Goal: Task Accomplishment & Management: Manage account settings

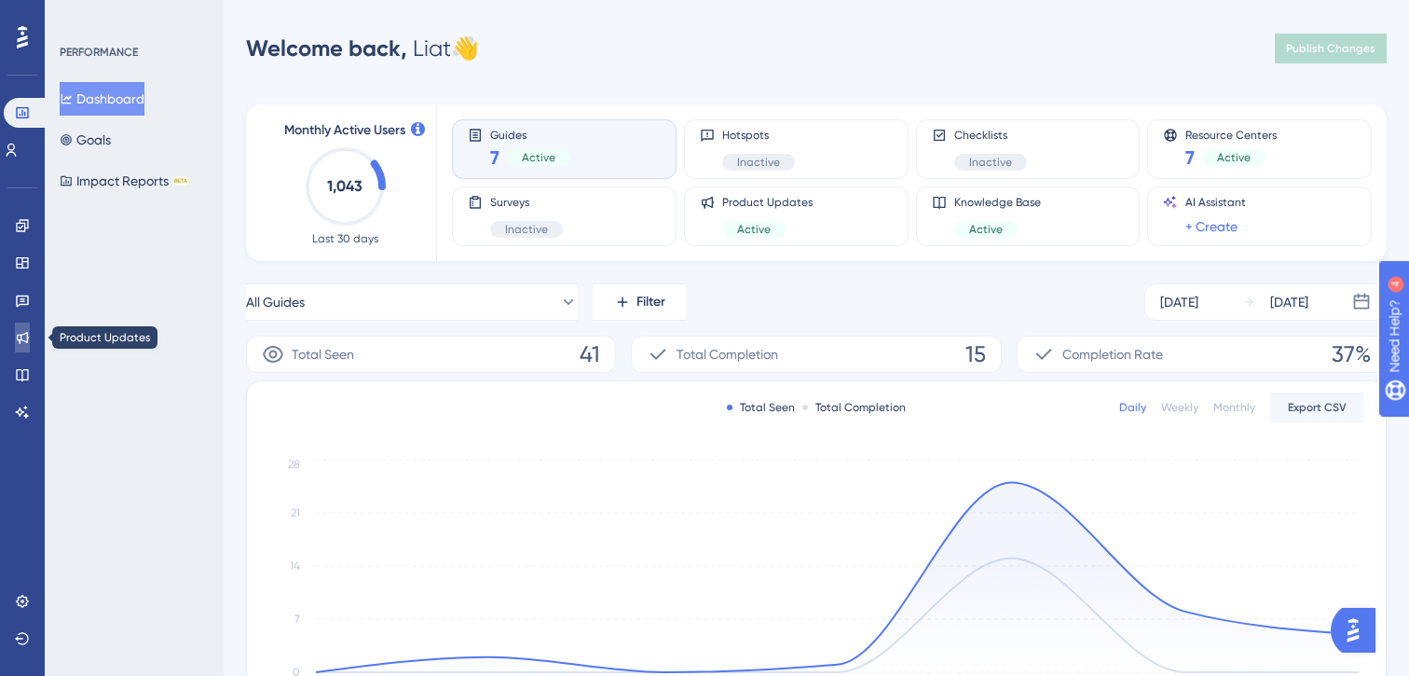
click at [19, 330] on icon at bounding box center [22, 337] width 15 height 15
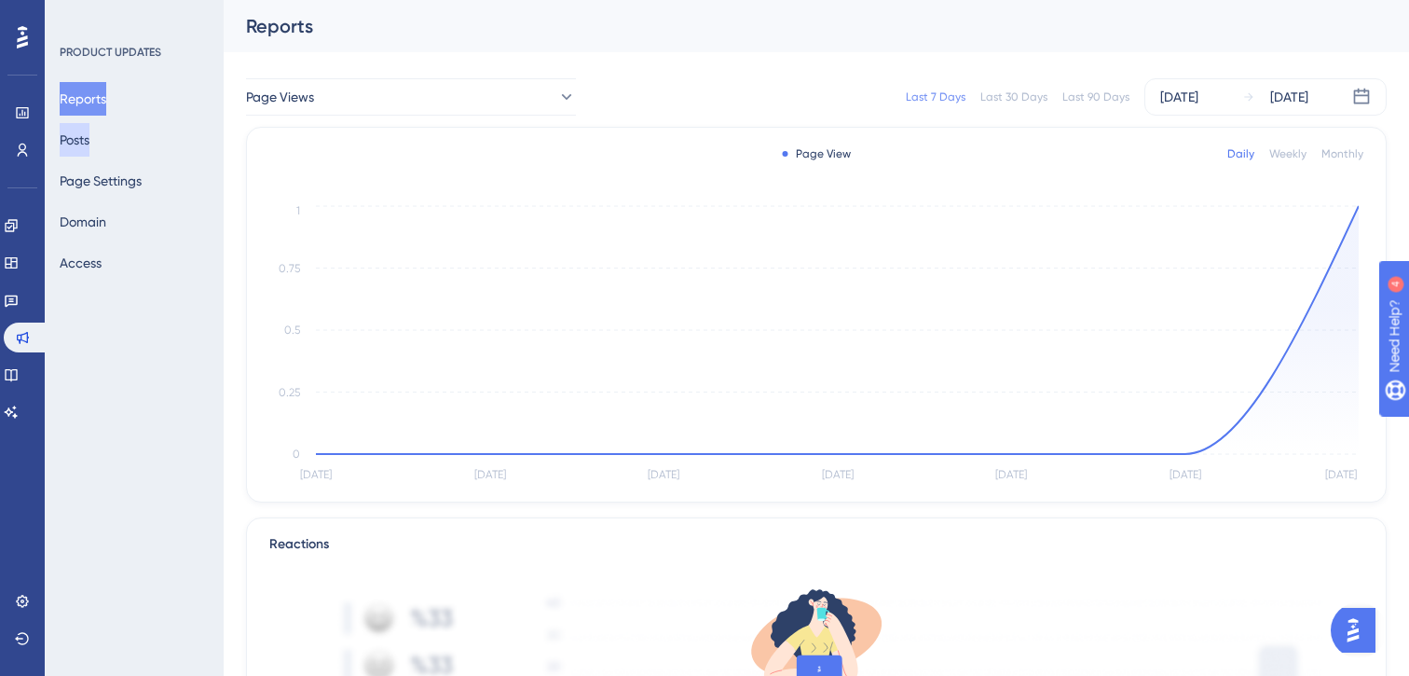
click at [88, 138] on button "Posts" at bounding box center [75, 140] width 30 height 34
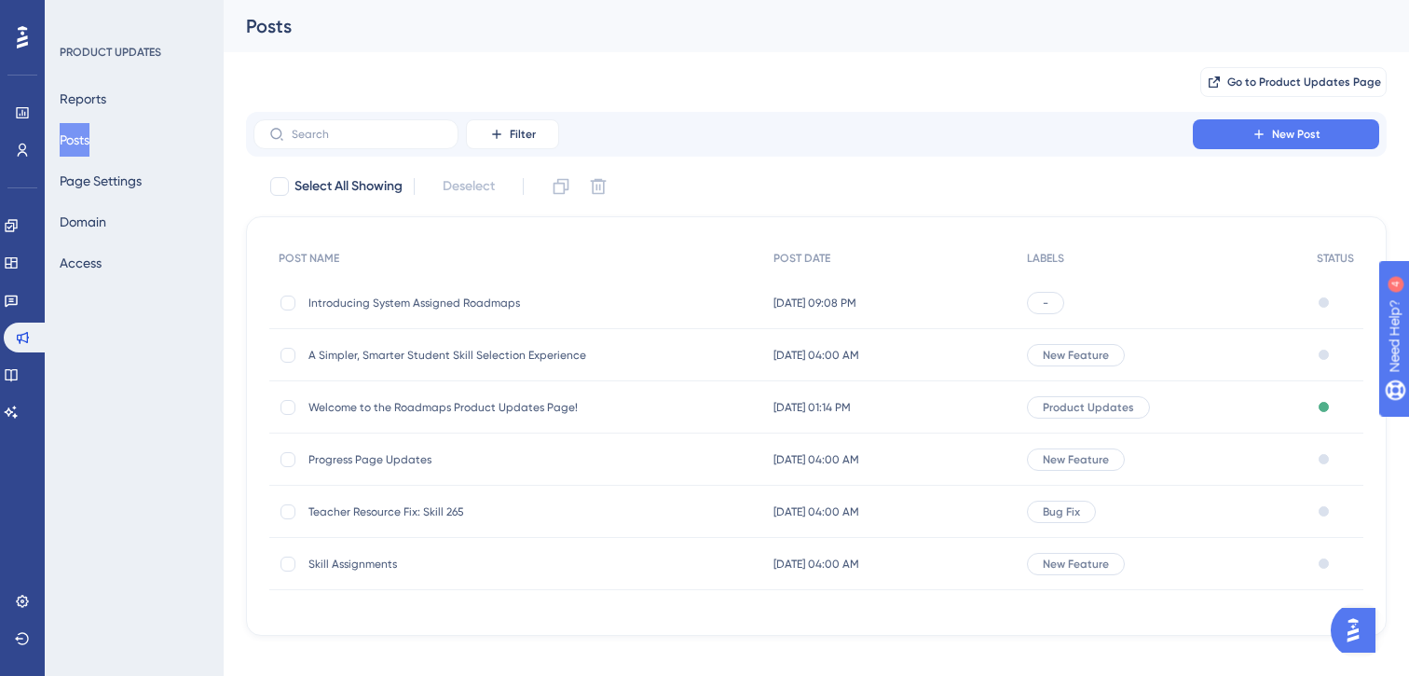
click at [841, 304] on span "[DATE] 09:08 PM" at bounding box center [814, 302] width 83 height 15
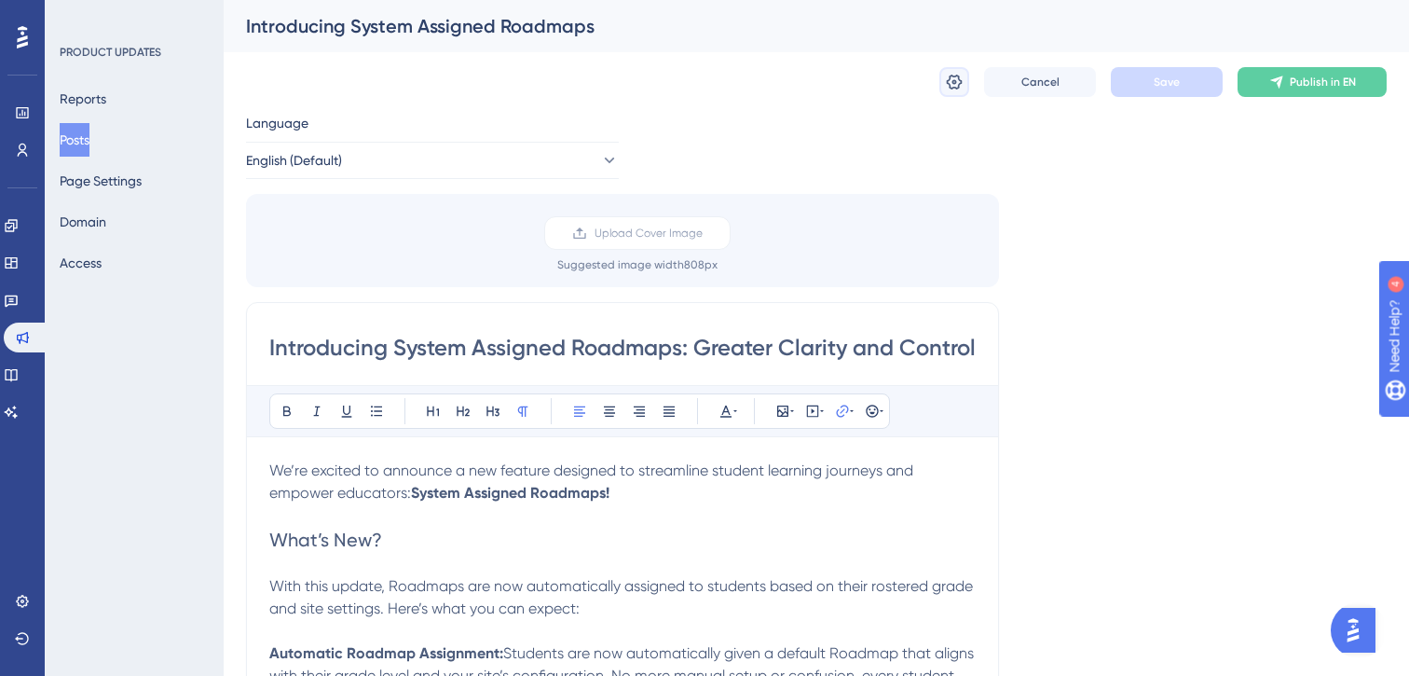
click at [954, 76] on icon at bounding box center [955, 82] width 16 height 15
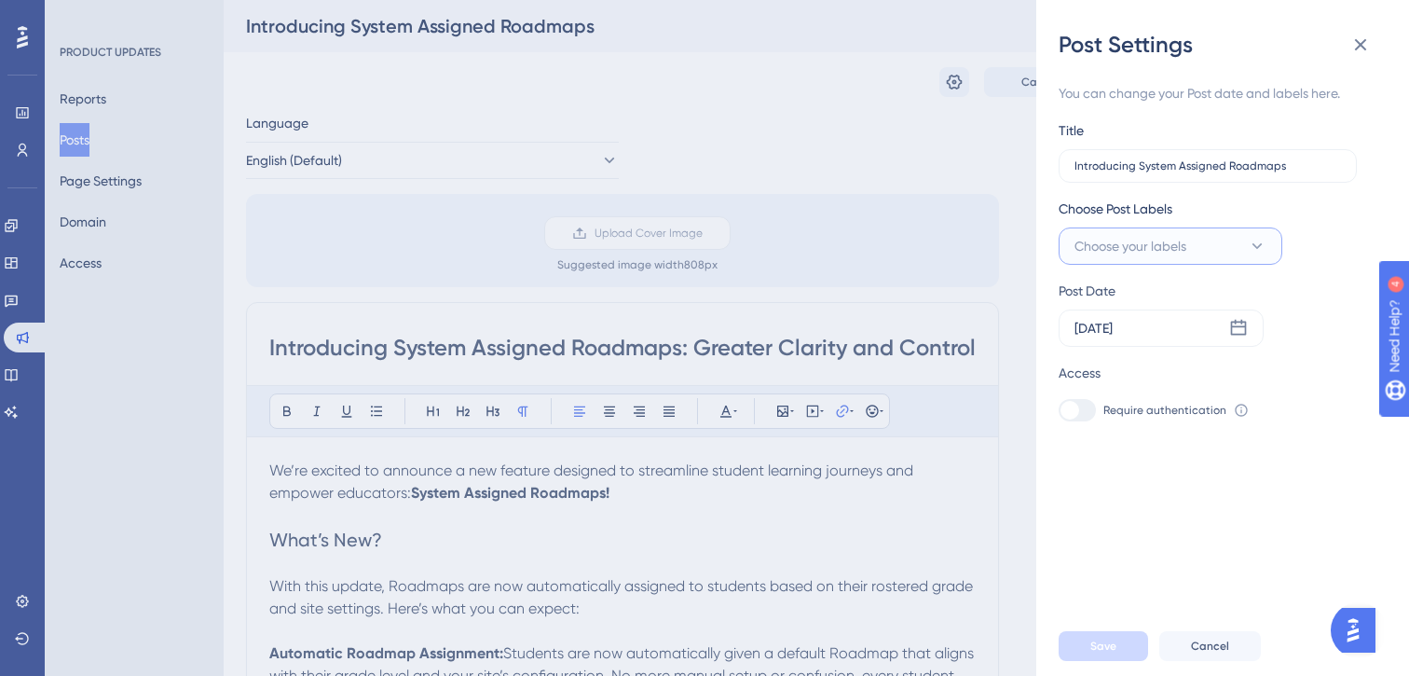
click at [1168, 244] on span "Choose your labels" at bounding box center [1131, 246] width 112 height 22
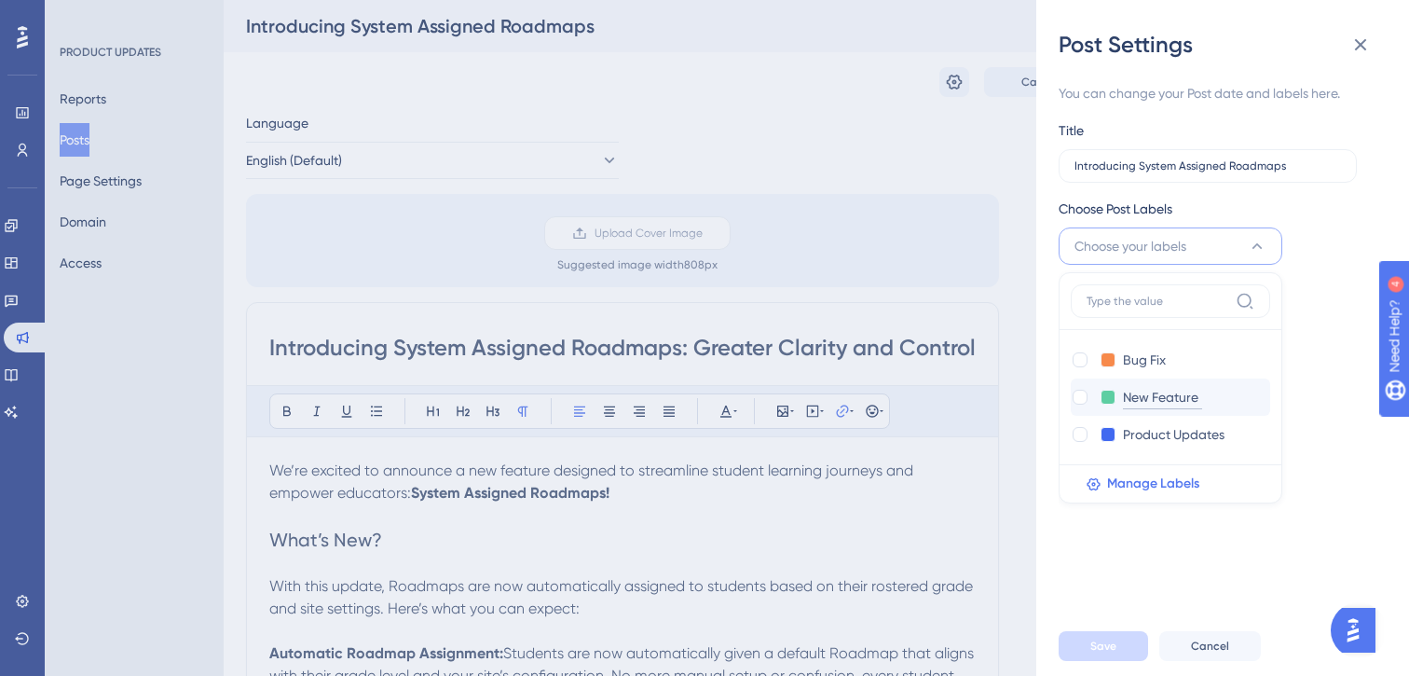
click at [1132, 402] on input "New Feature" at bounding box center [1162, 397] width 79 height 23
click at [1085, 395] on div at bounding box center [1080, 397] width 15 height 15
checkbox input "true"
click at [1189, 538] on div "You can change your Post date and labels here. Title Introducing System Assigne…" at bounding box center [1230, 338] width 343 height 556
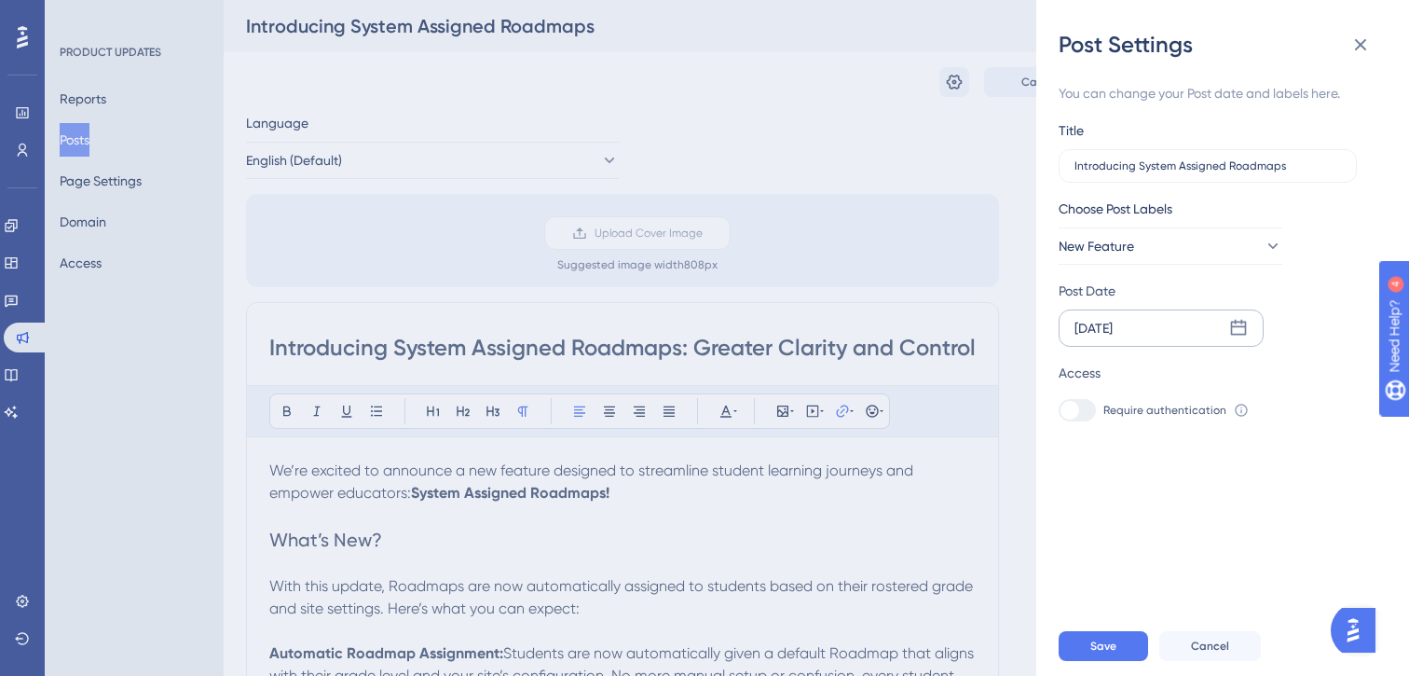
click at [1247, 325] on icon at bounding box center [1238, 328] width 19 height 19
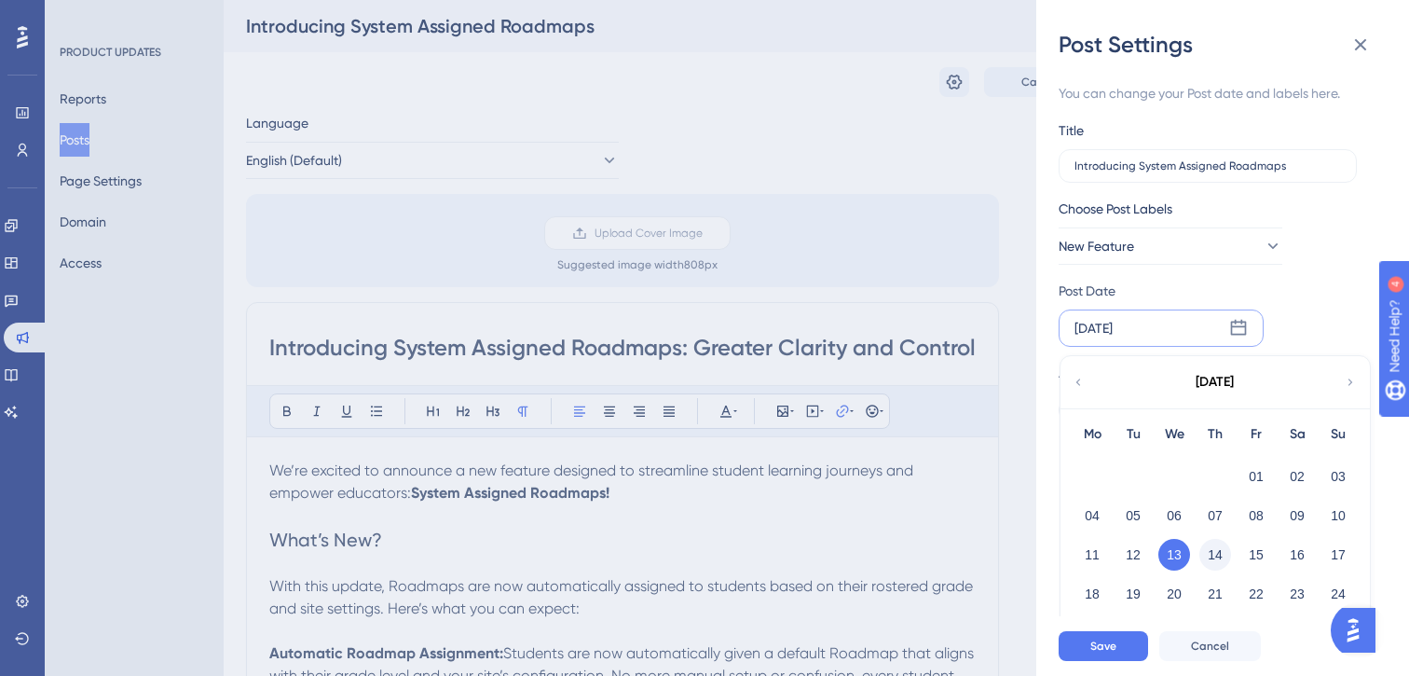
click at [1205, 546] on button "14" at bounding box center [1215, 555] width 32 height 32
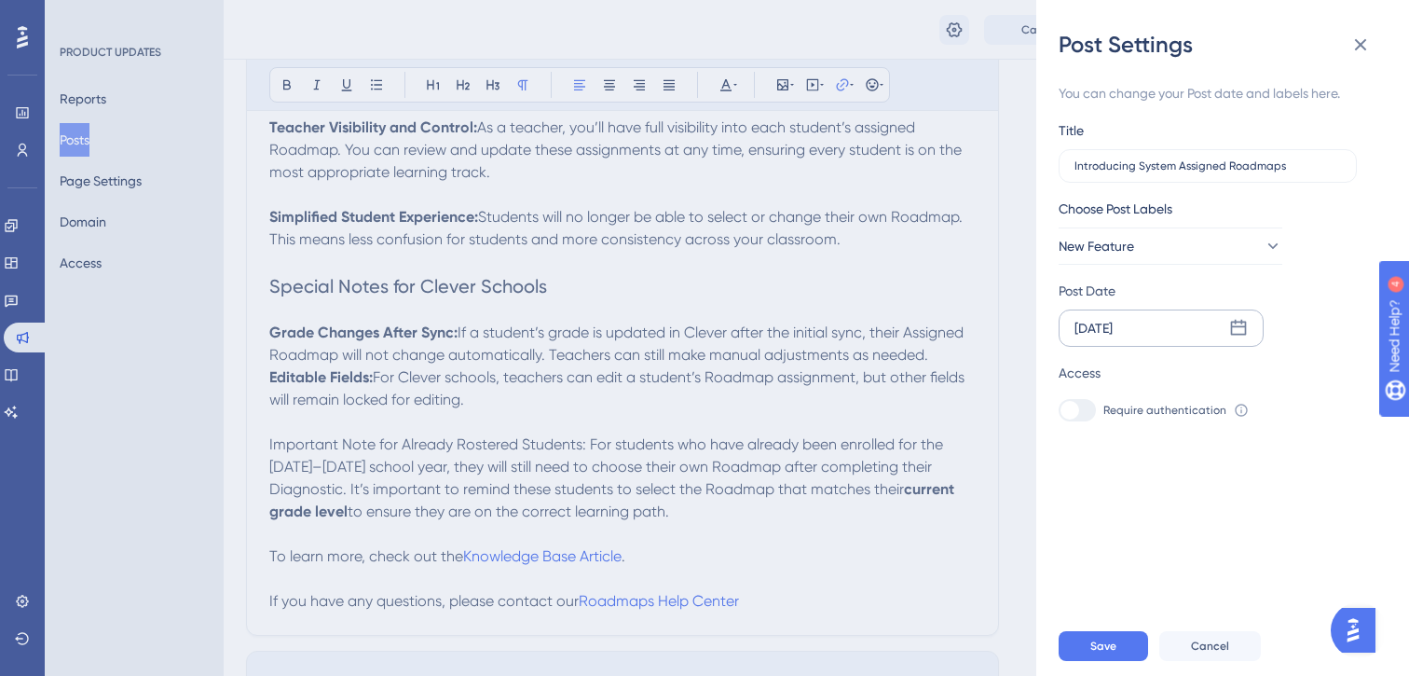
scroll to position [624, 0]
click at [491, 464] on div "Post Settings You can change your Post date and labels here. Title Introducing …" at bounding box center [704, 338] width 1409 height 676
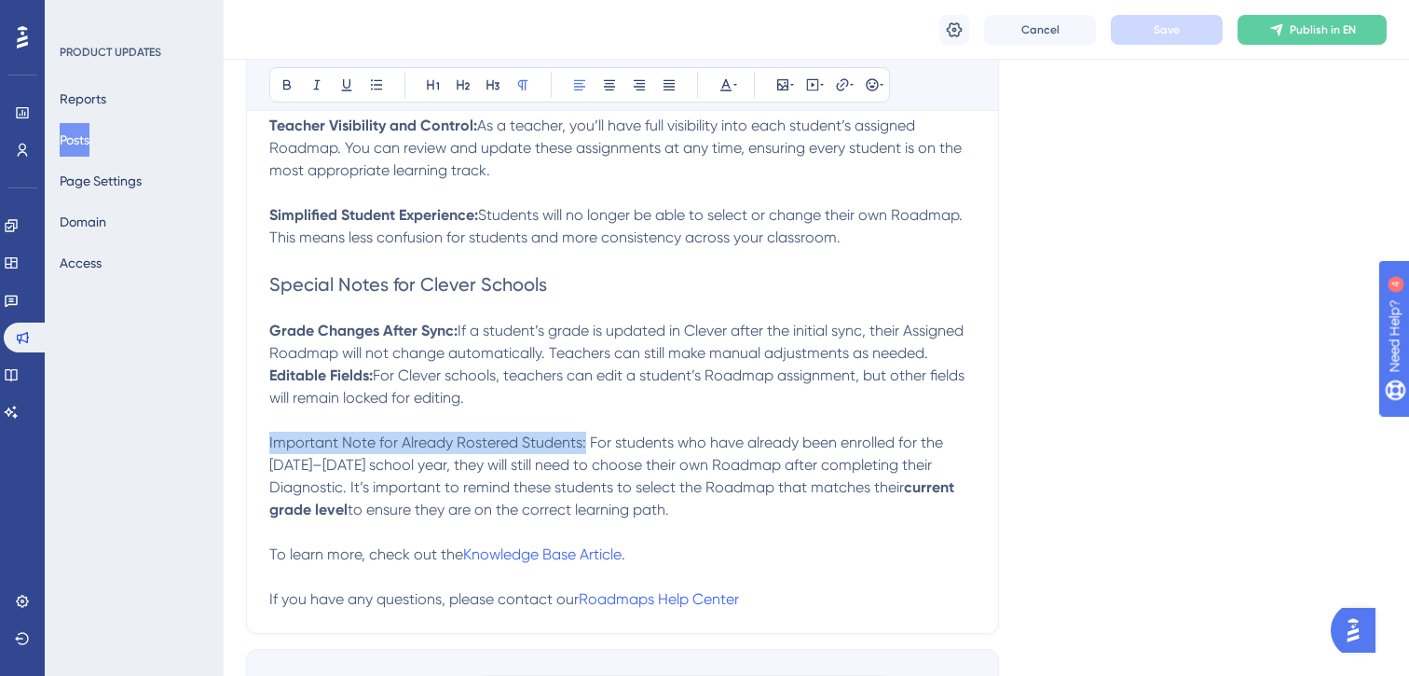
drag, startPoint x: 583, startPoint y: 450, endPoint x: 261, endPoint y: 455, distance: 322.5
click at [261, 455] on div "Introducing System Assigned Roadmaps: Greater Clarity and Control for Teachers …" at bounding box center [622, 159] width 753 height 949
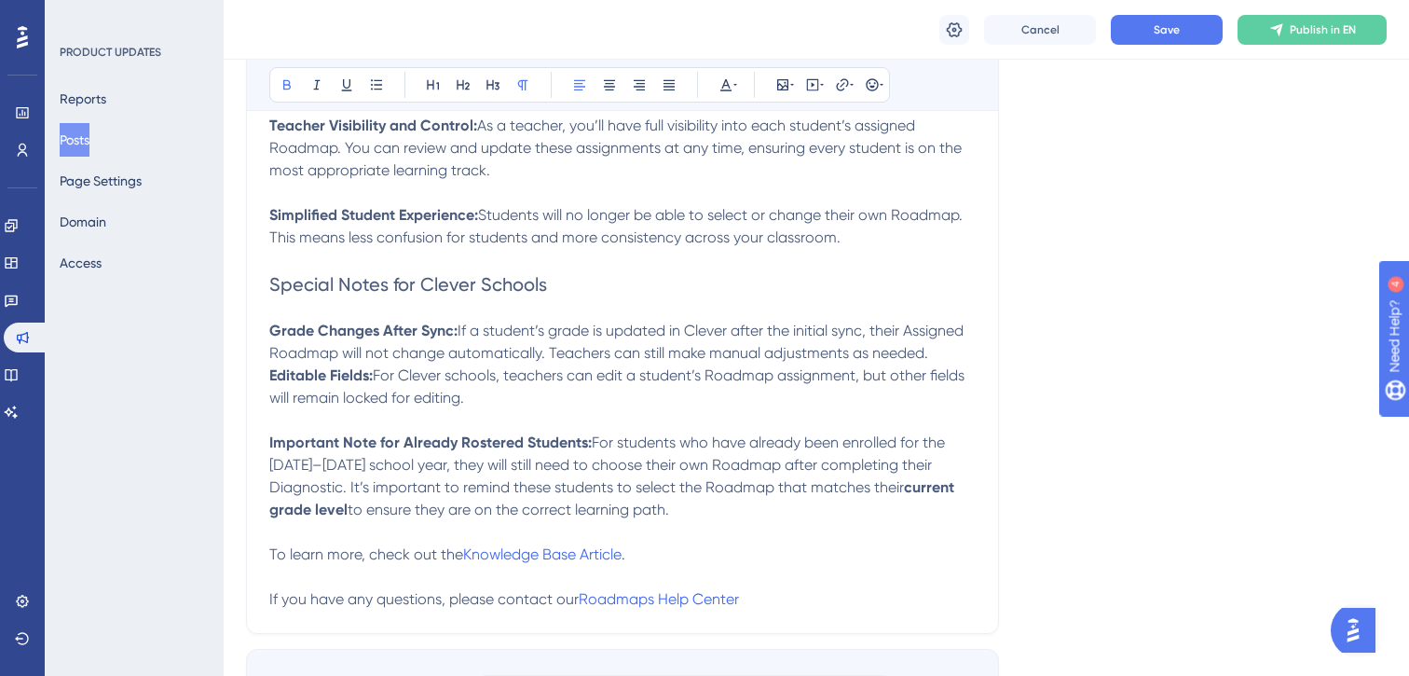
click at [468, 403] on p "Editable Fields: For Clever schools, teachers can edit a student’s Roadmap assi…" at bounding box center [622, 386] width 706 height 45
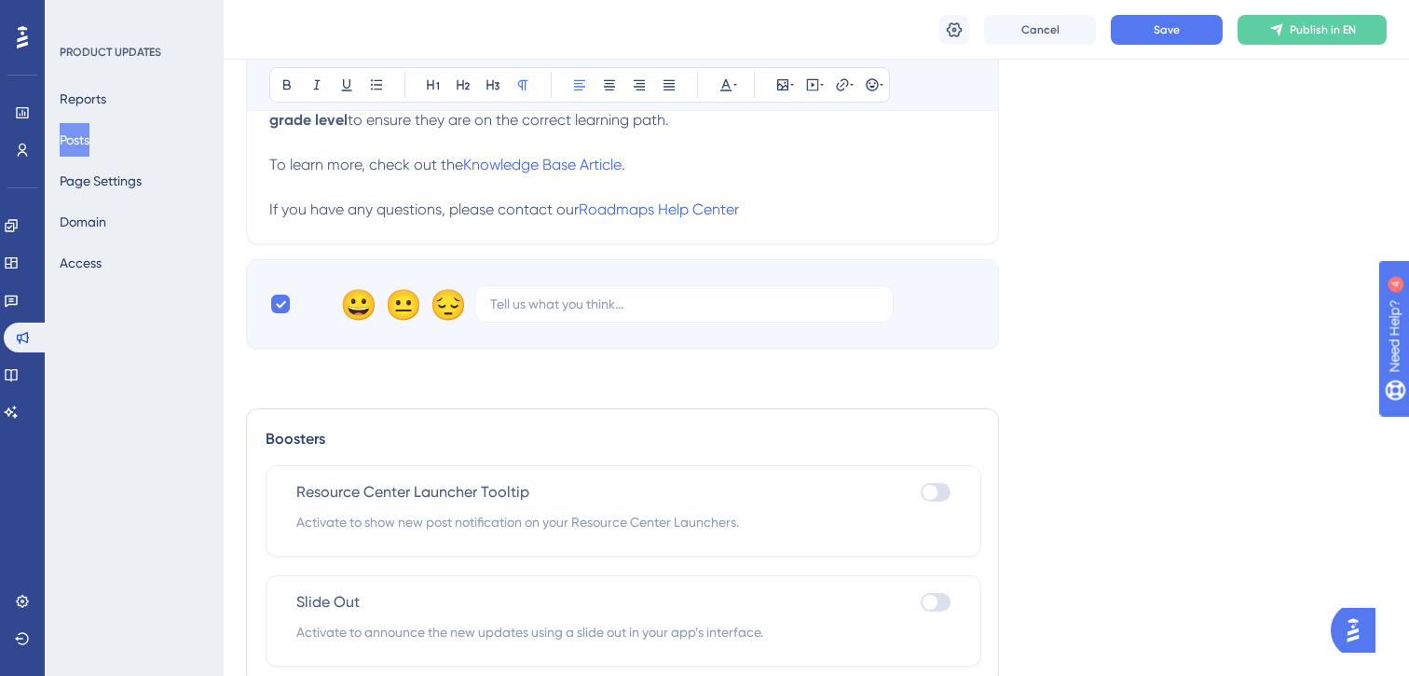
scroll to position [1102, 0]
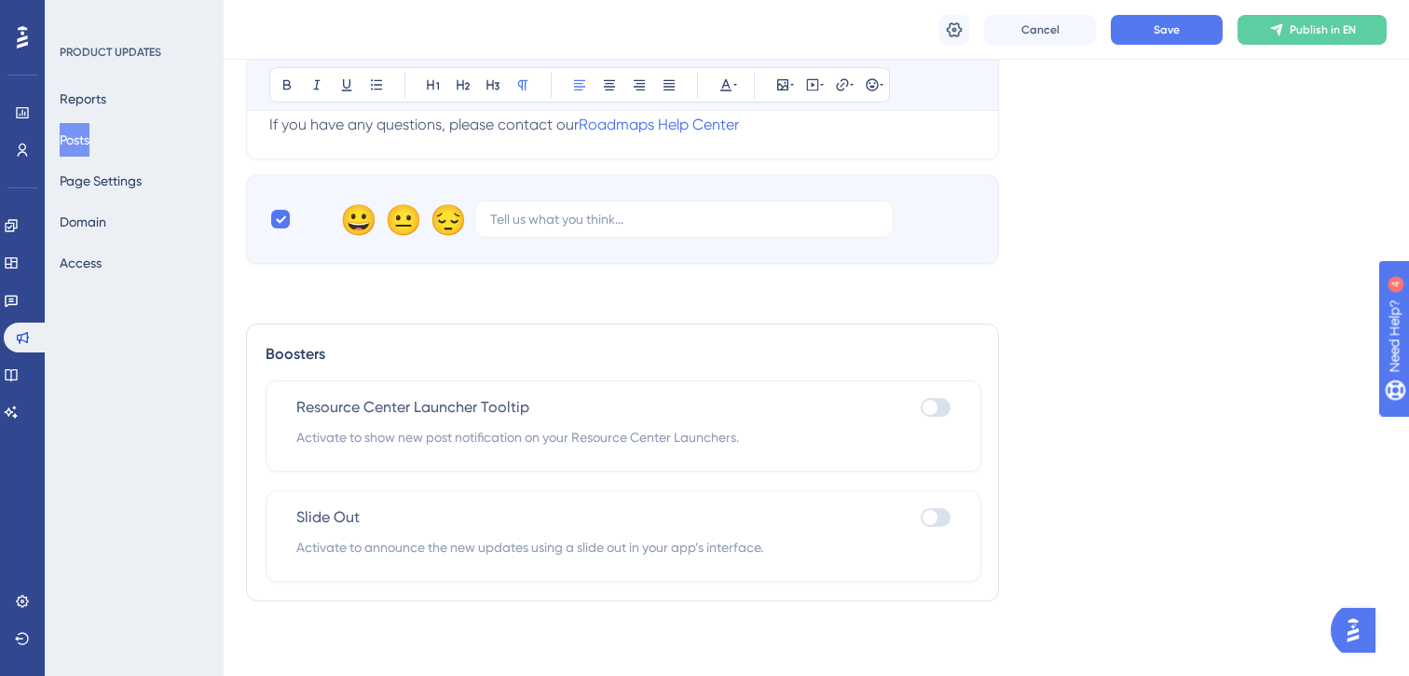
click at [934, 411] on div at bounding box center [930, 407] width 15 height 15
click at [921, 408] on input "checkbox" at bounding box center [920, 407] width 1 height 1
checkbox input "true"
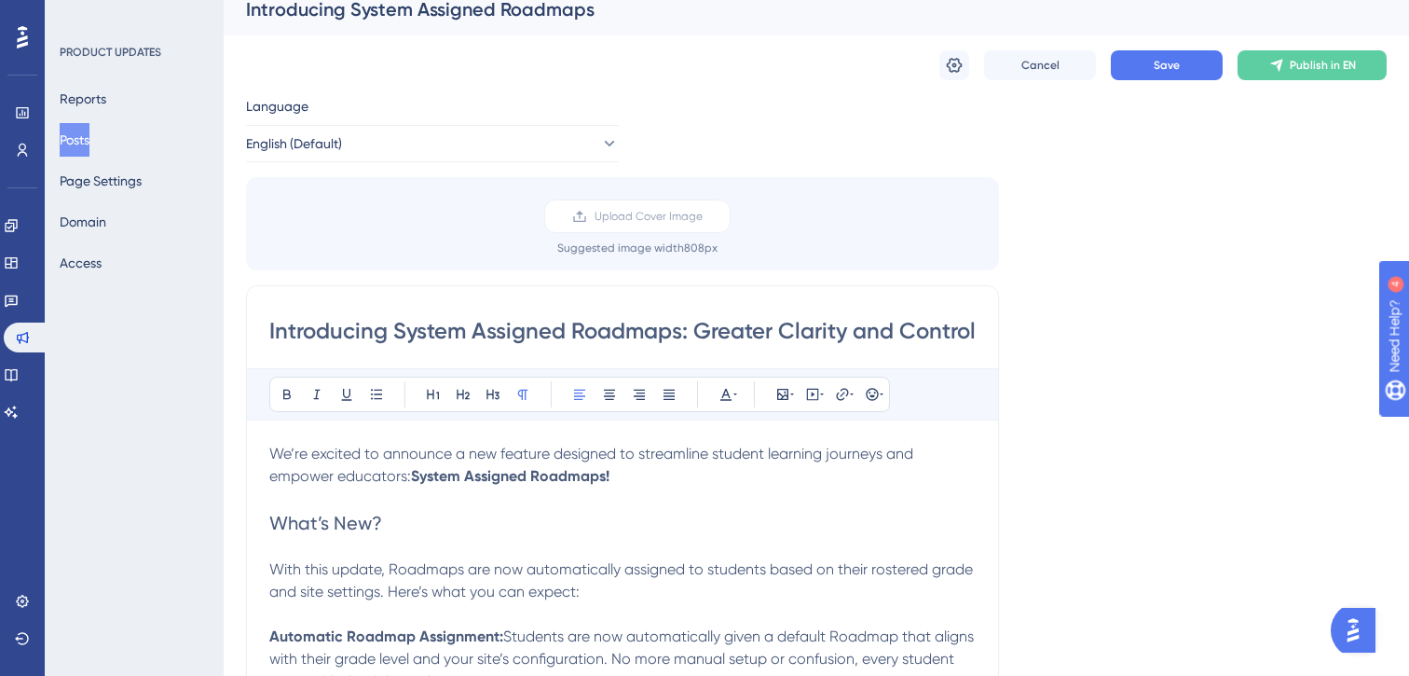
scroll to position [0, 0]
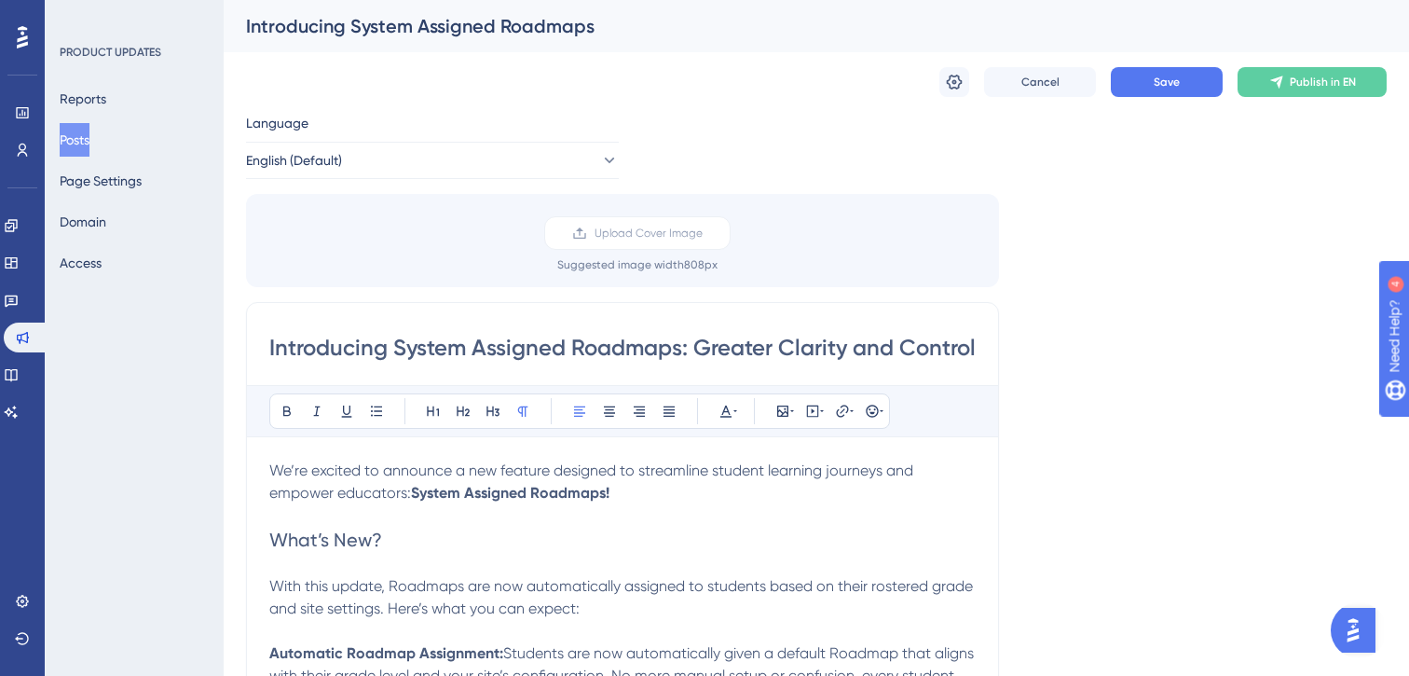
drag, startPoint x: 270, startPoint y: 347, endPoint x: 679, endPoint y: 339, distance: 409.2
click at [679, 339] on input "Introducing System Assigned Roadmaps: Greater Clarity and Control for Teachers …" at bounding box center [622, 348] width 706 height 30
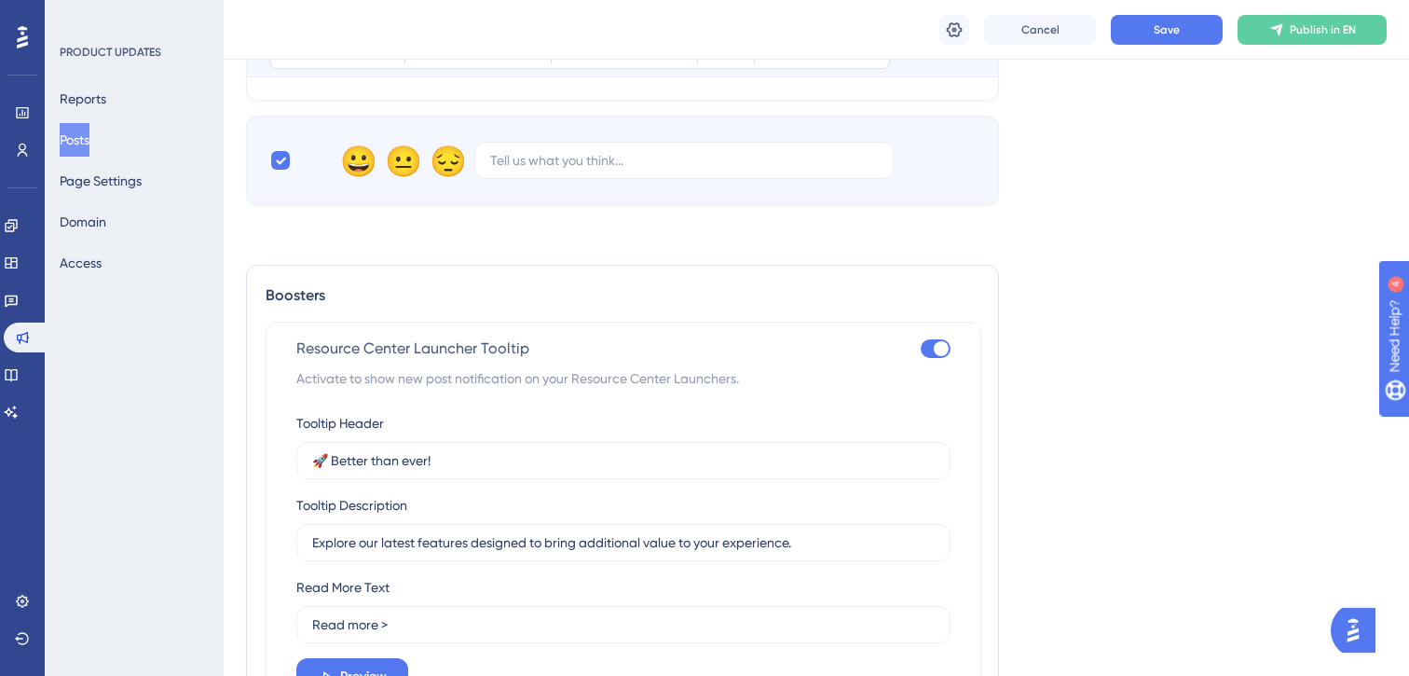
scroll to position [1307, 0]
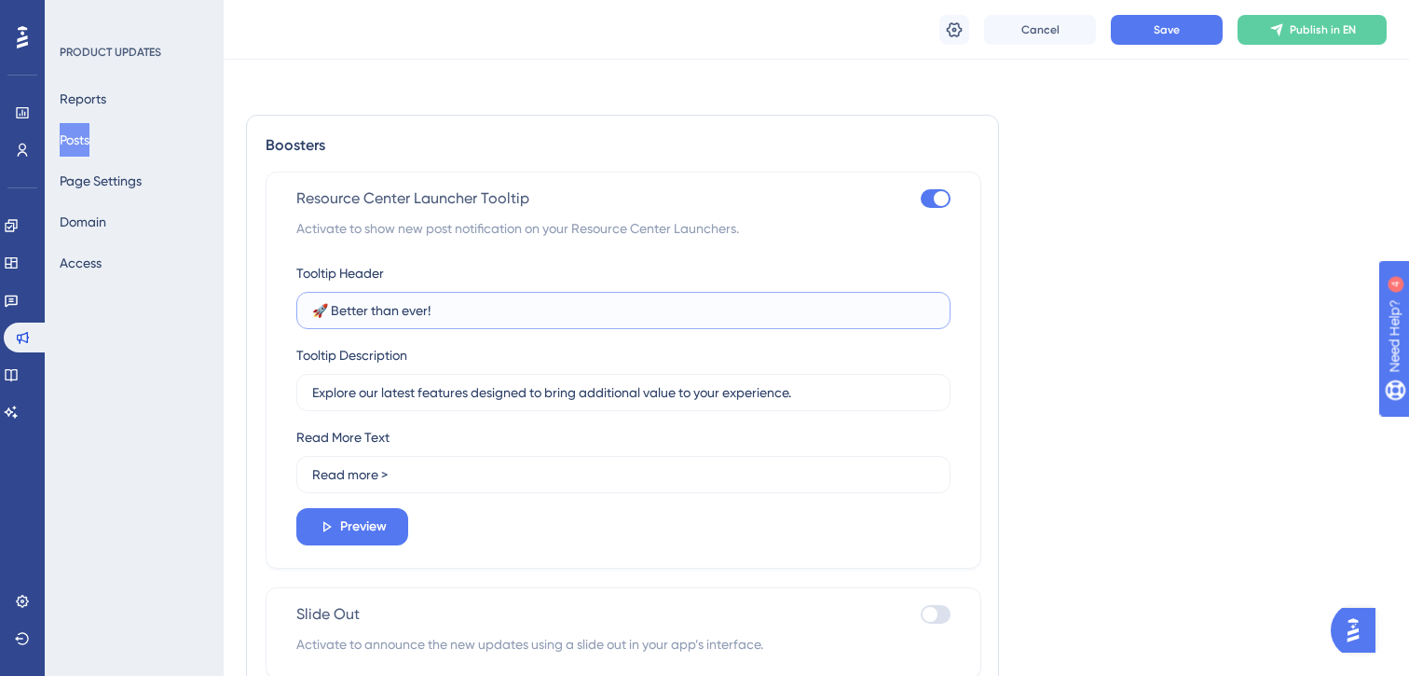
drag, startPoint x: 416, startPoint y: 322, endPoint x: 281, endPoint y: 309, distance: 135.8
click at [281, 309] on div "Resource Center Launcher Tooltip Activate to show new post notification on your…" at bounding box center [624, 369] width 716 height 397
paste input "Introducing System Assigned Roadmaps"
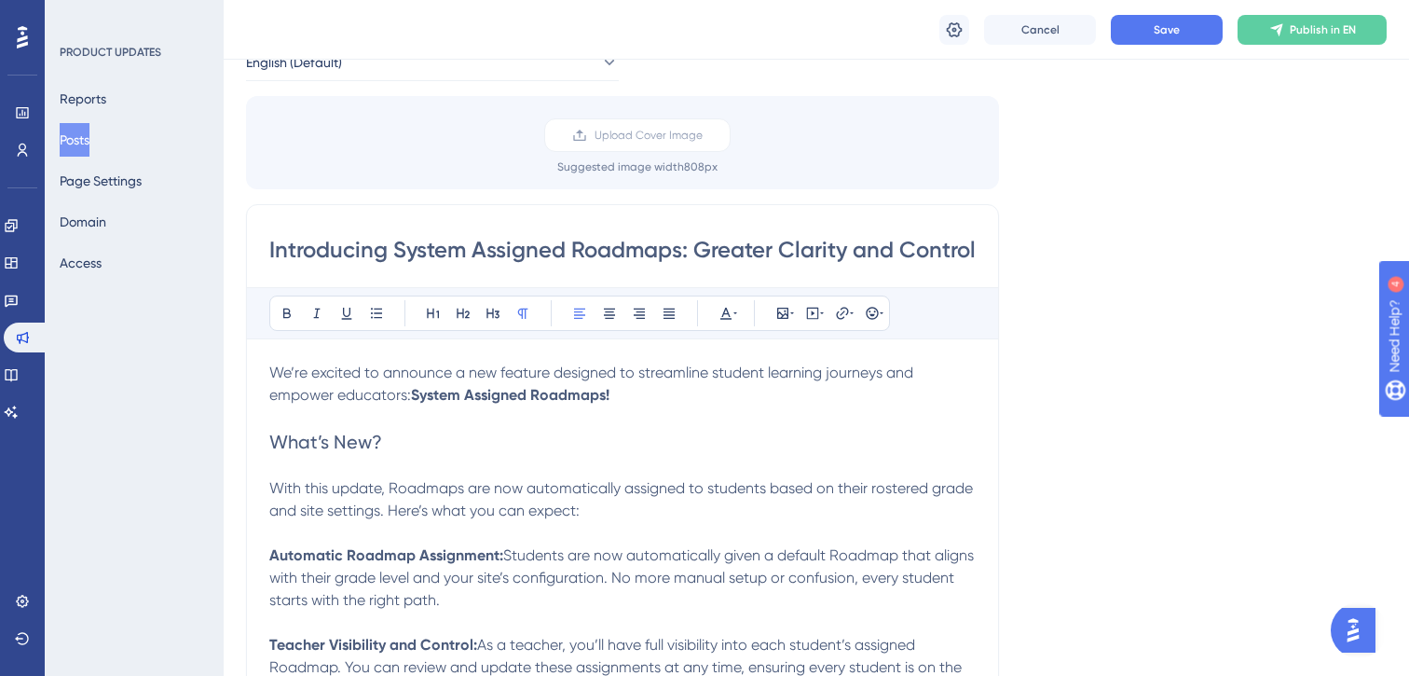
scroll to position [143, 0]
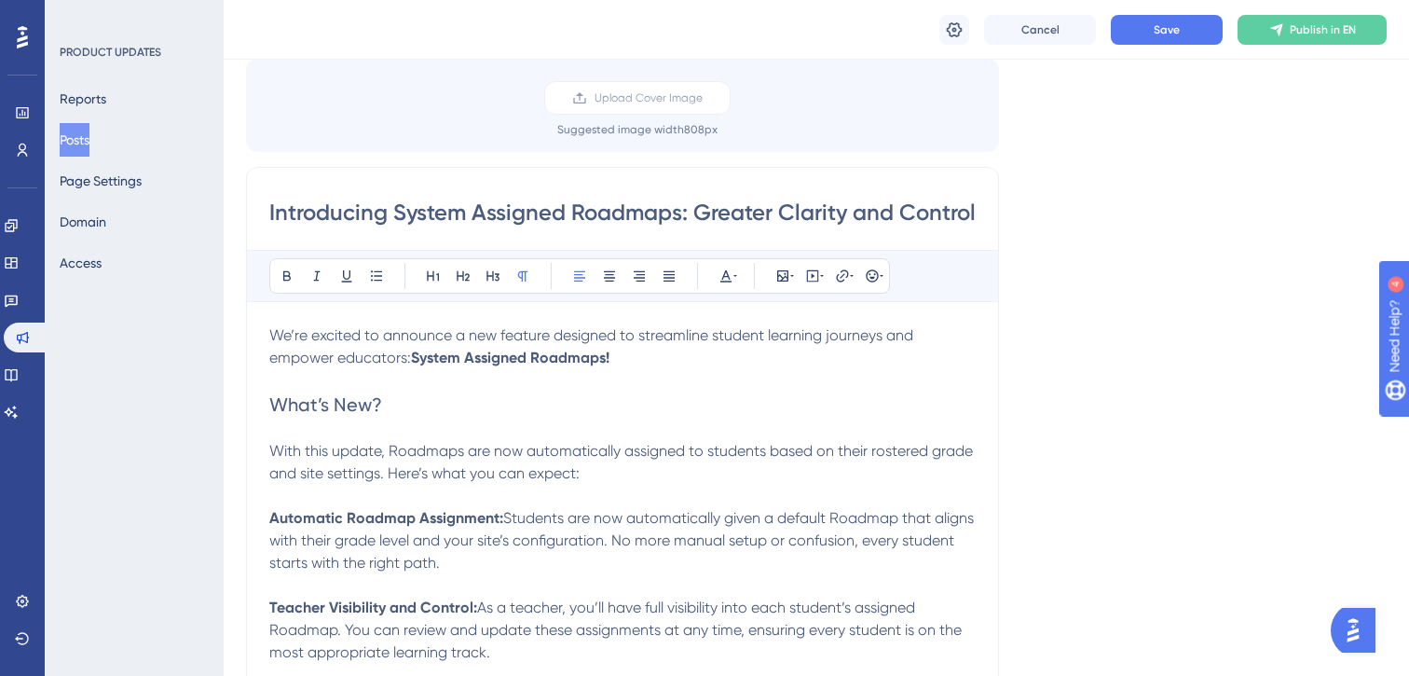
type input "Introducing System Assigned Roadmaps"
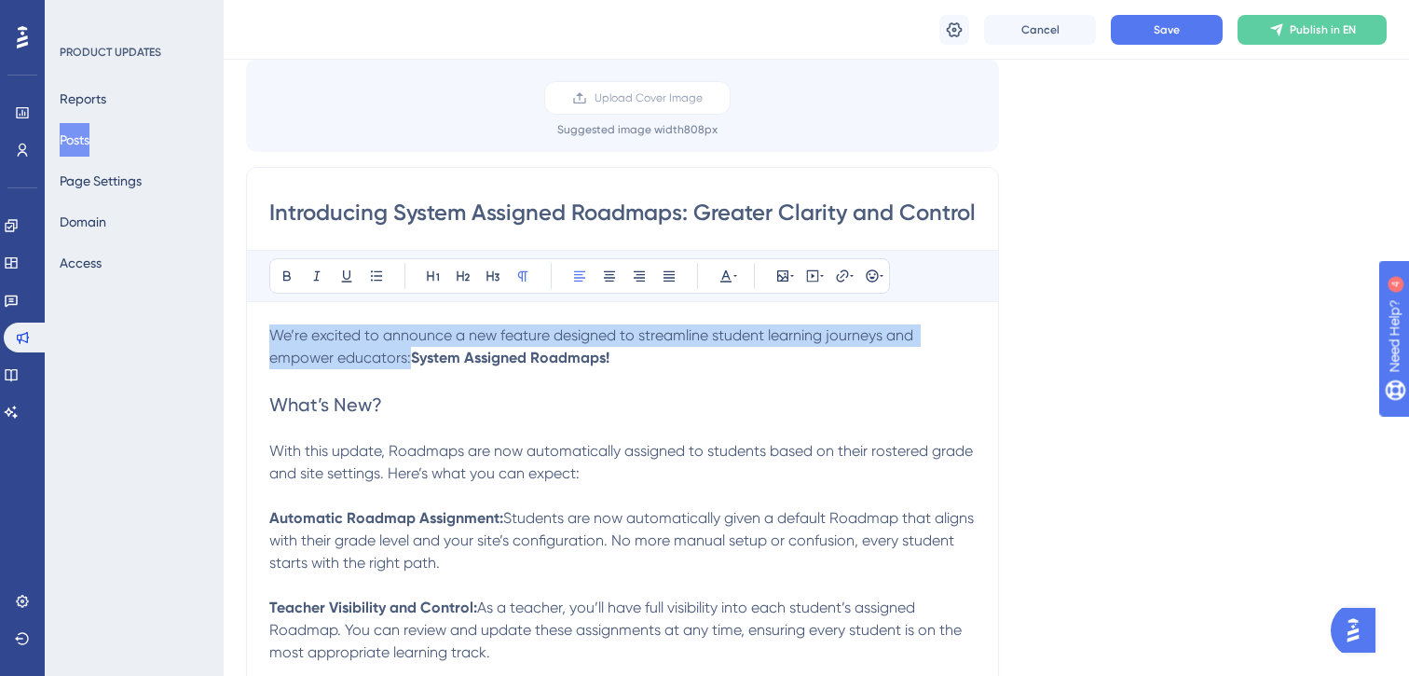
drag, startPoint x: 271, startPoint y: 332, endPoint x: 408, endPoint y: 349, distance: 138.0
click at [408, 349] on span "We’re excited to announce a new feature designed to streamline student learning…" at bounding box center [593, 346] width 648 height 40
copy span "We’re excited to announce a new feature designed to streamline student learning…"
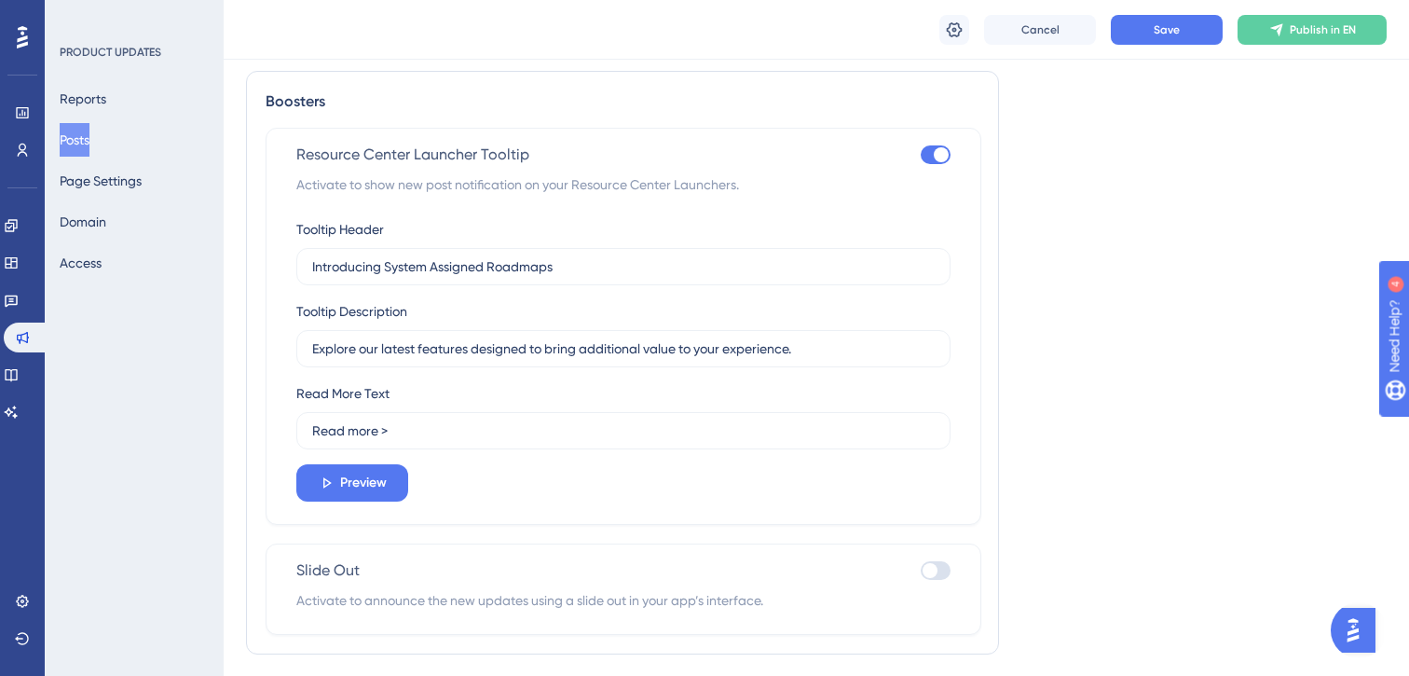
scroll to position [1352, 0]
click at [415, 353] on input "Explore our latest features designed to bring additional value to your experien…" at bounding box center [623, 347] width 623 height 21
paste input "We’re excited to announce a new feature designed to streamline student learning…"
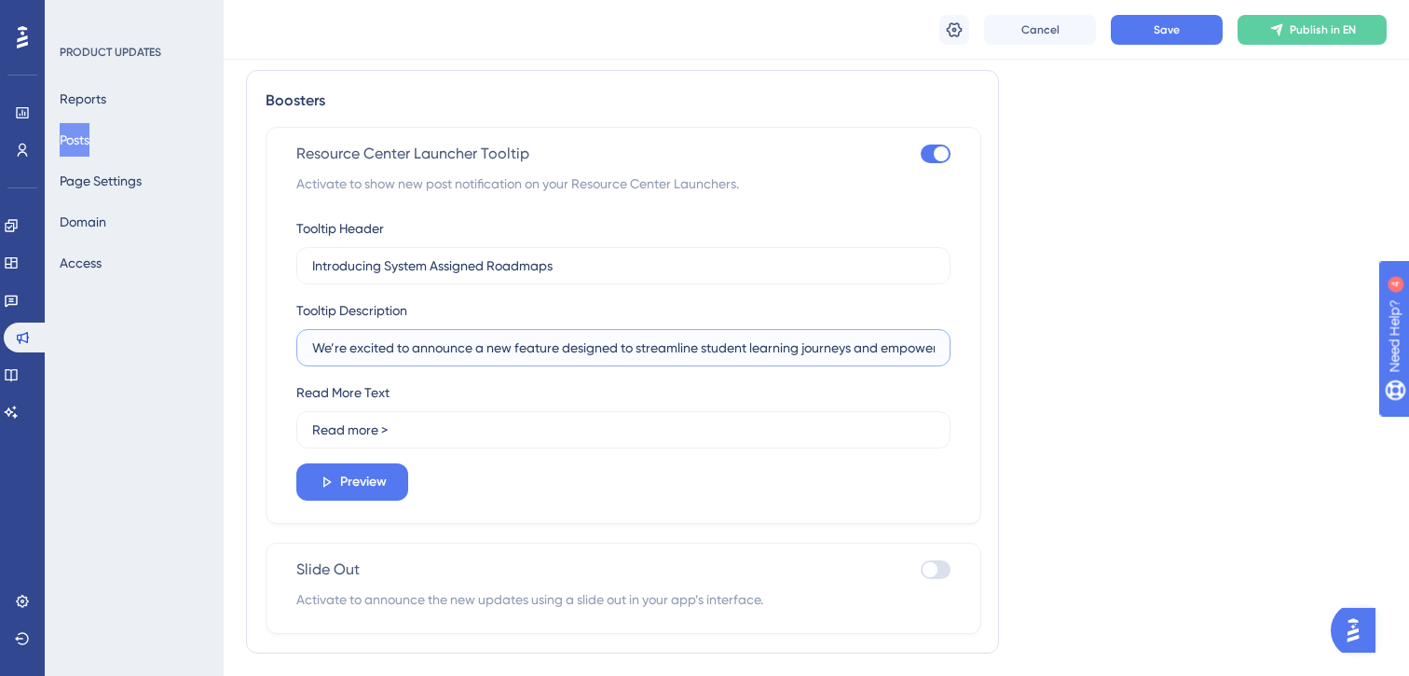
scroll to position [0, 72]
click at [378, 357] on input "We’re excited to announce a new feature designed to streamline student learning…" at bounding box center [623, 347] width 623 height 21
type input "We’re excited to announce a new feature designed to streamline student learning…"
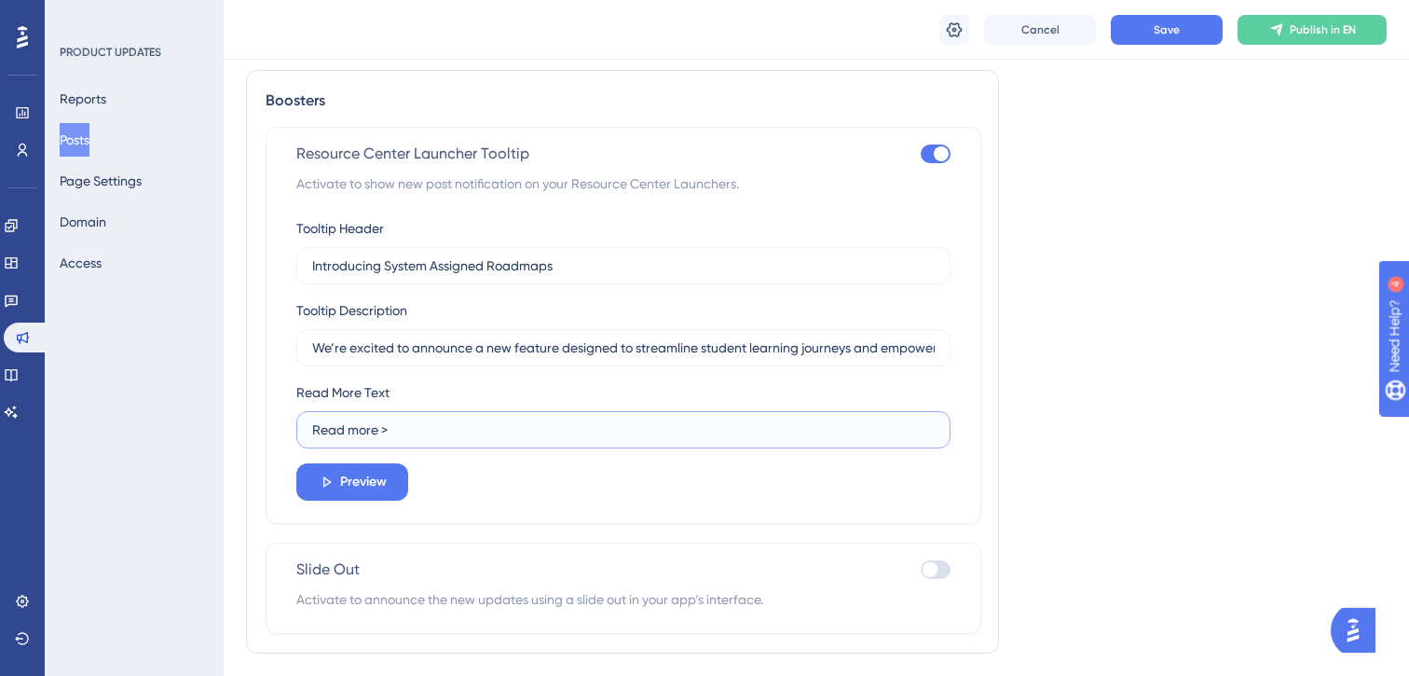
click at [400, 437] on input "Read more >" at bounding box center [623, 429] width 623 height 21
type input "Read more about Student Assigned Roadmaps!"
click at [355, 492] on span "Preview" at bounding box center [363, 482] width 47 height 22
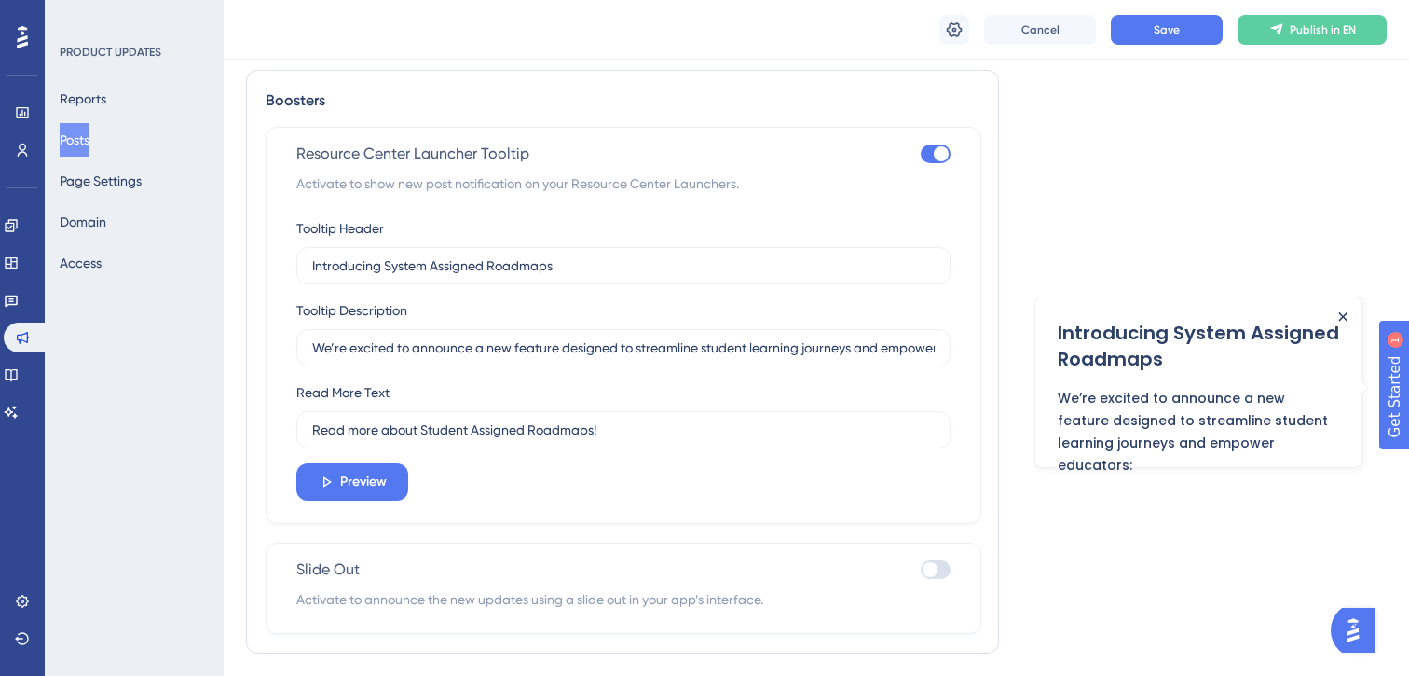
click at [1343, 314] on icon "Close Announcement" at bounding box center [1343, 315] width 8 height 8
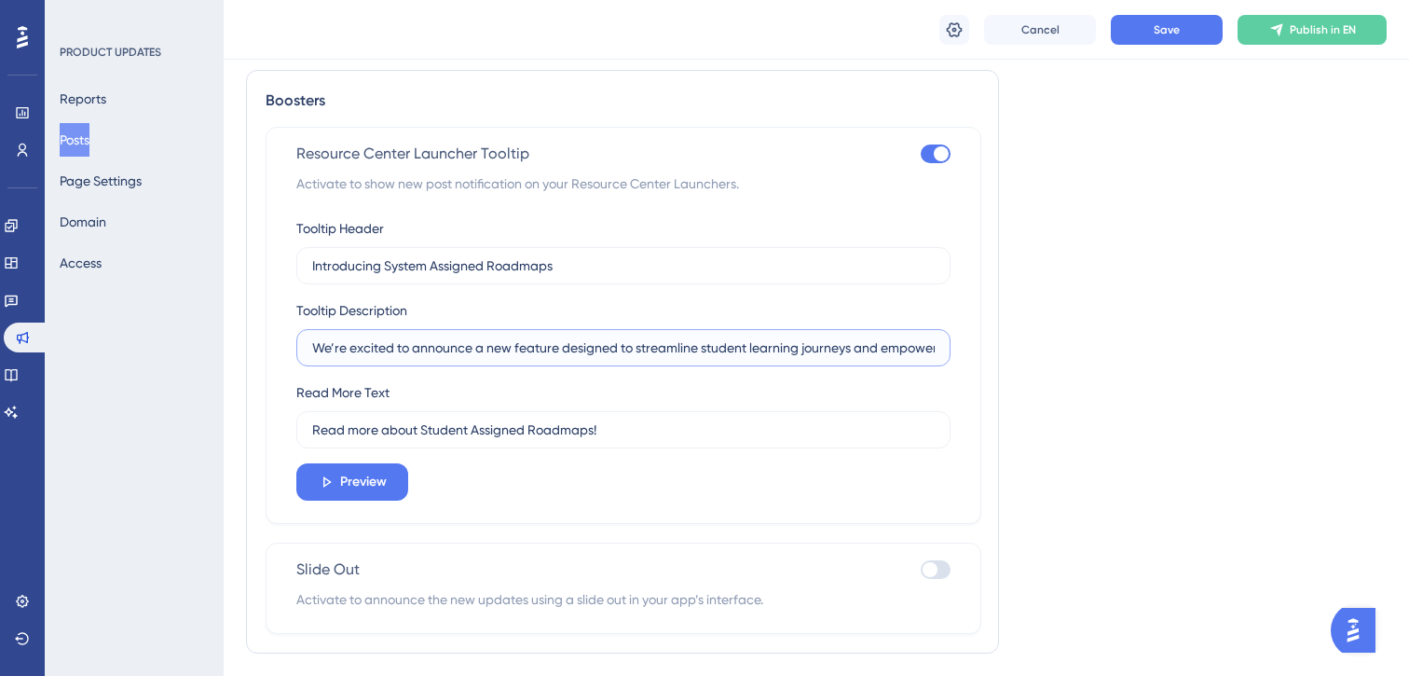
click at [889, 342] on input "We’re excited to announce a new feature designed to streamline student learning…" at bounding box center [623, 347] width 623 height 21
click at [871, 364] on label "We’re excited to announce a new feature designed to streamline student learning…" at bounding box center [623, 347] width 654 height 37
click at [871, 358] on input "We’re excited to announce a new feature designed to streamline student learning…" at bounding box center [623, 347] width 623 height 21
click at [863, 349] on input "We’re excited to announce a new feature designed to streamline student learning…" at bounding box center [623, 347] width 623 height 21
click at [936, 351] on label "We’re excited to announce a new feature designed to streamline student learning…" at bounding box center [623, 347] width 654 height 37
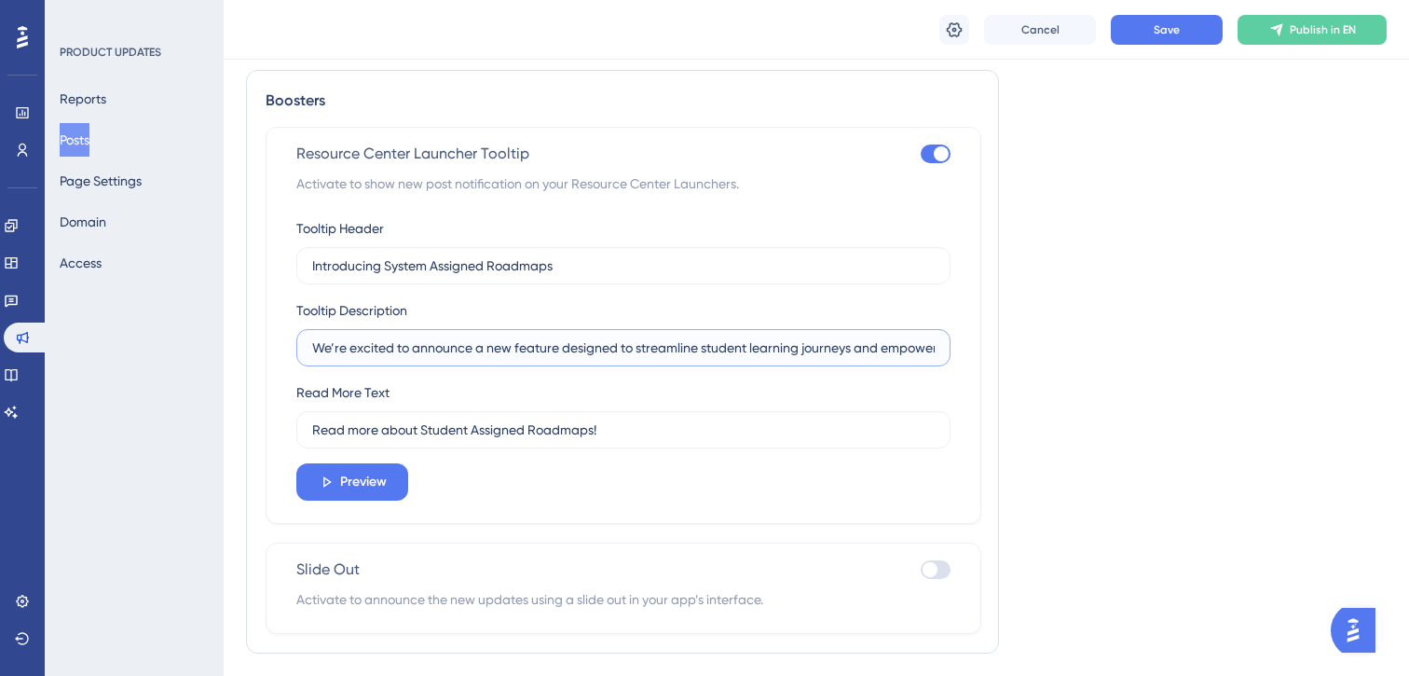
click at [935, 351] on input "We’re excited to announce a new feature designed to streamline student learning…" at bounding box center [623, 347] width 623 height 21
click at [924, 357] on input "We’re excited to announce a new feature designed to streamline student learning…" at bounding box center [623, 347] width 623 height 21
type input "We’re excited to announce a new feature designed to streamline student learning…"
click at [359, 489] on span "Preview" at bounding box center [363, 482] width 47 height 22
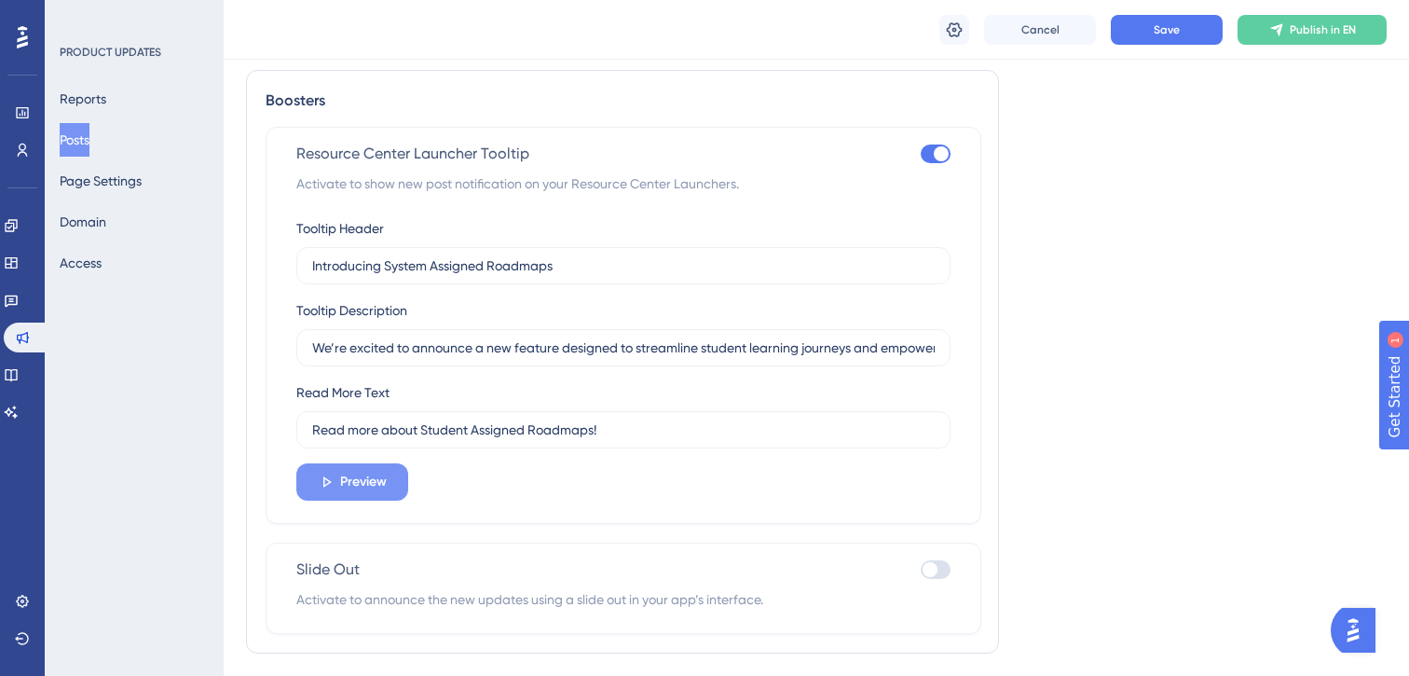
scroll to position [0, 0]
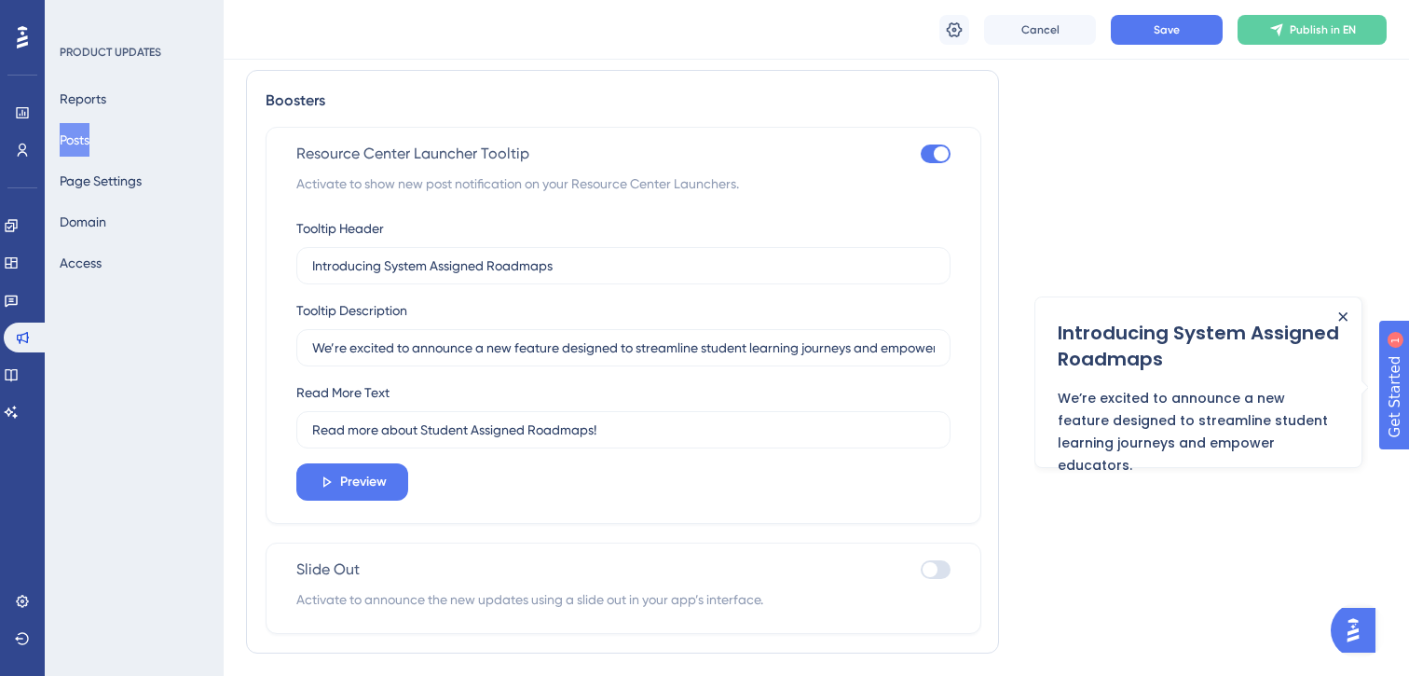
click at [1339, 311] on icon "Close Announcement" at bounding box center [1342, 315] width 9 height 9
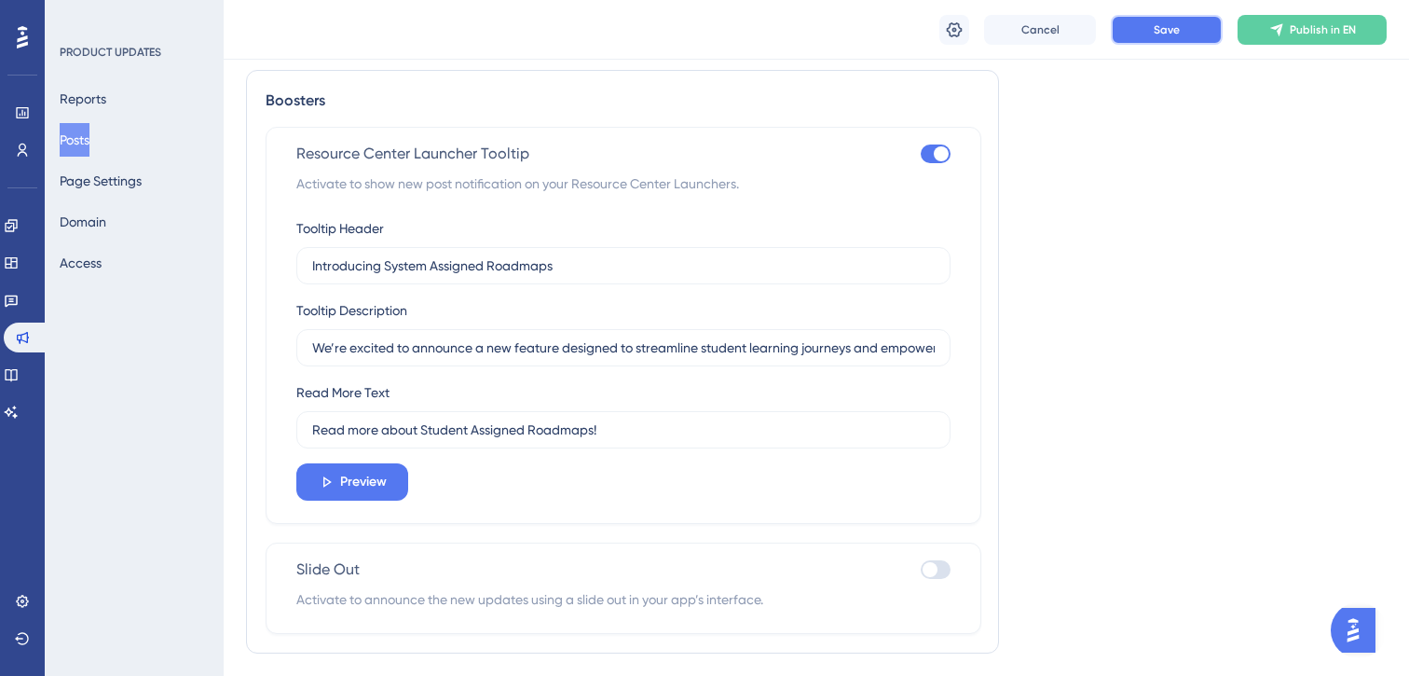
click at [1166, 26] on span "Save" at bounding box center [1167, 29] width 26 height 15
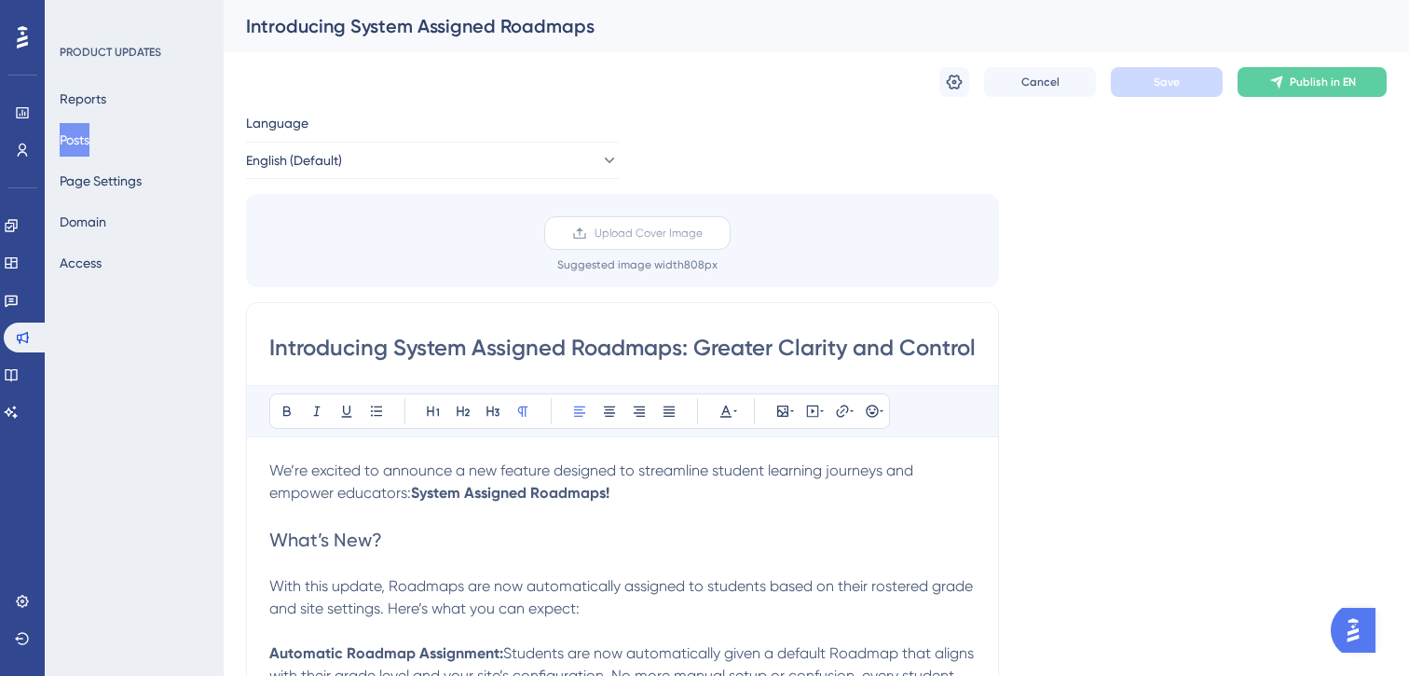
click at [609, 228] on span "Upload Cover Image" at bounding box center [649, 233] width 108 height 15
click at [703, 233] on input "Upload Cover Image" at bounding box center [703, 233] width 0 height 0
click at [621, 235] on span "Upload Cover Image" at bounding box center [649, 233] width 108 height 15
click at [703, 233] on input "Upload Cover Image" at bounding box center [703, 233] width 0 height 0
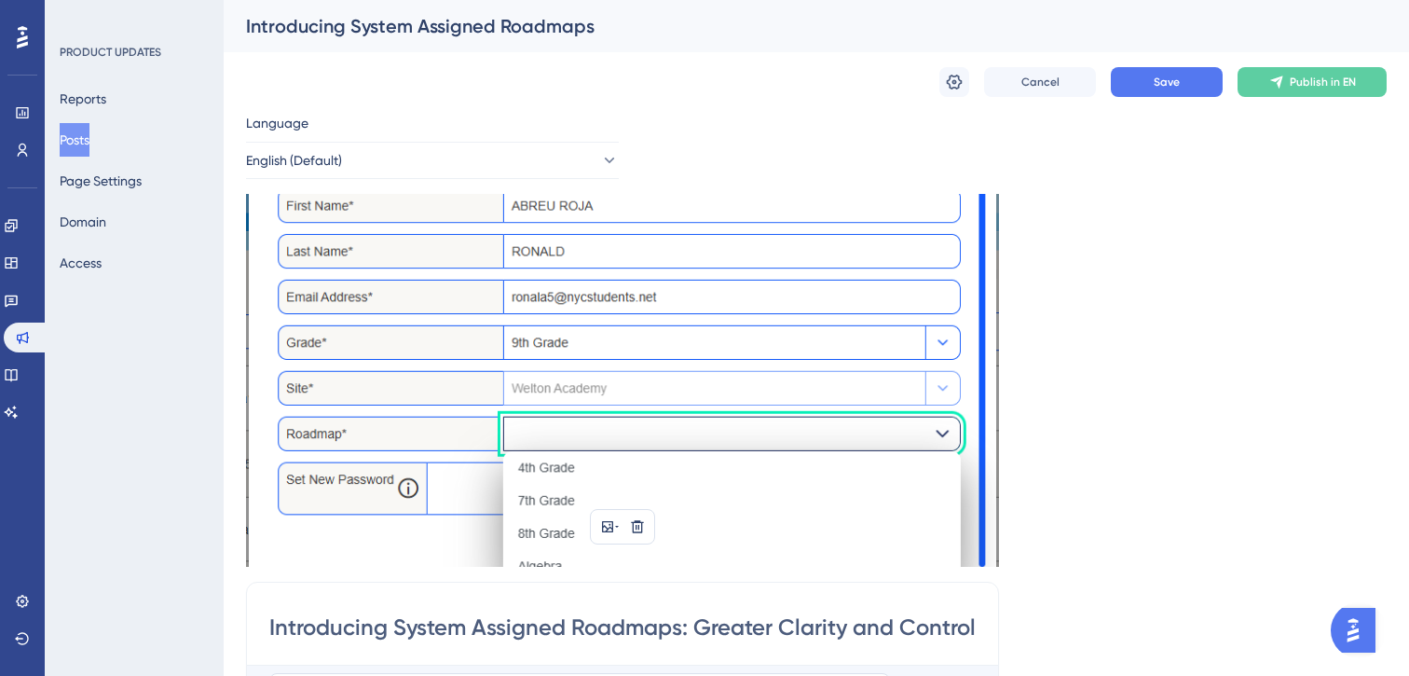
click at [691, 324] on img at bounding box center [622, 380] width 753 height 373
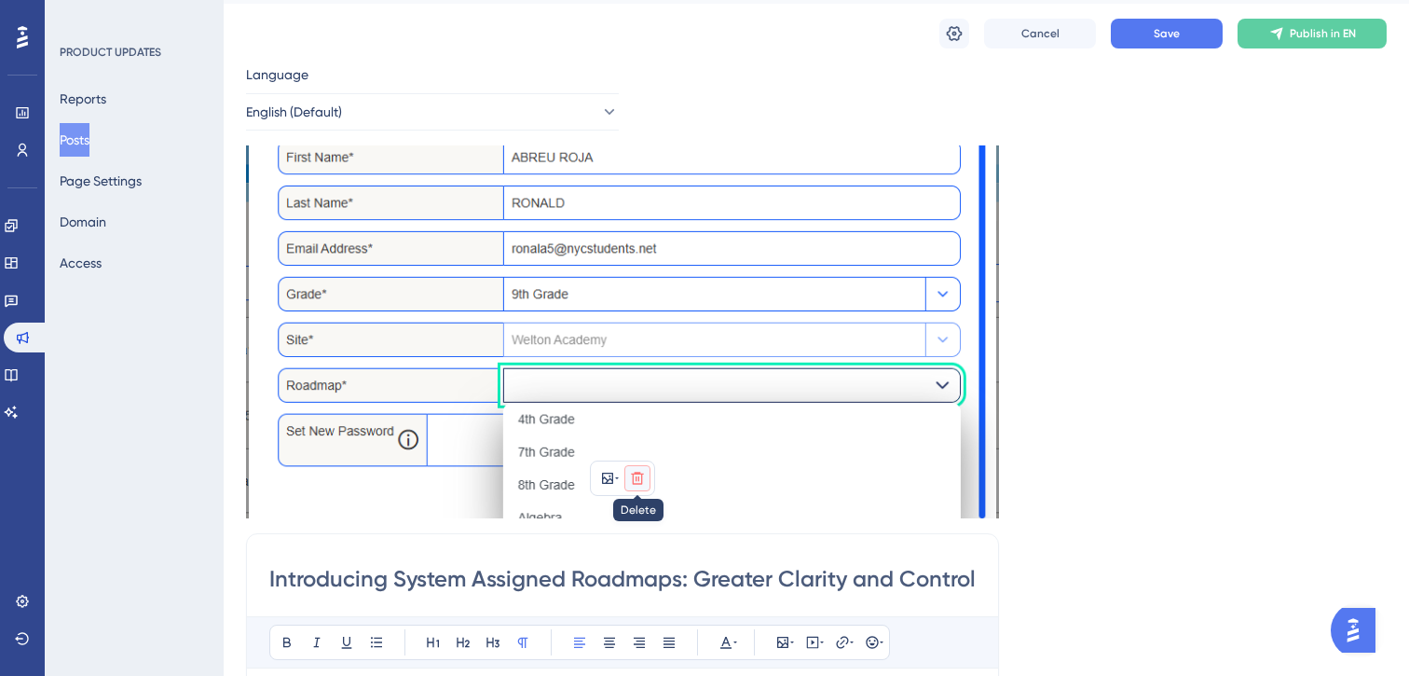
click at [638, 482] on icon at bounding box center [637, 478] width 15 height 15
click at [639, 513] on icon at bounding box center [637, 522] width 19 height 19
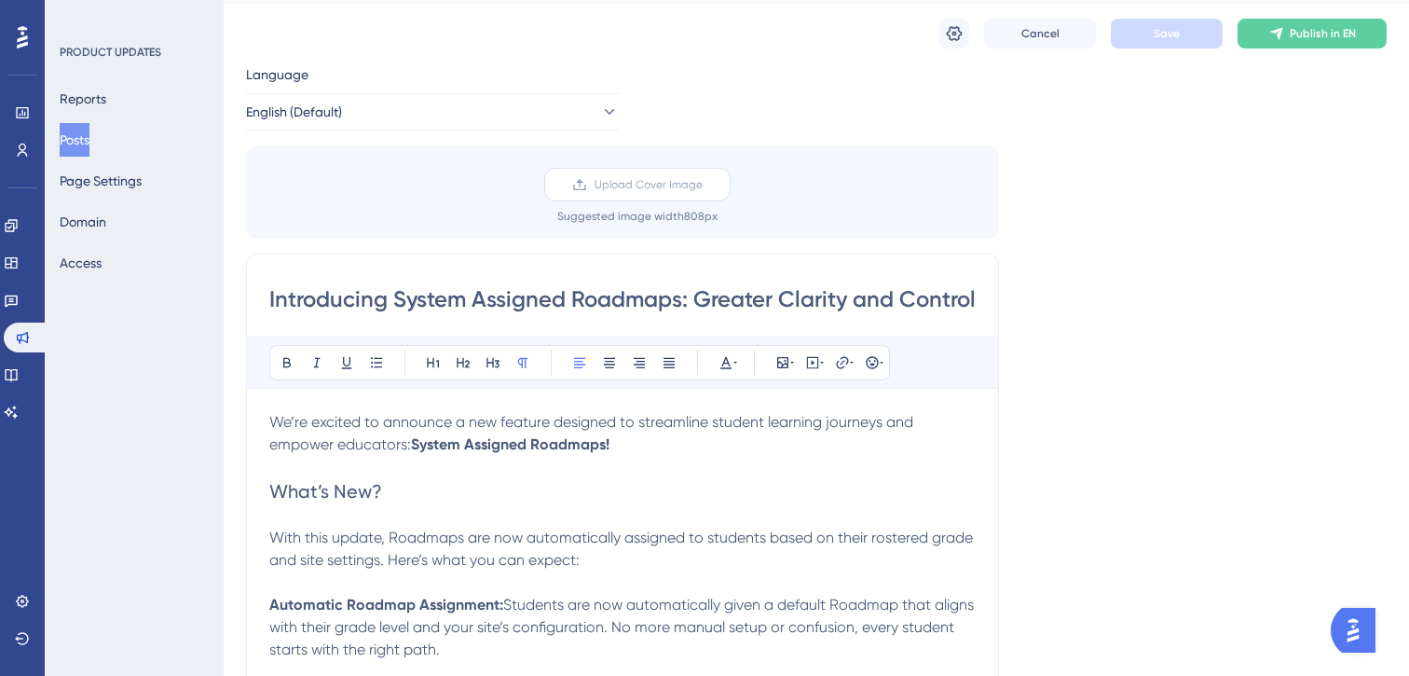
click at [676, 186] on span "Upload Cover Image" at bounding box center [649, 184] width 108 height 15
click at [703, 185] on input "Upload Cover Image" at bounding box center [703, 185] width 0 height 0
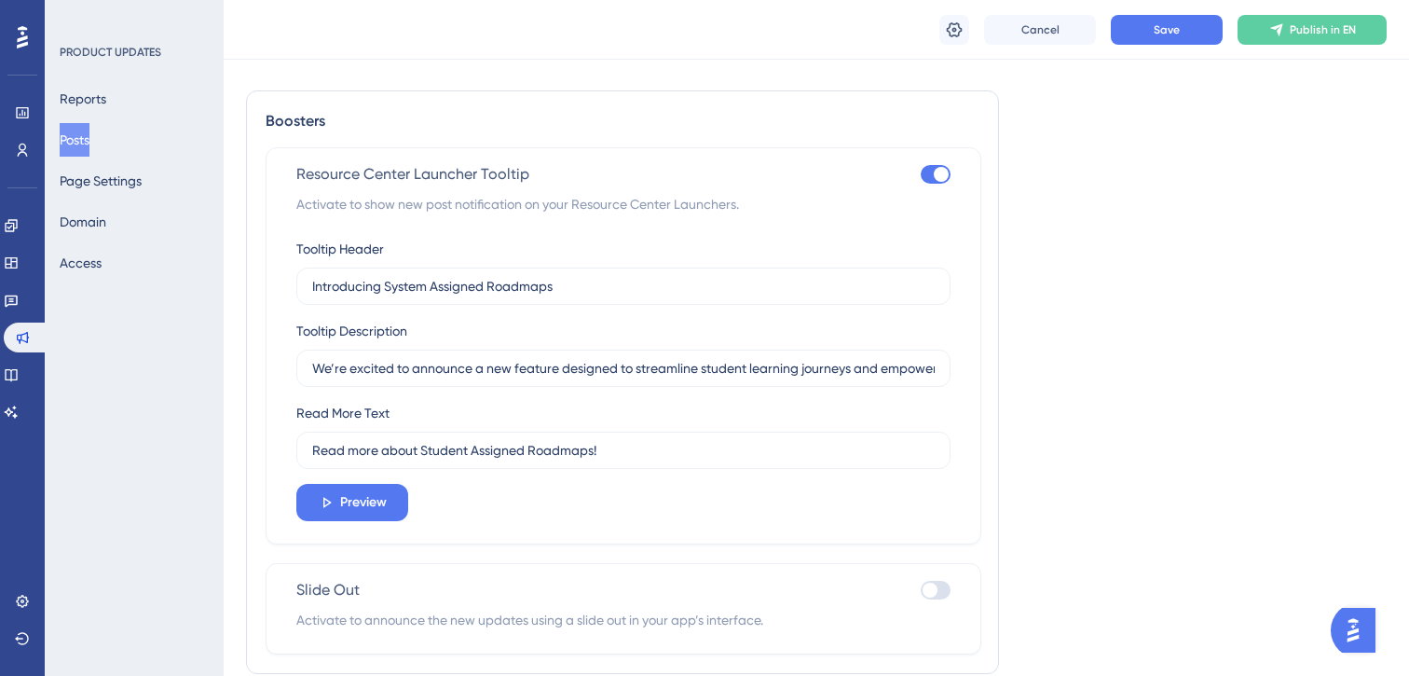
scroll to position [1595, 0]
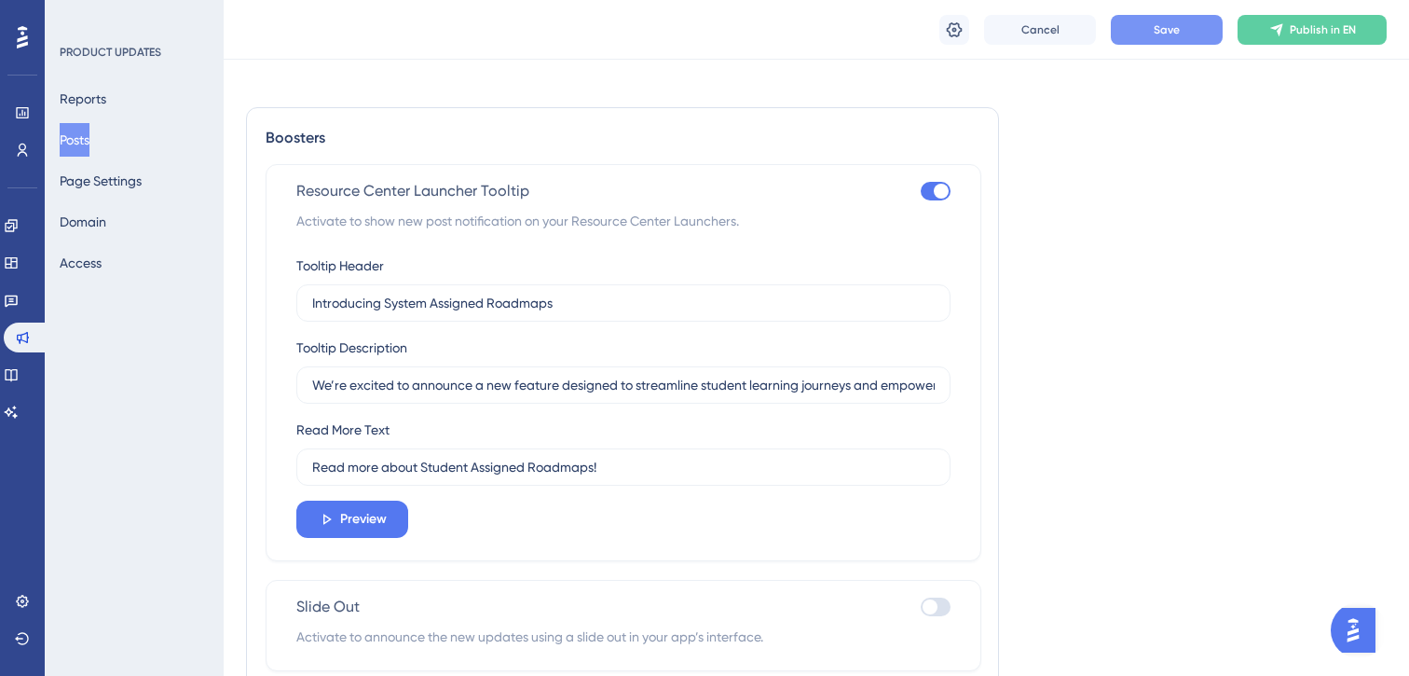
click at [1168, 33] on span "Save" at bounding box center [1167, 29] width 26 height 15
click at [122, 189] on button "Page Settings" at bounding box center [101, 181] width 82 height 34
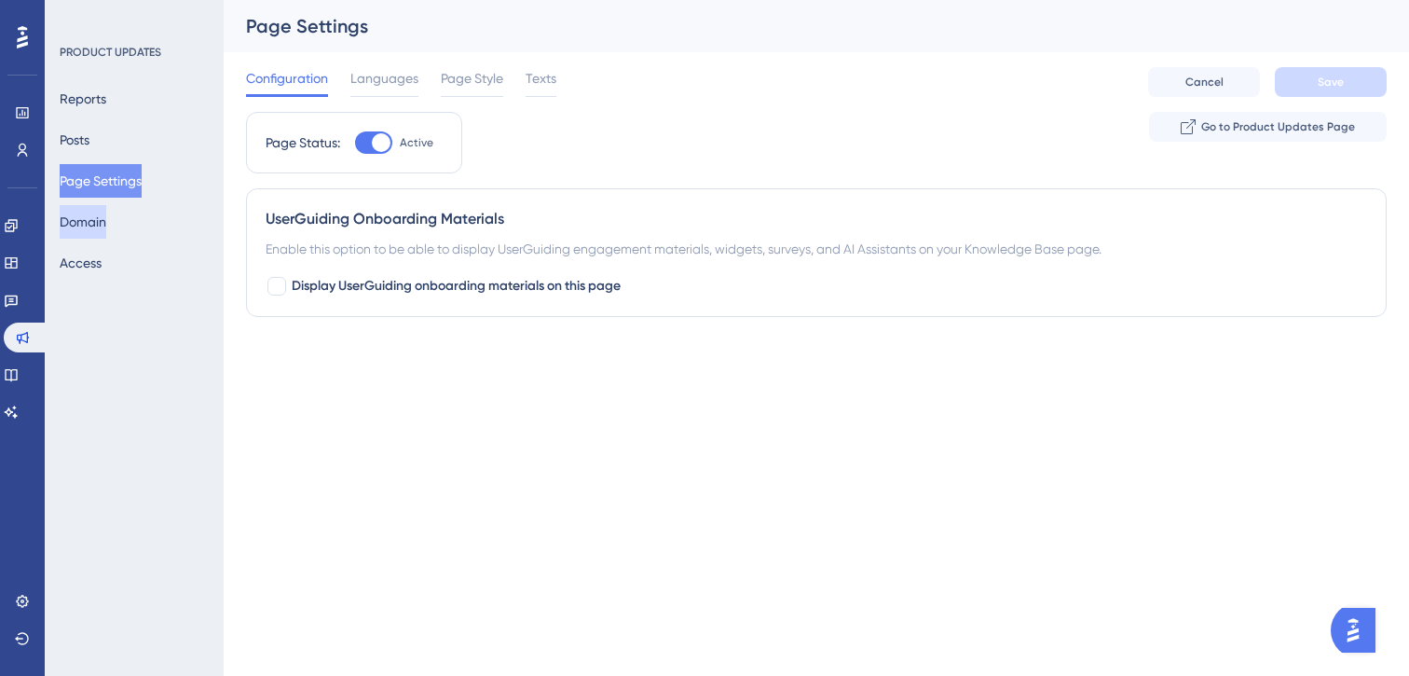
click at [106, 221] on button "Domain" at bounding box center [83, 222] width 47 height 34
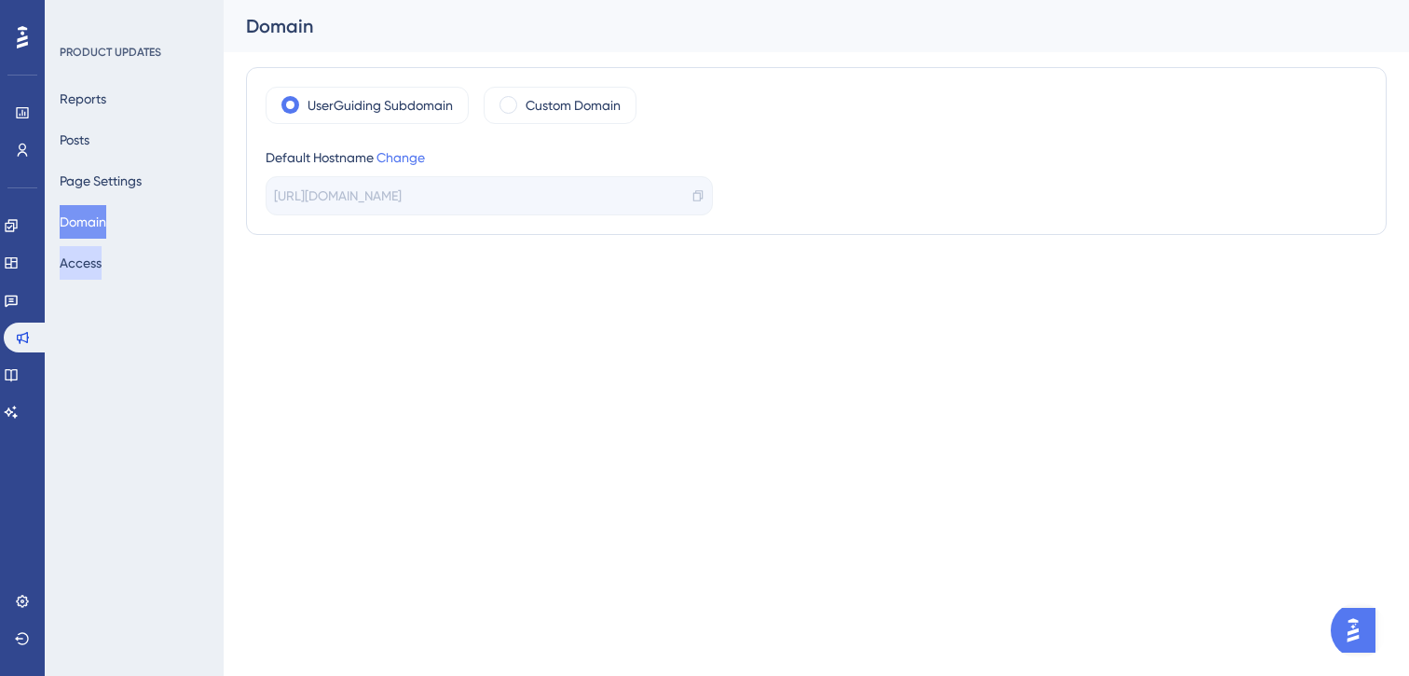
click at [94, 269] on button "Access" at bounding box center [81, 263] width 42 height 34
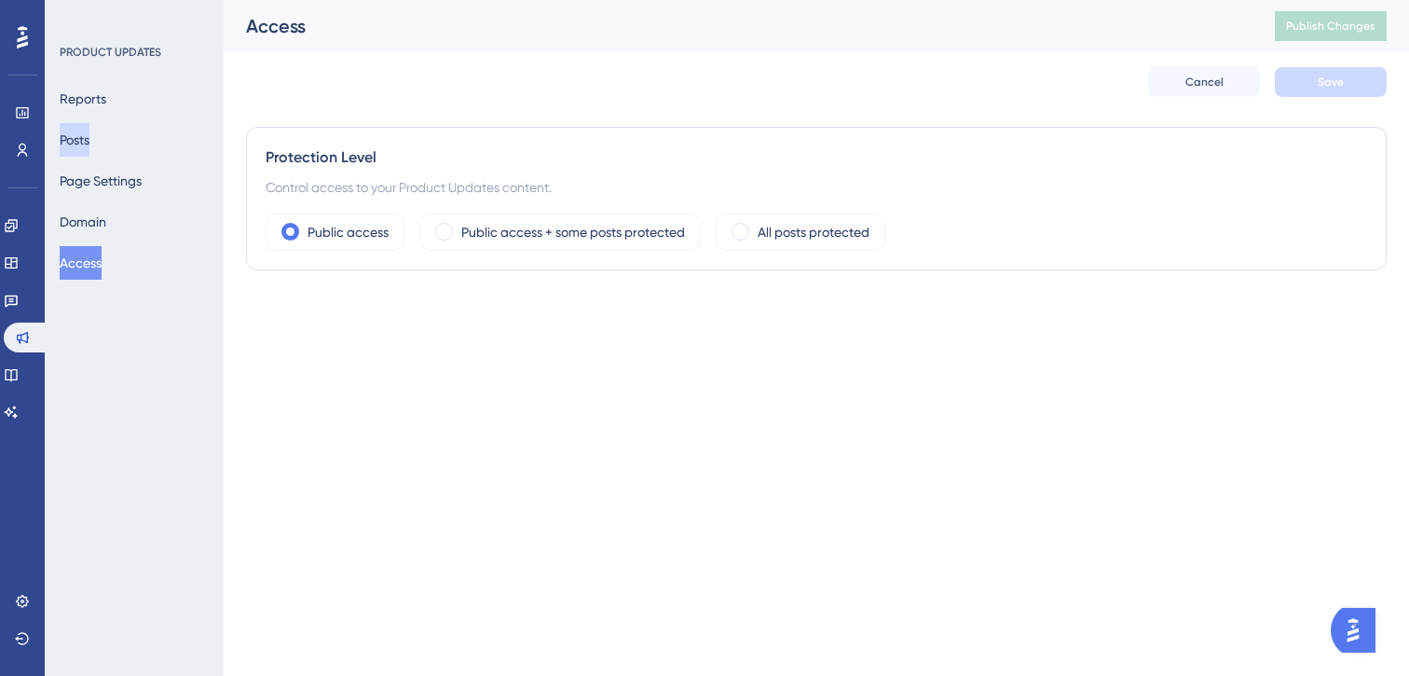
click at [89, 135] on button "Posts" at bounding box center [75, 140] width 30 height 34
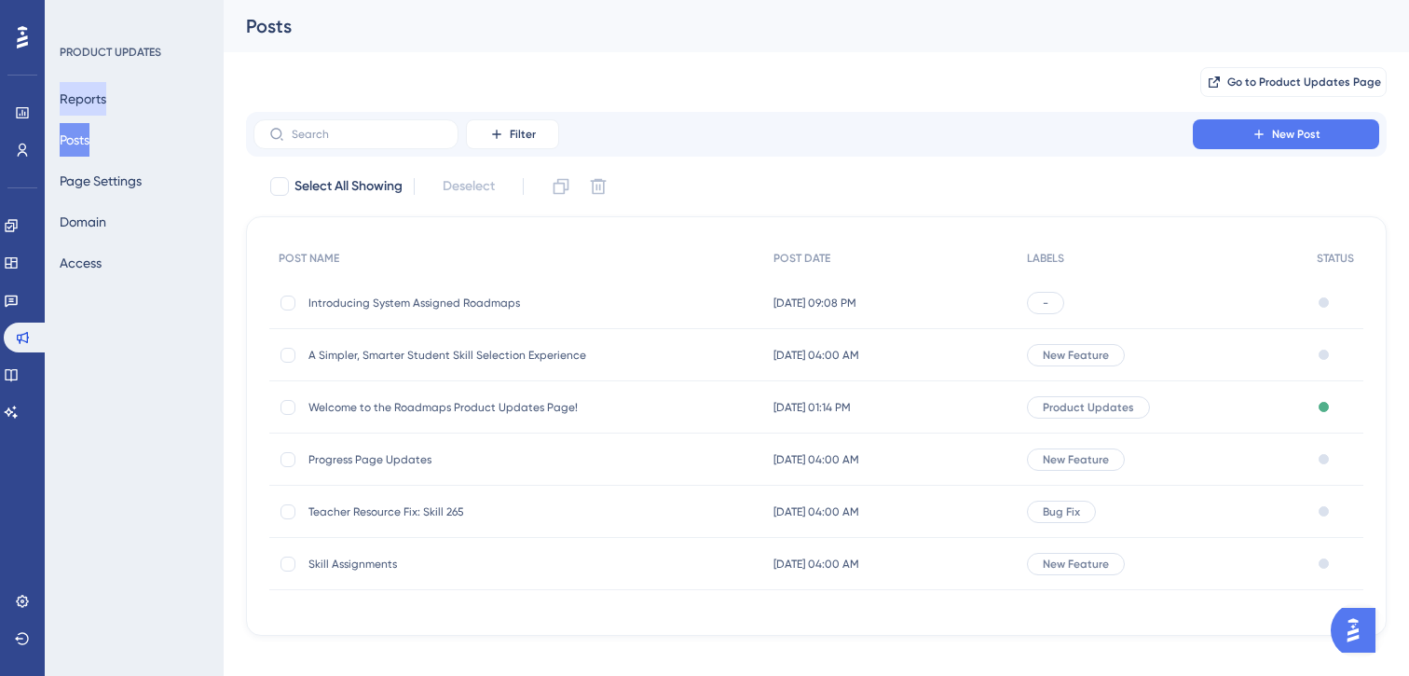
click at [96, 95] on button "Reports" at bounding box center [83, 99] width 47 height 34
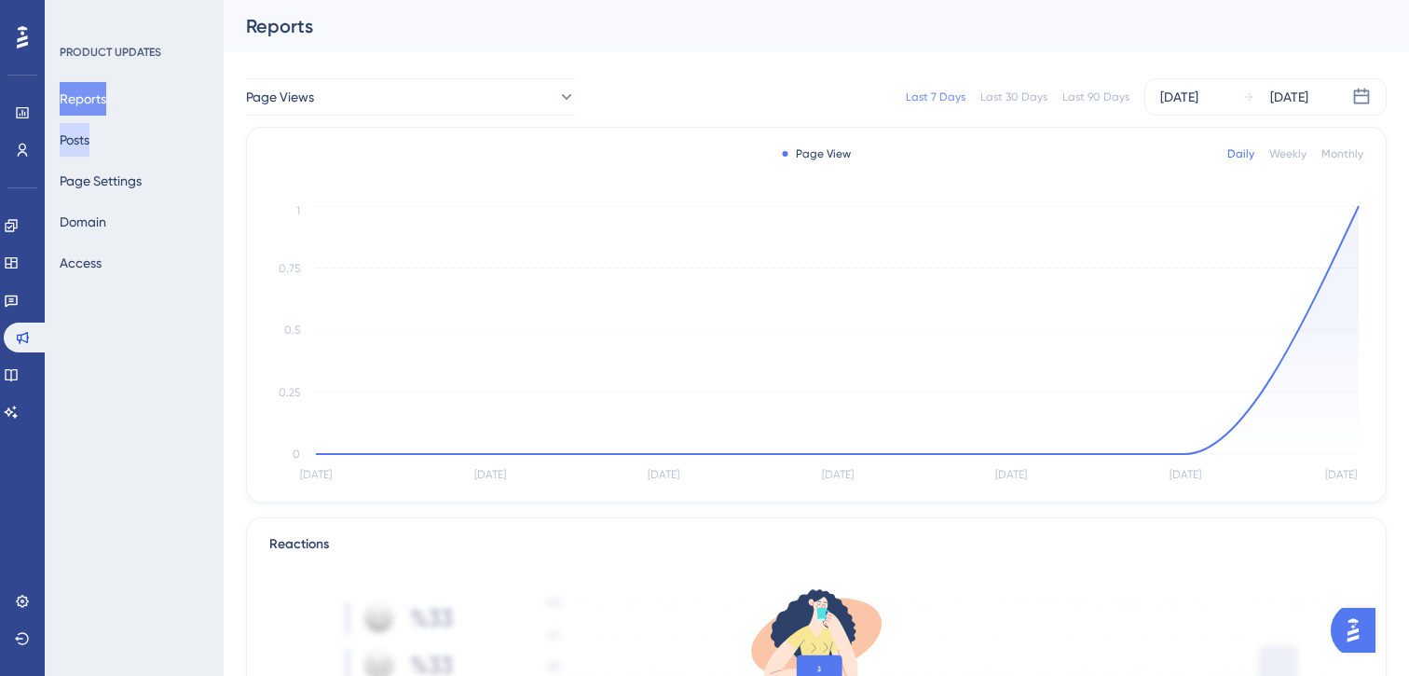
click at [89, 147] on button "Posts" at bounding box center [75, 140] width 30 height 34
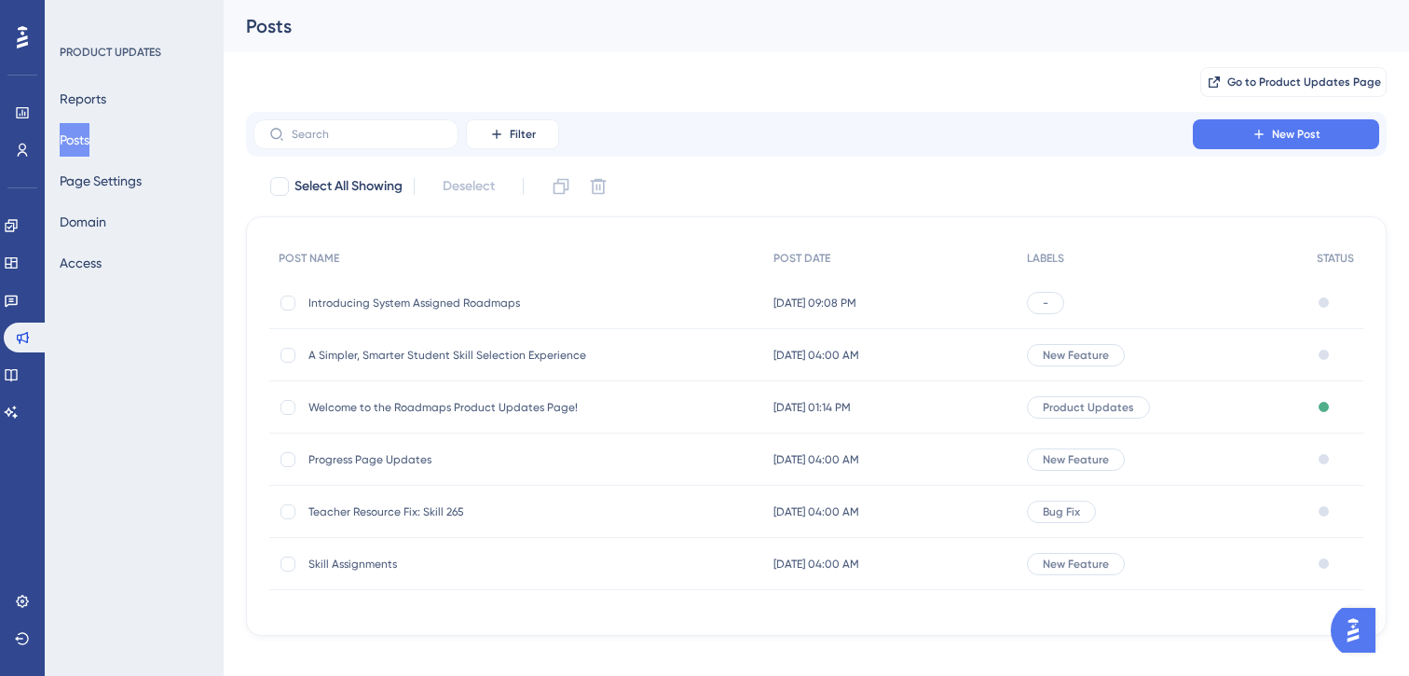
click at [1048, 304] on span "-" at bounding box center [1046, 302] width 6 height 15
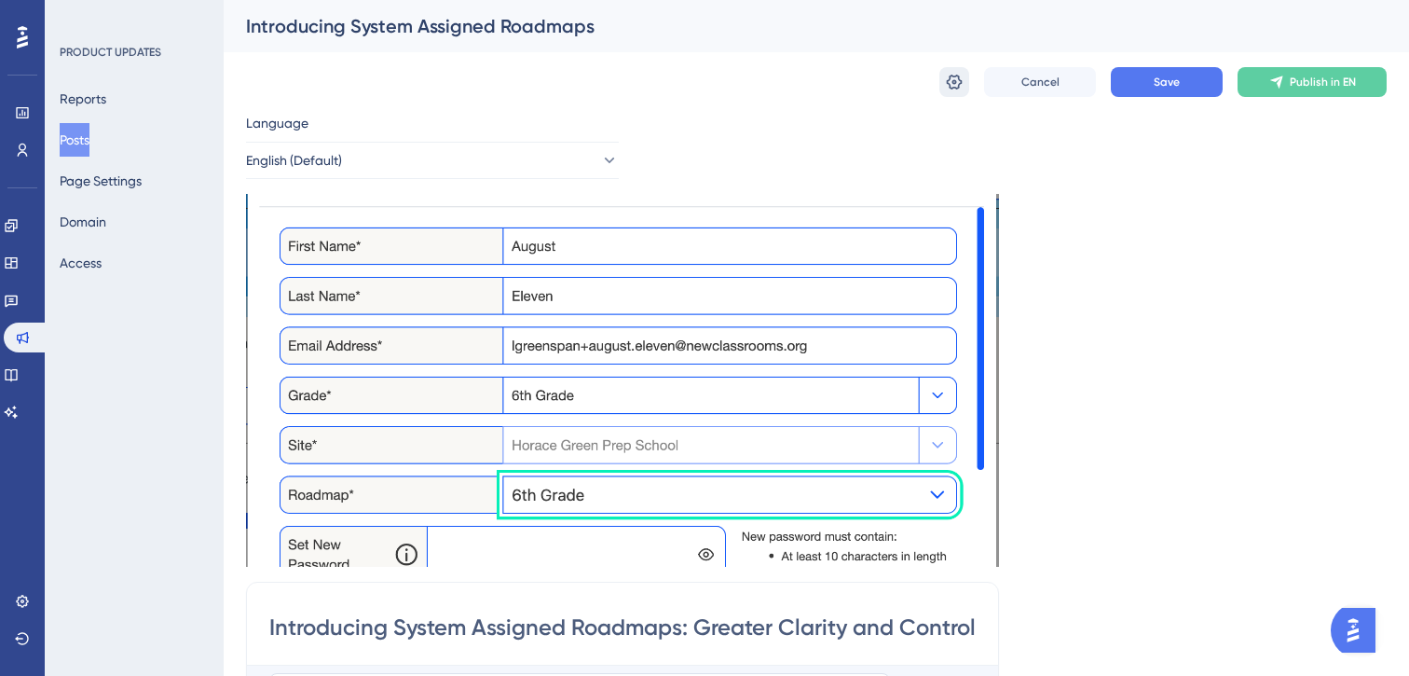
click at [946, 89] on icon at bounding box center [954, 82] width 19 height 19
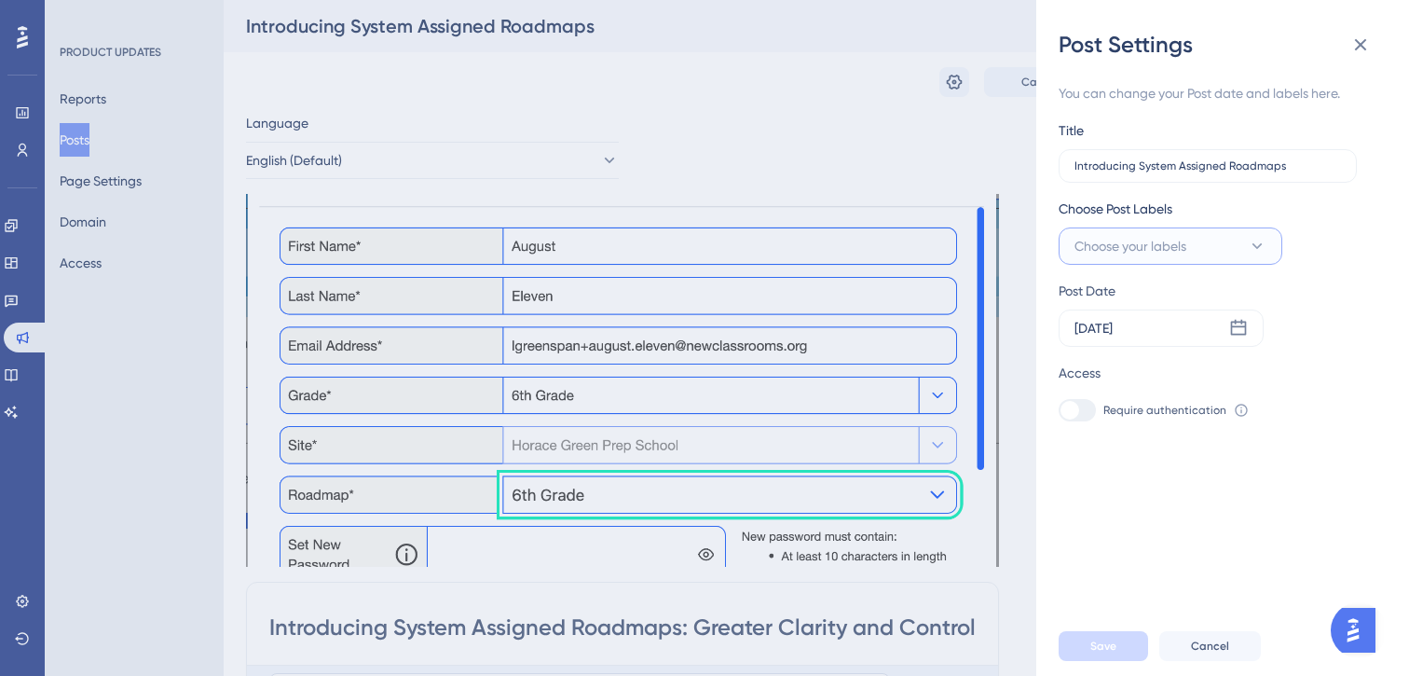
click at [1148, 249] on span "Choose your labels" at bounding box center [1131, 246] width 112 height 22
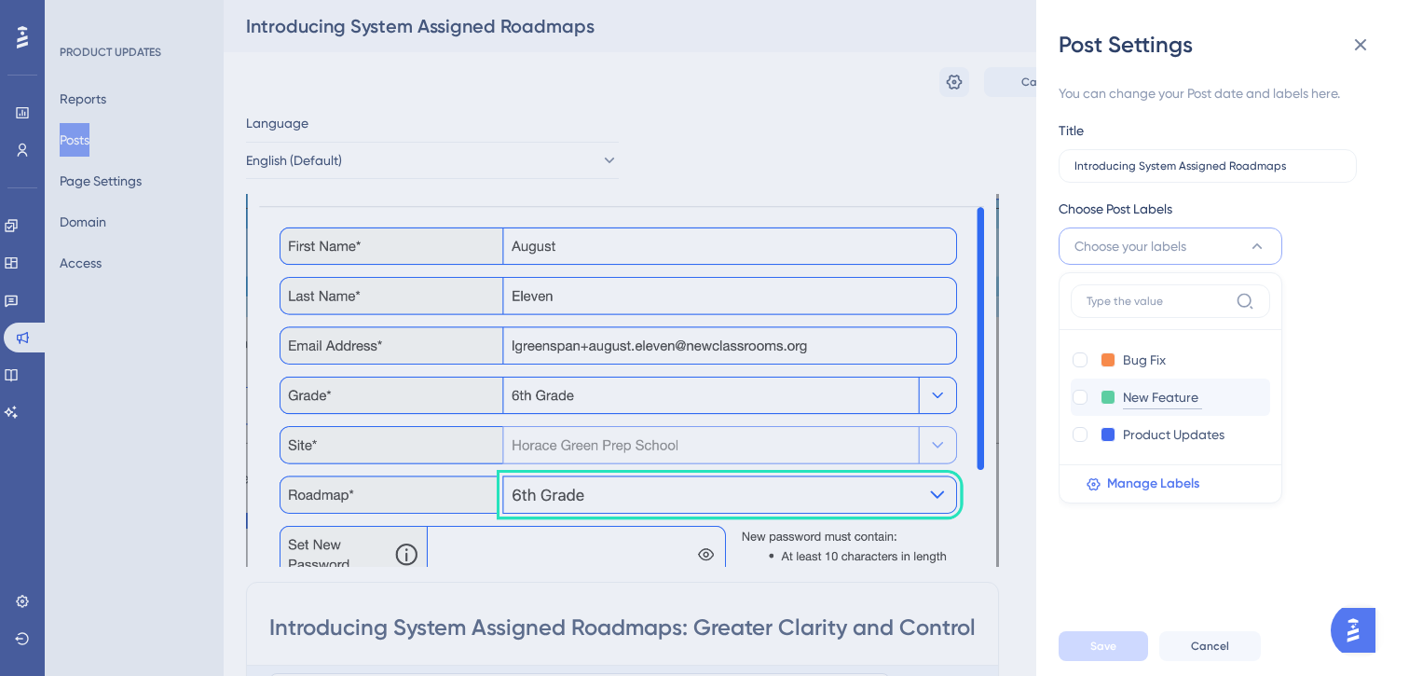
click at [1139, 401] on input "New Feature" at bounding box center [1162, 397] width 79 height 23
click at [1084, 404] on div at bounding box center [1080, 397] width 15 height 15
checkbox input "true"
click at [1114, 638] on span "Save" at bounding box center [1103, 645] width 26 height 15
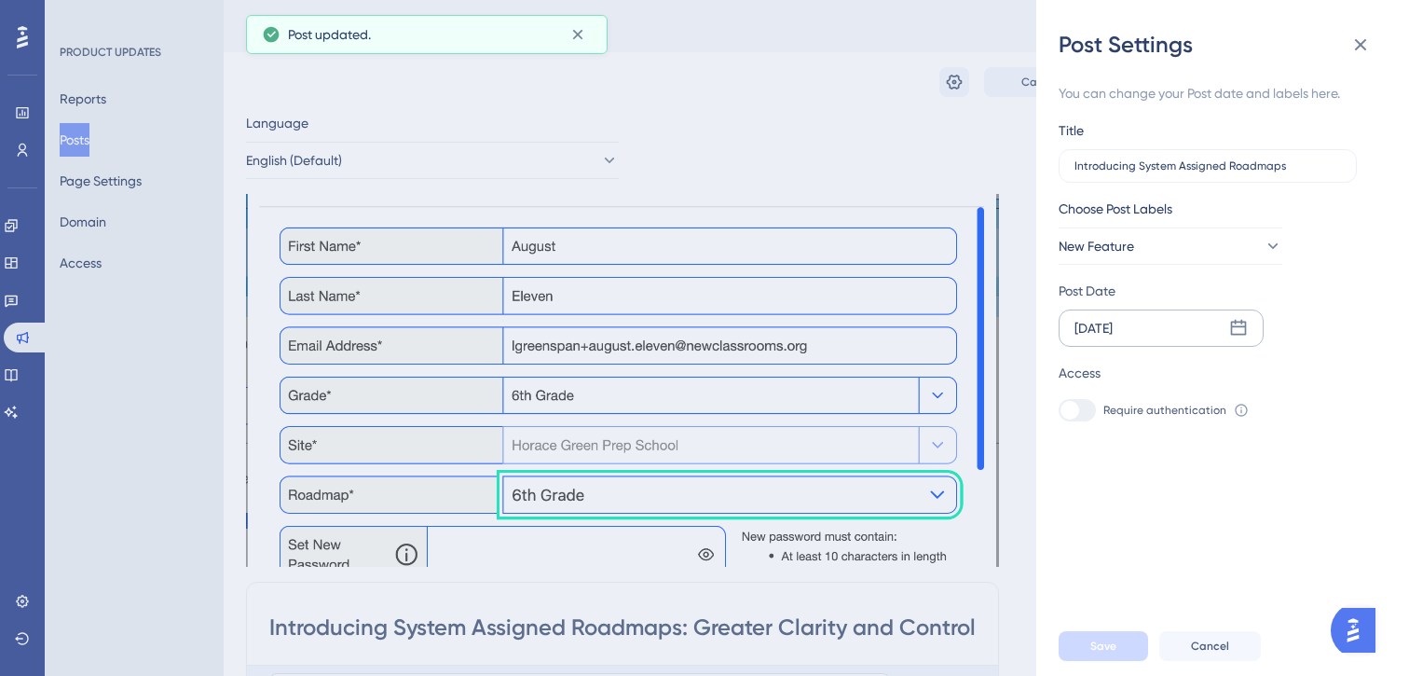
click at [1239, 327] on icon at bounding box center [1238, 328] width 19 height 19
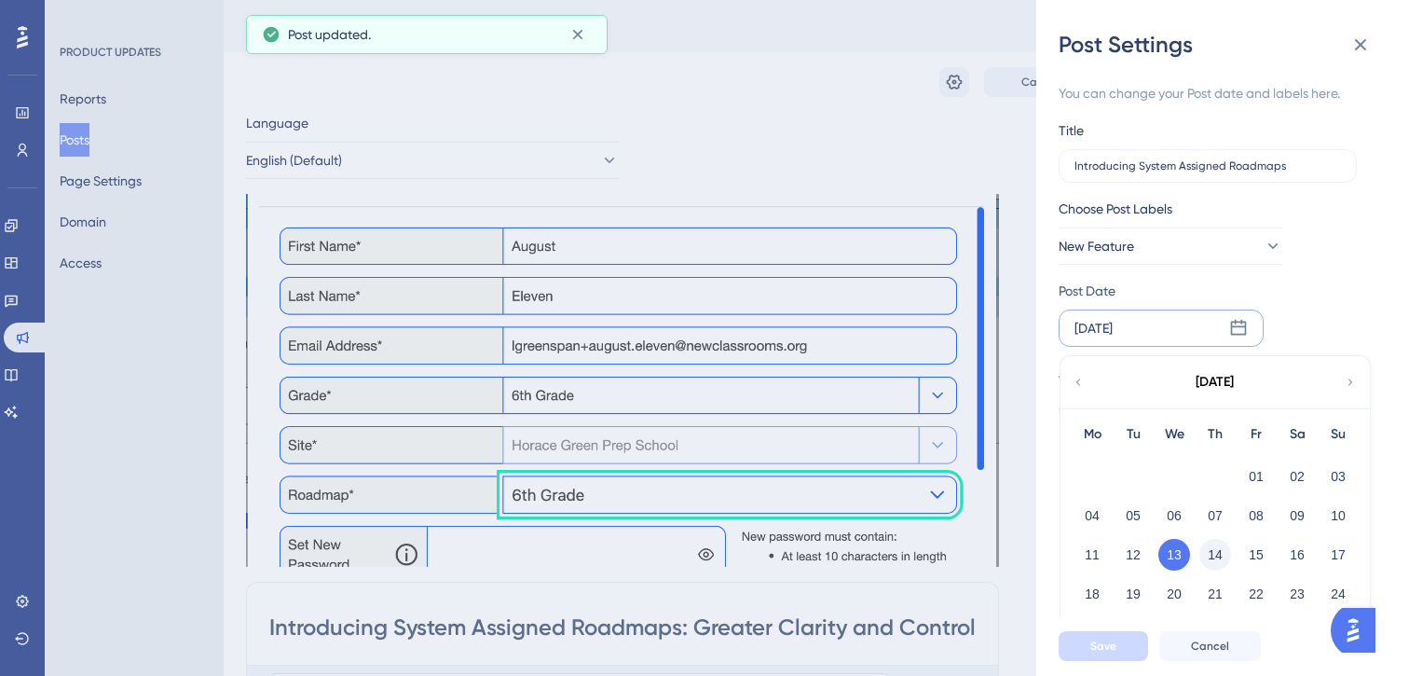
click at [1212, 549] on button "14" at bounding box center [1215, 555] width 32 height 32
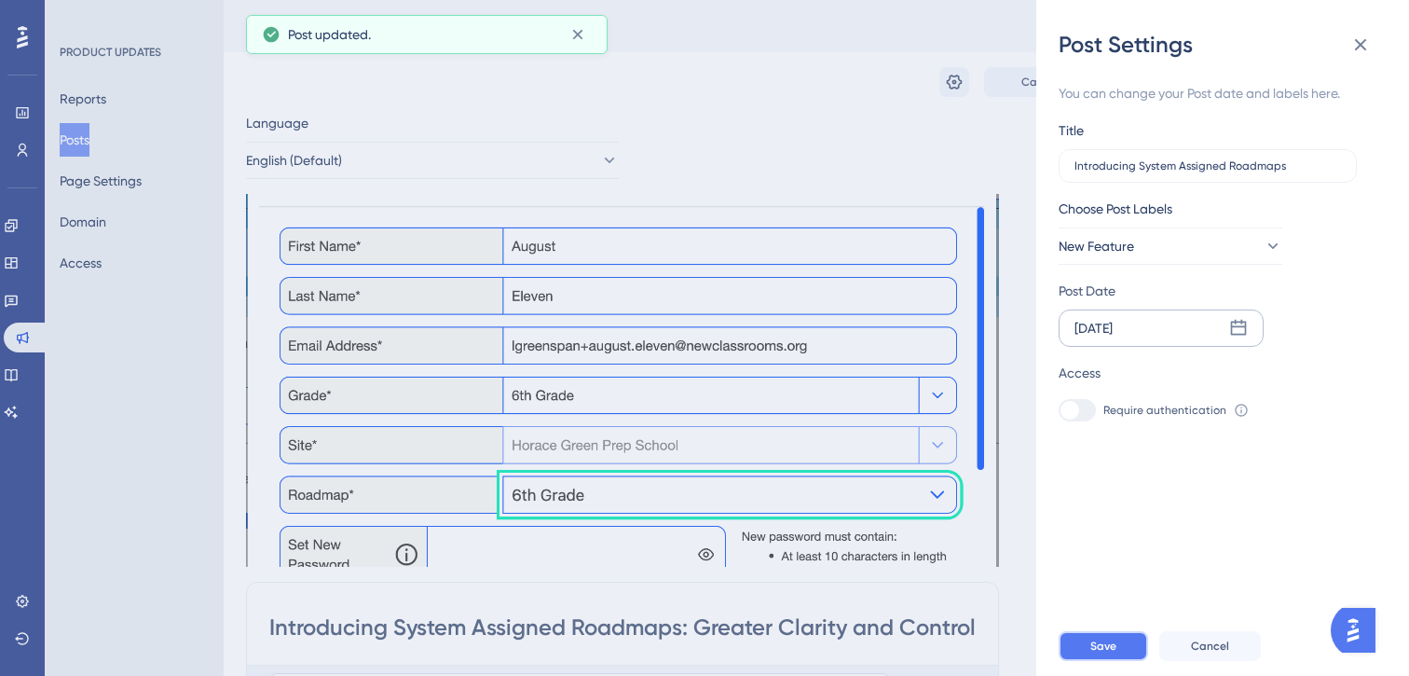
click at [1104, 647] on span "Save" at bounding box center [1103, 645] width 26 height 15
click at [1353, 51] on icon at bounding box center [1360, 45] width 22 height 22
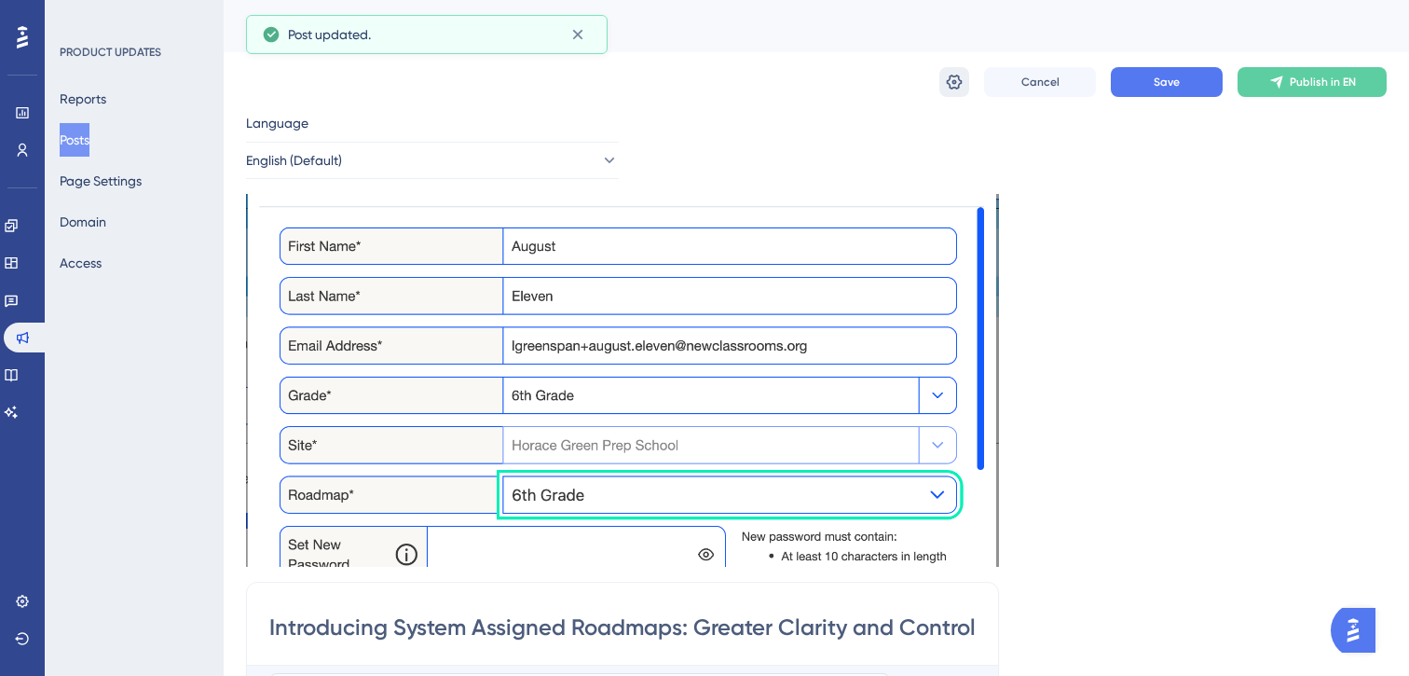
click at [947, 82] on icon at bounding box center [955, 82] width 16 height 15
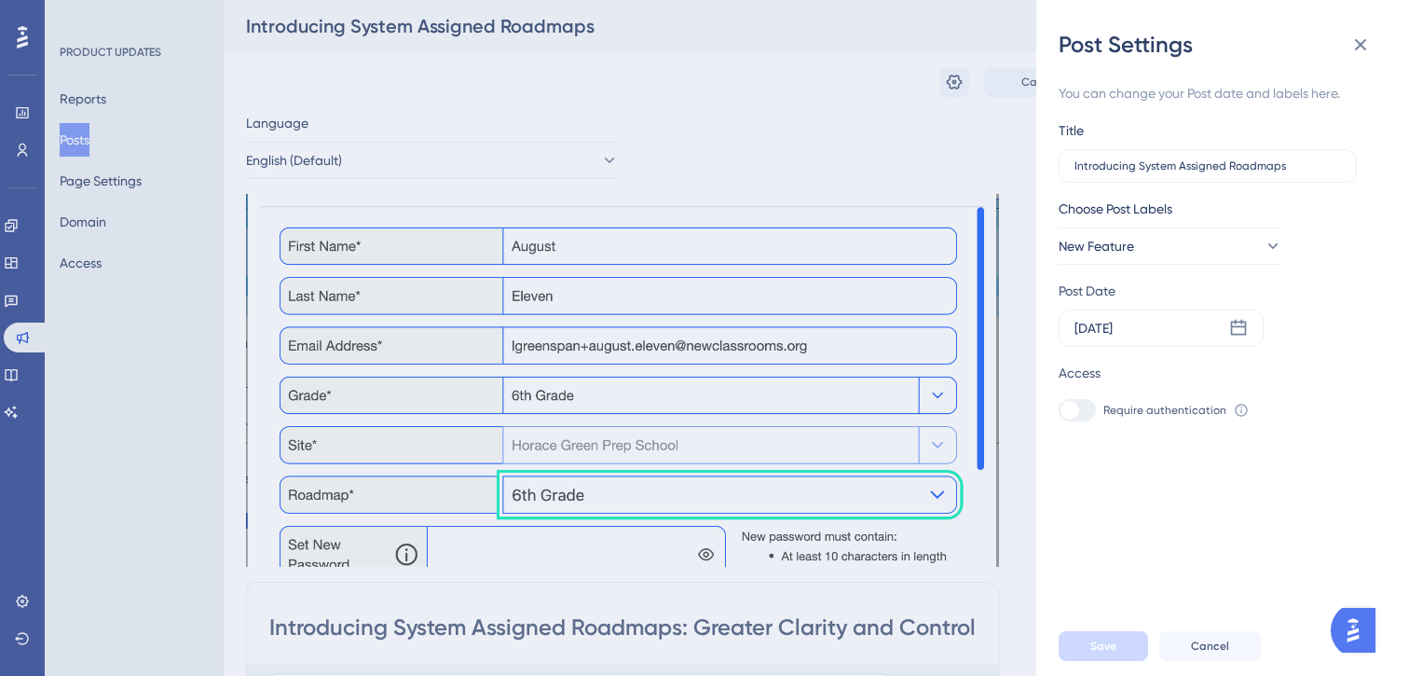
click at [807, 86] on div "Post Settings You can change your Post date and labels here. Title Introducing …" at bounding box center [704, 338] width 1409 height 676
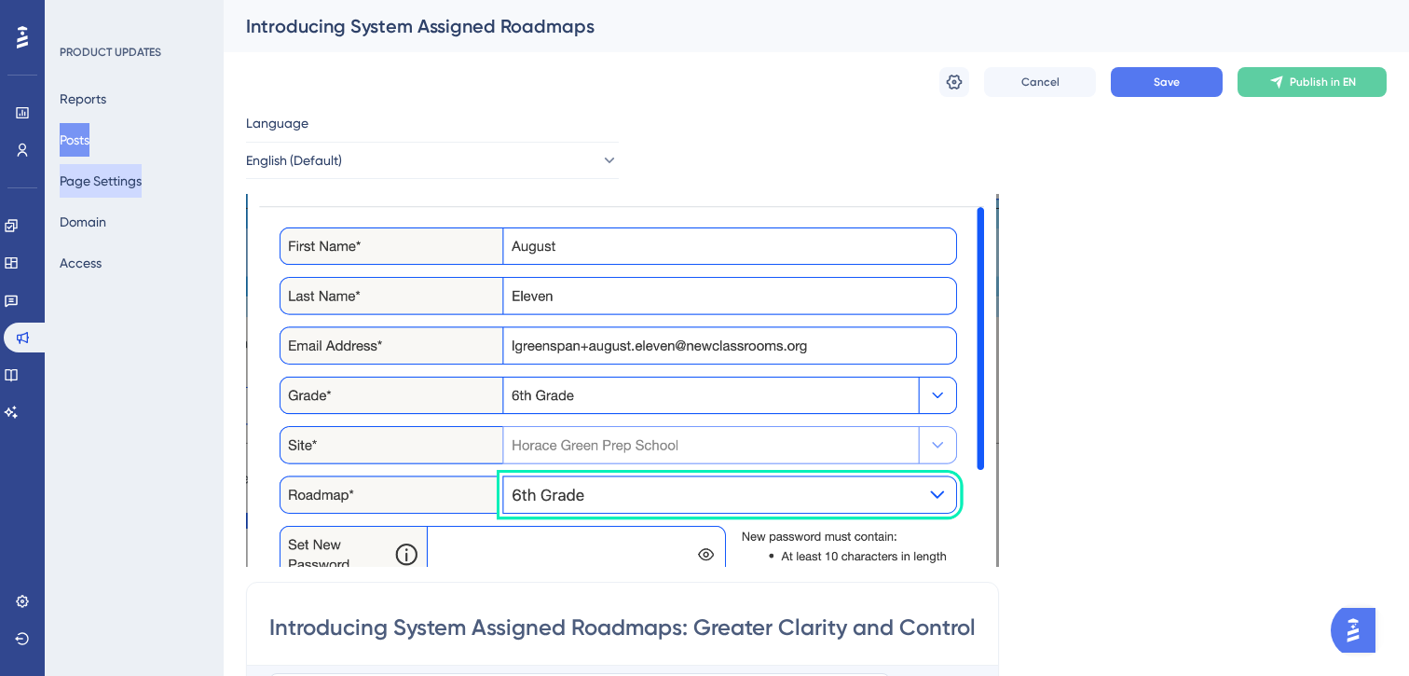
click at [119, 182] on button "Page Settings" at bounding box center [101, 181] width 82 height 34
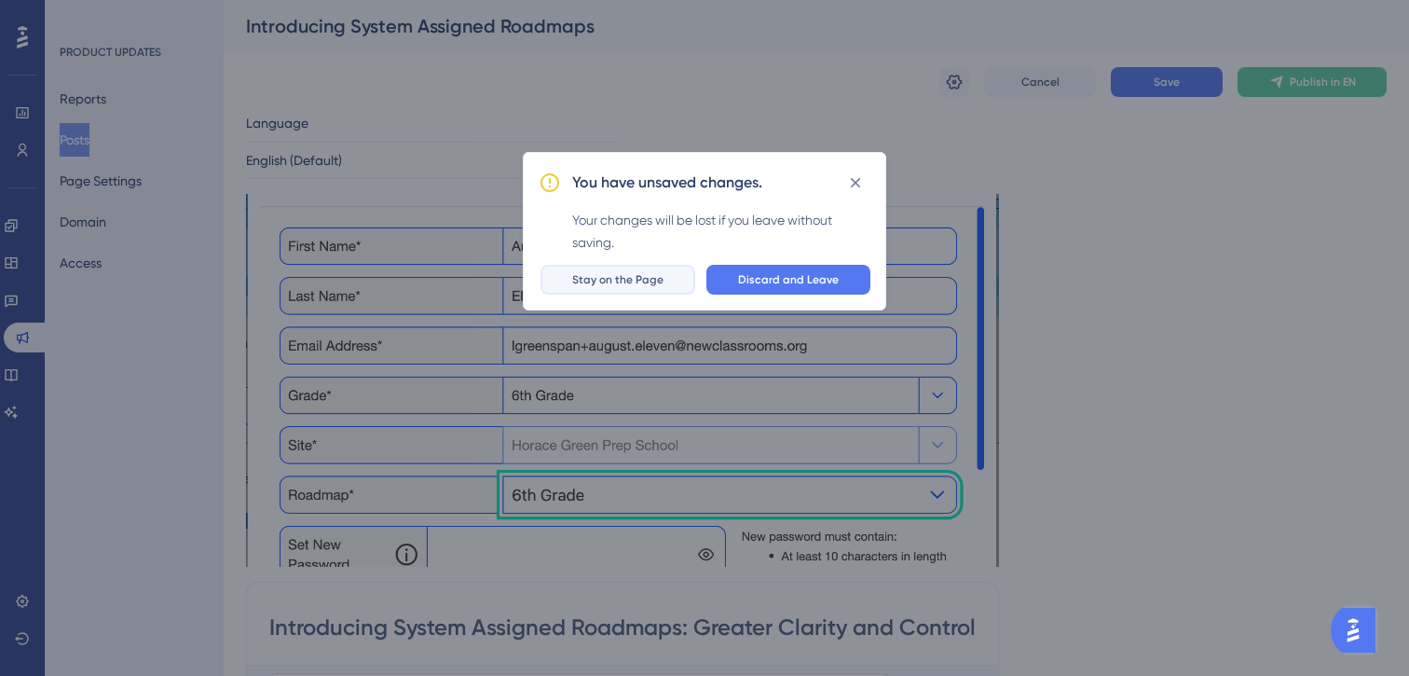
click at [639, 280] on span "Stay on the Page" at bounding box center [617, 279] width 91 height 15
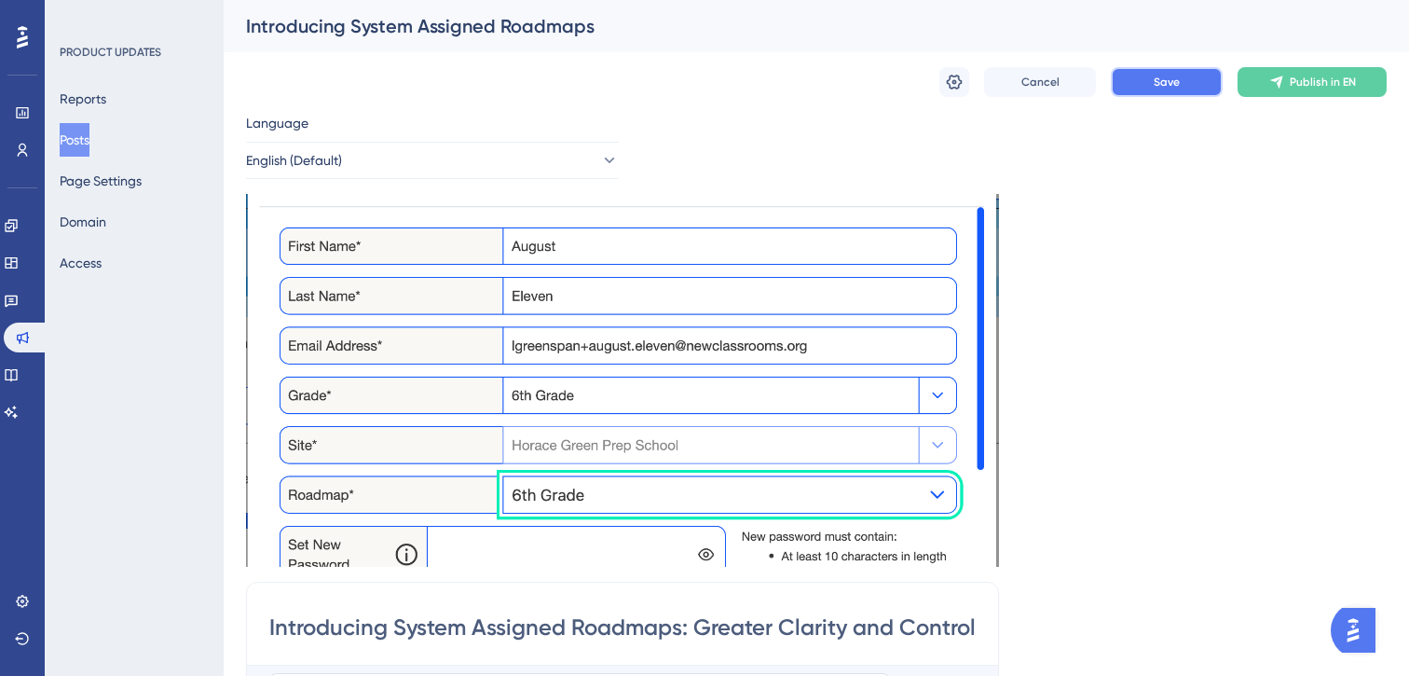
click at [1151, 84] on button "Save" at bounding box center [1167, 82] width 112 height 30
click at [85, 94] on button "Reports" at bounding box center [83, 99] width 47 height 34
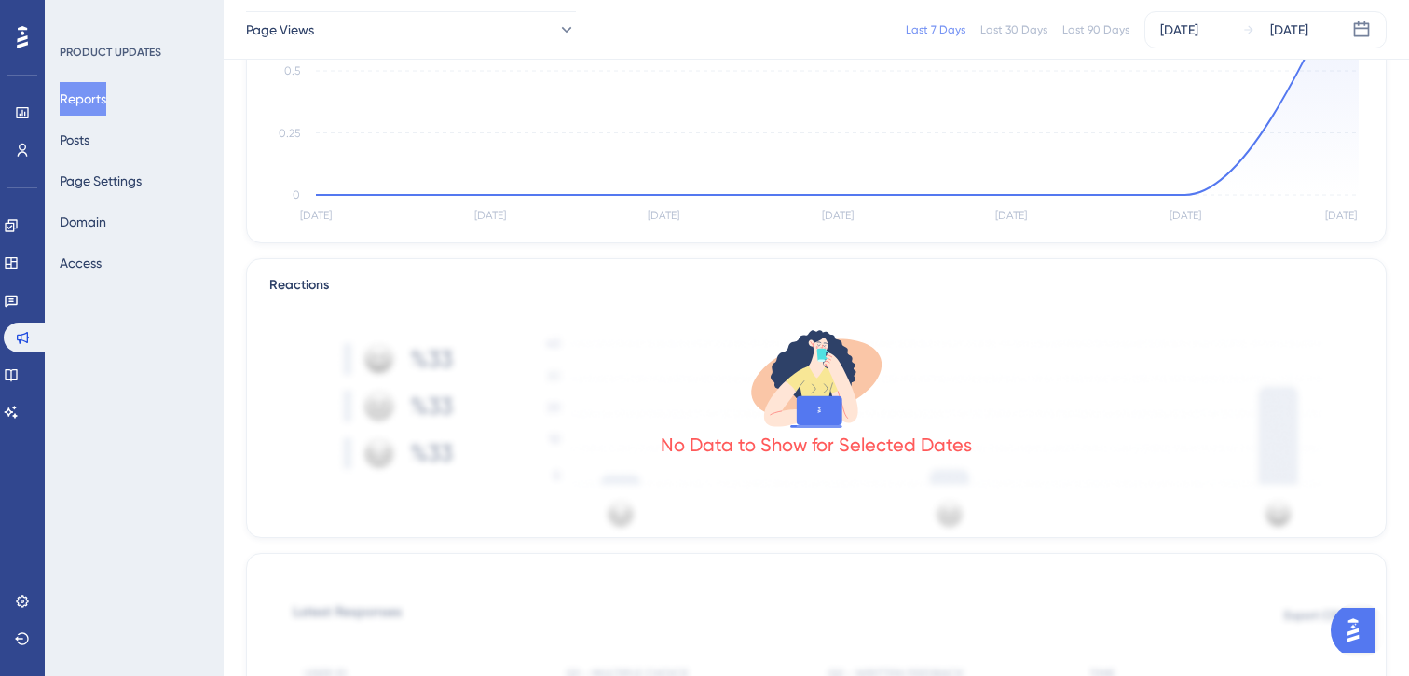
scroll to position [265, 0]
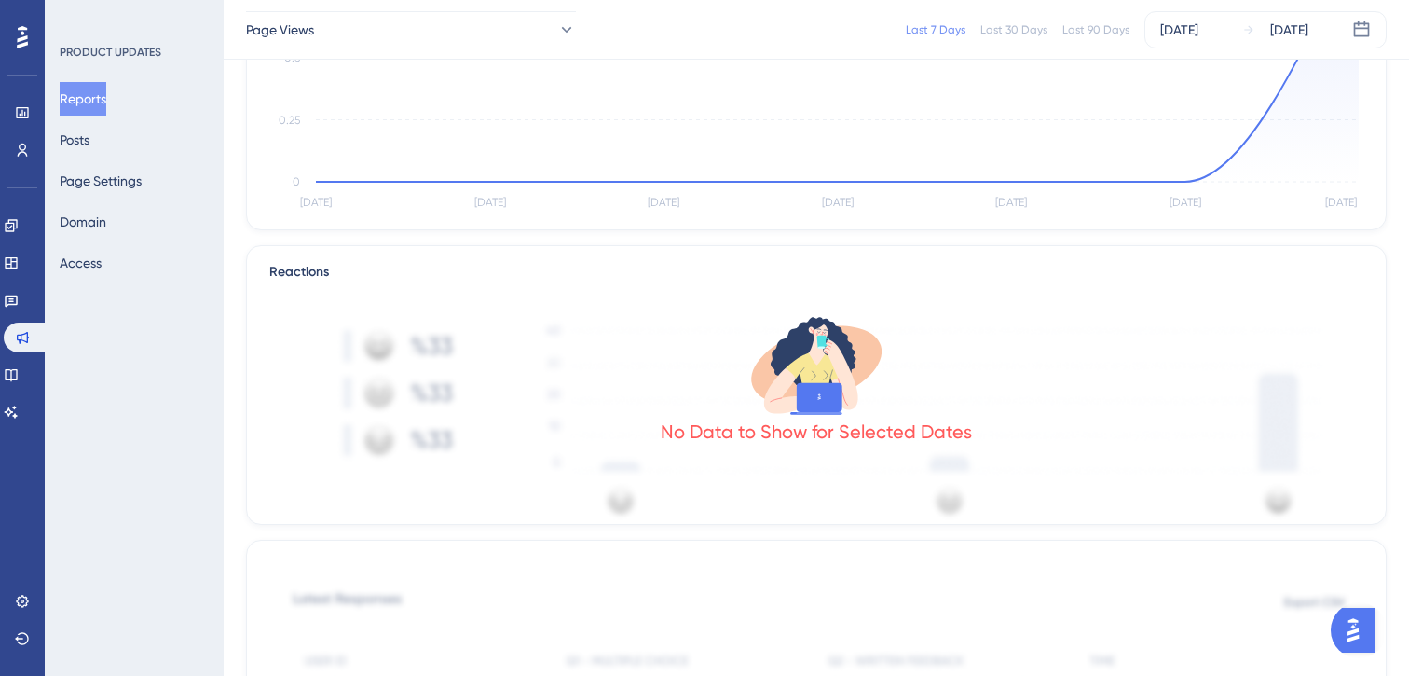
click at [114, 140] on div "Reports Posts Page Settings Domain Access" at bounding box center [135, 181] width 151 height 198
click at [89, 141] on button "Posts" at bounding box center [75, 140] width 30 height 34
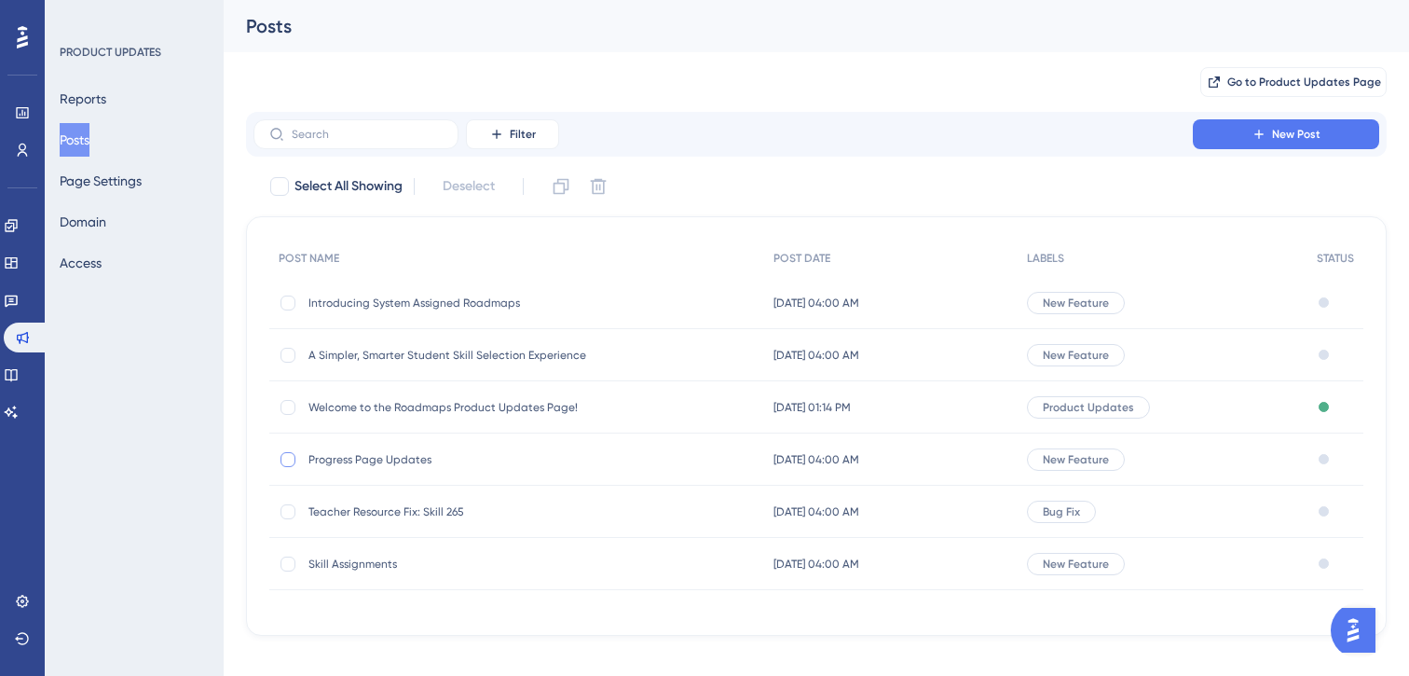
click at [286, 458] on div at bounding box center [288, 459] width 15 height 15
checkbox input "true"
click at [287, 513] on div at bounding box center [288, 511] width 15 height 15
checkbox input "true"
click at [288, 563] on div at bounding box center [288, 563] width 15 height 15
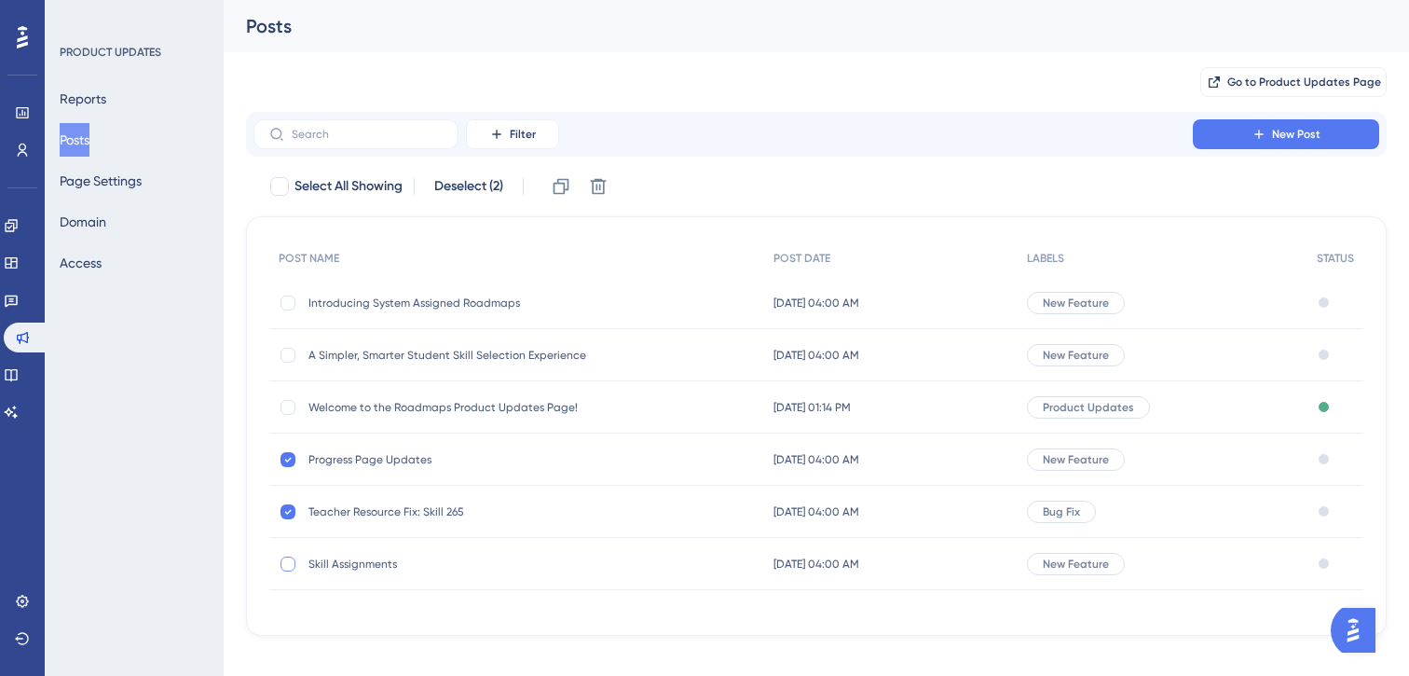
checkbox input "true"
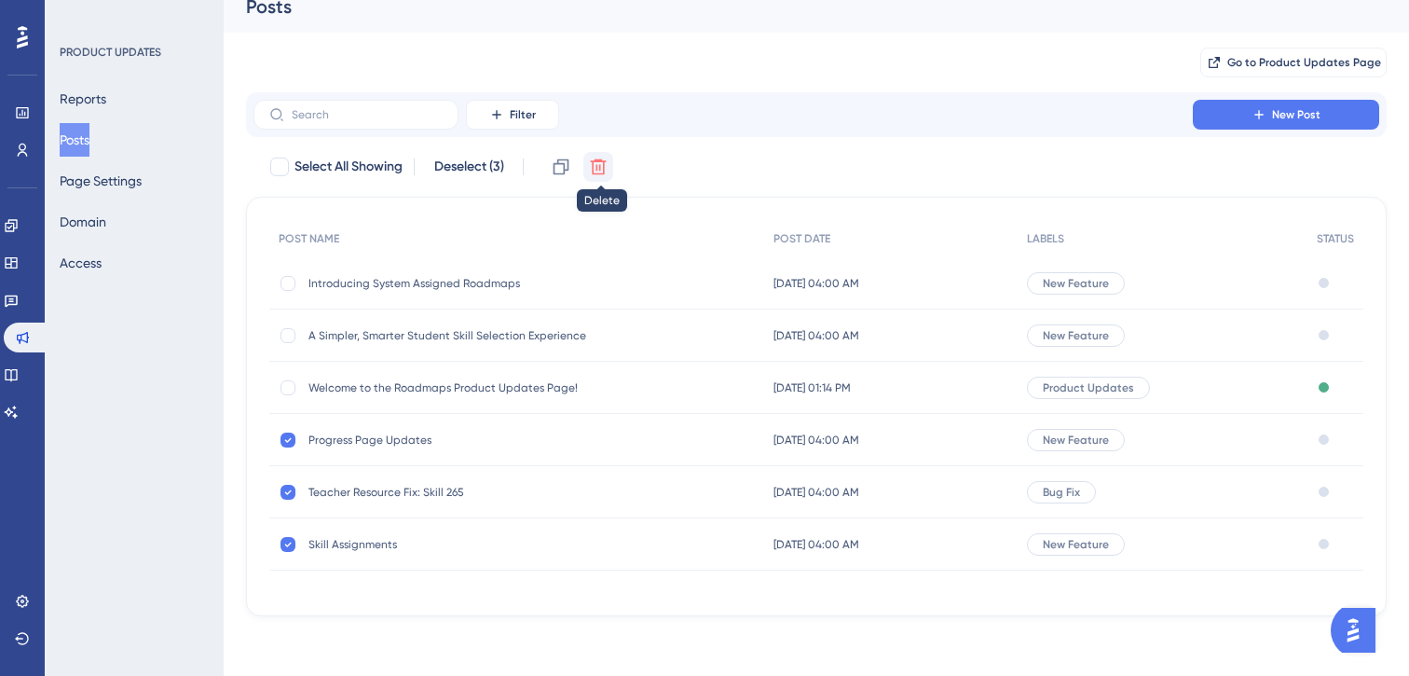
click at [609, 171] on button at bounding box center [598, 167] width 30 height 30
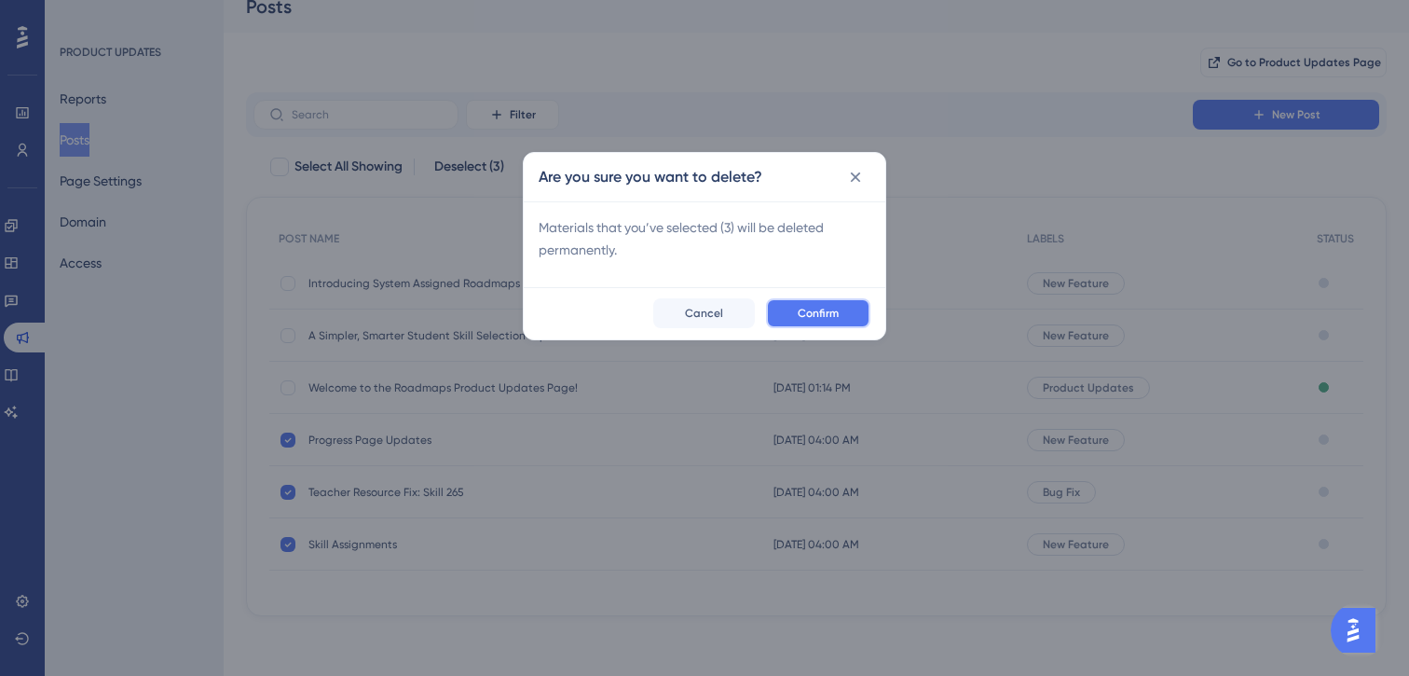
click at [827, 302] on button "Confirm" at bounding box center [818, 313] width 104 height 30
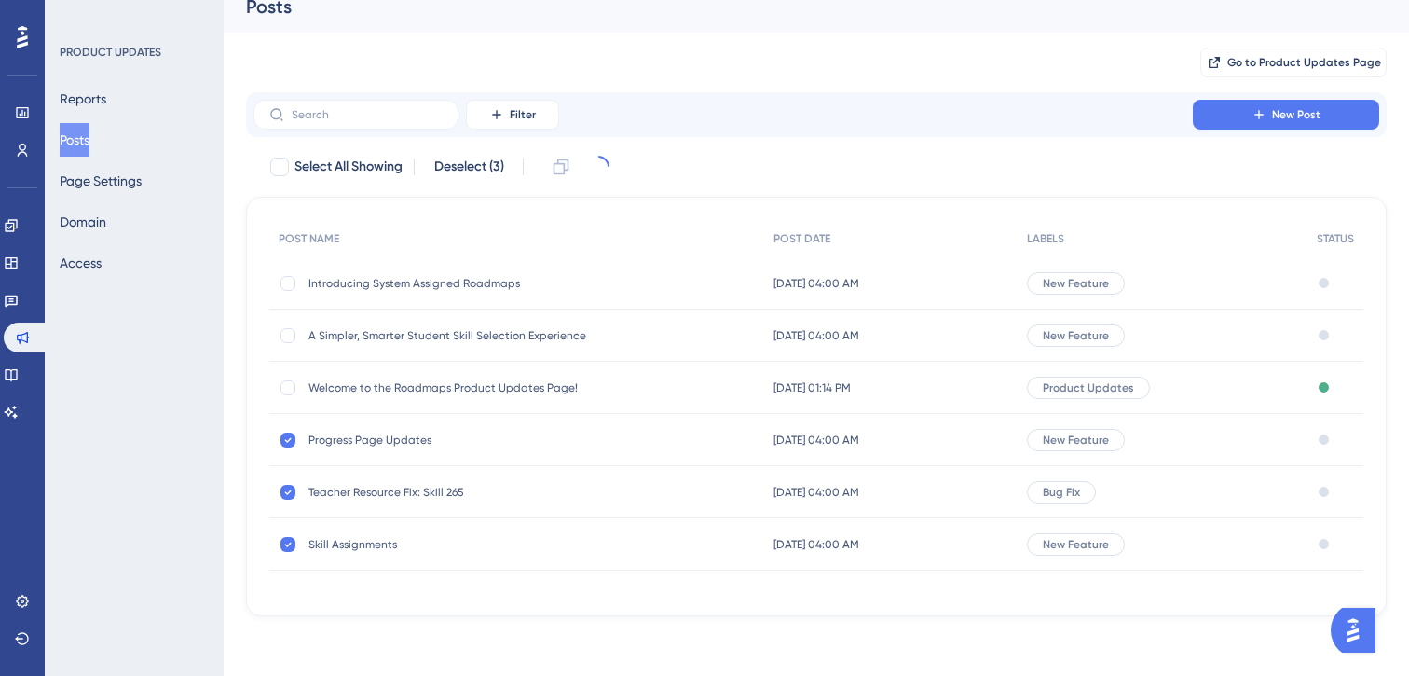
scroll to position [0, 0]
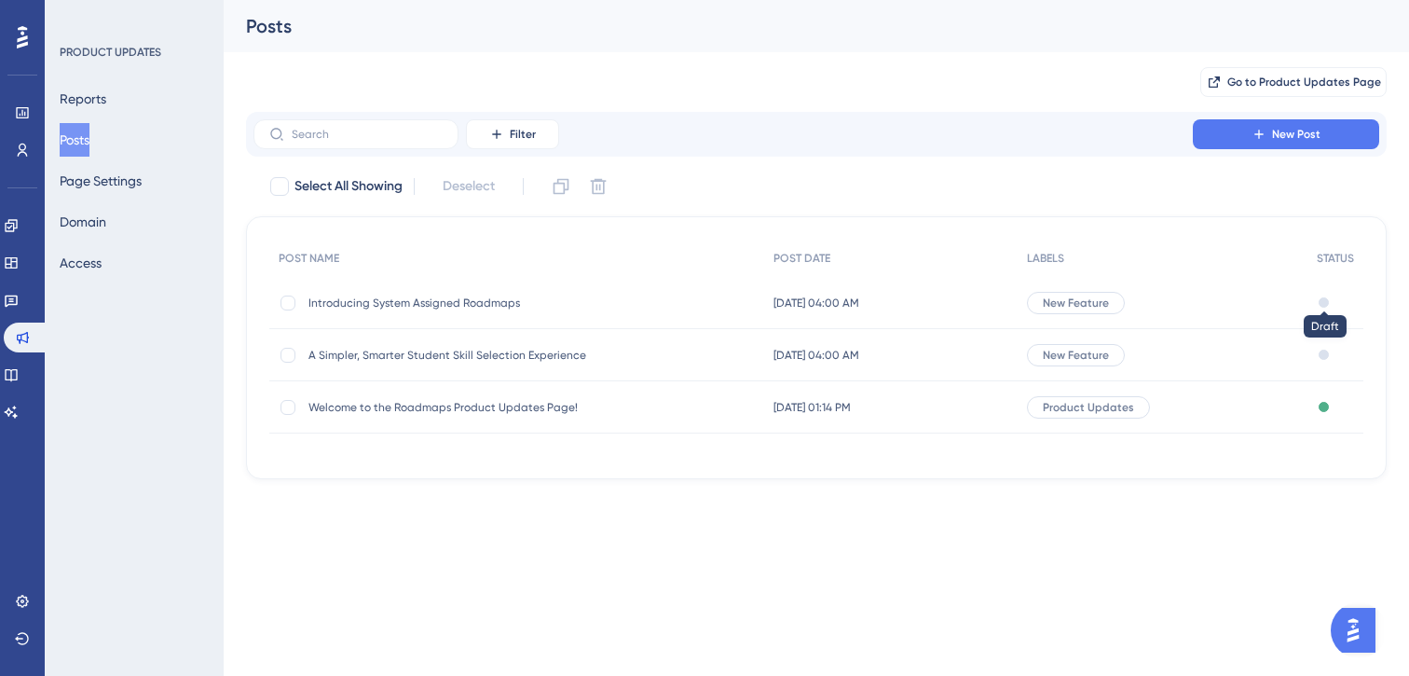
click at [1321, 306] on div at bounding box center [1324, 302] width 10 height 10
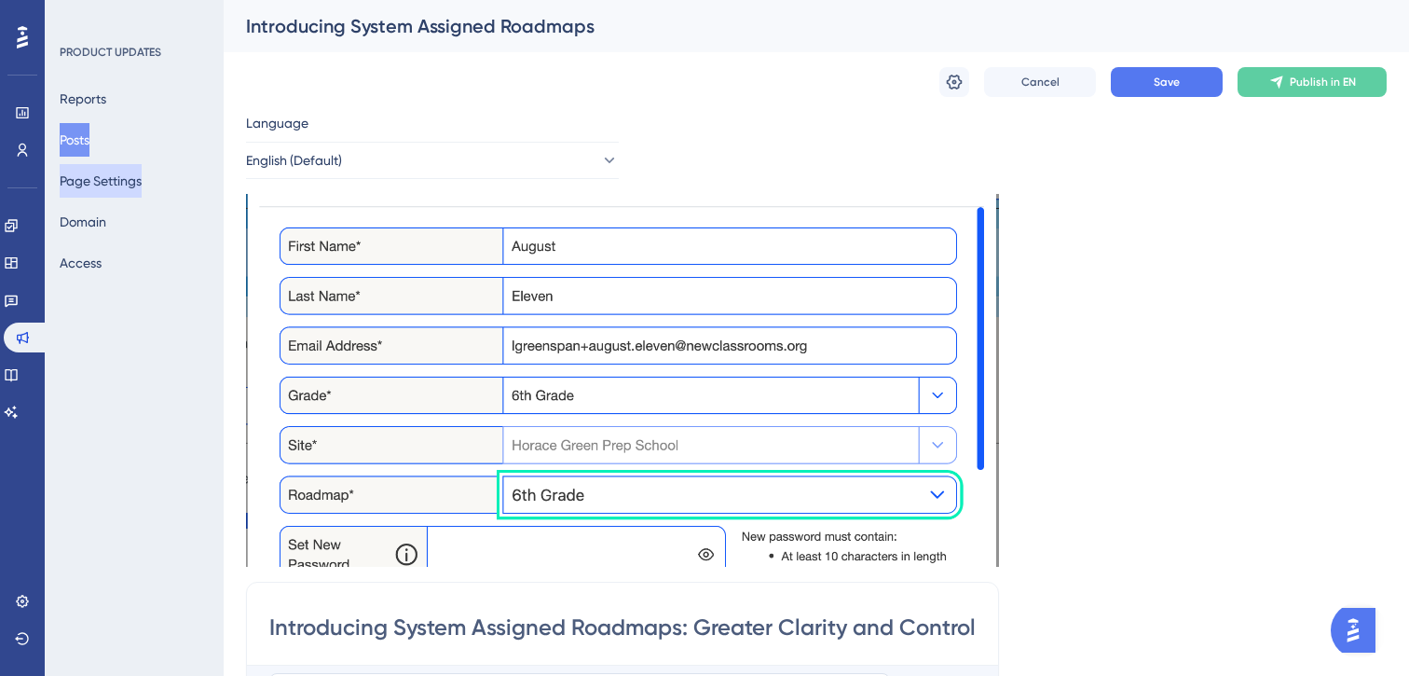
click at [104, 181] on button "Page Settings" at bounding box center [101, 181] width 82 height 34
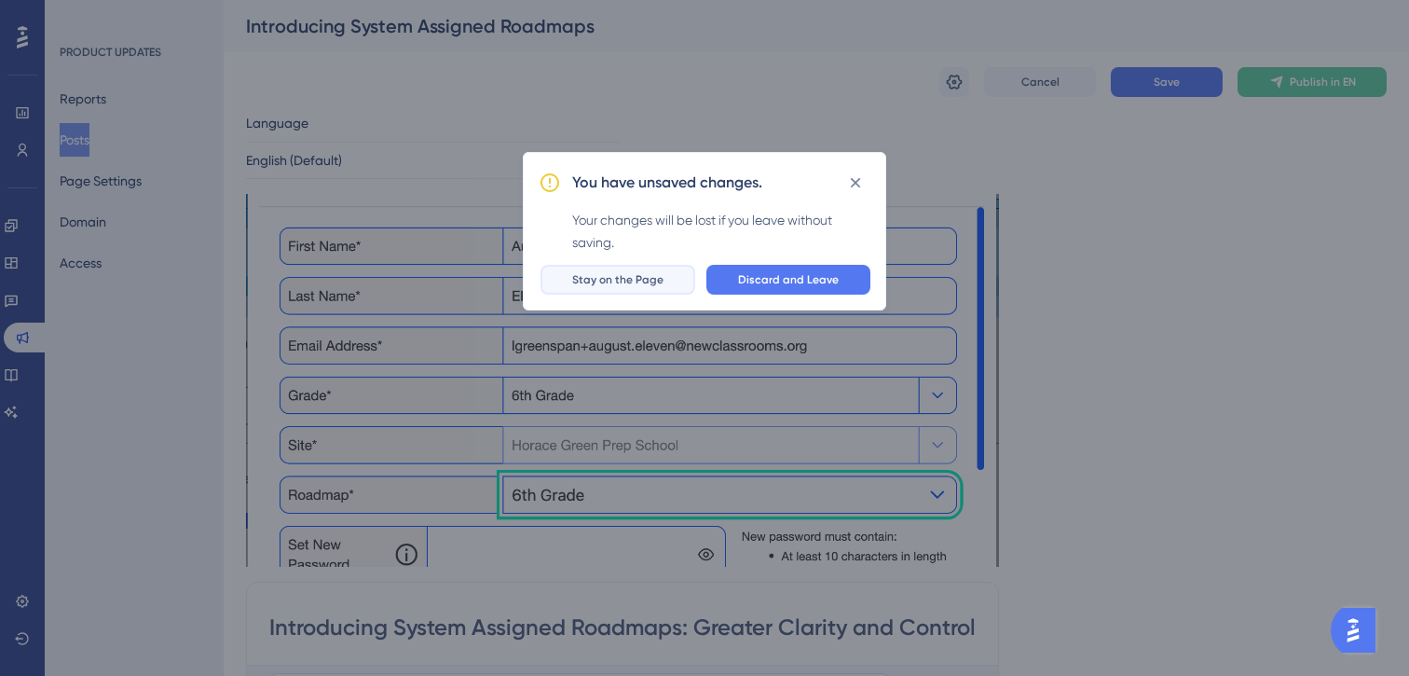
click at [619, 280] on span "Stay on the Page" at bounding box center [617, 279] width 91 height 15
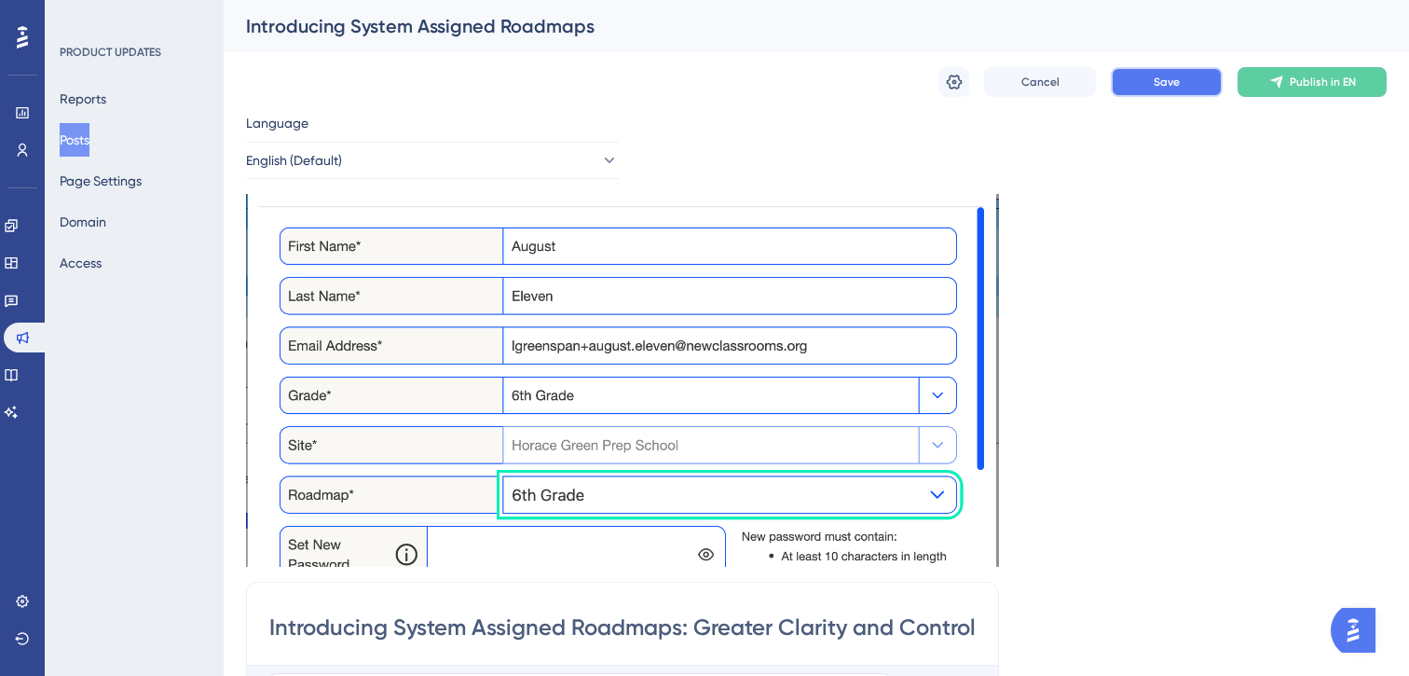
click at [1160, 72] on button "Save" at bounding box center [1167, 82] width 112 height 30
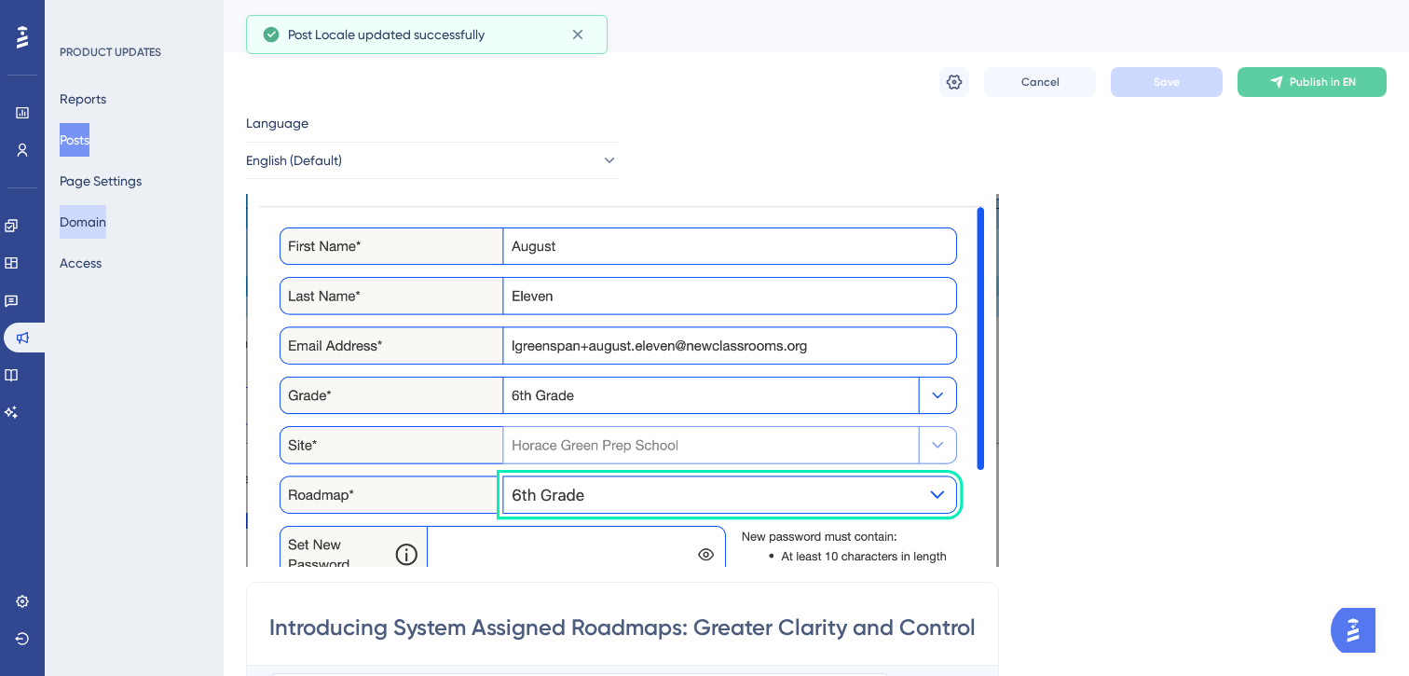
click at [106, 211] on button "Domain" at bounding box center [83, 222] width 47 height 34
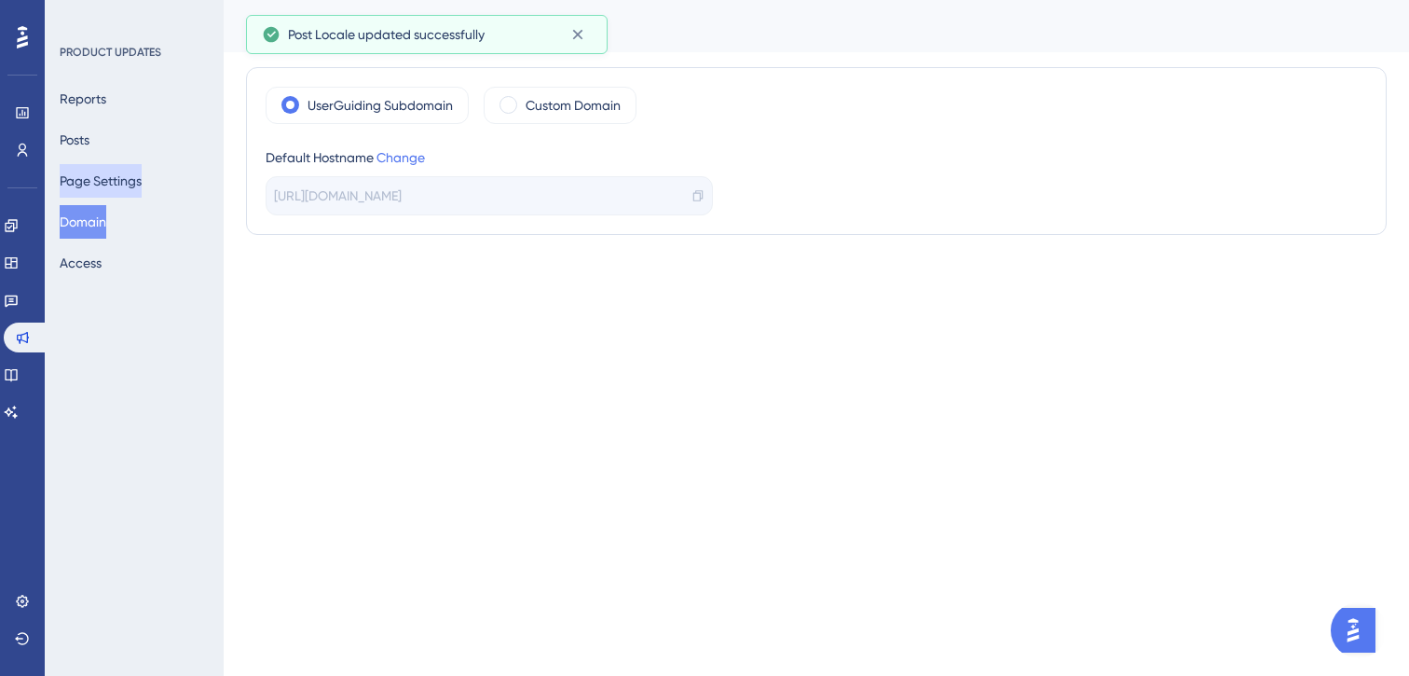
click at [103, 177] on button "Page Settings" at bounding box center [101, 181] width 82 height 34
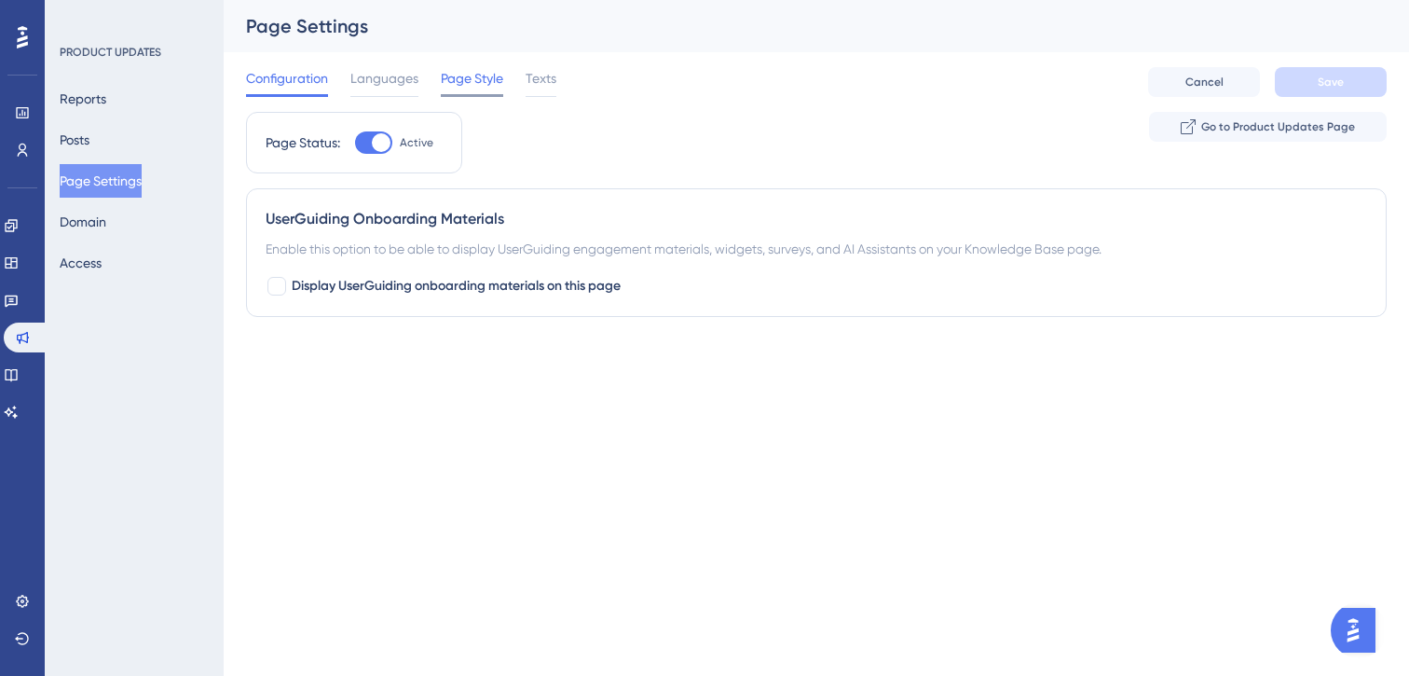
click at [459, 80] on span "Page Style" at bounding box center [472, 78] width 62 height 22
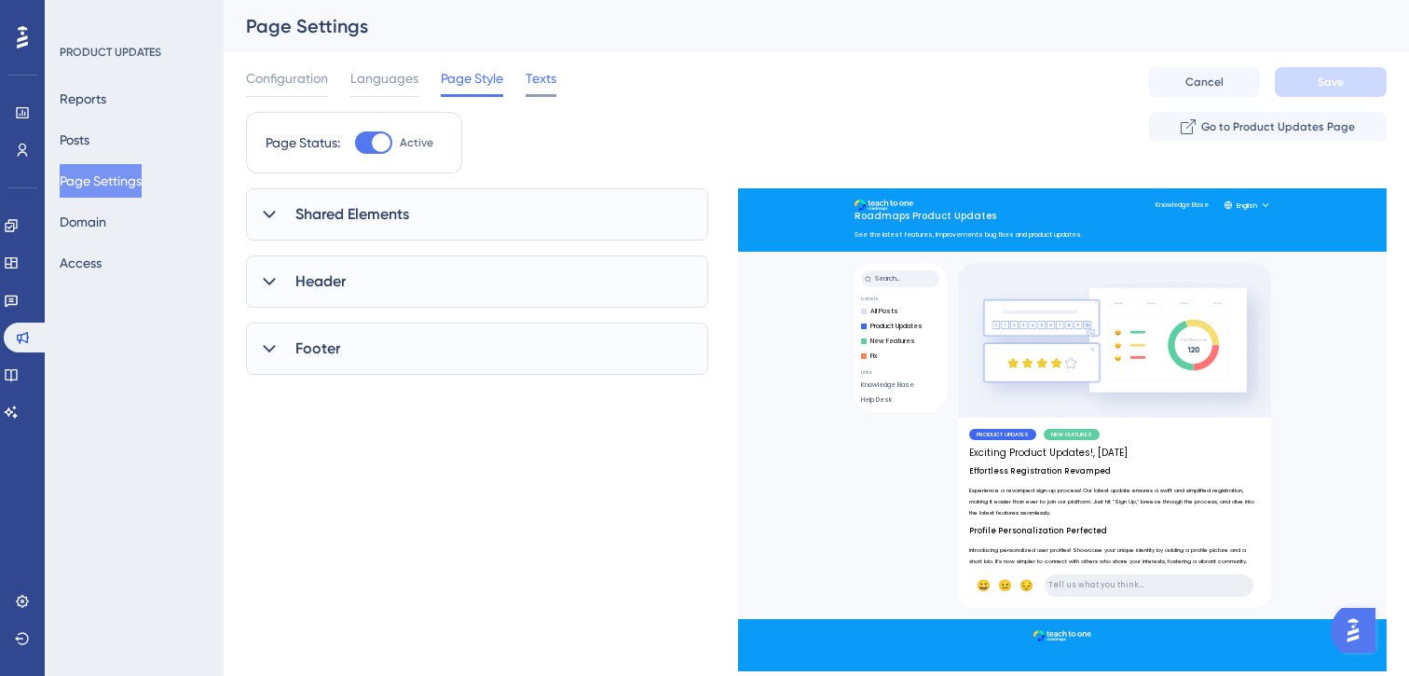
click at [538, 87] on span "Texts" at bounding box center [541, 78] width 31 height 22
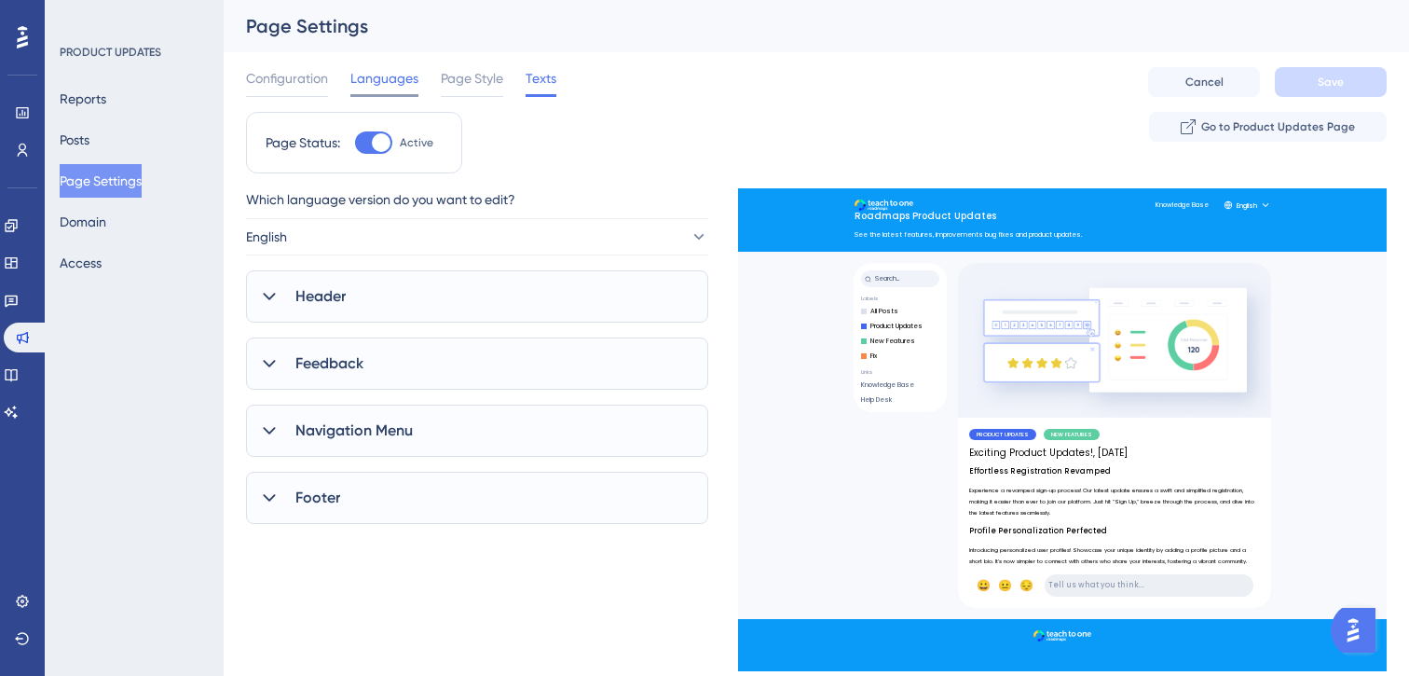
click at [361, 87] on span "Languages" at bounding box center [384, 78] width 68 height 22
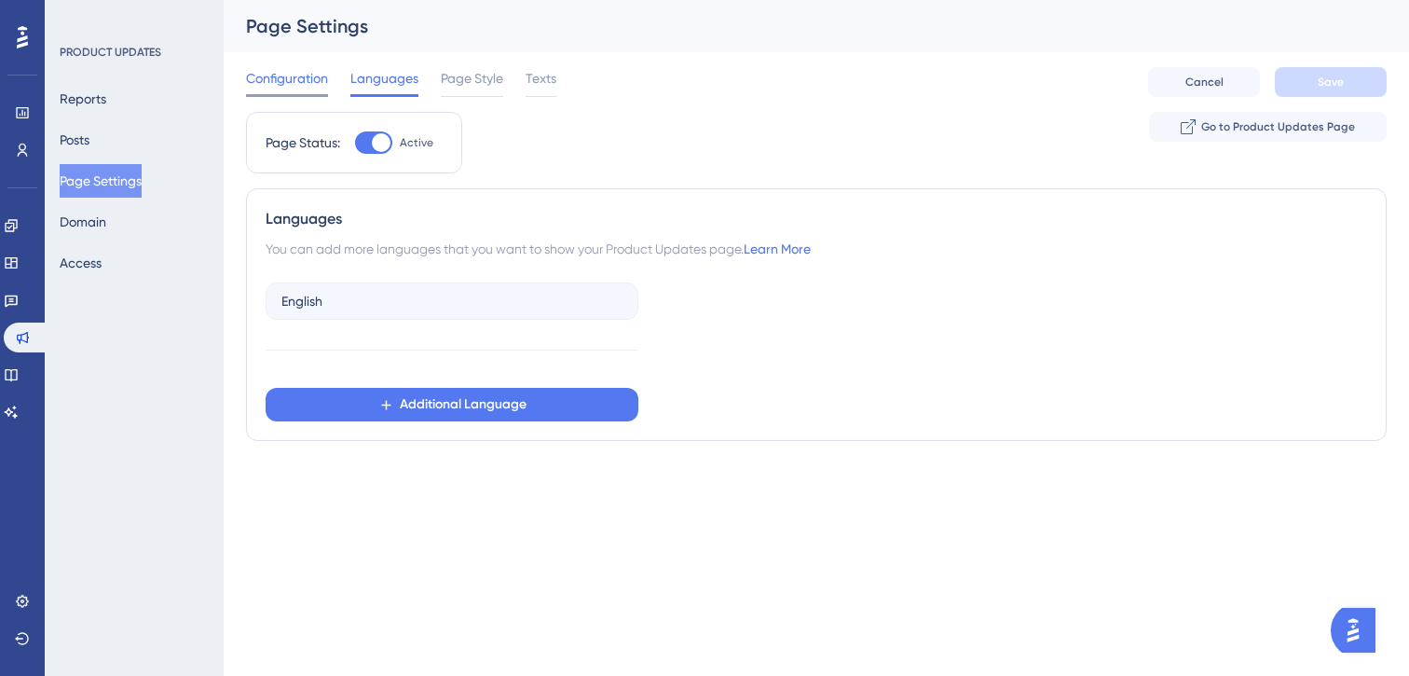
click at [261, 86] on span "Configuration" at bounding box center [287, 78] width 82 height 22
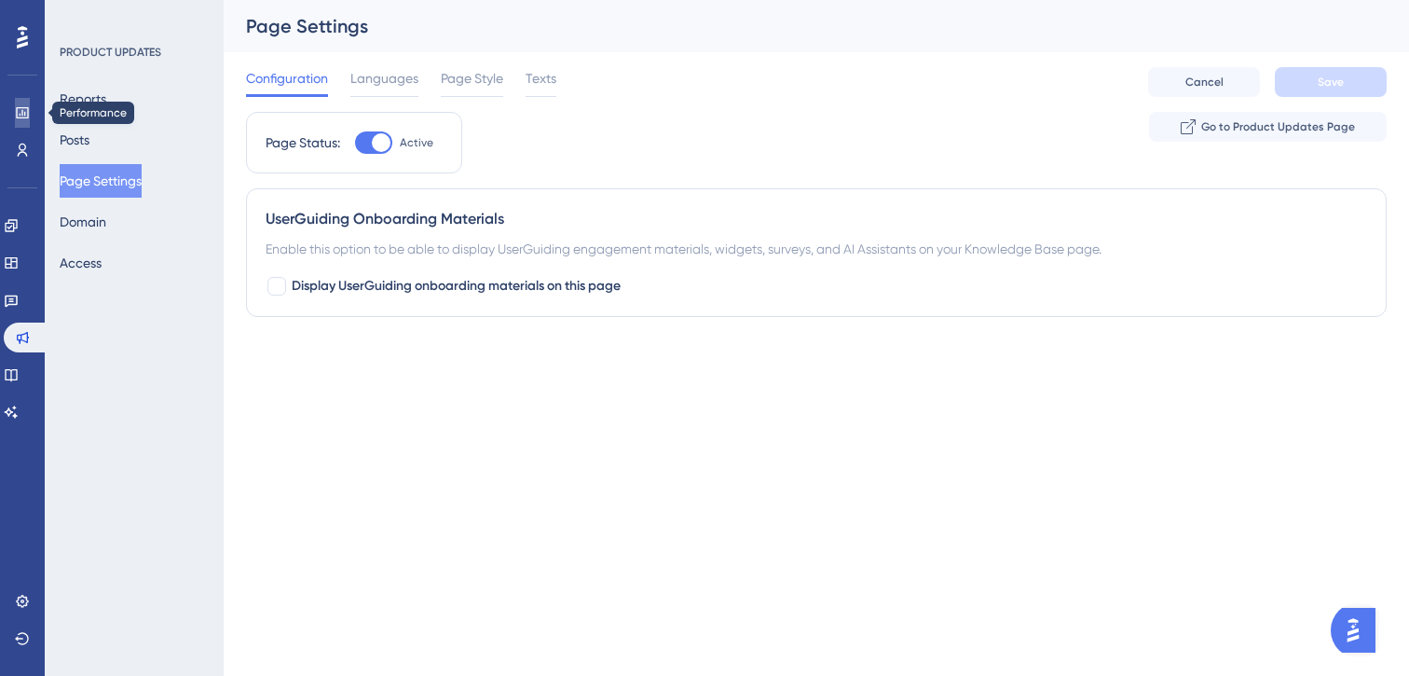
click at [24, 111] on icon at bounding box center [22, 112] width 12 height 11
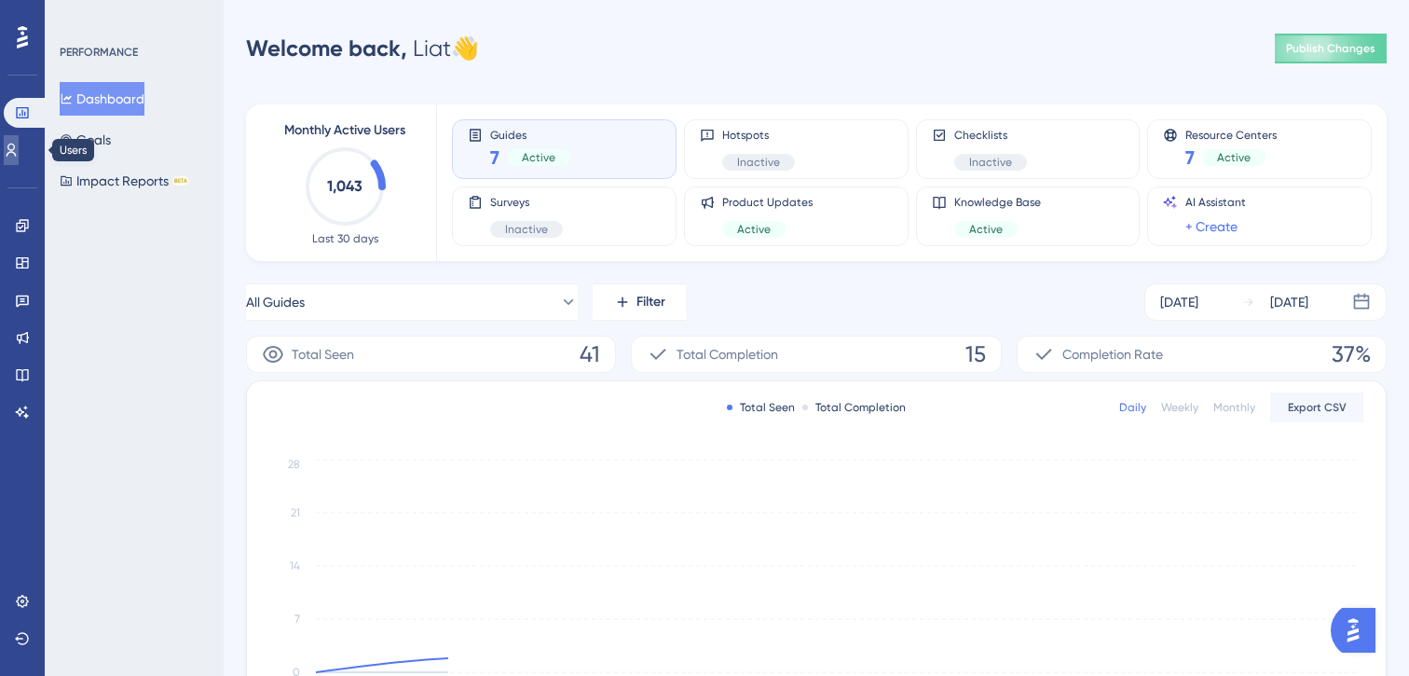
click at [19, 162] on link at bounding box center [11, 150] width 15 height 30
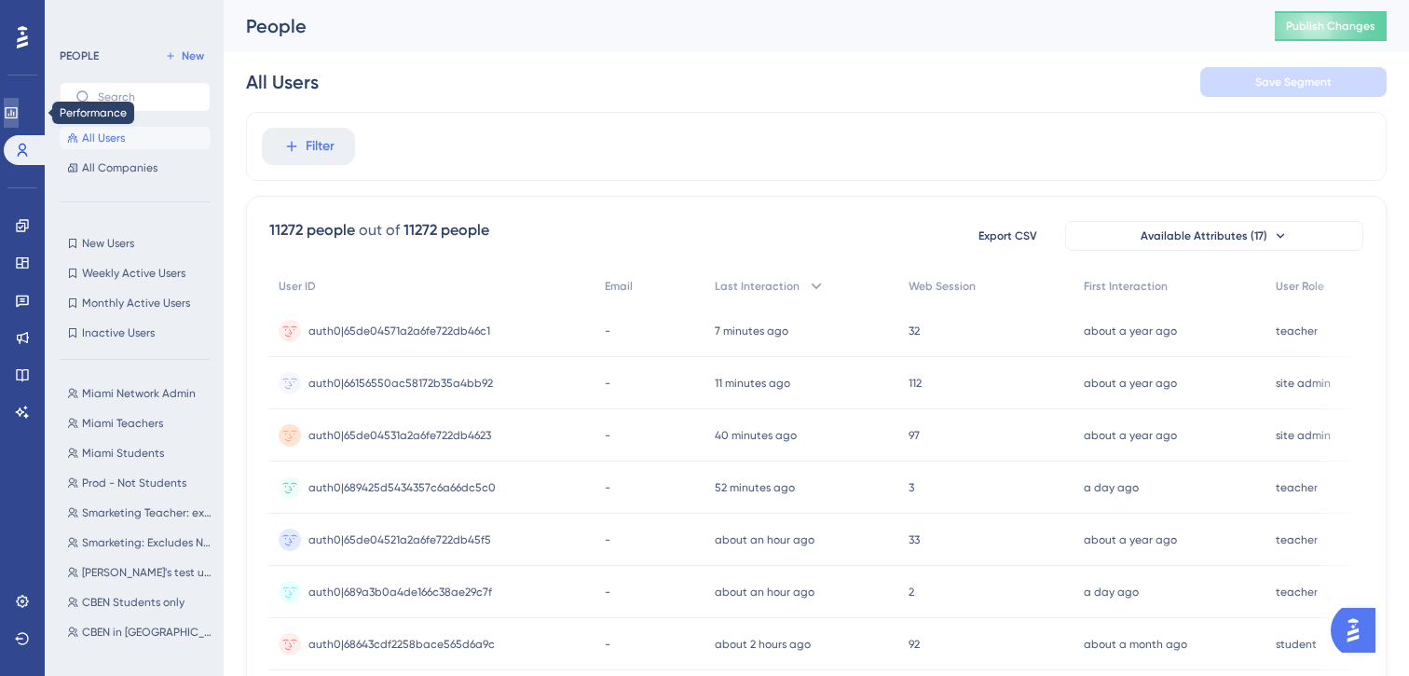
click at [19, 103] on link at bounding box center [11, 113] width 15 height 30
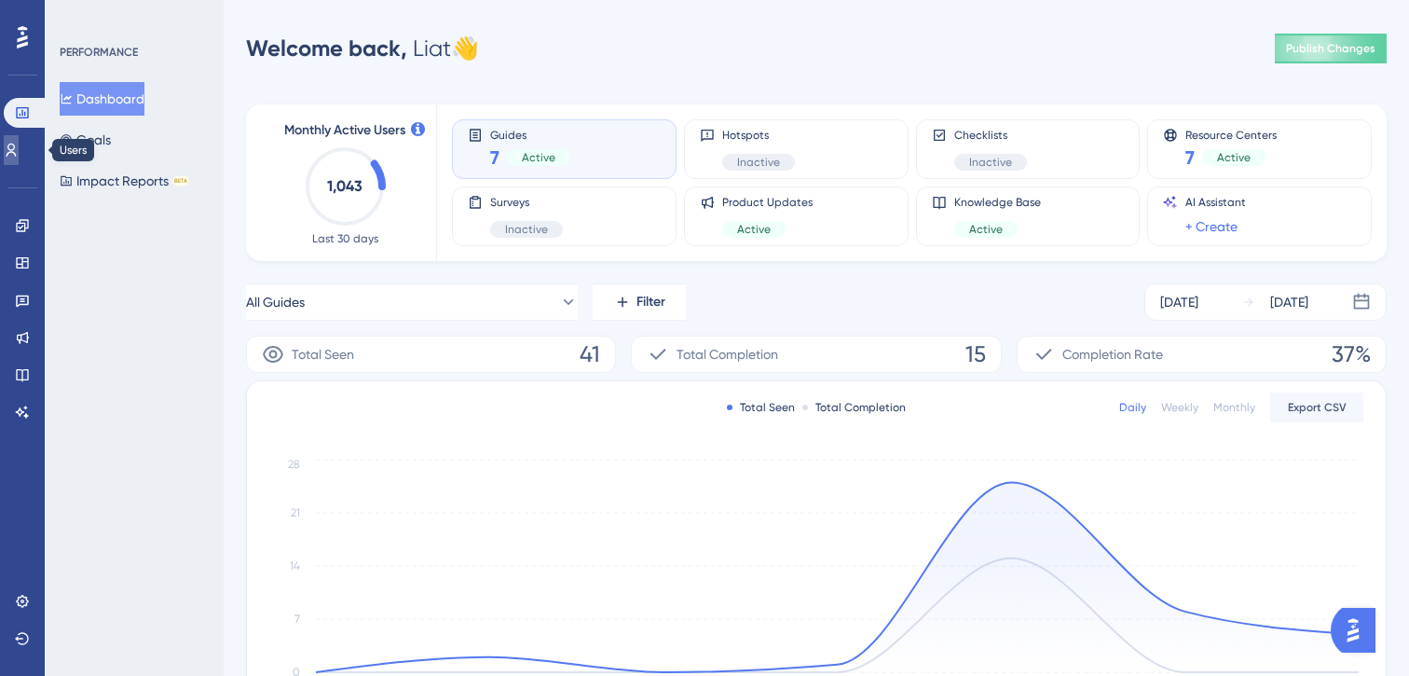
click at [19, 148] on link at bounding box center [11, 150] width 15 height 30
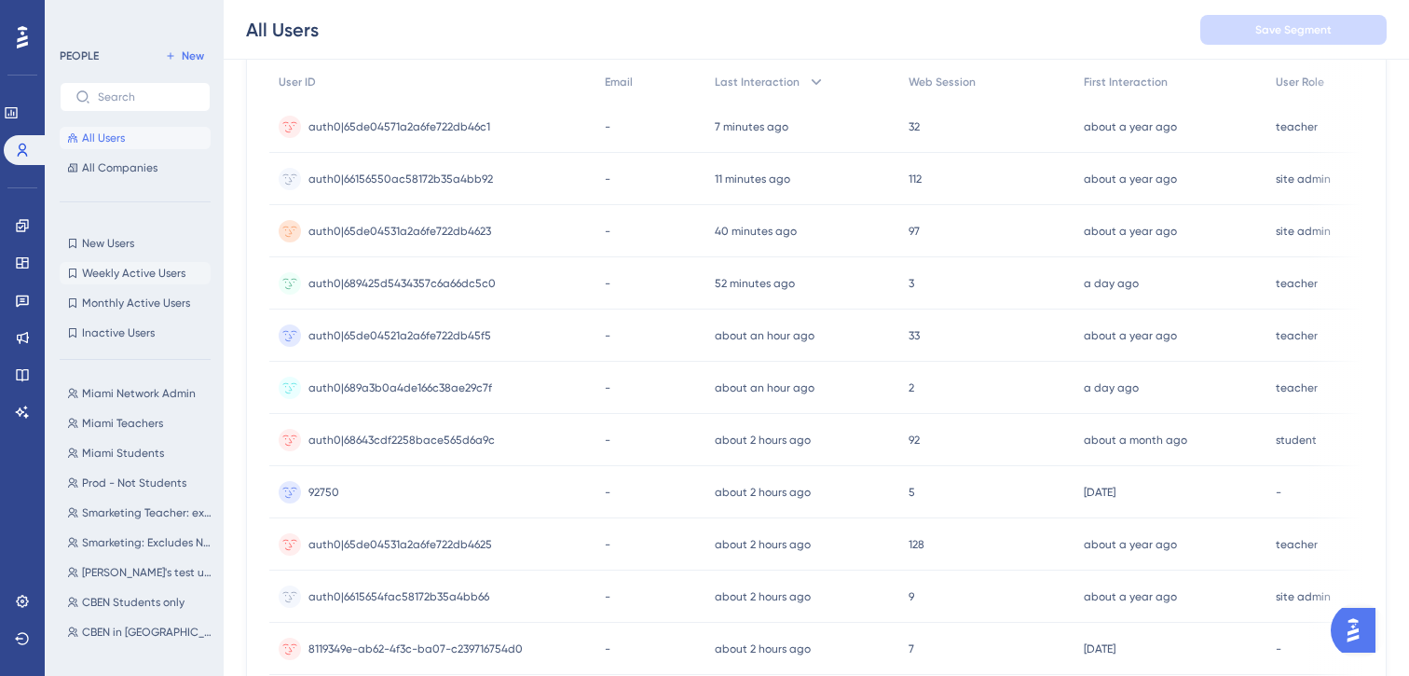
scroll to position [221, 0]
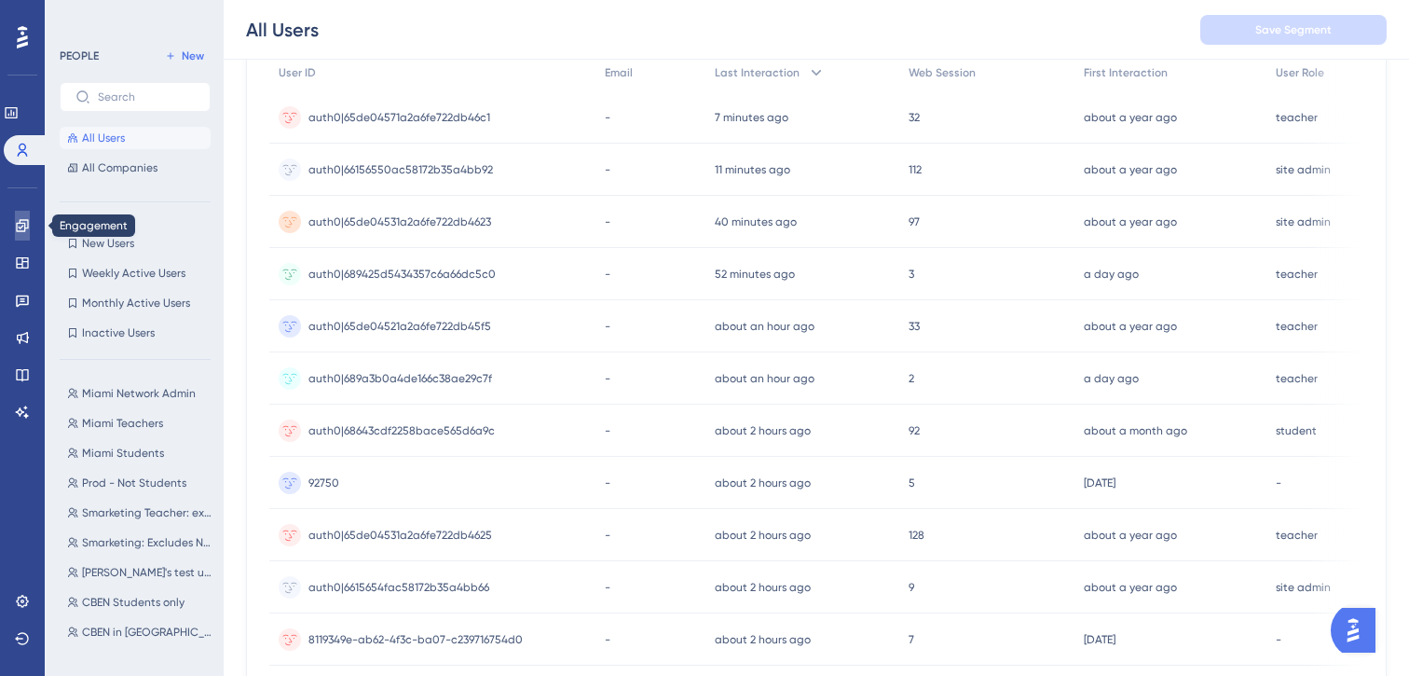
click at [26, 223] on icon at bounding box center [22, 225] width 15 height 15
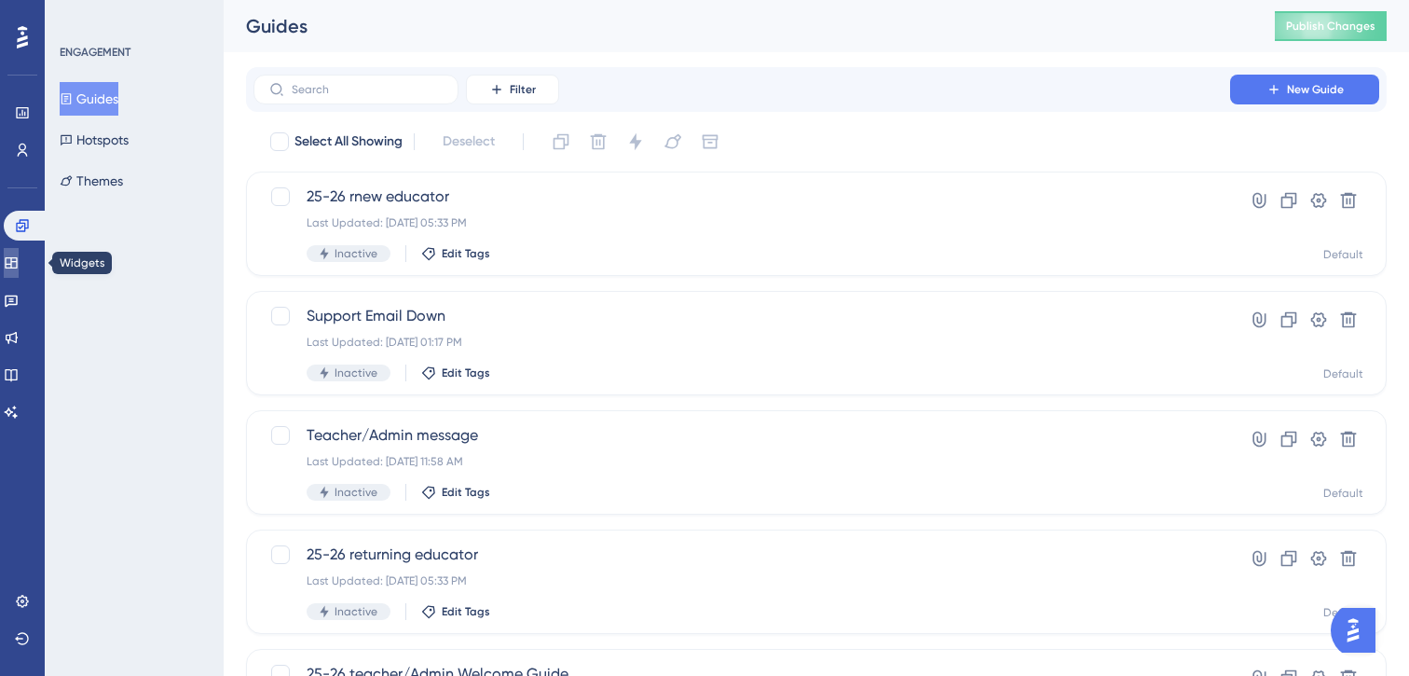
click at [19, 248] on link at bounding box center [11, 263] width 15 height 30
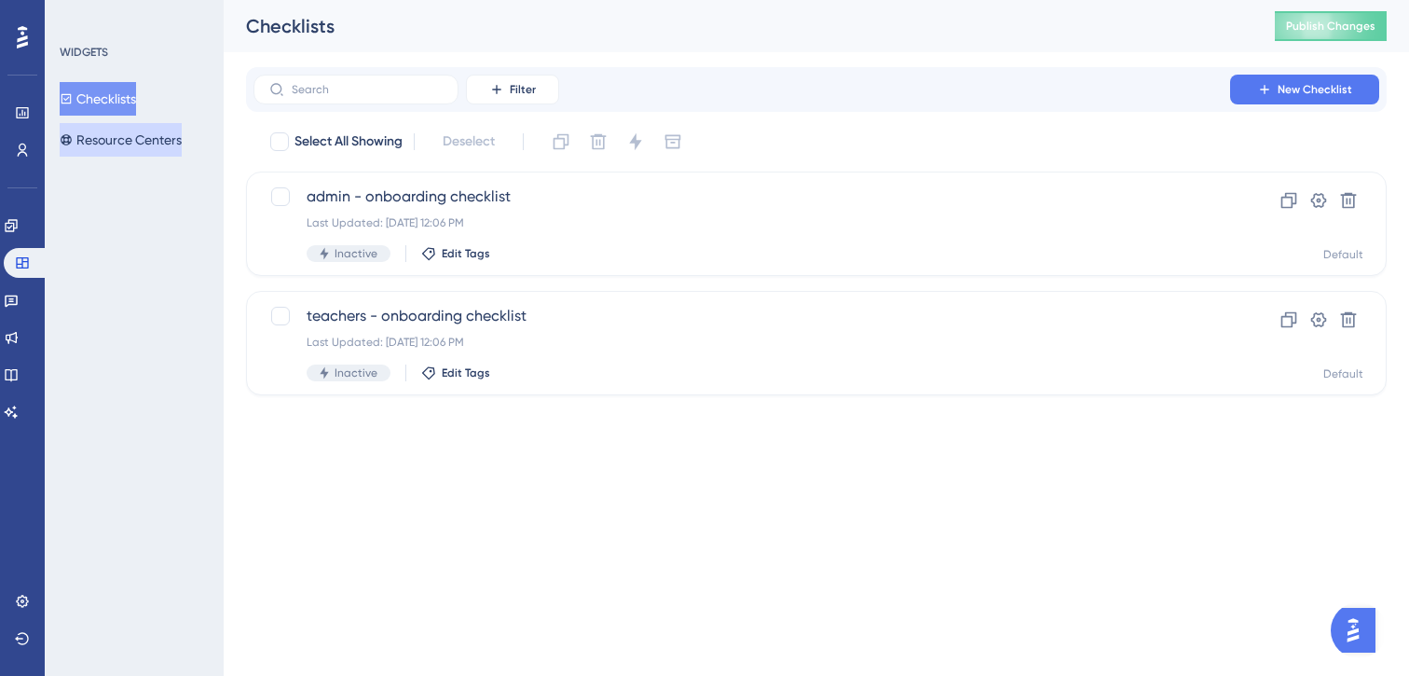
click at [102, 131] on button "Resource Centers" at bounding box center [121, 140] width 122 height 34
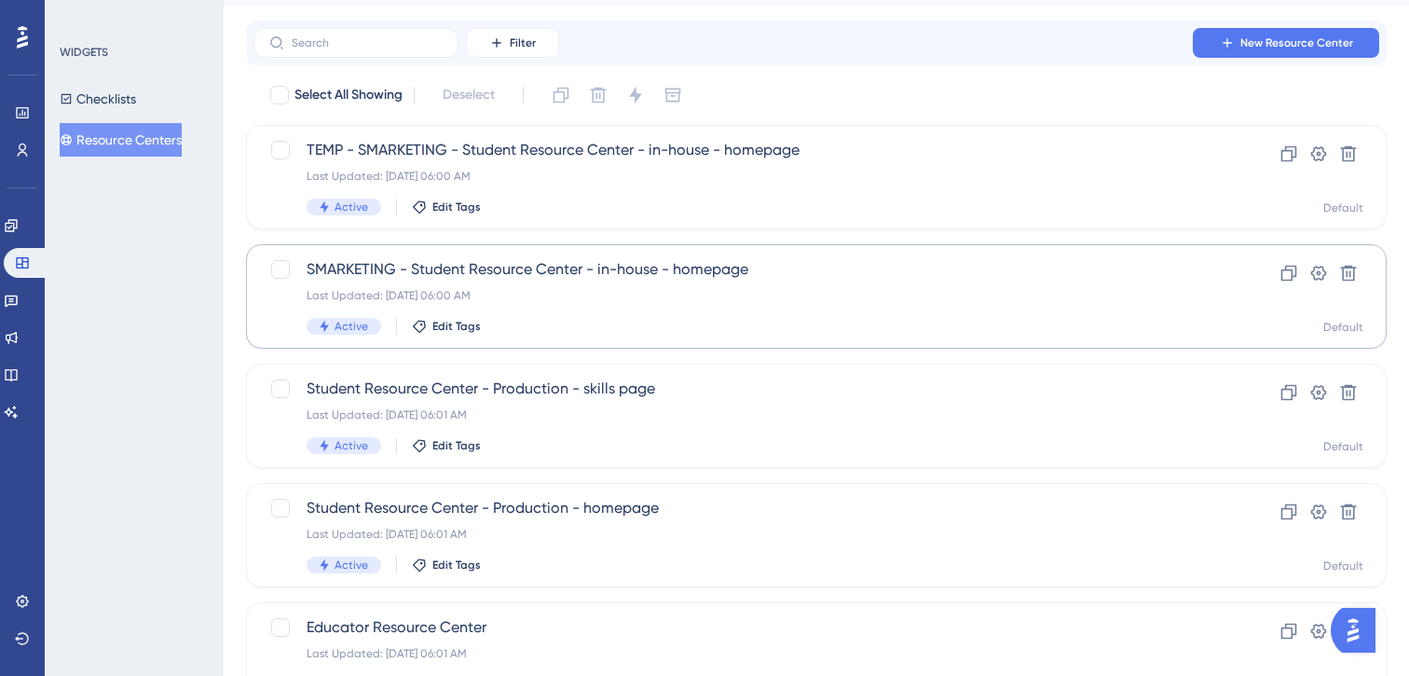
scroll to position [49, 0]
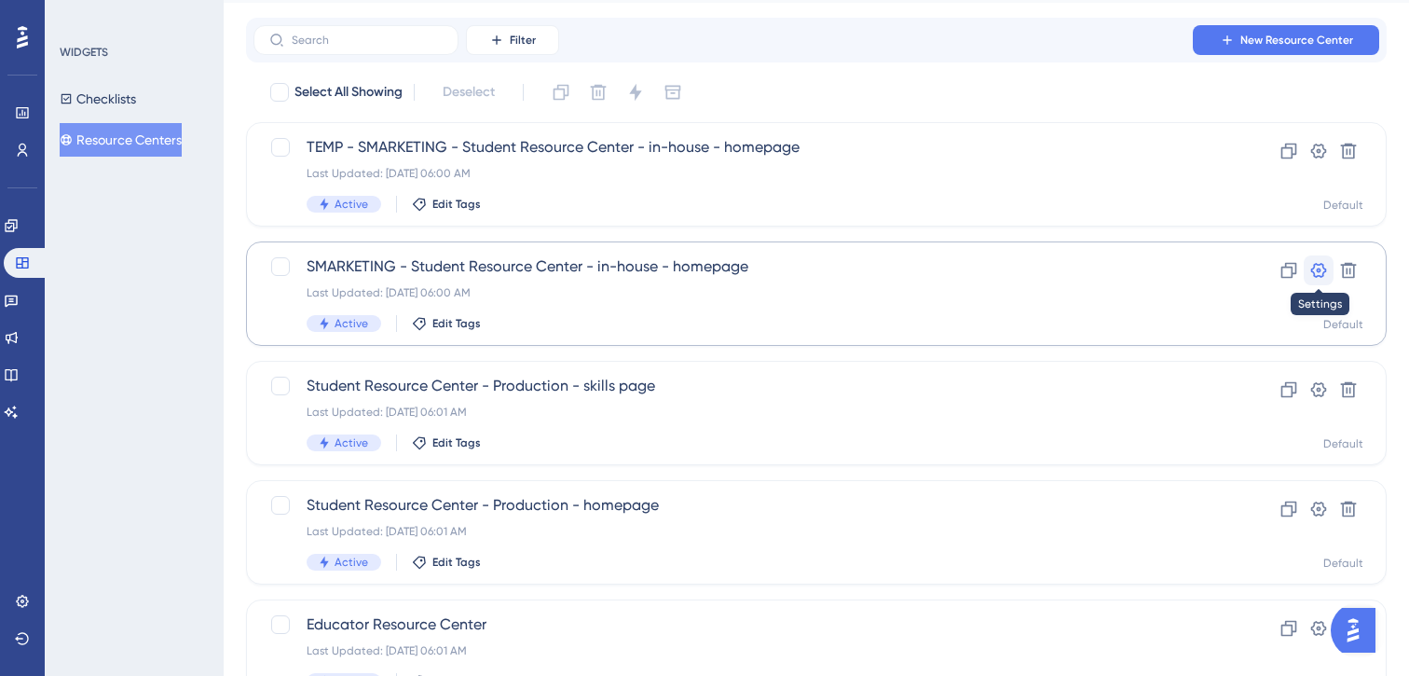
click at [1325, 274] on icon at bounding box center [1318, 270] width 19 height 19
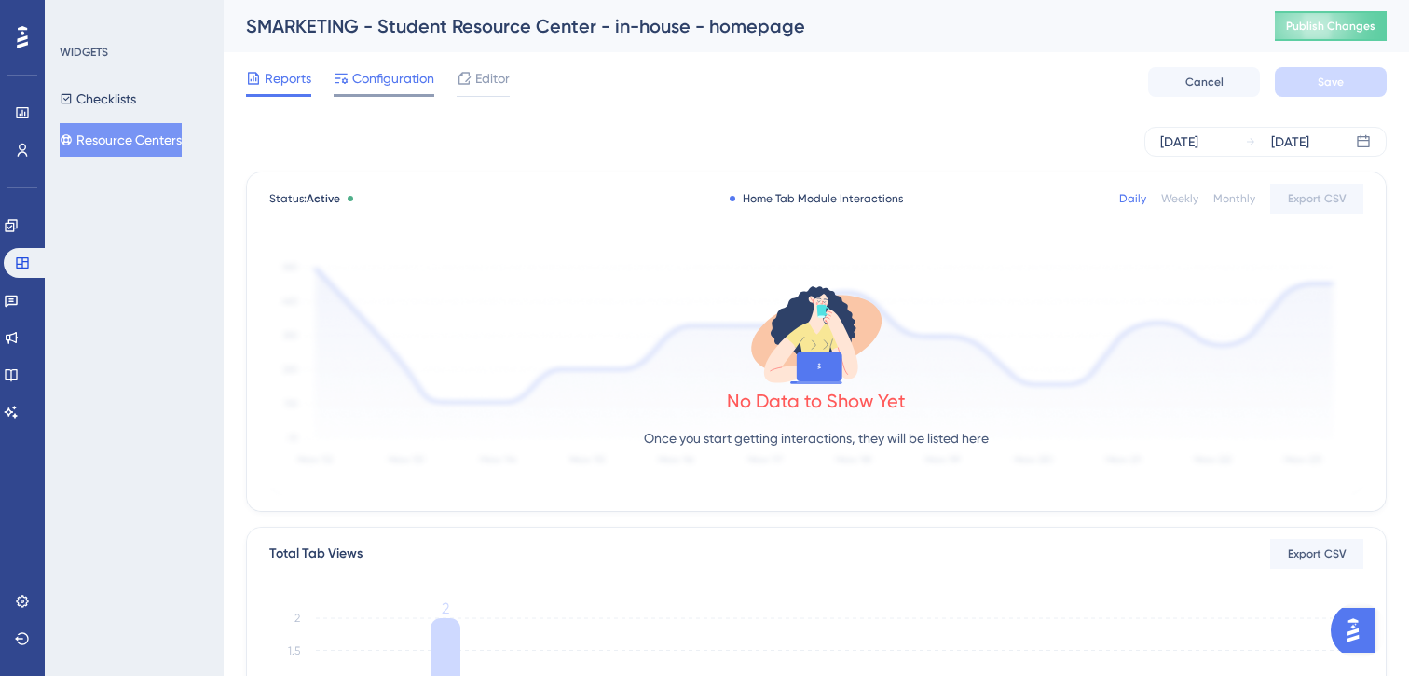
click at [374, 82] on span "Configuration" at bounding box center [393, 78] width 82 height 22
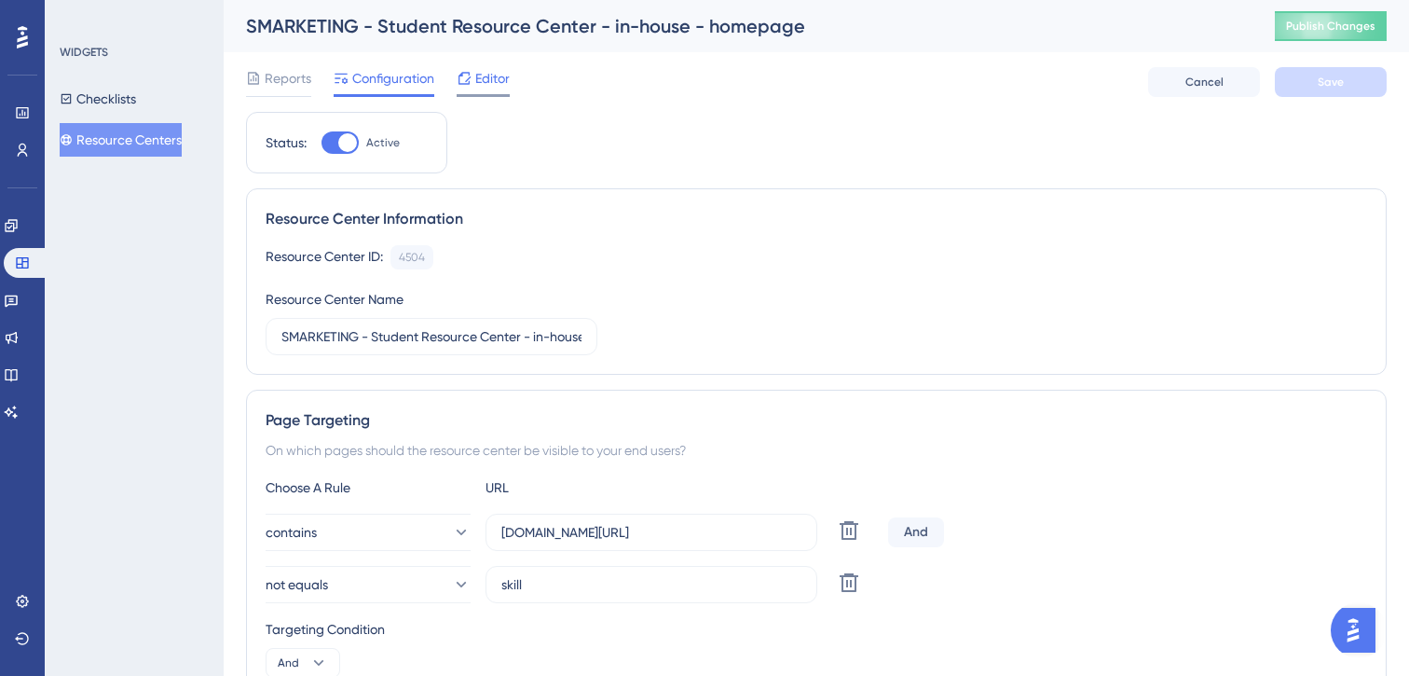
click at [487, 78] on span "Editor" at bounding box center [492, 78] width 34 height 22
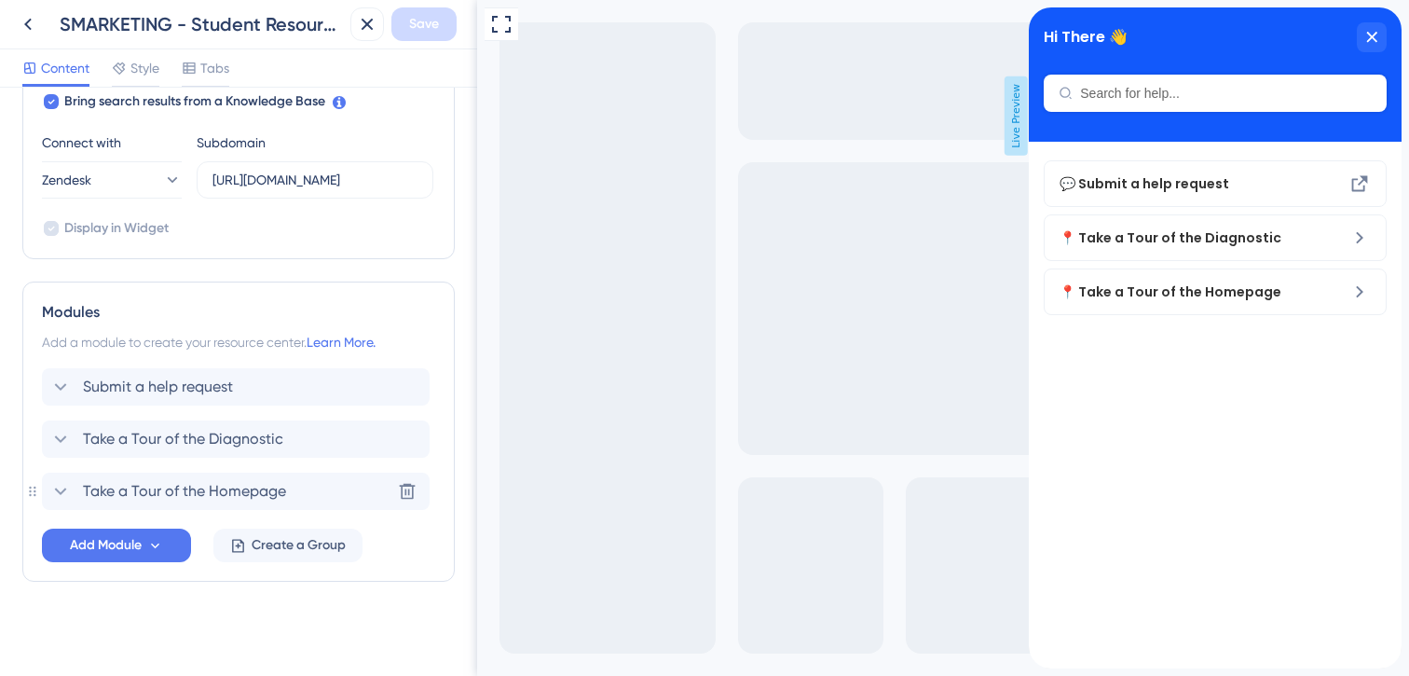
scroll to position [629, 0]
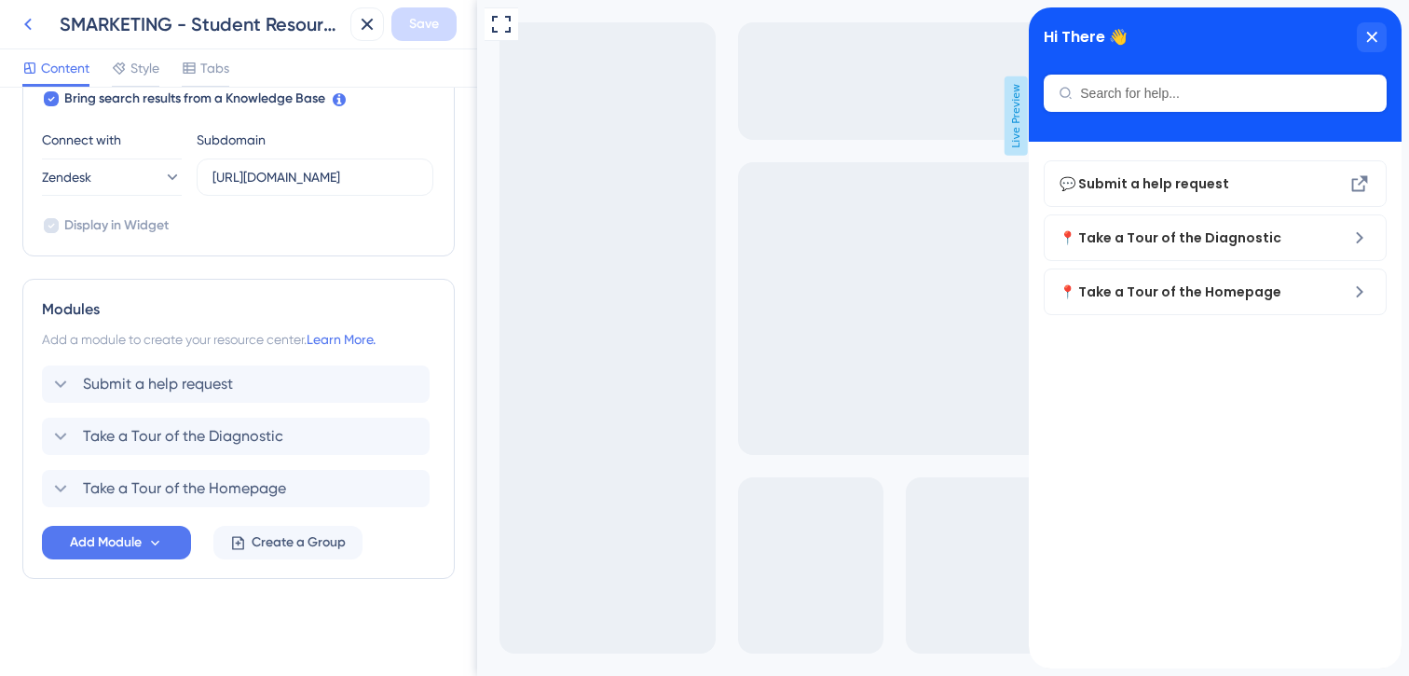
click at [28, 21] on icon at bounding box center [27, 25] width 7 height 12
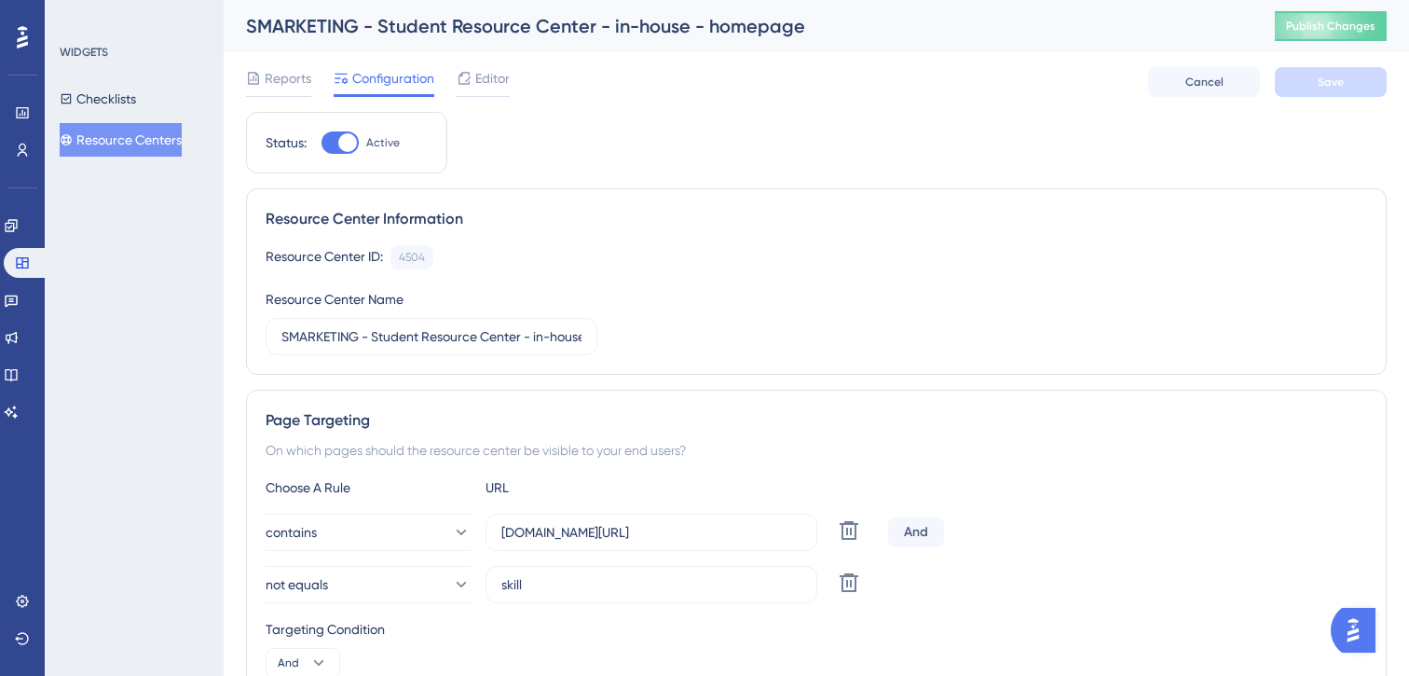
click at [134, 138] on button "Resource Centers" at bounding box center [121, 140] width 122 height 34
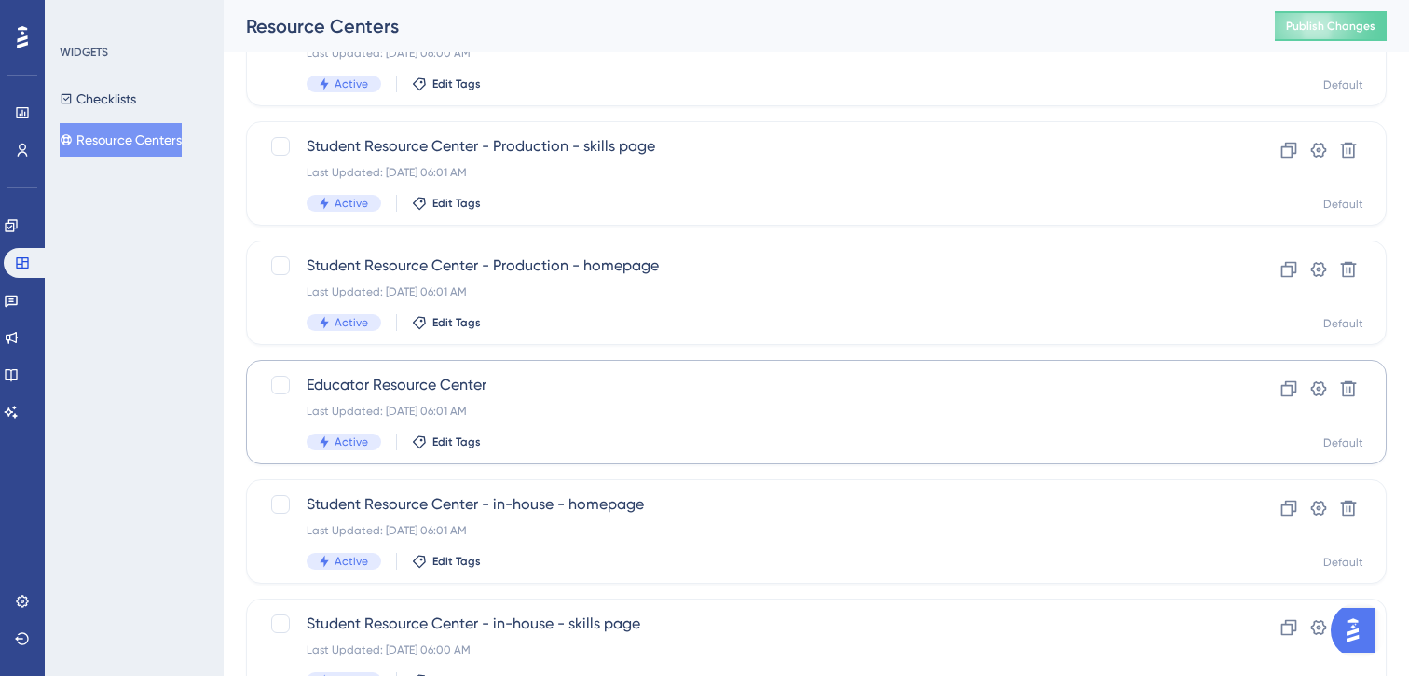
scroll to position [376, 0]
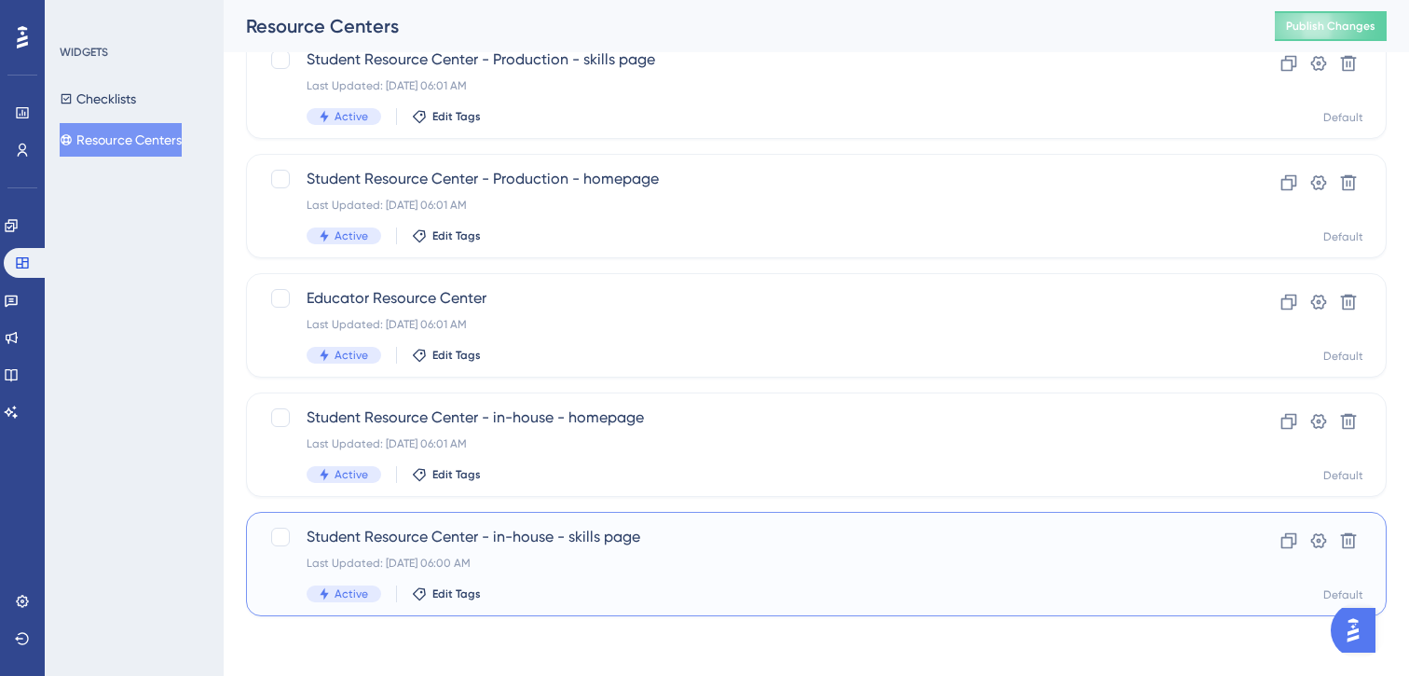
click at [1129, 554] on div "Student Resource Center - in-house - skills page Last Updated: [DATE] 06:00 AM …" at bounding box center [742, 564] width 870 height 76
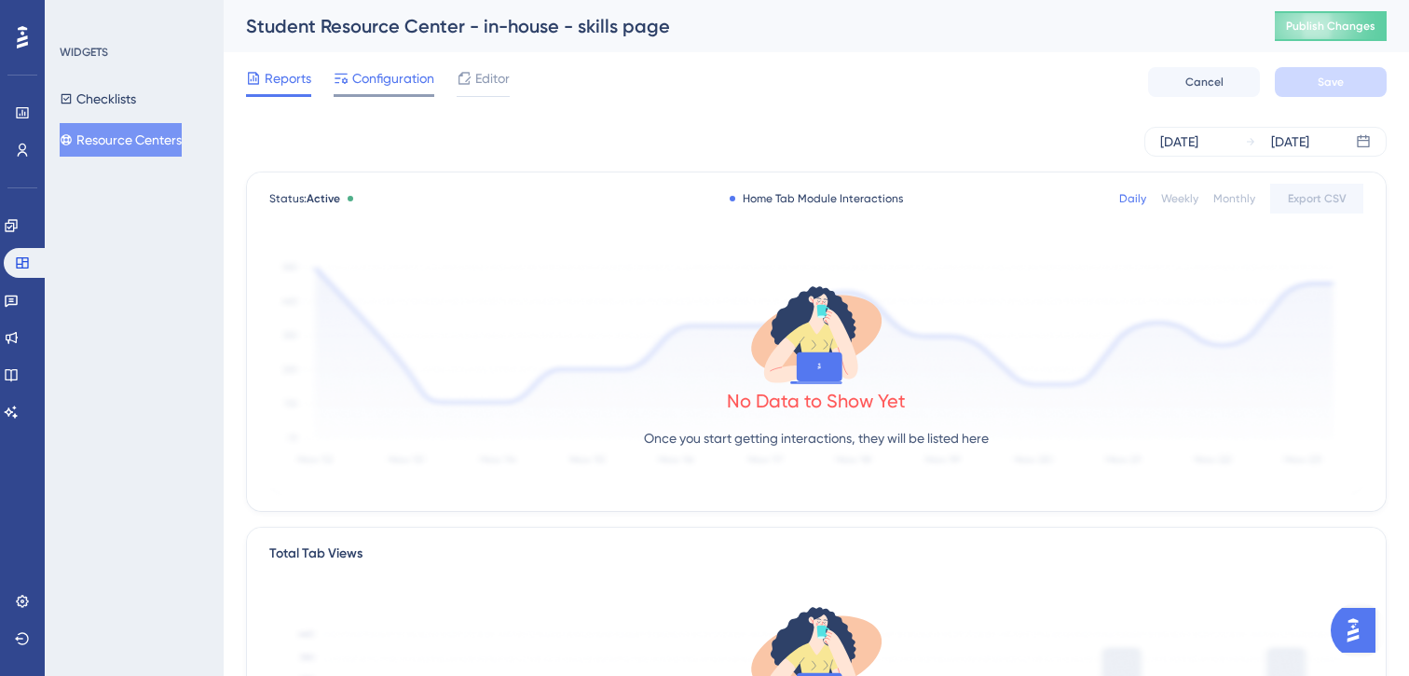
click at [387, 82] on span "Configuration" at bounding box center [393, 78] width 82 height 22
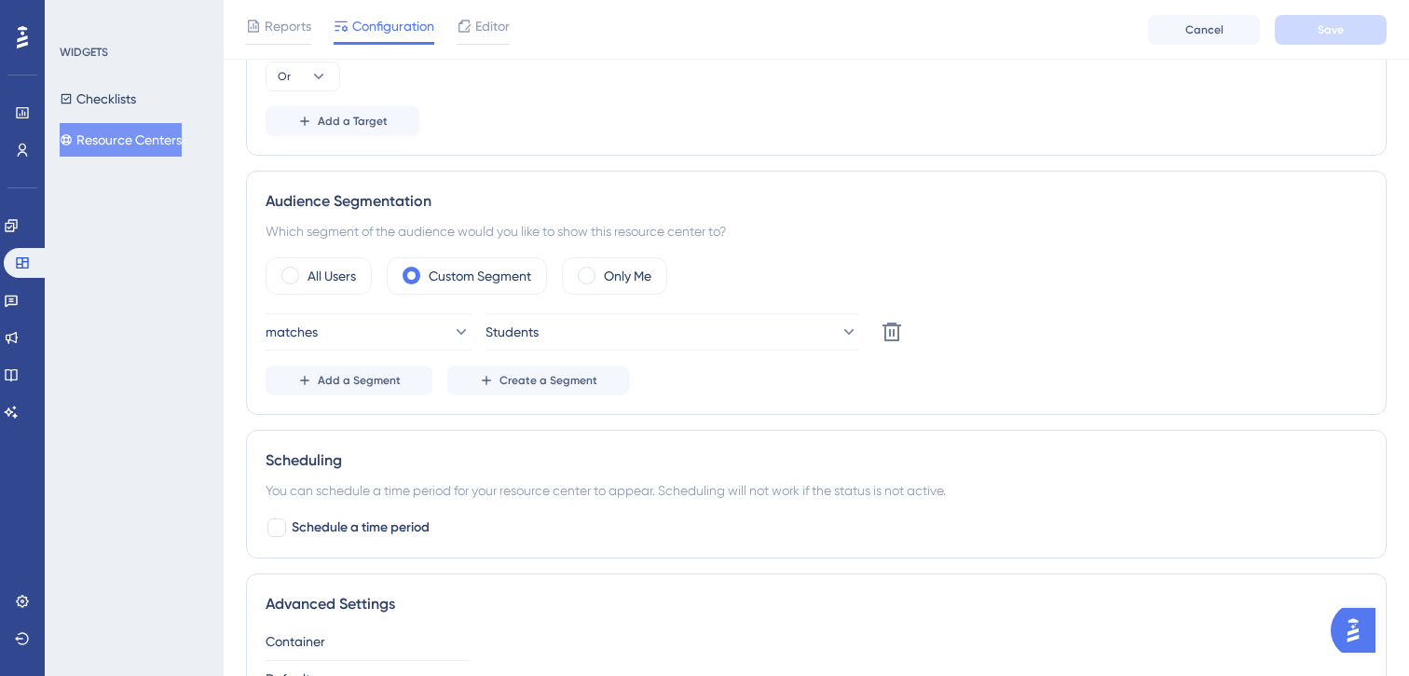
scroll to position [596, 0]
click at [488, 32] on span "Editor" at bounding box center [492, 26] width 34 height 22
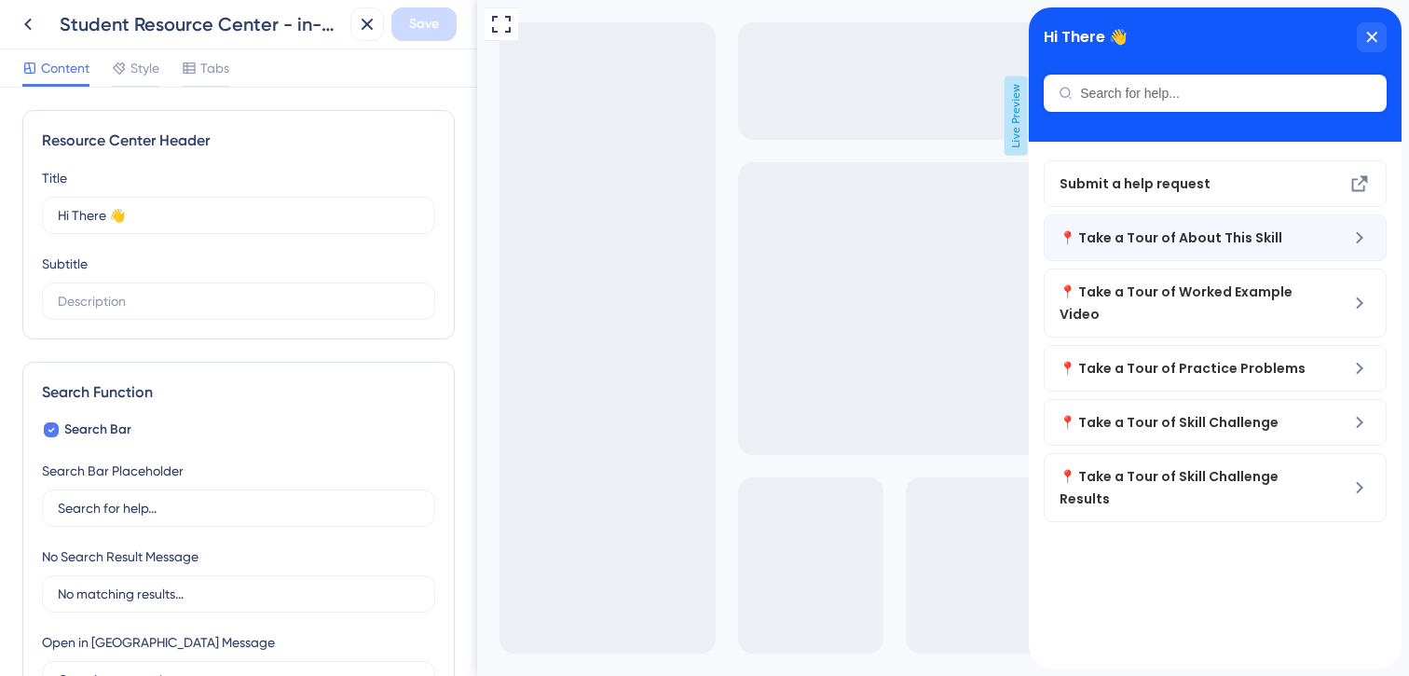
click at [1106, 238] on span "📍 Take a Tour of About This Skill" at bounding box center [1184, 237] width 249 height 22
click at [1355, 228] on icon at bounding box center [1359, 237] width 22 height 22
click at [29, 21] on icon at bounding box center [27, 25] width 7 height 12
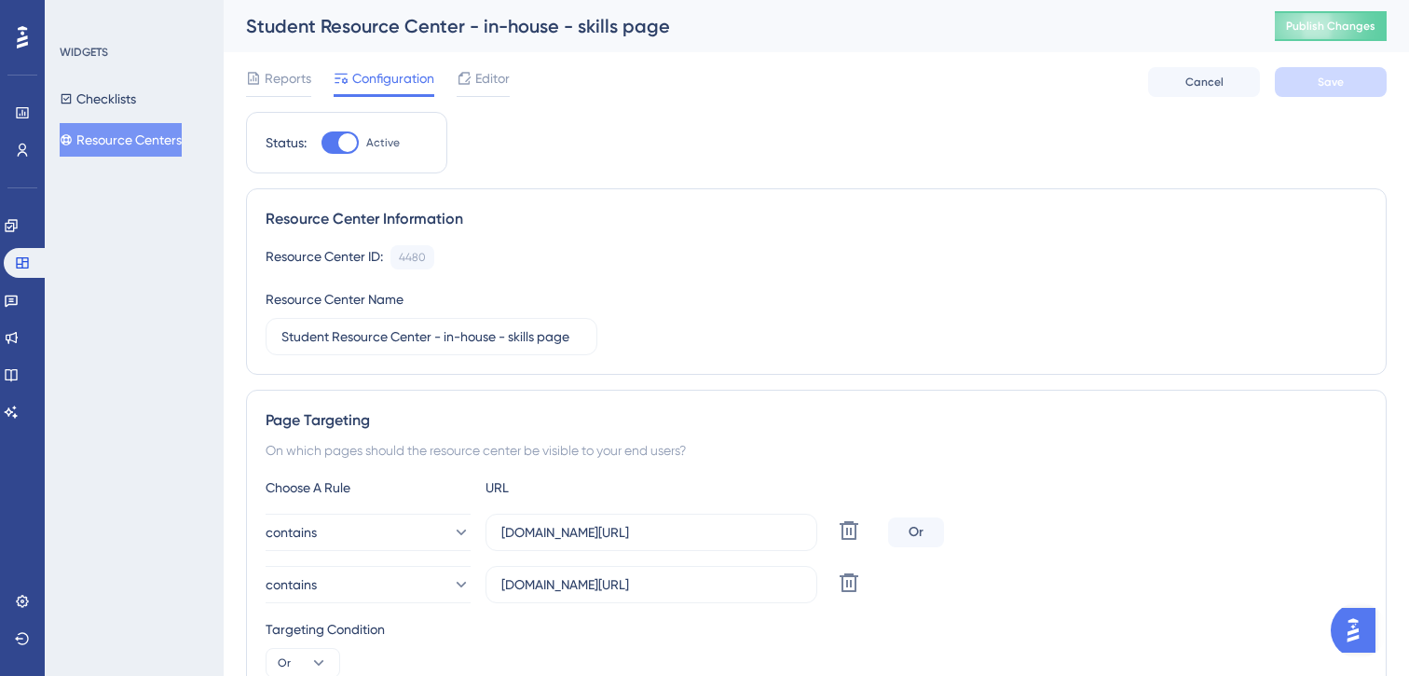
click at [126, 137] on button "Resource Centers" at bounding box center [121, 140] width 122 height 34
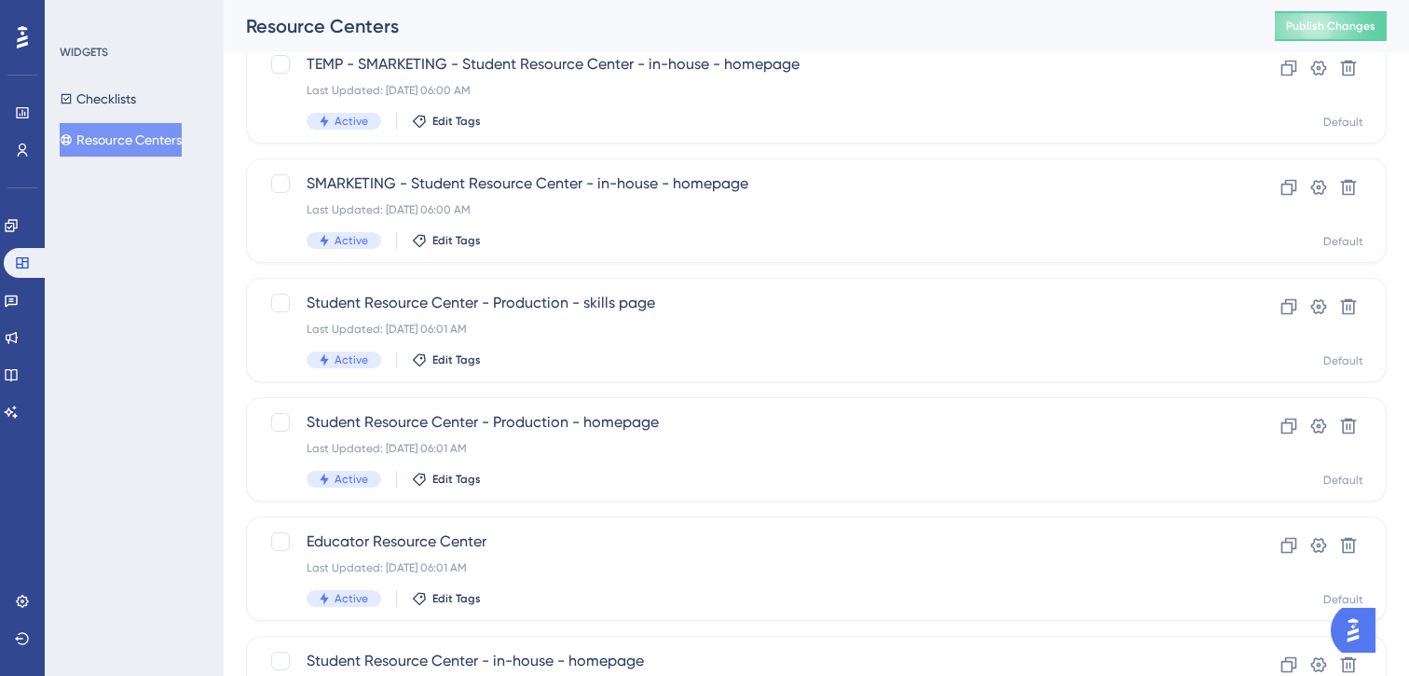
scroll to position [376, 0]
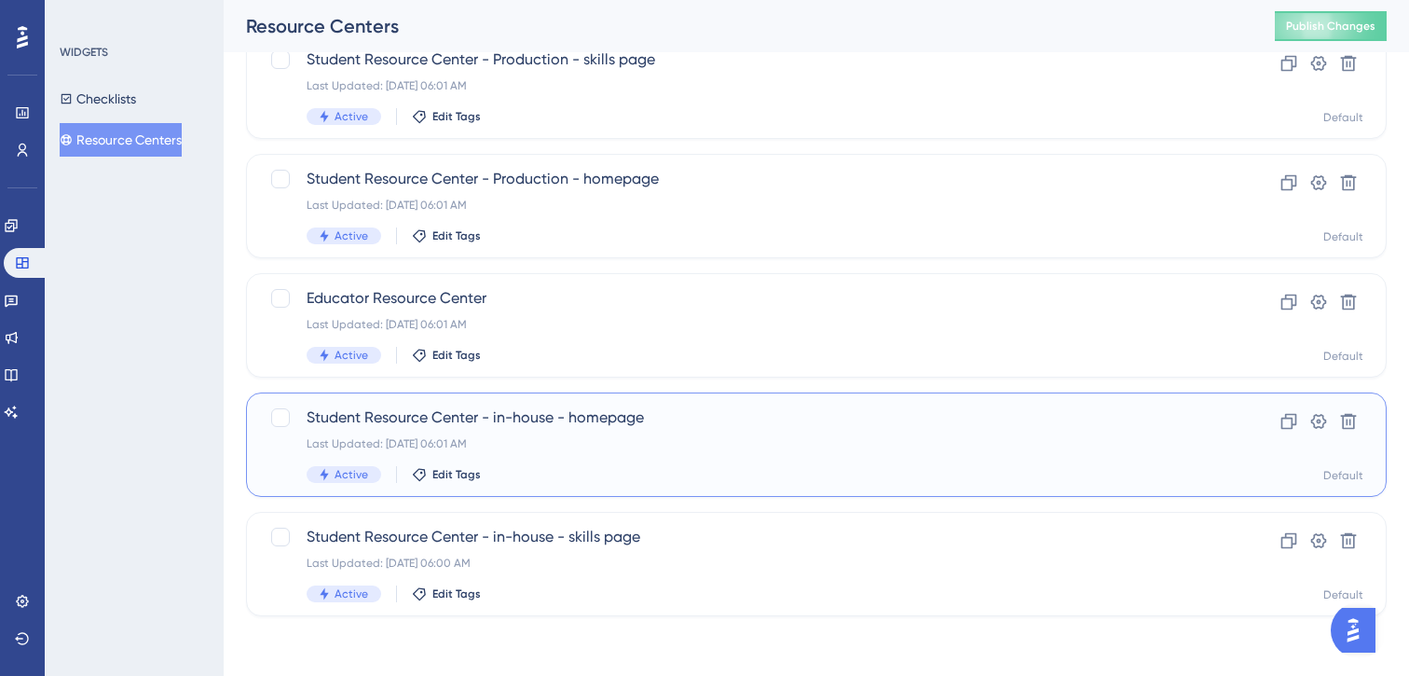
click at [1183, 430] on div "Student Resource Center - in-house - homepage Last Updated: [DATE] 06:01 AM Act…" at bounding box center [816, 444] width 1094 height 76
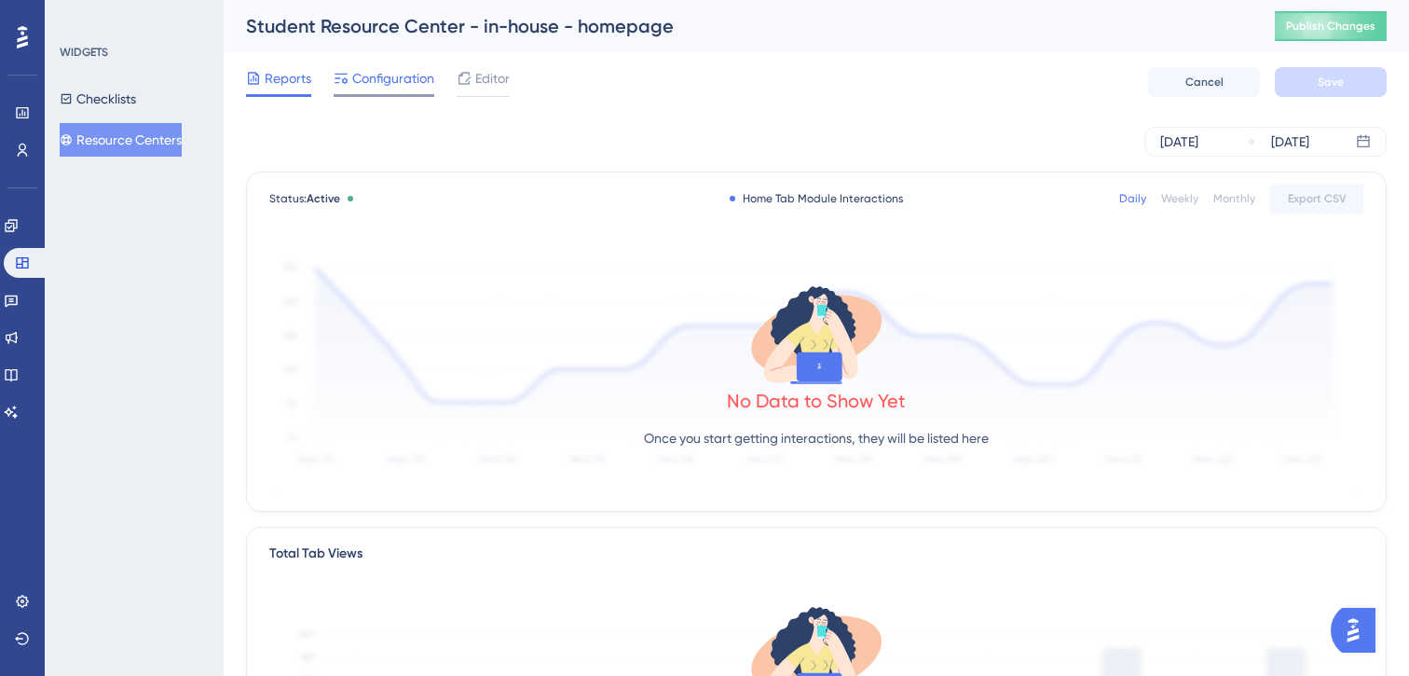
click at [405, 87] on span "Configuration" at bounding box center [393, 78] width 82 height 22
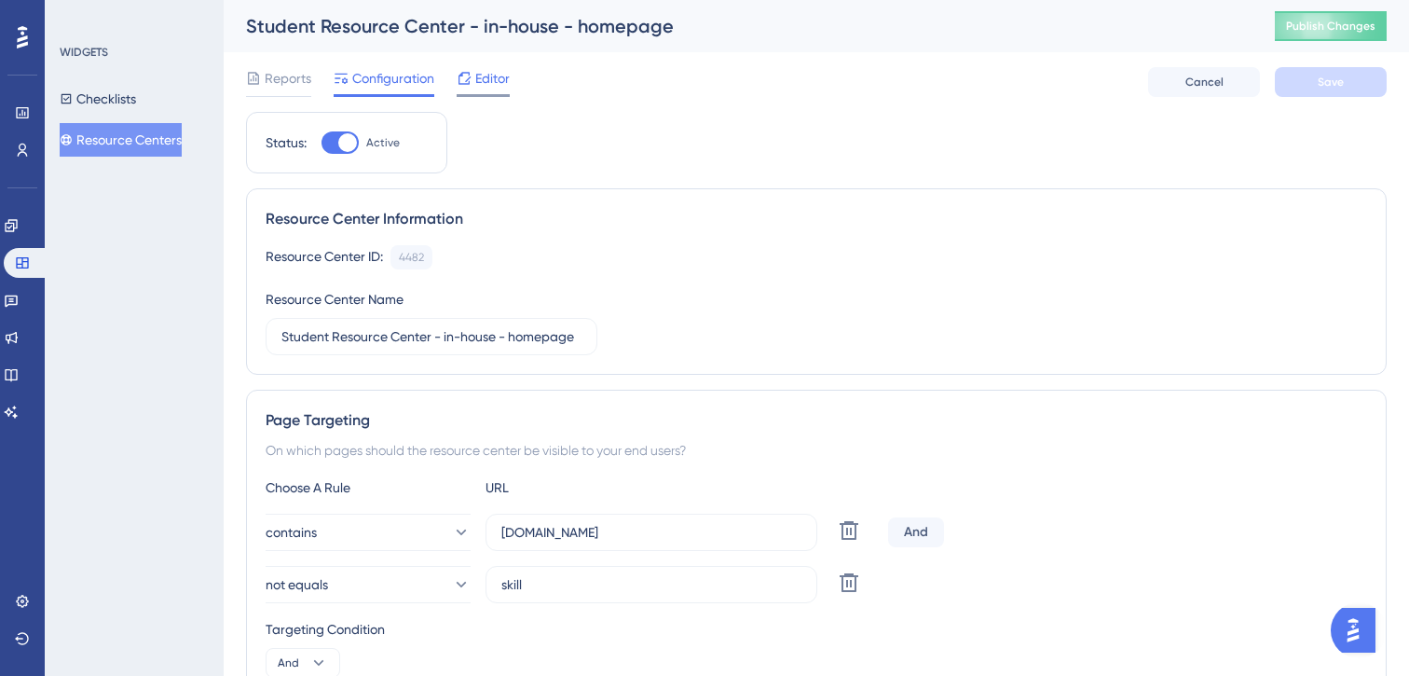
click at [480, 85] on span "Editor" at bounding box center [492, 78] width 34 height 22
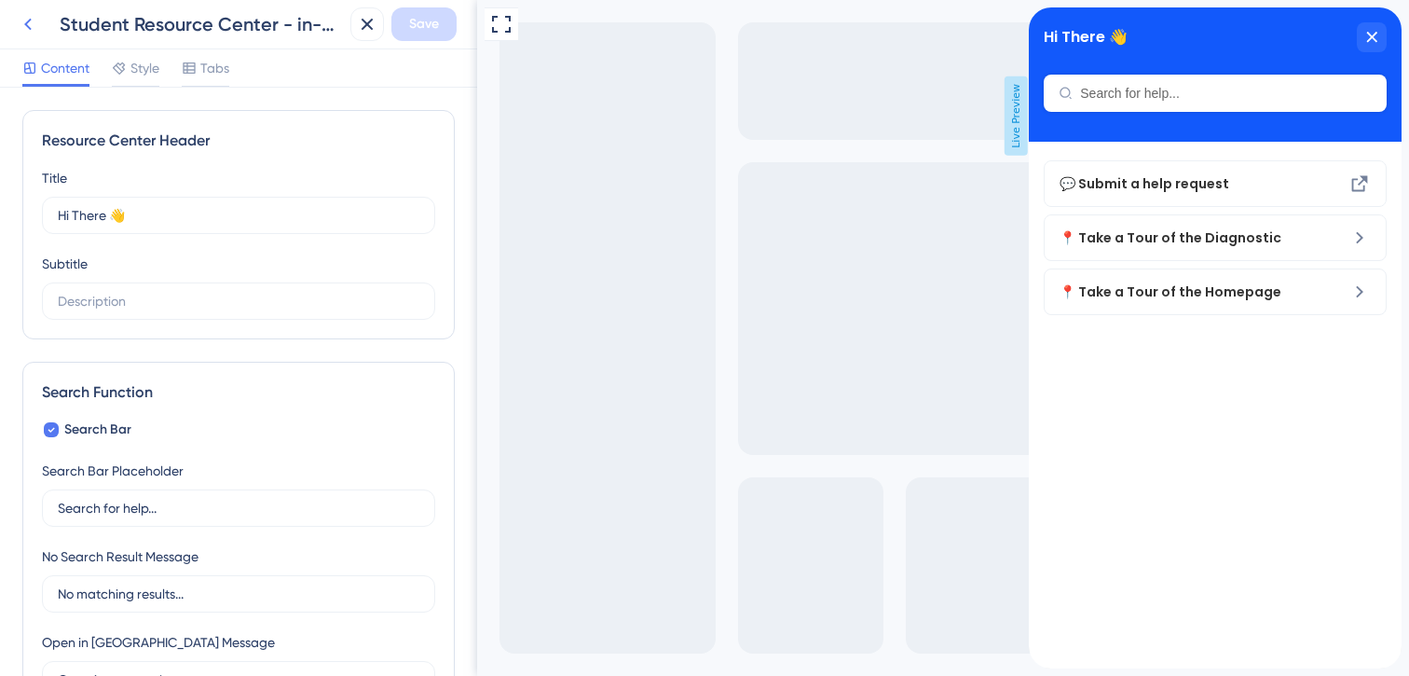
click at [33, 28] on icon at bounding box center [28, 24] width 22 height 22
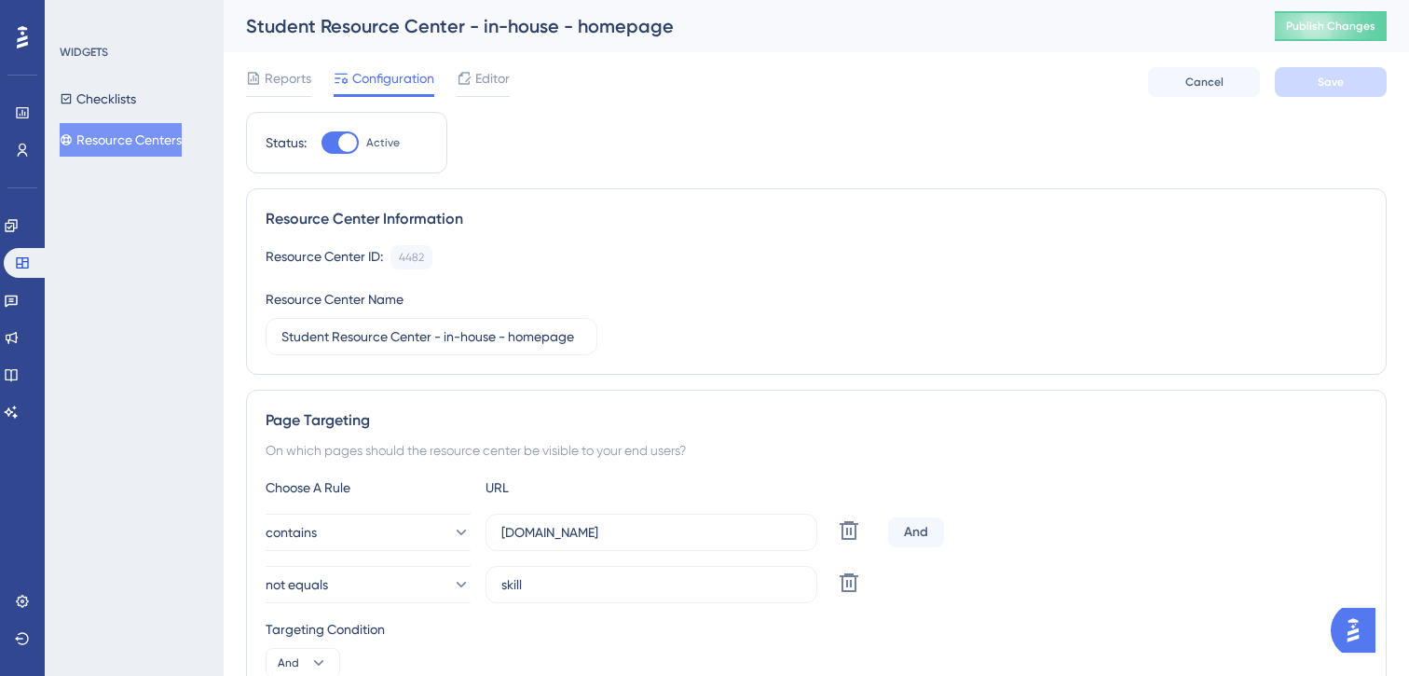
click at [345, 142] on div at bounding box center [347, 142] width 19 height 19
click at [322, 143] on input "Active" at bounding box center [321, 143] width 1 height 1
checkbox input "false"
click at [1321, 82] on span "Save" at bounding box center [1331, 82] width 26 height 15
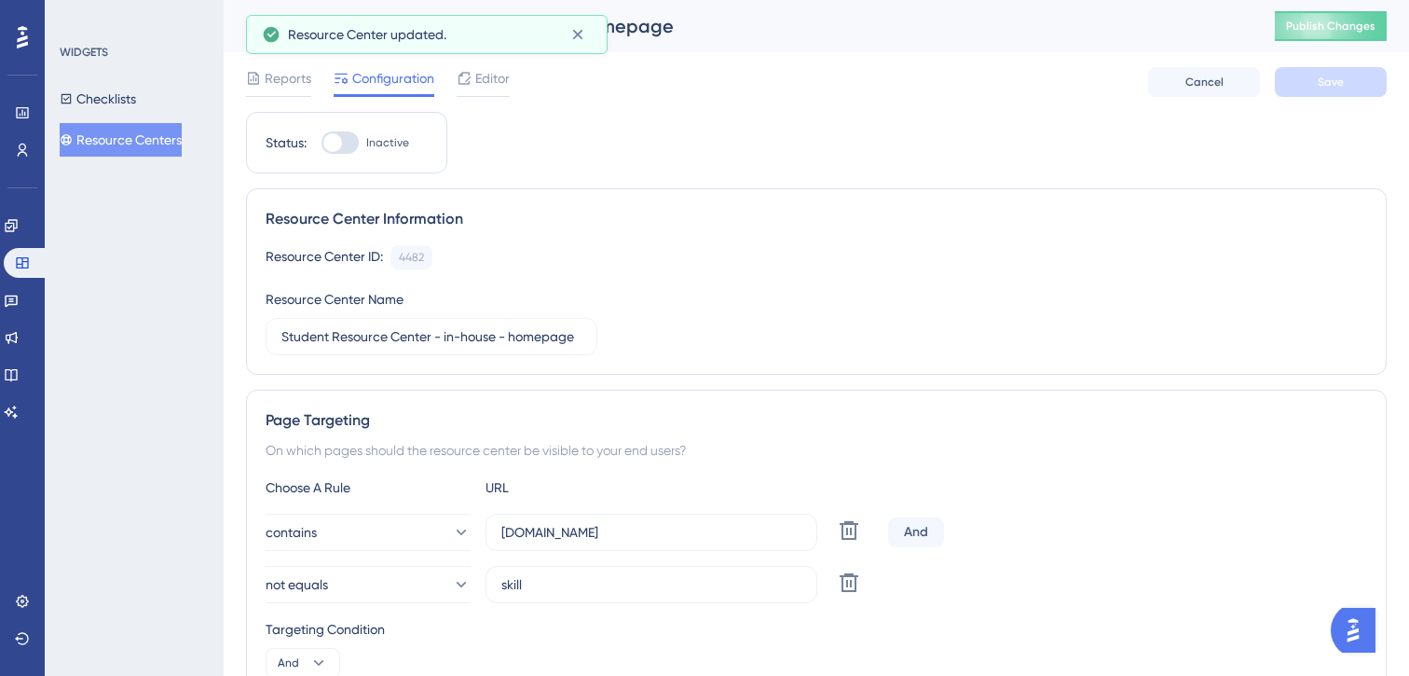
click at [157, 148] on button "Resource Centers" at bounding box center [121, 140] width 122 height 34
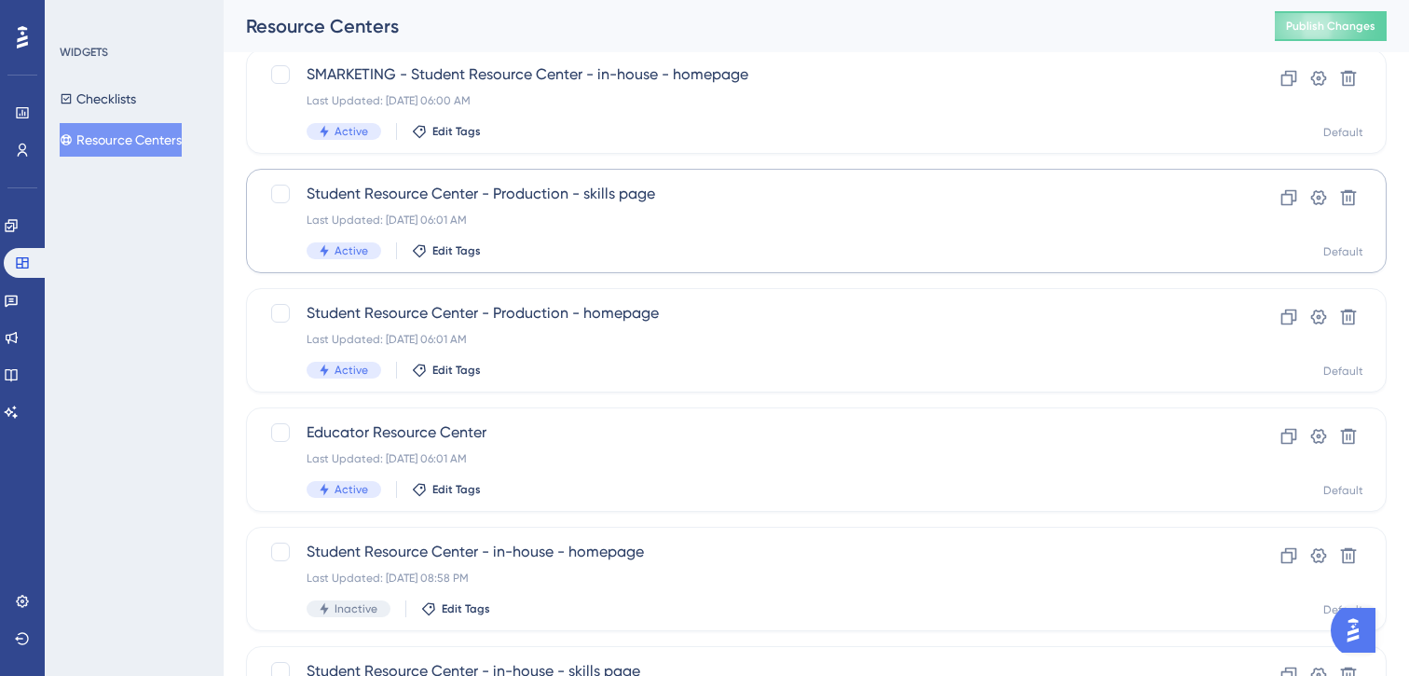
scroll to position [376, 0]
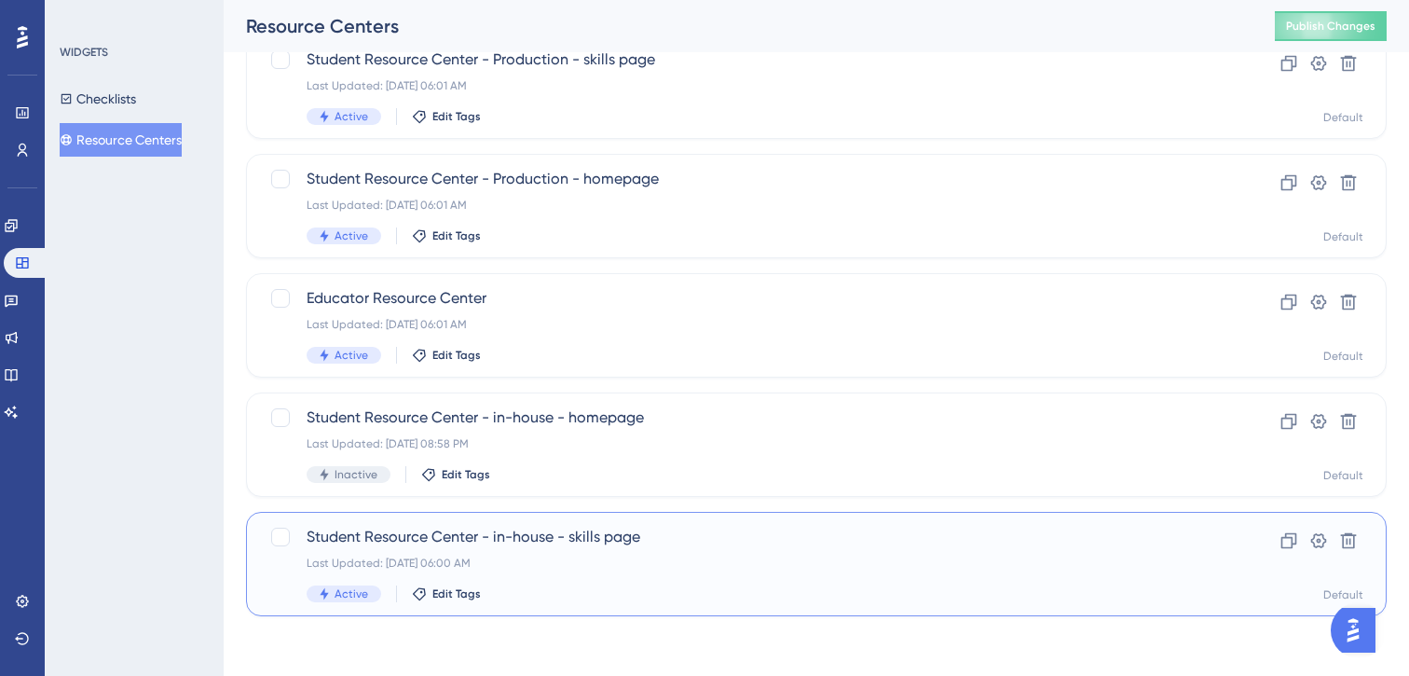
click at [1157, 556] on div "Last Updated: [DATE] 06:00 AM" at bounding box center [742, 562] width 870 height 15
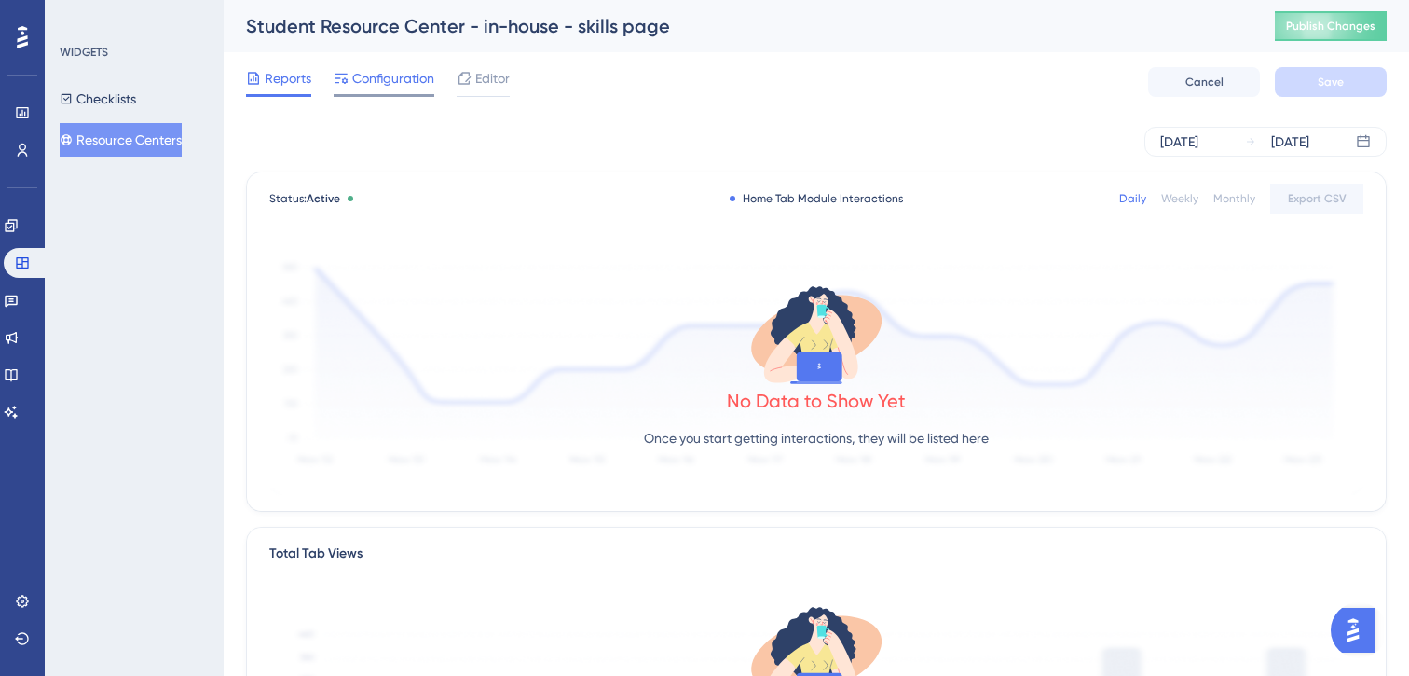
click at [403, 75] on span "Configuration" at bounding box center [393, 78] width 82 height 22
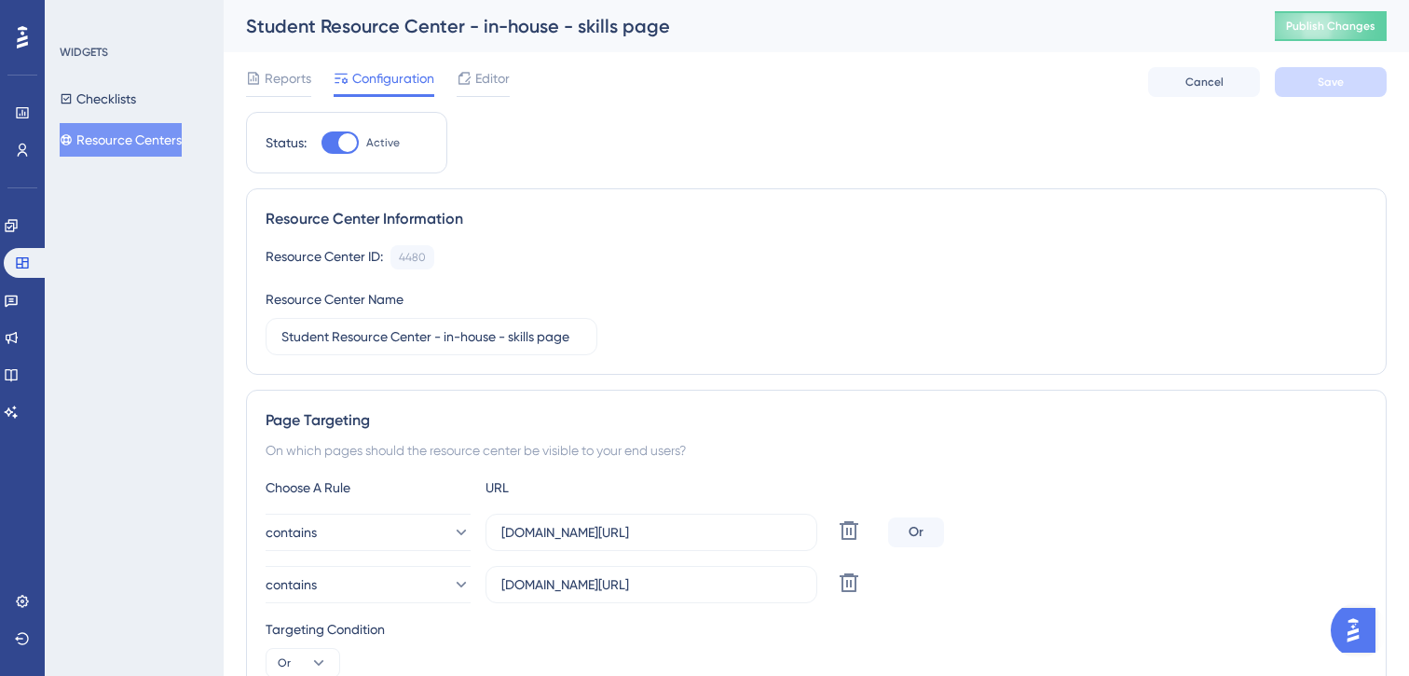
click at [335, 144] on div at bounding box center [340, 142] width 37 height 22
click at [322, 144] on input "Active" at bounding box center [321, 143] width 1 height 1
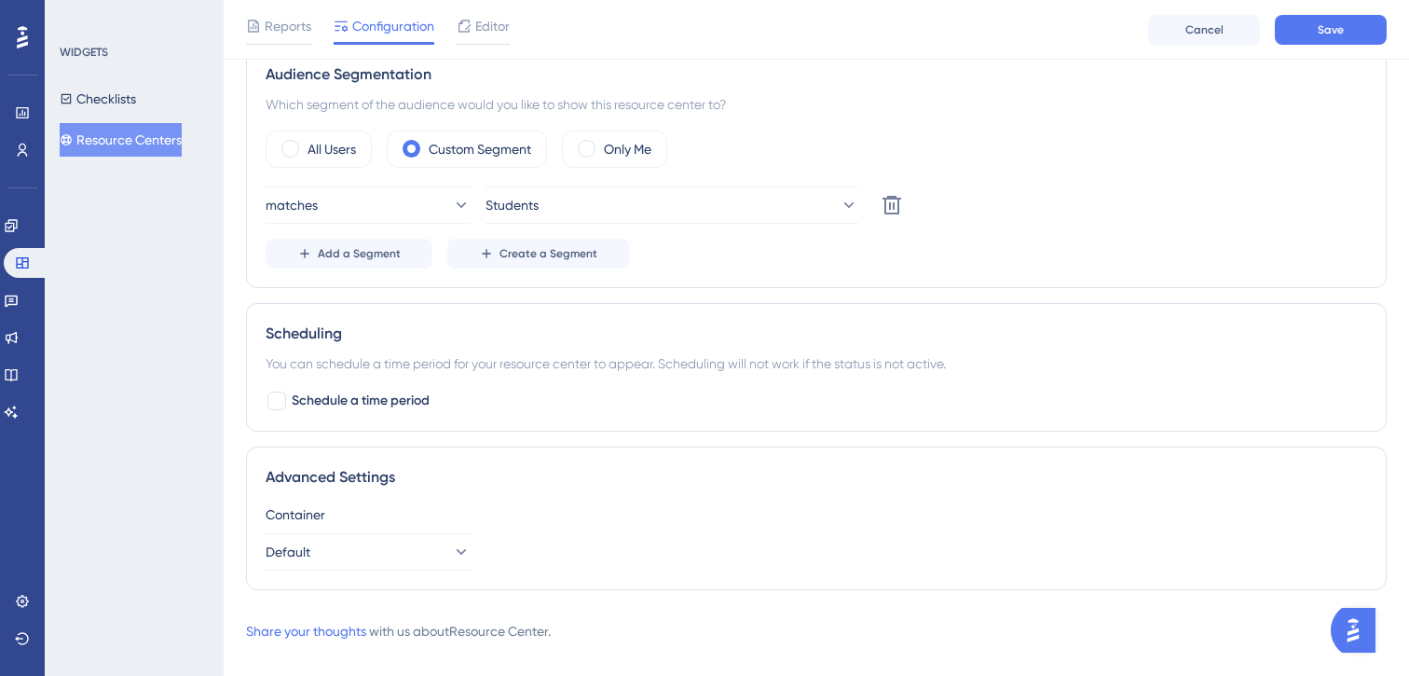
scroll to position [729, 0]
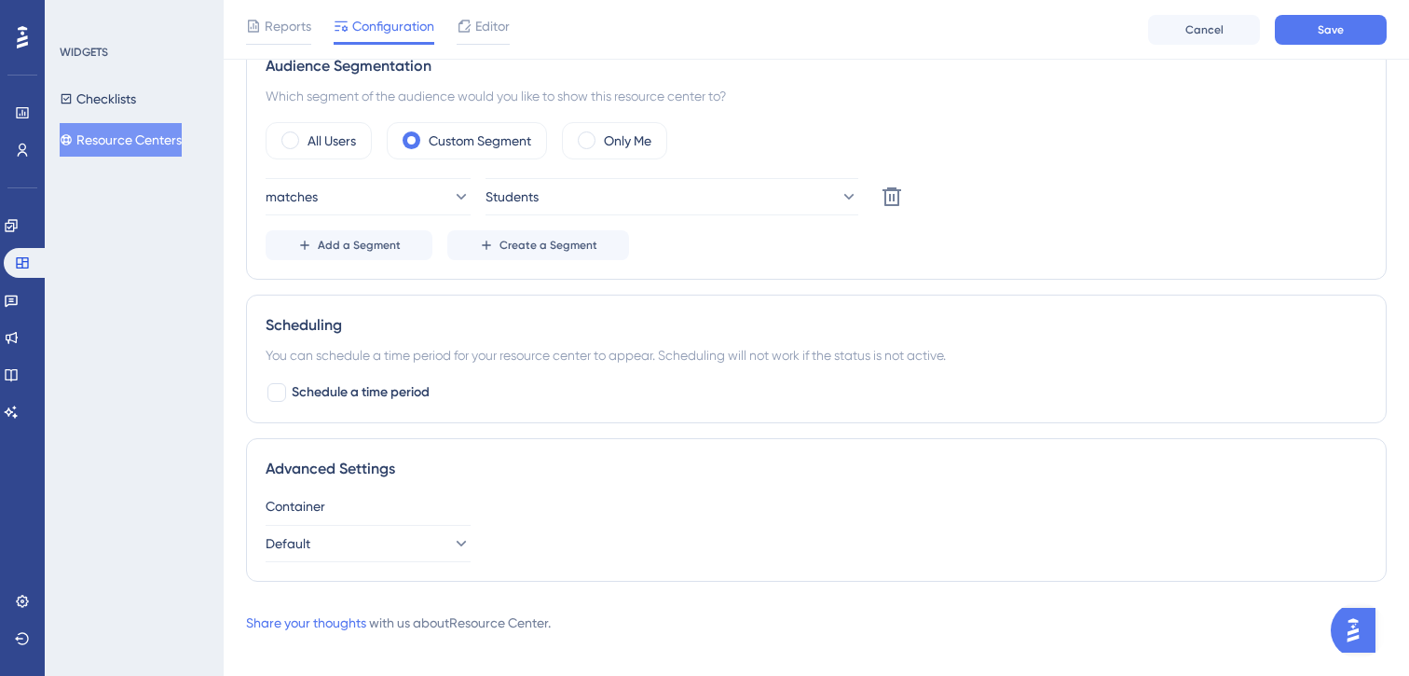
click at [166, 147] on button "Resource Centers" at bounding box center [121, 140] width 122 height 34
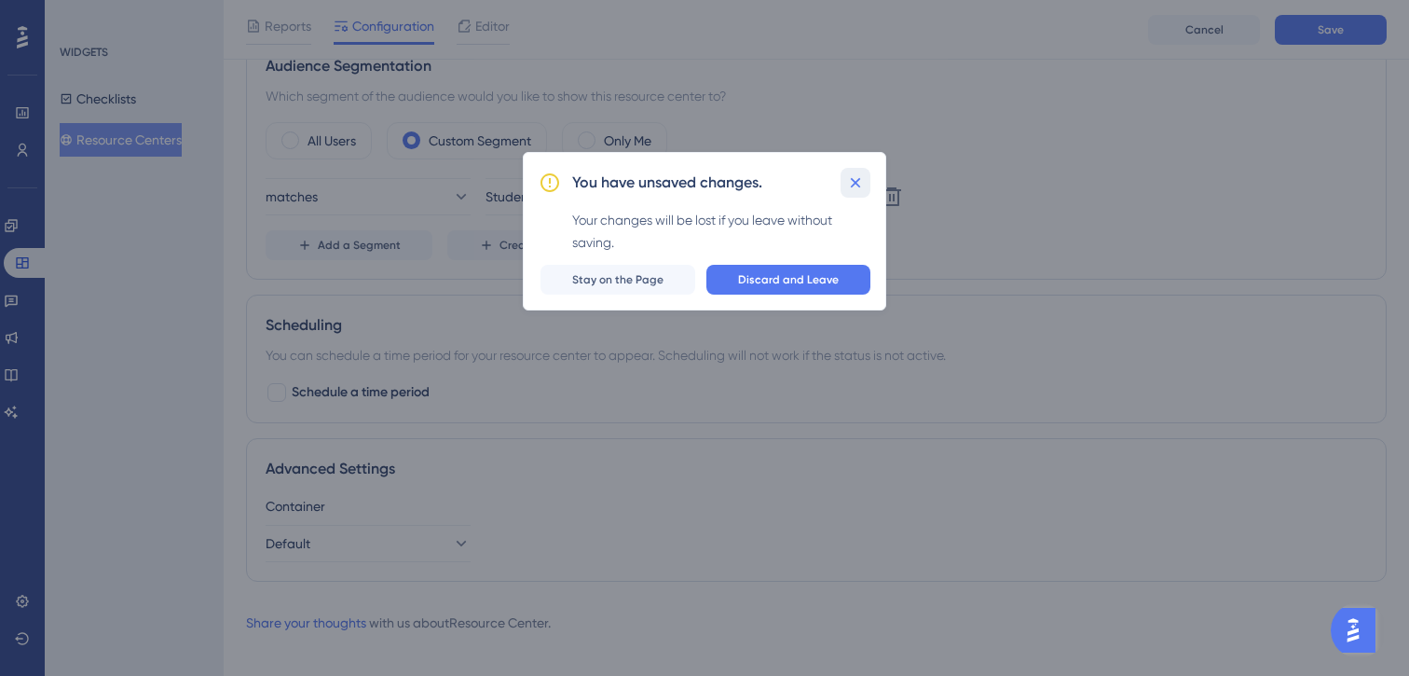
click at [861, 176] on icon at bounding box center [855, 182] width 19 height 19
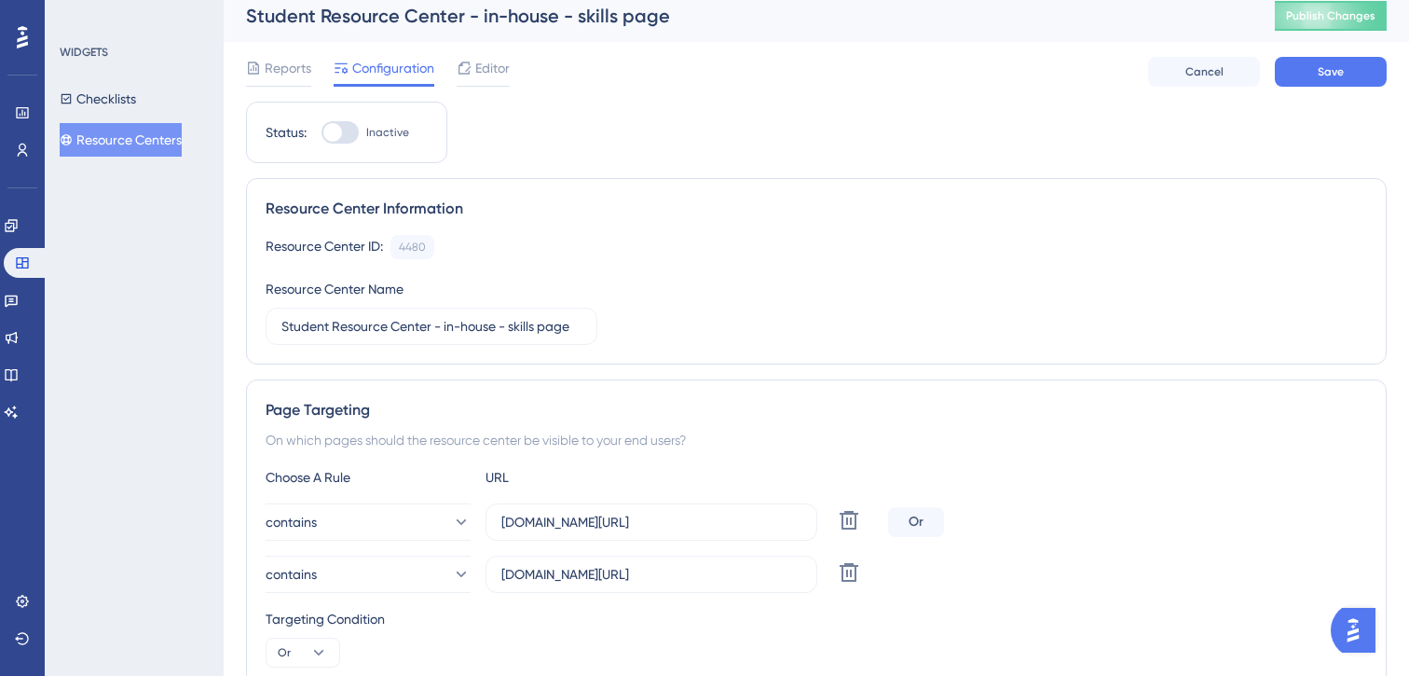
scroll to position [0, 0]
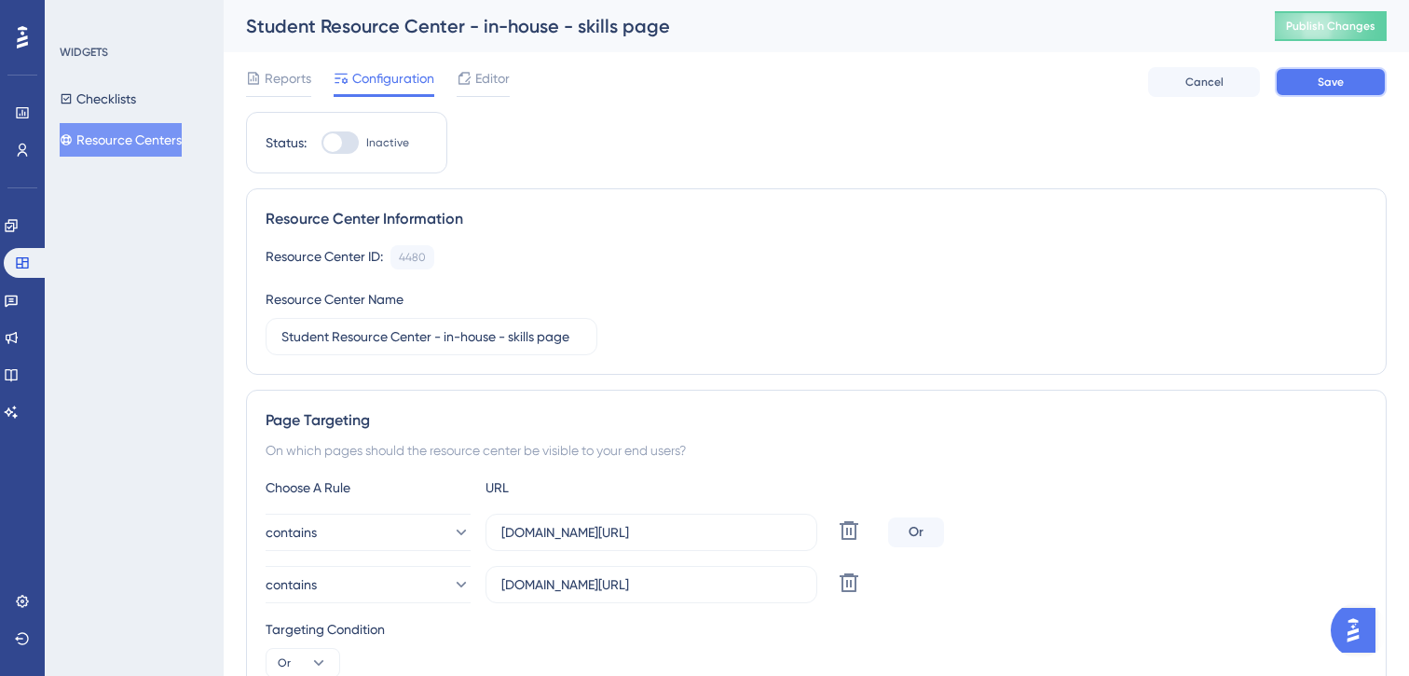
click at [1328, 83] on span "Save" at bounding box center [1331, 82] width 26 height 15
click at [341, 140] on div at bounding box center [332, 142] width 19 height 19
click at [322, 143] on input "Inactive" at bounding box center [321, 143] width 1 height 1
checkbox input "true"
click at [1335, 83] on span "Save" at bounding box center [1331, 82] width 26 height 15
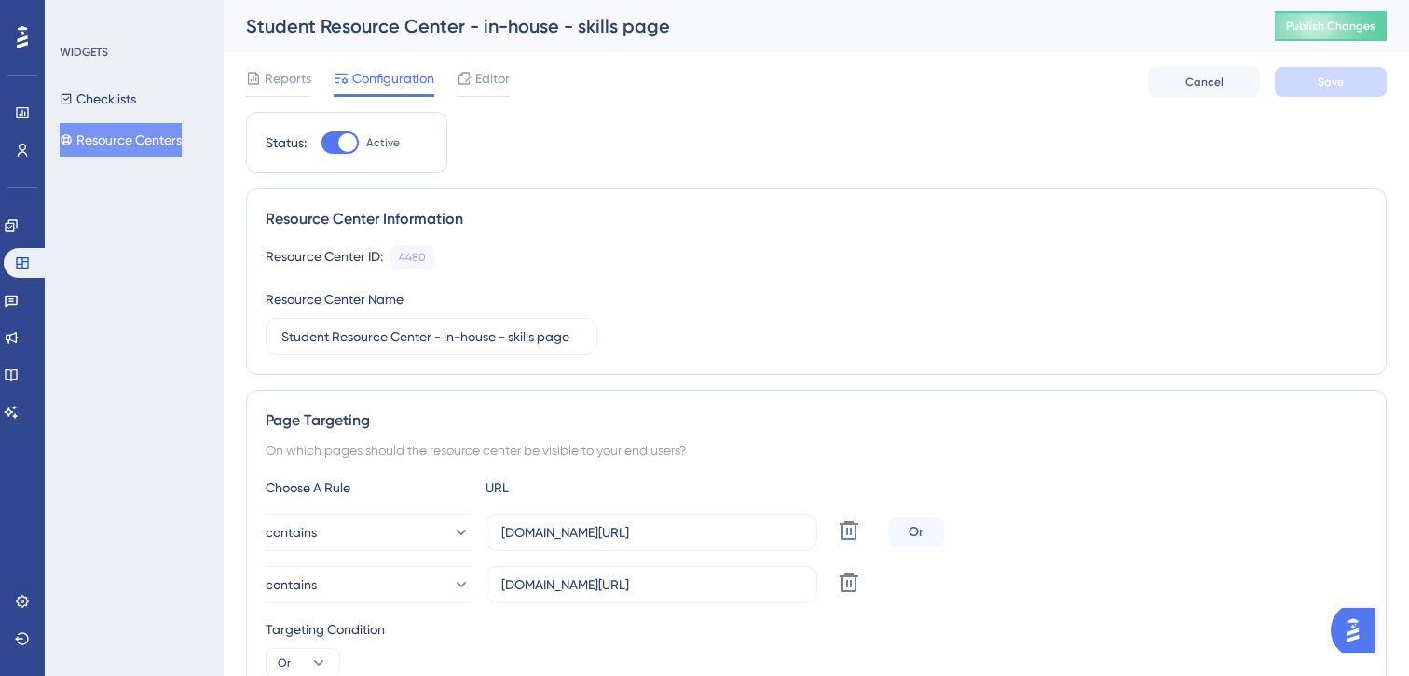
click at [108, 147] on button "Resource Centers" at bounding box center [121, 140] width 122 height 34
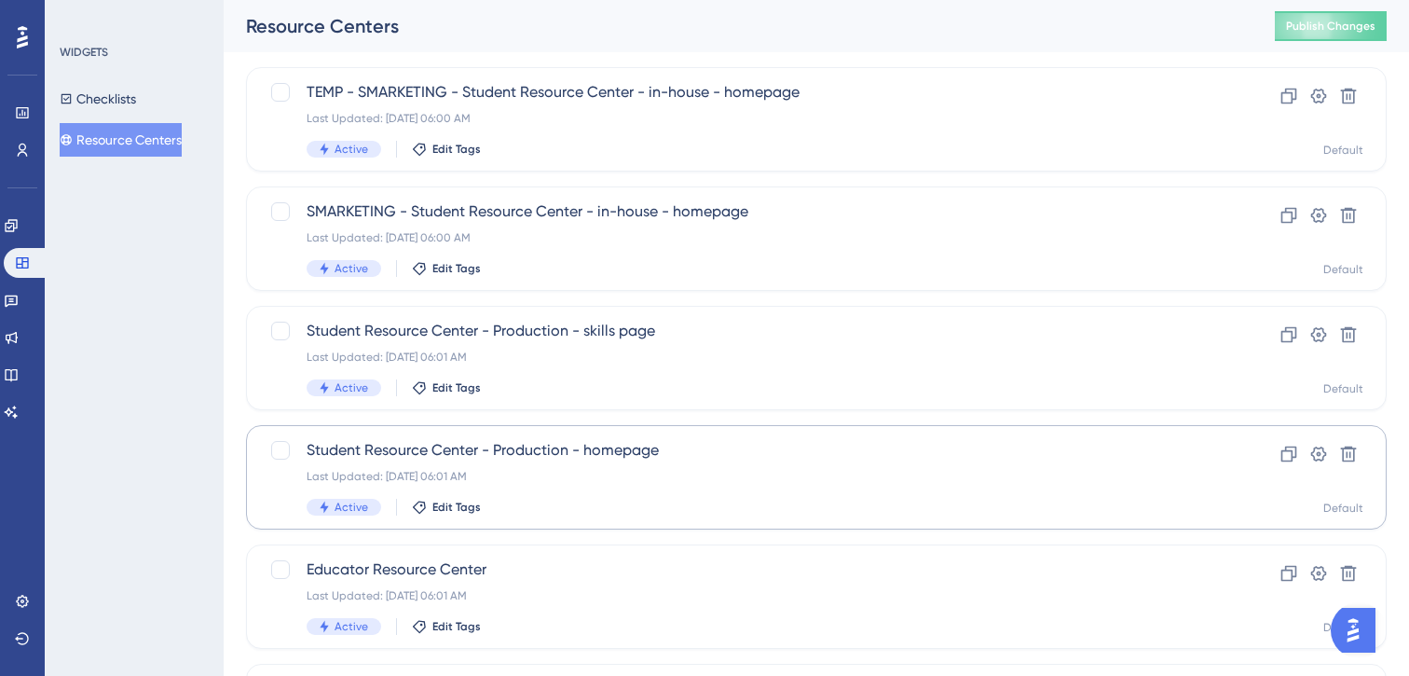
scroll to position [119, 0]
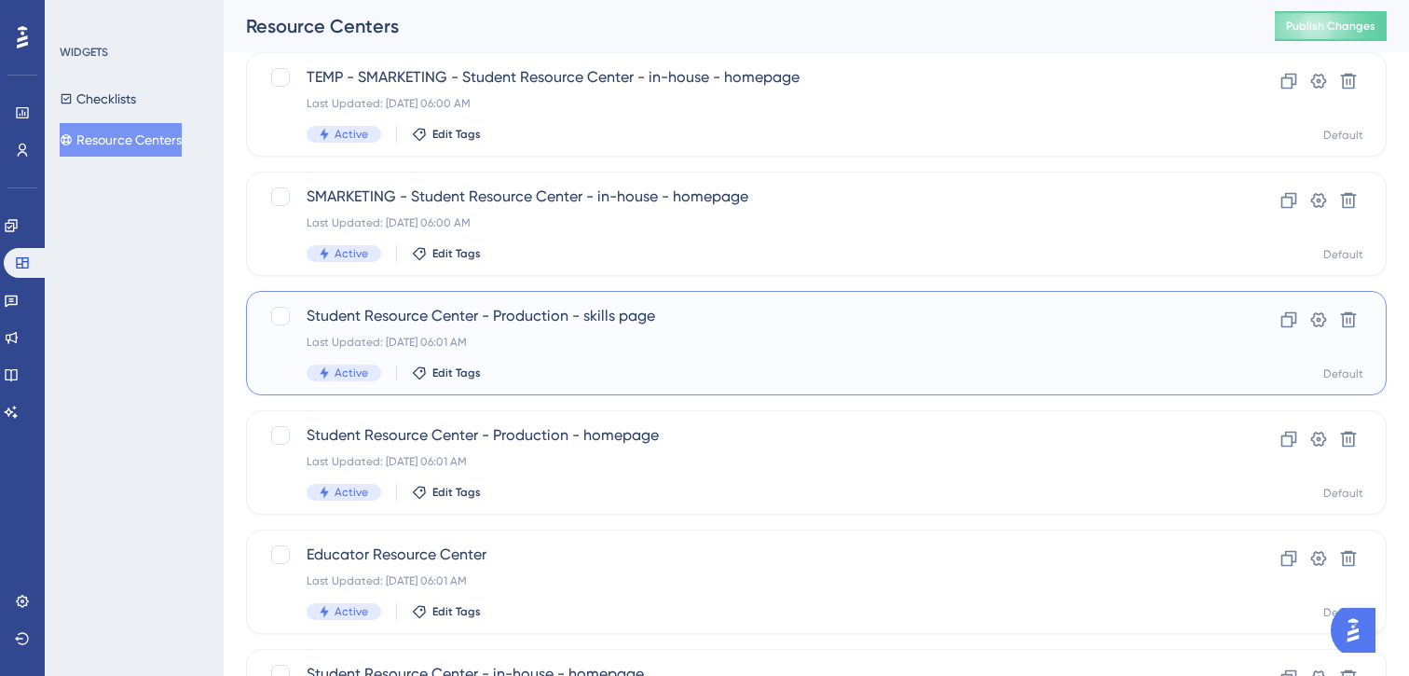
click at [706, 335] on div "Last Updated: [DATE] 06:01 AM" at bounding box center [742, 342] width 870 height 15
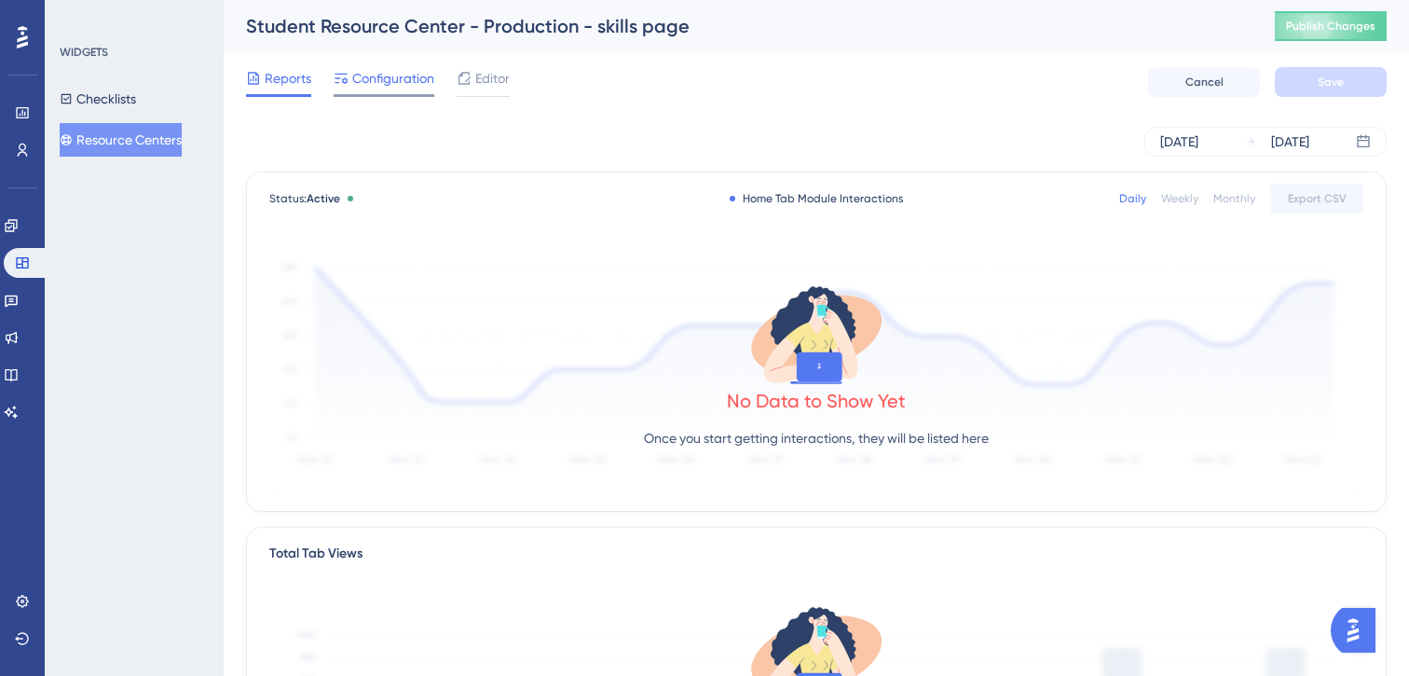
click at [406, 87] on span "Configuration" at bounding box center [393, 78] width 82 height 22
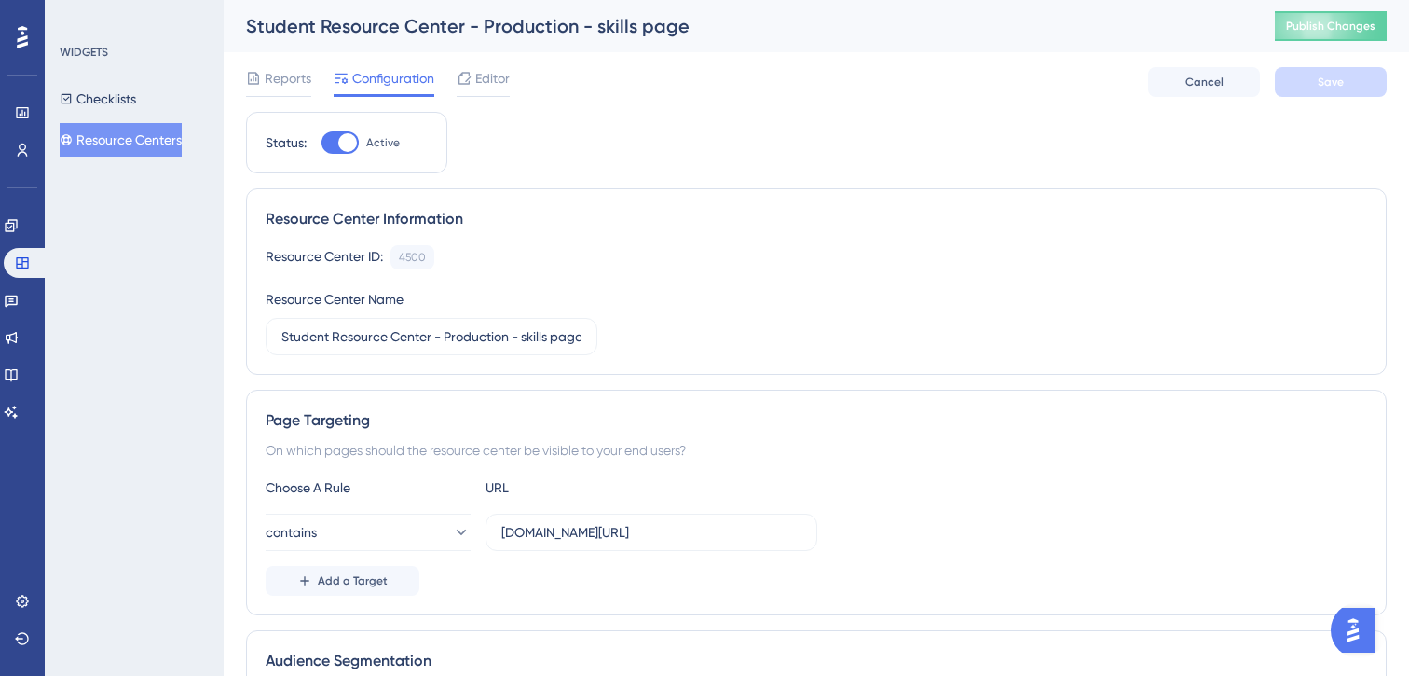
click at [344, 144] on div at bounding box center [347, 142] width 19 height 19
click at [322, 144] on input "Active" at bounding box center [321, 143] width 1 height 1
checkbox input "false"
click at [1309, 83] on button "Save" at bounding box center [1331, 82] width 112 height 30
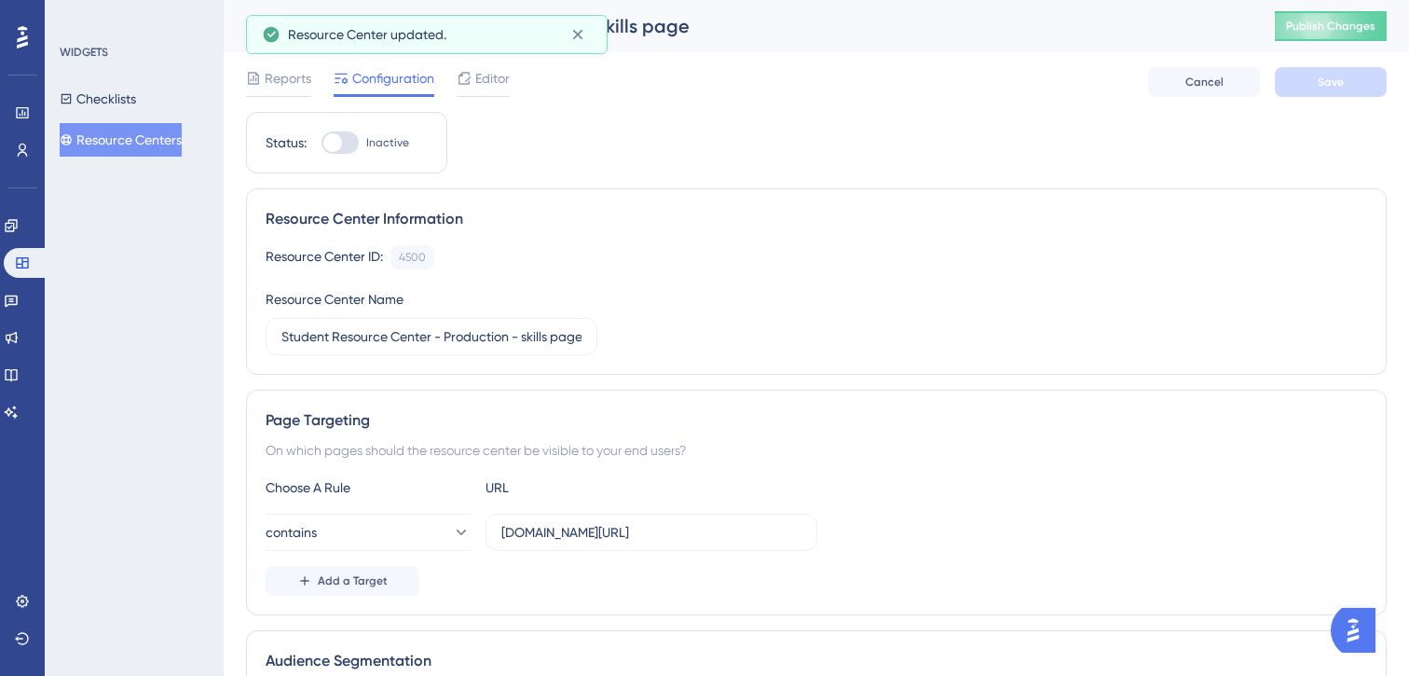
click at [161, 128] on button "Resource Centers" at bounding box center [121, 140] width 122 height 34
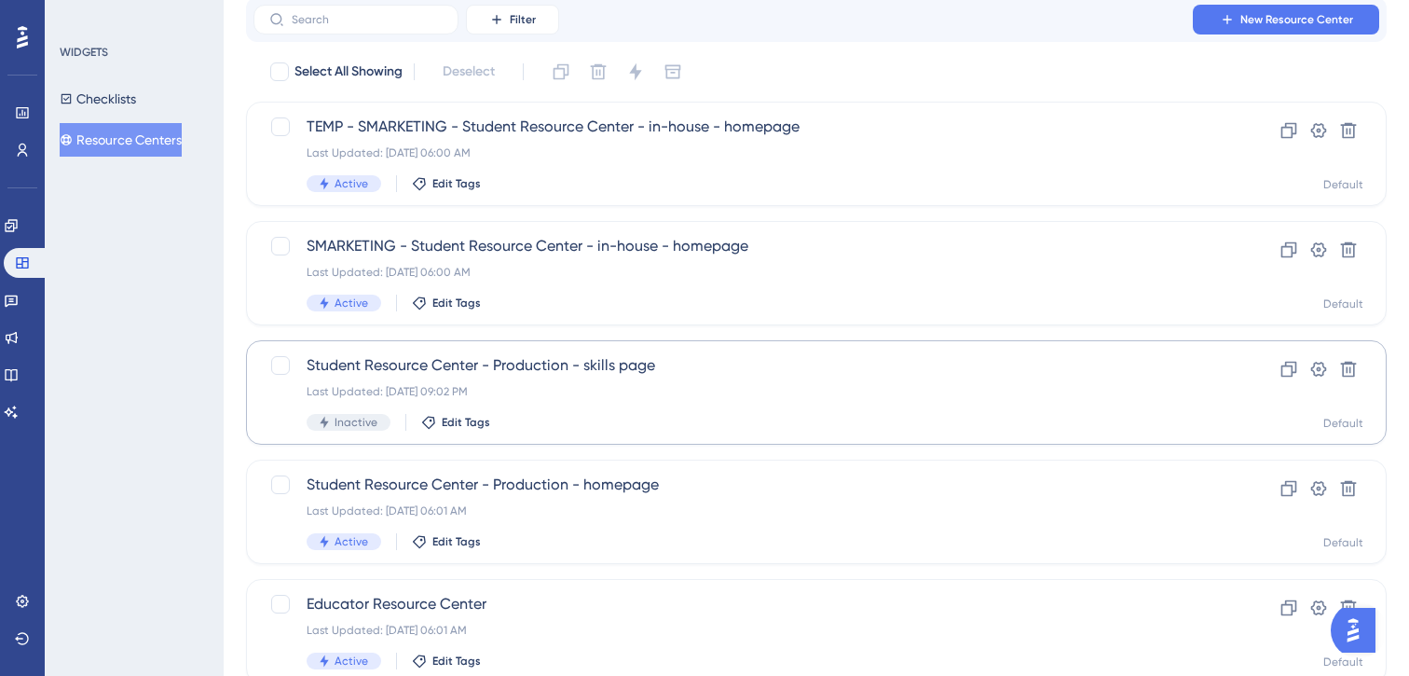
scroll to position [103, 0]
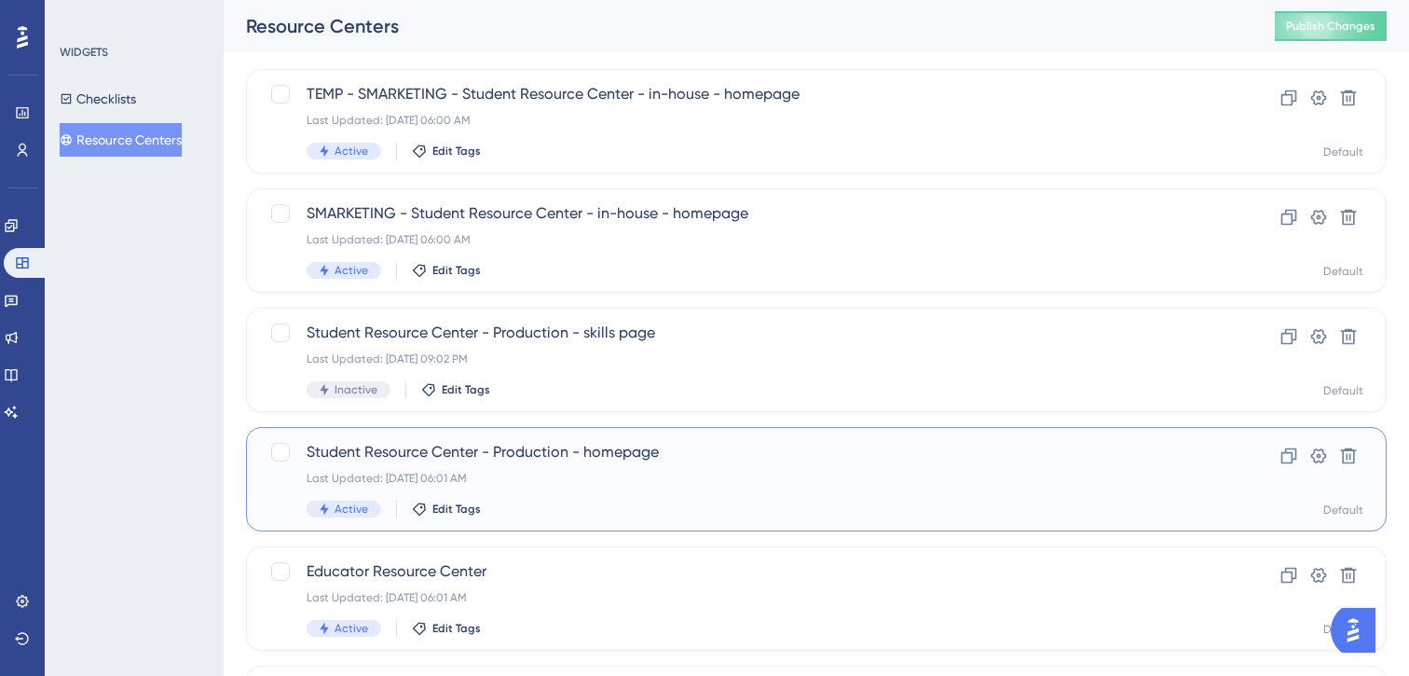
click at [524, 468] on div "Student Resource Center - Production - homepage Last Updated: [DATE] 06:01 AM A…" at bounding box center [742, 479] width 870 height 76
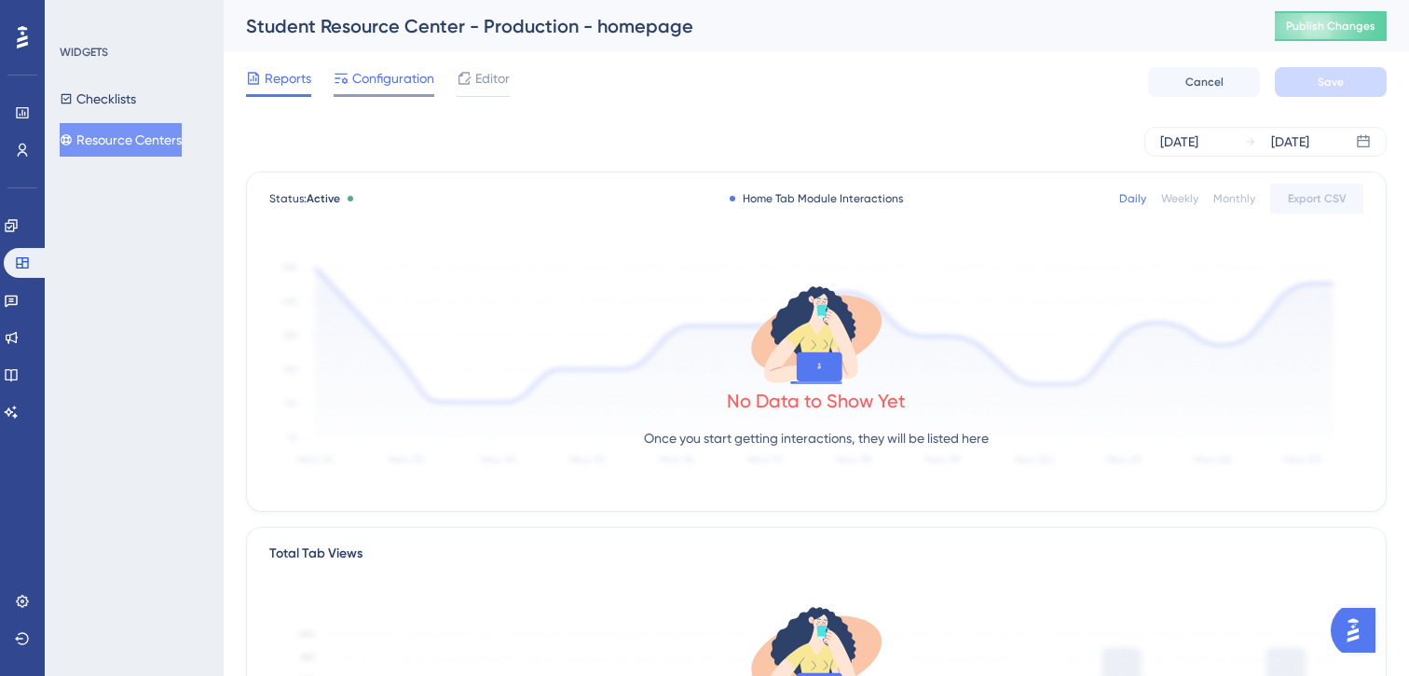
click at [411, 79] on span "Configuration" at bounding box center [393, 78] width 82 height 22
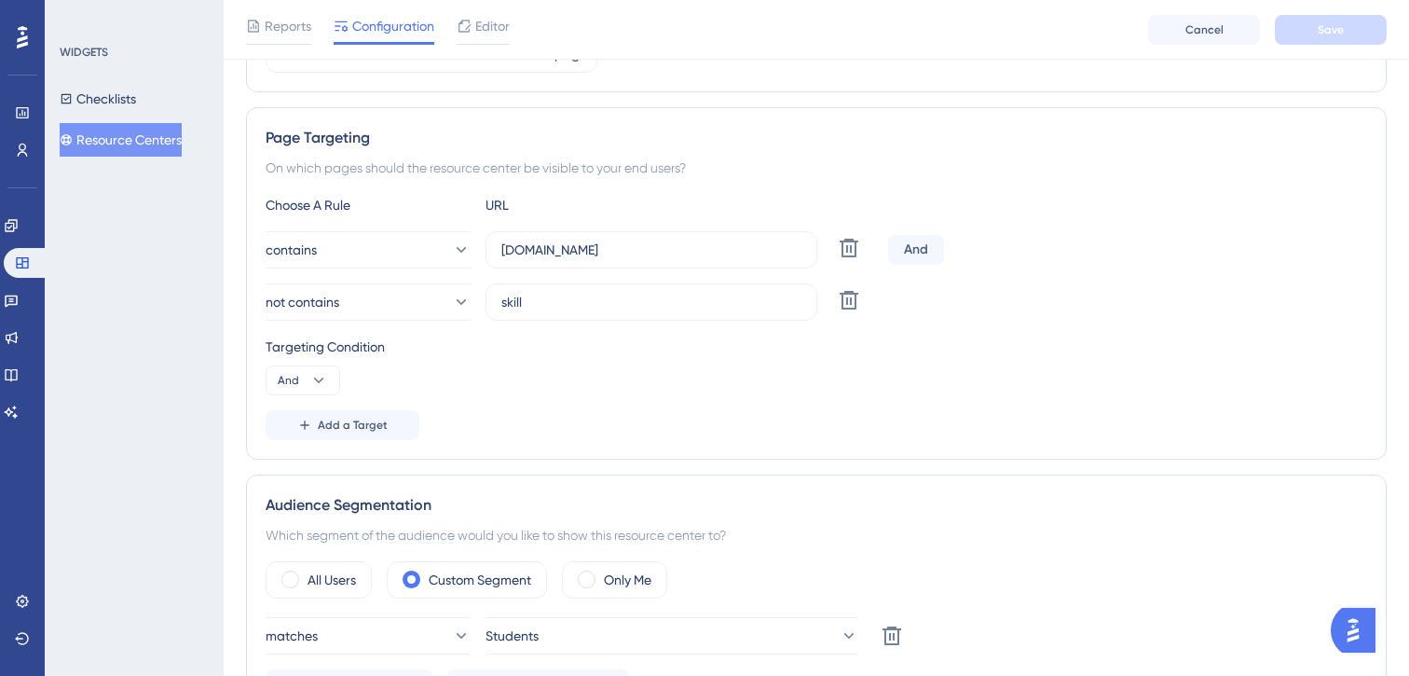
scroll to position [292, 0]
click at [849, 257] on icon at bounding box center [849, 246] width 22 height 22
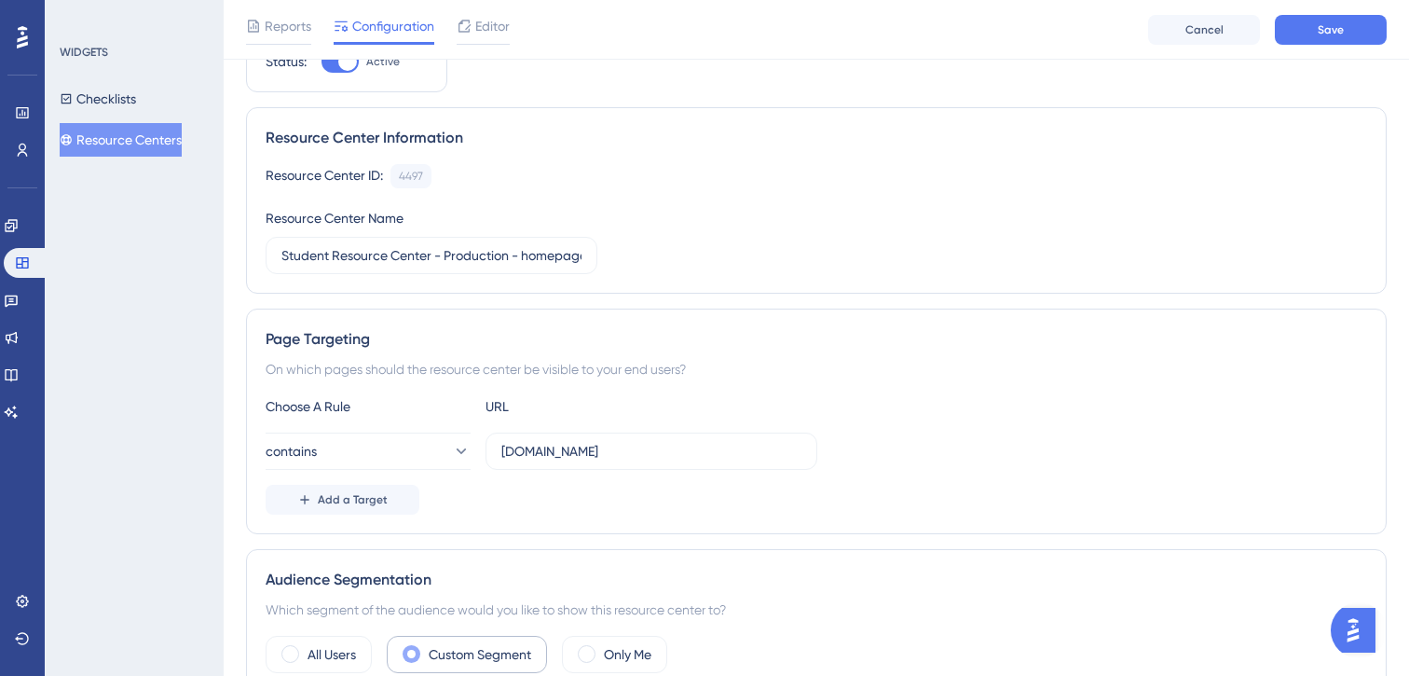
scroll to position [0, 0]
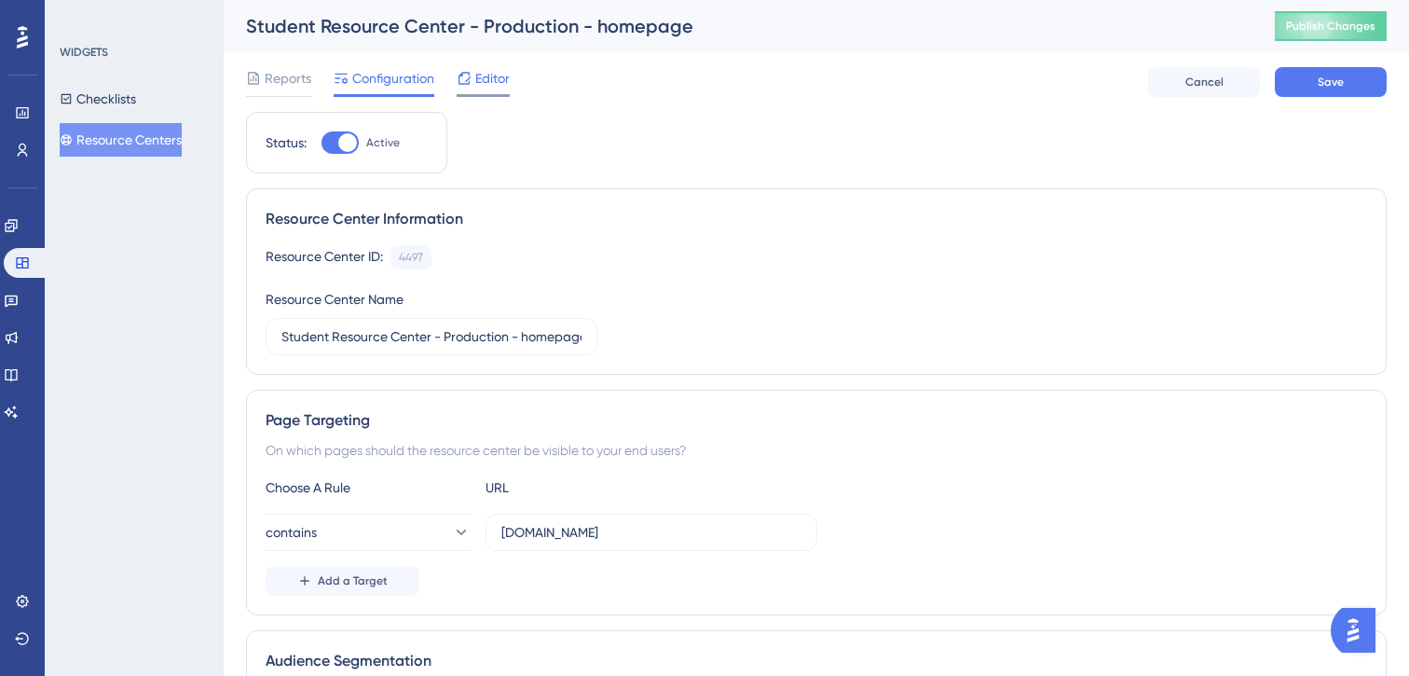
click at [483, 83] on span "Editor" at bounding box center [492, 78] width 34 height 22
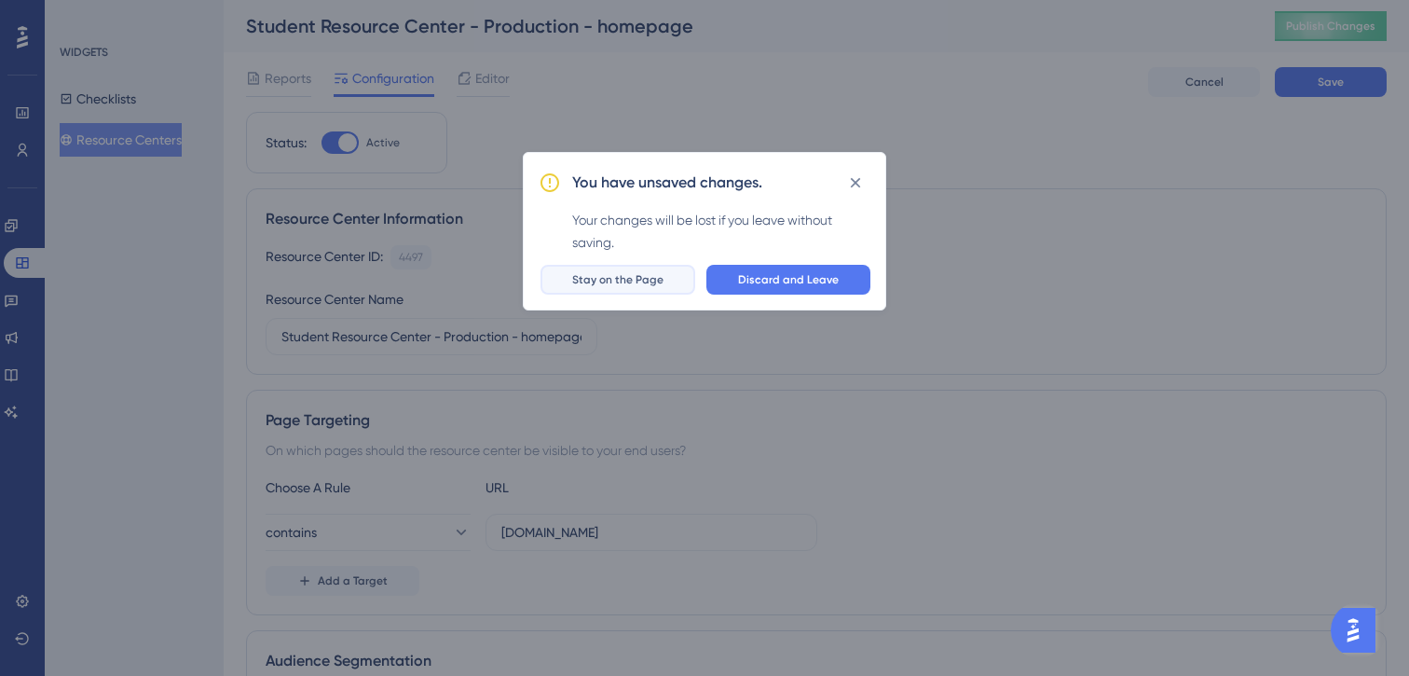
click at [638, 281] on span "Stay on the Page" at bounding box center [617, 279] width 91 height 15
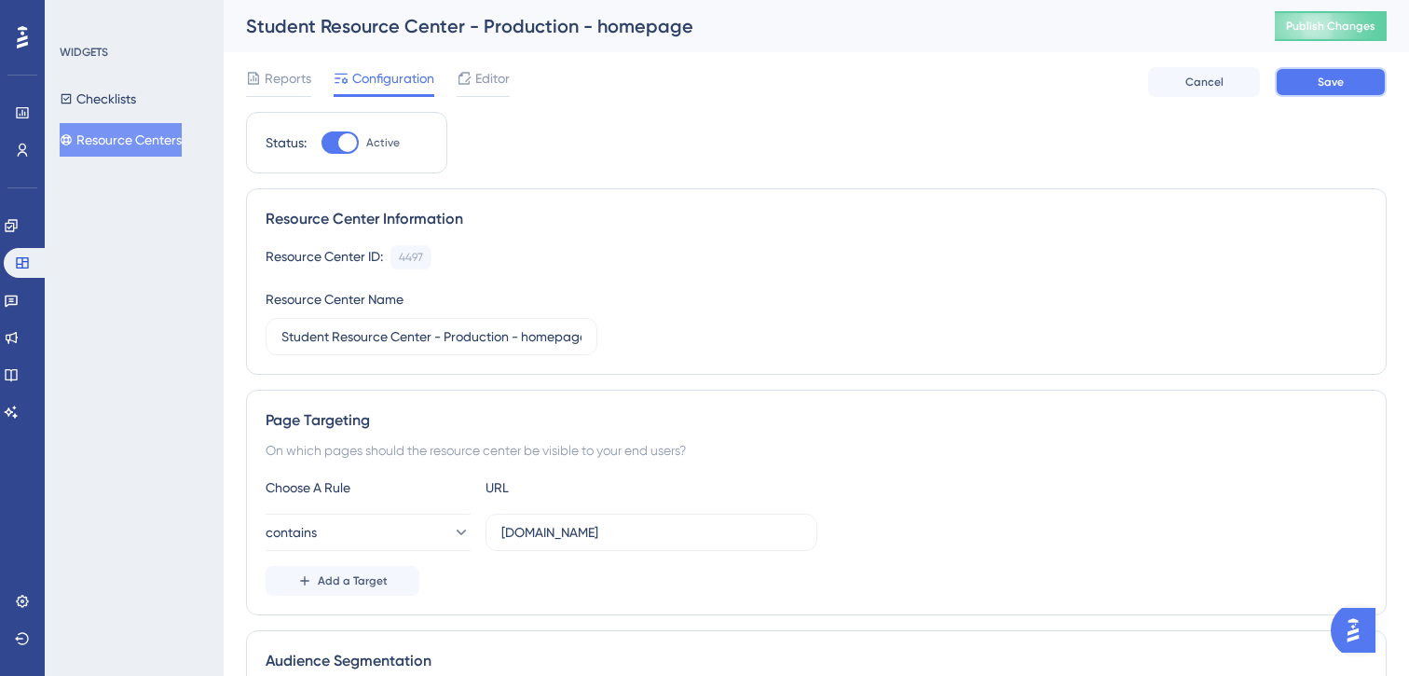
click at [1306, 75] on button "Save" at bounding box center [1331, 82] width 112 height 30
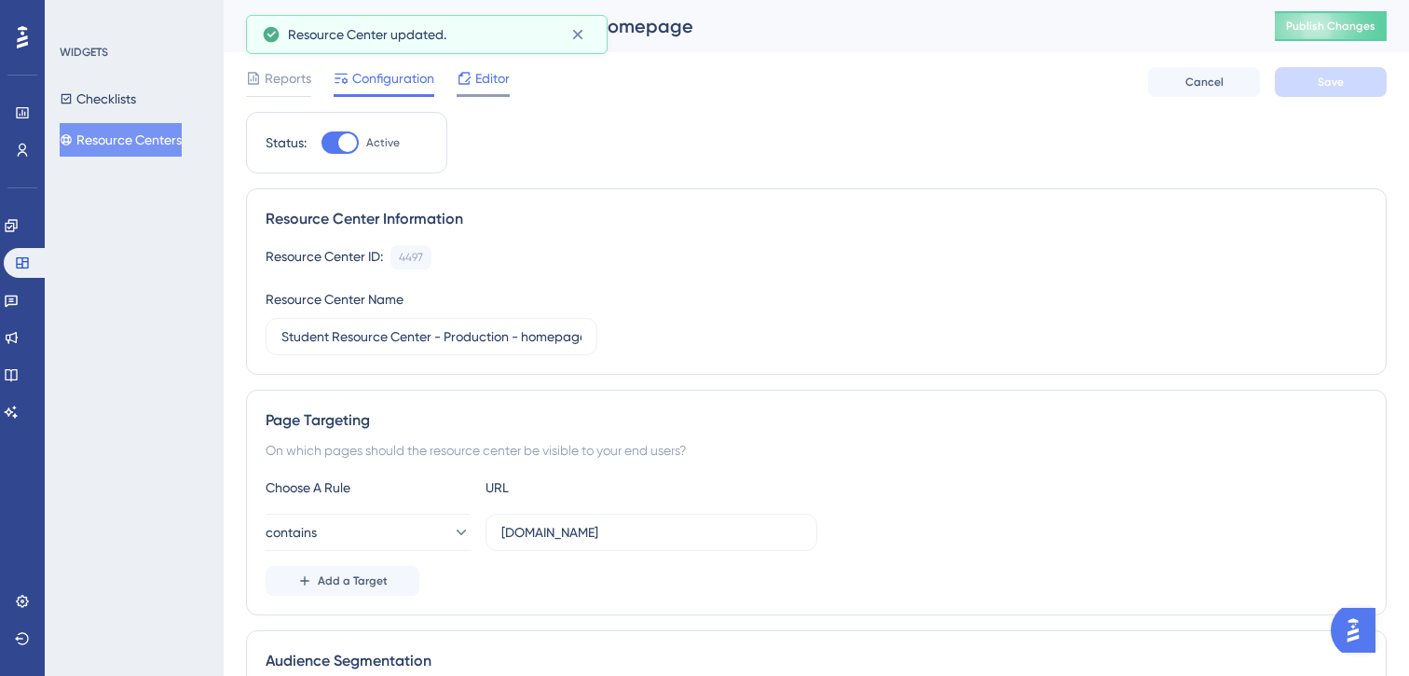
click at [495, 77] on span "Editor" at bounding box center [492, 78] width 34 height 22
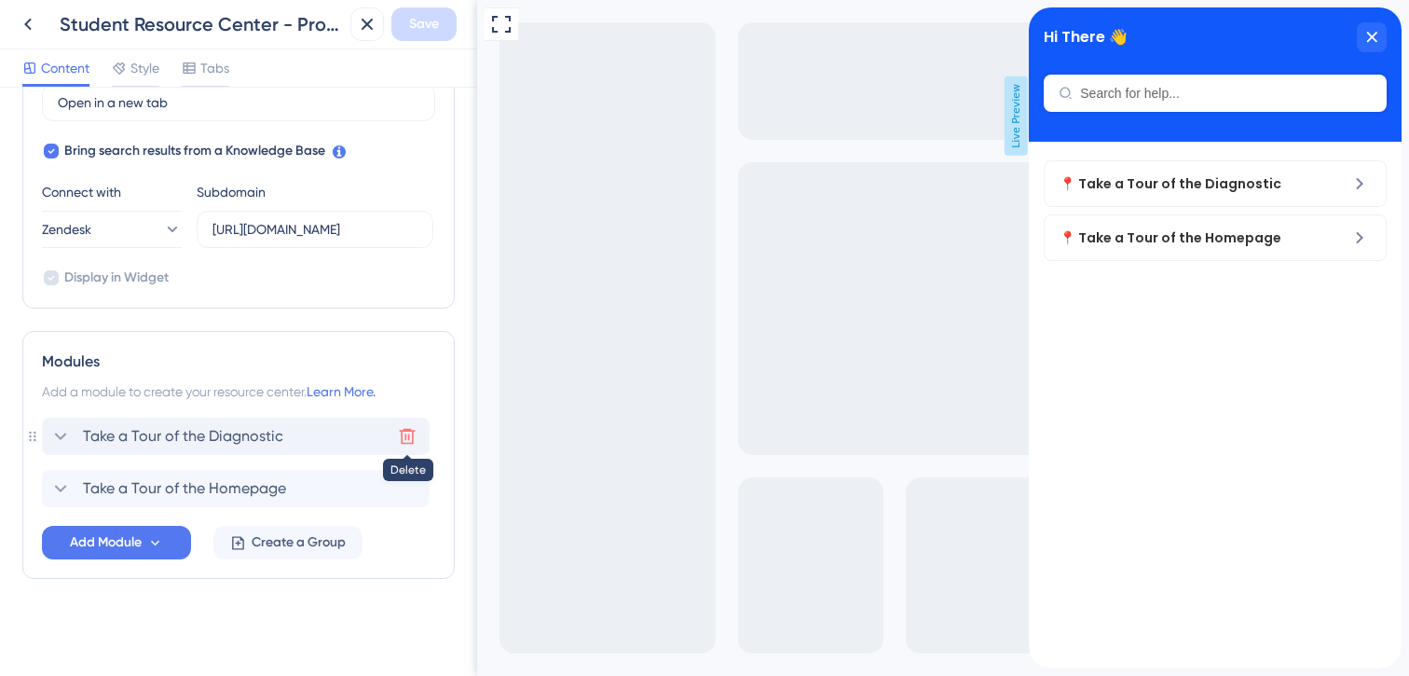
click at [410, 435] on icon at bounding box center [407, 436] width 19 height 19
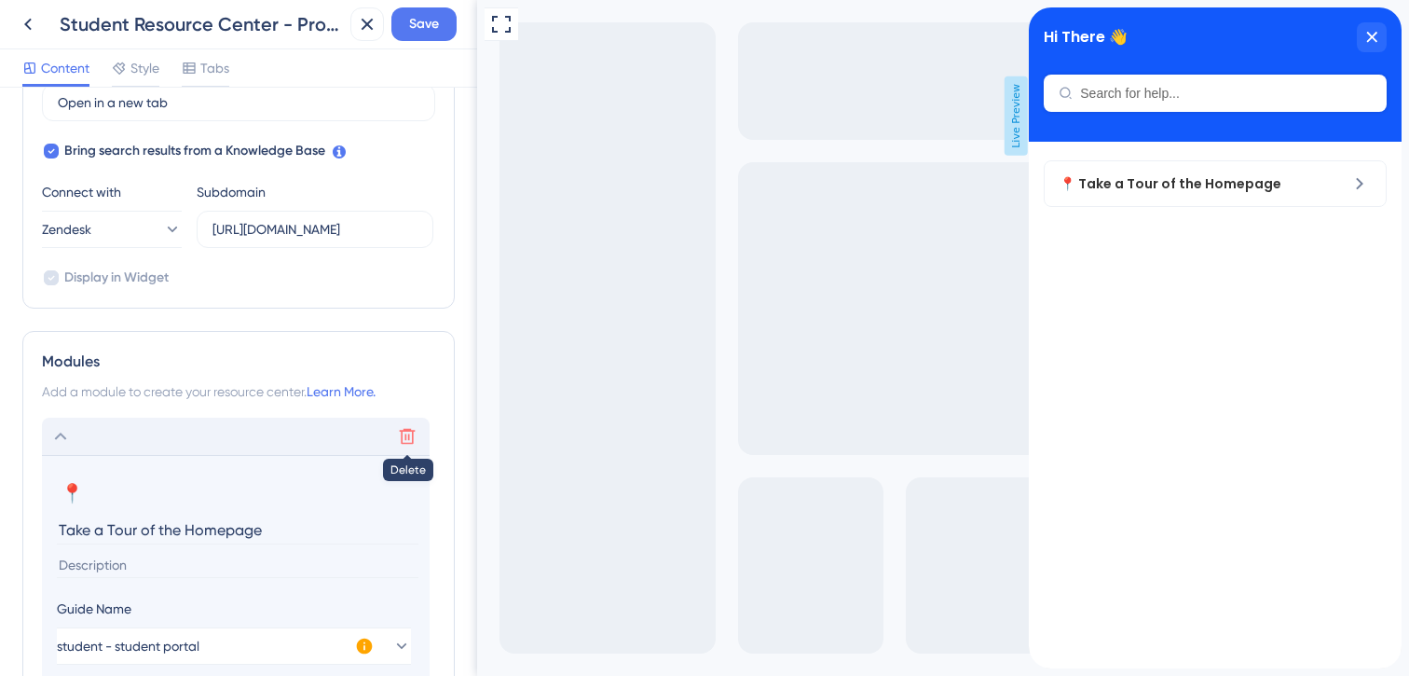
click at [408, 435] on icon at bounding box center [407, 436] width 19 height 19
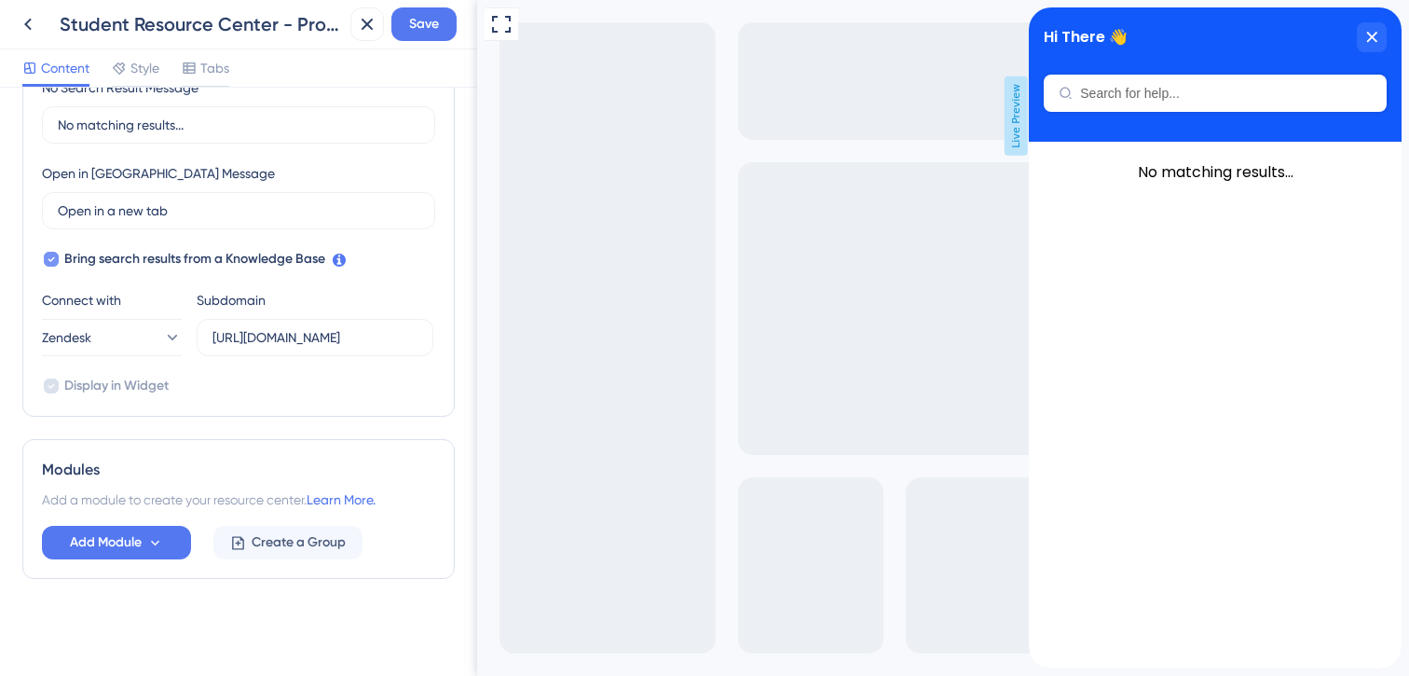
click at [134, 255] on span "Bring search results from a Knowledge Base" at bounding box center [194, 259] width 261 height 22
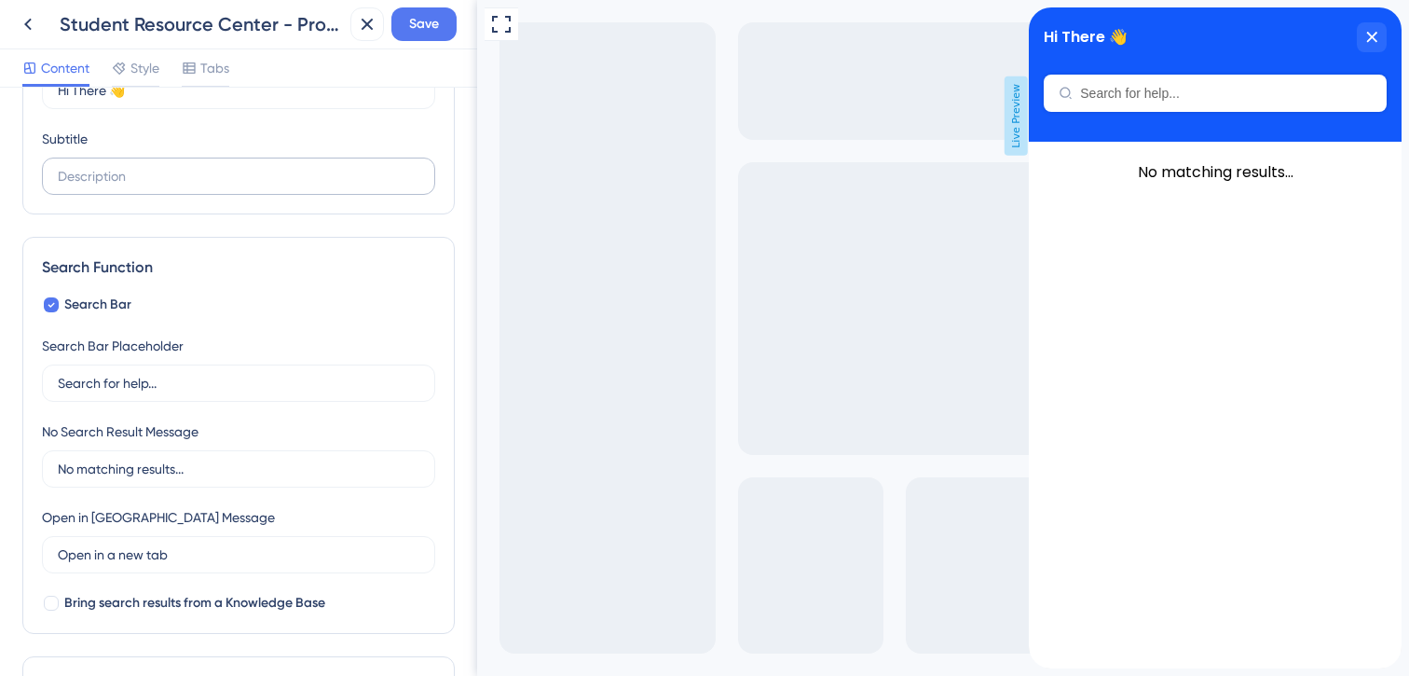
scroll to position [141, 0]
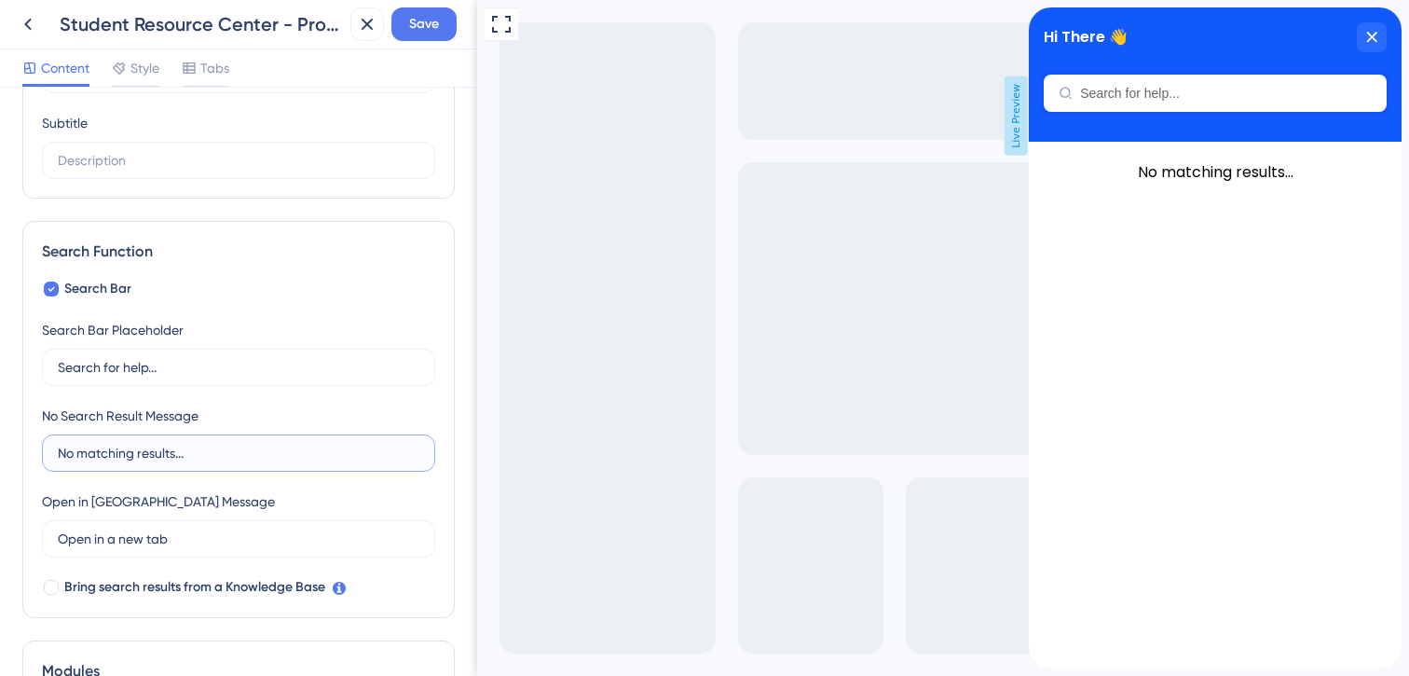
click at [111, 457] on input "No matching results..." at bounding box center [239, 453] width 362 height 21
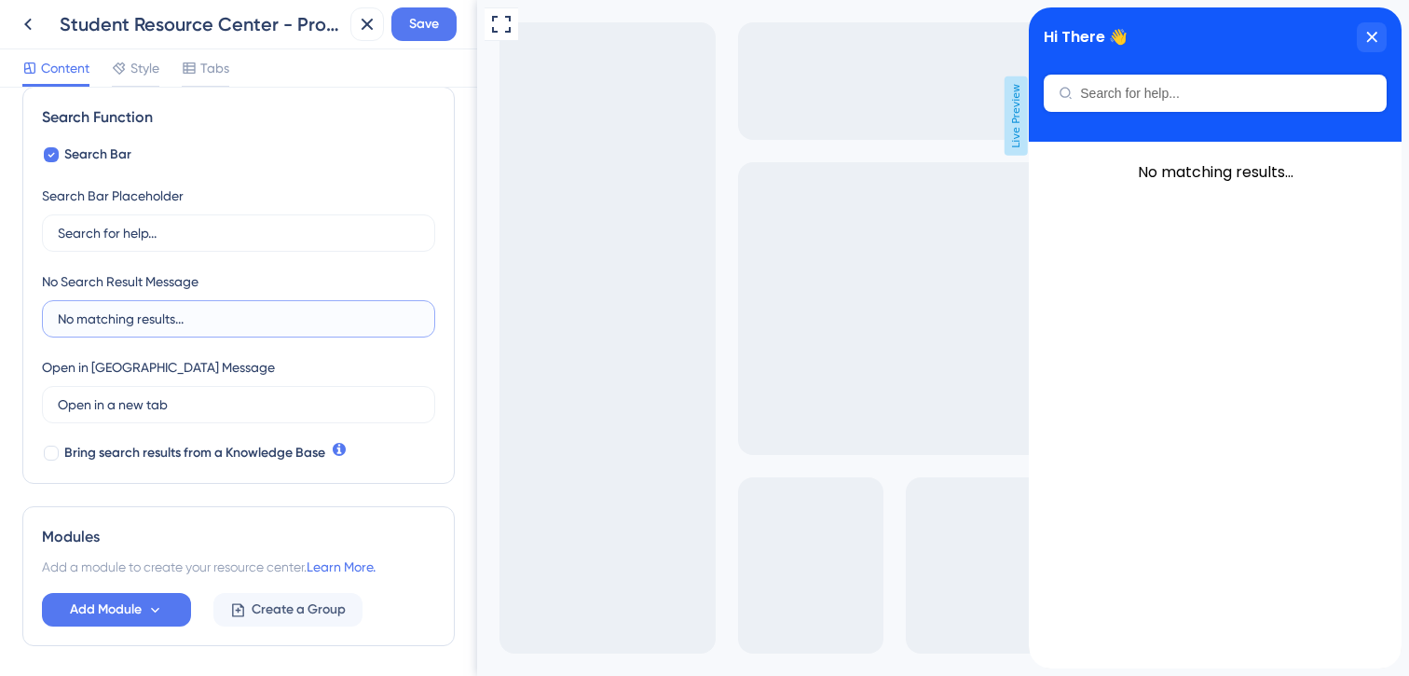
scroll to position [280, 0]
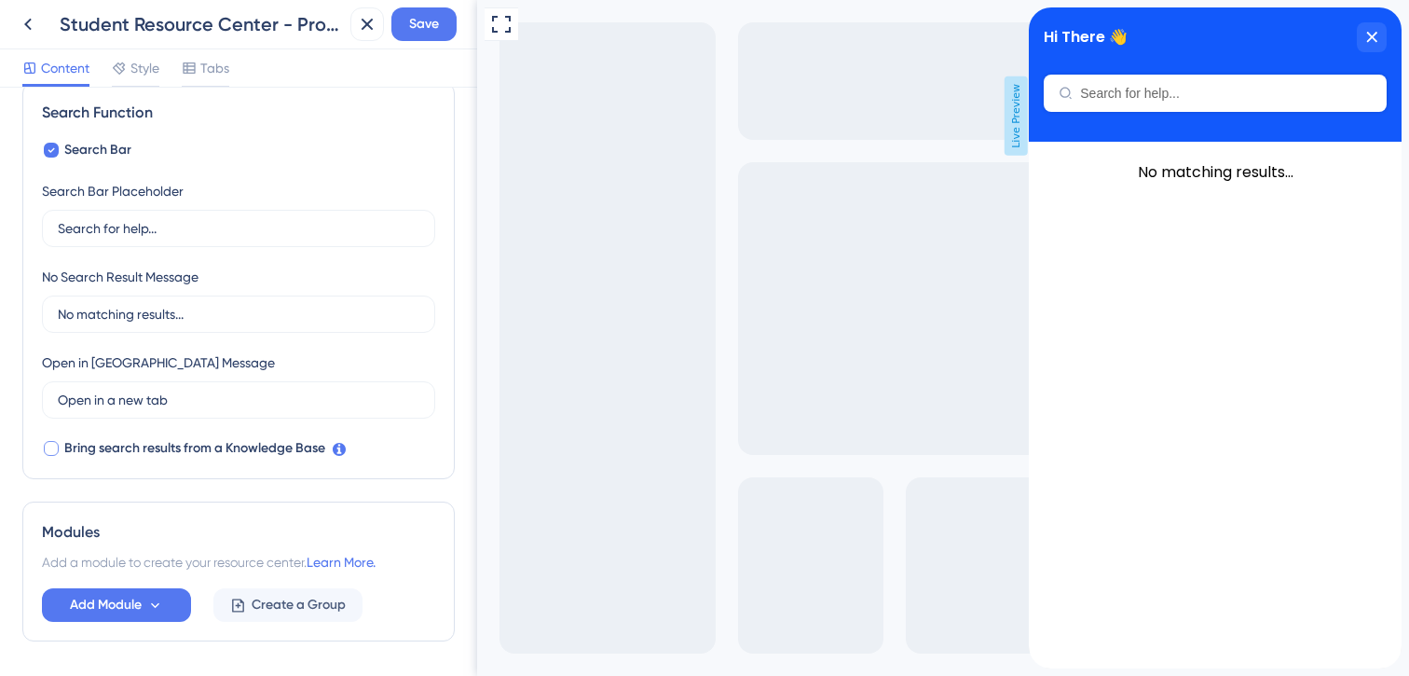
click at [274, 453] on span "Bring search results from a Knowledge Base" at bounding box center [194, 448] width 261 height 22
checkbox input "true"
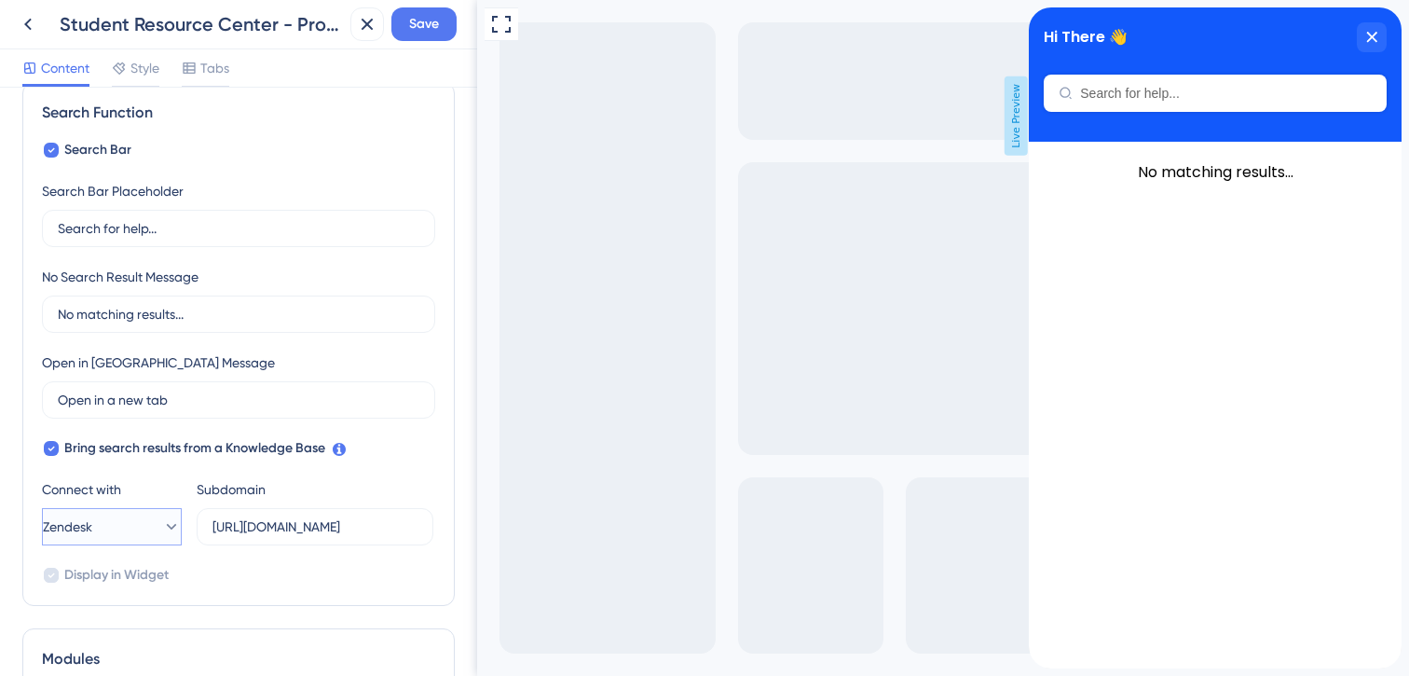
click at [134, 534] on button "Zendesk" at bounding box center [112, 526] width 140 height 37
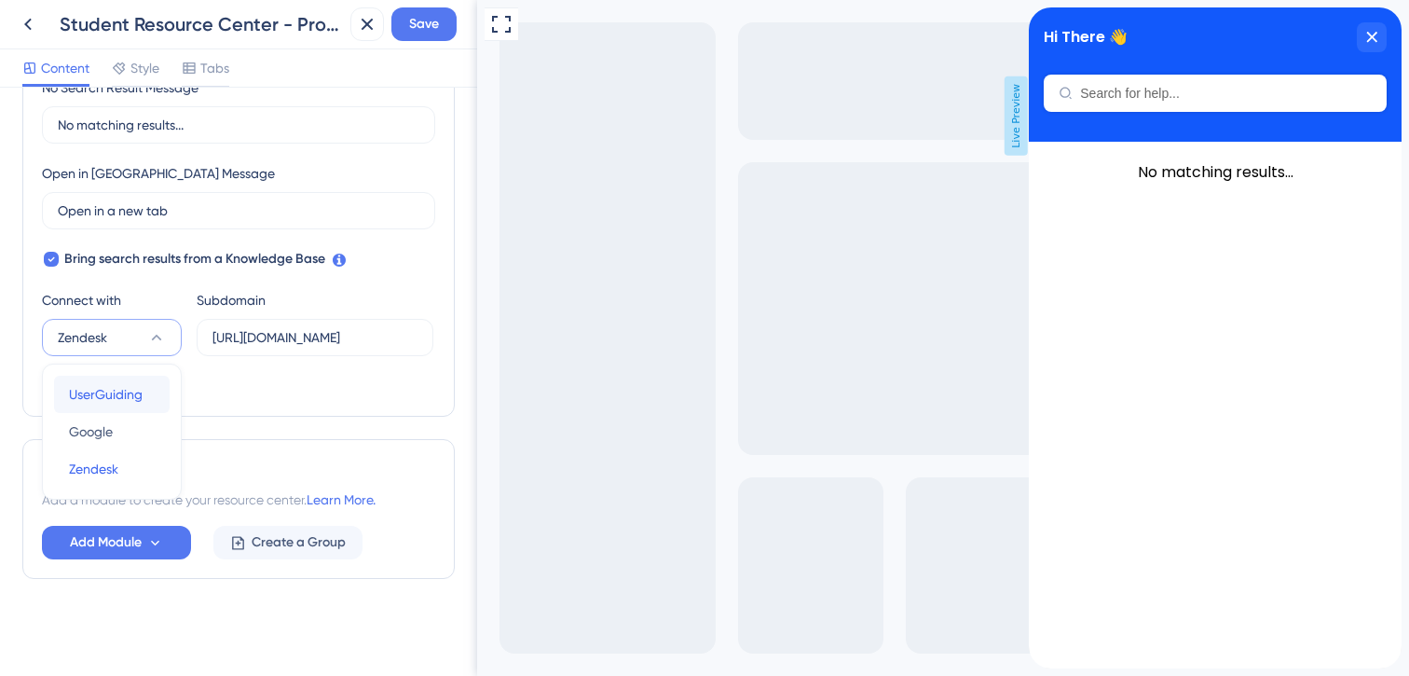
click at [111, 395] on span "UserGuiding" at bounding box center [106, 394] width 74 height 22
type input "[URL][DOMAIN_NAME]"
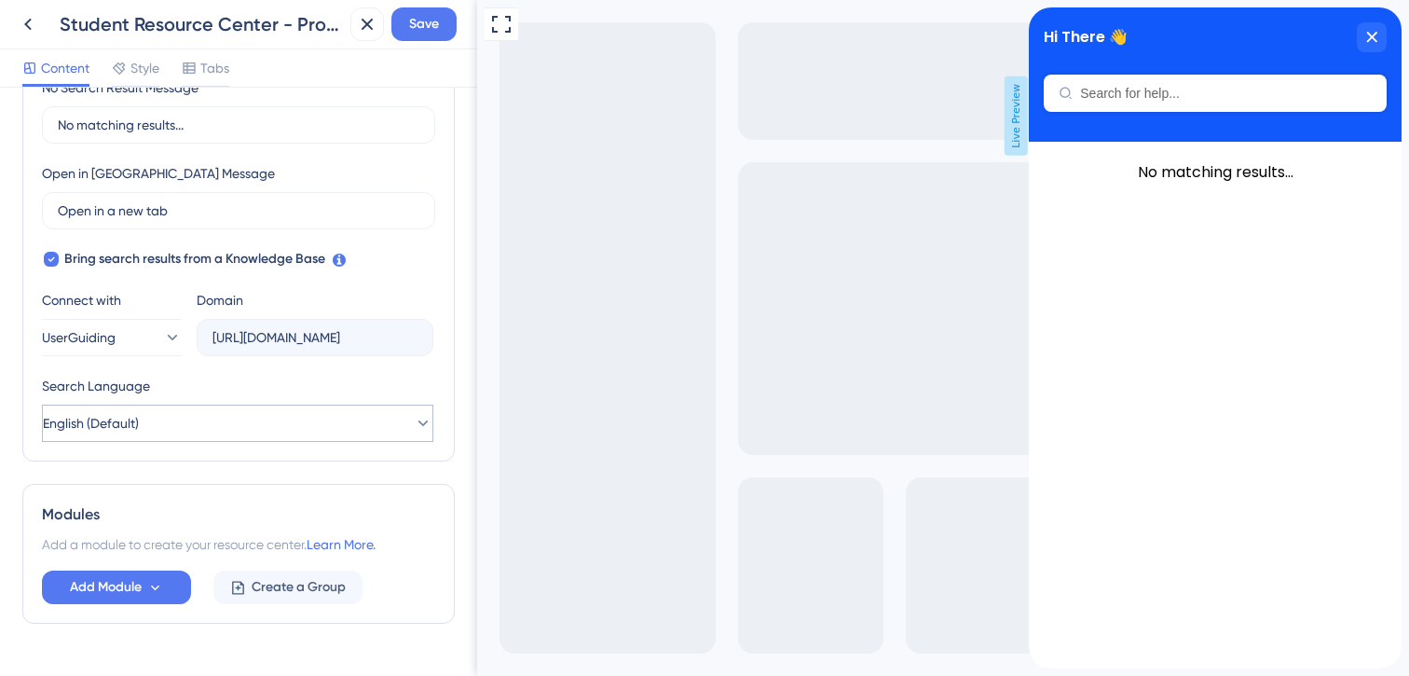
scroll to position [513, 0]
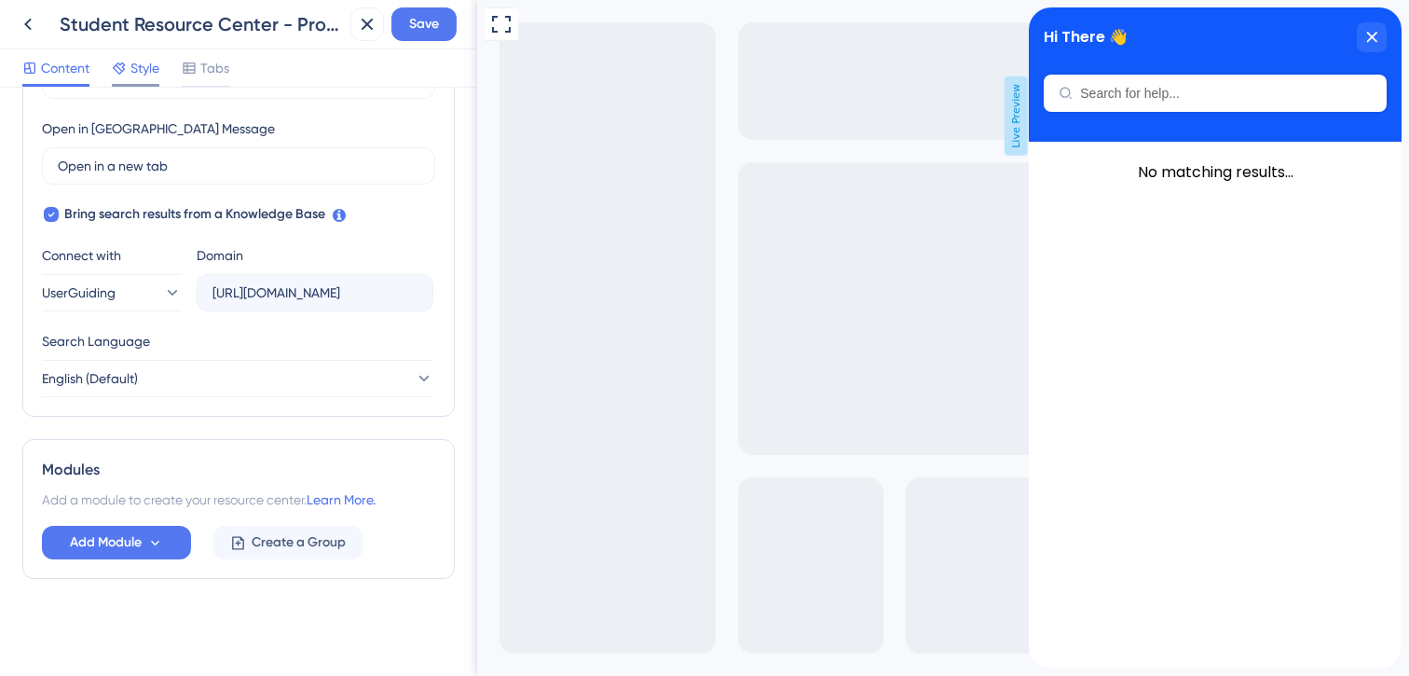
click at [139, 73] on span "Style" at bounding box center [144, 68] width 29 height 22
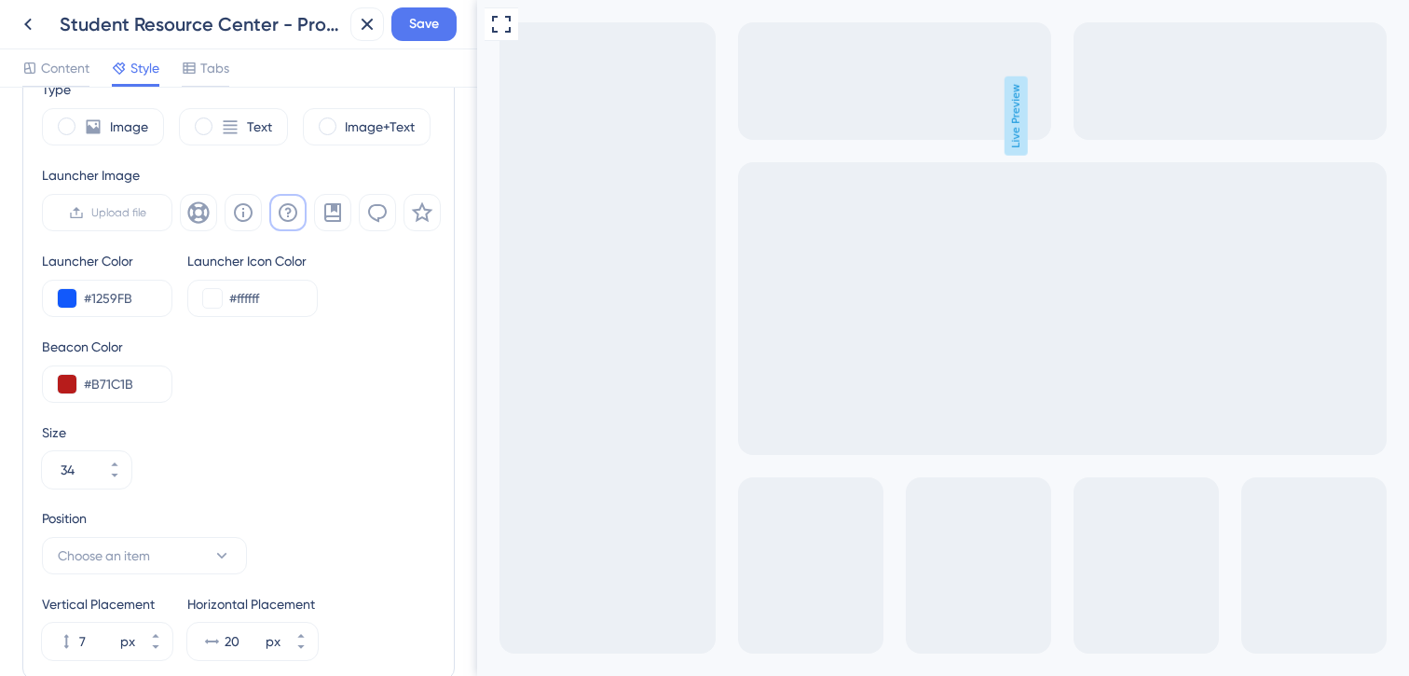
scroll to position [558, 0]
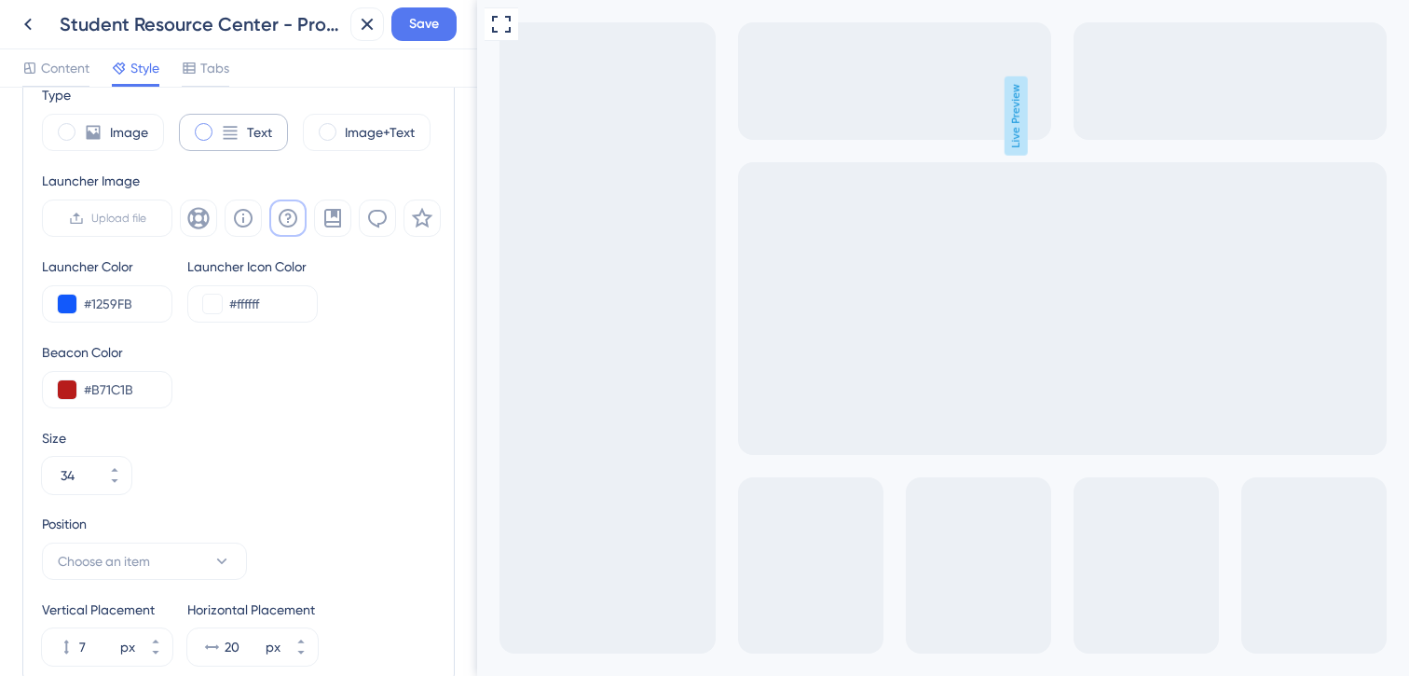
click at [212, 126] on div "Text" at bounding box center [233, 132] width 109 height 37
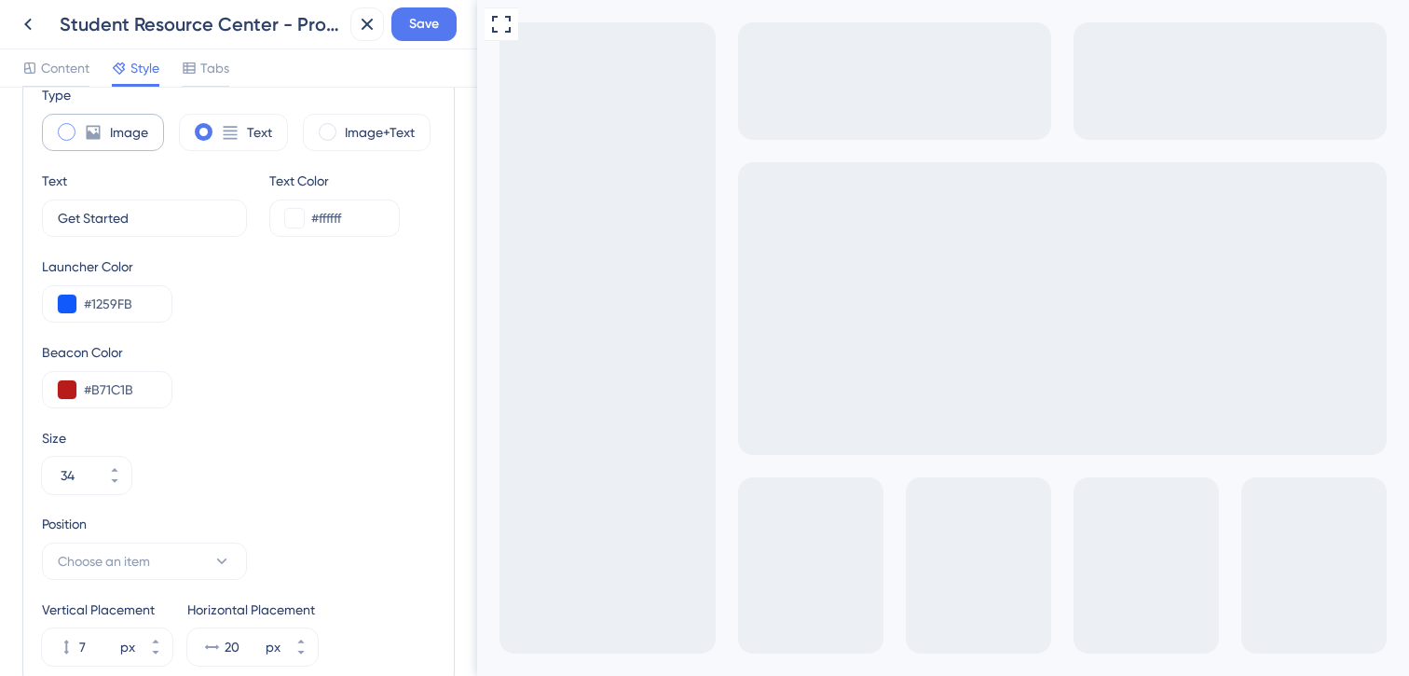
click at [122, 137] on label "Image" at bounding box center [129, 132] width 38 height 22
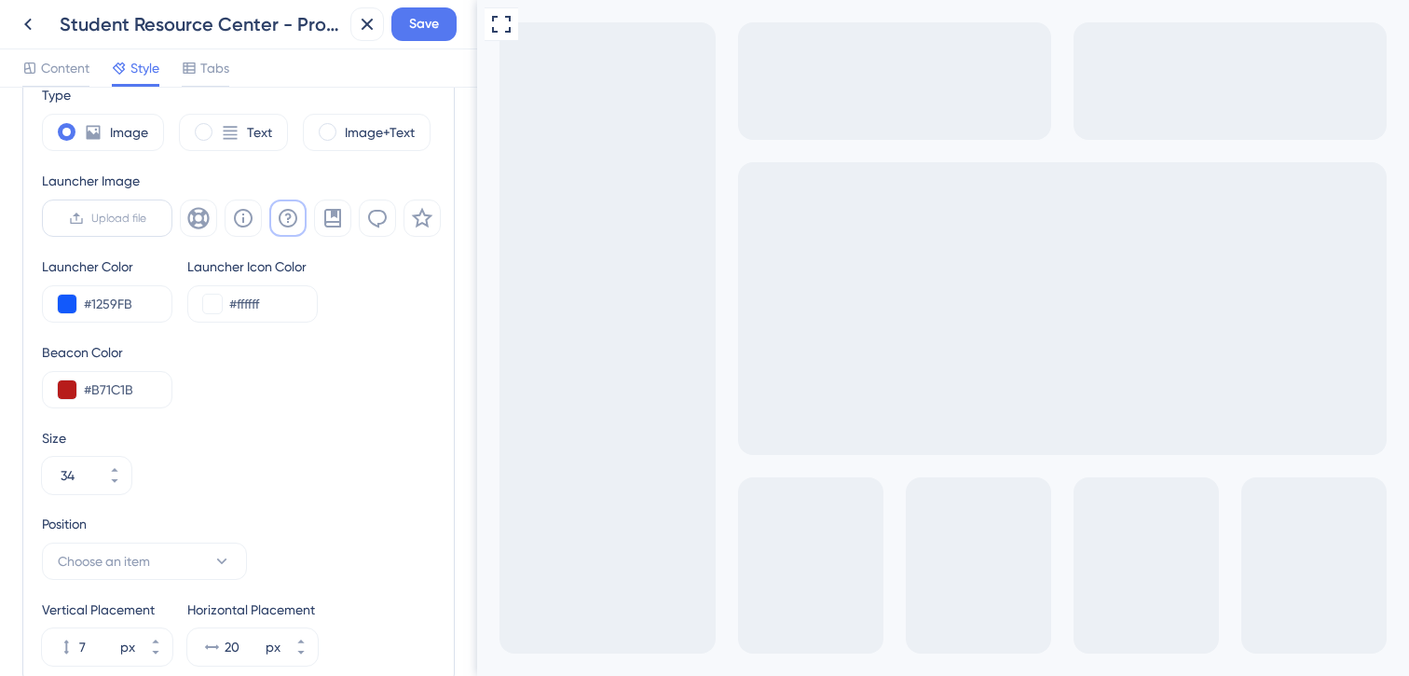
click at [106, 219] on span "Upload file" at bounding box center [118, 218] width 55 height 15
click at [146, 218] on input "Upload file" at bounding box center [146, 218] width 0 height 0
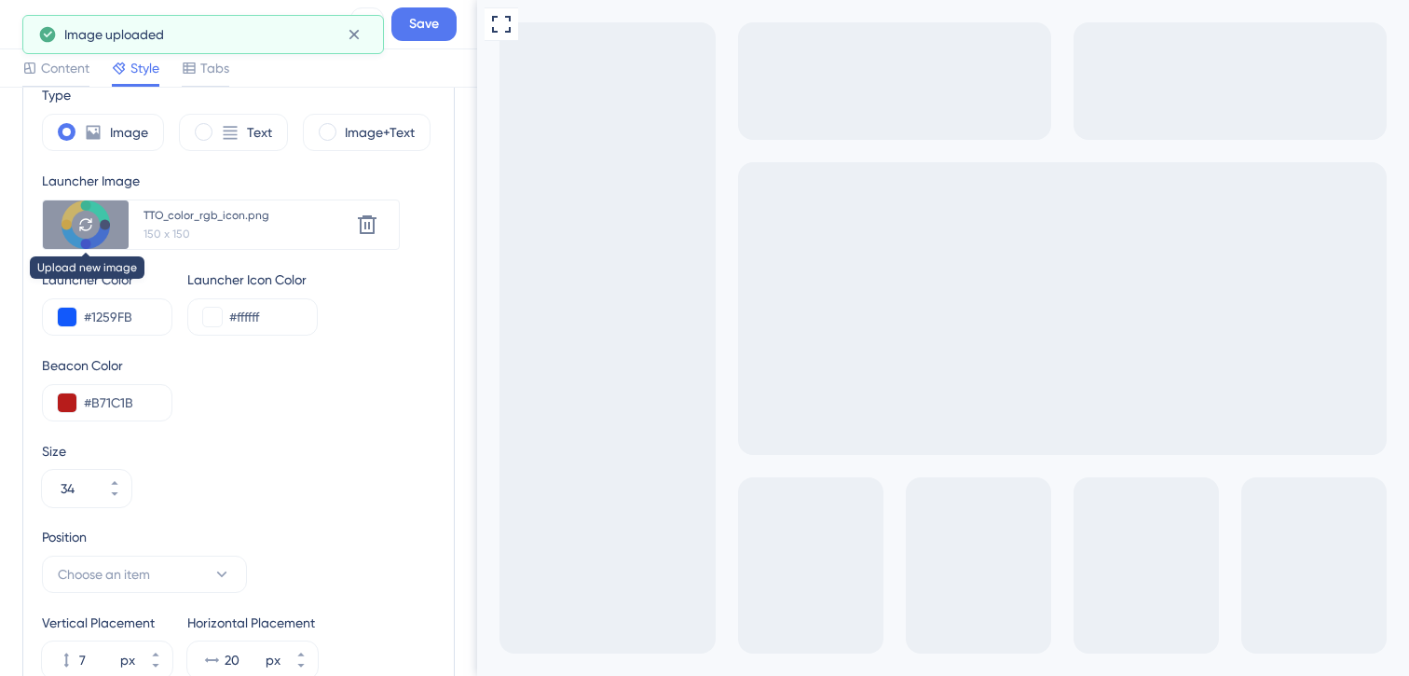
click at [100, 223] on div at bounding box center [86, 224] width 86 height 48
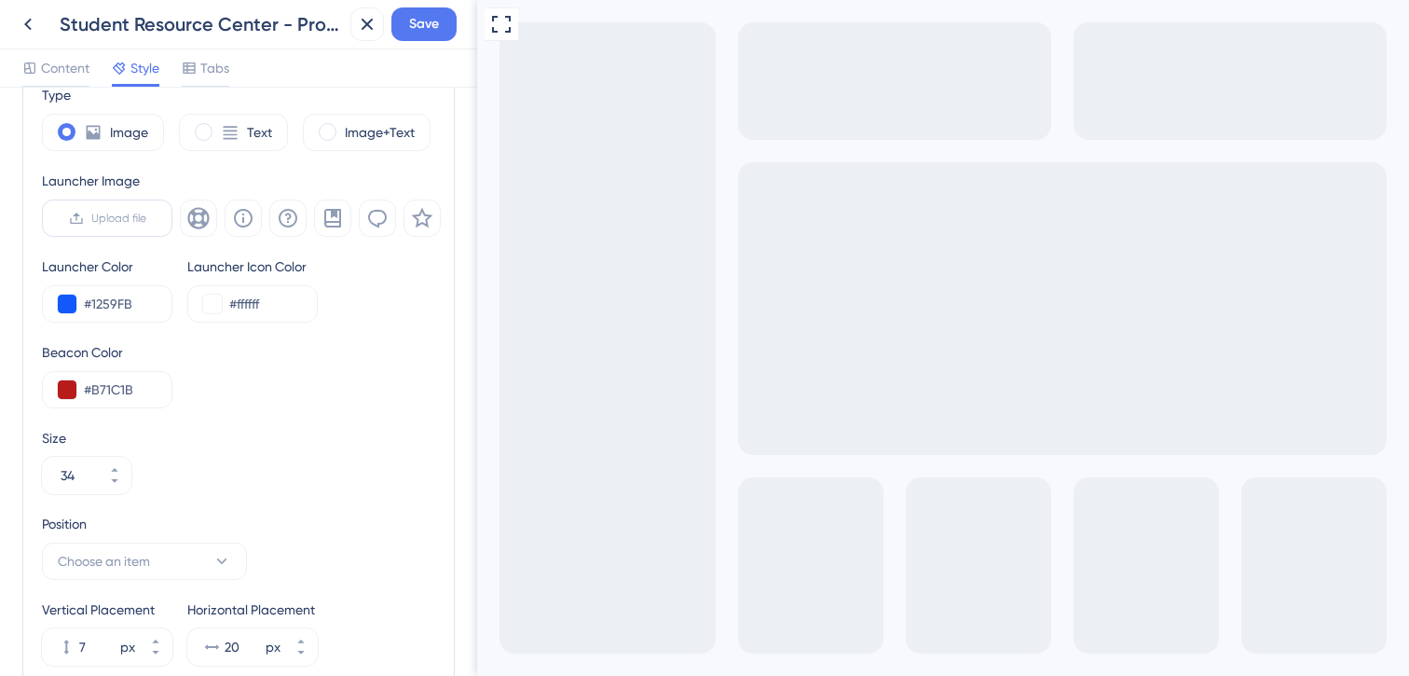
click at [119, 213] on span "Upload file" at bounding box center [118, 218] width 55 height 15
click at [146, 218] on input "Upload file" at bounding box center [146, 218] width 0 height 0
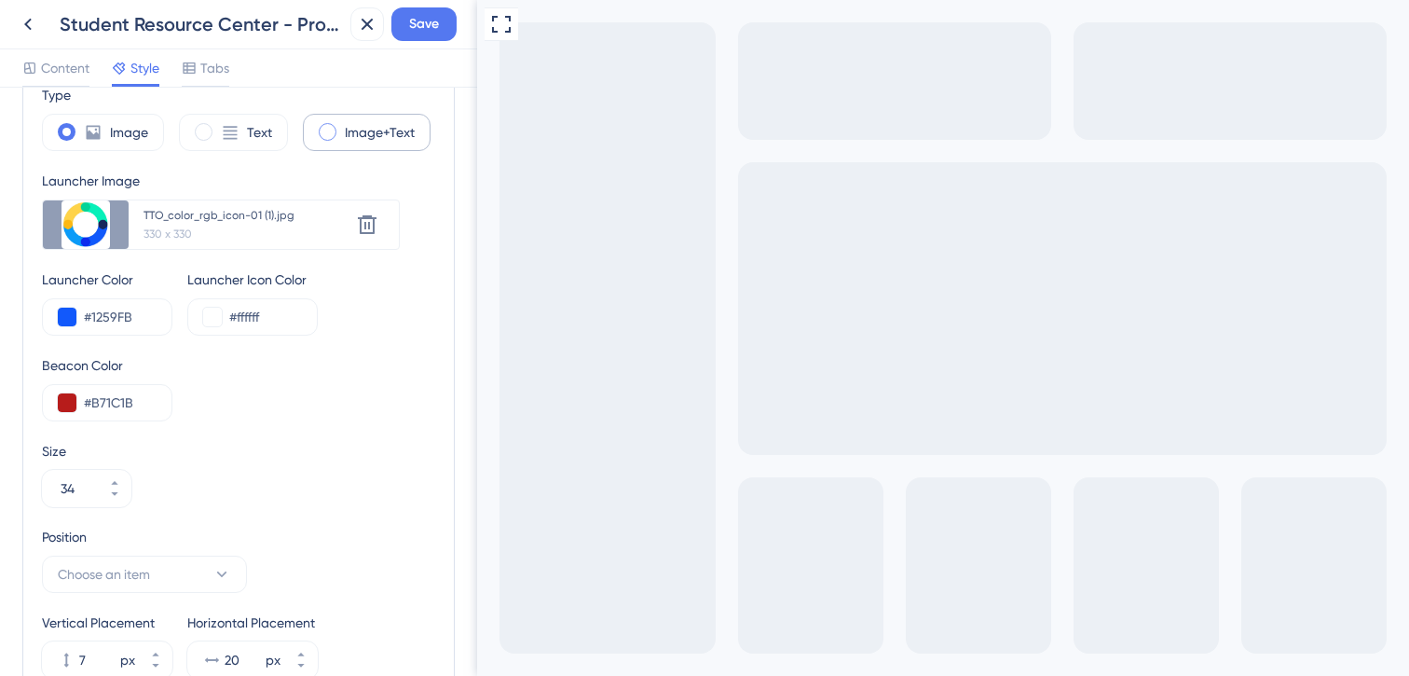
click at [347, 131] on label "Image+Text" at bounding box center [380, 132] width 70 height 22
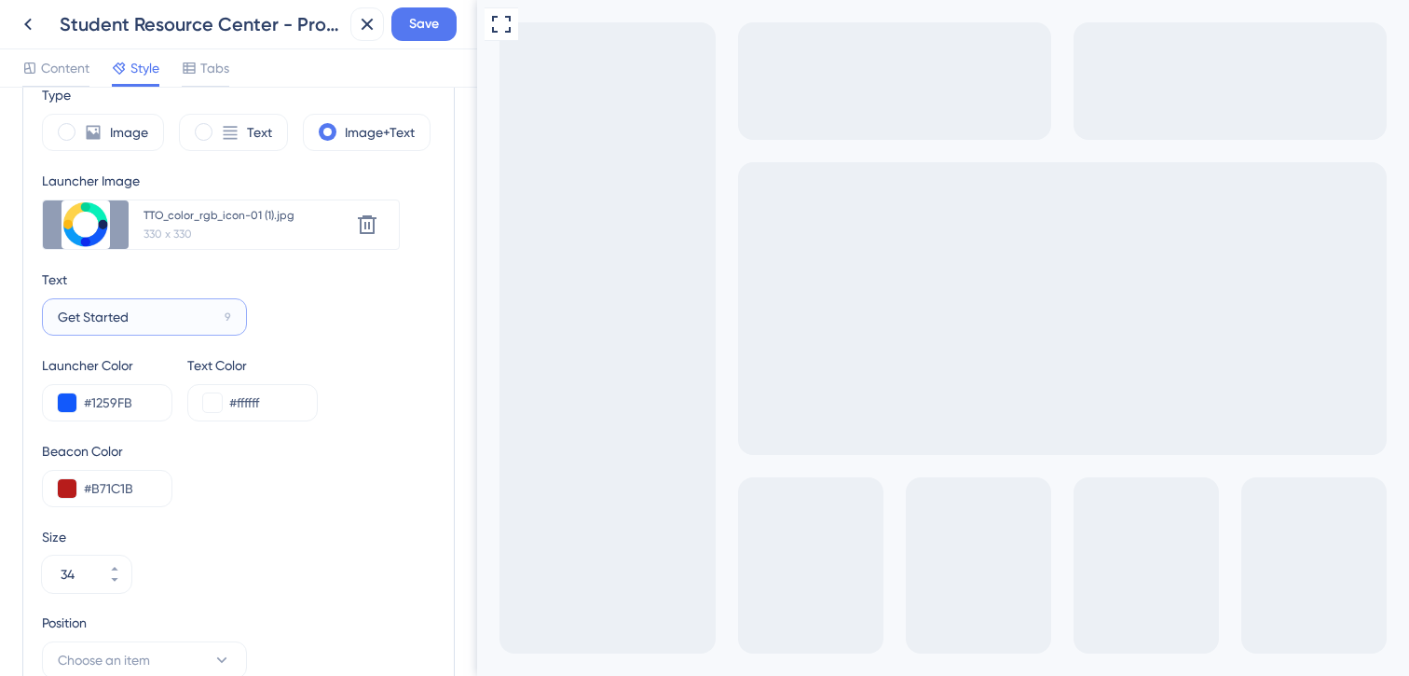
drag, startPoint x: 144, startPoint y: 322, endPoint x: 49, endPoint y: 312, distance: 94.7
click at [49, 312] on label "Get Started 9" at bounding box center [144, 316] width 205 height 37
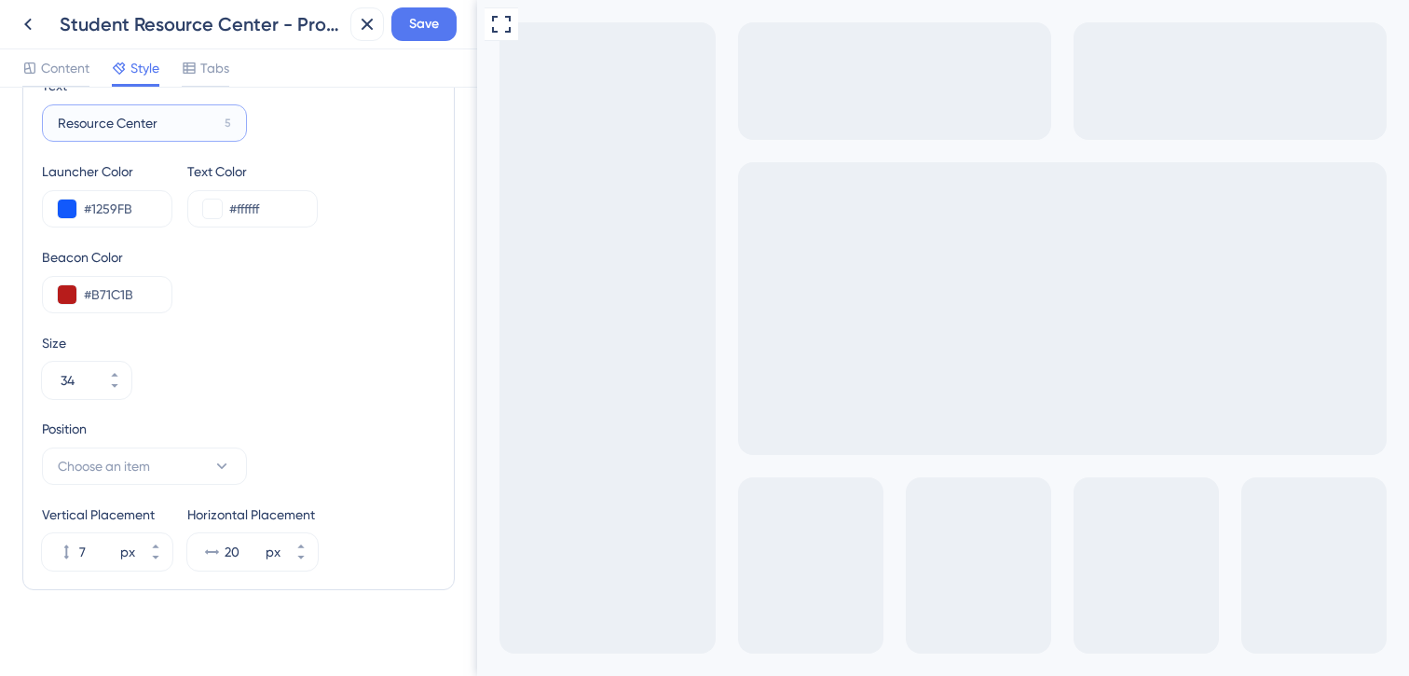
scroll to position [763, 0]
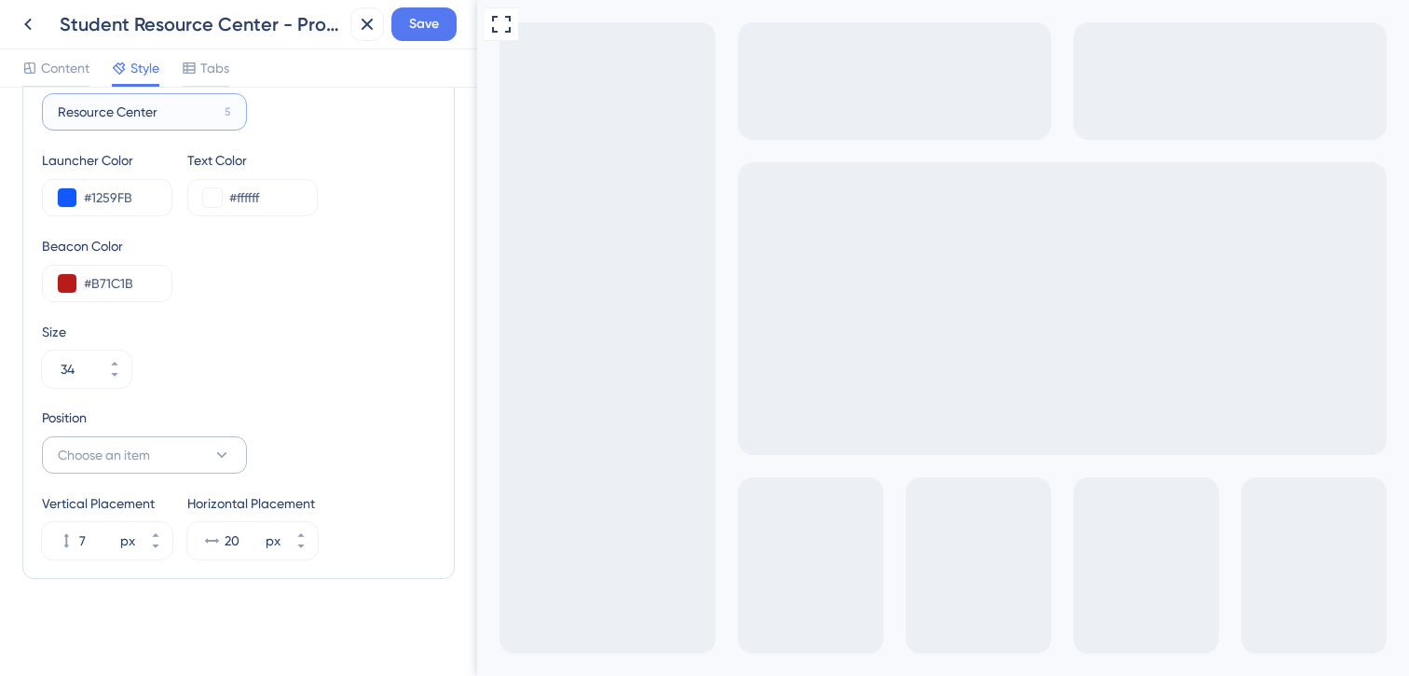
type input "Resource Center"
click at [115, 455] on span "Choose an item" at bounding box center [104, 455] width 92 height 22
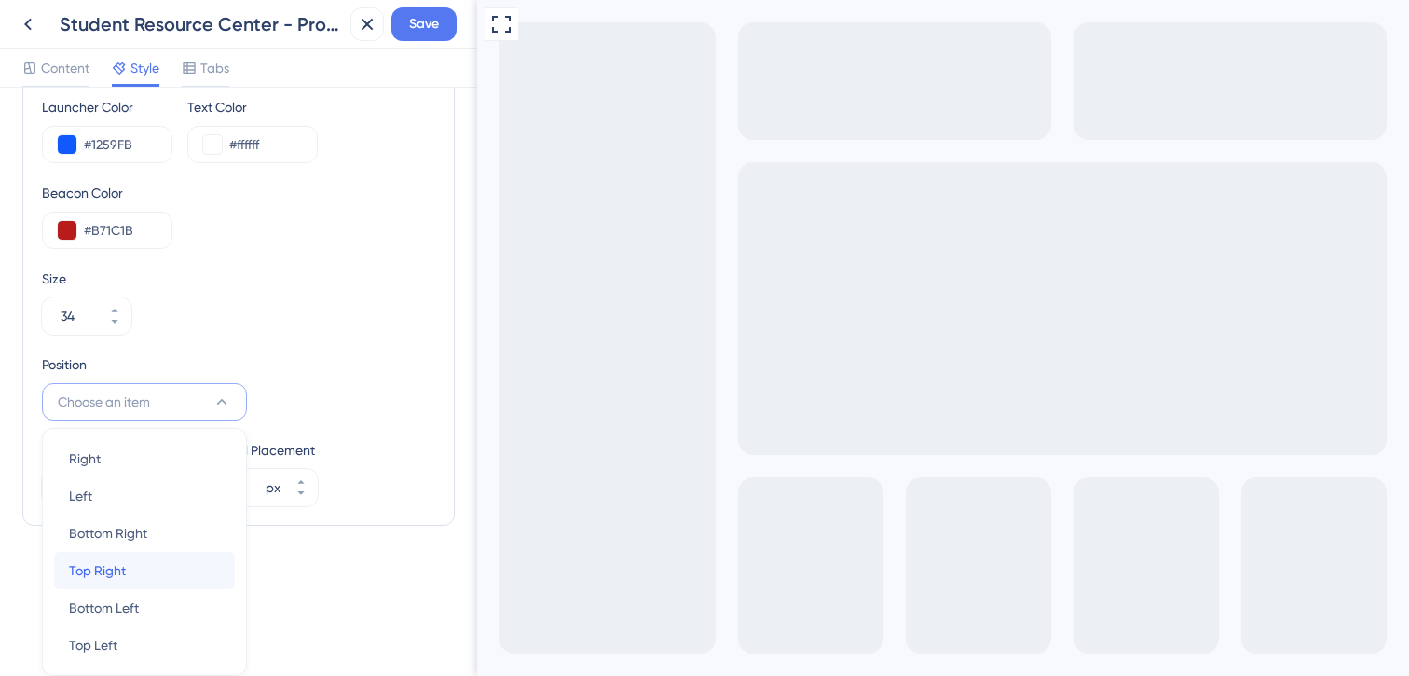
click at [117, 557] on div "Top Right Top Right" at bounding box center [144, 570] width 151 height 37
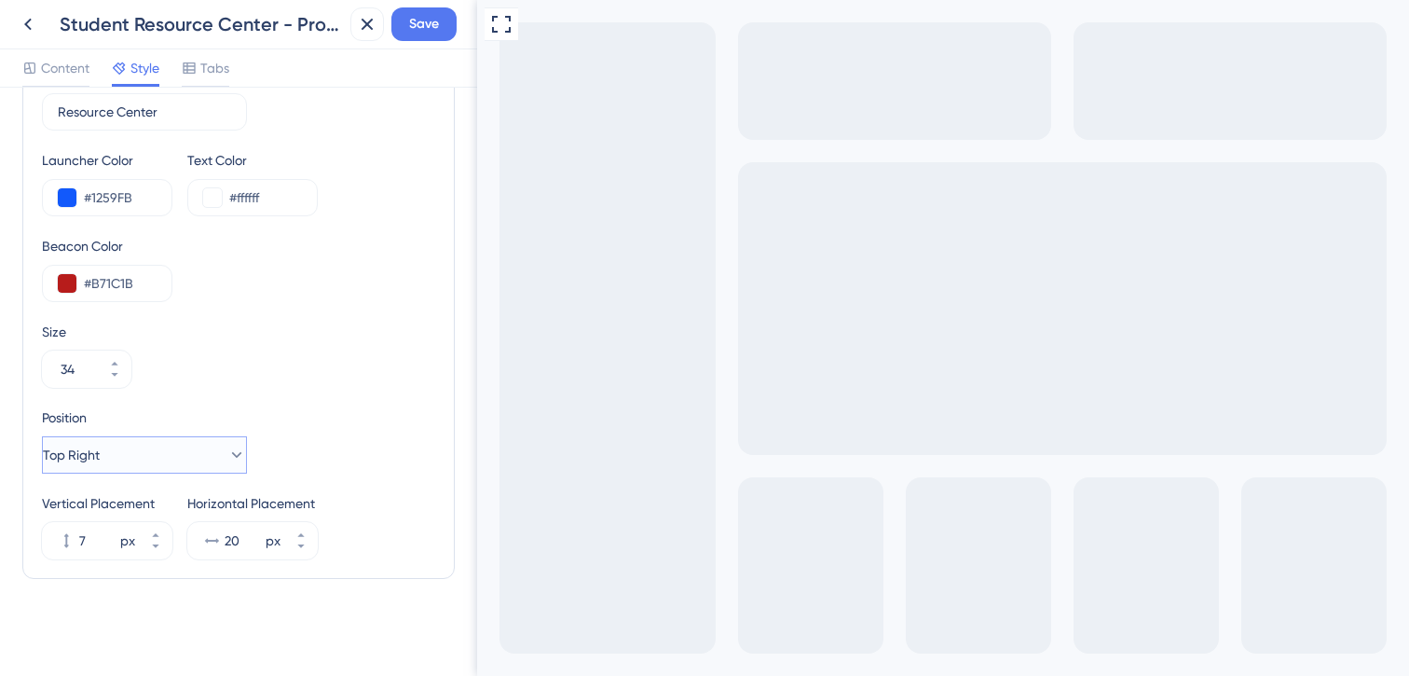
click at [116, 471] on button "Top Right" at bounding box center [144, 454] width 205 height 37
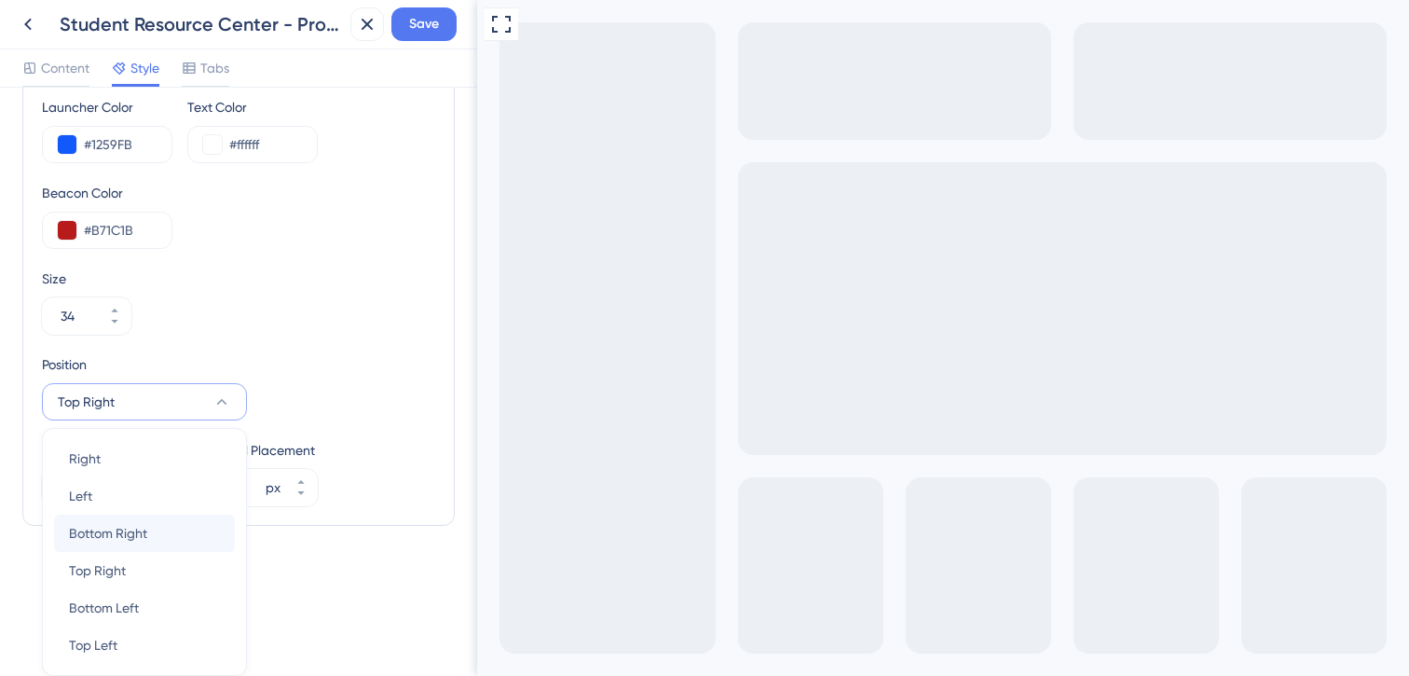
scroll to position [812, 0]
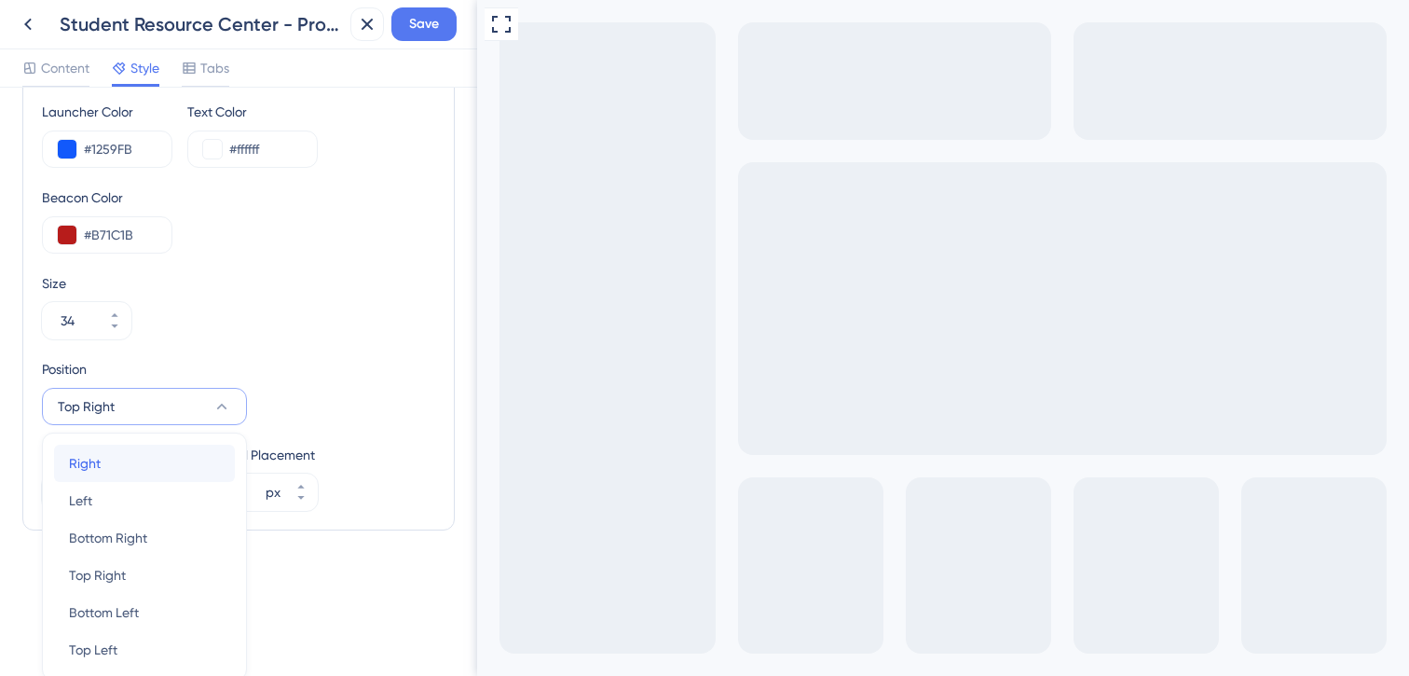
click at [111, 469] on div "Right Right" at bounding box center [144, 463] width 151 height 37
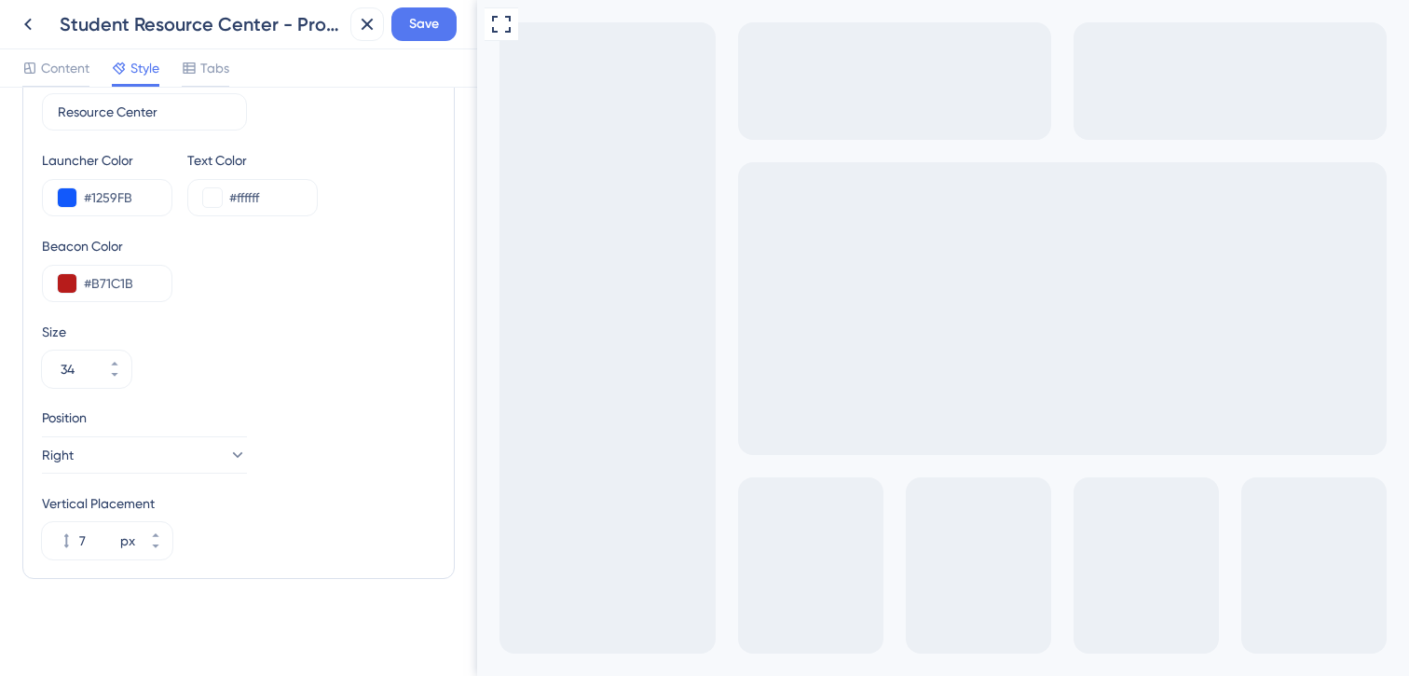
scroll to position [763, 0]
click at [279, 382] on div "Size 34" at bounding box center [238, 354] width 393 height 67
click at [156, 547] on icon at bounding box center [155, 546] width 7 height 4
click at [157, 529] on icon at bounding box center [155, 534] width 11 height 11
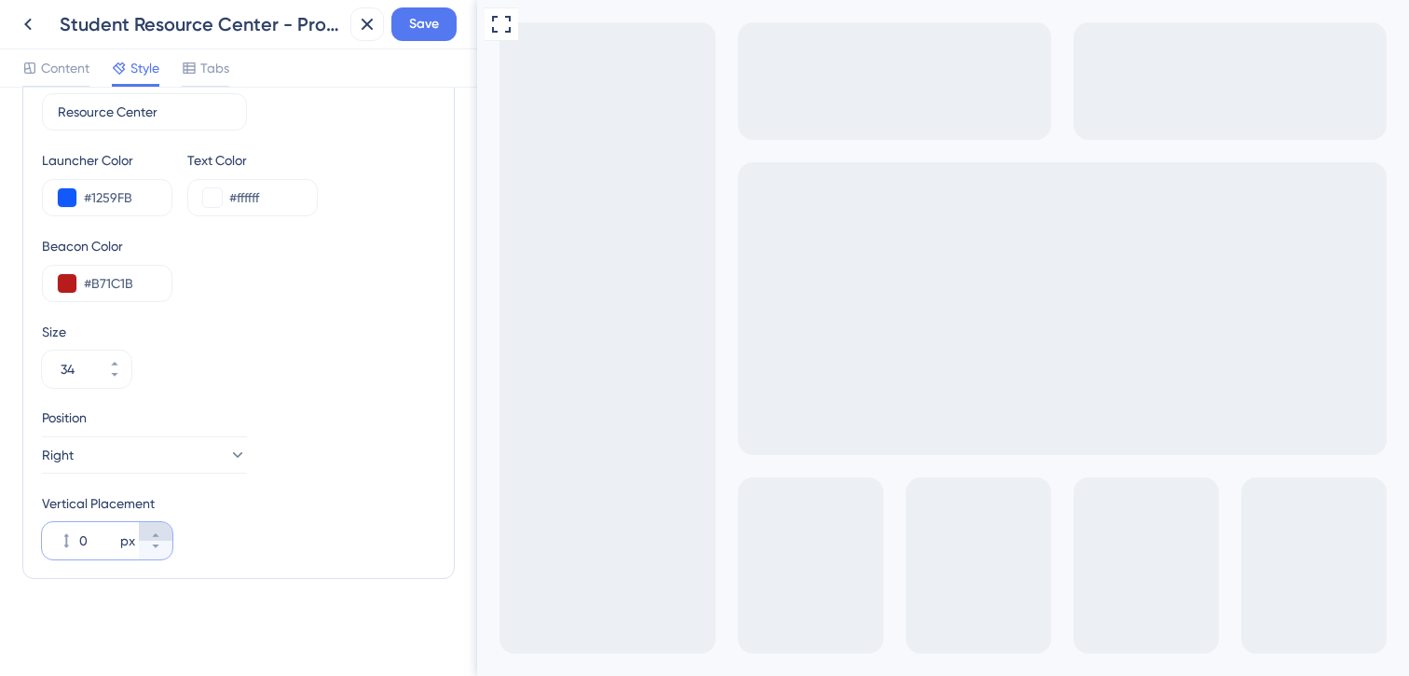
click at [157, 529] on icon at bounding box center [155, 534] width 11 height 11
type input "1"
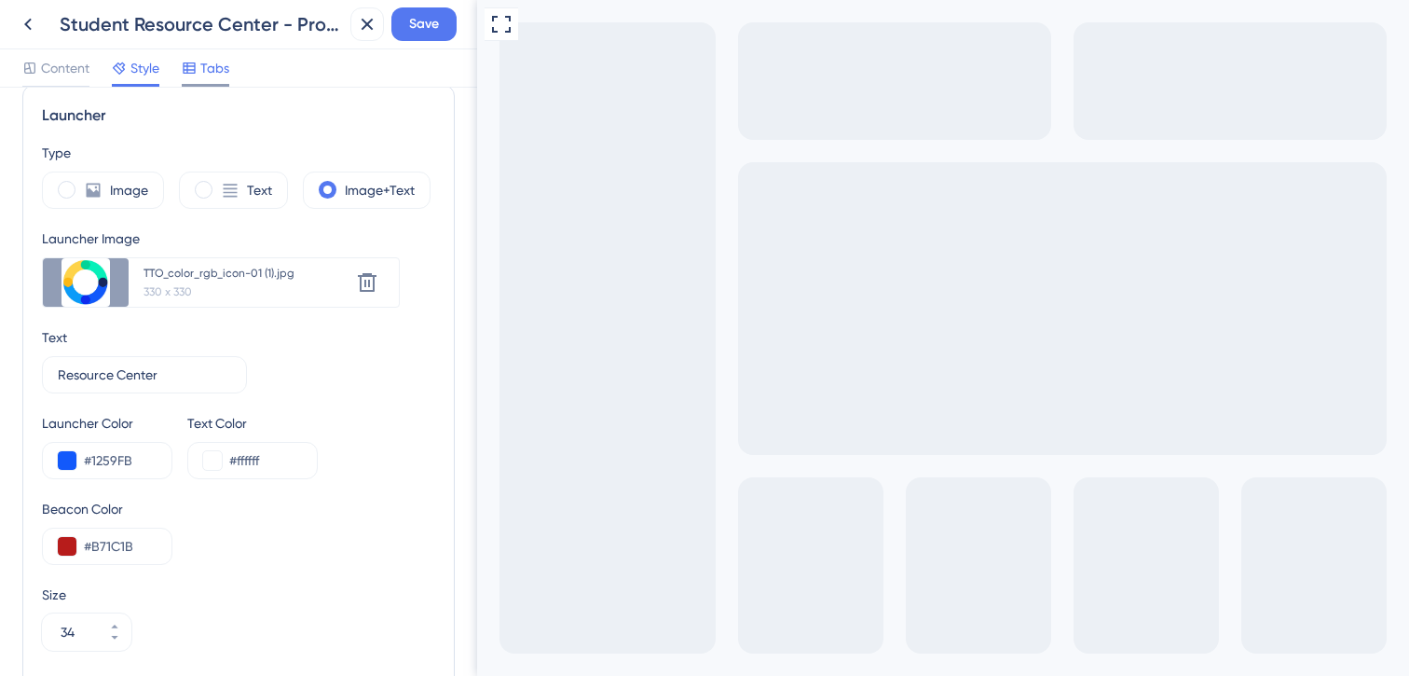
click at [203, 61] on span "Tabs" at bounding box center [214, 68] width 29 height 22
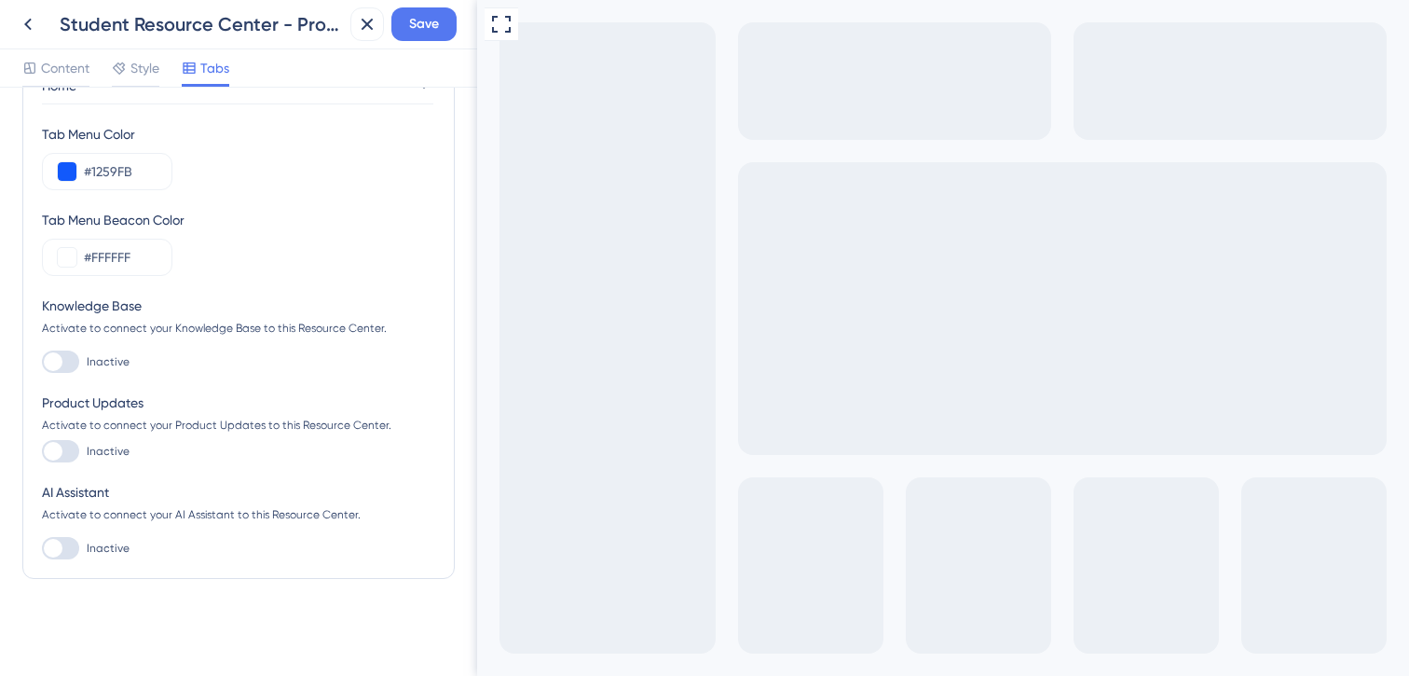
click at [58, 361] on div at bounding box center [53, 361] width 19 height 19
click at [42, 362] on input "Inactive" at bounding box center [41, 362] width 1 height 1
checkbox input "true"
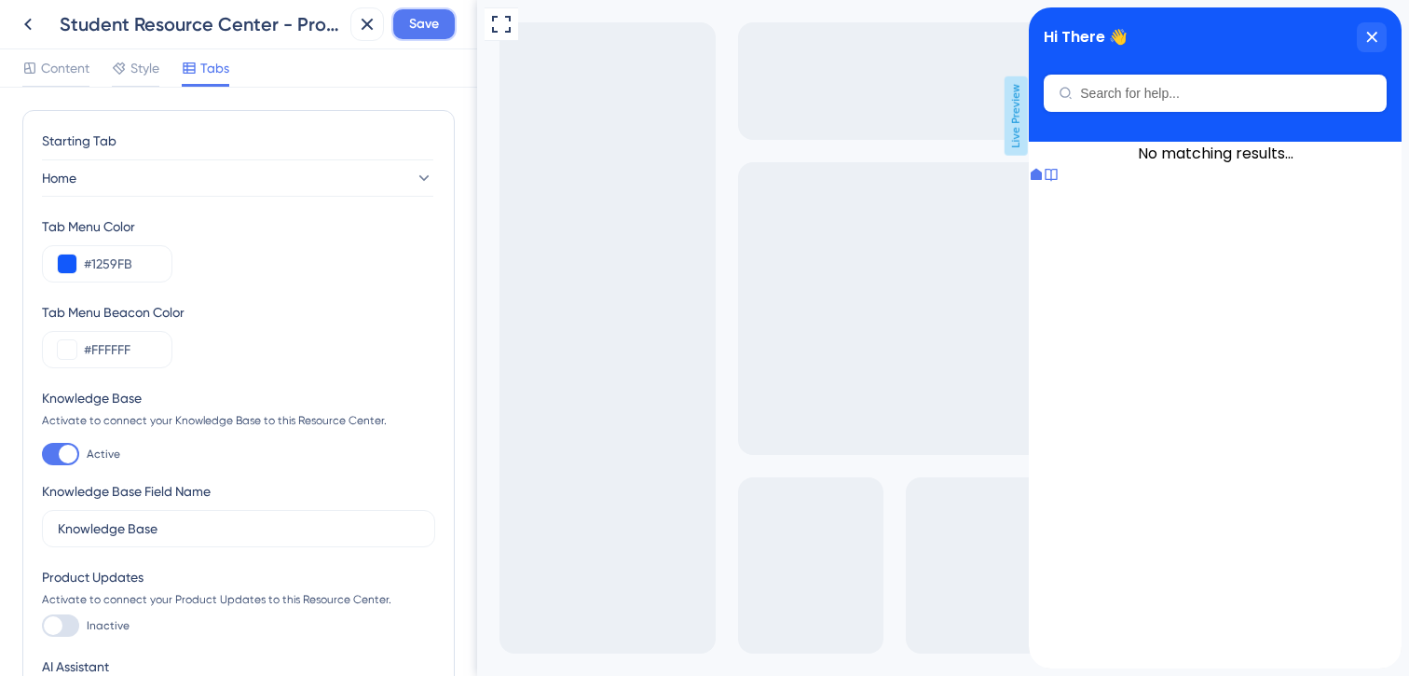
click at [415, 21] on span "Save" at bounding box center [424, 24] width 30 height 22
click at [138, 73] on span "Style" at bounding box center [144, 68] width 29 height 22
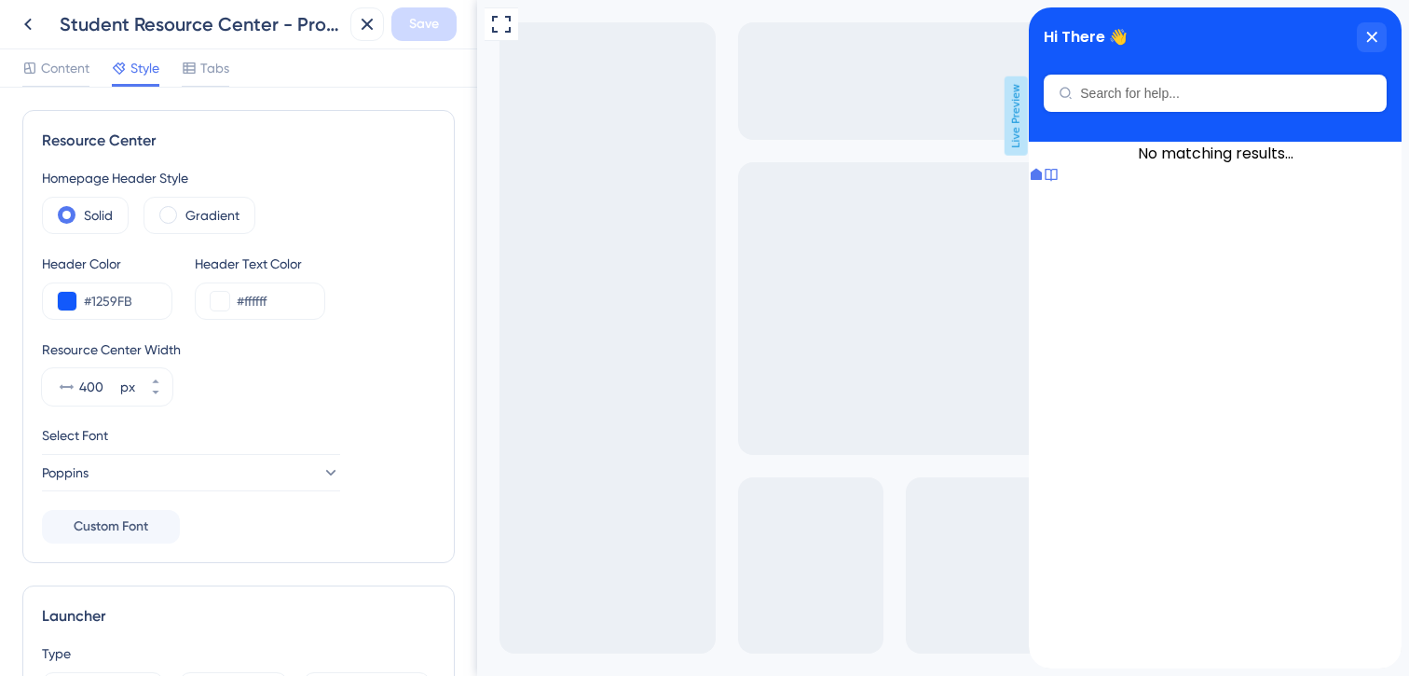
click at [121, 73] on icon at bounding box center [119, 68] width 12 height 12
click at [61, 71] on span "Content" at bounding box center [65, 68] width 48 height 22
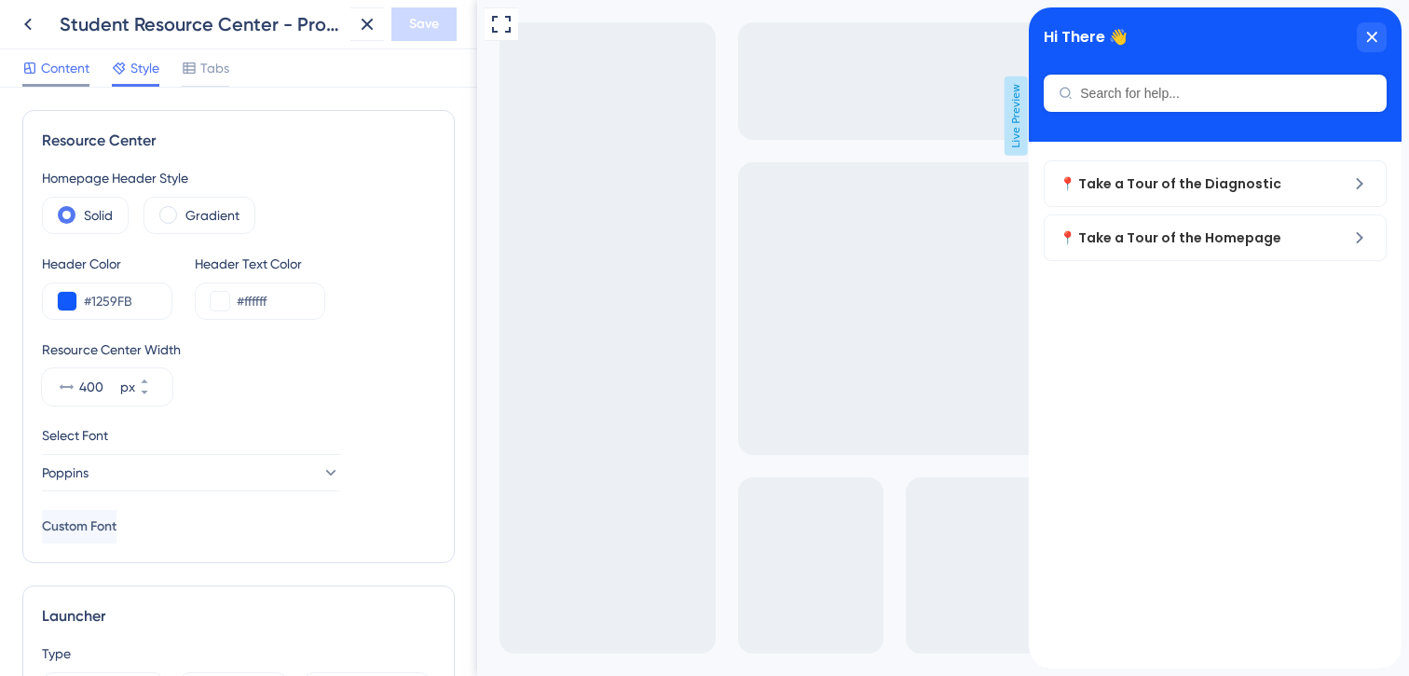
click at [57, 71] on span "Content" at bounding box center [65, 68] width 48 height 22
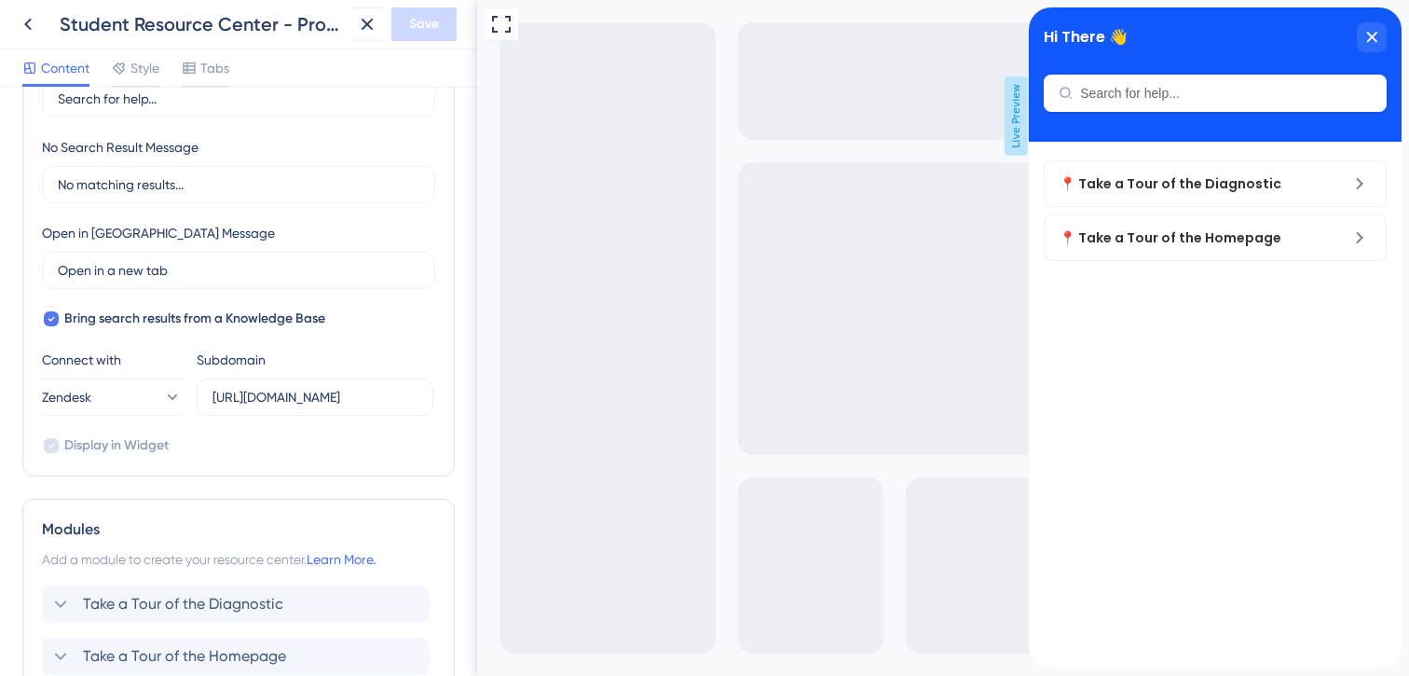
scroll to position [577, 0]
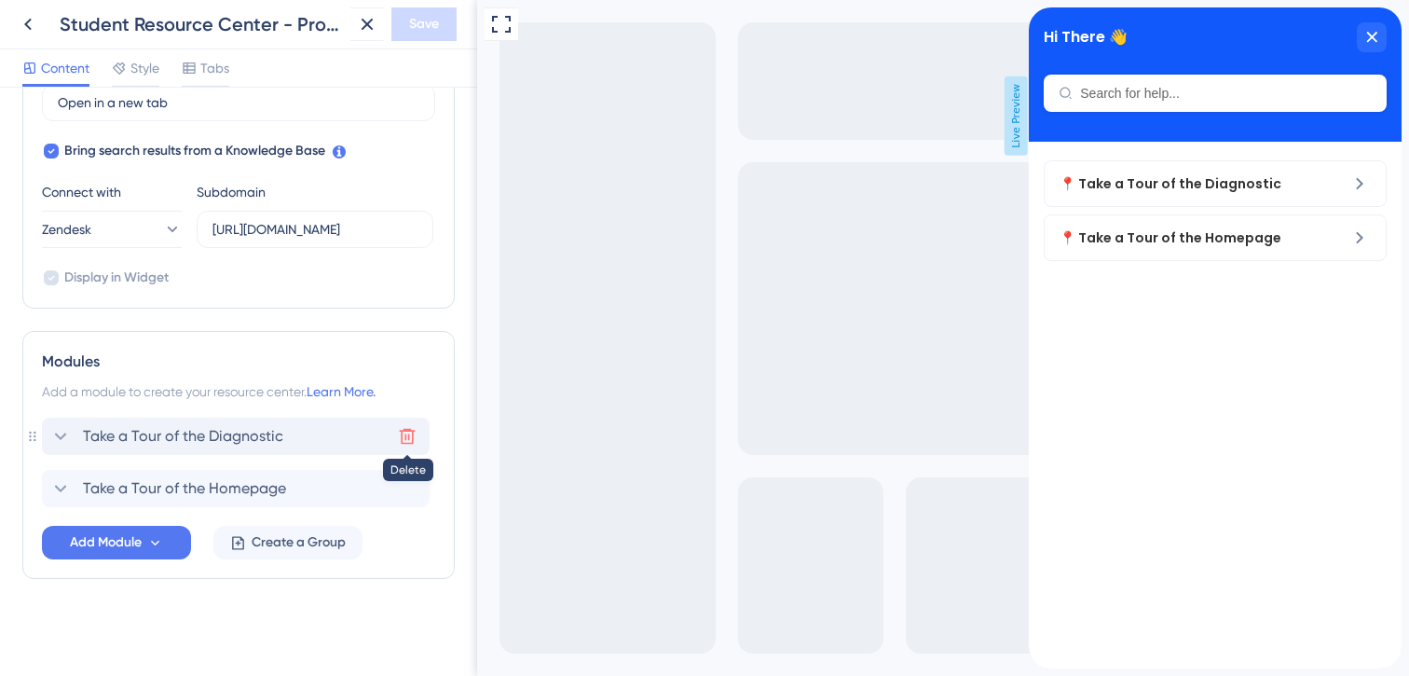
click at [407, 437] on icon at bounding box center [407, 436] width 19 height 19
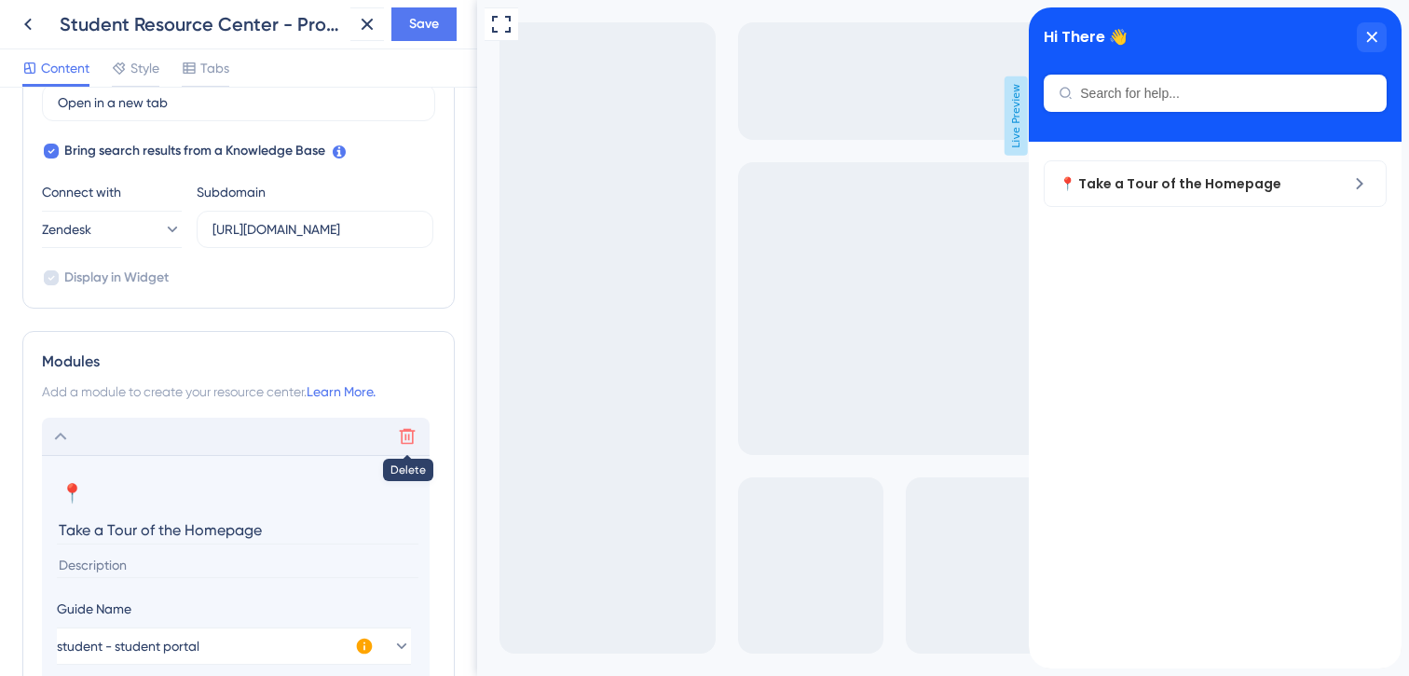
click at [407, 436] on icon at bounding box center [407, 436] width 19 height 19
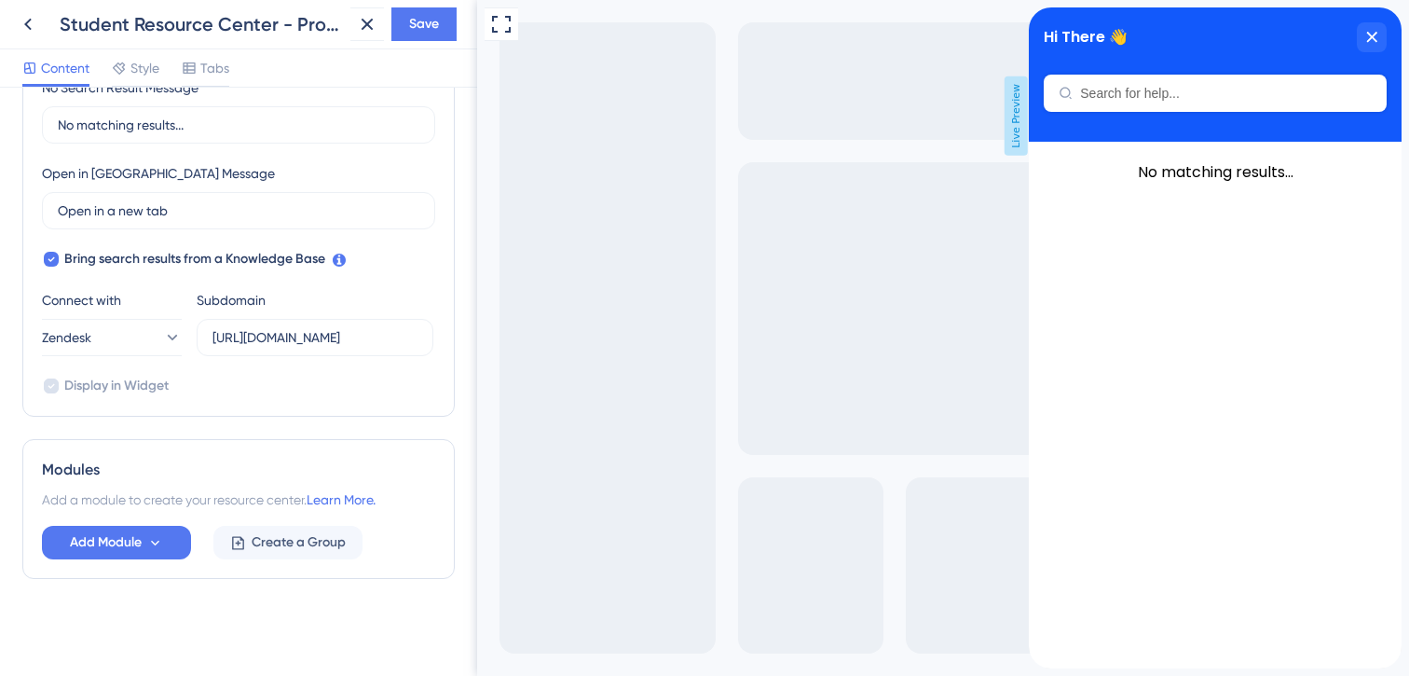
scroll to position [469, 0]
click at [138, 333] on button "Zendesk" at bounding box center [112, 337] width 140 height 37
click at [115, 394] on span "UserGuiding" at bounding box center [106, 394] width 74 height 22
type input "[URL][DOMAIN_NAME]"
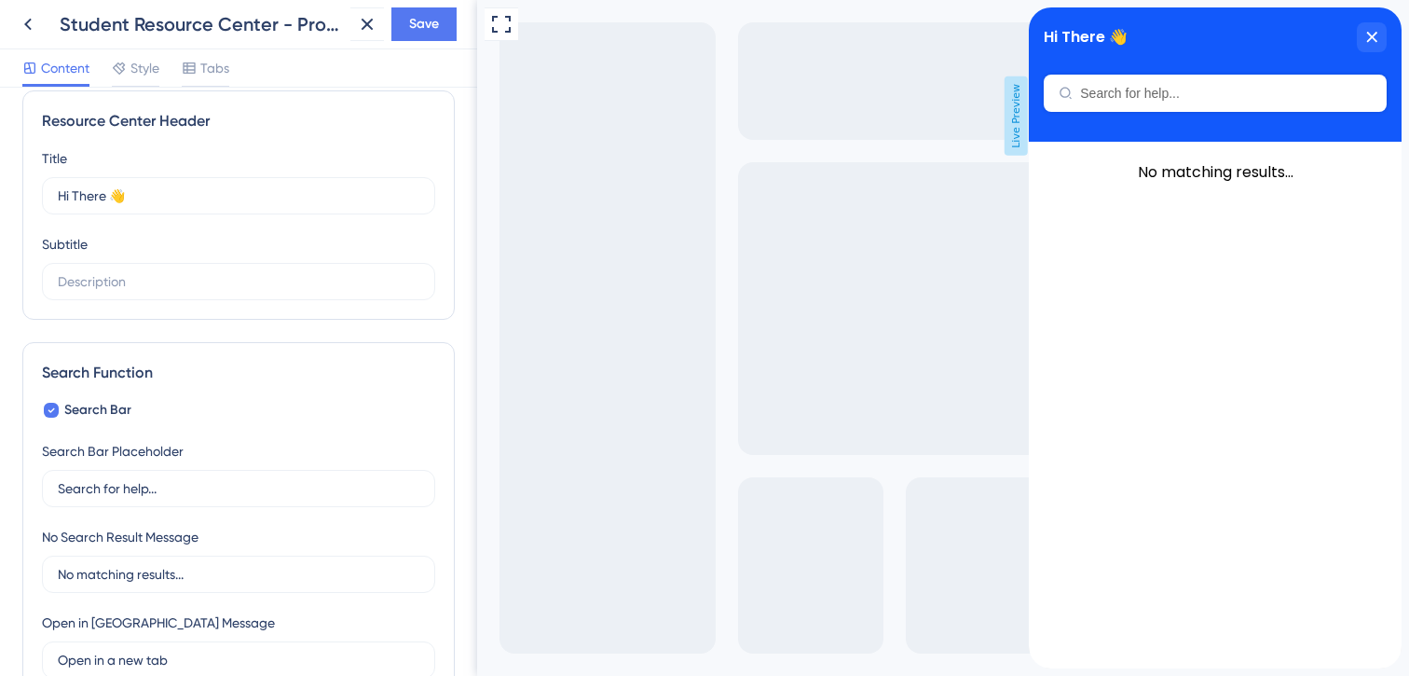
scroll to position [0, 0]
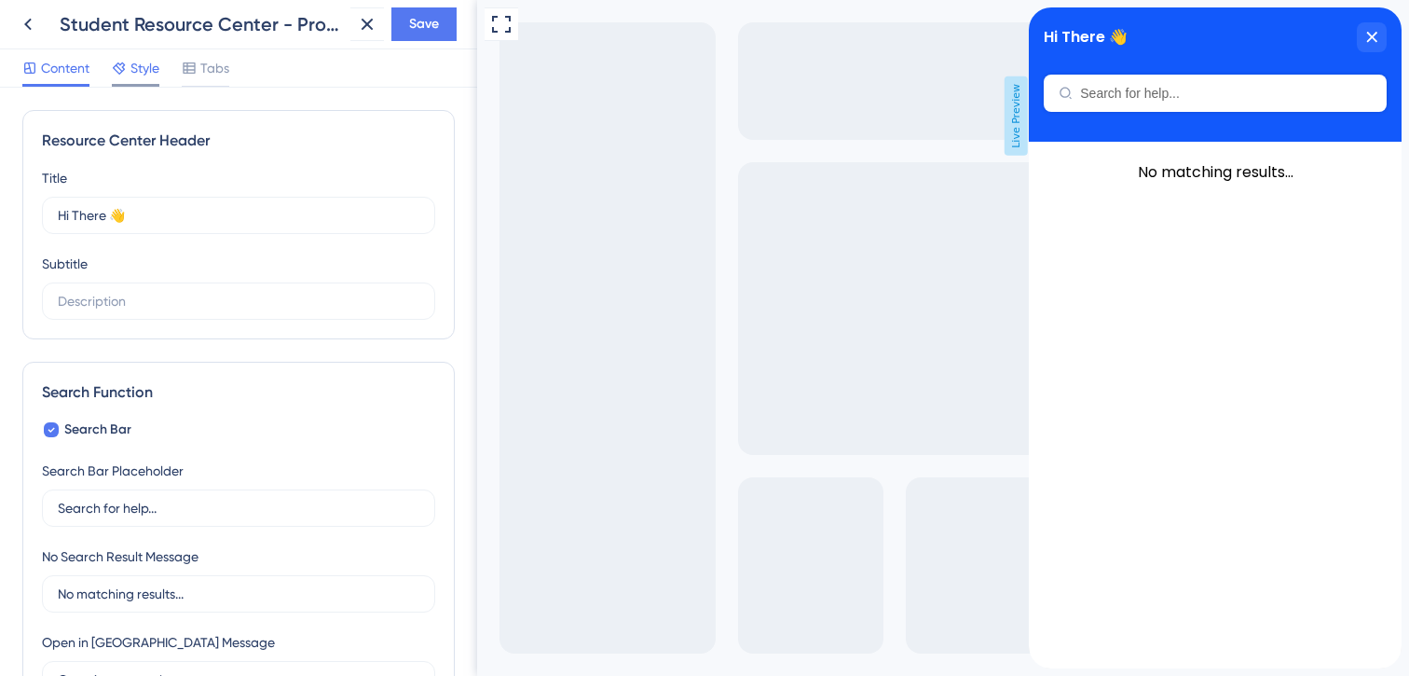
click at [137, 83] on div "Style" at bounding box center [136, 72] width 48 height 30
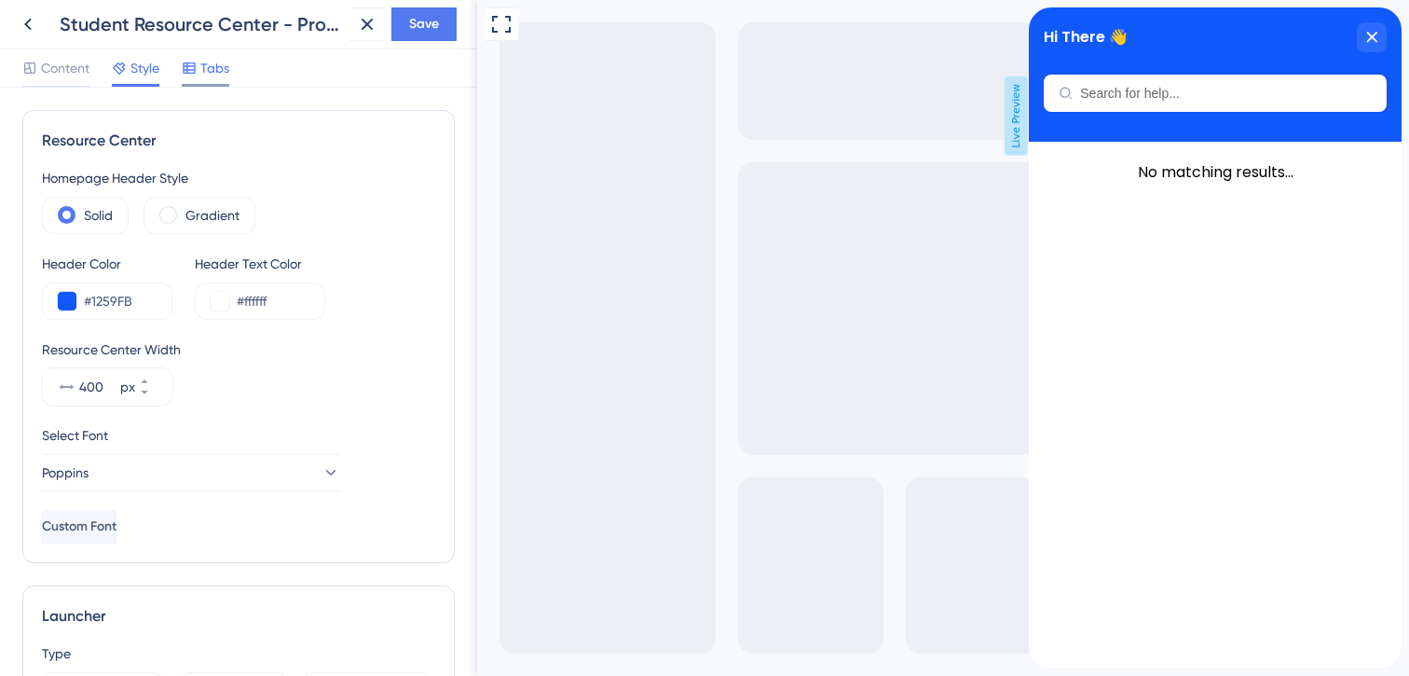
click at [212, 70] on span "Tabs" at bounding box center [214, 68] width 29 height 22
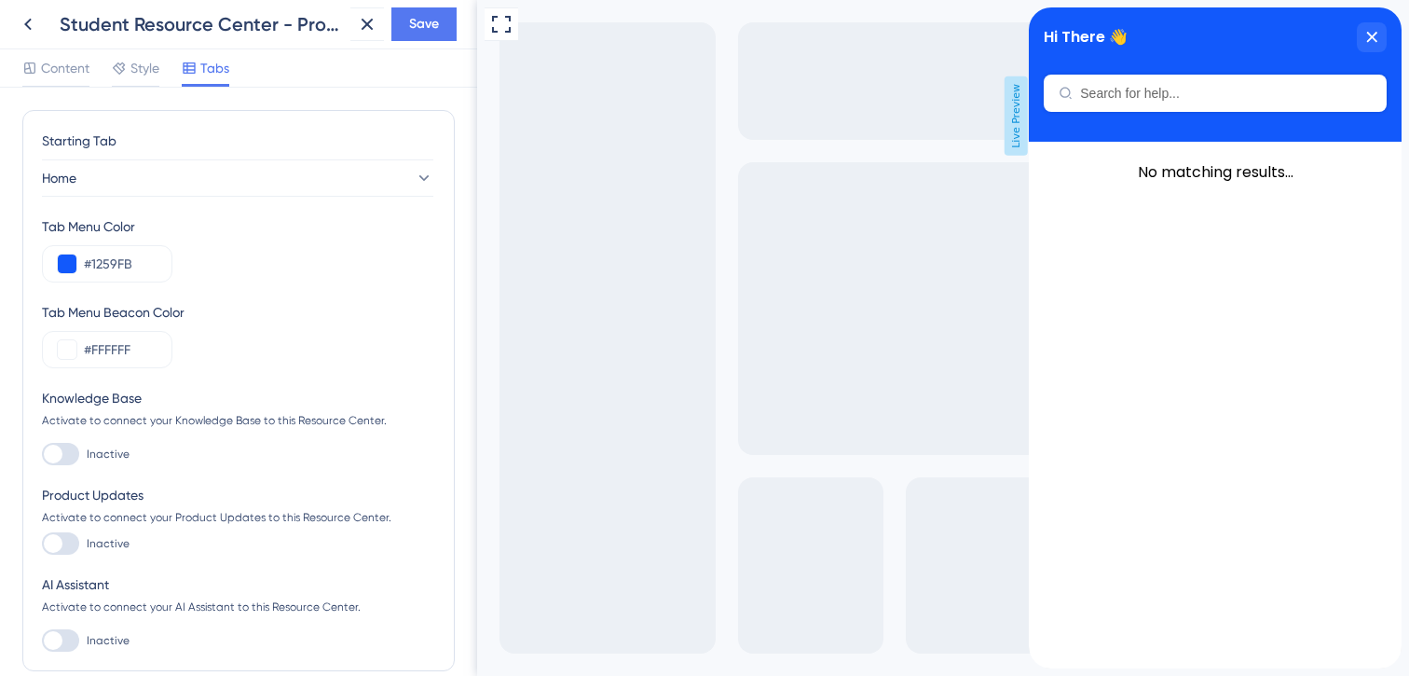
click at [63, 448] on div at bounding box center [60, 454] width 37 height 22
click at [42, 454] on input "Inactive" at bounding box center [41, 454] width 1 height 1
checkbox input "true"
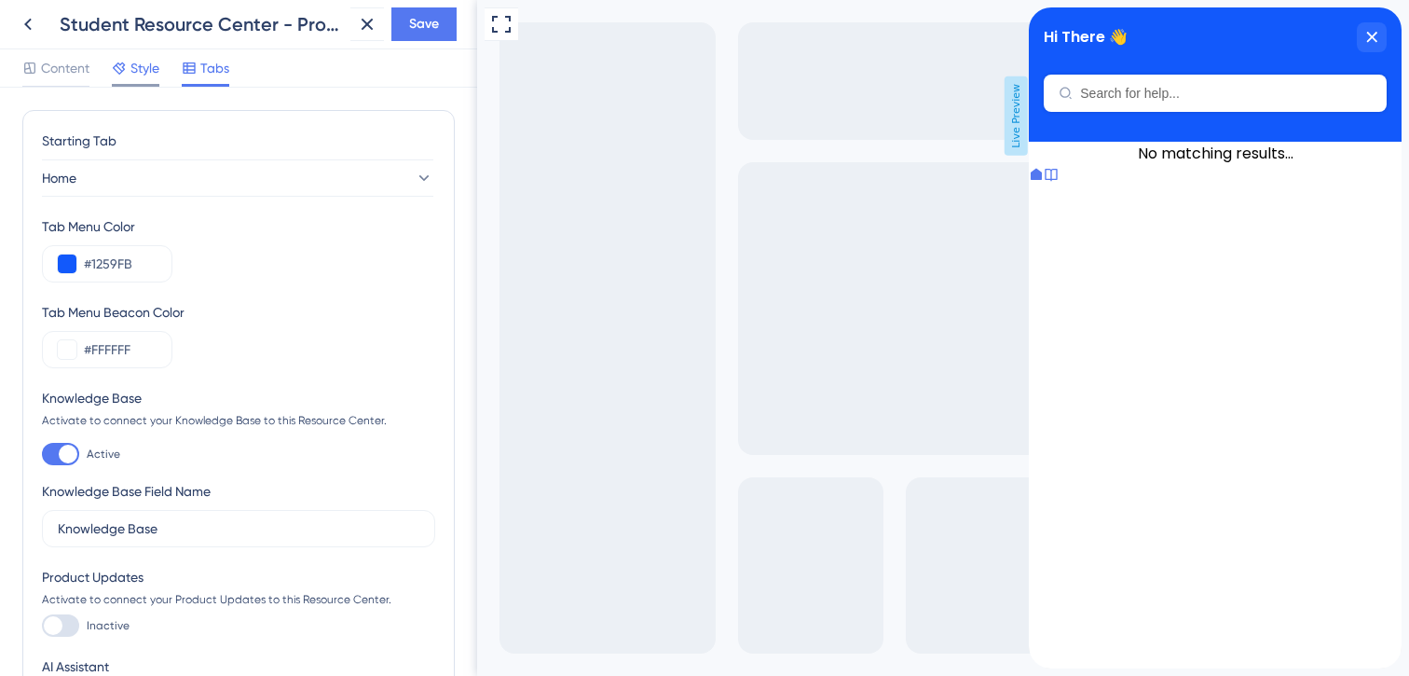
click at [142, 73] on span "Style" at bounding box center [144, 68] width 29 height 22
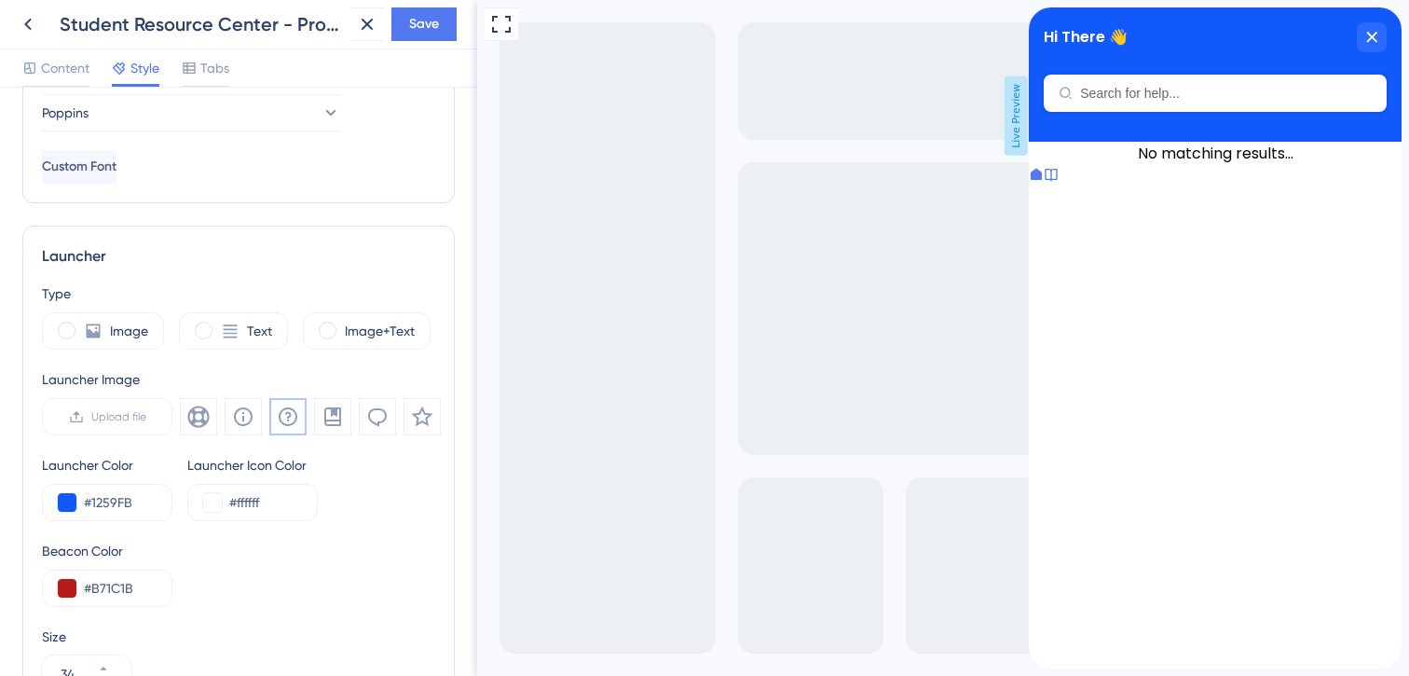
scroll to position [368, 0]
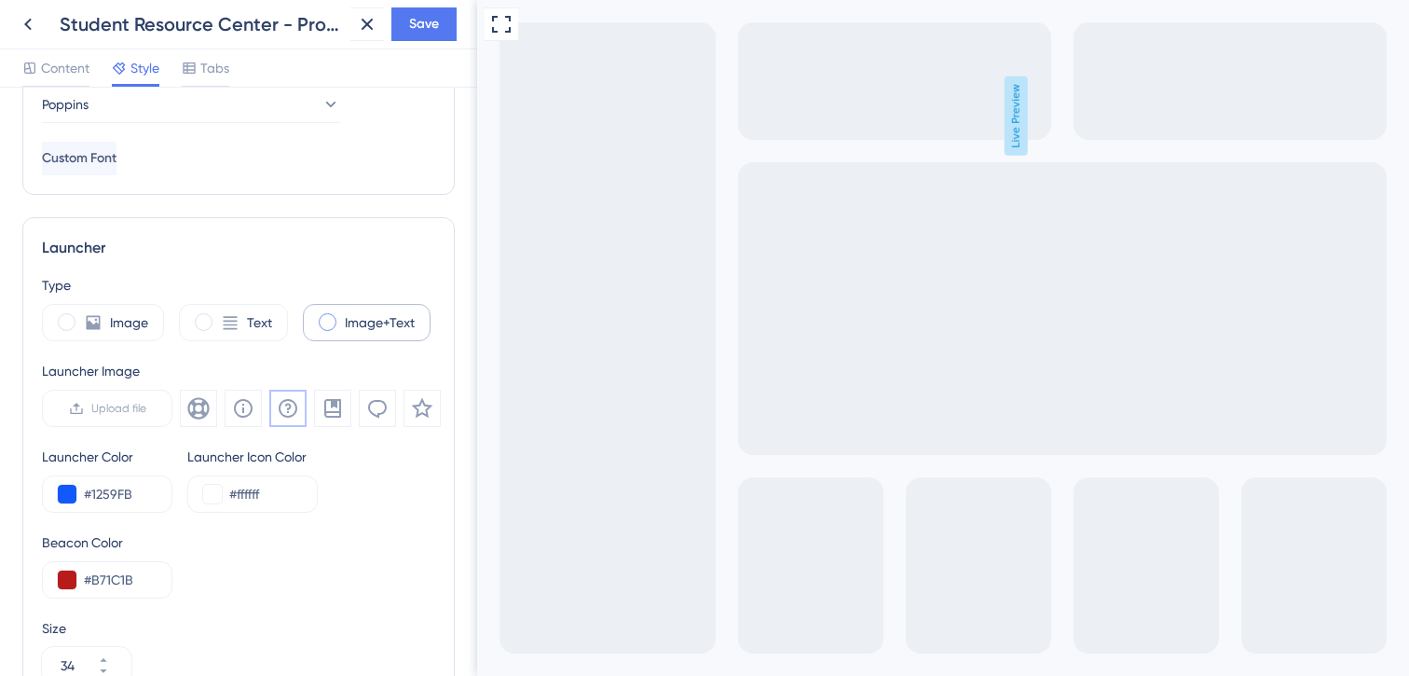
click at [336, 326] on div "Image+Text" at bounding box center [367, 322] width 128 height 37
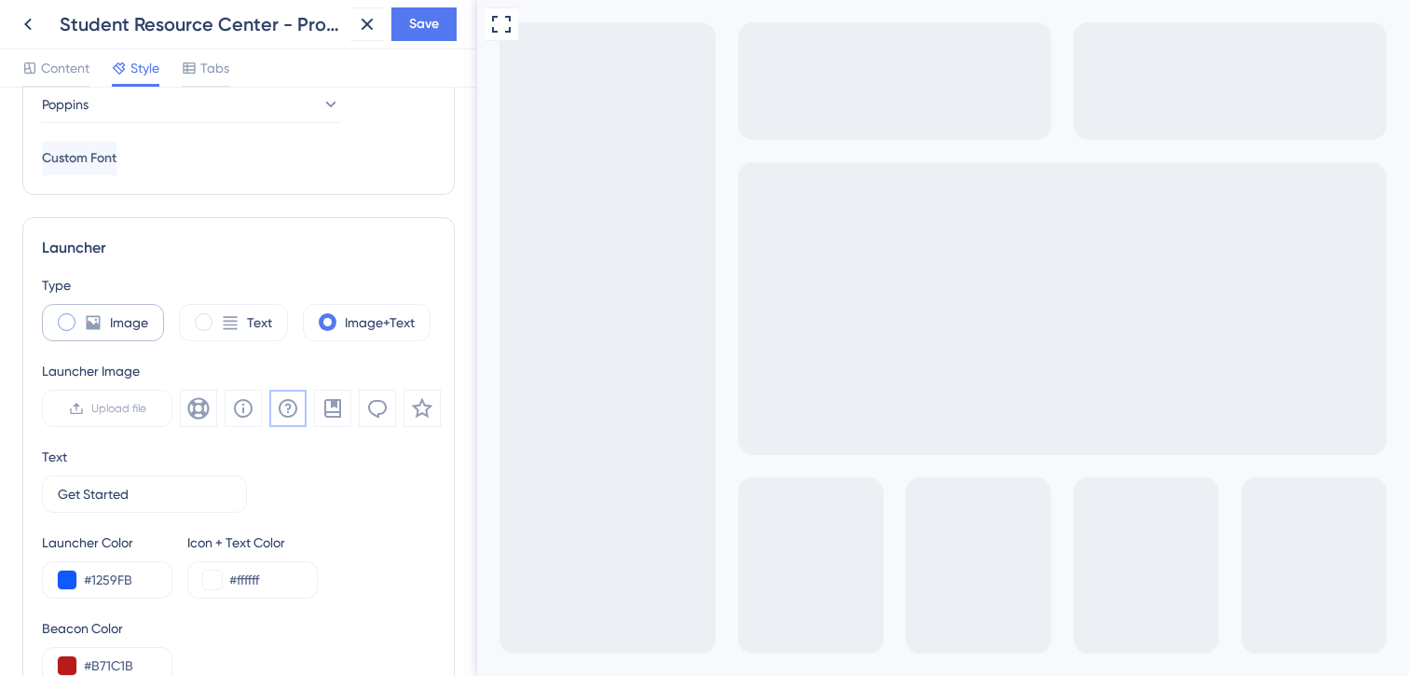
click at [138, 333] on label "Image" at bounding box center [129, 322] width 38 height 22
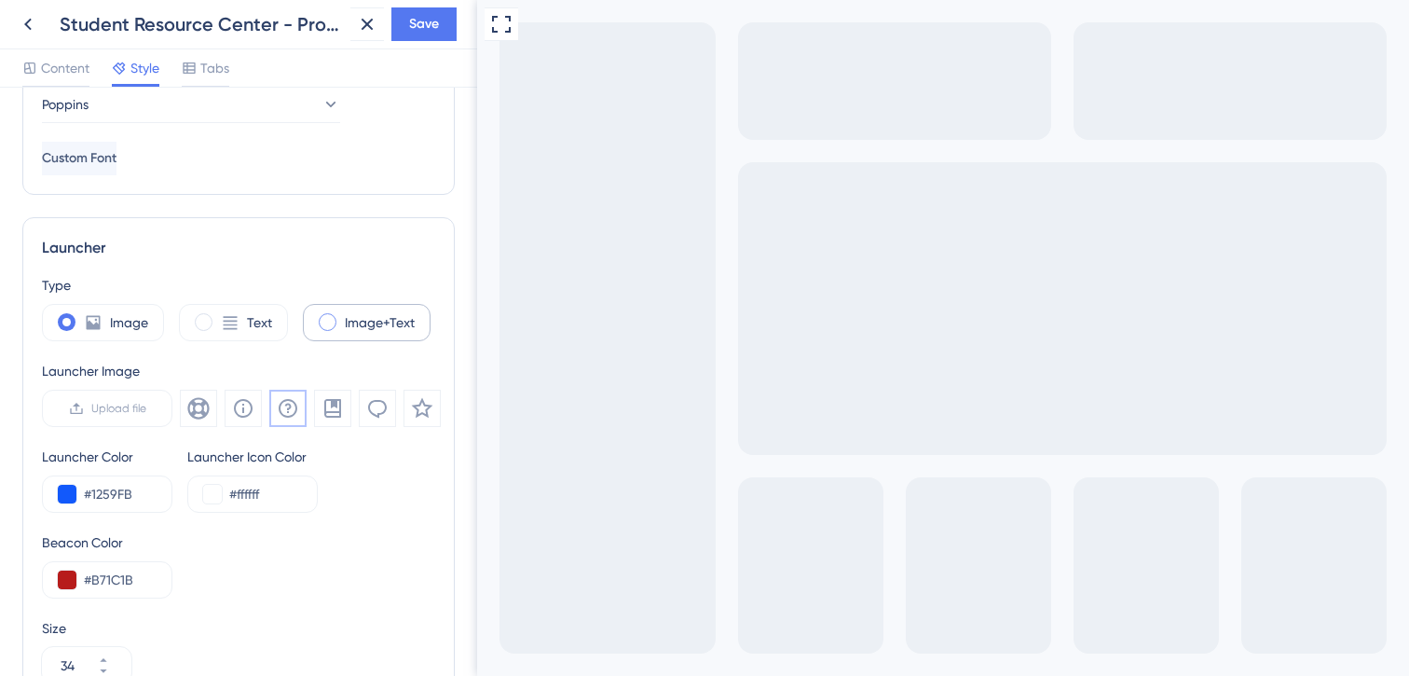
click at [344, 336] on div "Image+Text" at bounding box center [367, 322] width 128 height 37
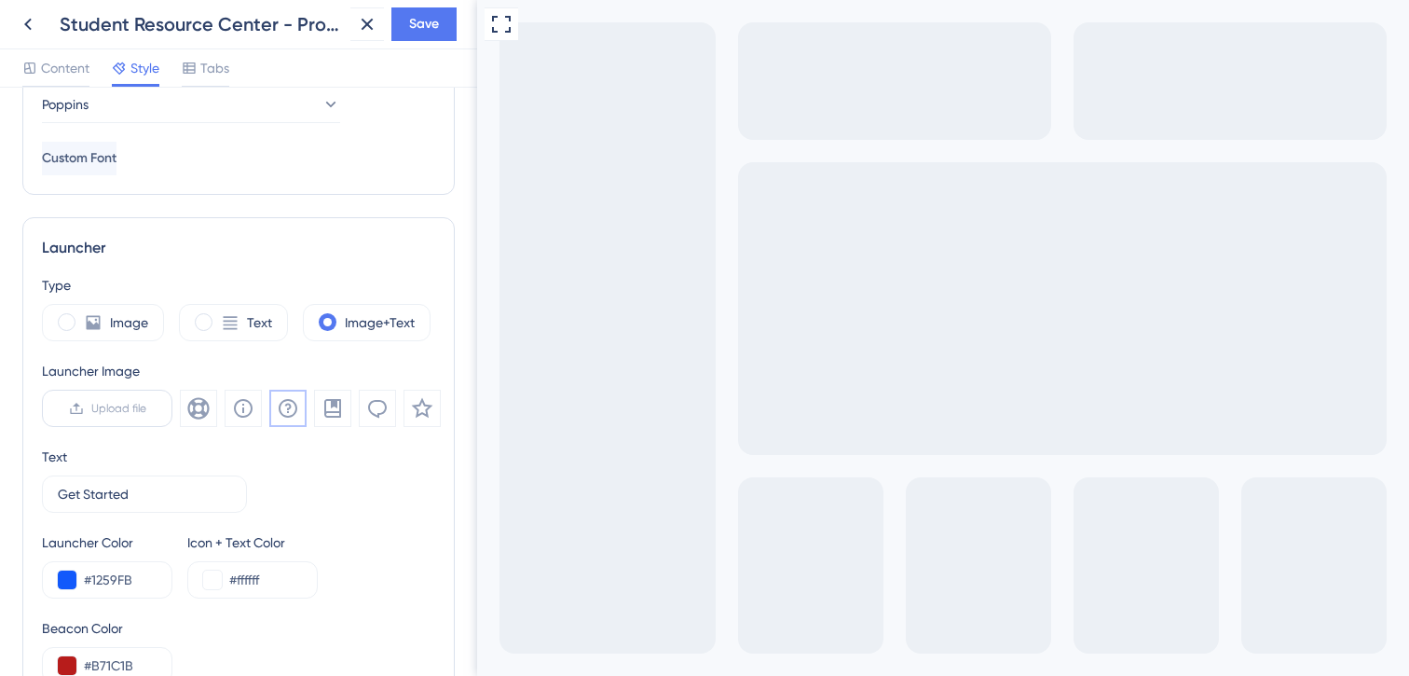
click at [106, 409] on span "Upload file" at bounding box center [118, 408] width 55 height 15
click at [146, 408] on input "Upload file" at bounding box center [146, 408] width 0 height 0
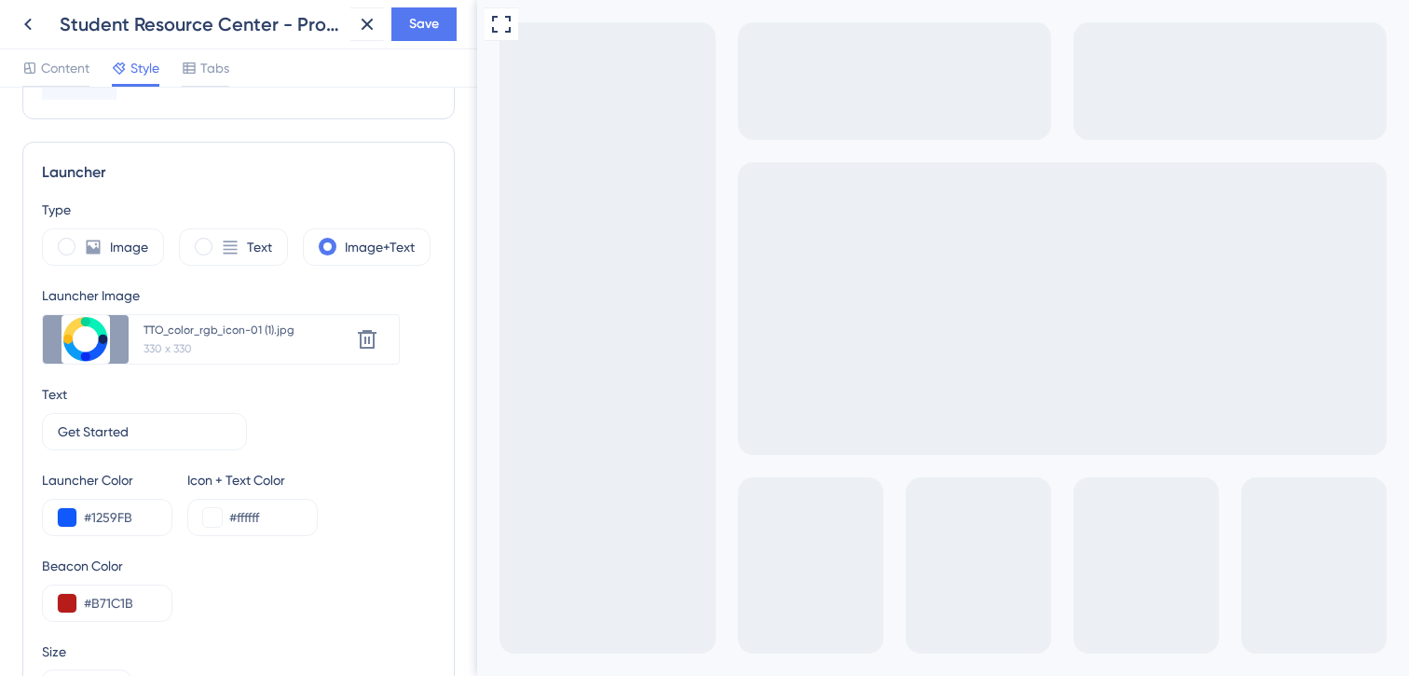
scroll to position [449, 0]
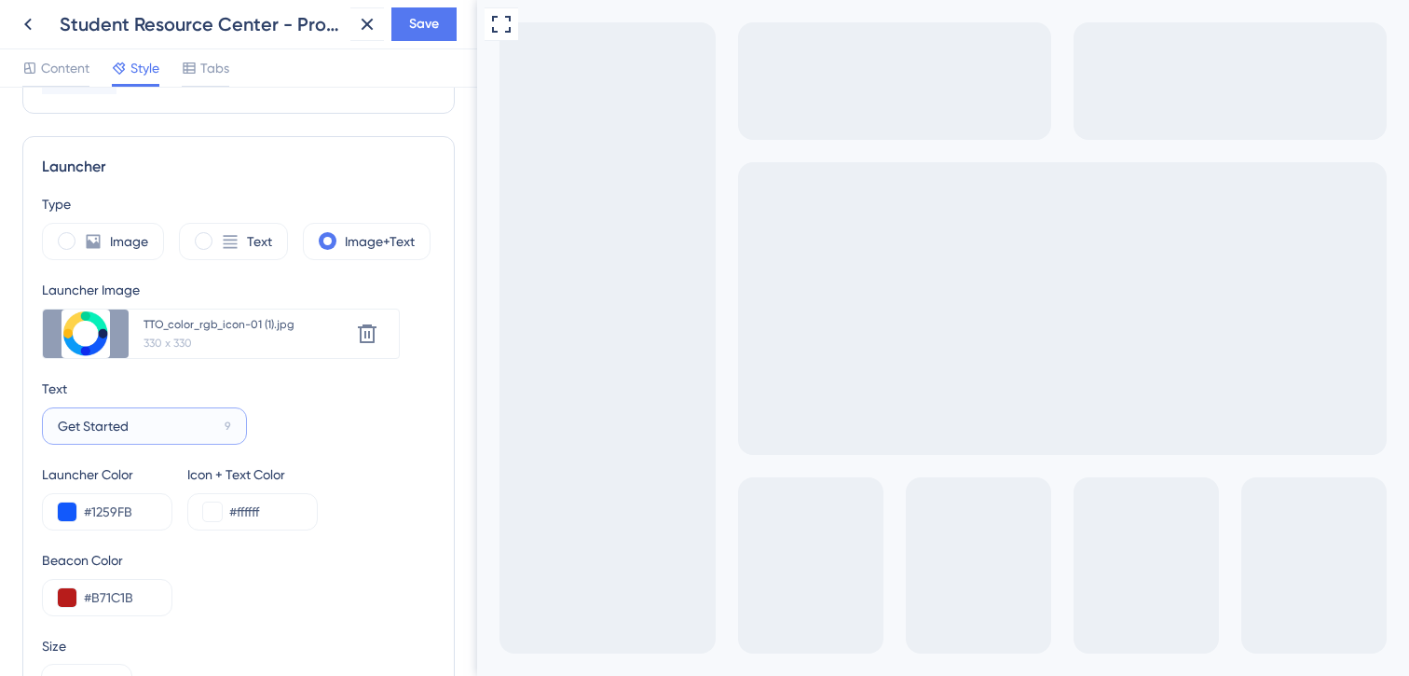
drag, startPoint x: 157, startPoint y: 433, endPoint x: 16, endPoint y: 410, distance: 143.6
click at [16, 410] on div "Resource Center Homepage Header Style Solid Gradient Header Color #1259FB Heade…" at bounding box center [238, 382] width 477 height 588
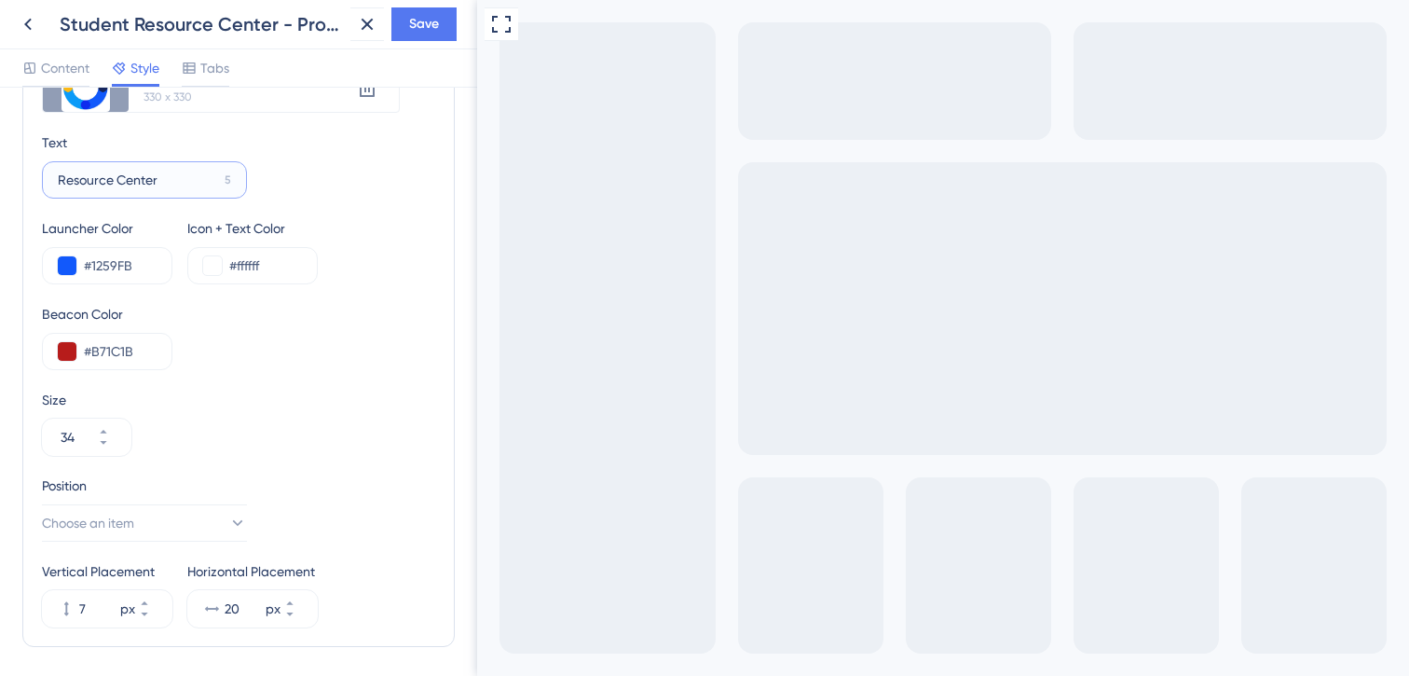
scroll to position [763, 0]
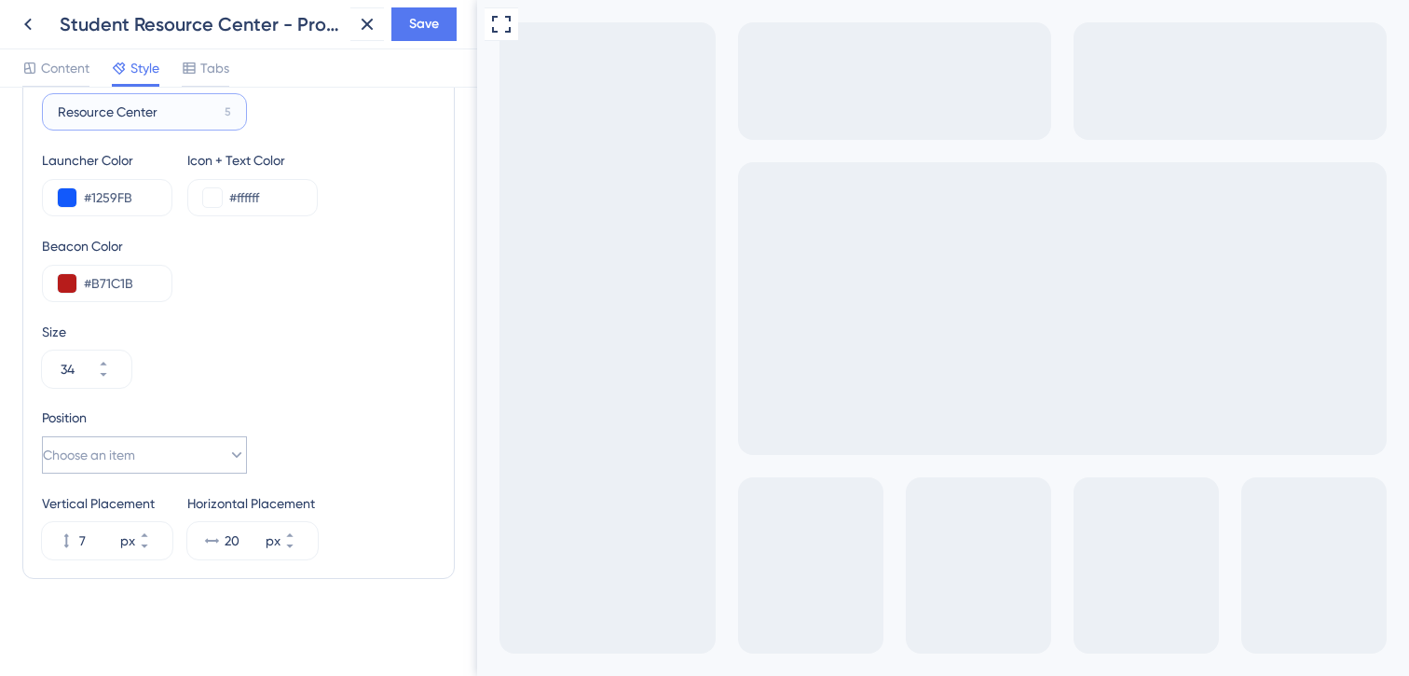
type input "Resource Center"
click at [152, 446] on button "Choose an item" at bounding box center [144, 454] width 205 height 37
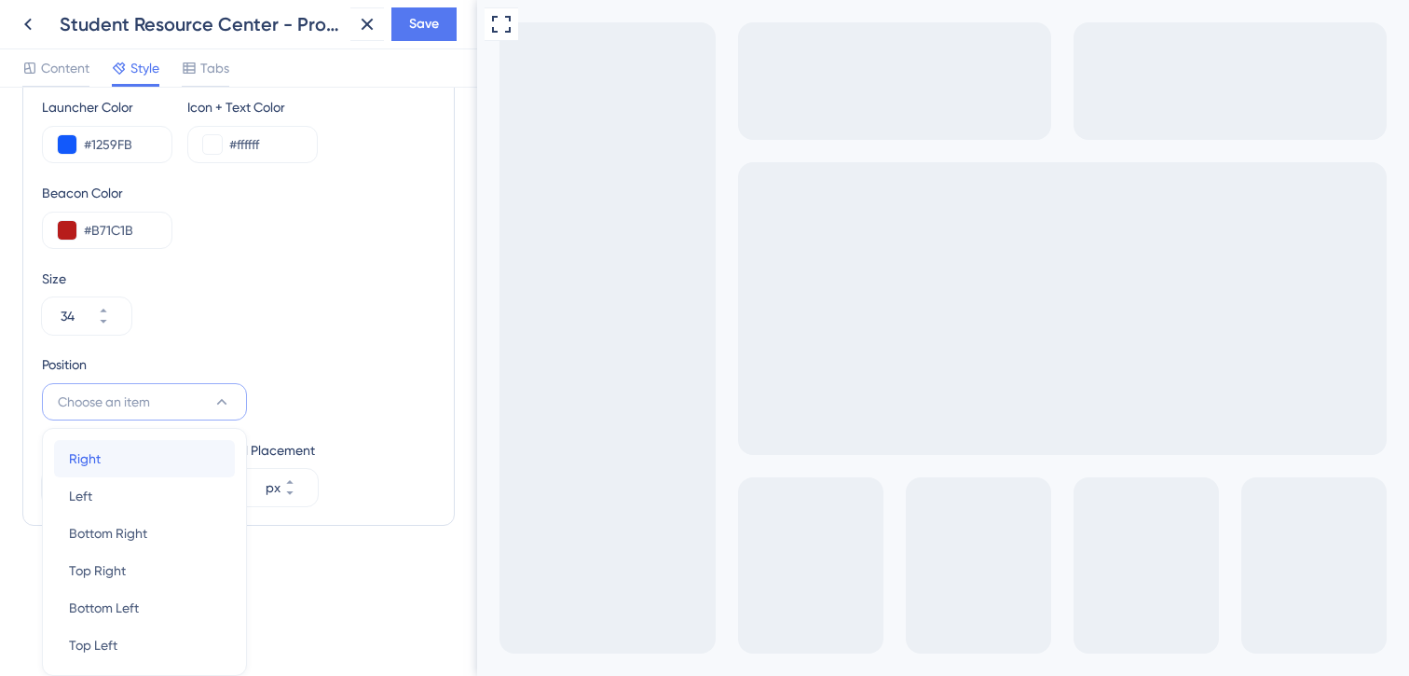
click at [130, 455] on div "Right Right" at bounding box center [144, 458] width 151 height 37
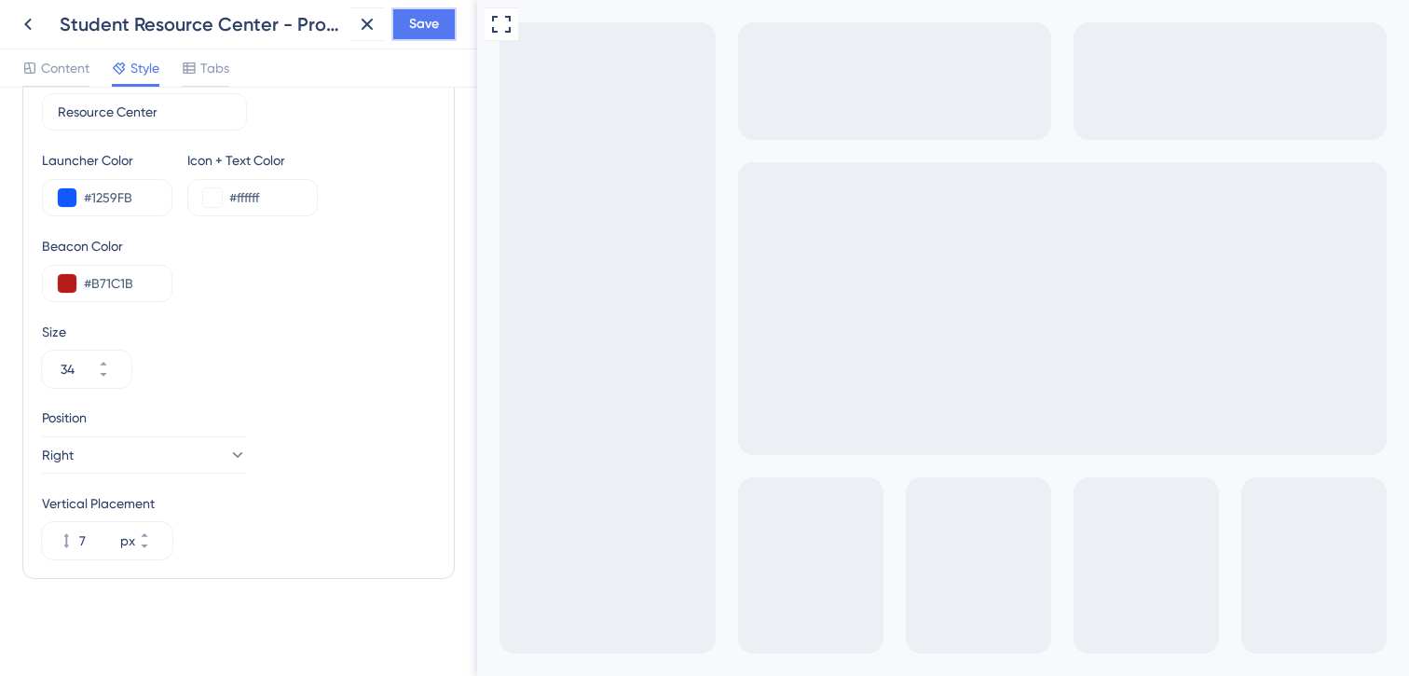
click at [410, 23] on span "Save" at bounding box center [424, 24] width 30 height 22
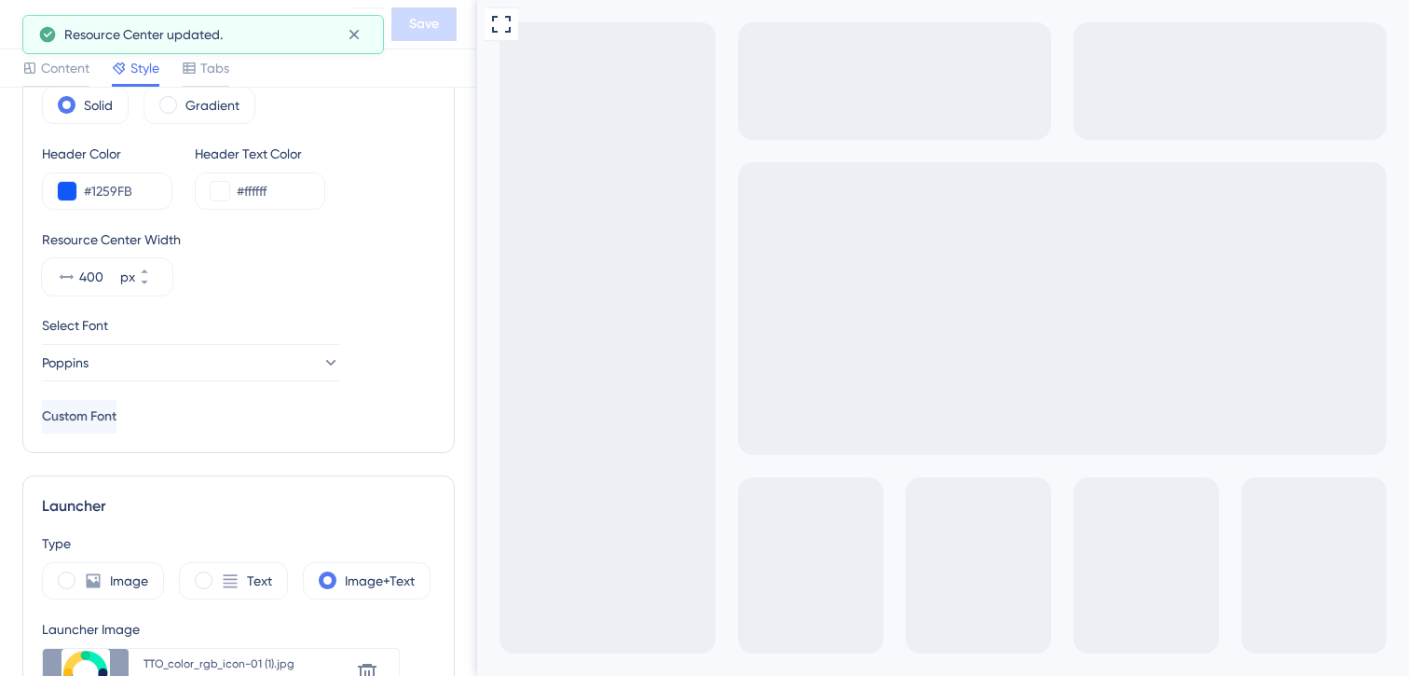
scroll to position [0, 0]
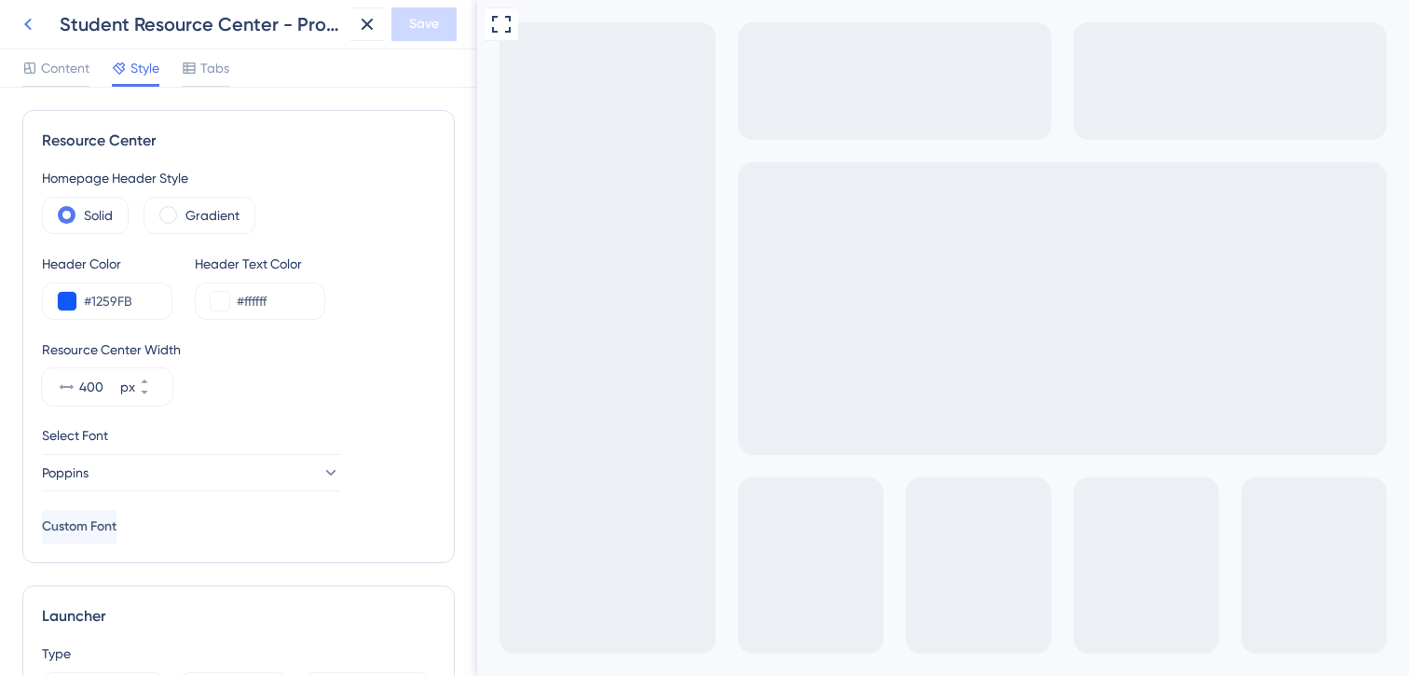
click at [29, 12] on button at bounding box center [28, 24] width 34 height 34
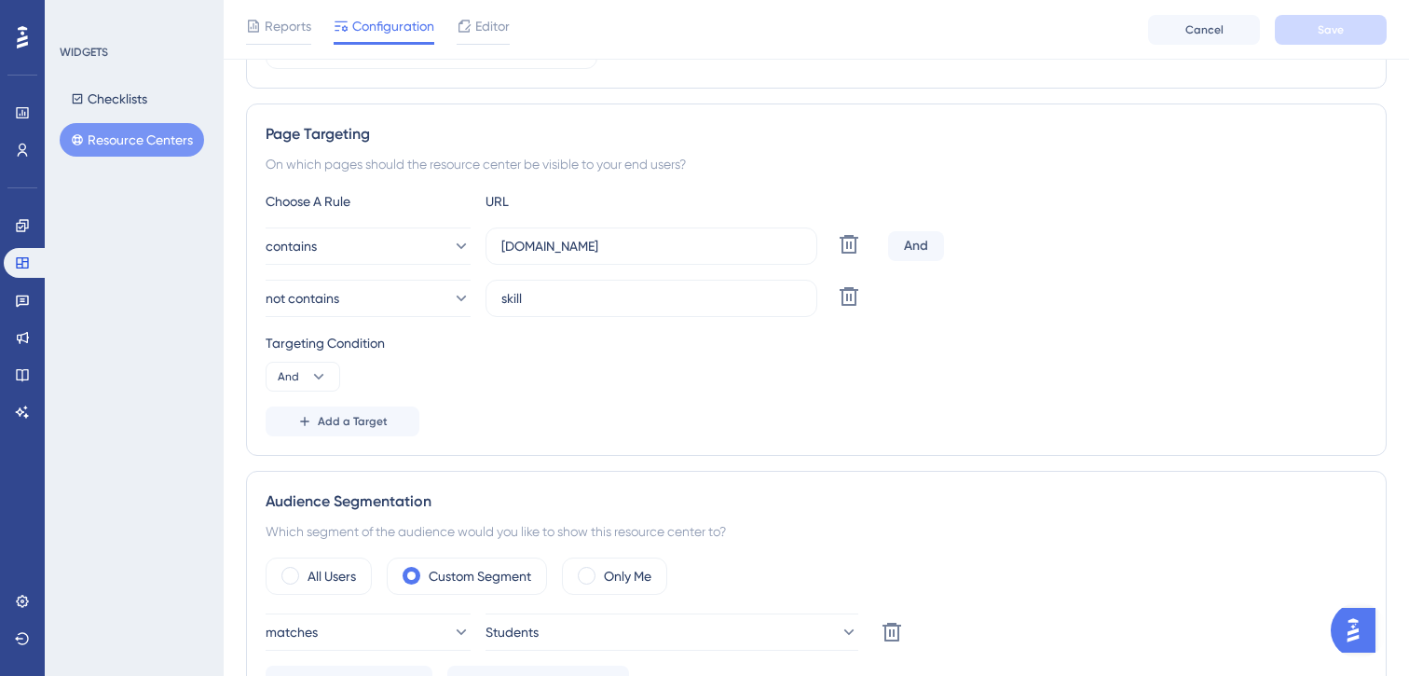
scroll to position [297, 0]
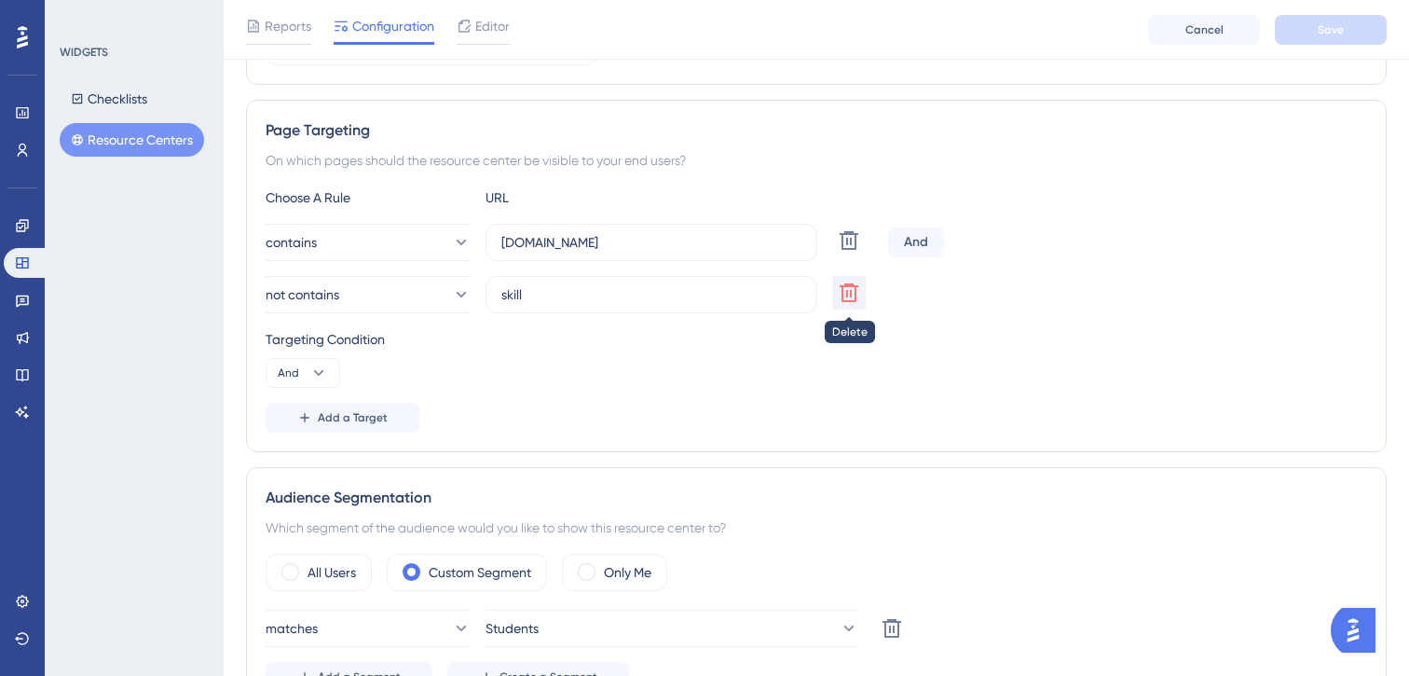
click at [854, 252] on icon at bounding box center [849, 240] width 22 height 22
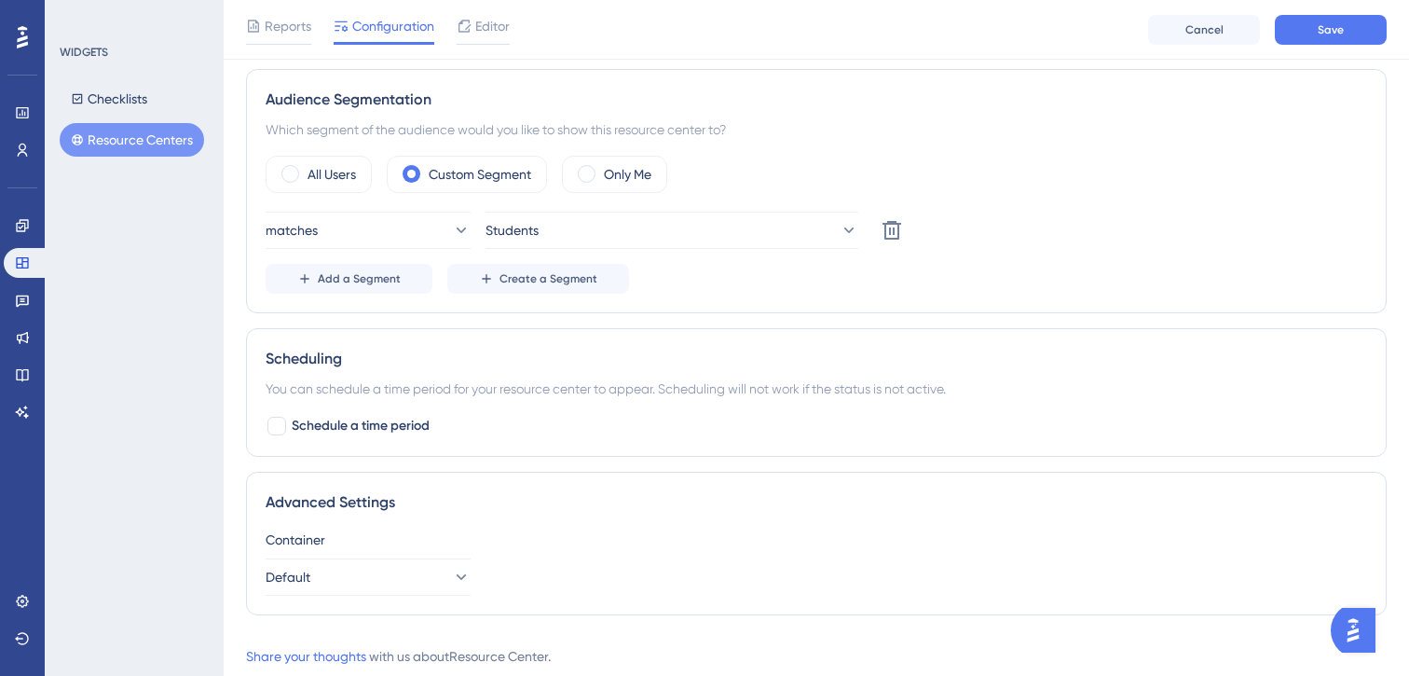
scroll to position [620, 0]
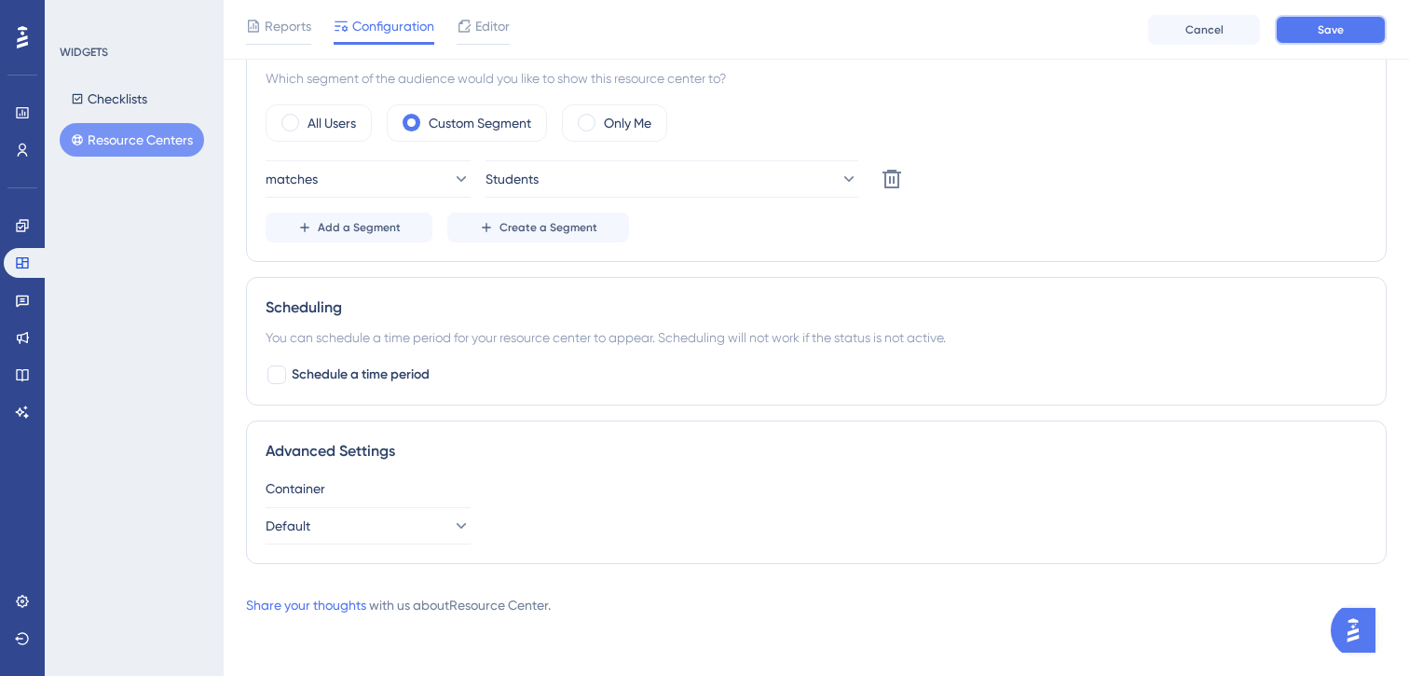
click at [1304, 37] on button "Save" at bounding box center [1331, 30] width 112 height 30
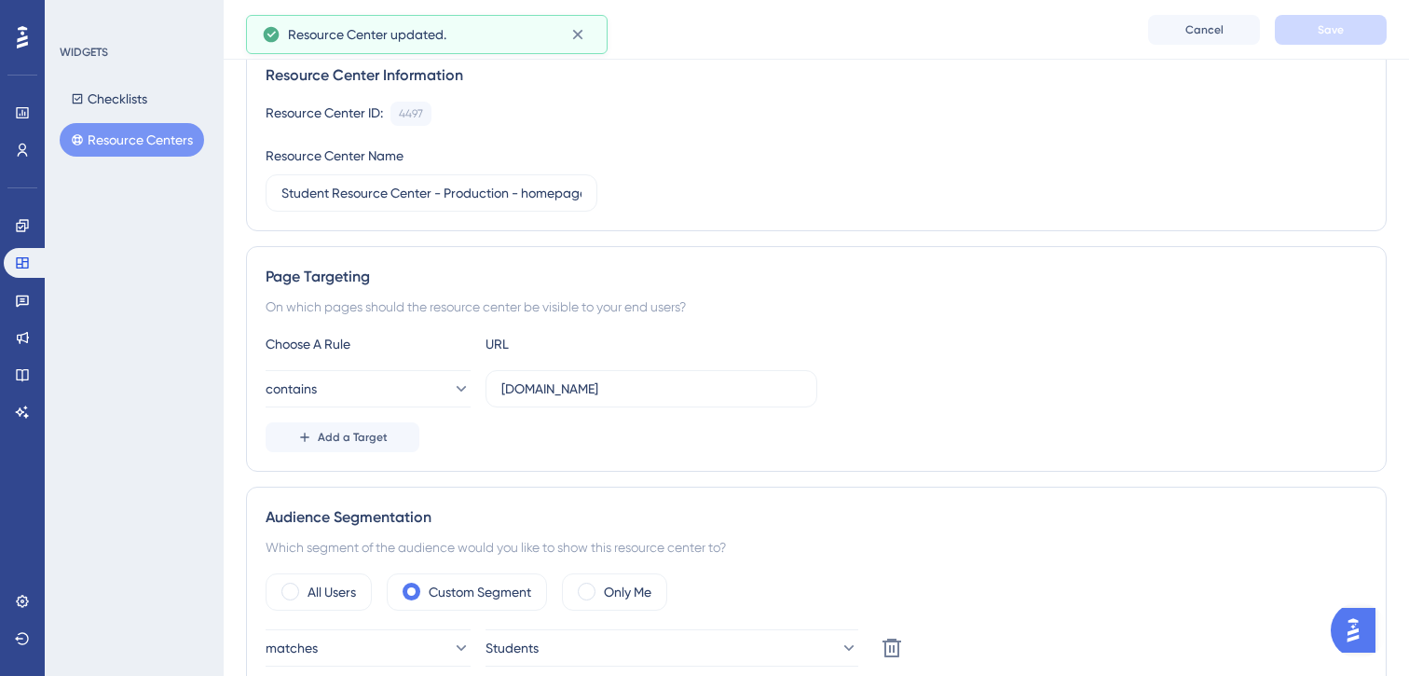
scroll to position [0, 0]
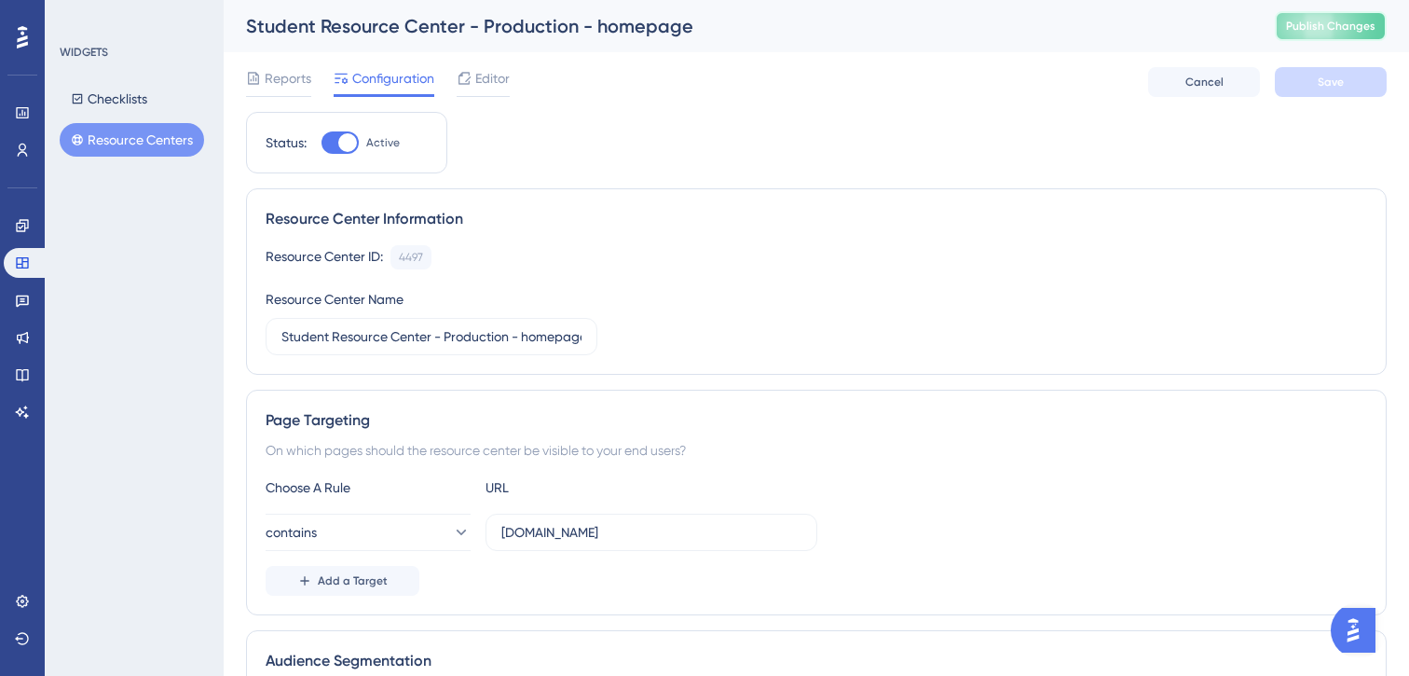
click at [1332, 27] on span "Publish Changes" at bounding box center [1330, 26] width 89 height 15
click at [477, 94] on div at bounding box center [483, 95] width 53 height 3
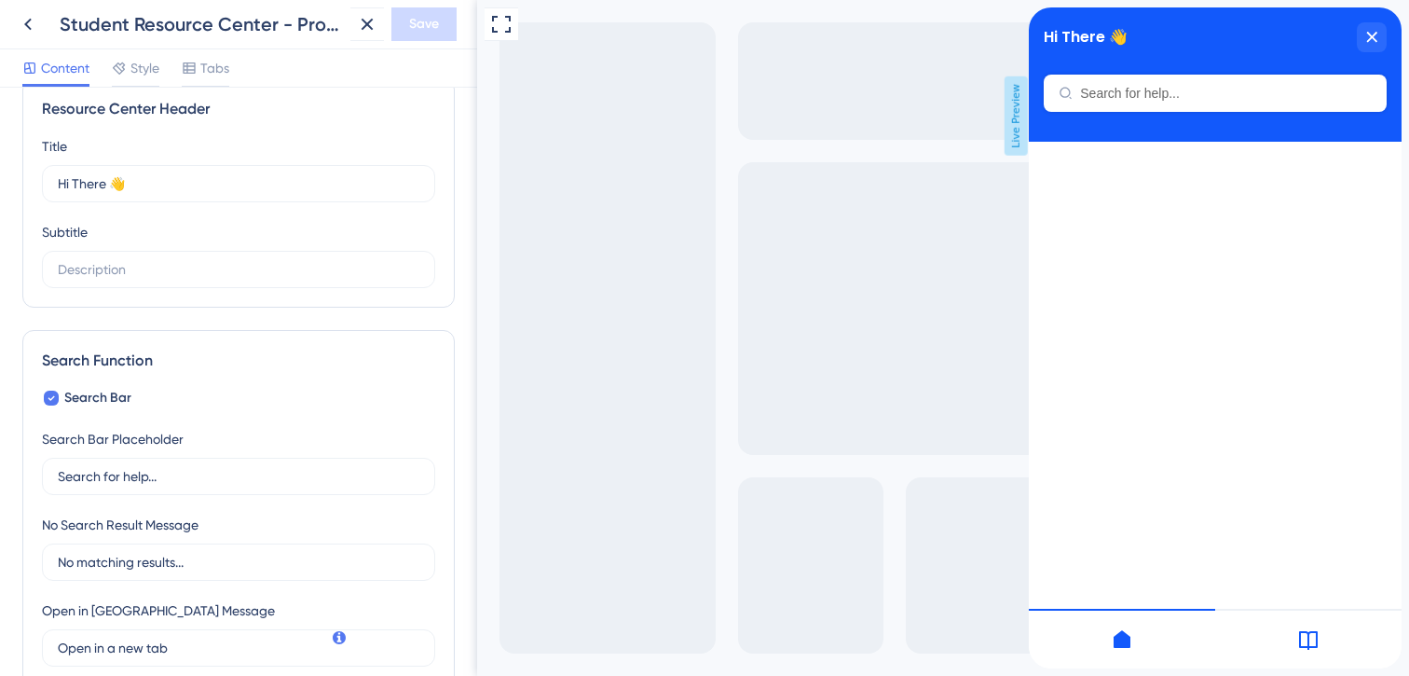
scroll to position [24, 0]
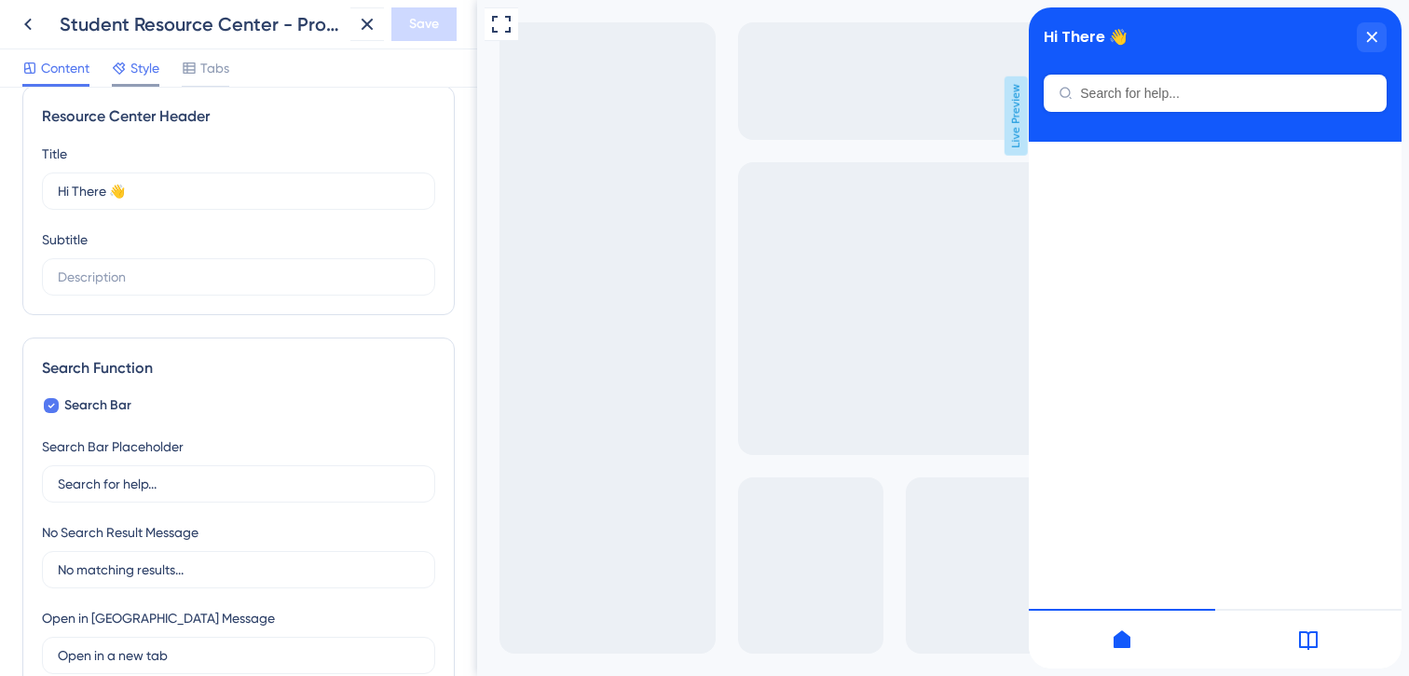
click at [138, 66] on span "Style" at bounding box center [144, 68] width 29 height 22
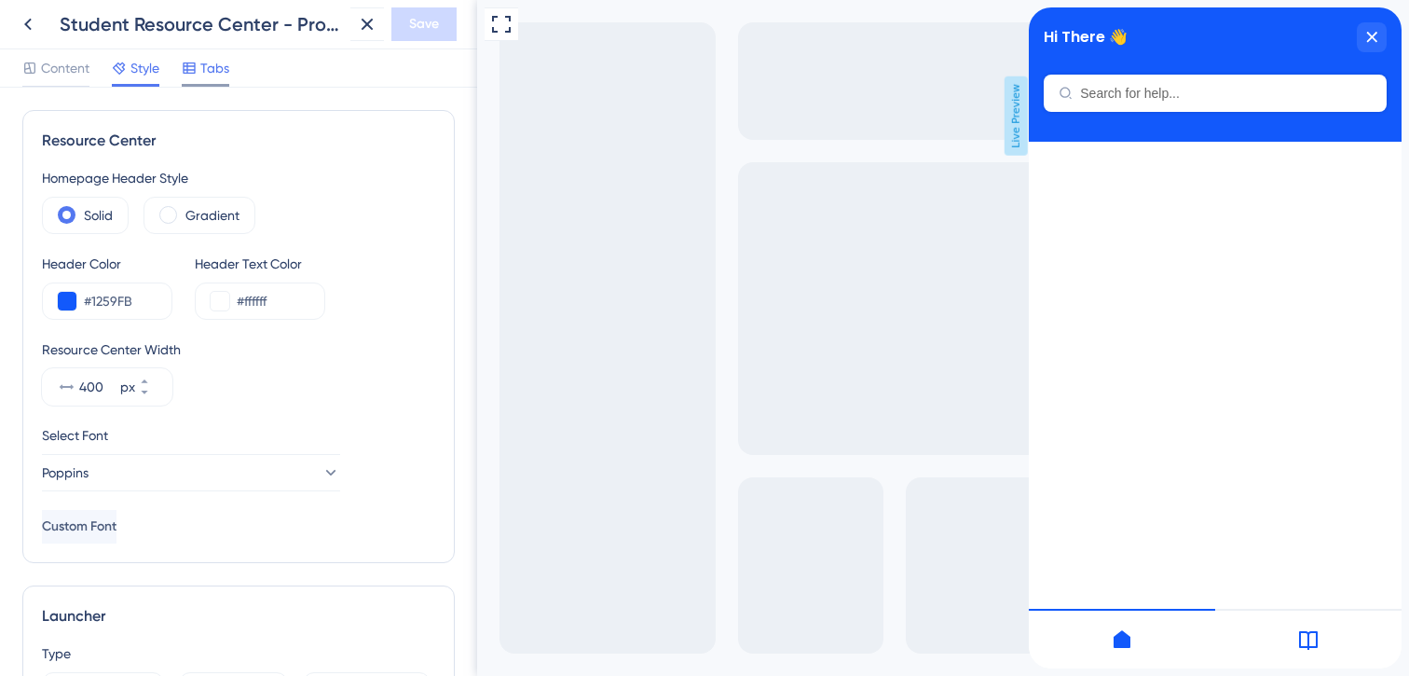
click at [186, 69] on icon at bounding box center [189, 68] width 15 height 15
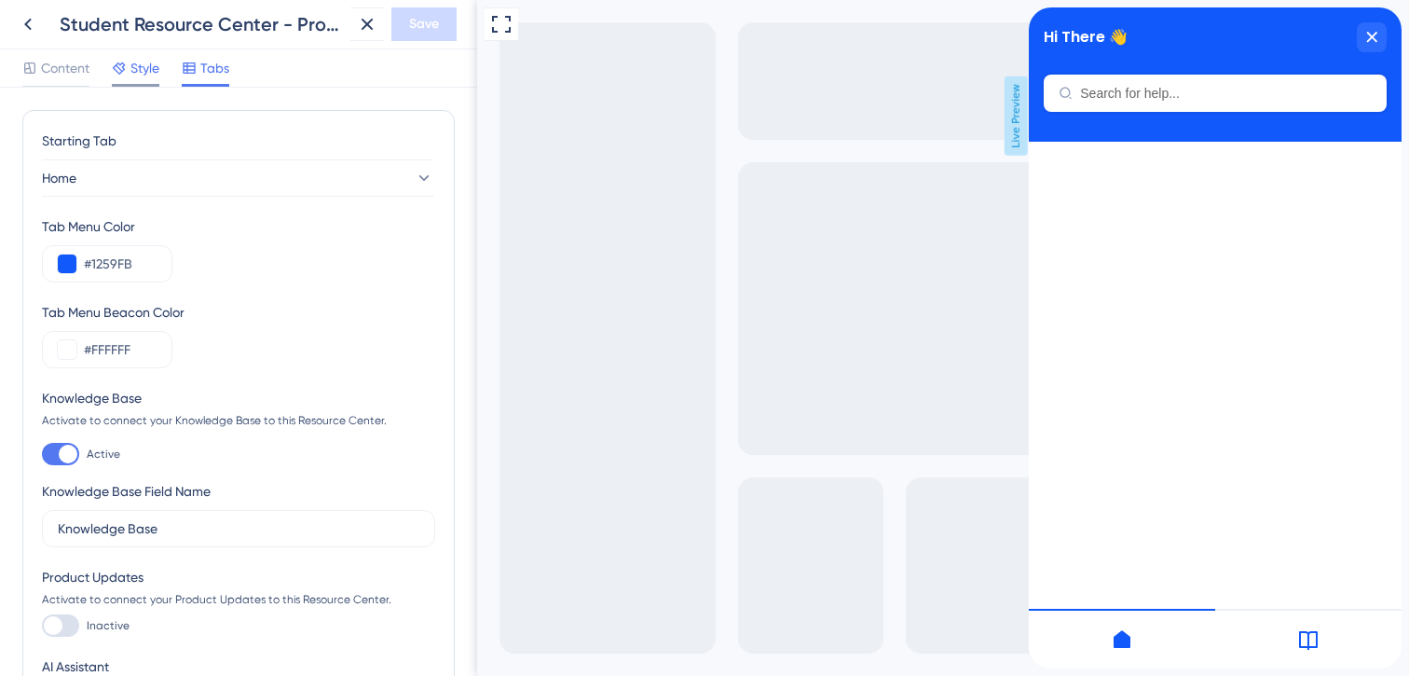
click at [141, 71] on span "Style" at bounding box center [144, 68] width 29 height 22
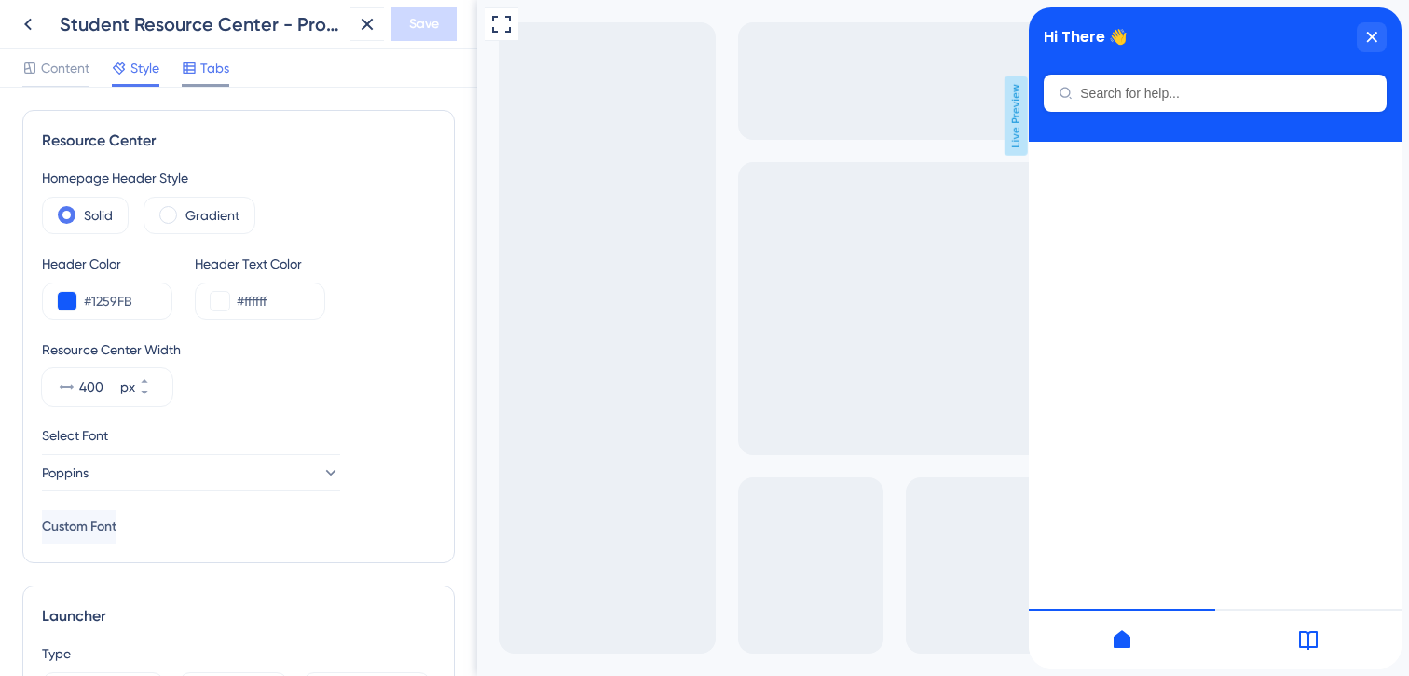
click at [207, 71] on span "Tabs" at bounding box center [214, 68] width 29 height 22
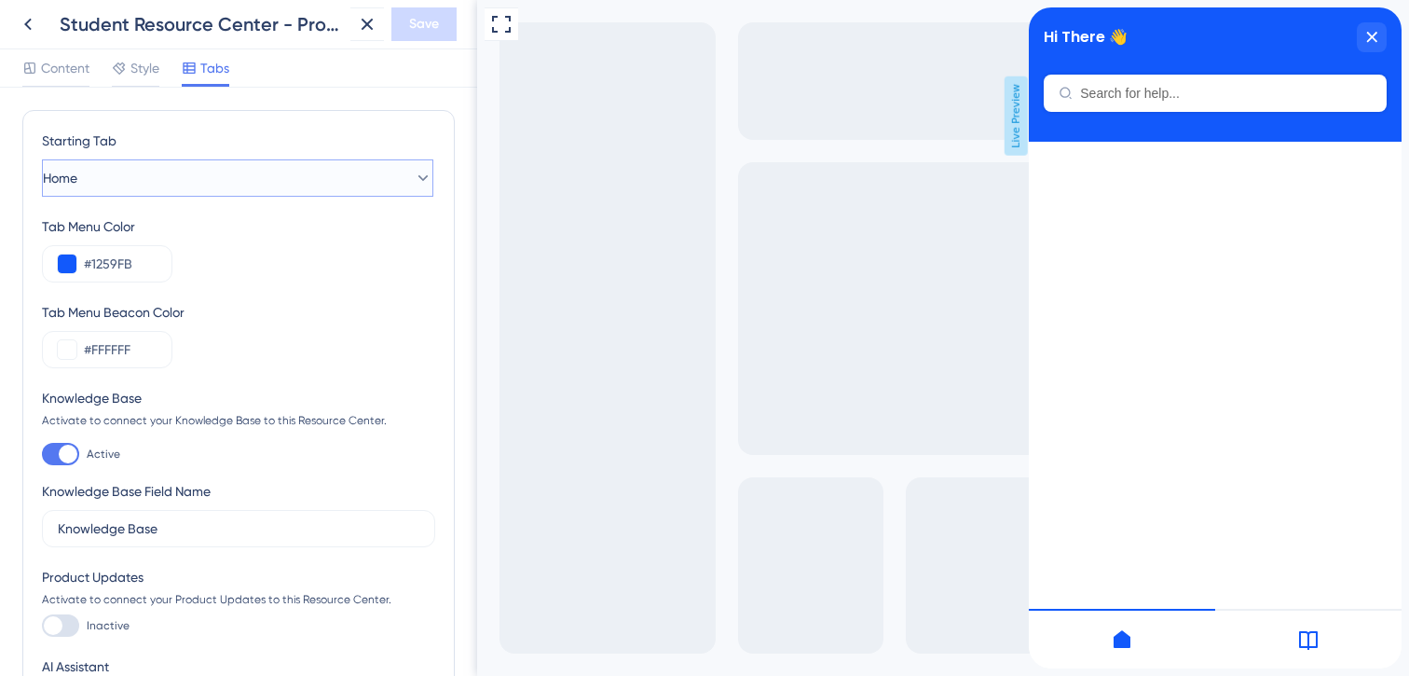
click at [134, 170] on button "Home" at bounding box center [237, 177] width 391 height 37
click at [124, 267] on span "Knowledge Base" at bounding box center [119, 272] width 100 height 22
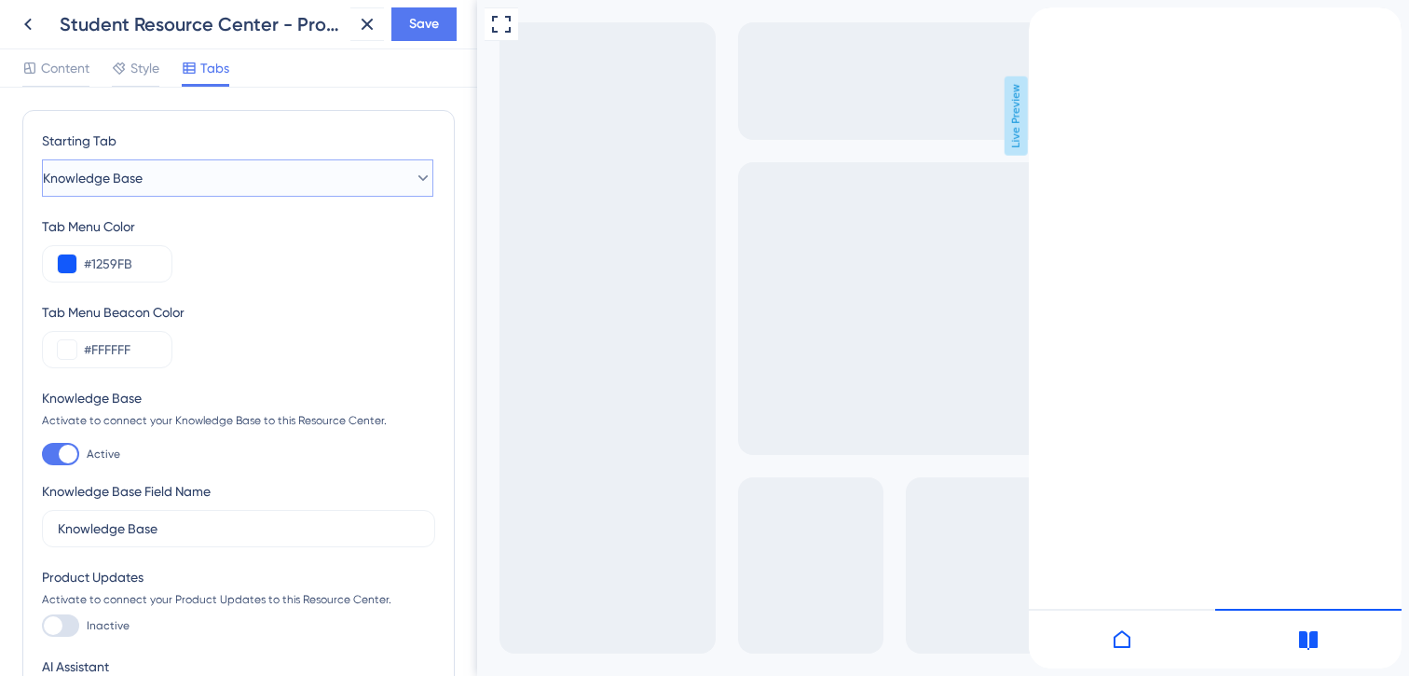
click at [111, 178] on span "Knowledge Base" at bounding box center [93, 178] width 100 height 22
click at [104, 225] on div "Home Home" at bounding box center [237, 234] width 337 height 37
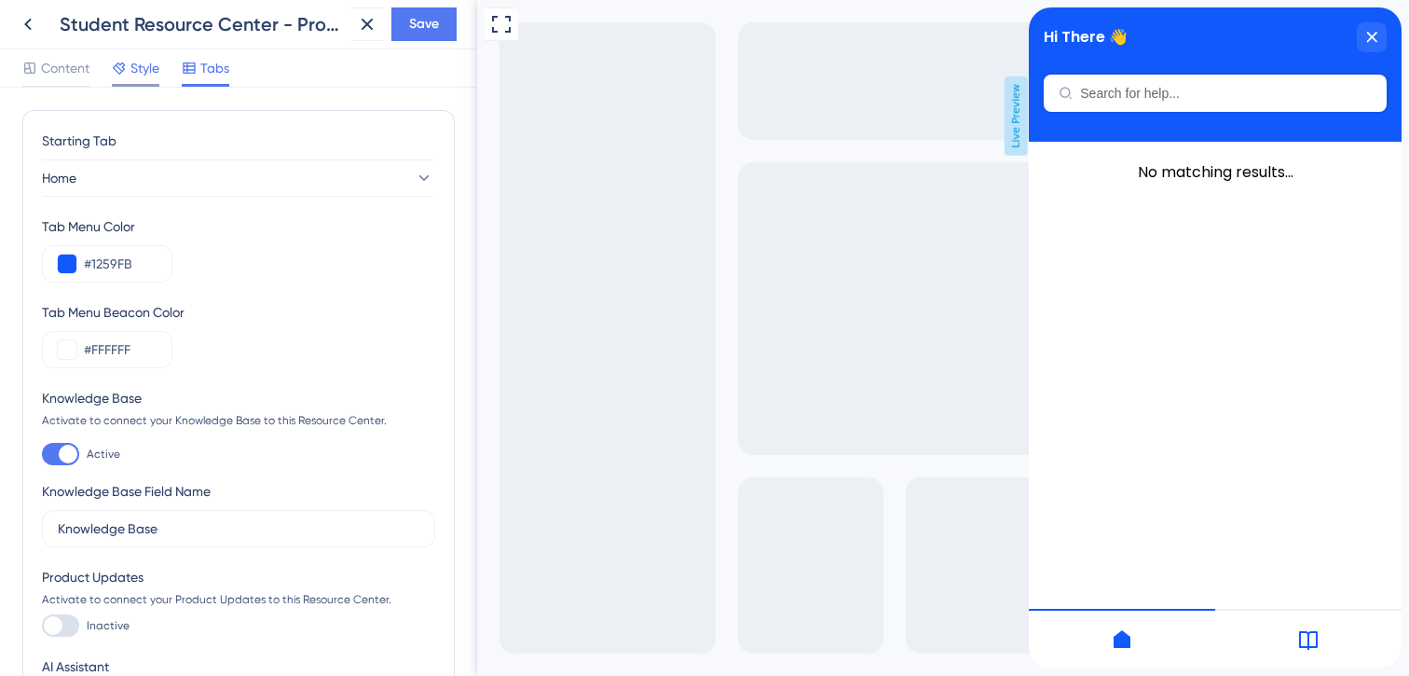
click at [144, 62] on span "Style" at bounding box center [144, 68] width 29 height 22
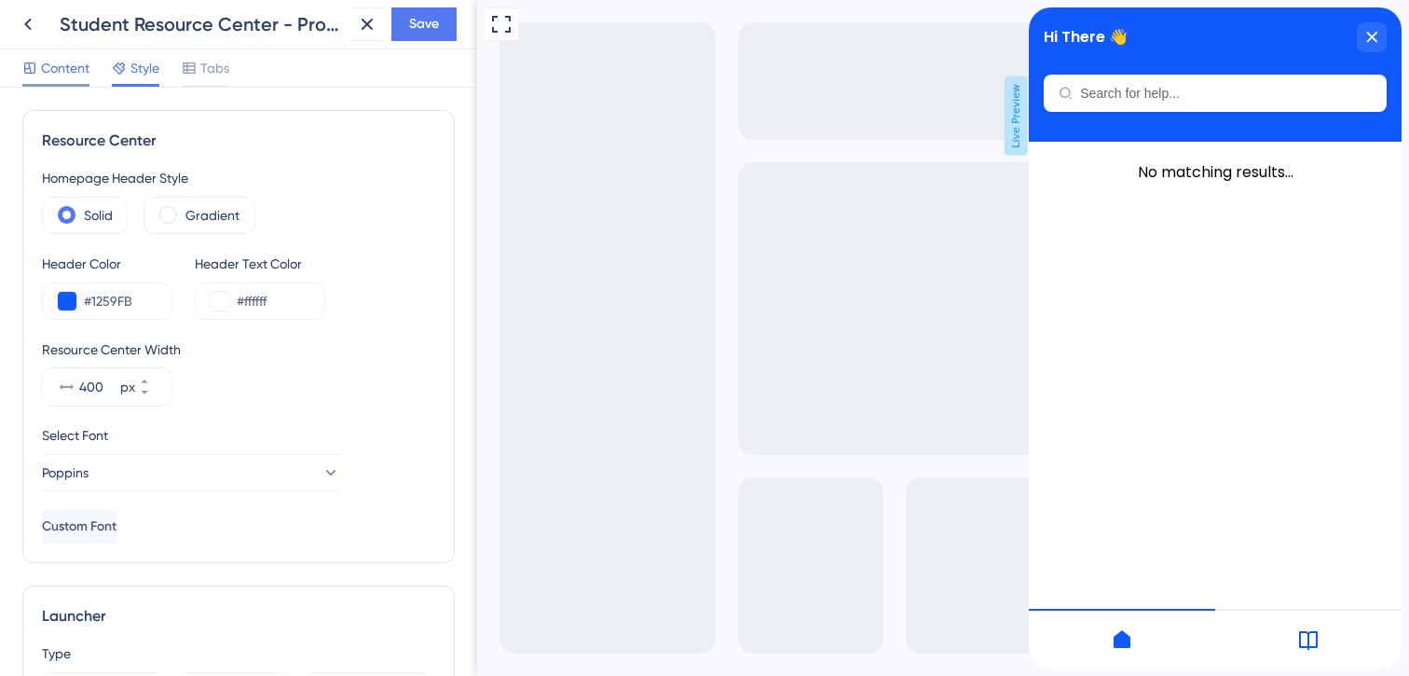
click at [44, 67] on span "Content" at bounding box center [65, 68] width 48 height 22
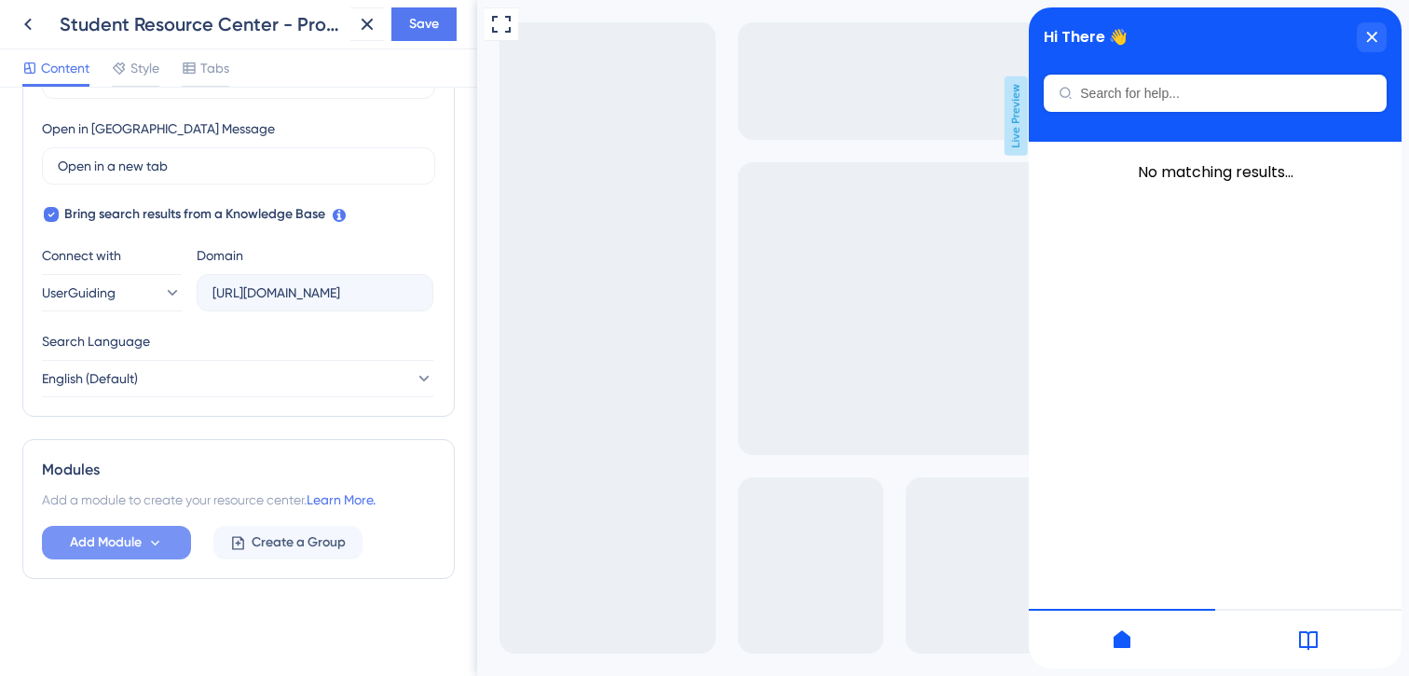
click at [159, 541] on icon at bounding box center [155, 543] width 16 height 16
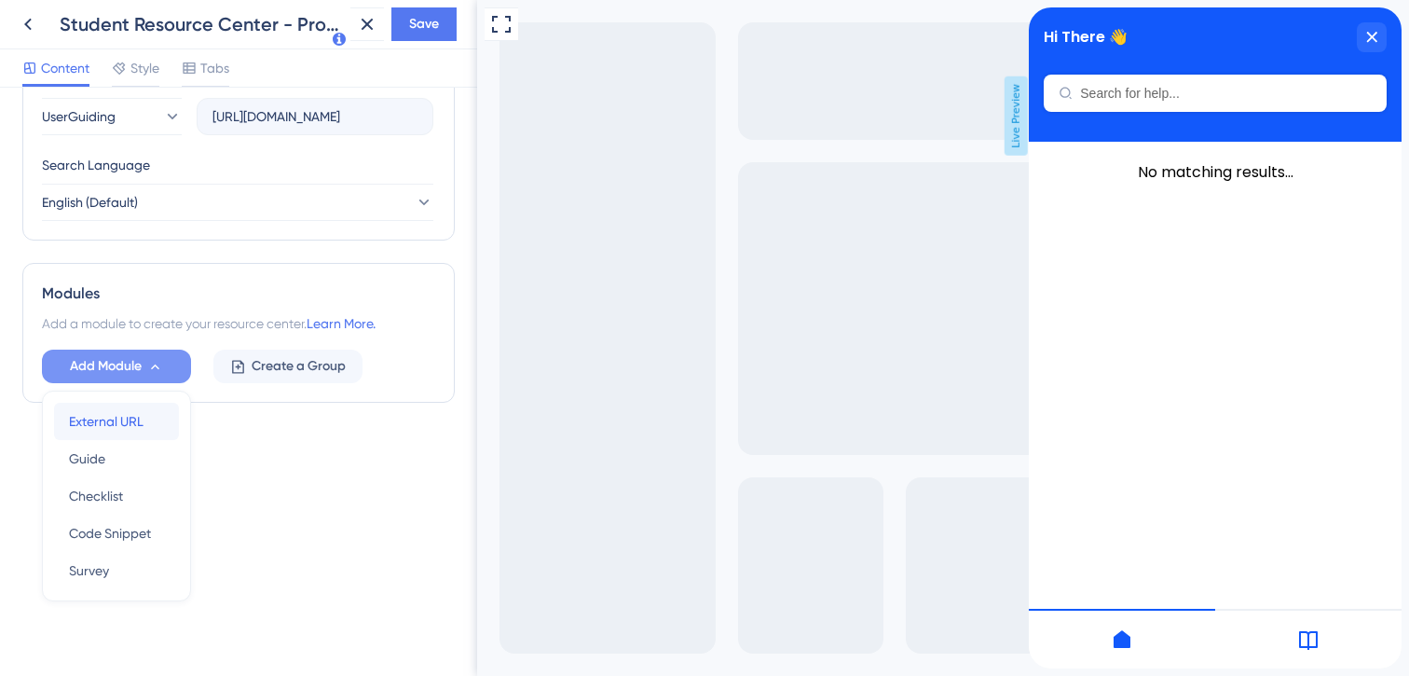
click at [140, 421] on span "External URL" at bounding box center [106, 421] width 75 height 22
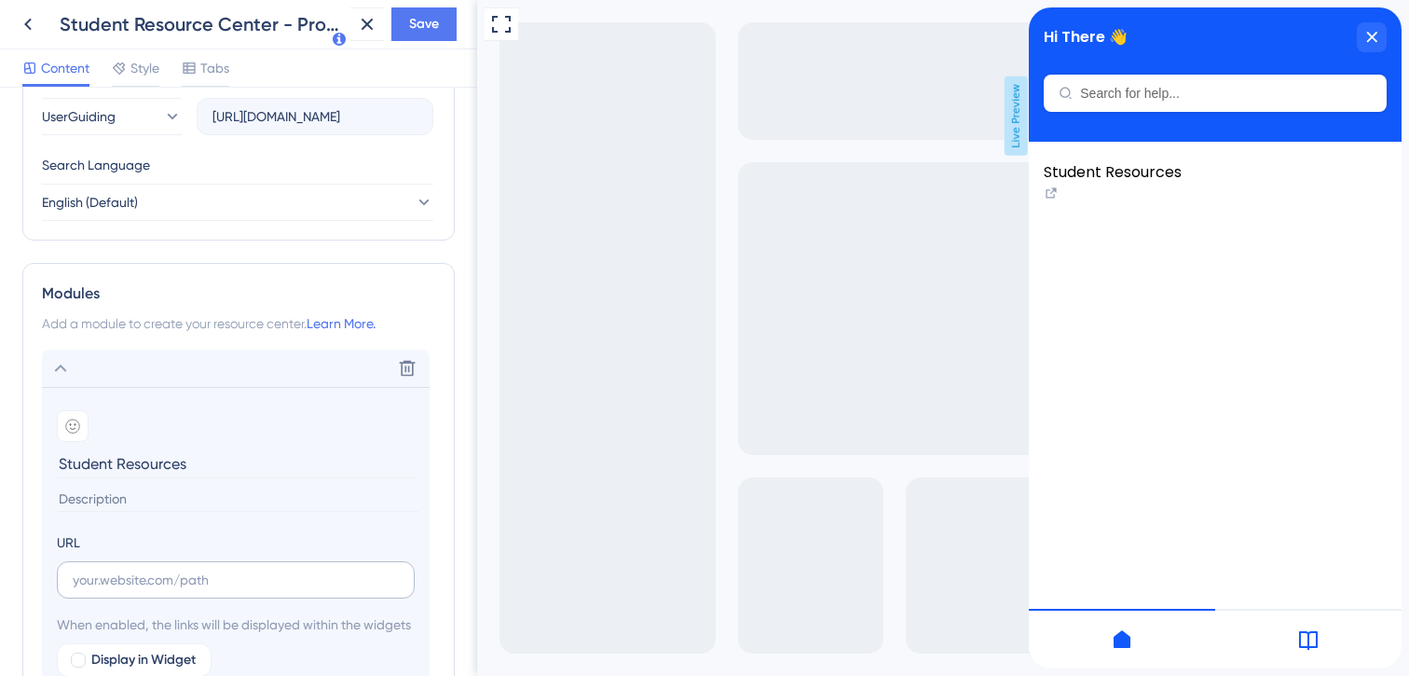
type input "Student Resources"
click at [139, 577] on input "text" at bounding box center [236, 579] width 326 height 21
paste input "https://newclassrooms-12mm.help.userguiding.com/en/categories/4131-students-only"
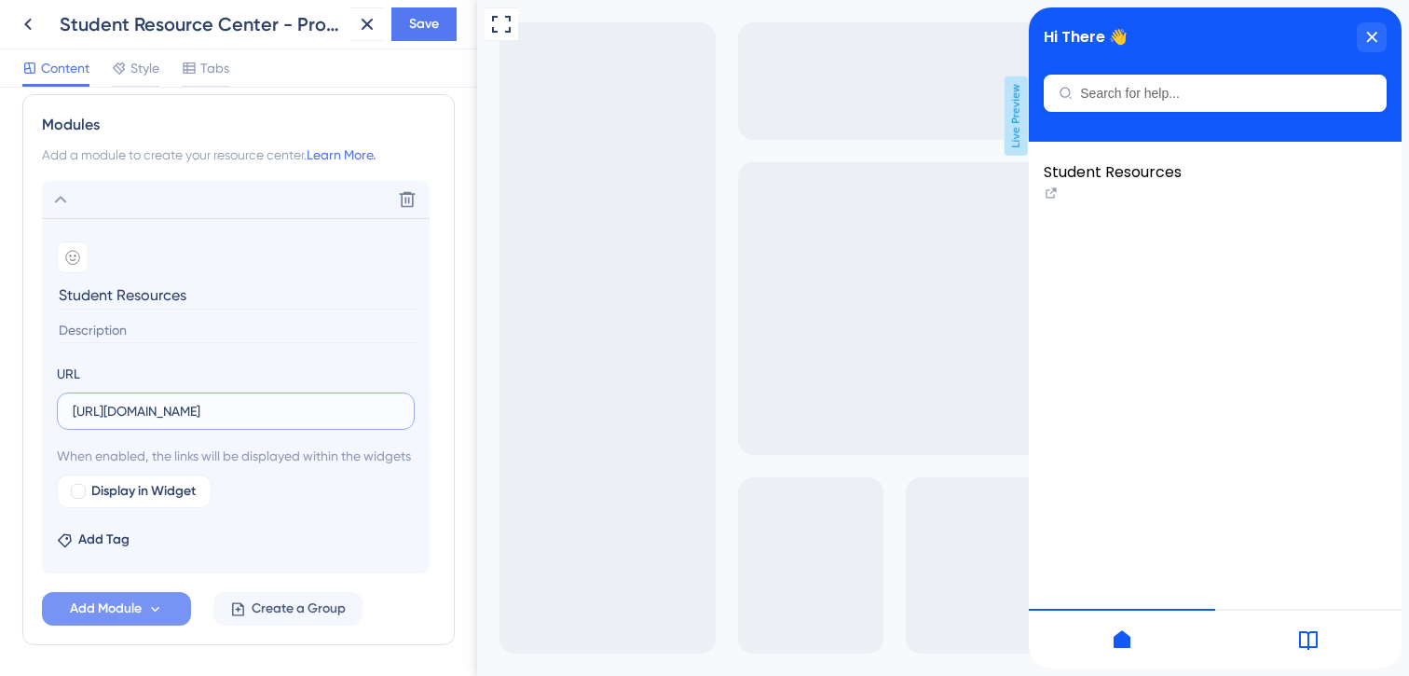
scroll to position [874, 0]
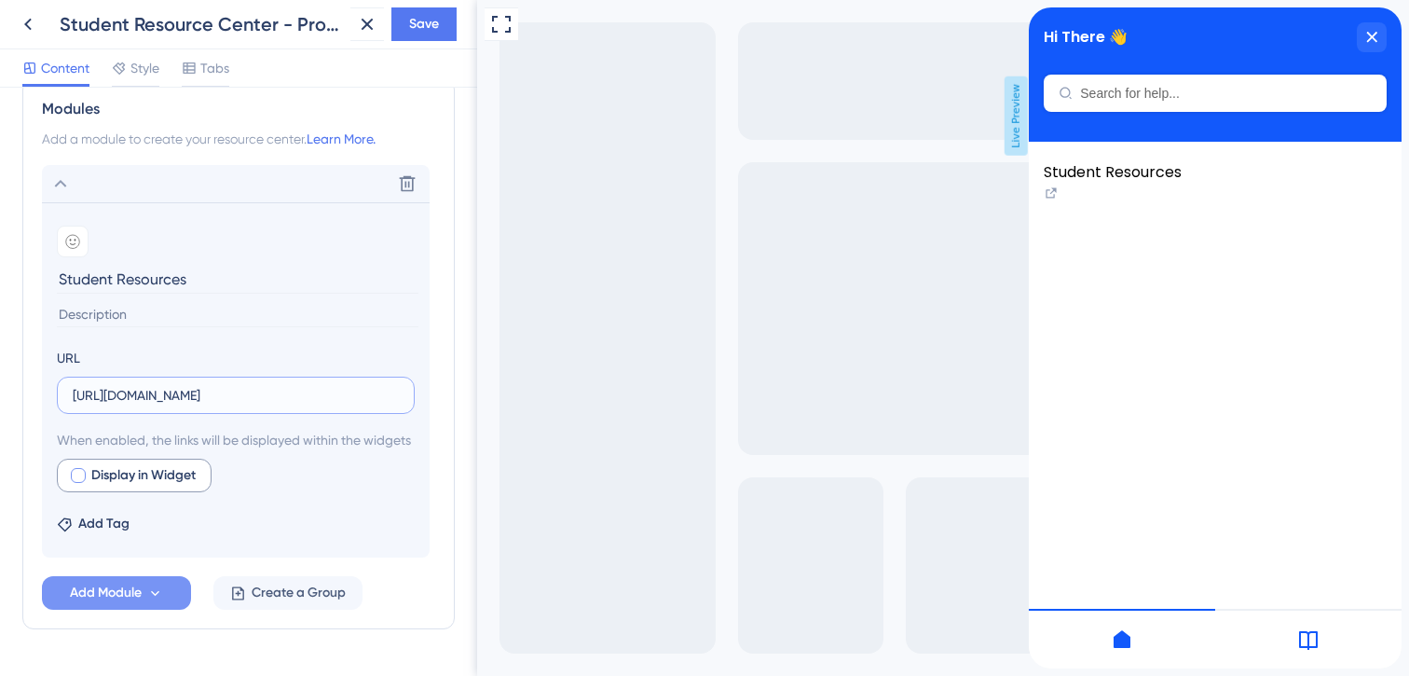
type input "https://newclassrooms-12mm.help.userguiding.com/en/categories/4131-students-only"
click at [126, 486] on span "Display in Widget" at bounding box center [143, 475] width 104 height 22
checkbox input "true"
click at [287, 486] on span "Preview" at bounding box center [284, 475] width 47 height 22
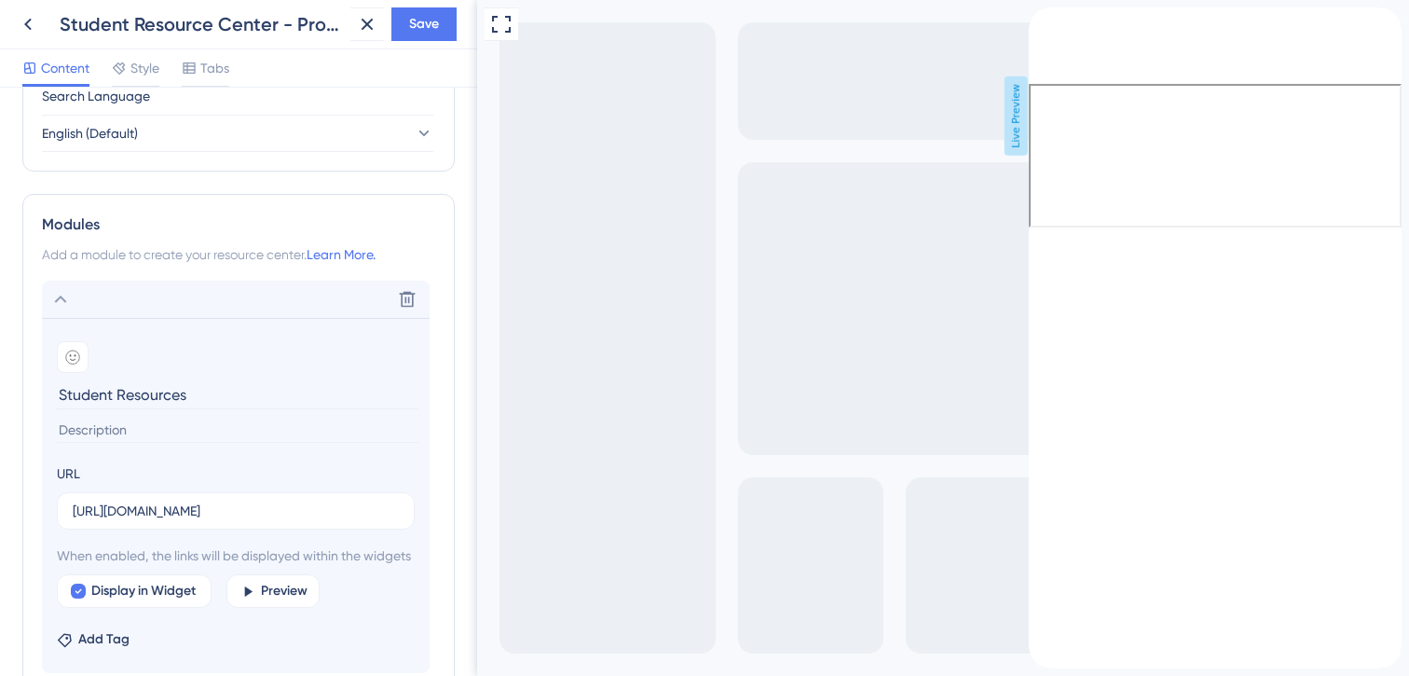
scroll to position [736, 0]
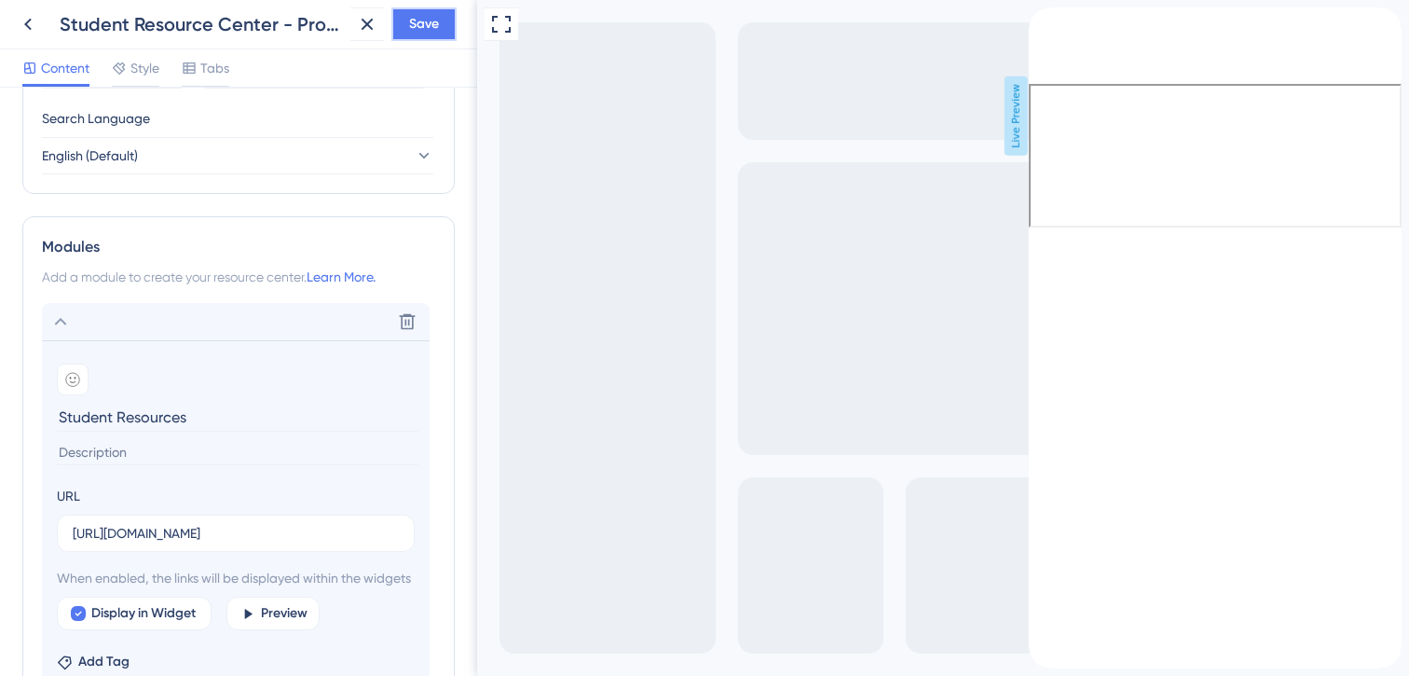
click at [421, 25] on span "Save" at bounding box center [424, 24] width 30 height 22
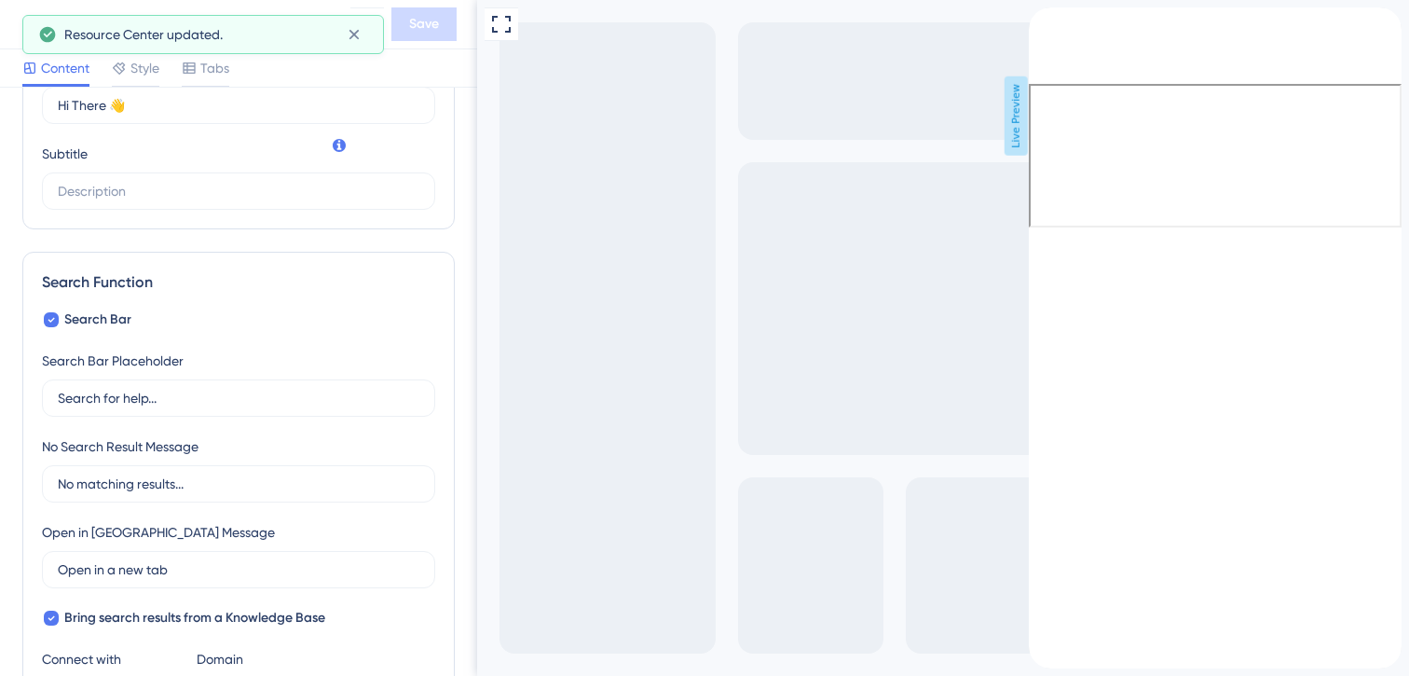
scroll to position [0, 0]
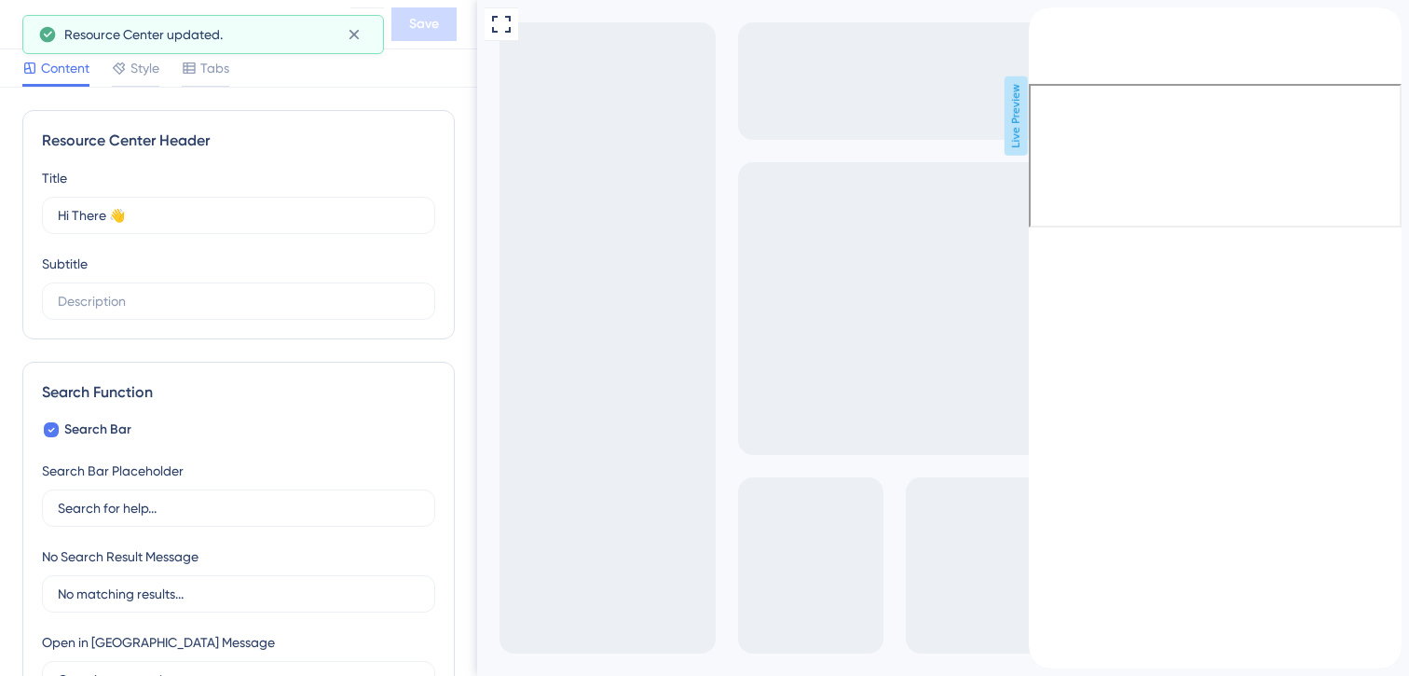
click at [1049, 63] on icon "close resource center" at bounding box center [1044, 68] width 10 height 10
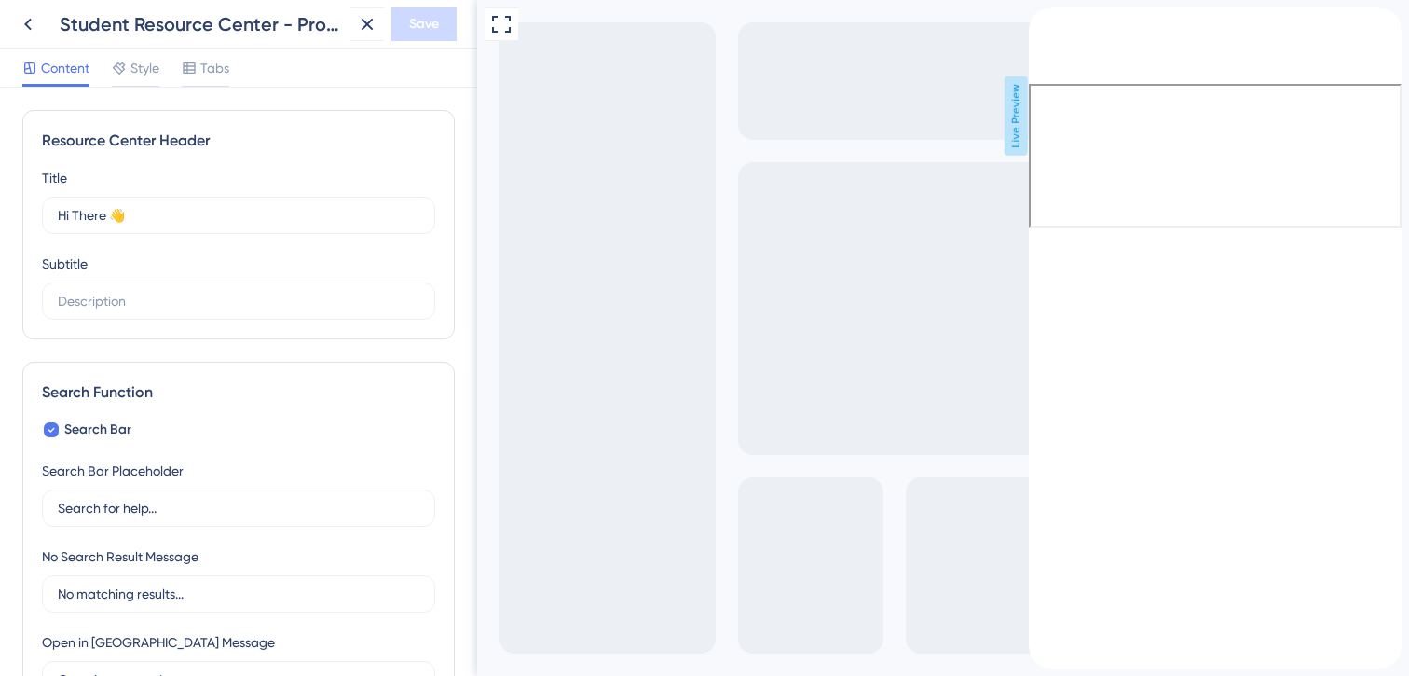
click at [1059, 54] on div "close resource center" at bounding box center [1044, 69] width 30 height 30
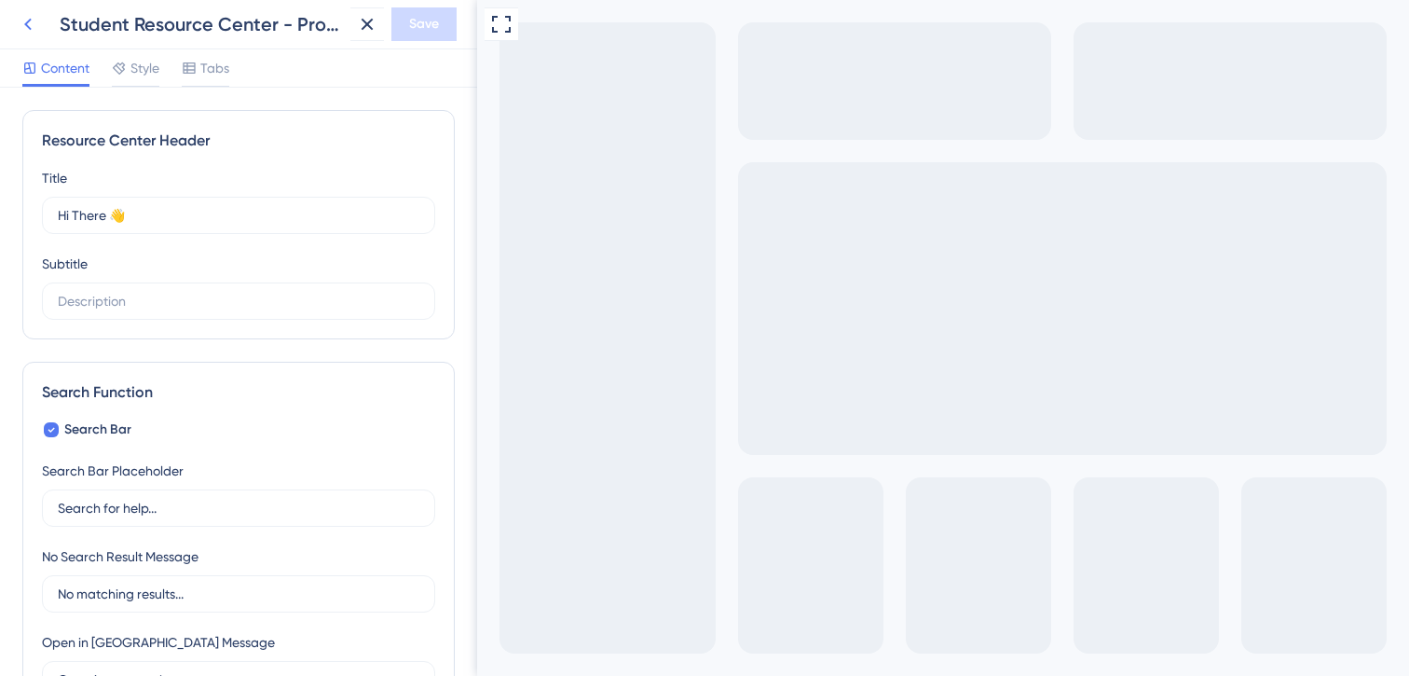
click at [22, 29] on icon at bounding box center [28, 24] width 22 height 22
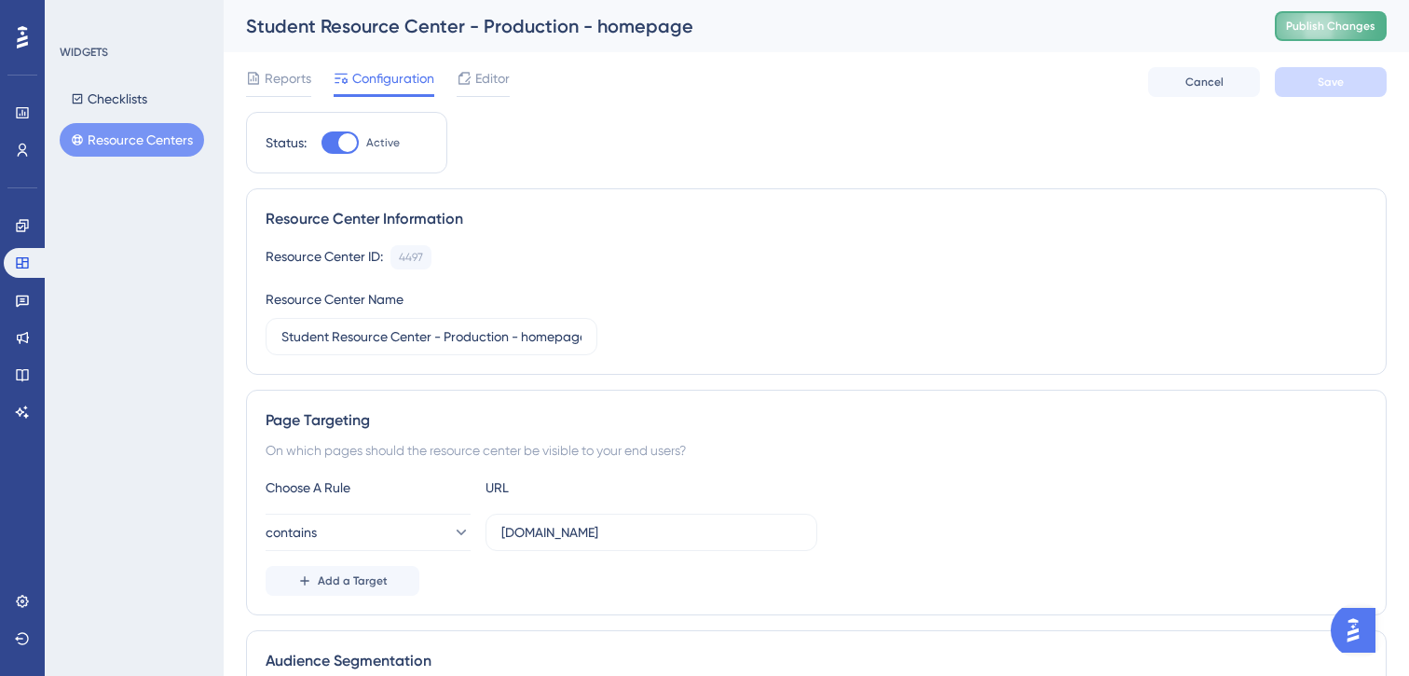
click at [1316, 28] on span "Publish Changes" at bounding box center [1330, 26] width 89 height 15
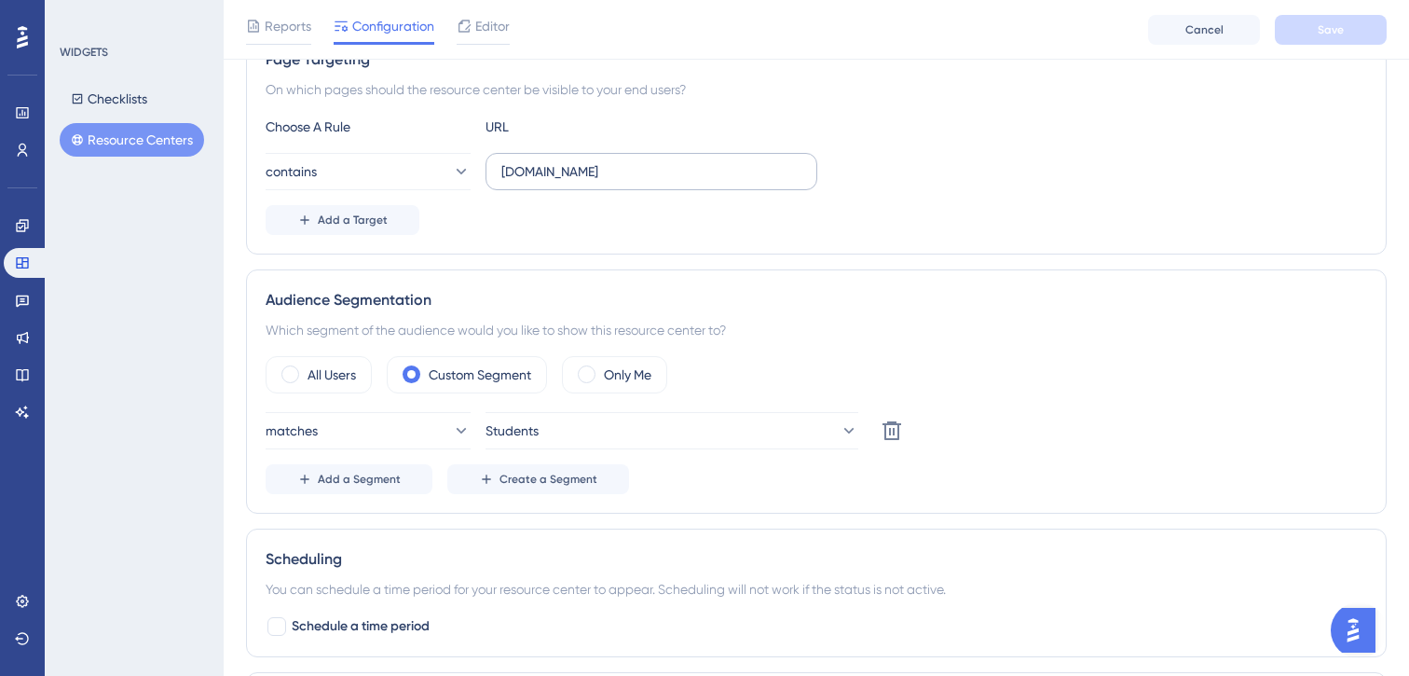
scroll to position [378, 0]
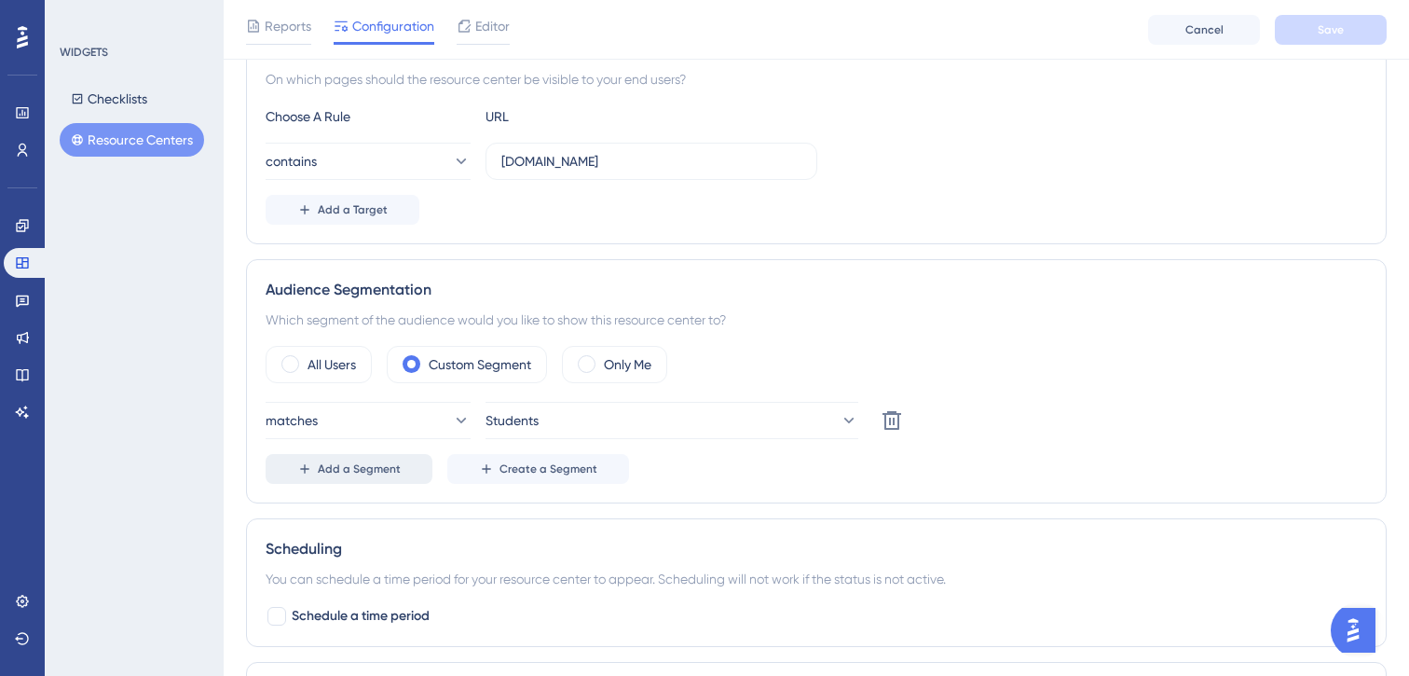
click at [385, 471] on span "Add a Segment" at bounding box center [359, 468] width 83 height 15
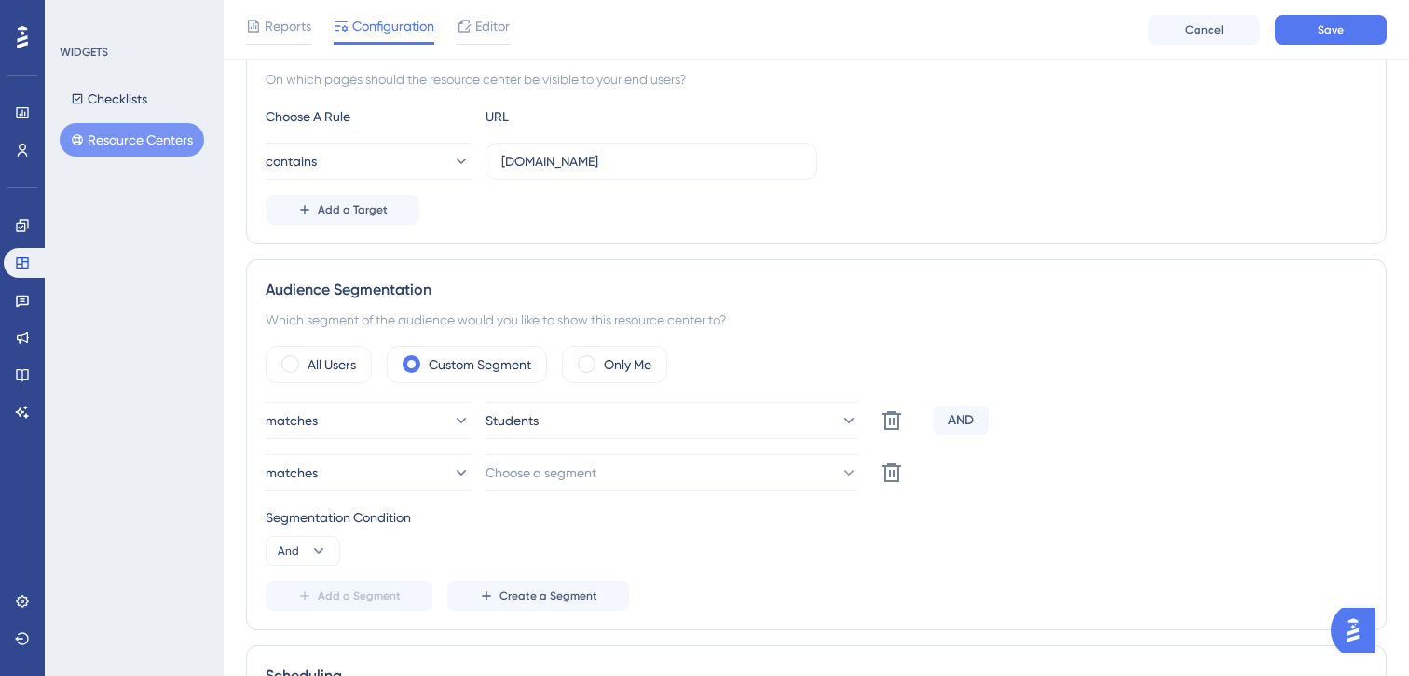
click at [945, 429] on div "AND" at bounding box center [961, 420] width 56 height 30
click at [319, 552] on icon at bounding box center [319, 551] width 10 height 6
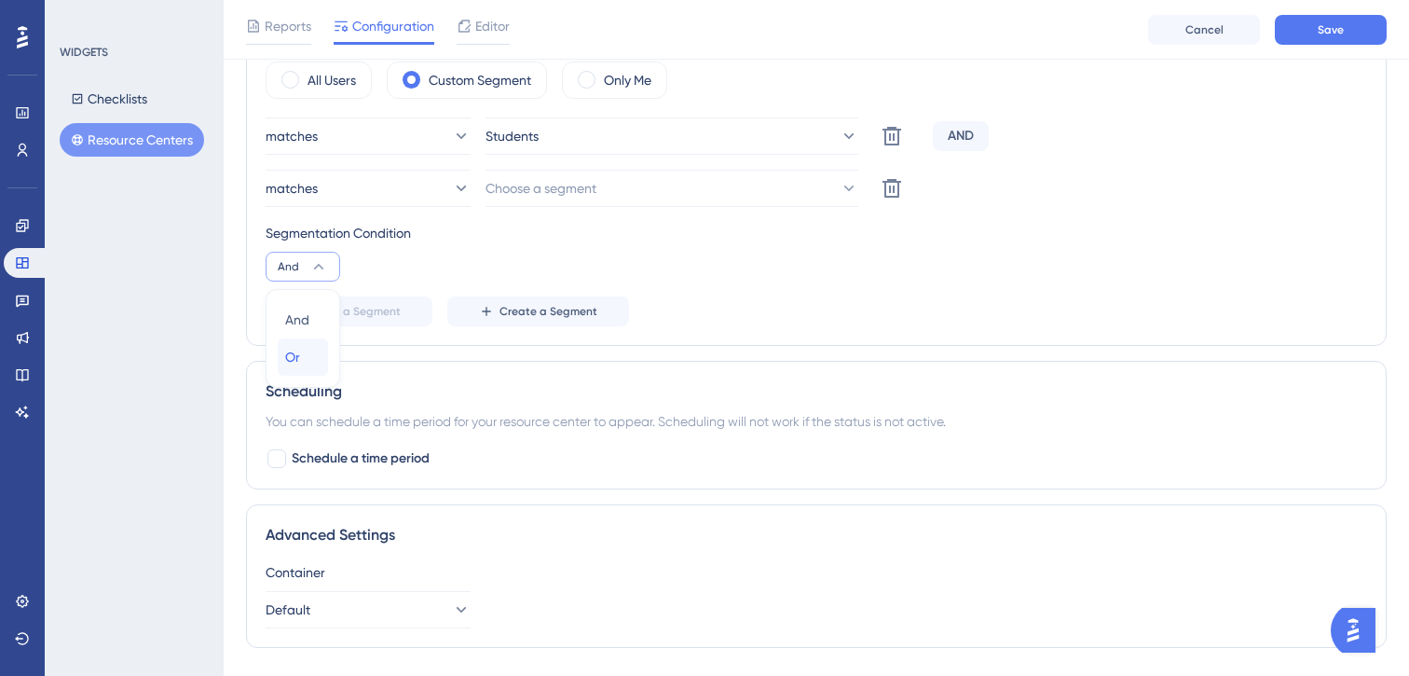
click at [293, 347] on span "Or" at bounding box center [292, 357] width 15 height 22
click at [576, 185] on span "Choose a segment" at bounding box center [541, 188] width 111 height 22
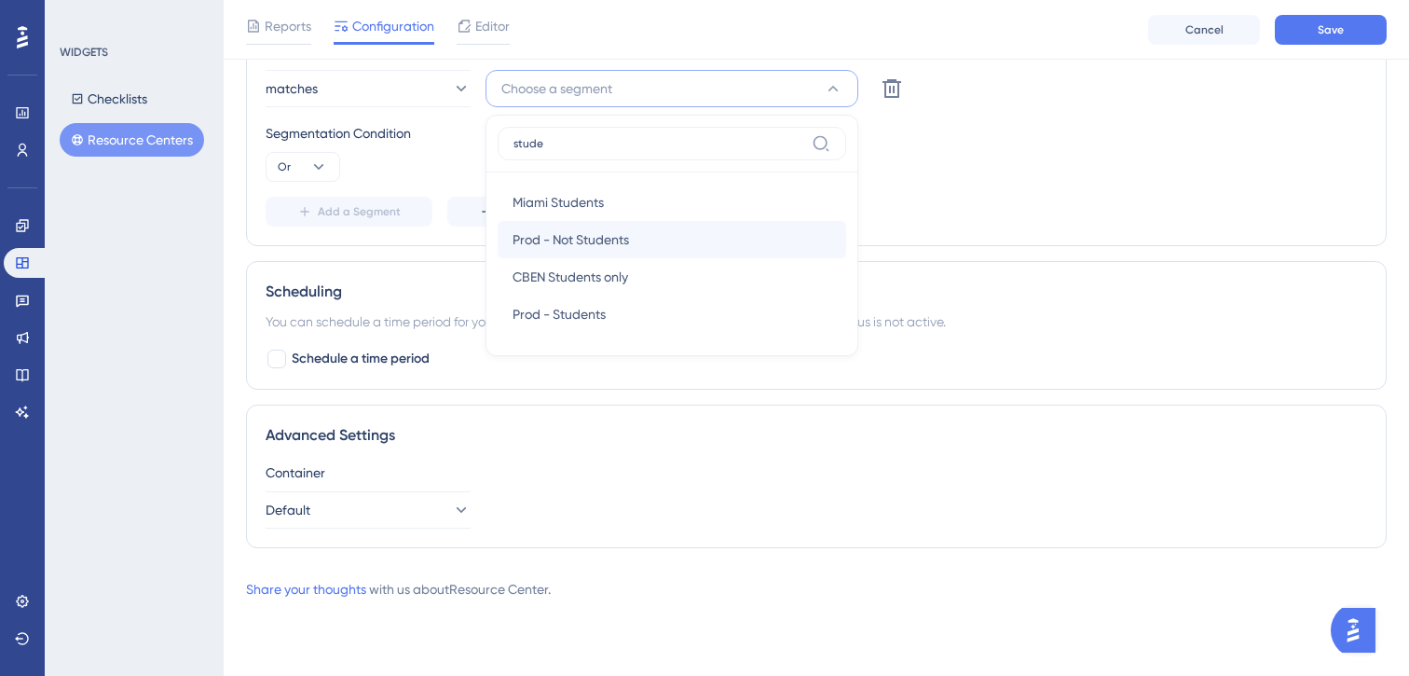
type input "stude"
click at [568, 247] on span "Prod - Not Students" at bounding box center [571, 239] width 116 height 22
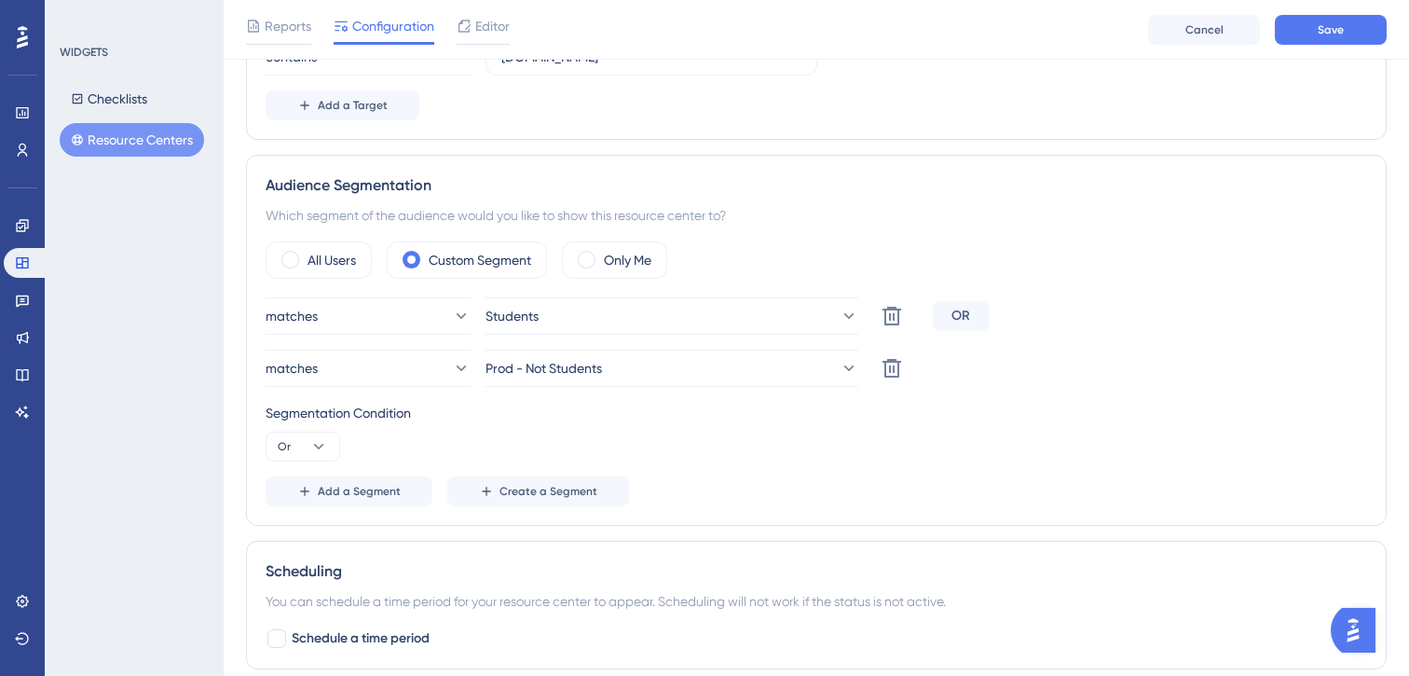
scroll to position [463, 0]
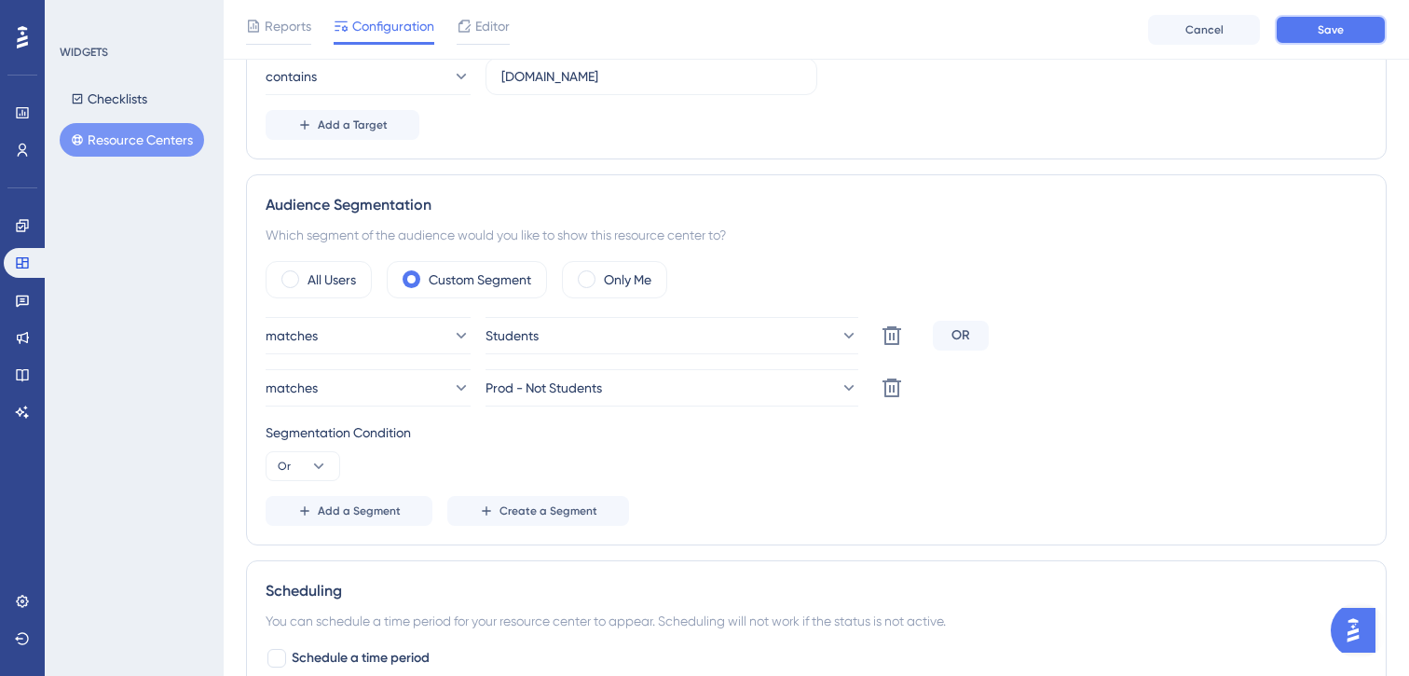
click at [1294, 32] on button "Save" at bounding box center [1331, 30] width 112 height 30
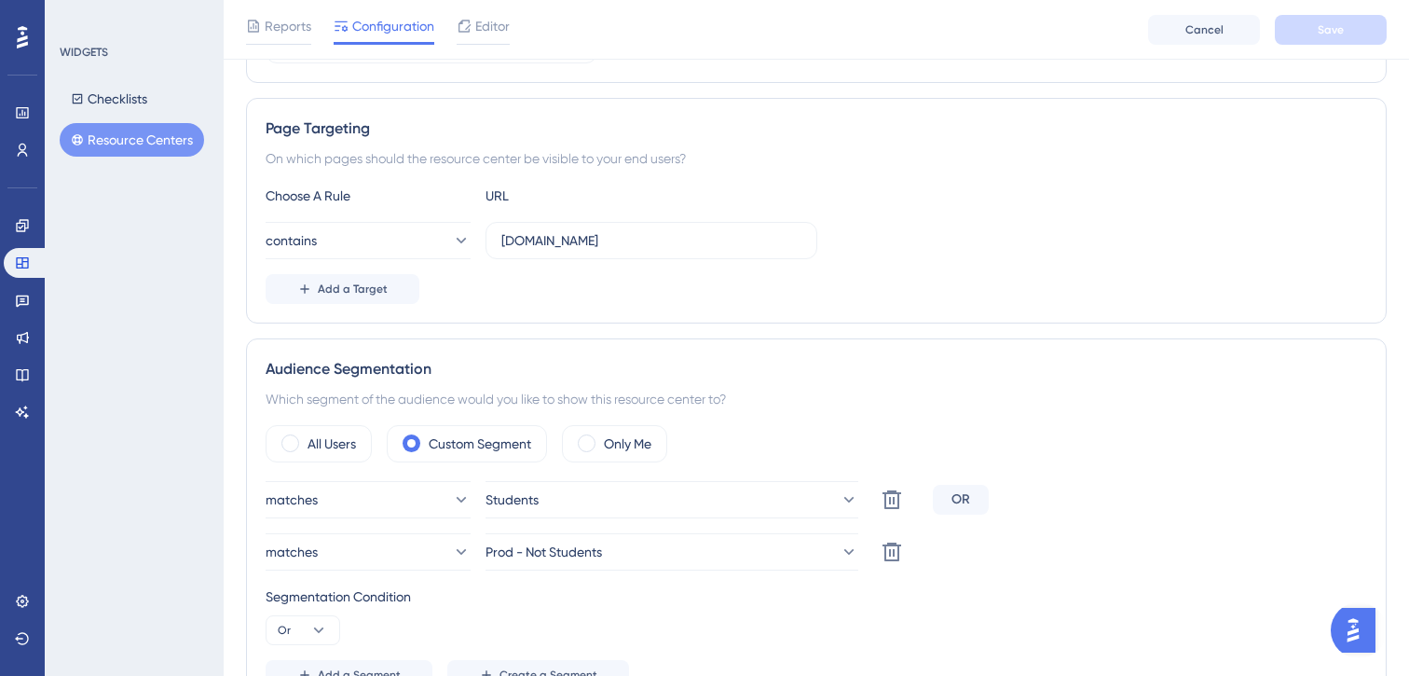
scroll to position [292, 0]
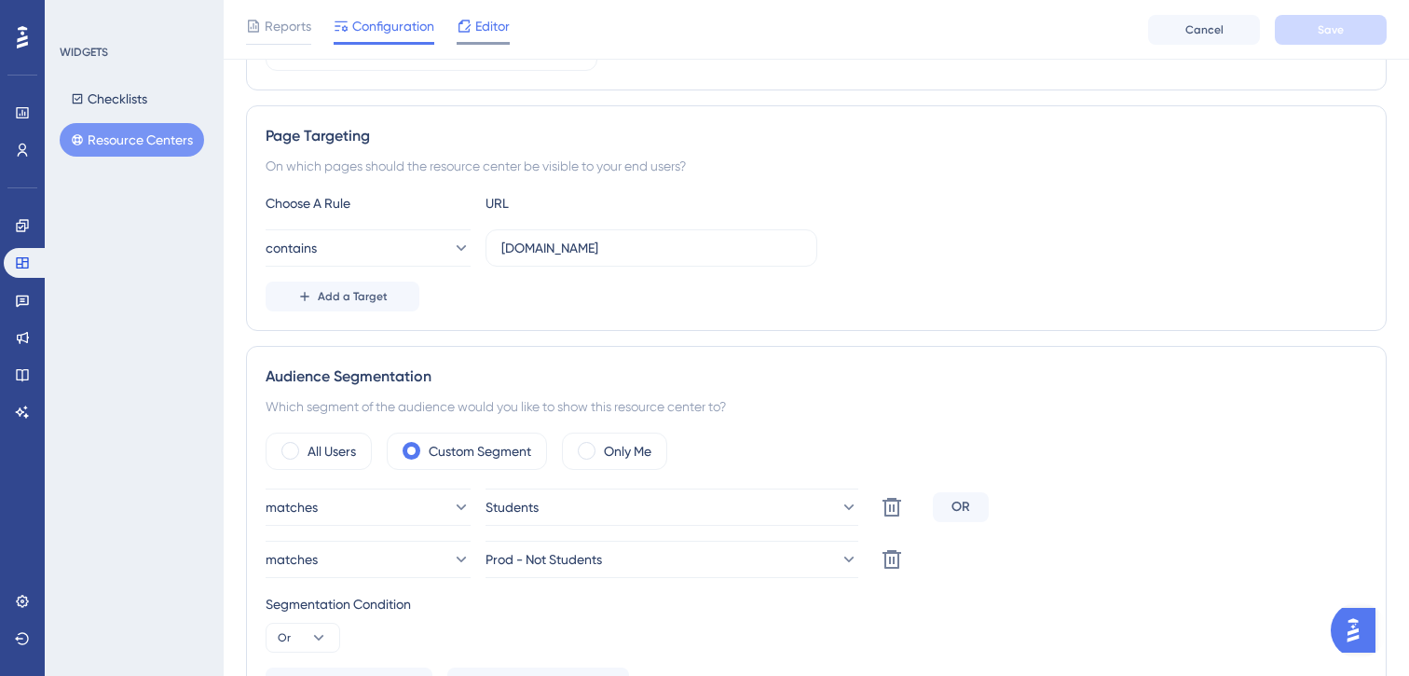
click at [474, 30] on div "Editor" at bounding box center [483, 26] width 53 height 22
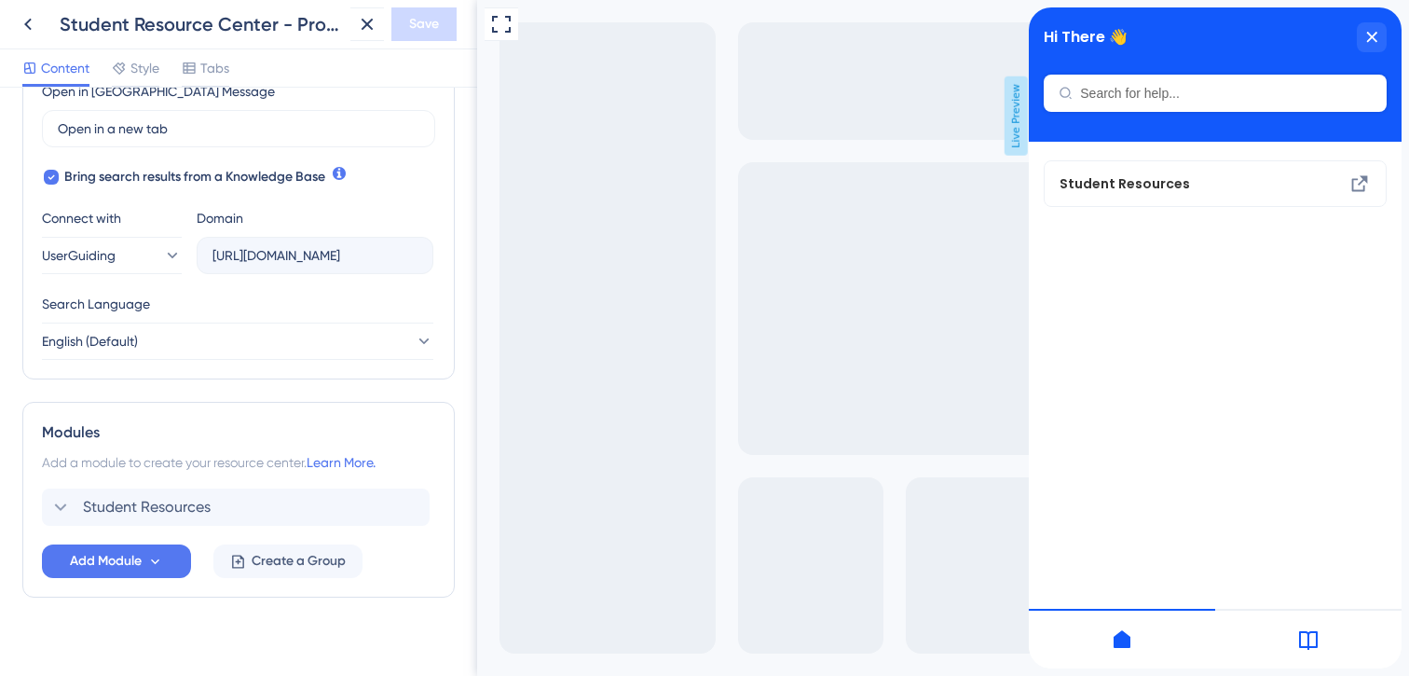
scroll to position [555, 0]
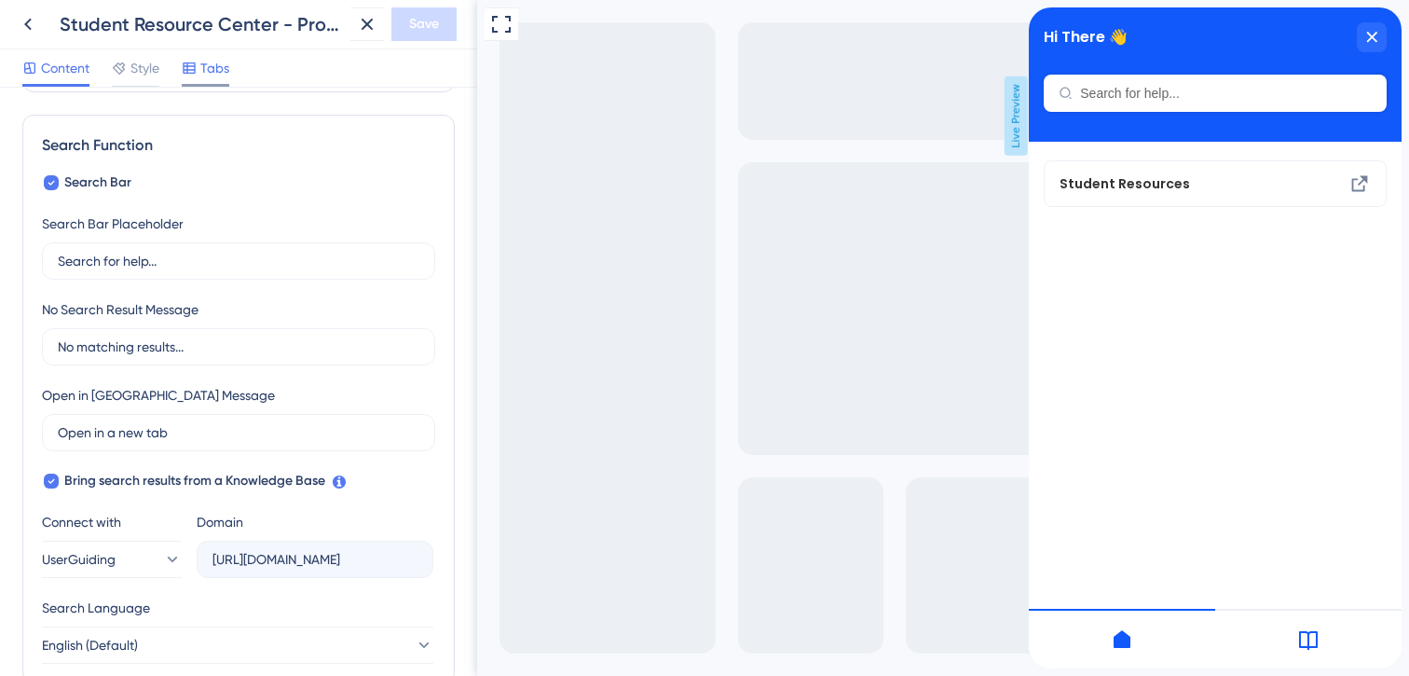
click at [194, 63] on icon at bounding box center [189, 68] width 15 height 15
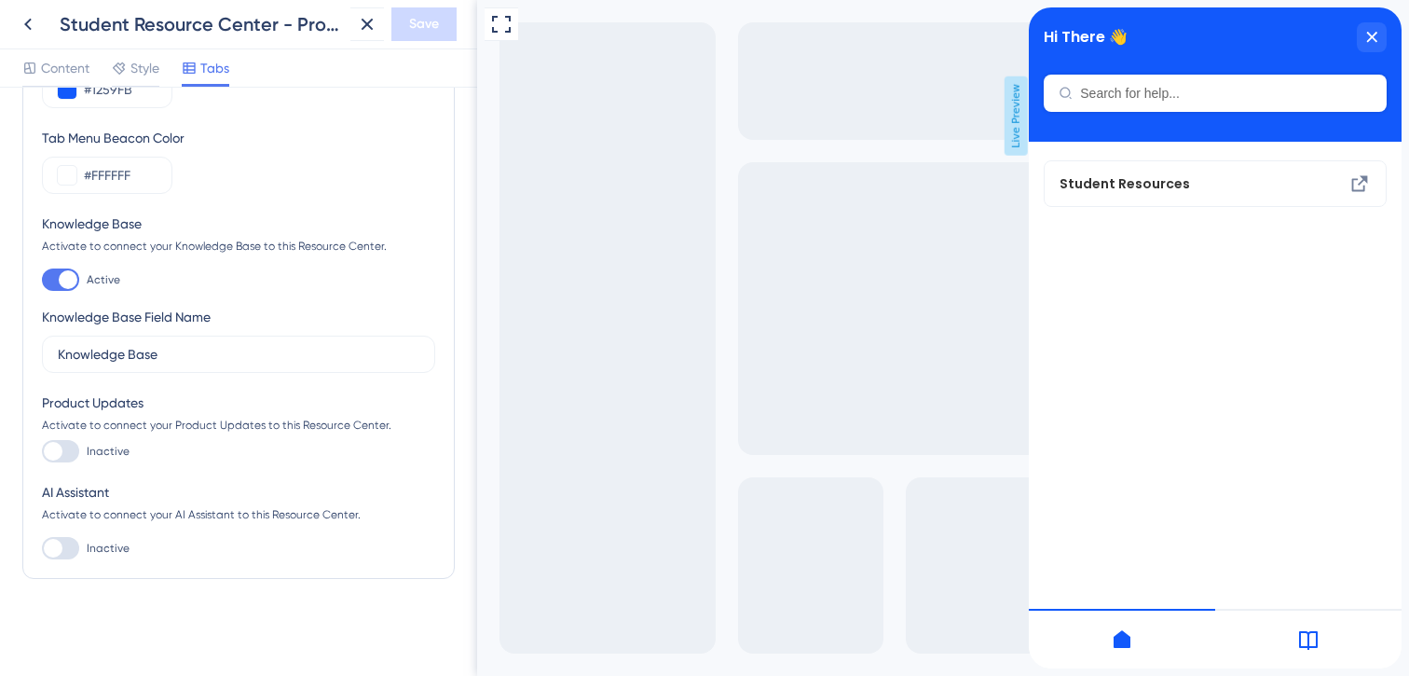
click at [66, 277] on div at bounding box center [68, 279] width 19 height 19
click at [42, 280] on input "Active" at bounding box center [41, 280] width 1 height 1
checkbox input "false"
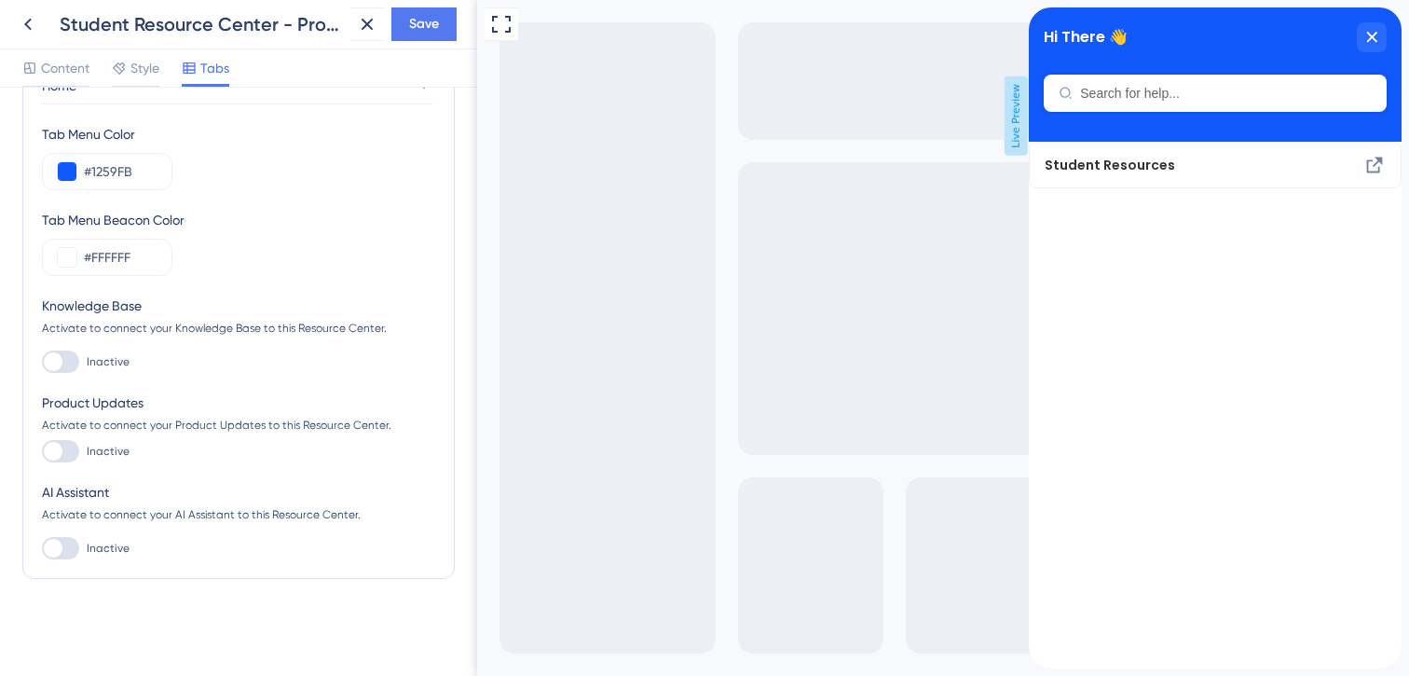
scroll to position [0, 0]
click at [432, 31] on span "Save" at bounding box center [424, 24] width 30 height 22
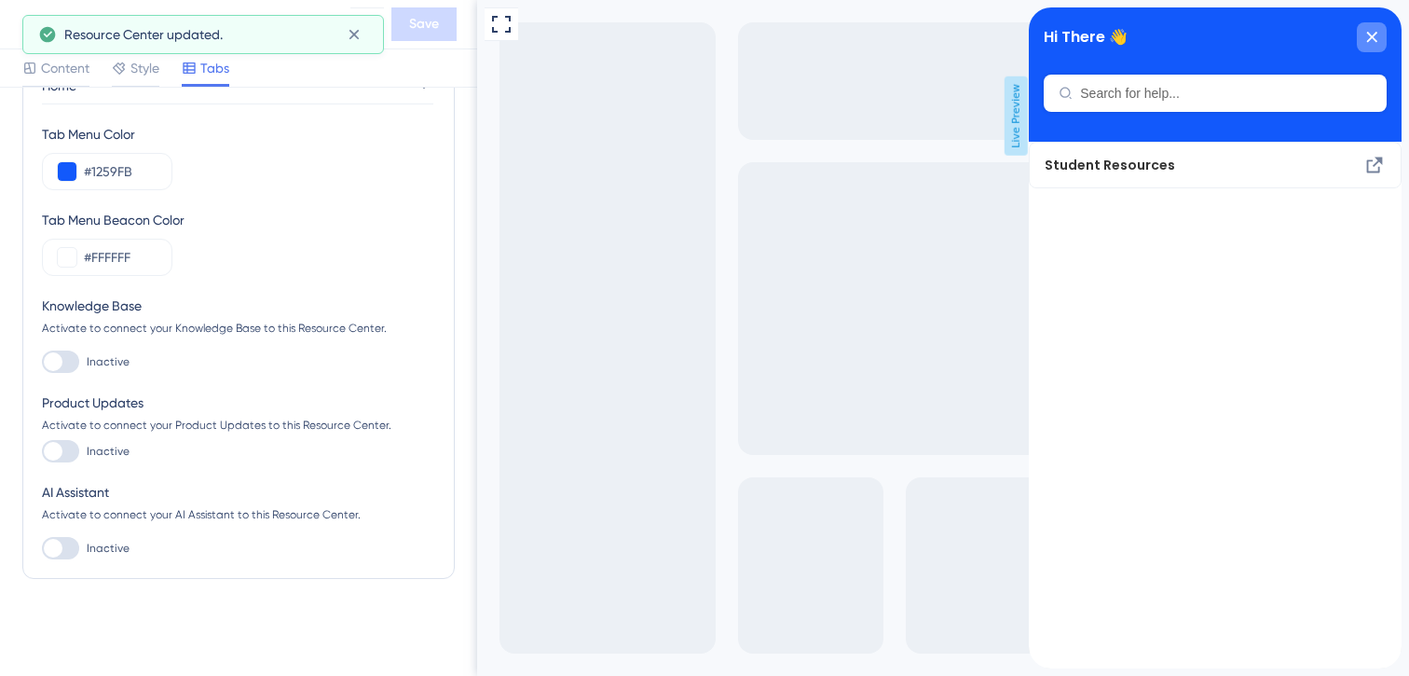
click at [1373, 39] on icon "close resource center" at bounding box center [1371, 37] width 11 height 11
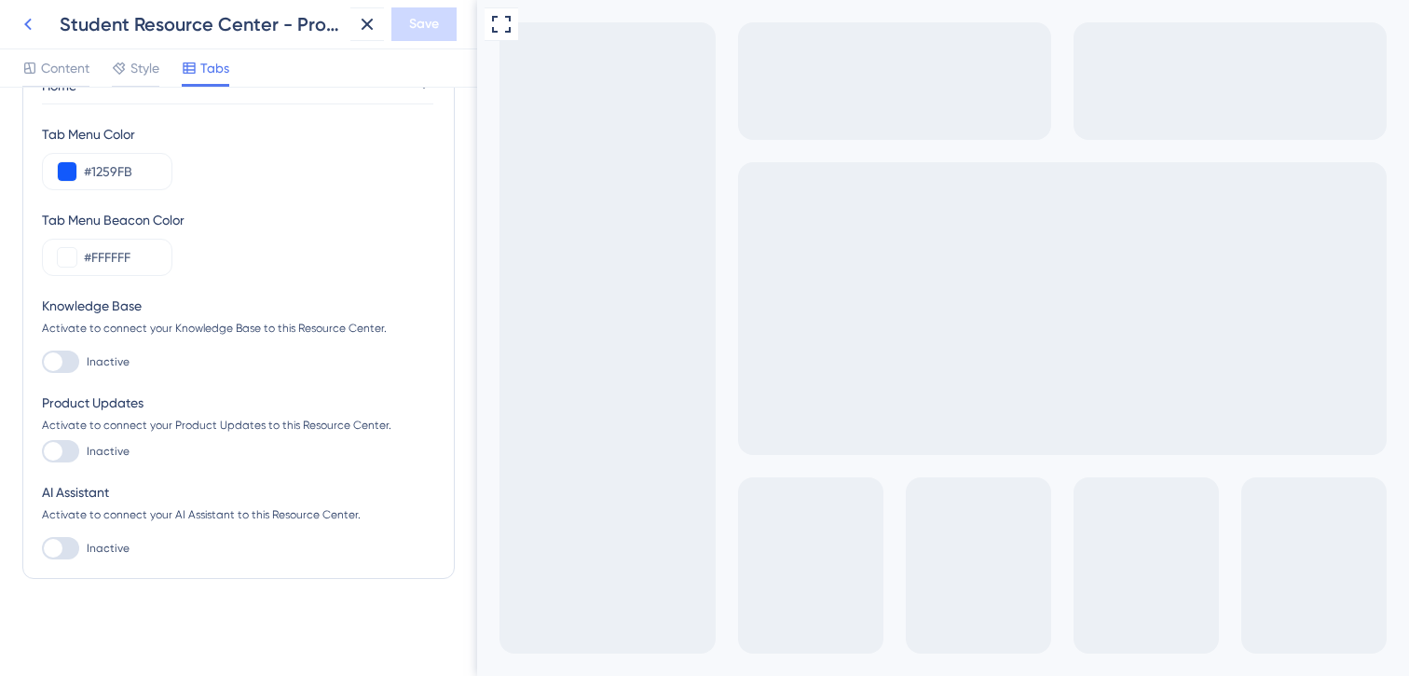
click at [26, 23] on icon at bounding box center [27, 25] width 7 height 12
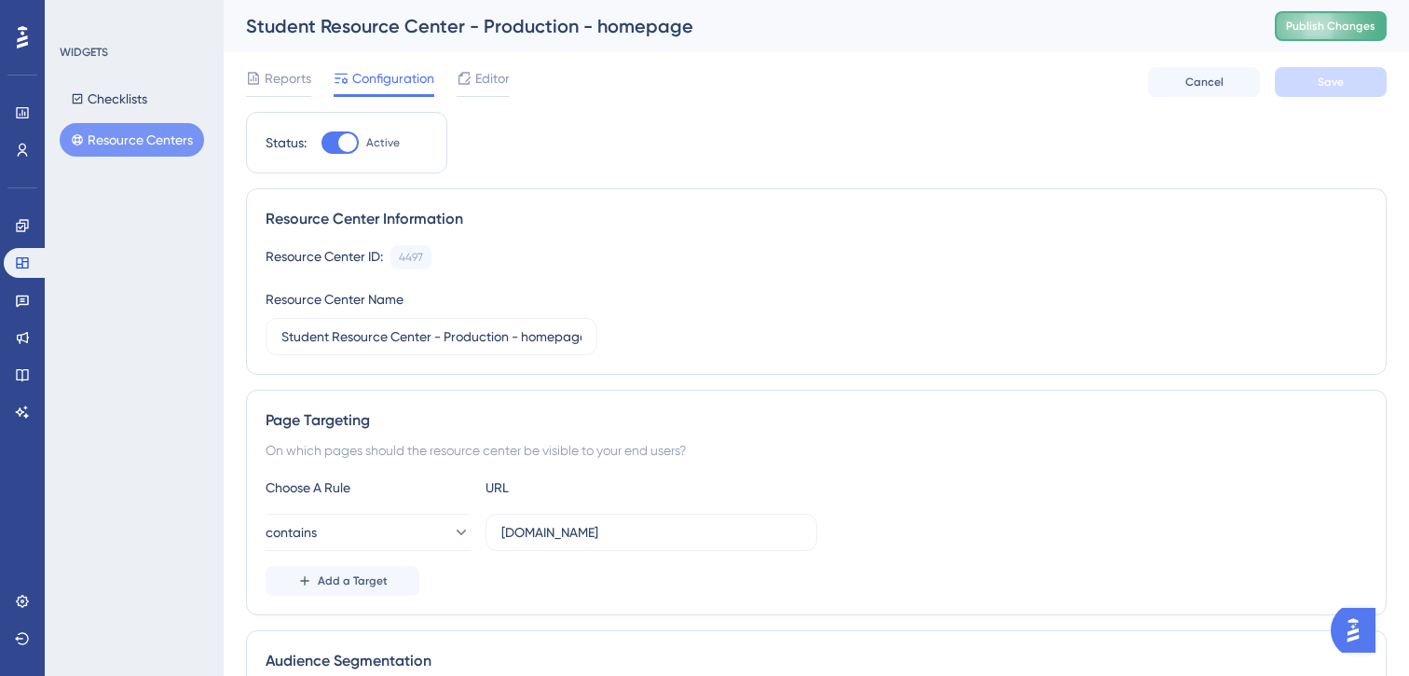
click at [1302, 25] on span "Publish Changes" at bounding box center [1330, 26] width 89 height 15
drag, startPoint x: 513, startPoint y: 336, endPoint x: 674, endPoint y: 338, distance: 160.3
click at [674, 338] on div "Resource Center ID: 4497 Copy Resource Center Name Student Resource Center - Pr…" at bounding box center [817, 300] width 1102 height 110
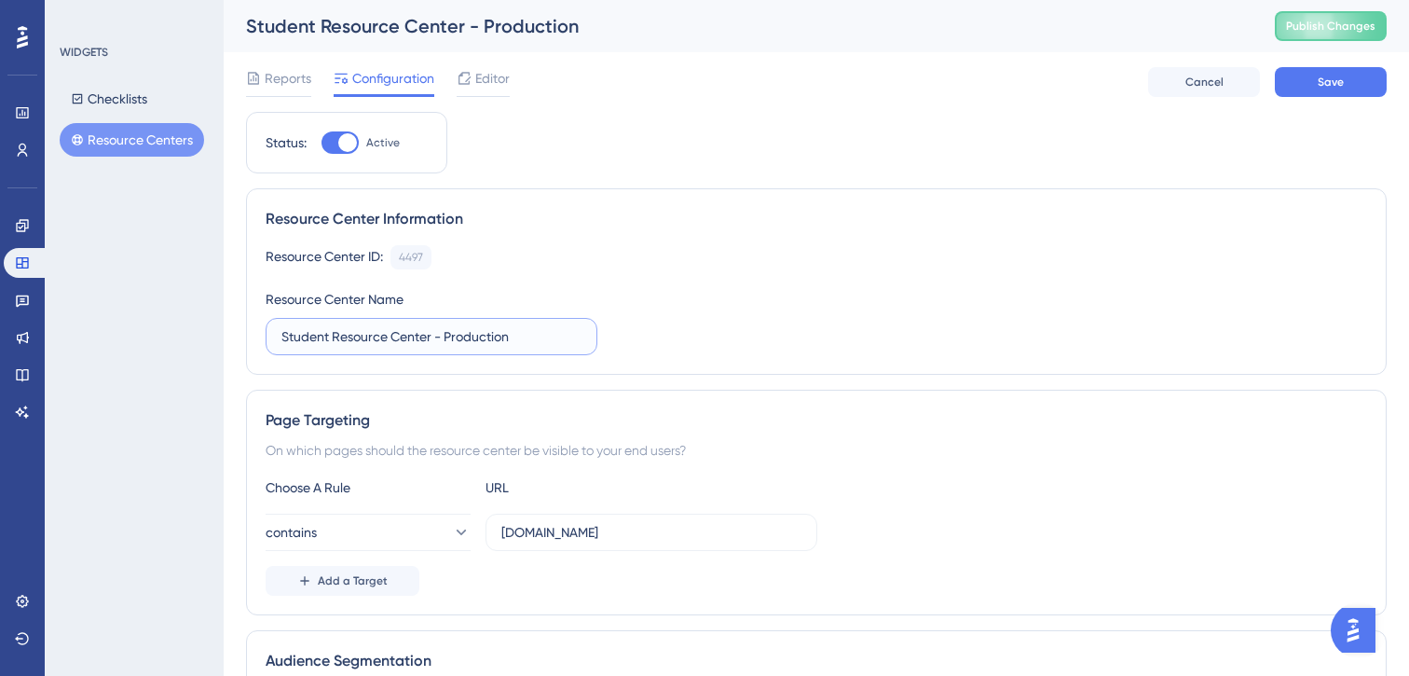
scroll to position [0, 0]
type input "Student Resource Center - Production"
click at [1286, 17] on button "Publish Changes" at bounding box center [1331, 26] width 112 height 30
click at [1282, 84] on button "Save" at bounding box center [1331, 82] width 112 height 30
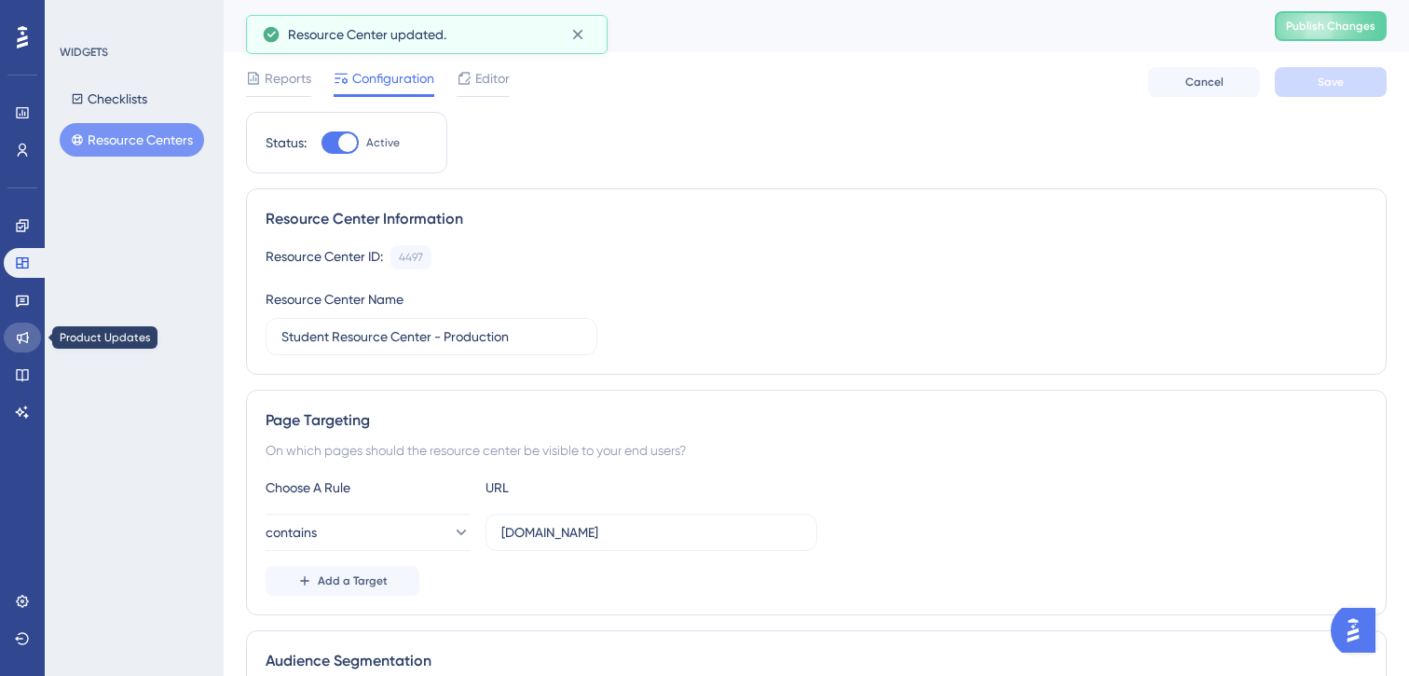
click at [29, 330] on icon at bounding box center [22, 337] width 15 height 15
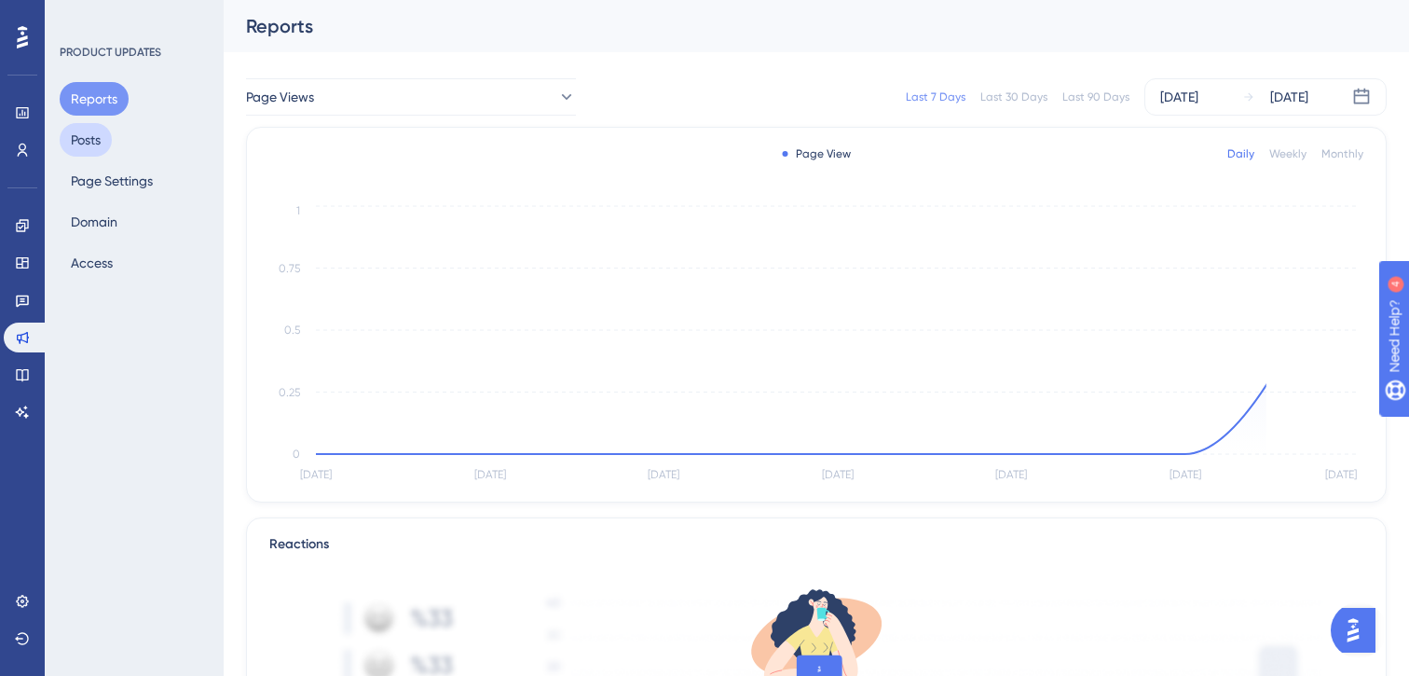
click at [90, 134] on button "Posts" at bounding box center [86, 140] width 52 height 34
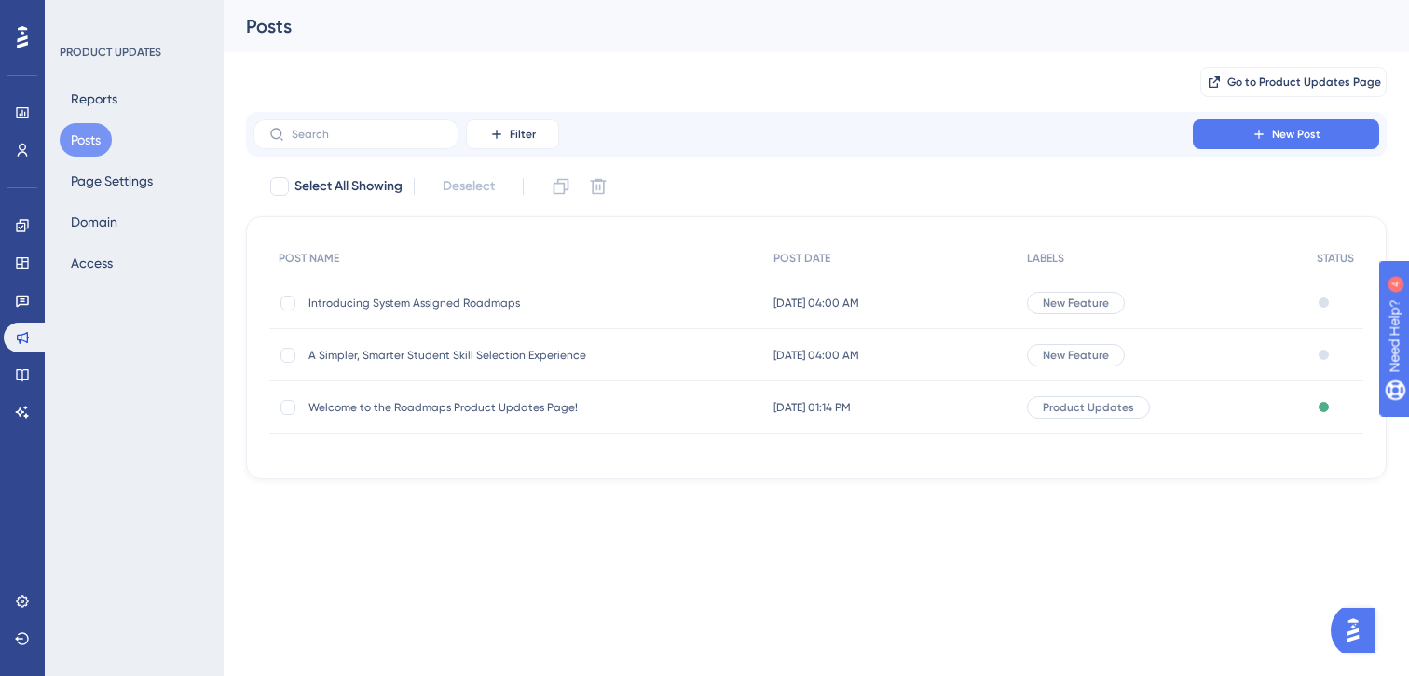
click at [431, 304] on span "Introducing System Assigned Roadmaps" at bounding box center [457, 302] width 298 height 15
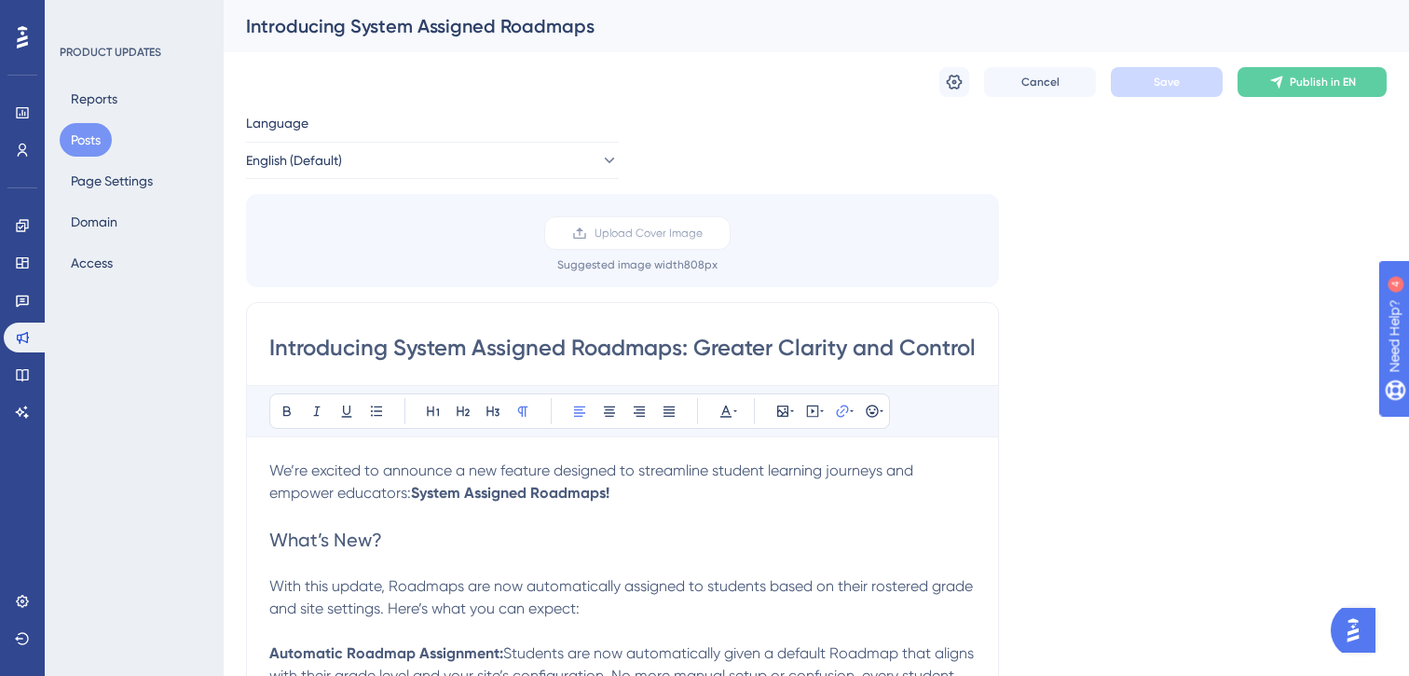
scroll to position [549, 0]
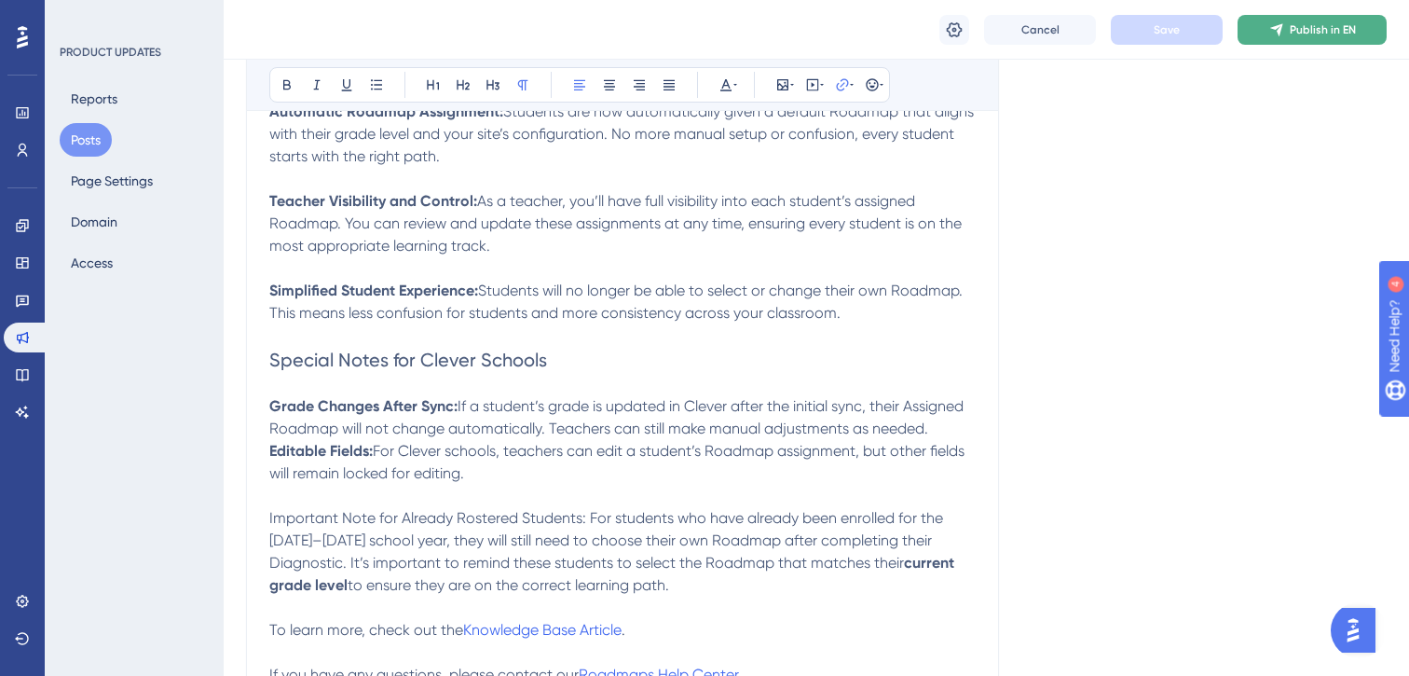
click at [1304, 29] on span "Publish in EN" at bounding box center [1323, 29] width 66 height 15
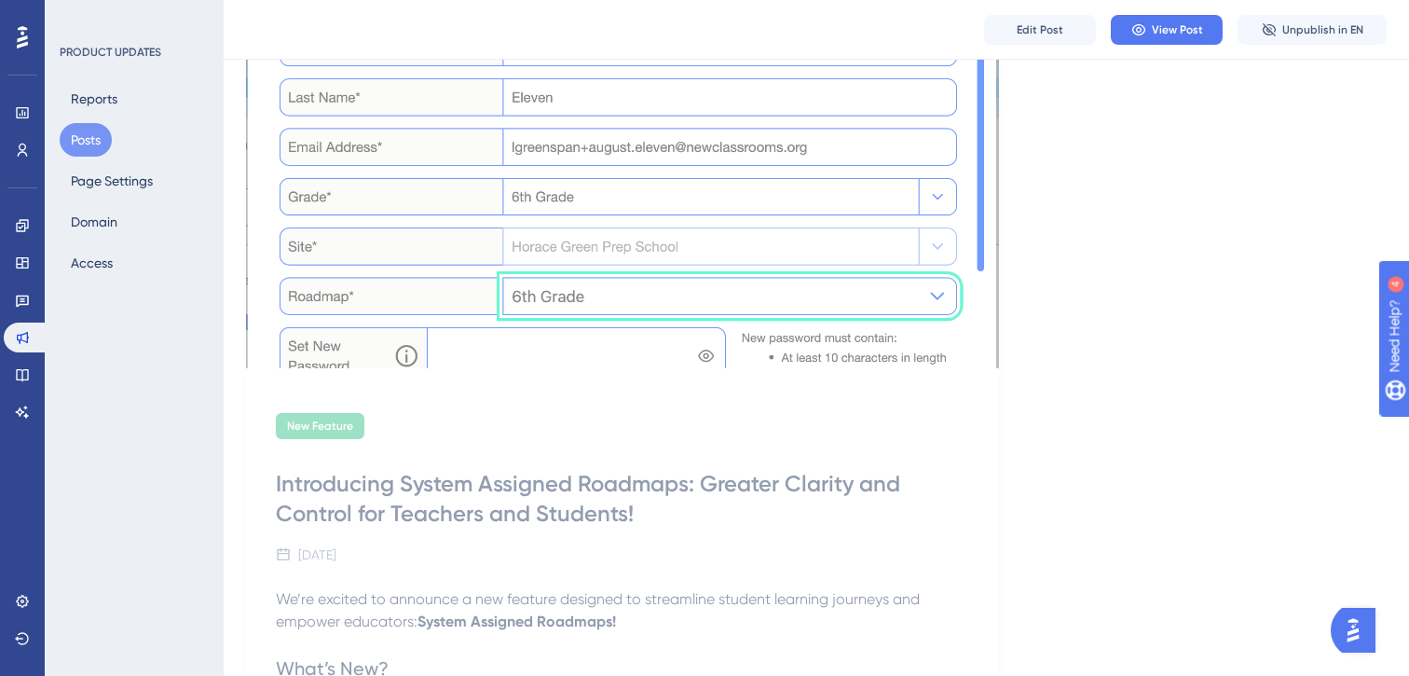
scroll to position [194, 0]
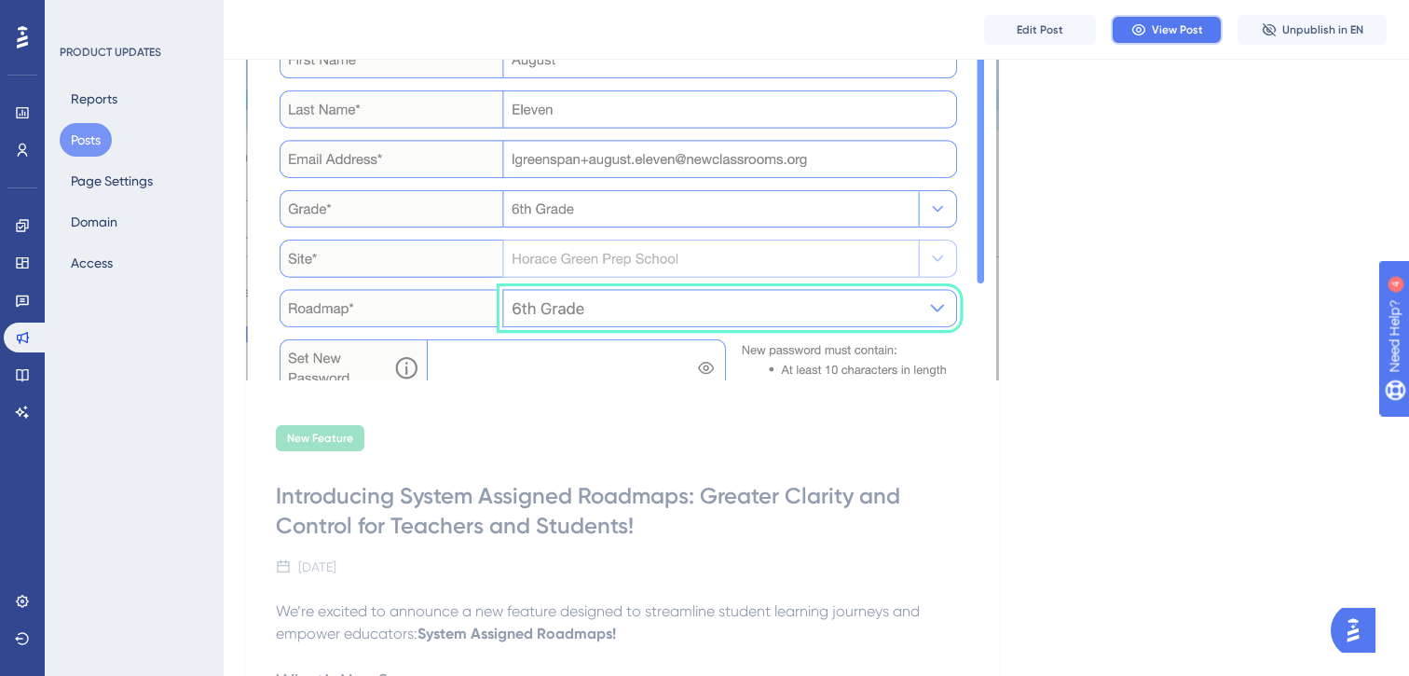
click at [1188, 27] on span "View Post" at bounding box center [1177, 29] width 51 height 15
click at [27, 332] on icon at bounding box center [23, 338] width 12 height 12
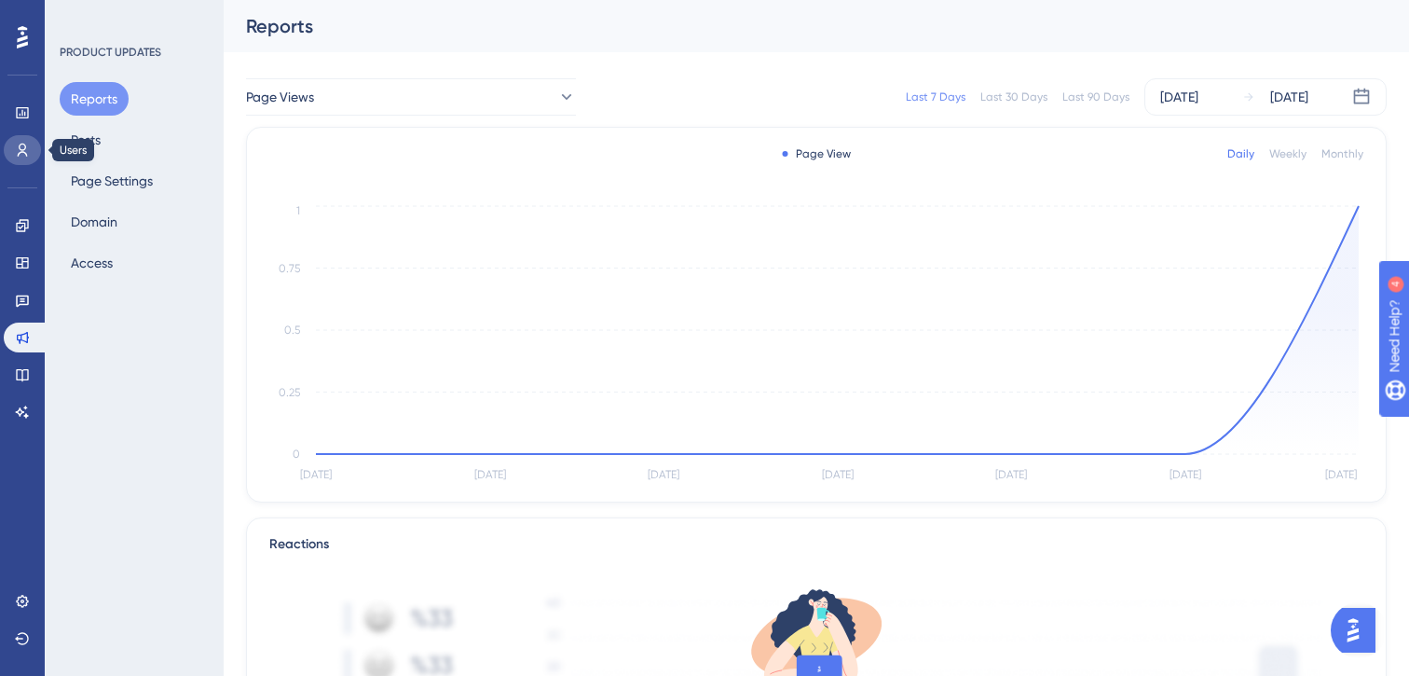
click at [28, 145] on icon at bounding box center [22, 150] width 15 height 15
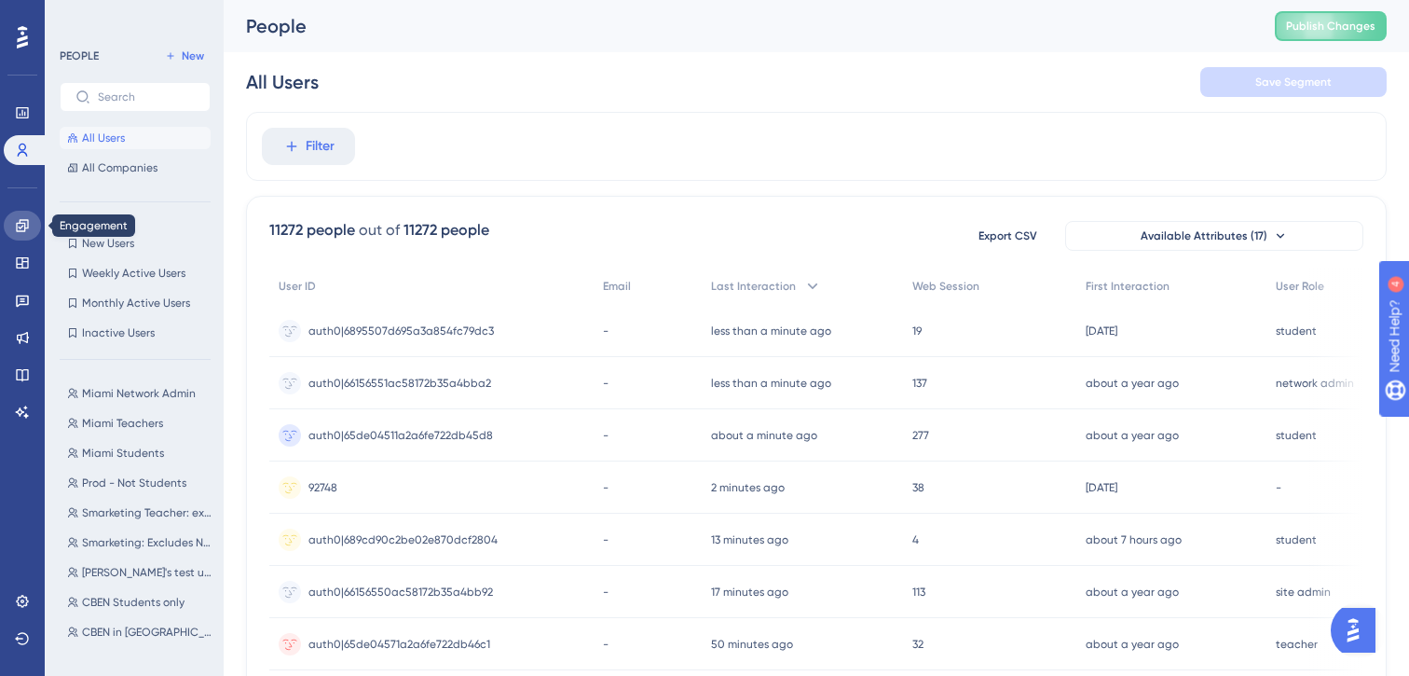
click at [23, 226] on icon at bounding box center [22, 225] width 15 height 15
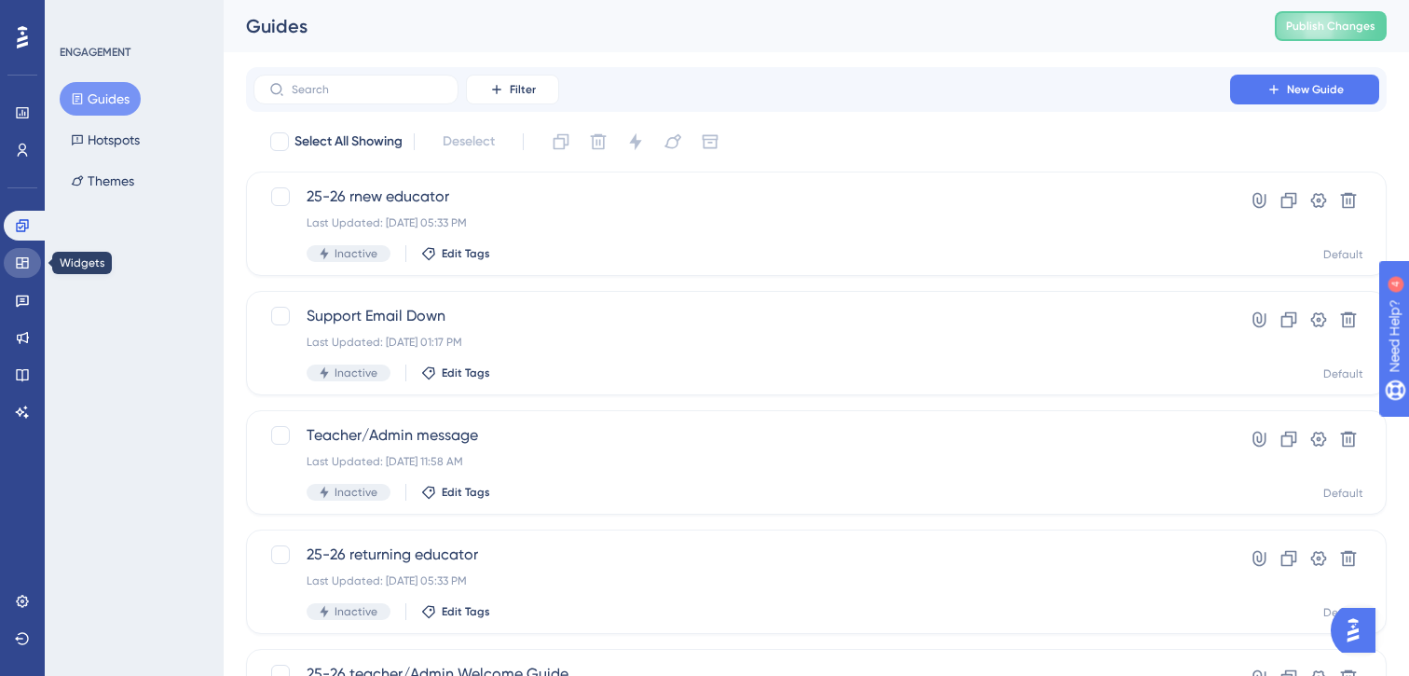
click at [29, 262] on icon at bounding box center [22, 262] width 15 height 15
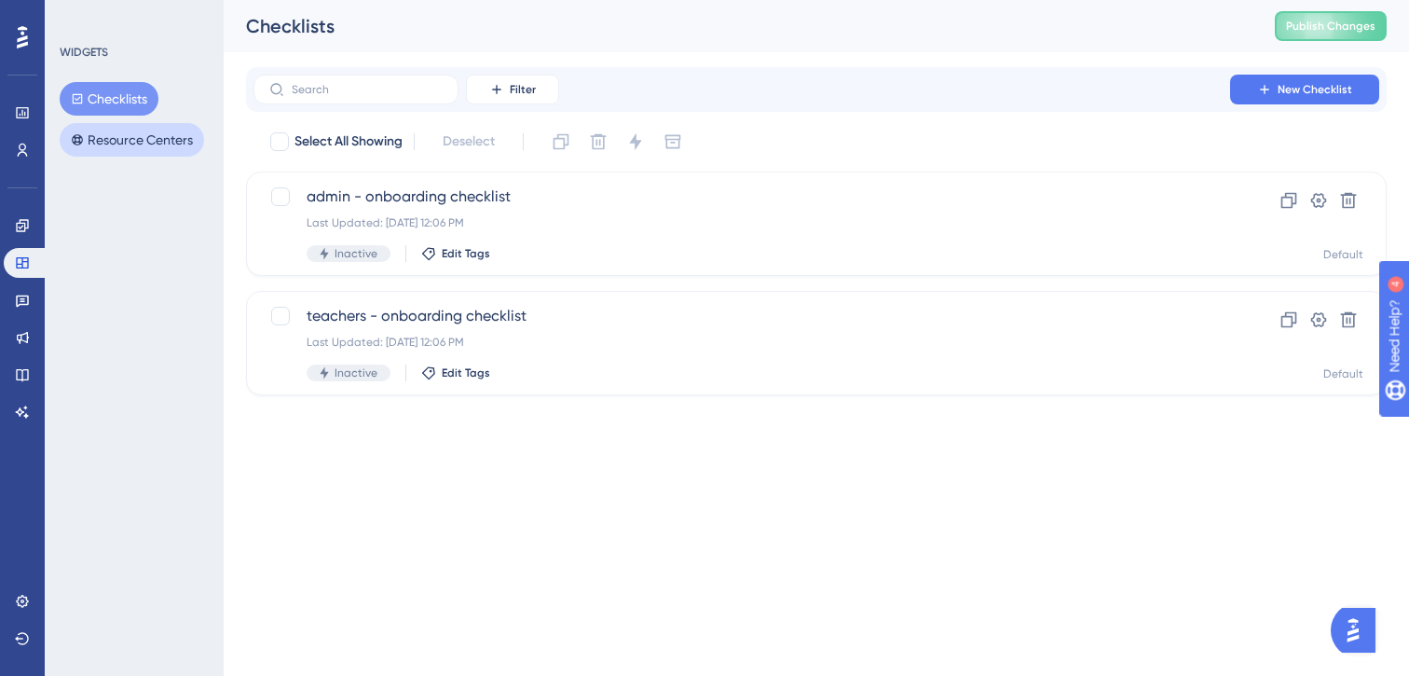
click at [103, 137] on button "Resource Centers" at bounding box center [132, 140] width 144 height 34
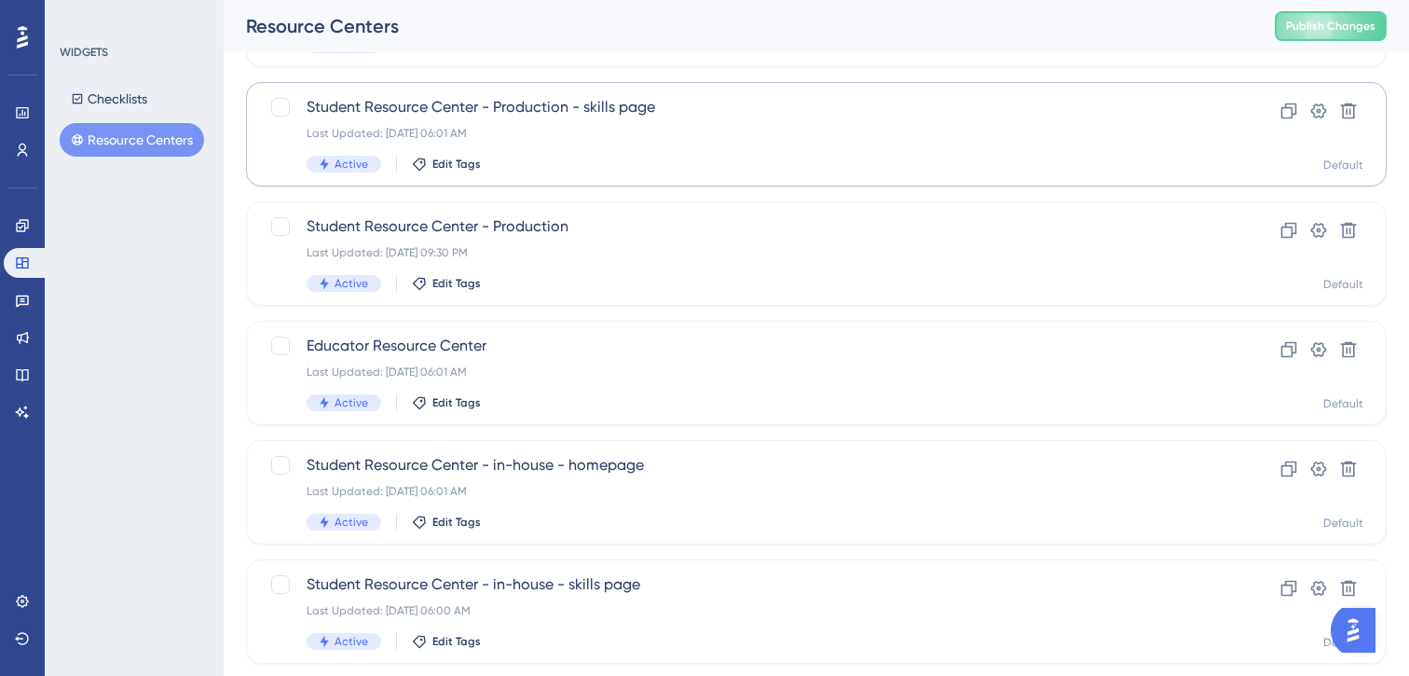
scroll to position [337, 0]
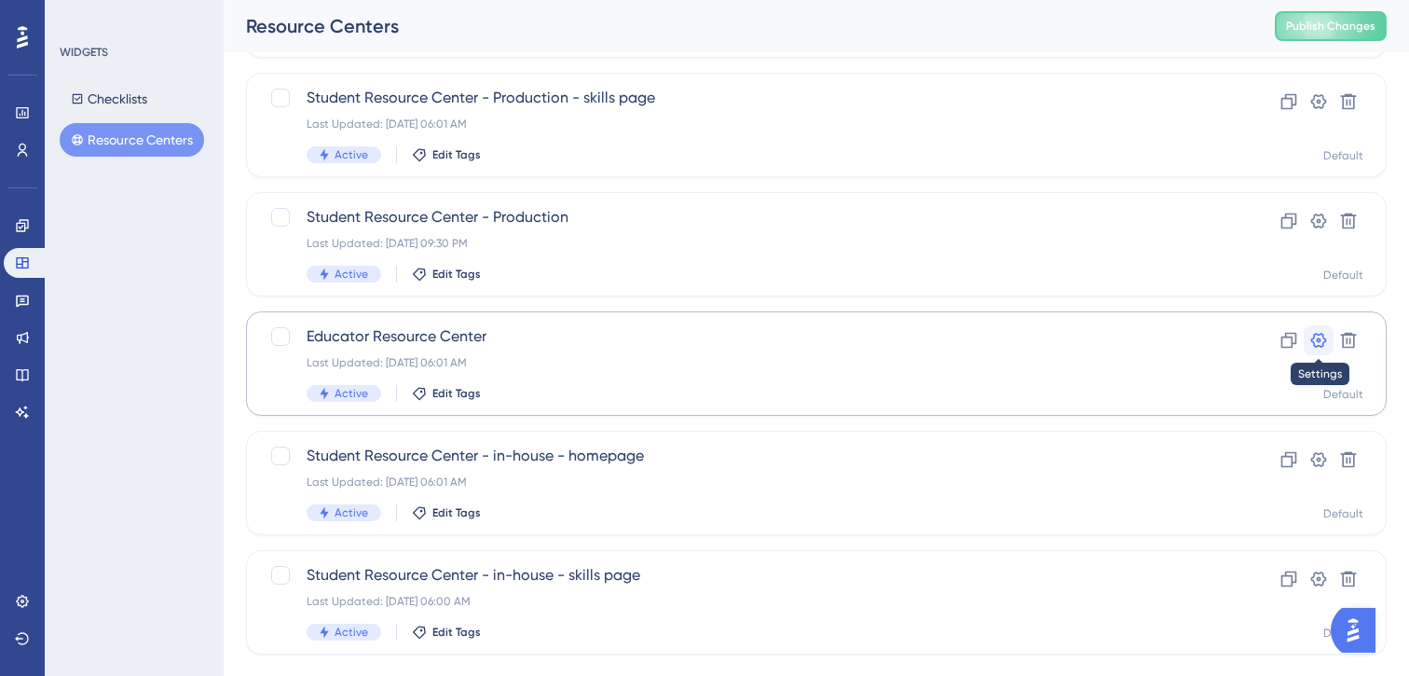
click at [1324, 334] on icon at bounding box center [1318, 340] width 19 height 19
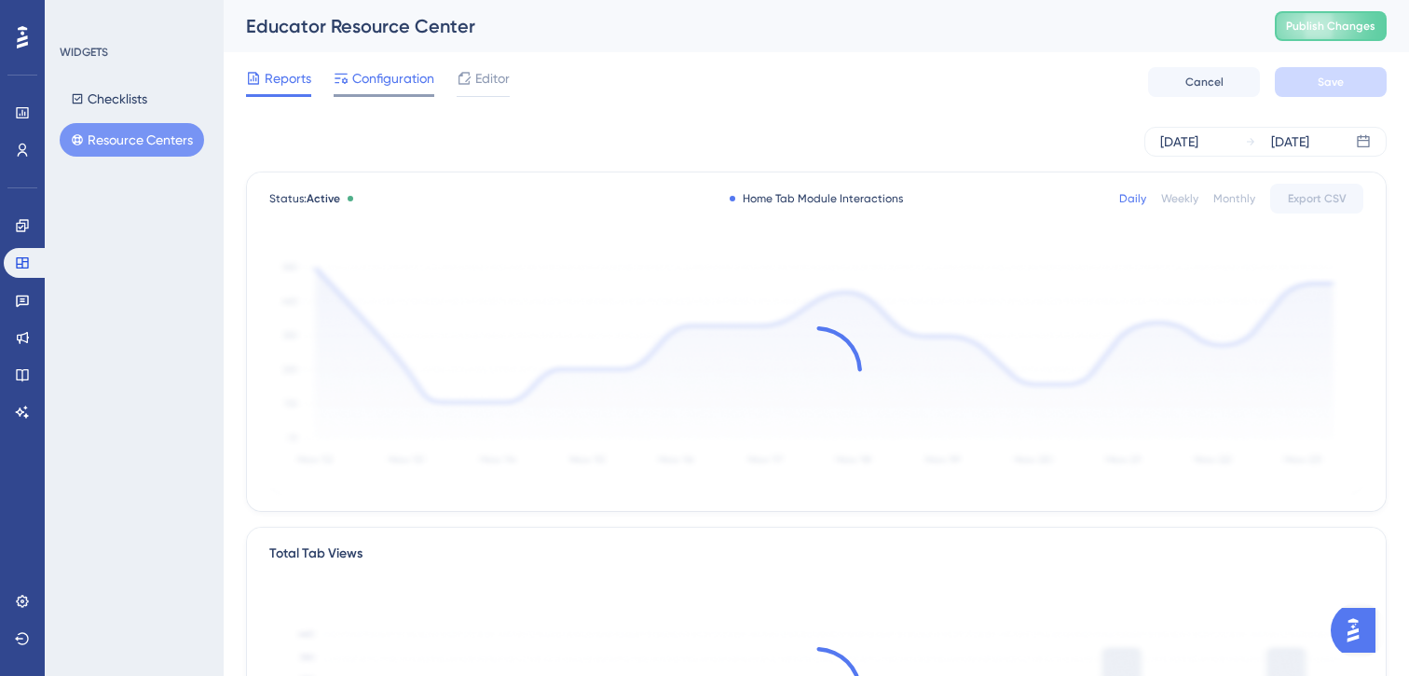
click at [400, 89] on div "Configuration" at bounding box center [384, 82] width 101 height 30
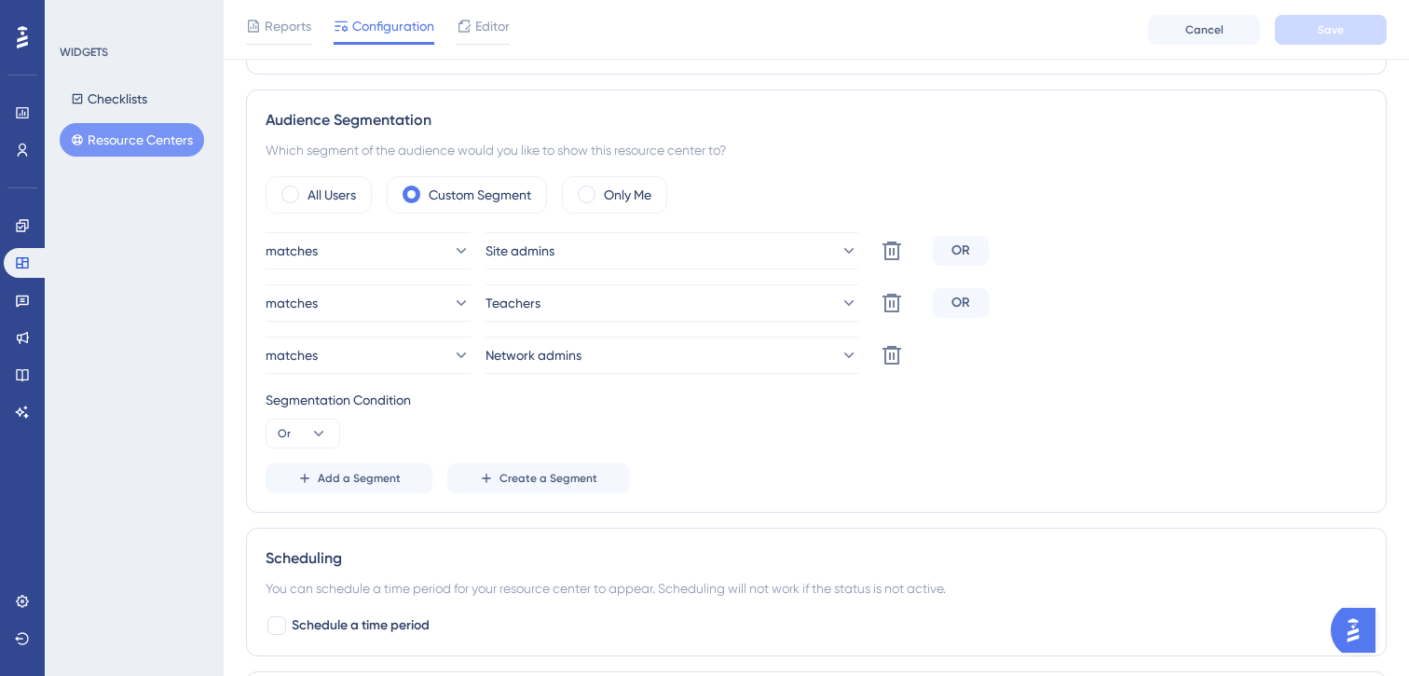
scroll to position [784, 0]
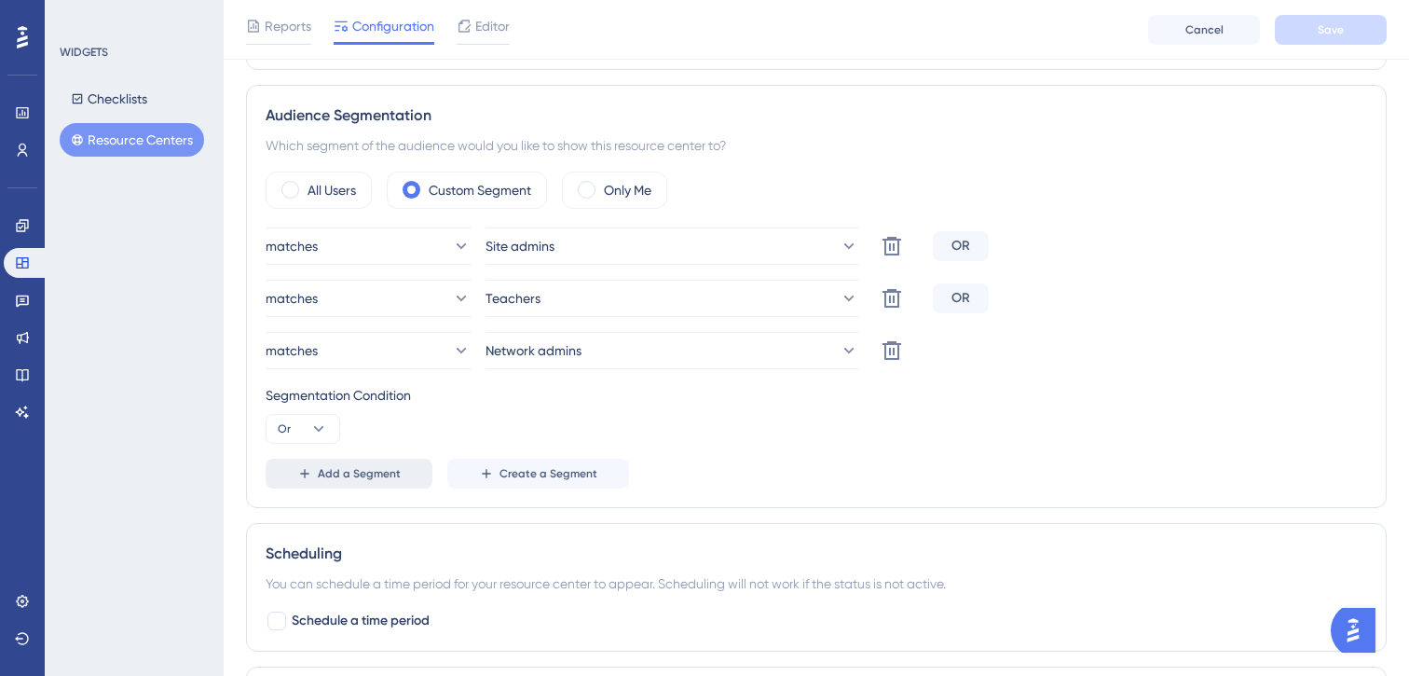
click at [346, 472] on span "Add a Segment" at bounding box center [359, 473] width 83 height 15
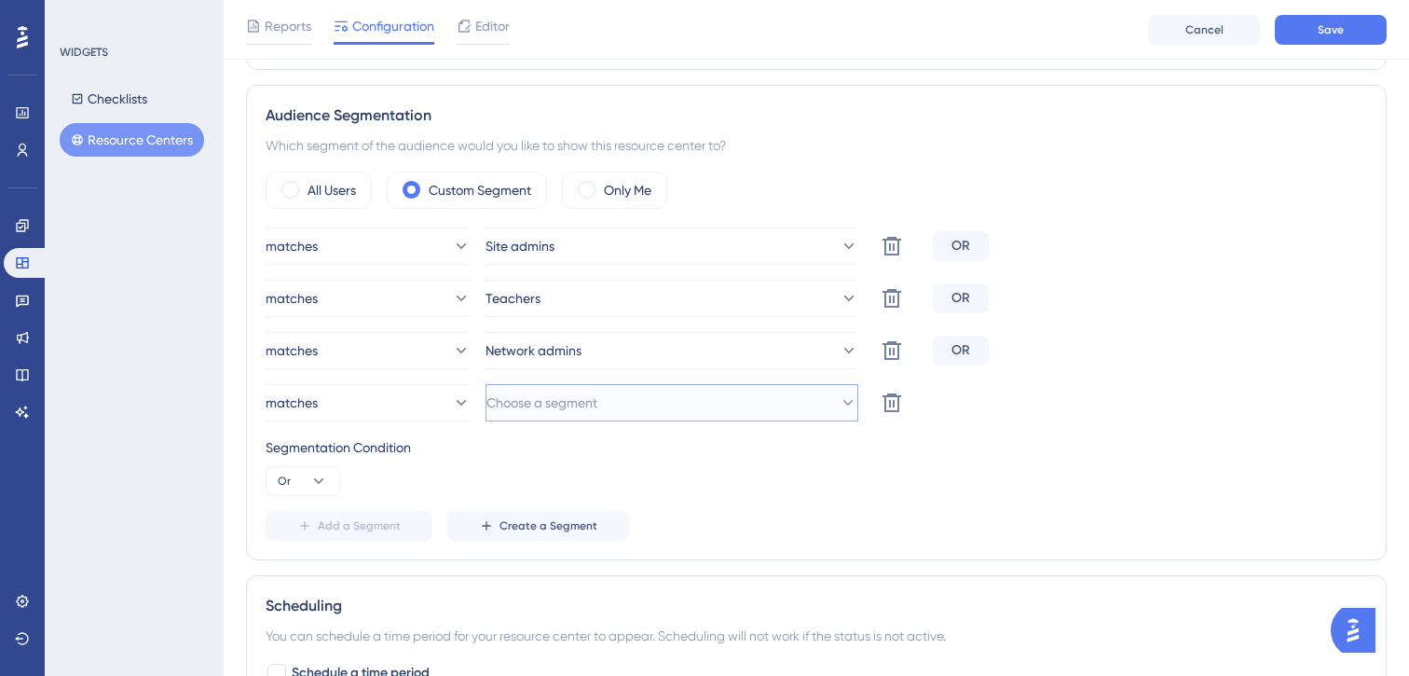
click at [549, 409] on span "Choose a segment" at bounding box center [541, 402] width 111 height 22
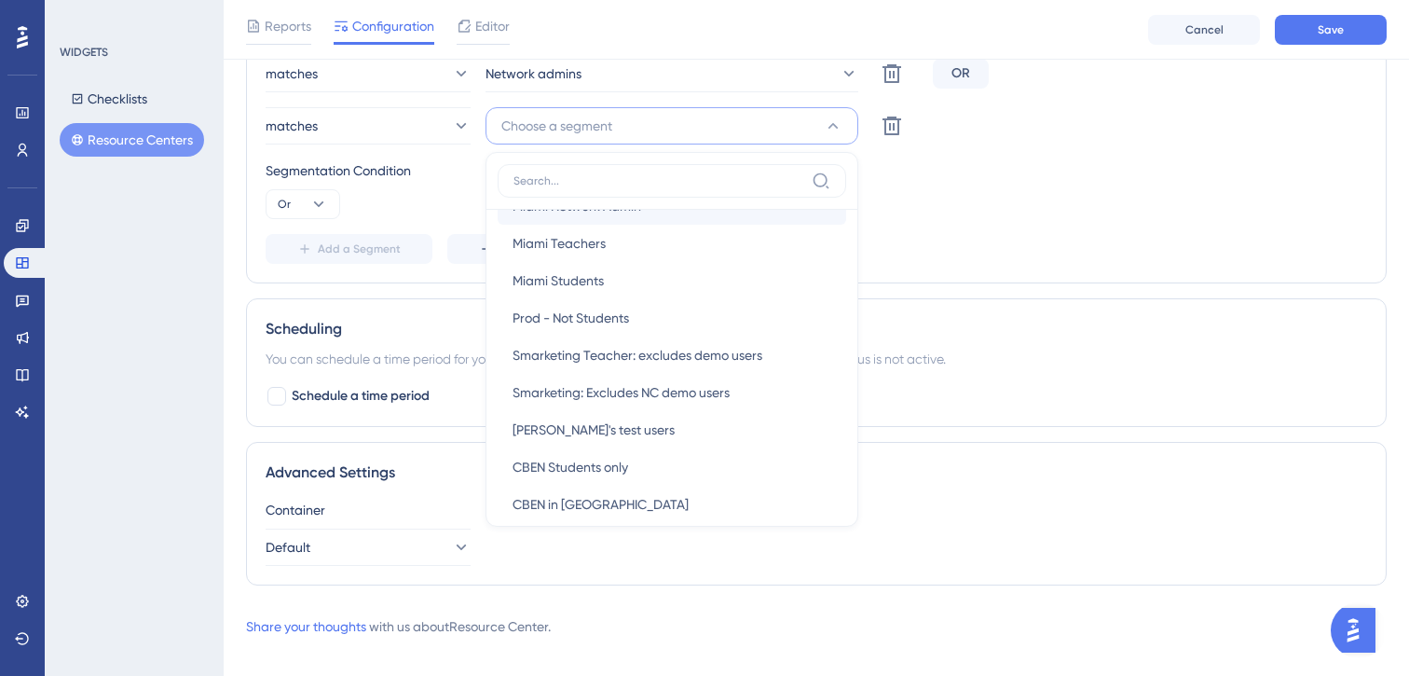
scroll to position [139, 0]
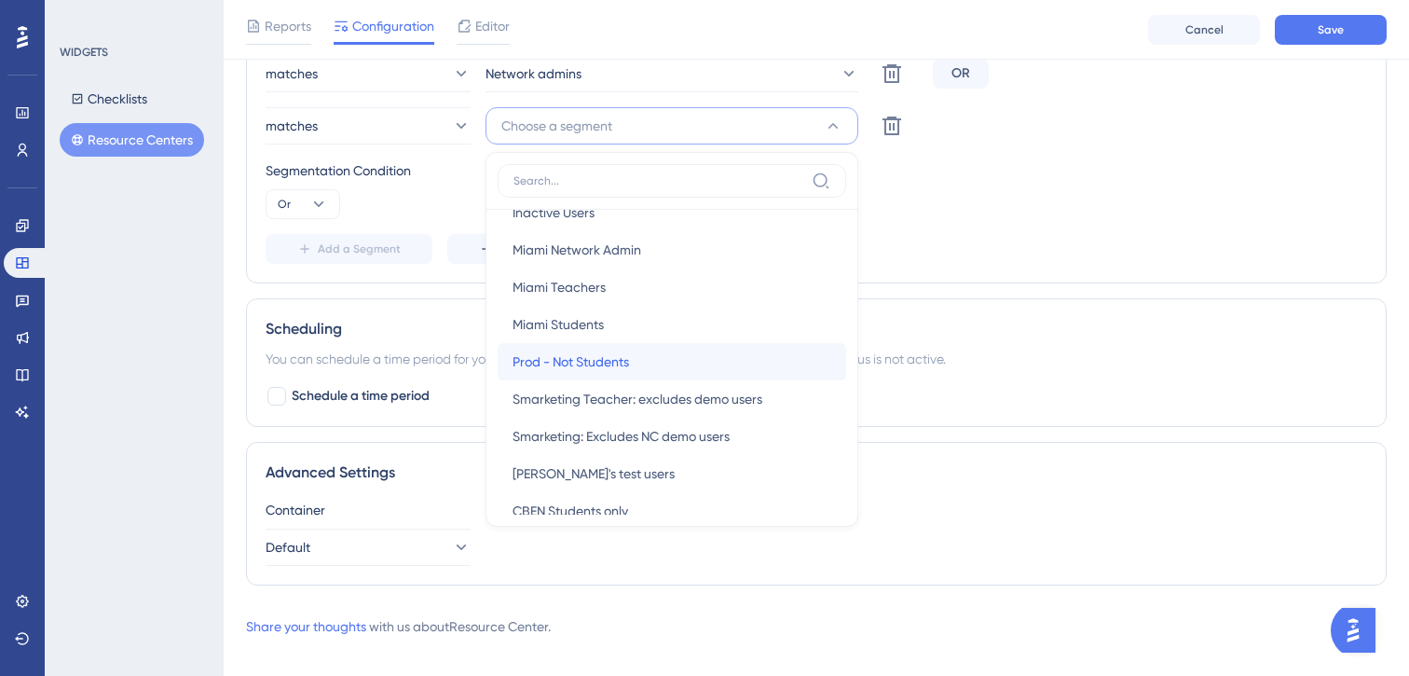
click at [566, 360] on span "Prod - Not Students" at bounding box center [571, 361] width 116 height 22
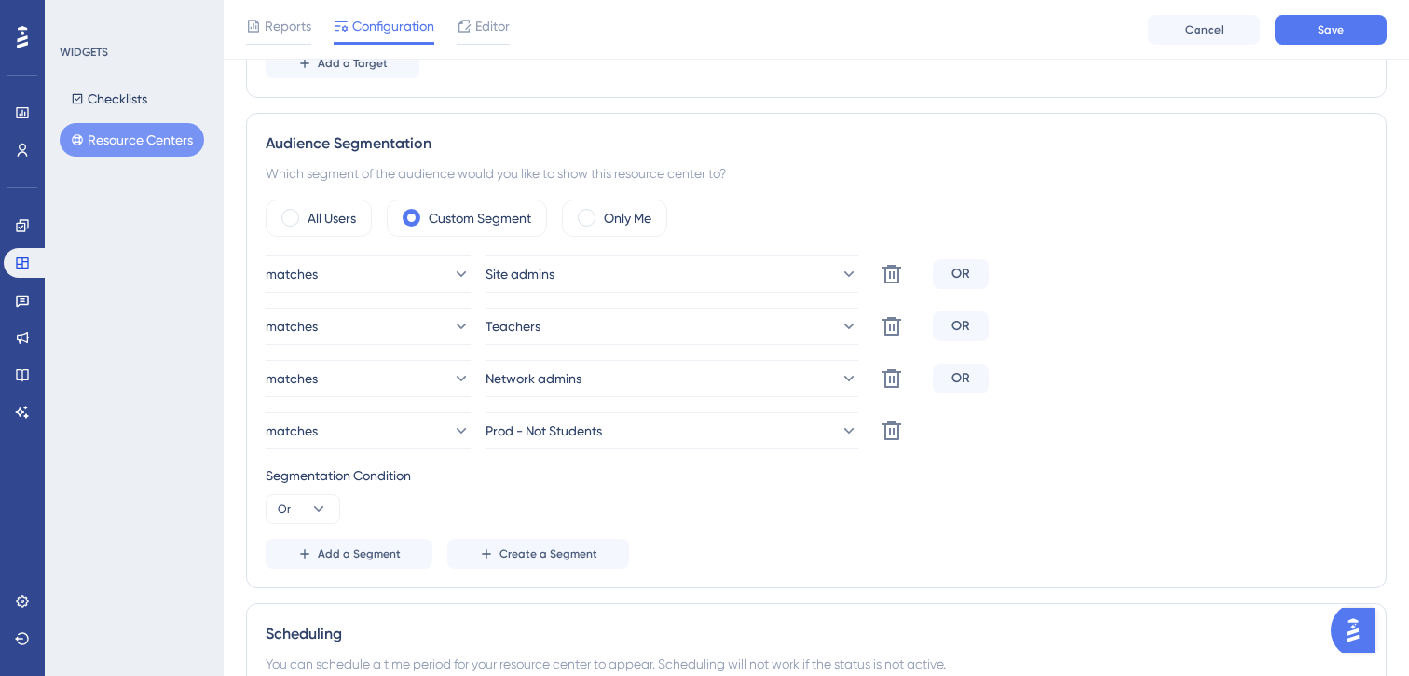
scroll to position [750, 0]
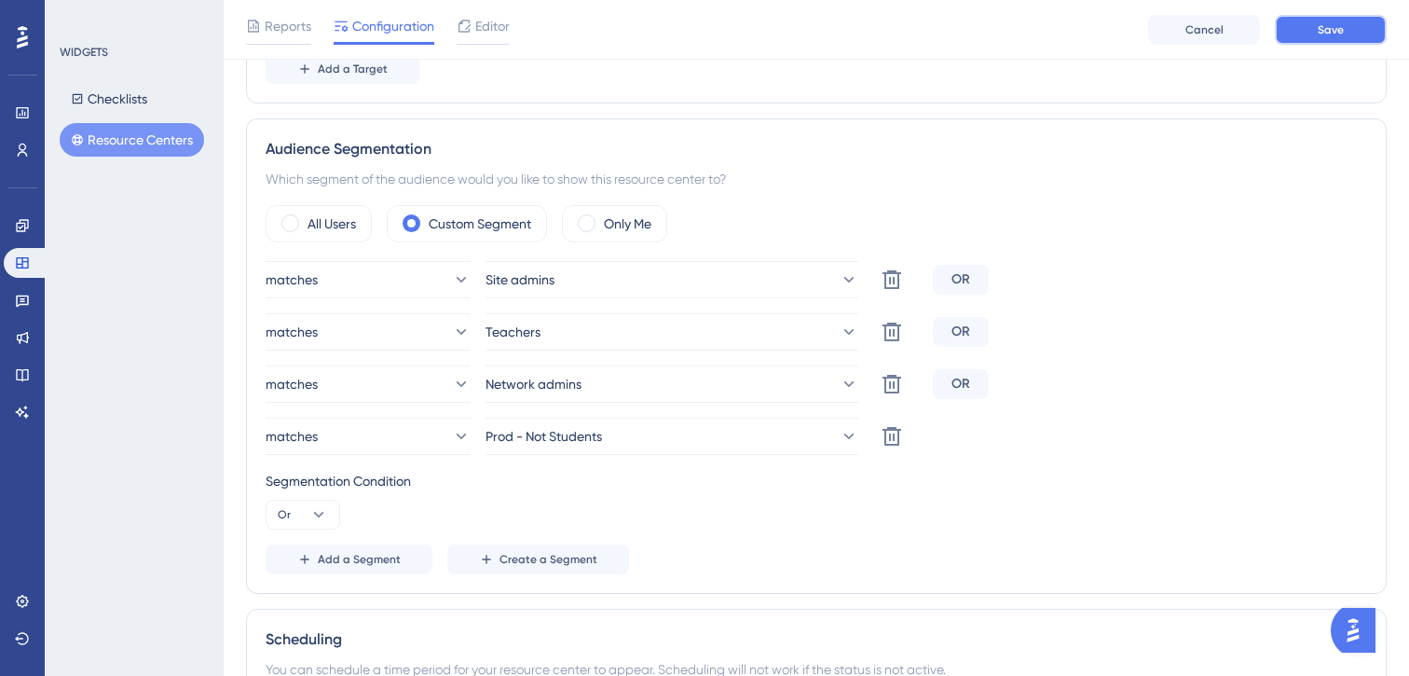
click at [1310, 31] on button "Save" at bounding box center [1331, 30] width 112 height 30
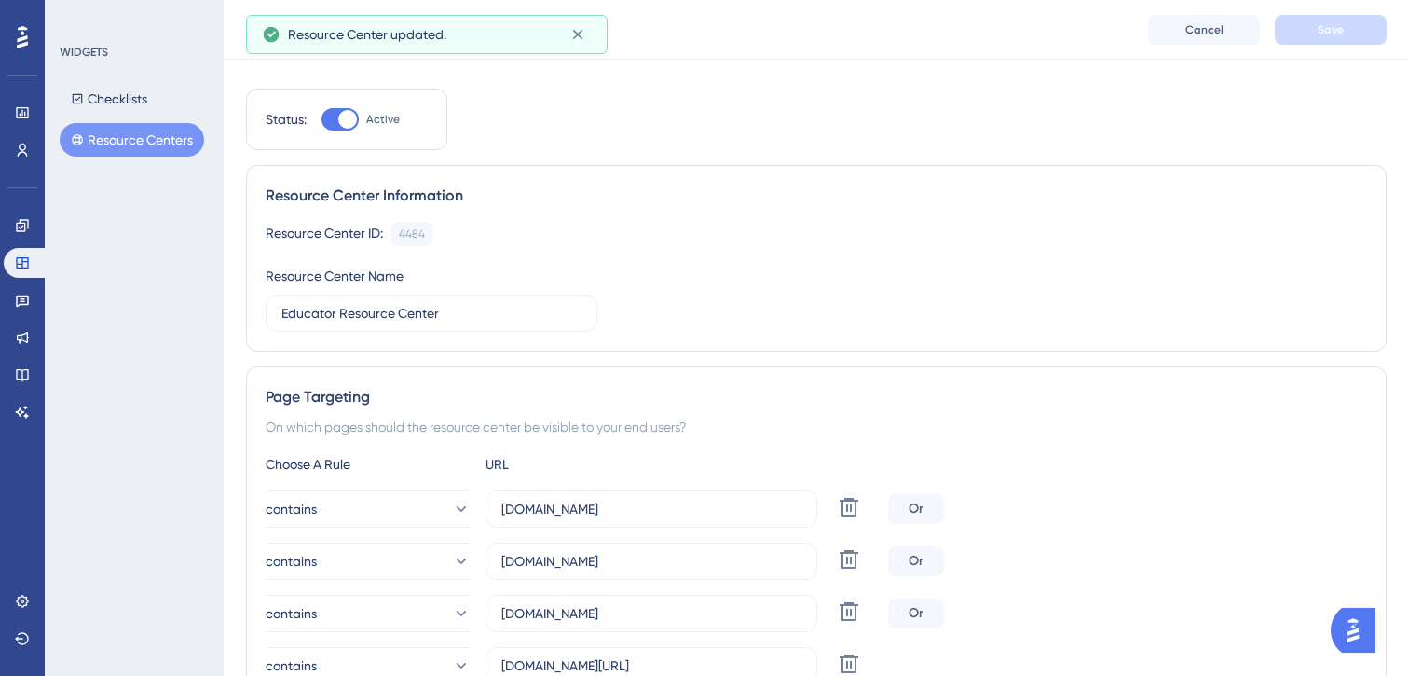
scroll to position [1, 0]
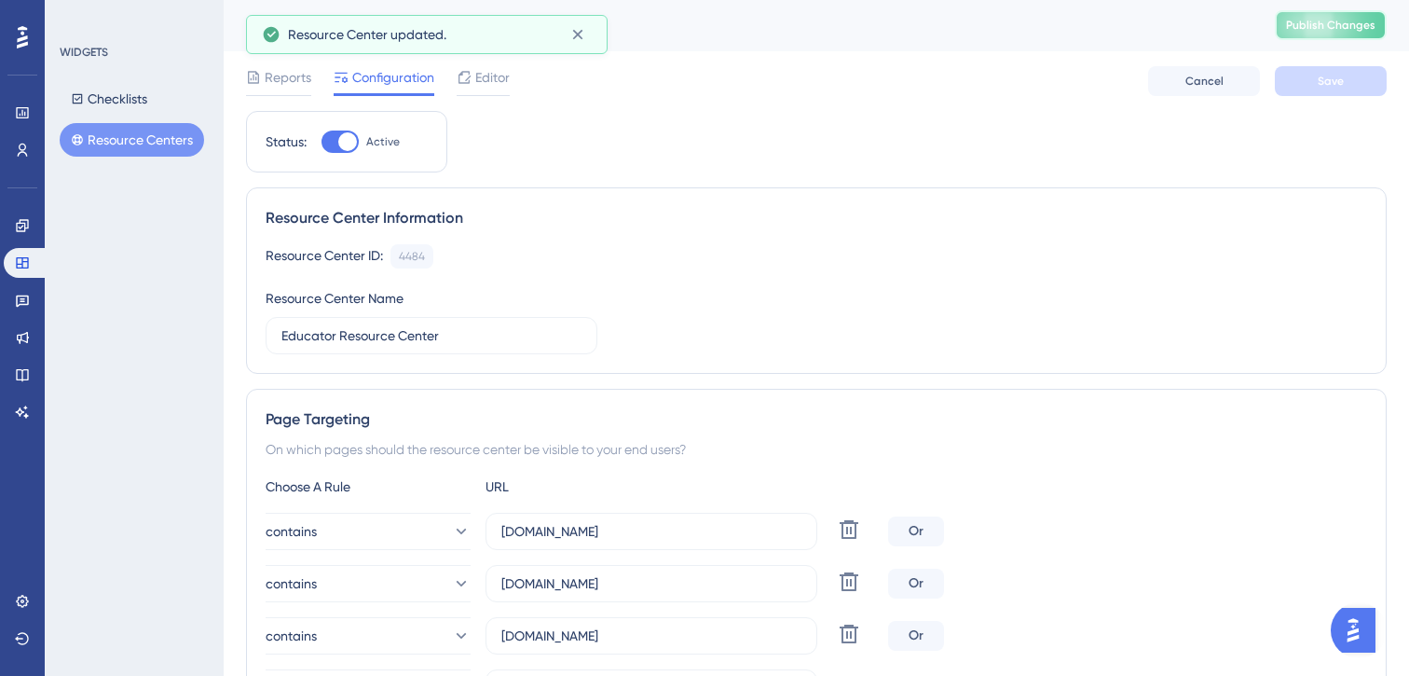
click at [1319, 26] on span "Publish Changes" at bounding box center [1330, 25] width 89 height 15
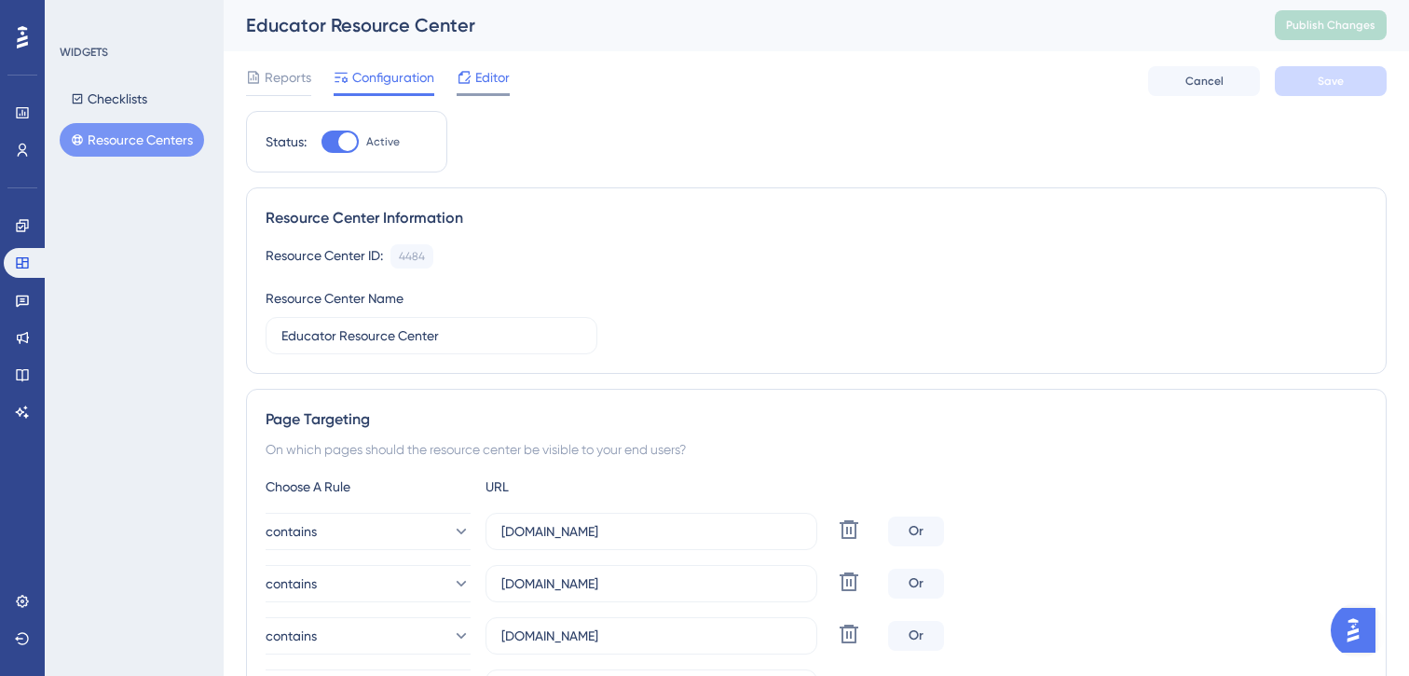
click at [479, 80] on span "Editor" at bounding box center [492, 77] width 34 height 22
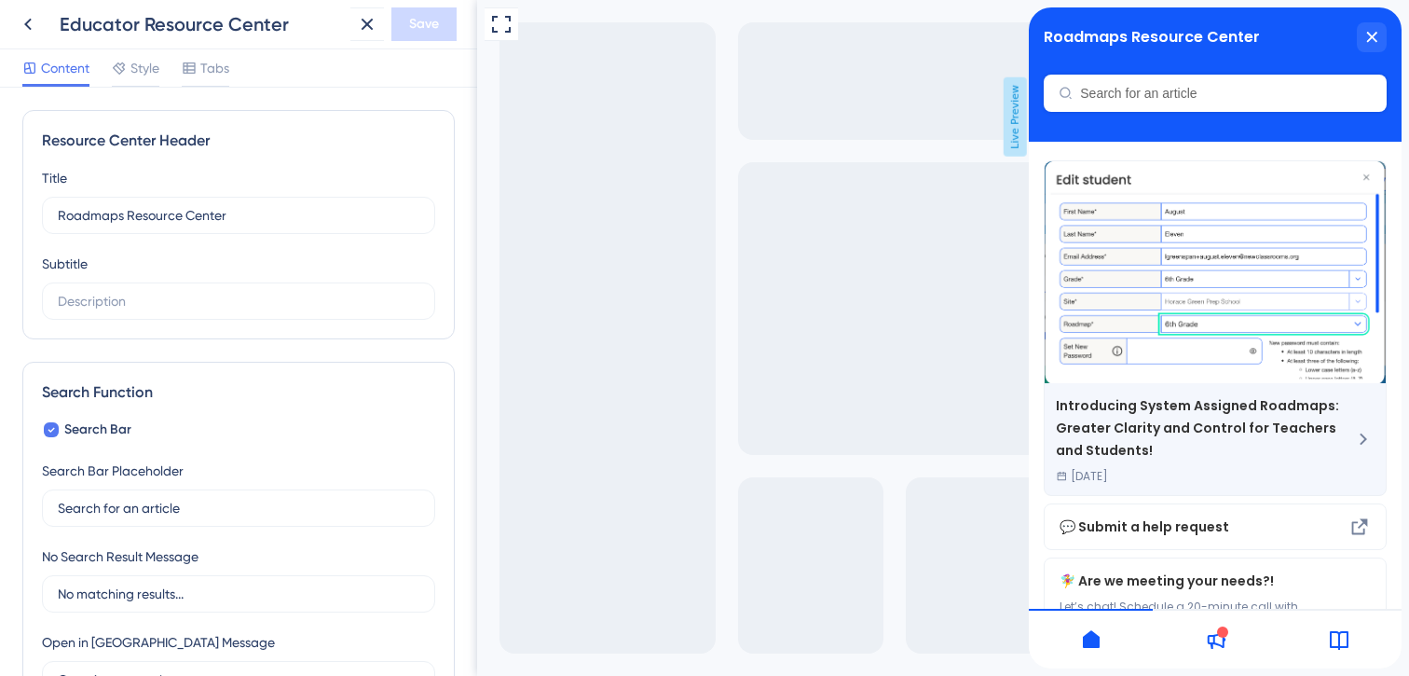
scroll to position [100, 0]
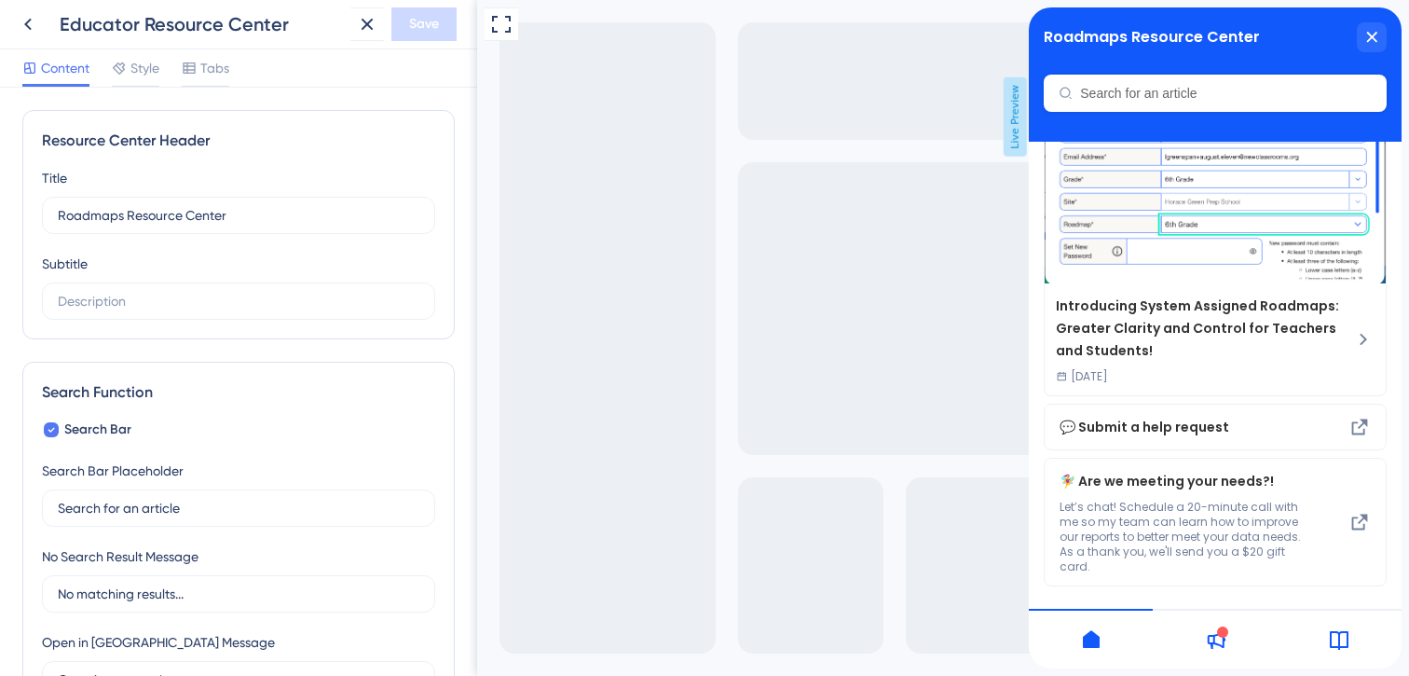
click at [1094, 647] on icon at bounding box center [1091, 639] width 17 height 18
click at [1207, 639] on icon at bounding box center [1215, 639] width 22 height 22
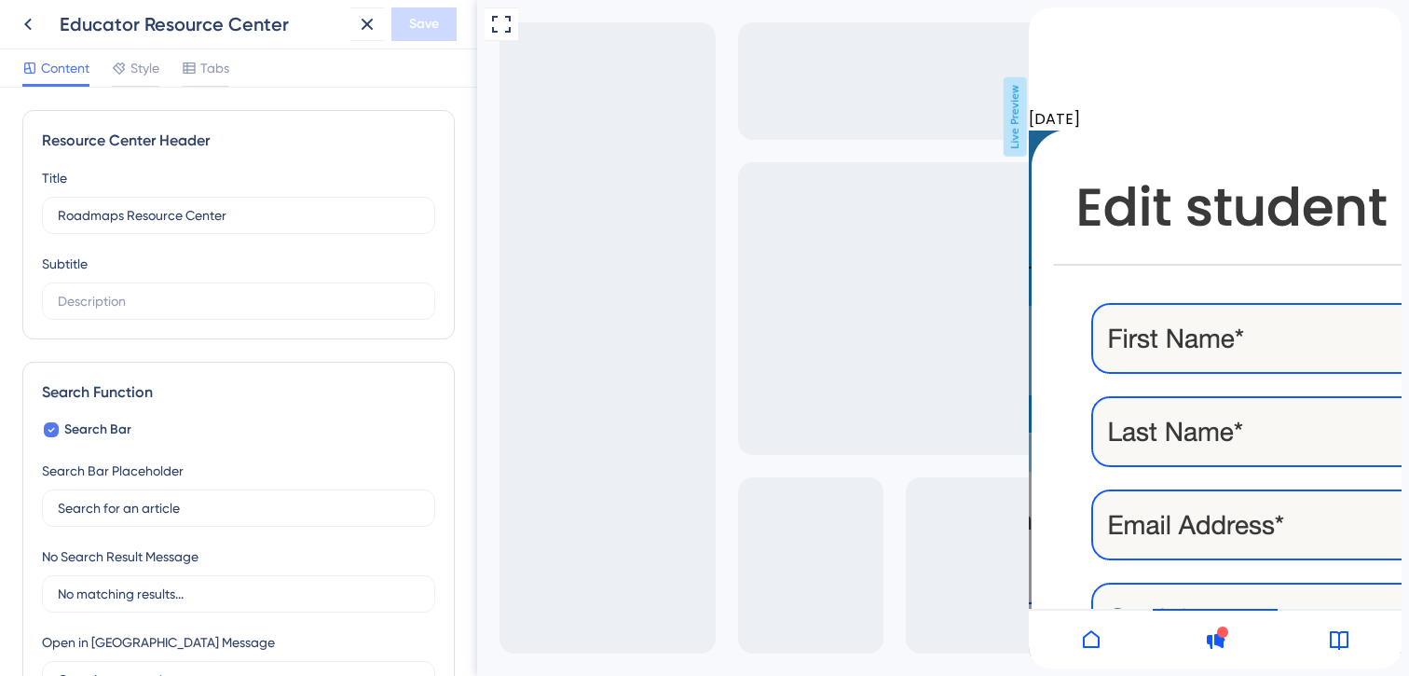
click at [1092, 634] on icon at bounding box center [1091, 639] width 22 height 22
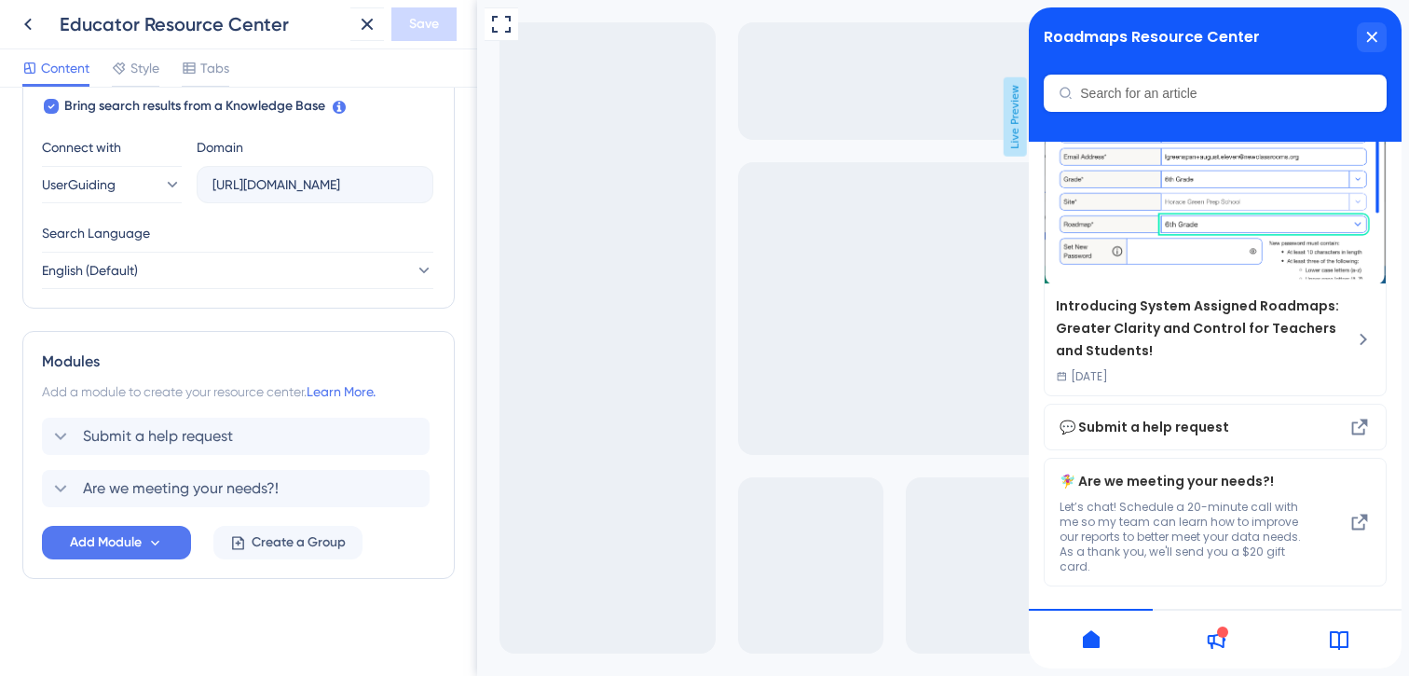
click at [1219, 636] on div at bounding box center [1222, 631] width 11 height 11
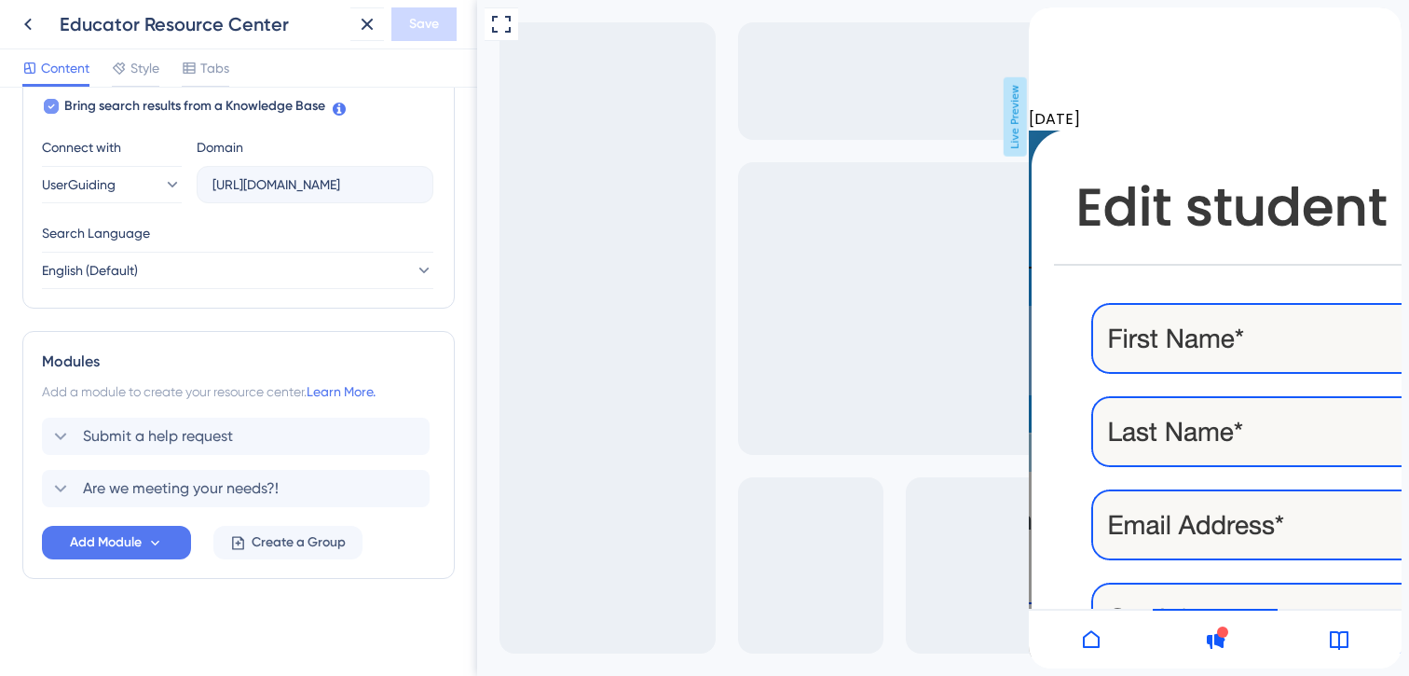
scroll to position [0, 0]
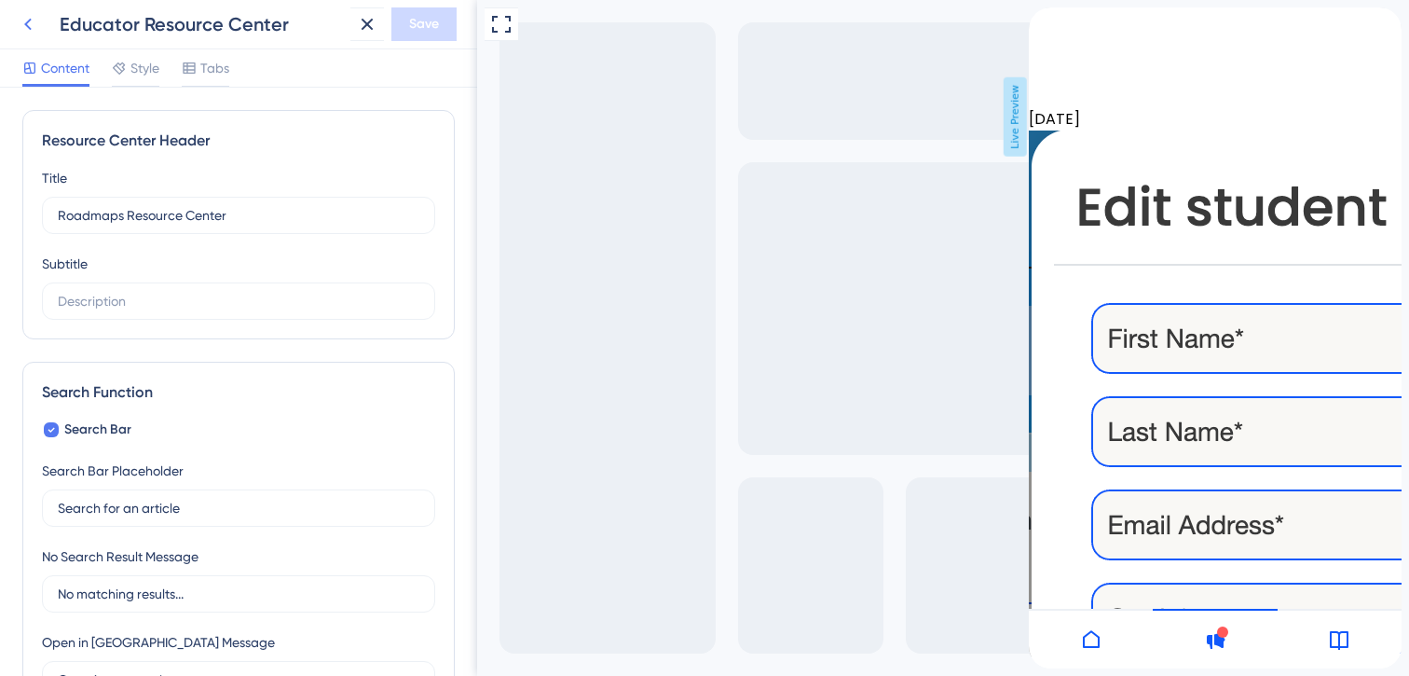
click at [33, 15] on icon at bounding box center [28, 24] width 22 height 22
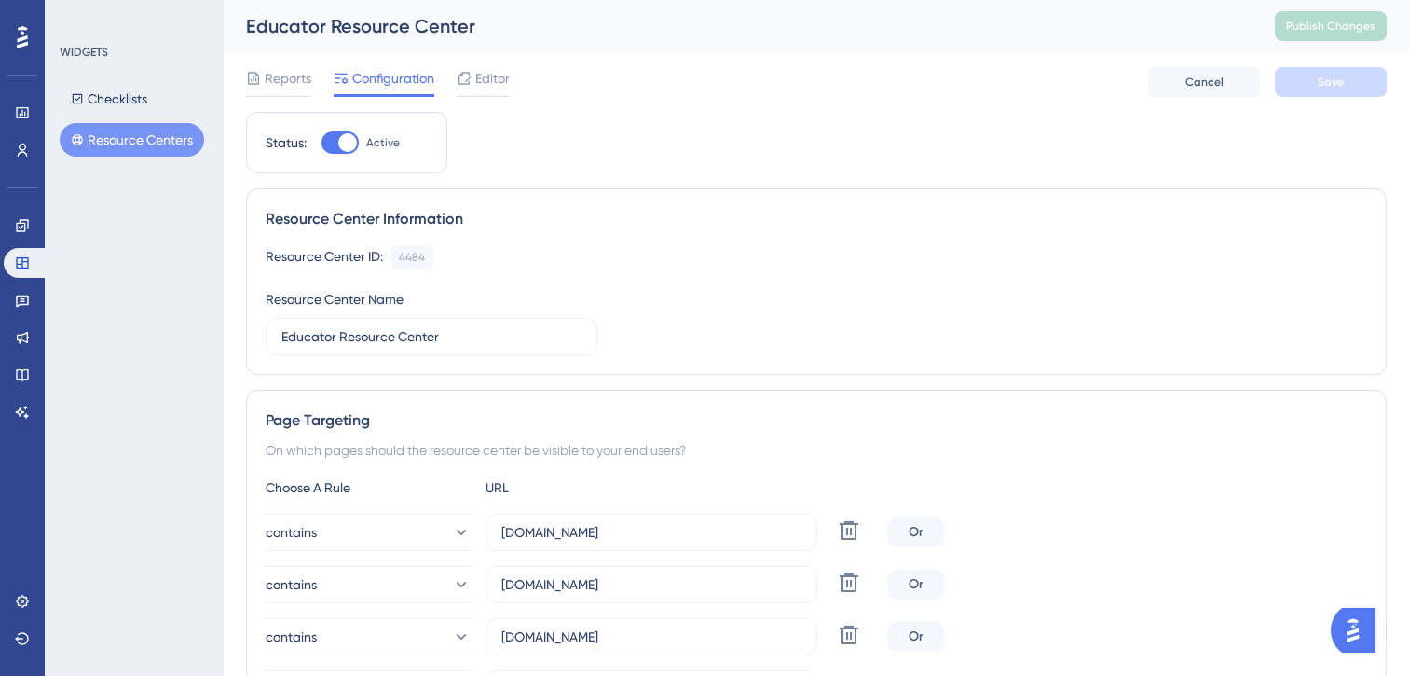
click at [134, 143] on button "Resource Centers" at bounding box center [132, 140] width 144 height 34
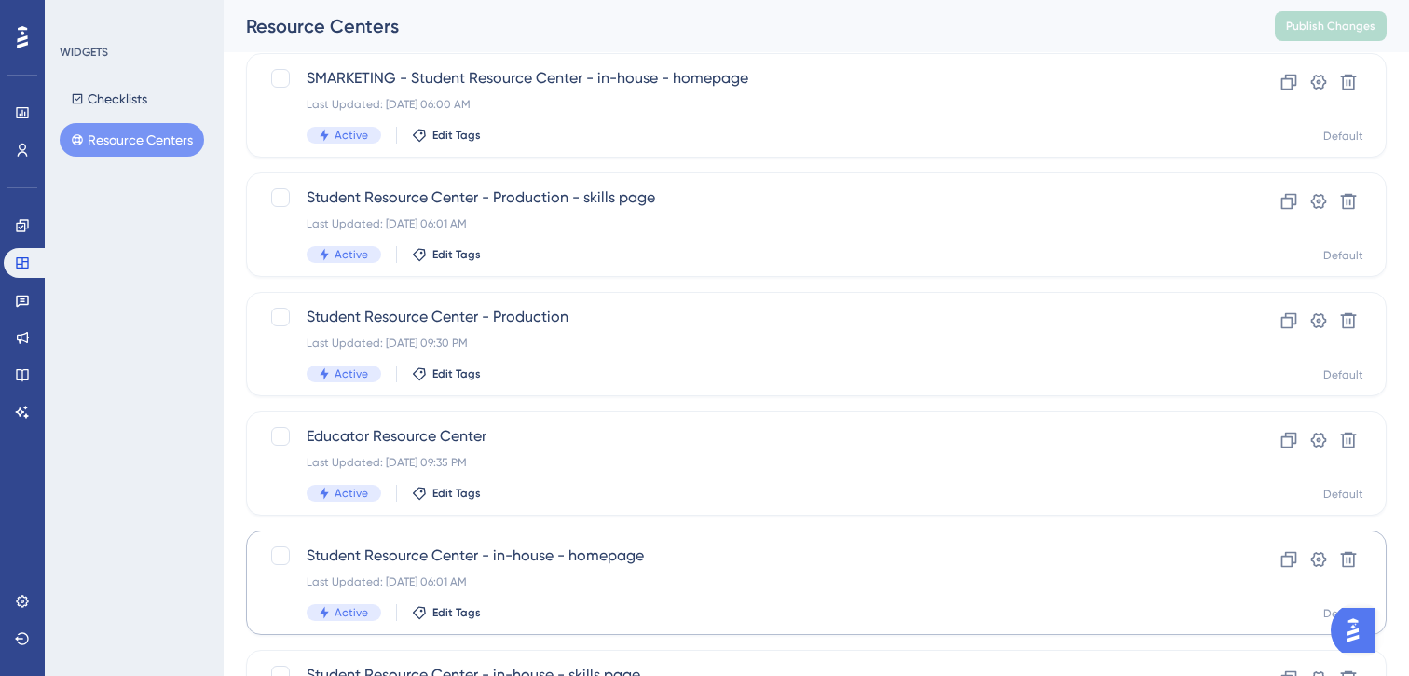
scroll to position [225, 0]
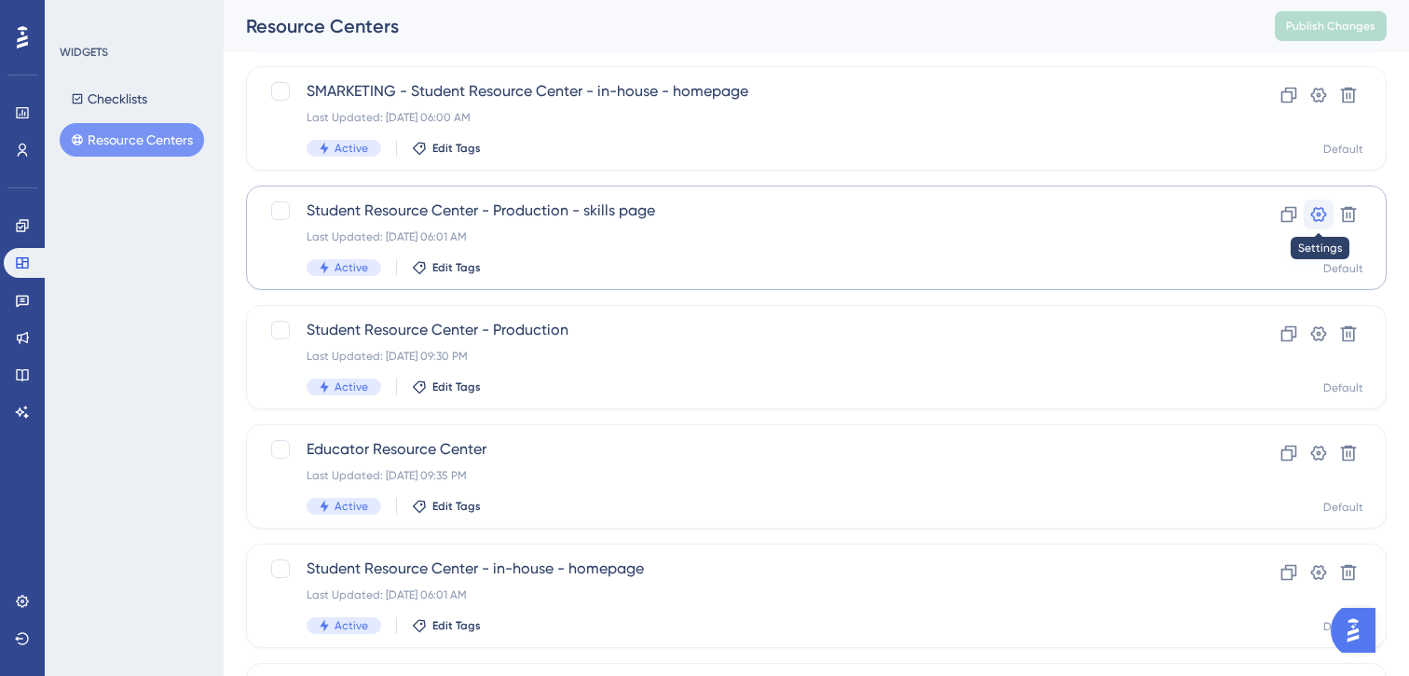
click at [1315, 211] on icon at bounding box center [1318, 214] width 19 height 19
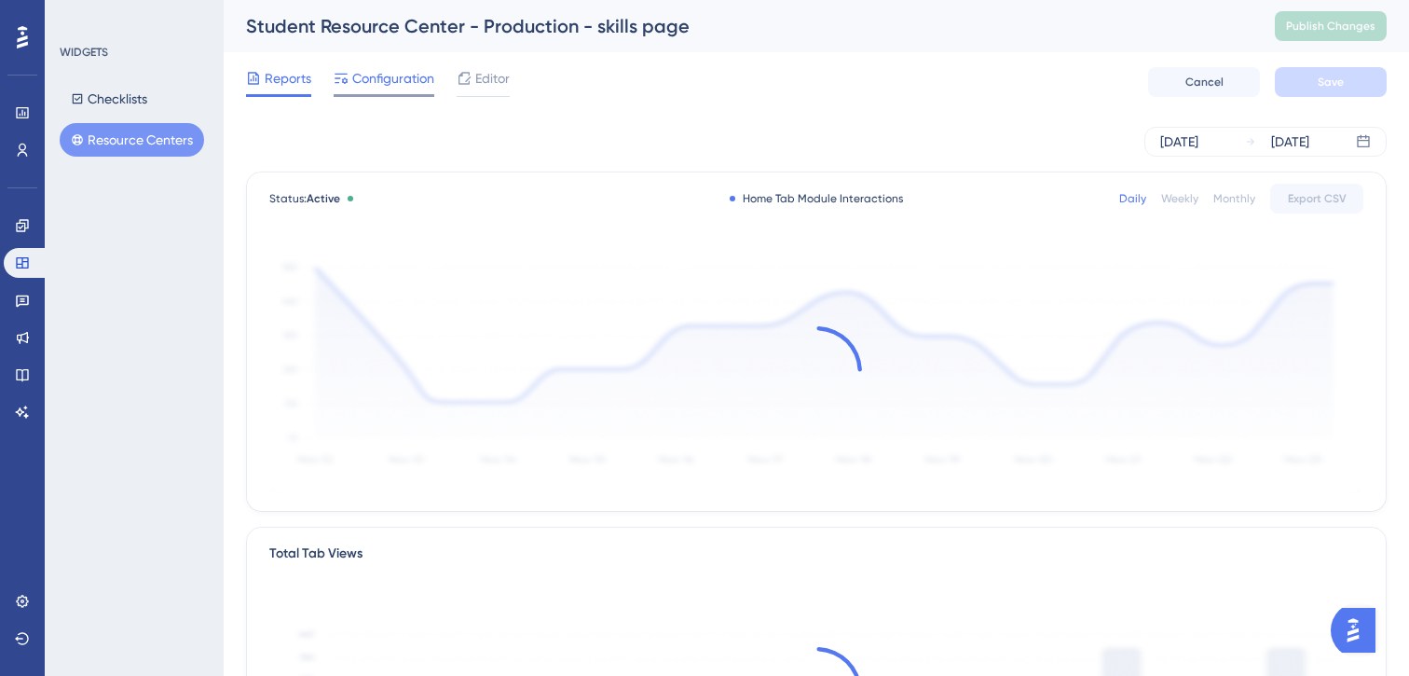
click at [390, 80] on span "Configuration" at bounding box center [393, 78] width 82 height 22
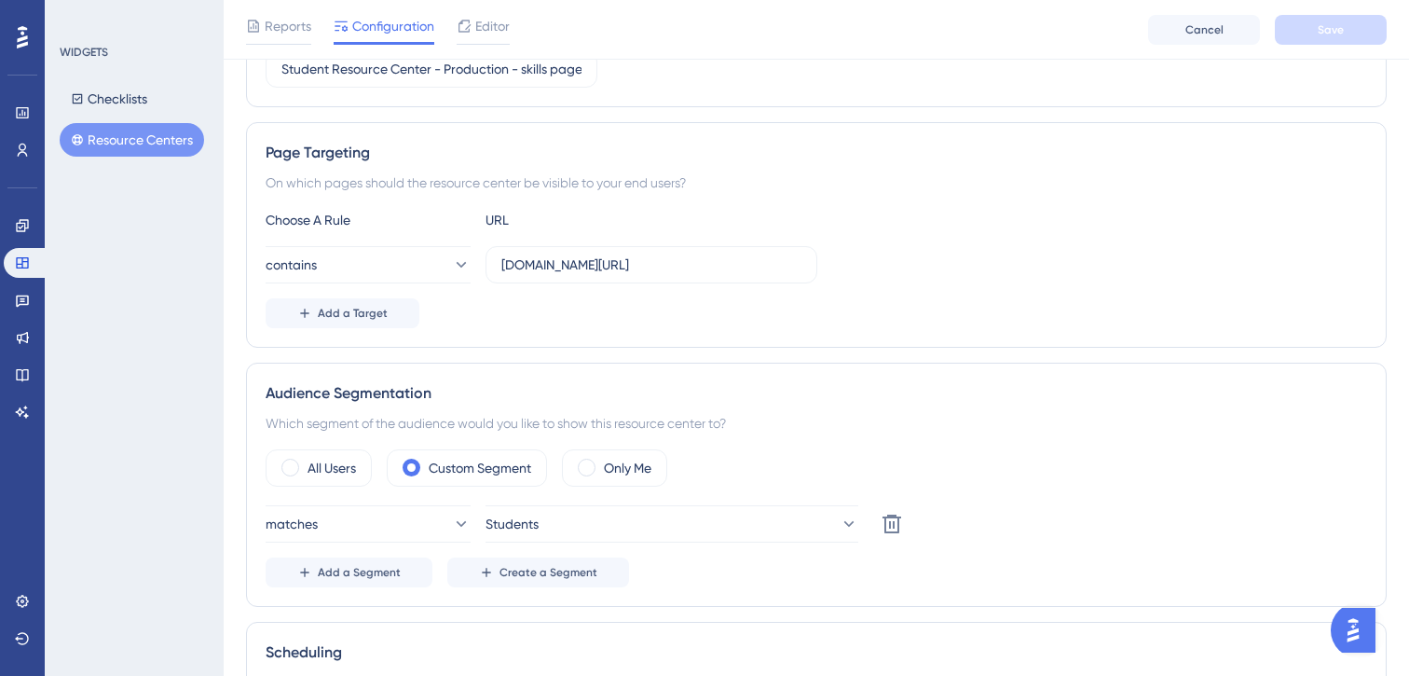
scroll to position [265, 0]
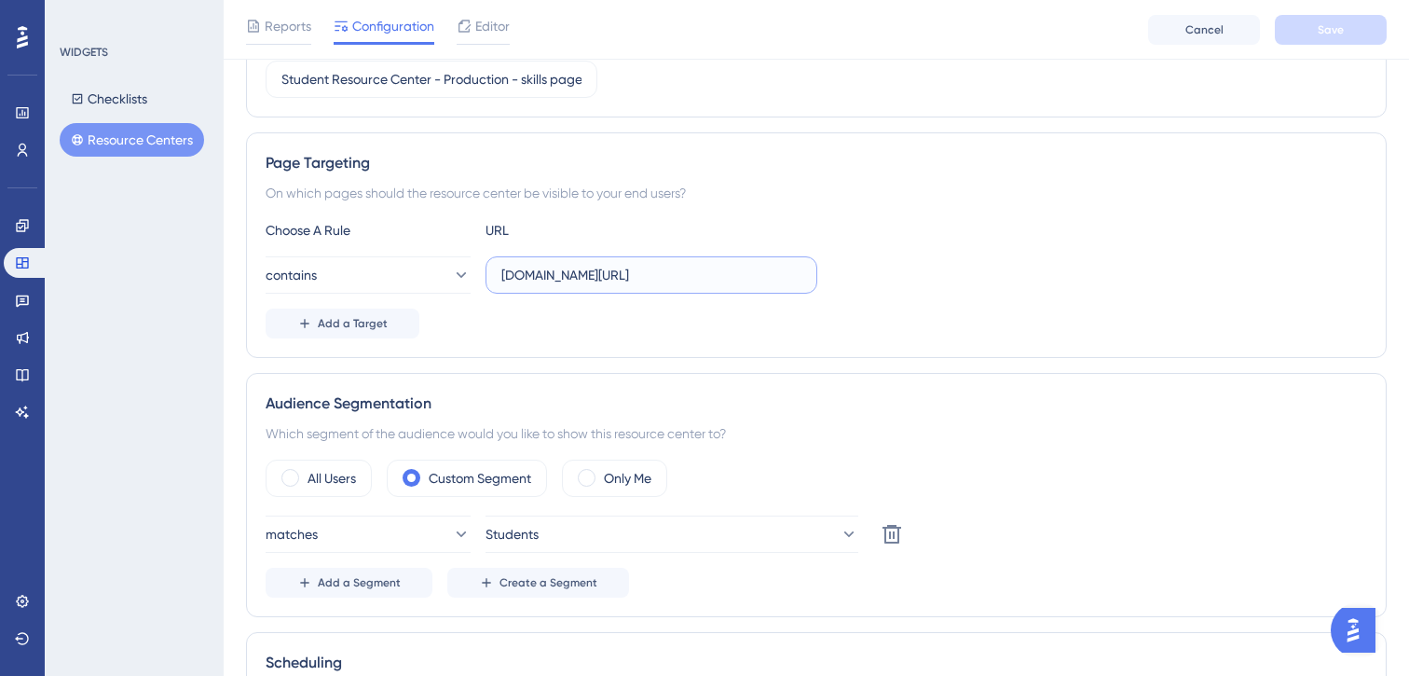
drag, startPoint x: 712, startPoint y: 281, endPoint x: 660, endPoint y: 280, distance: 52.2
click at [660, 280] on input "[DOMAIN_NAME][URL]" at bounding box center [651, 275] width 300 height 21
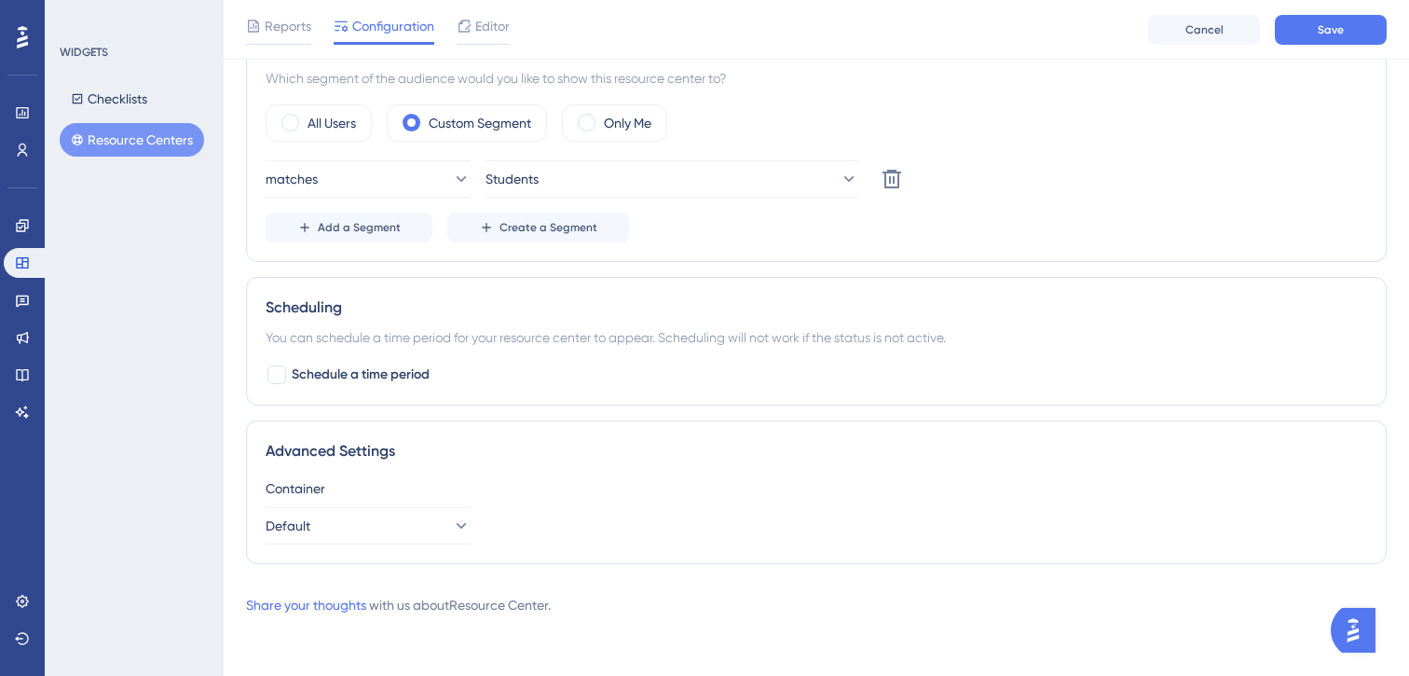
scroll to position [0, 0]
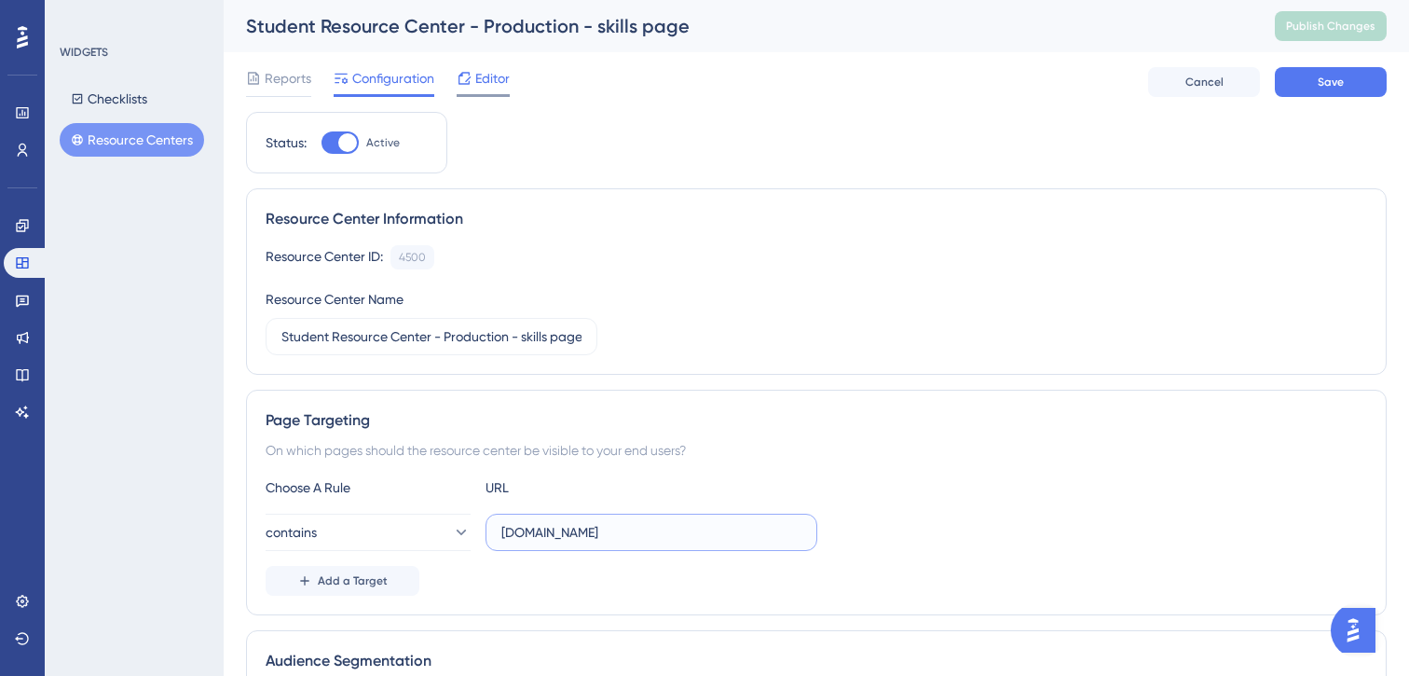
type input "[DOMAIN_NAME]"
click at [480, 77] on span "Editor" at bounding box center [492, 78] width 34 height 22
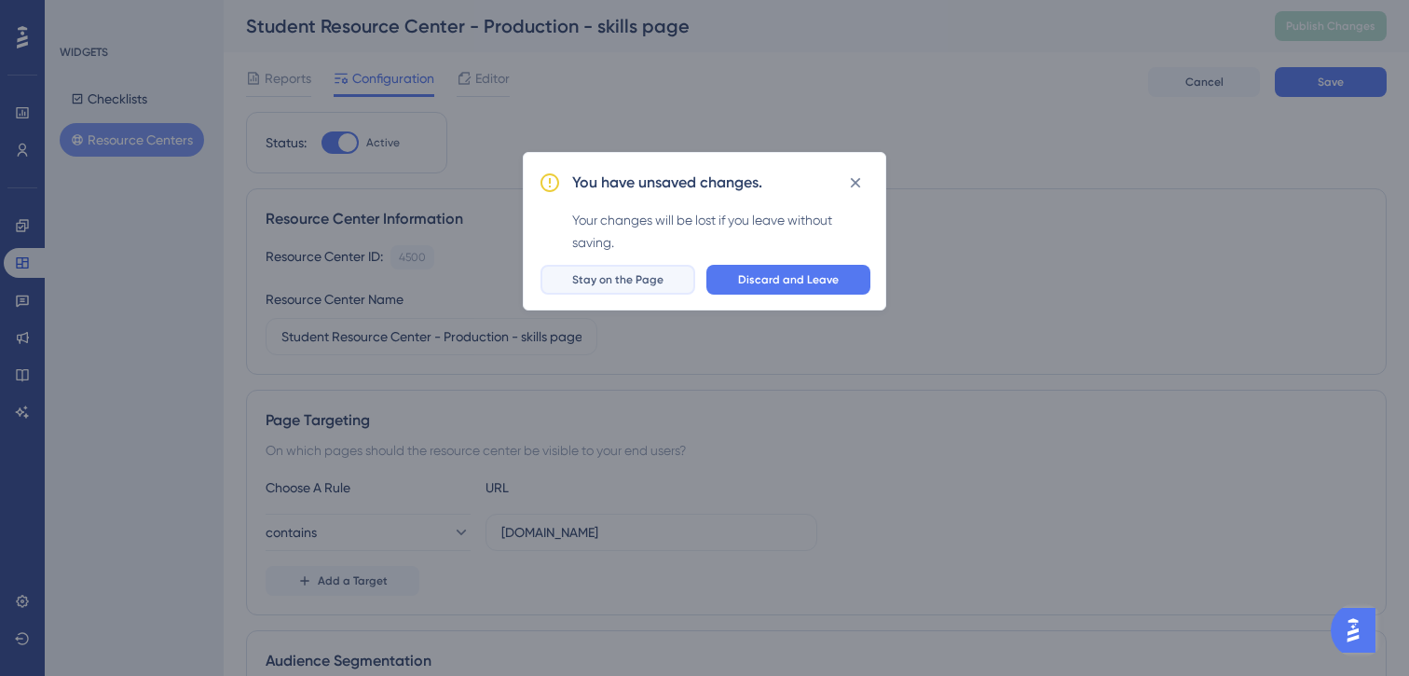
click at [619, 282] on span "Stay on the Page" at bounding box center [617, 279] width 91 height 15
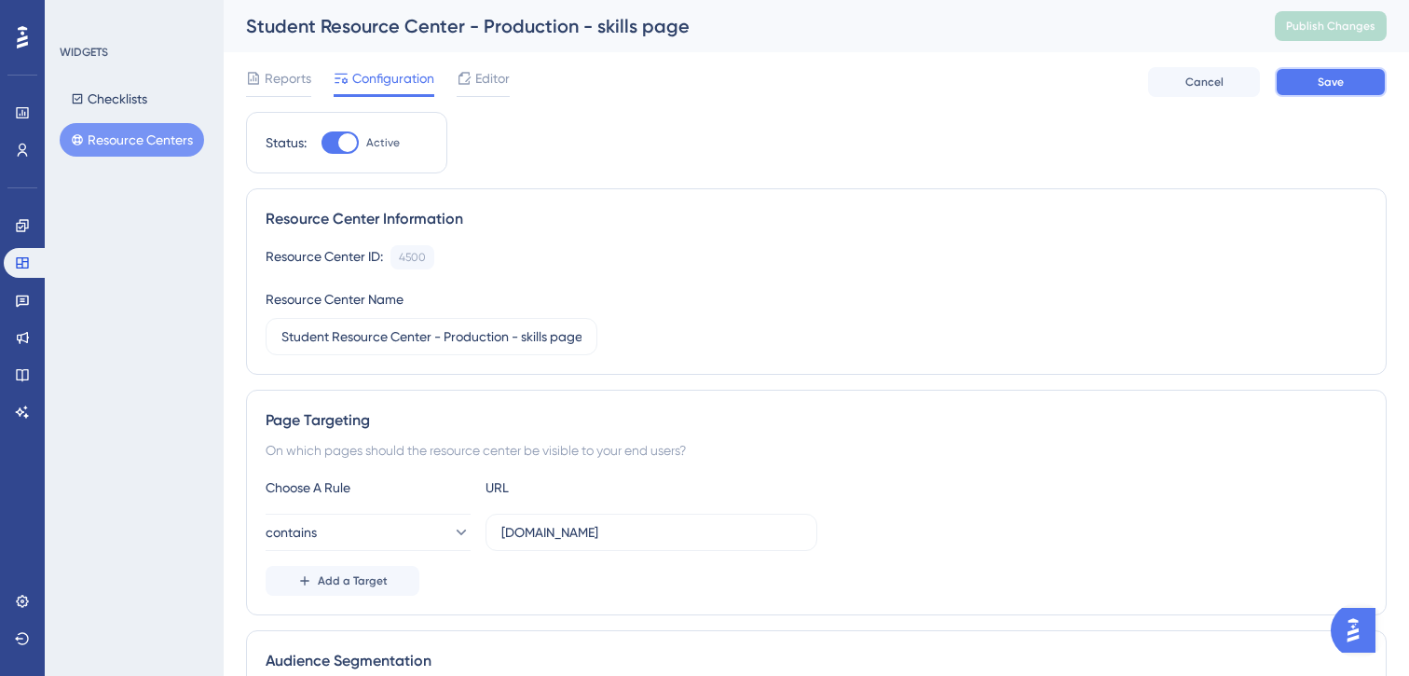
click at [1307, 90] on button "Save" at bounding box center [1331, 82] width 112 height 30
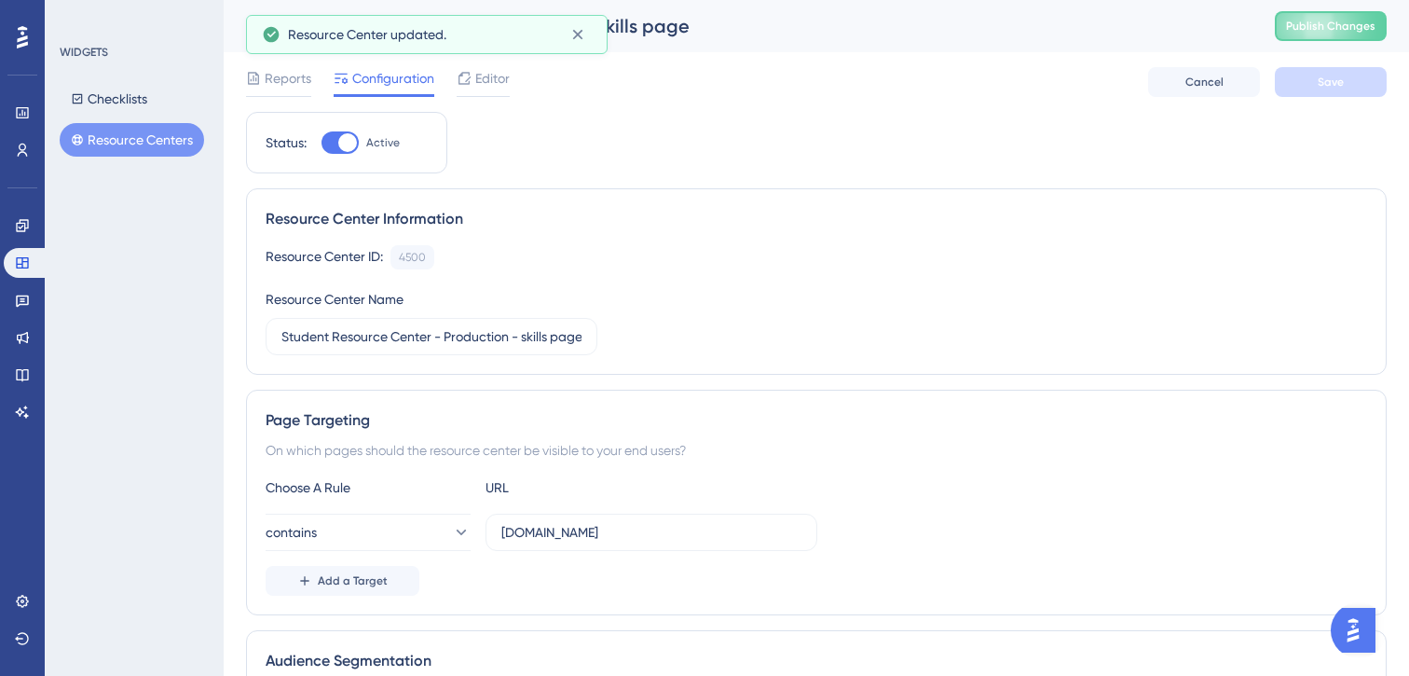
click at [484, 77] on span "Editor" at bounding box center [492, 78] width 34 height 22
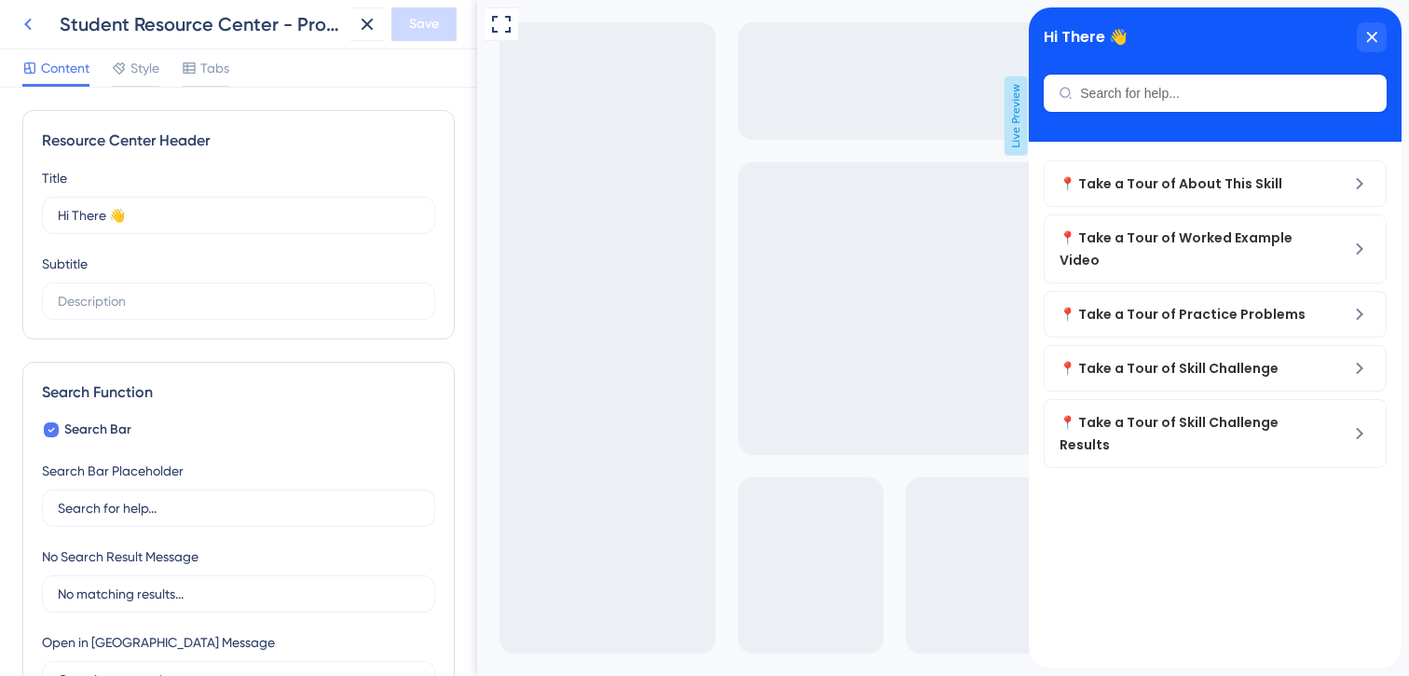
click at [29, 20] on icon at bounding box center [27, 25] width 7 height 12
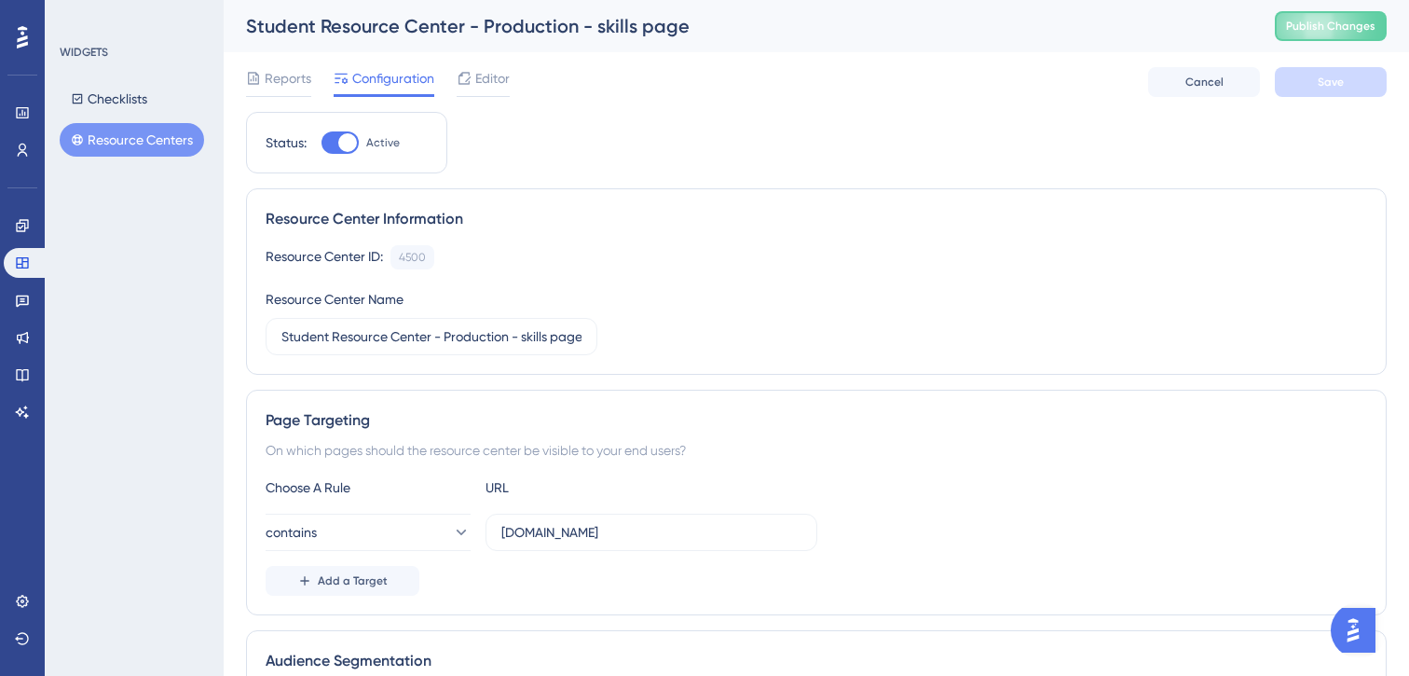
click at [348, 146] on div at bounding box center [347, 142] width 19 height 19
click at [322, 144] on input "Active" at bounding box center [321, 143] width 1 height 1
checkbox input "false"
click at [160, 135] on button "Resource Centers" at bounding box center [132, 140] width 144 height 34
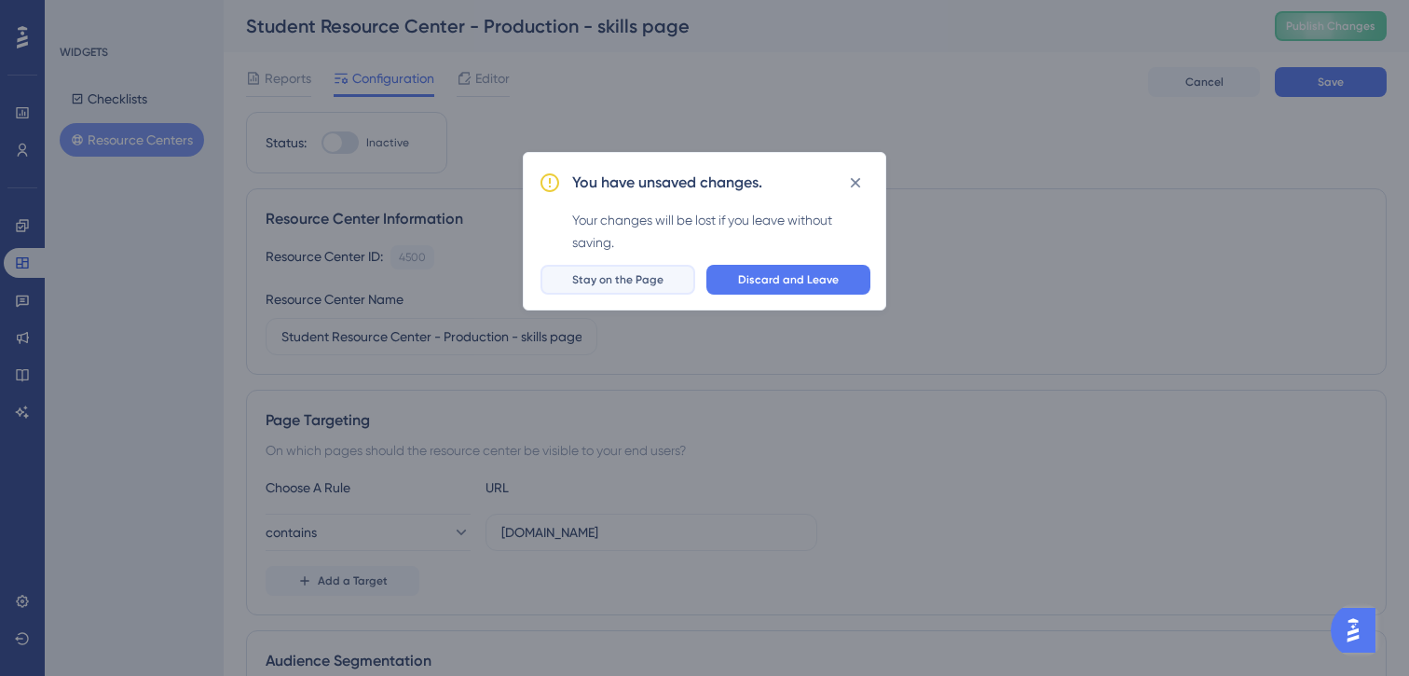
click at [638, 281] on span "Stay on the Page" at bounding box center [617, 279] width 91 height 15
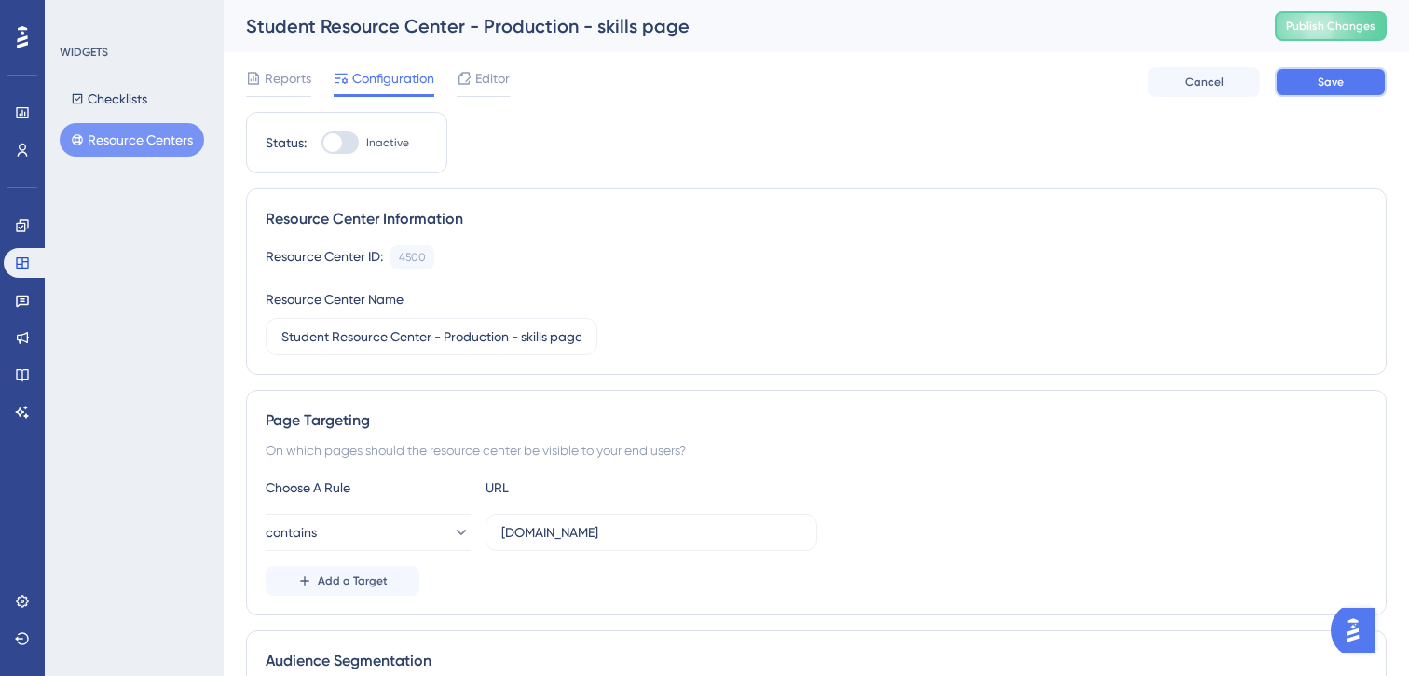
click at [1308, 83] on button "Save" at bounding box center [1331, 82] width 112 height 30
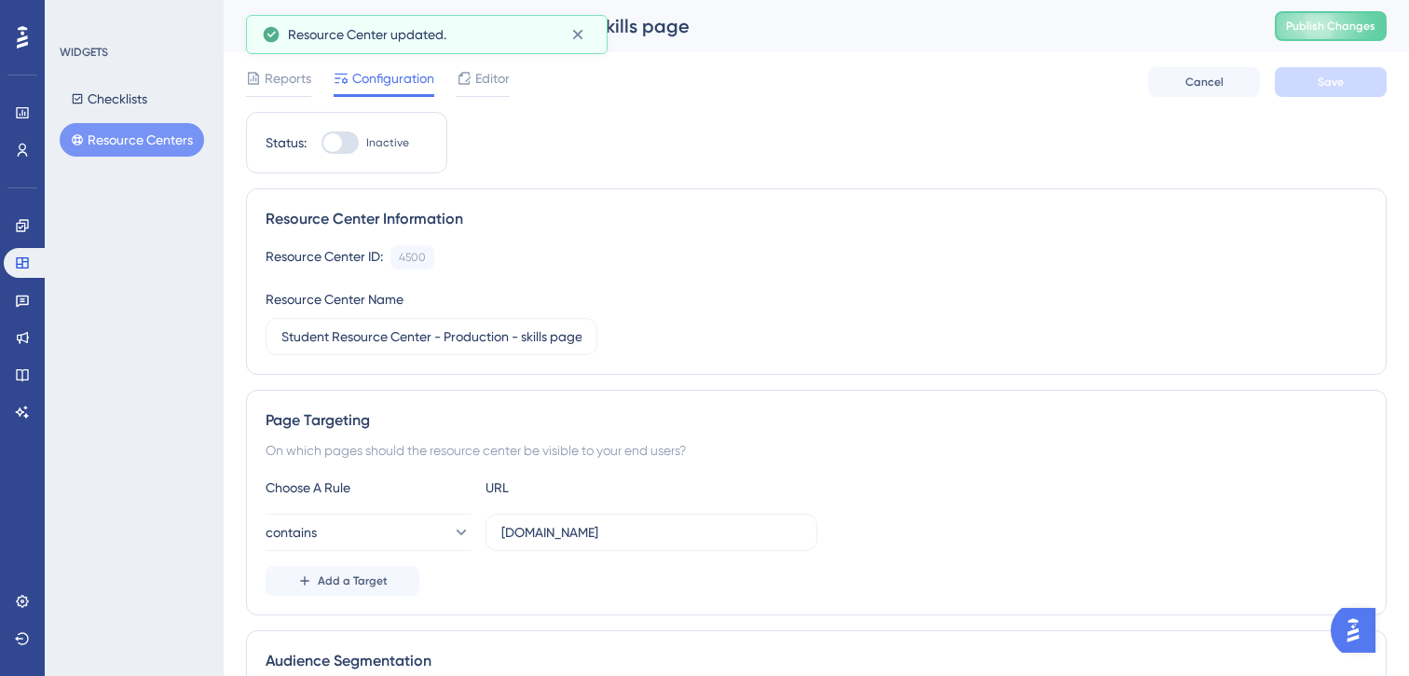
click at [110, 145] on button "Resource Centers" at bounding box center [132, 140] width 144 height 34
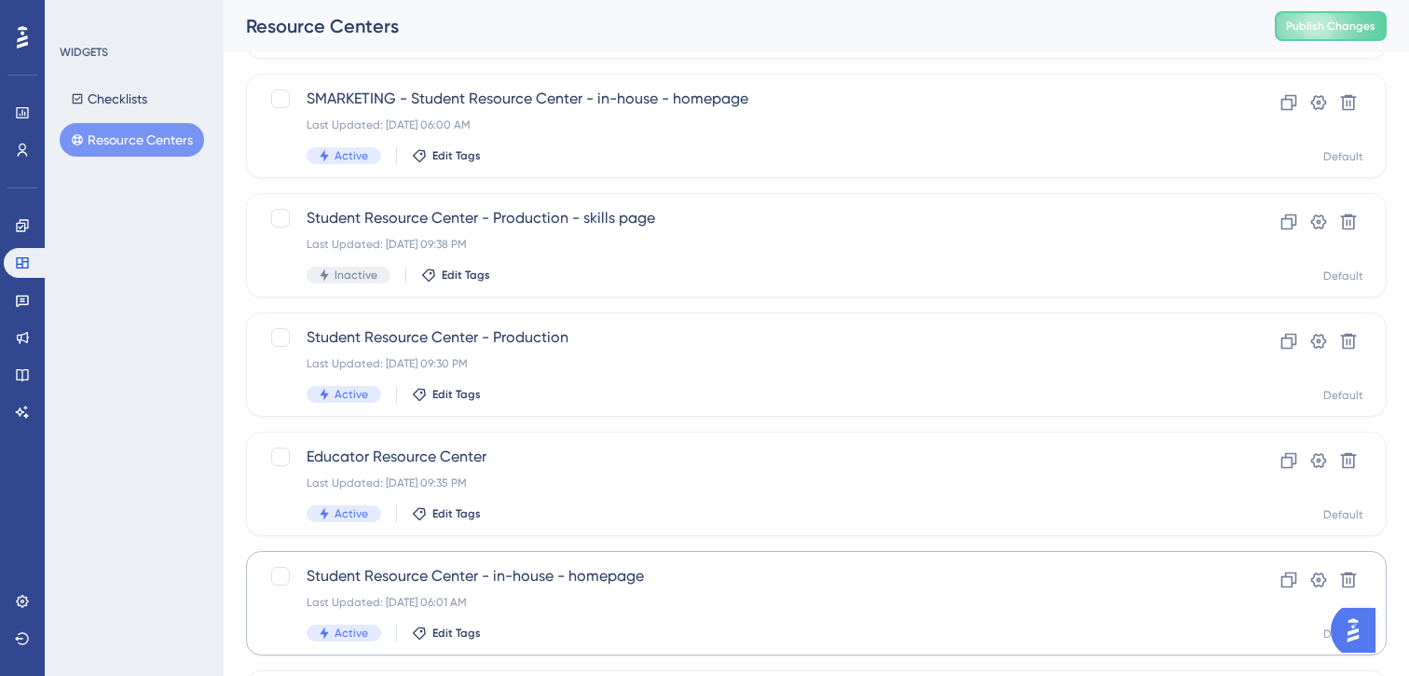
scroll to position [194, 0]
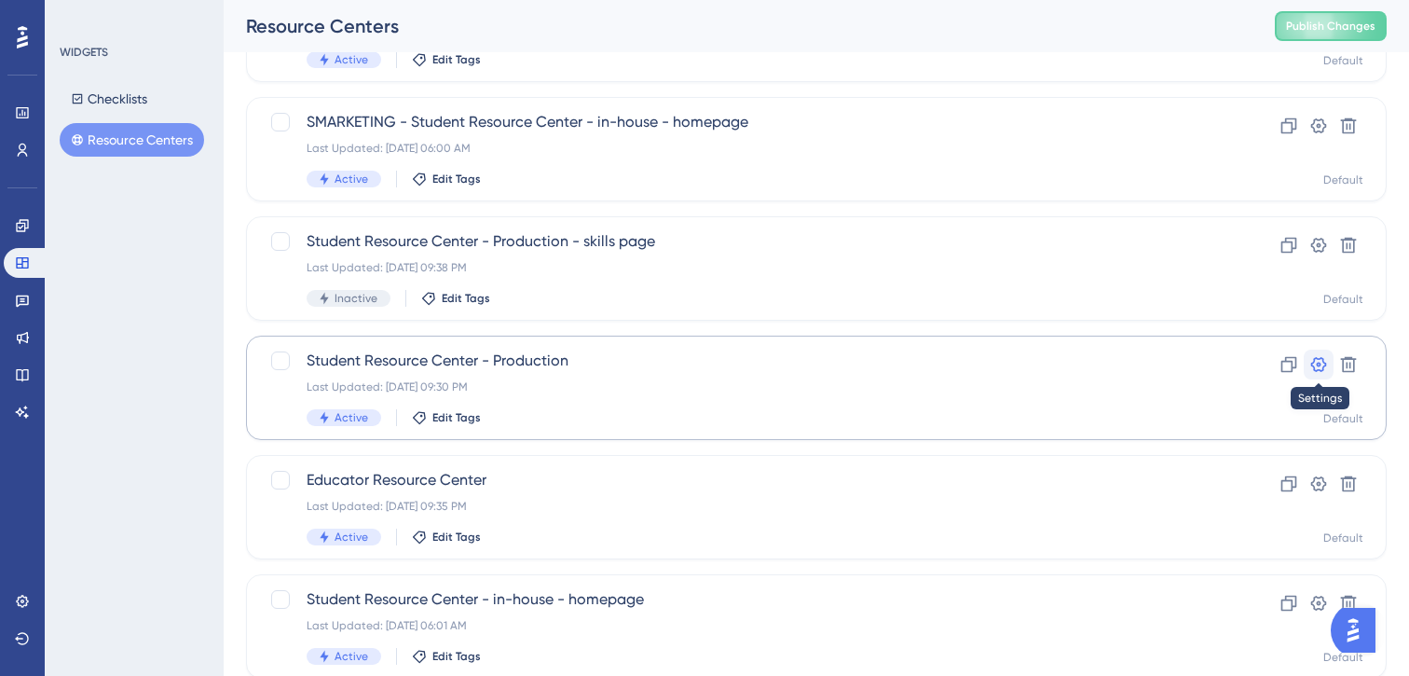
click at [1321, 363] on icon at bounding box center [1318, 364] width 19 height 19
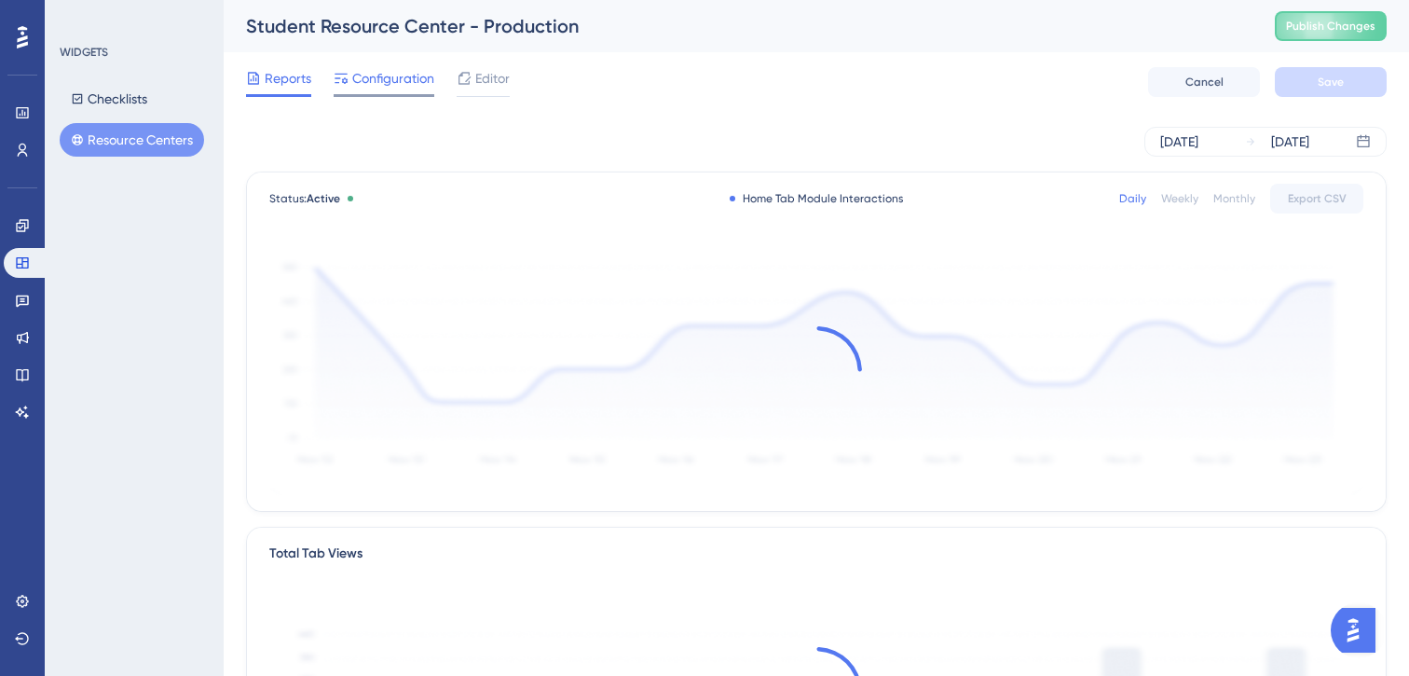
click at [385, 79] on span "Configuration" at bounding box center [393, 78] width 82 height 22
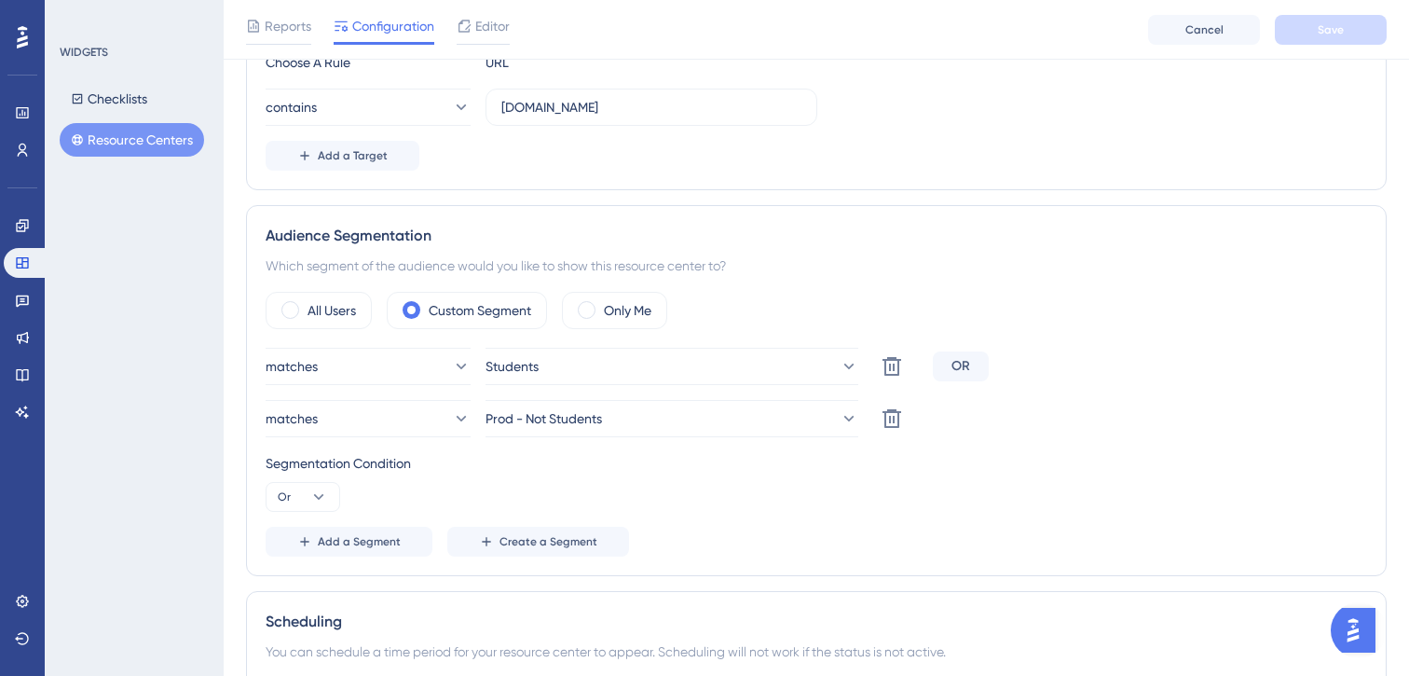
scroll to position [448, 0]
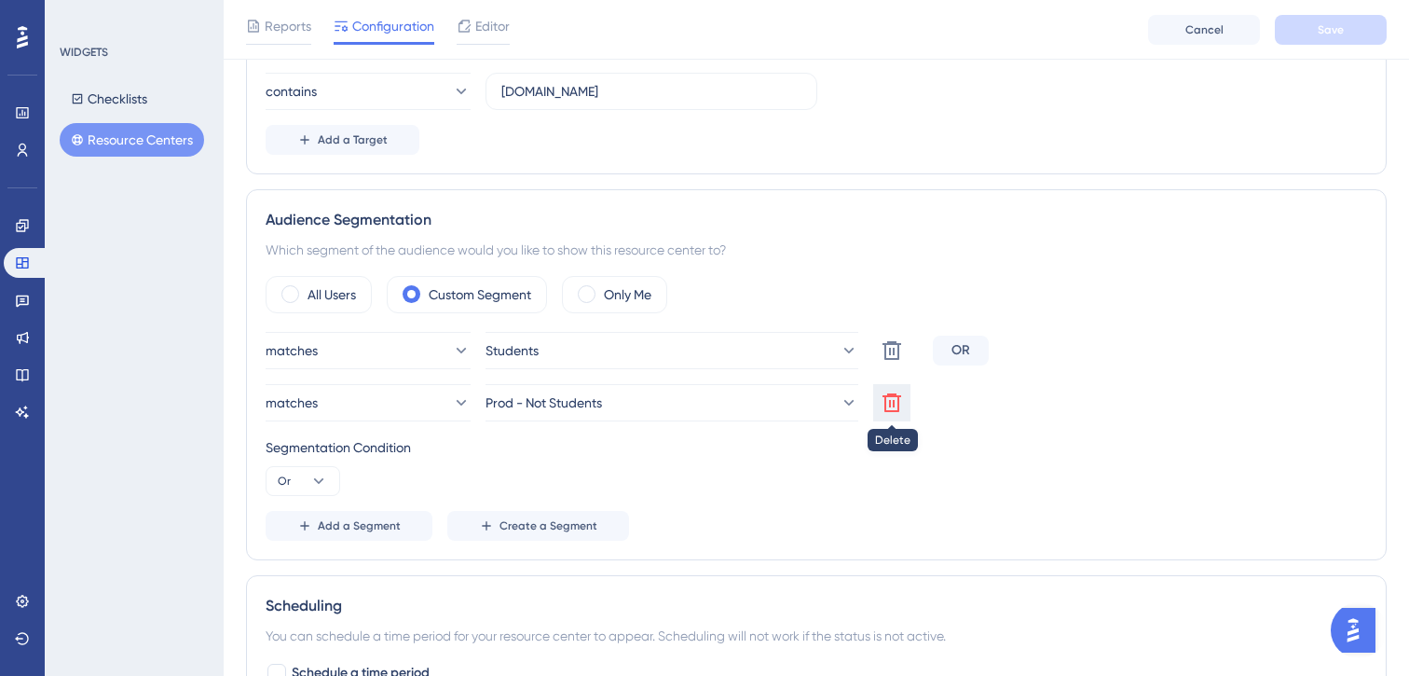
click at [888, 362] on icon at bounding box center [892, 350] width 22 height 22
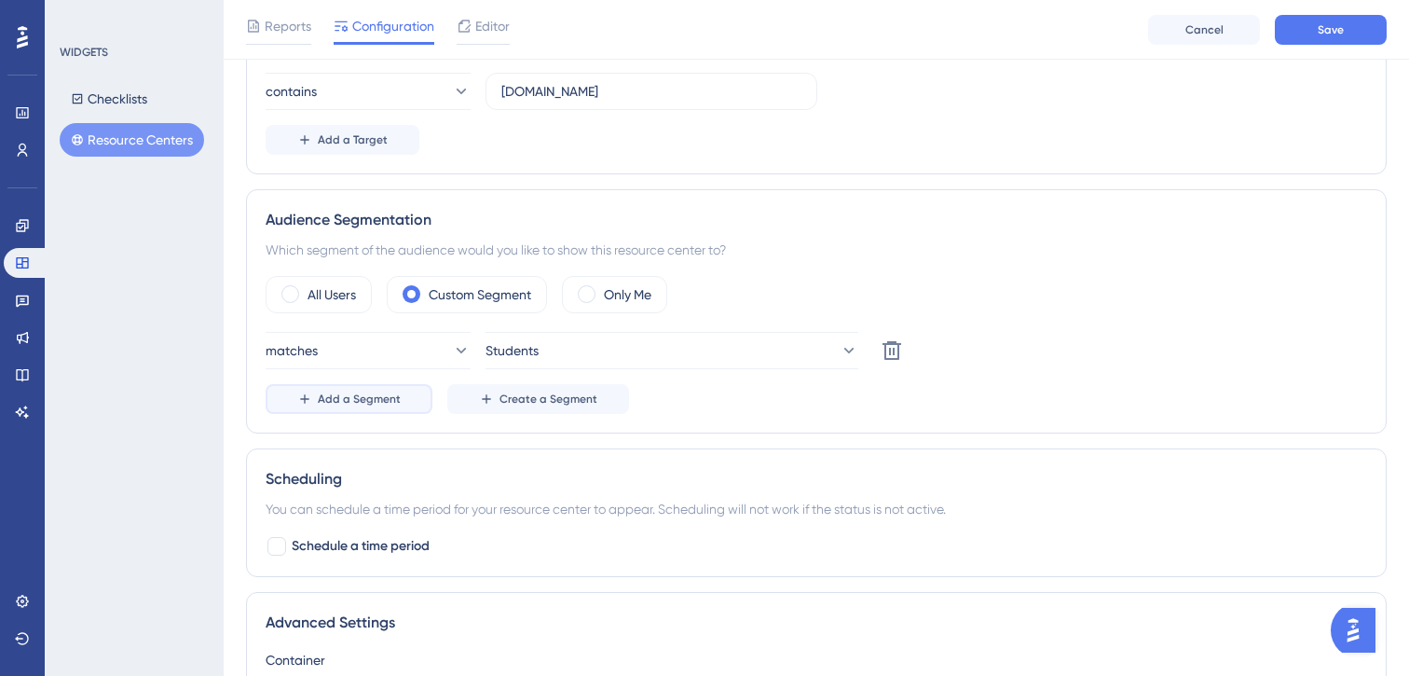
click at [326, 404] on span "Add a Segment" at bounding box center [359, 398] width 83 height 15
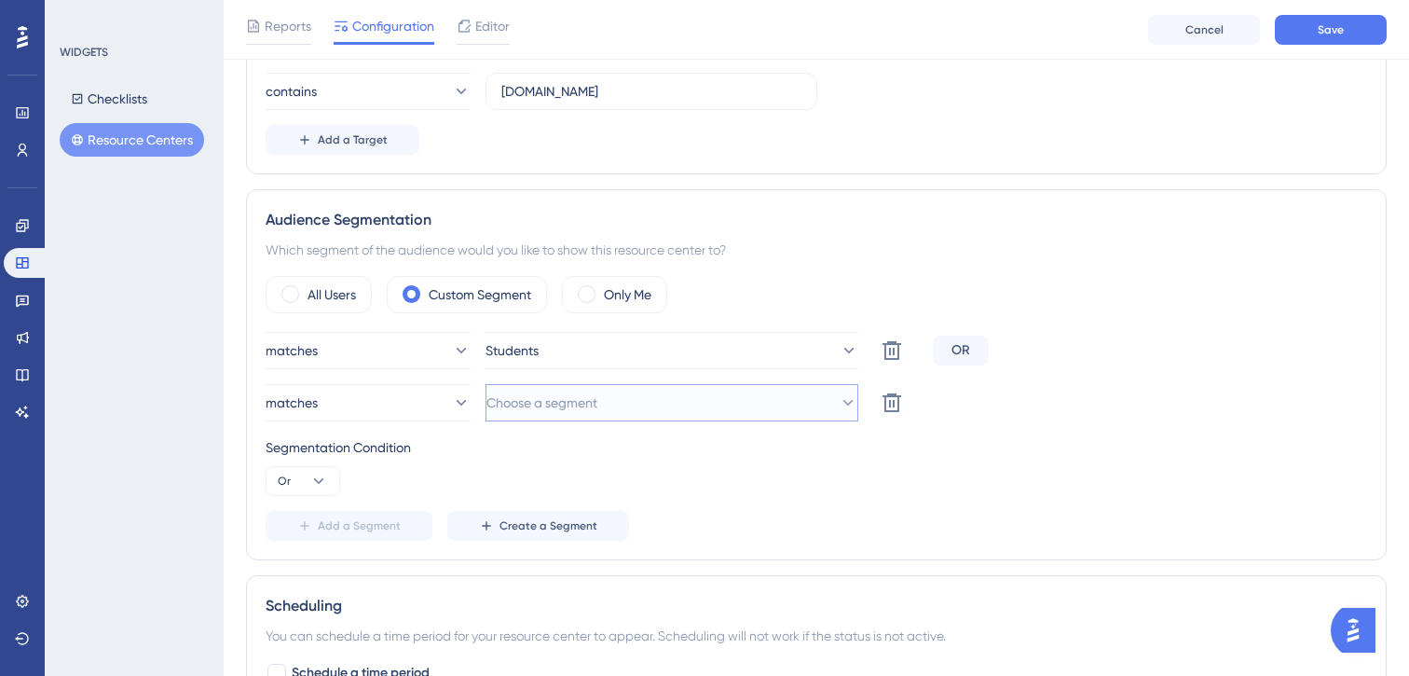
click at [560, 409] on span "Choose a segment" at bounding box center [541, 402] width 111 height 22
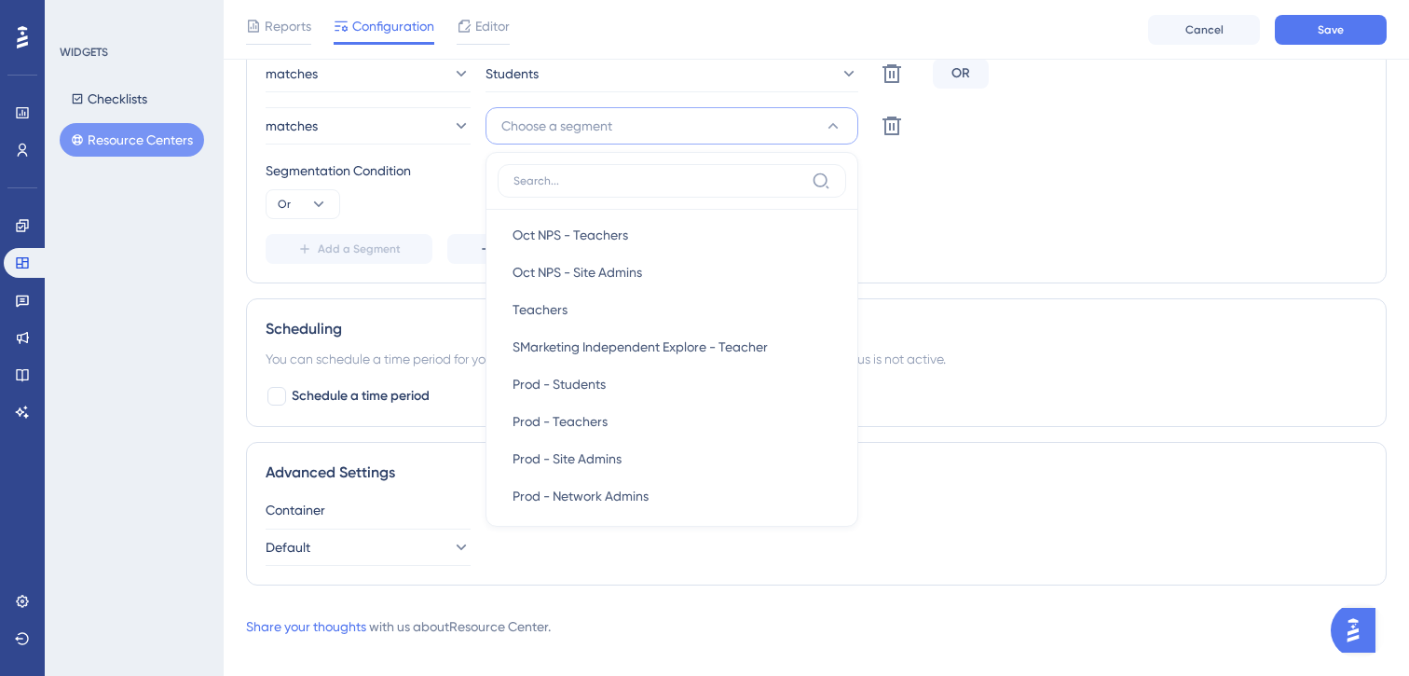
scroll to position [494, 0]
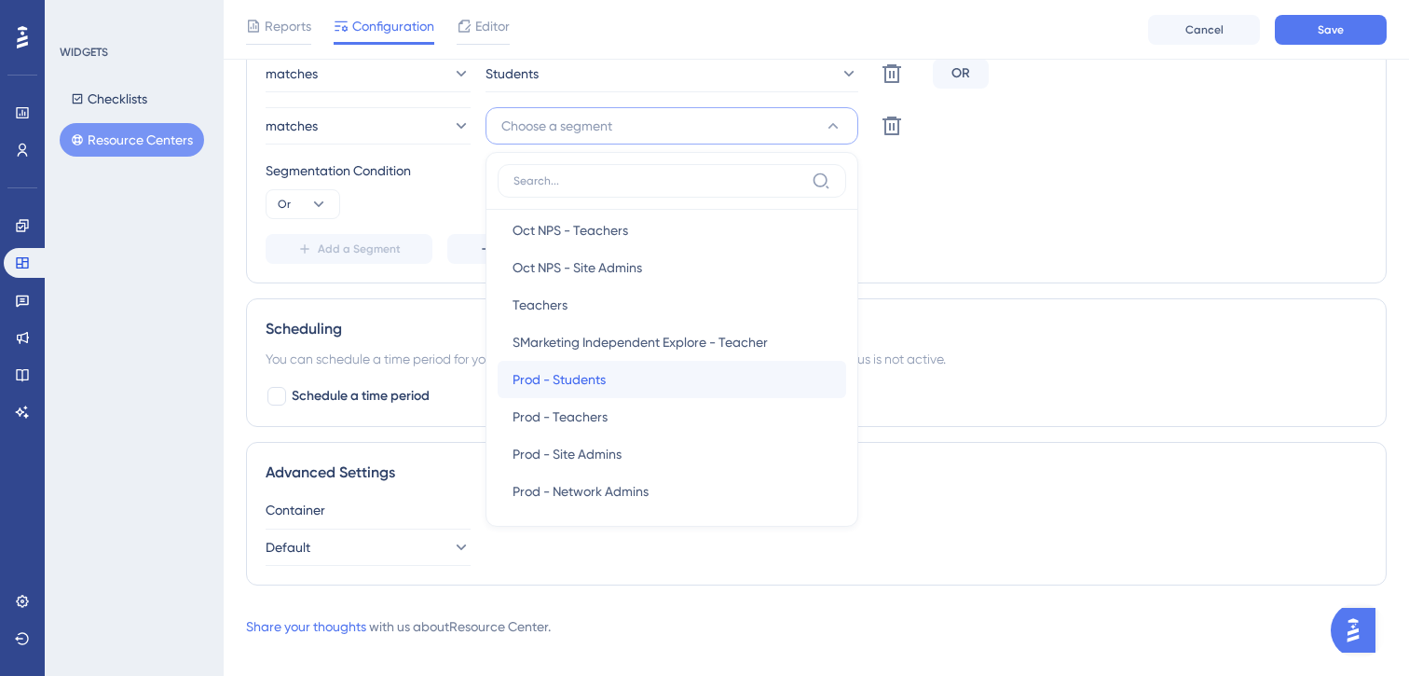
click at [572, 379] on span "Prod - Students" at bounding box center [559, 379] width 93 height 22
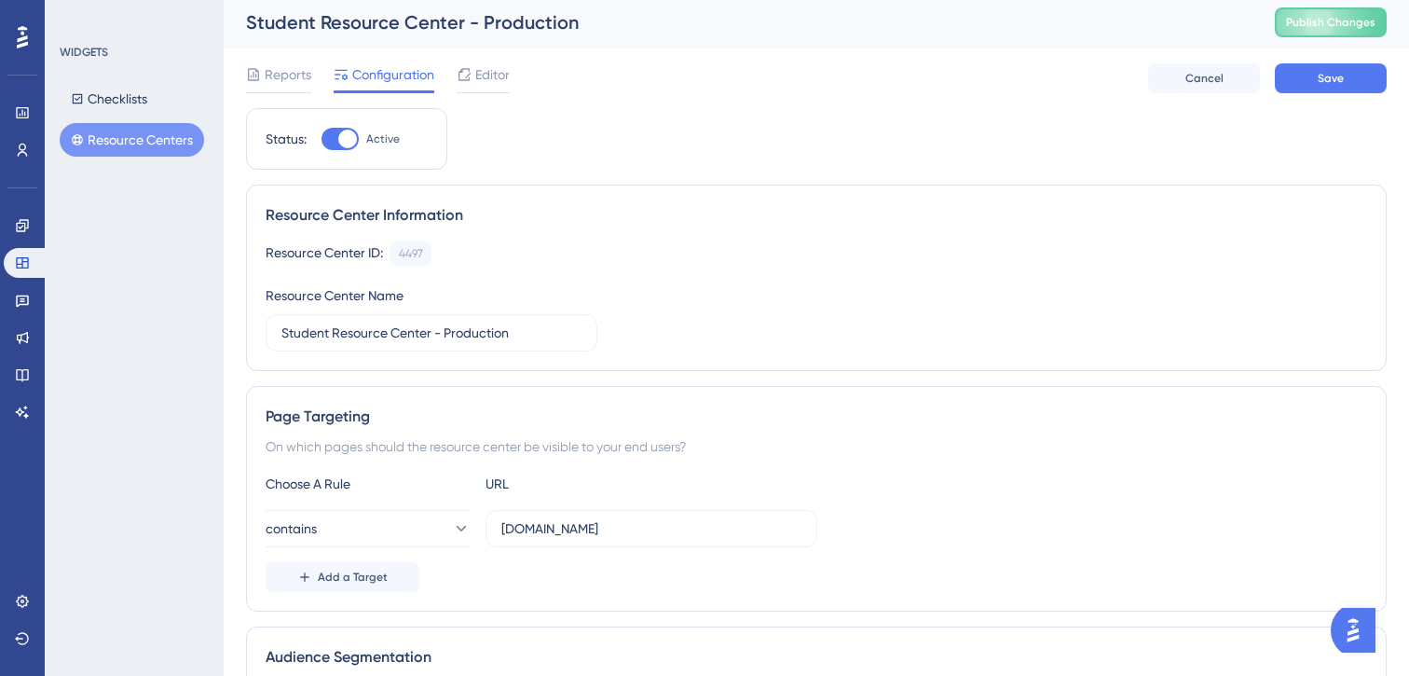
scroll to position [0, 0]
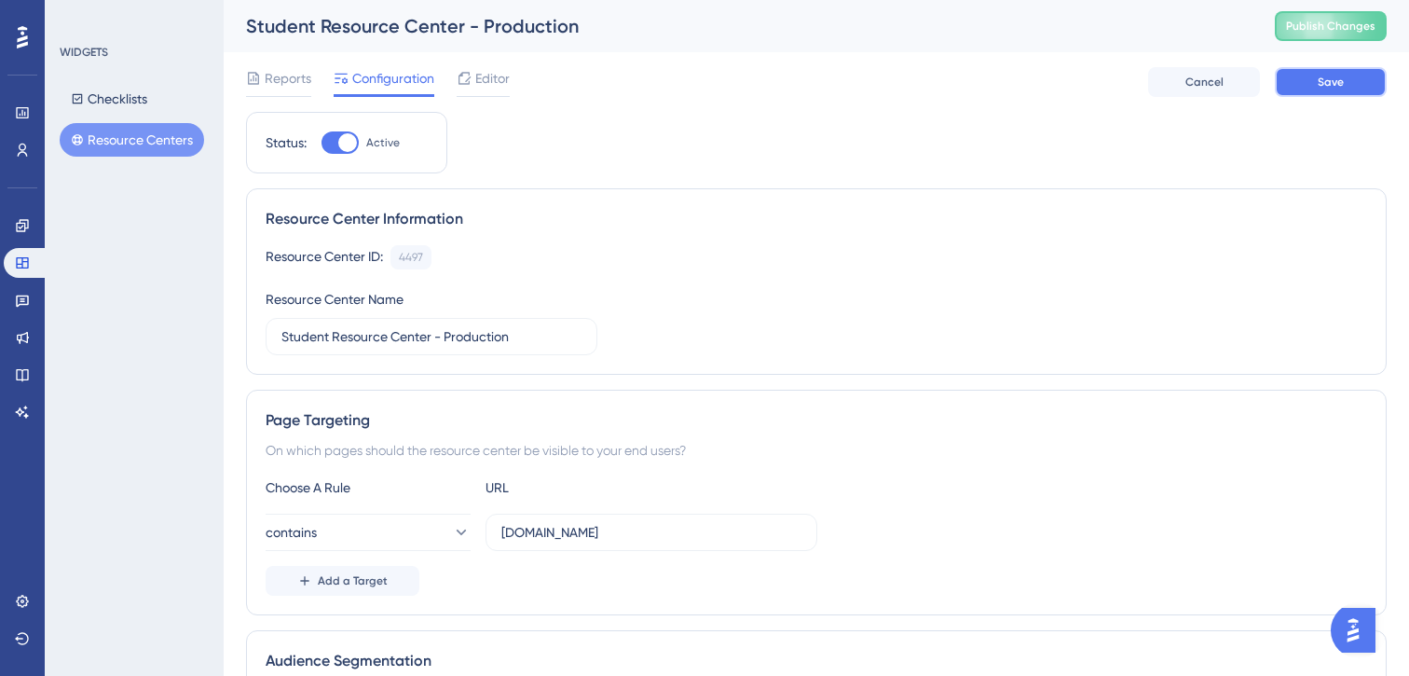
click at [1327, 87] on span "Save" at bounding box center [1331, 82] width 26 height 15
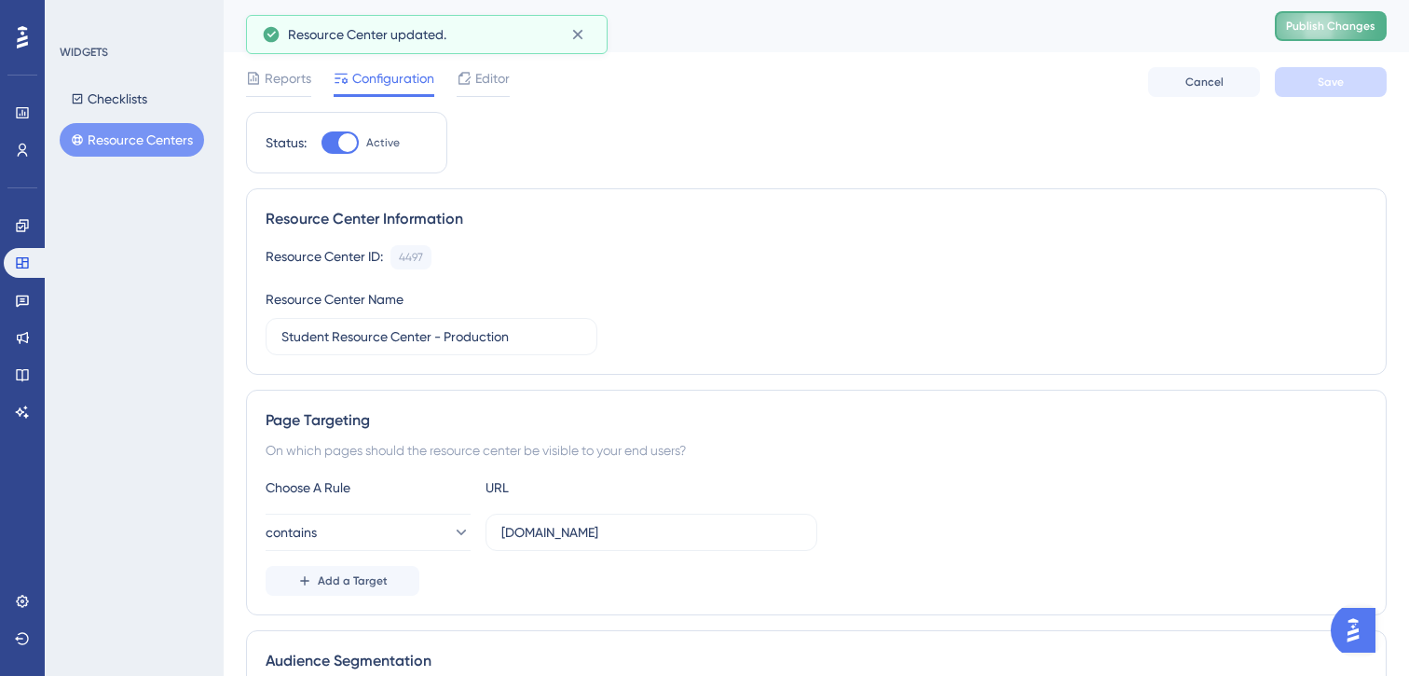
click at [1313, 25] on span "Publish Changes" at bounding box center [1330, 26] width 89 height 15
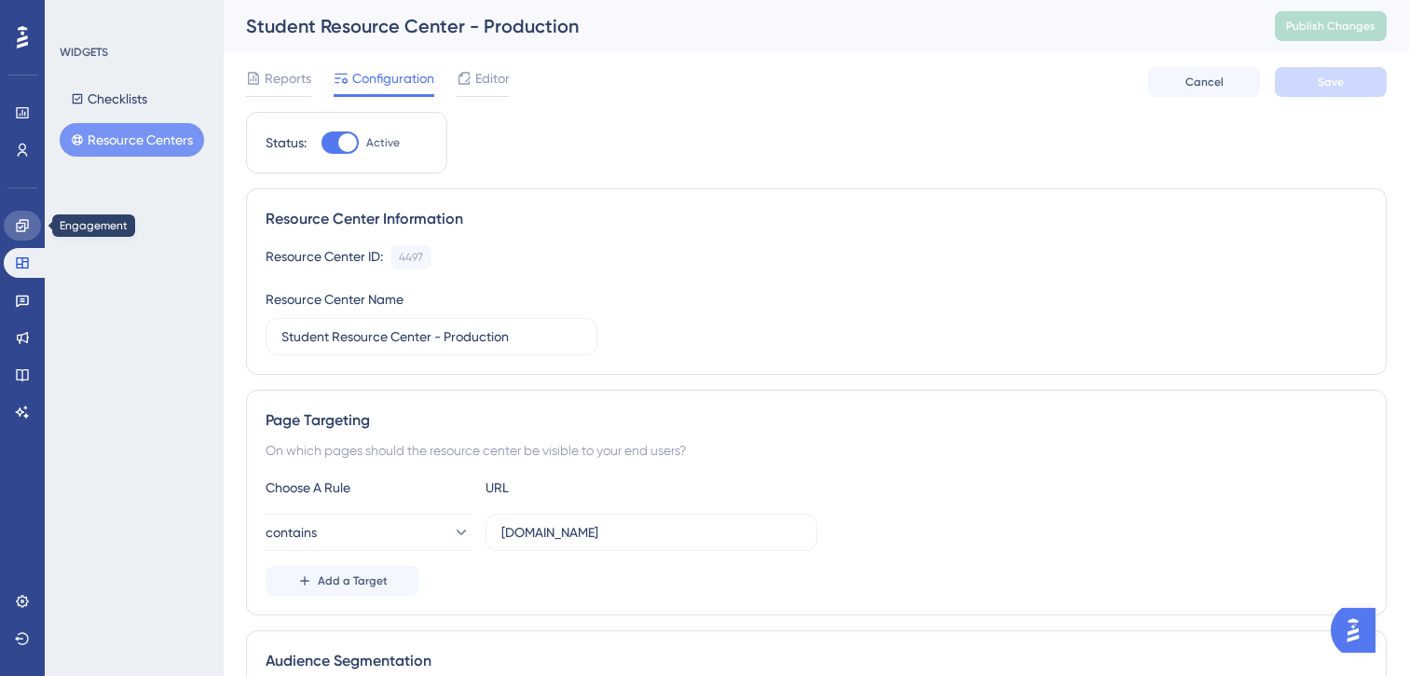
click at [23, 232] on icon at bounding box center [22, 225] width 15 height 15
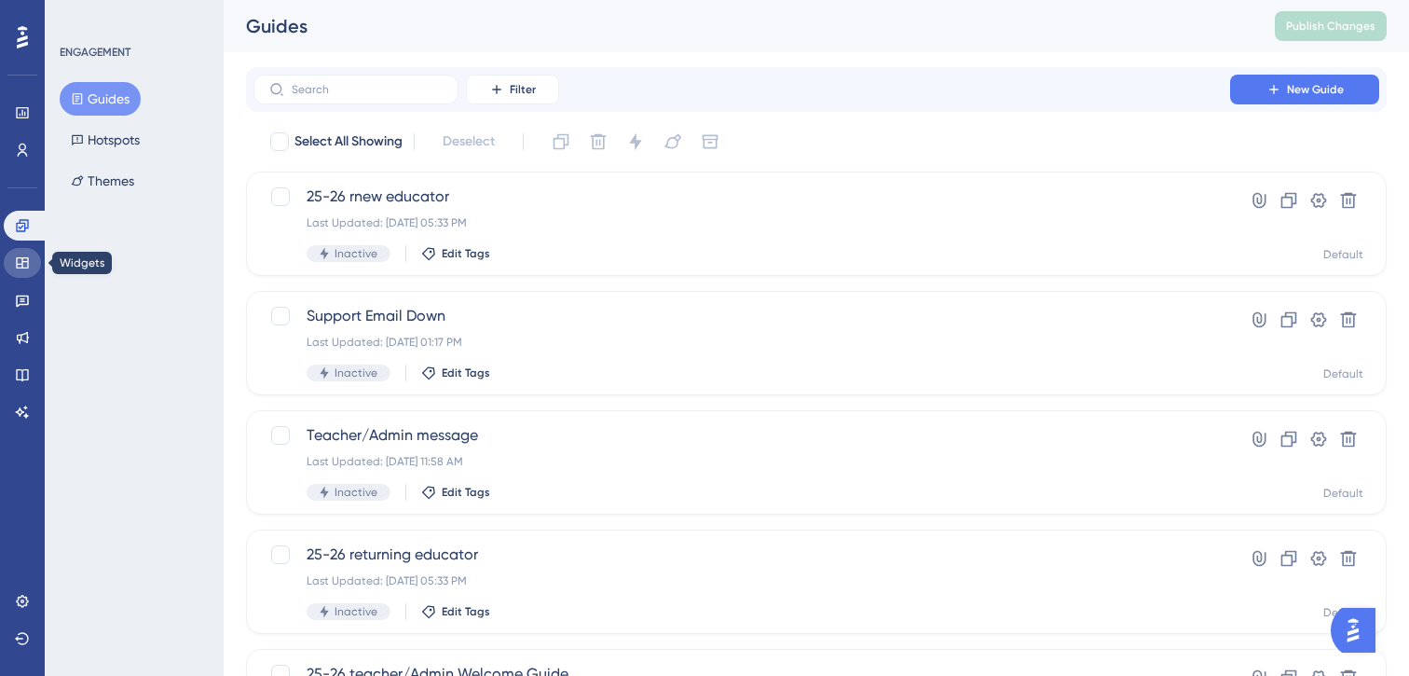
click at [27, 262] on icon at bounding box center [22, 262] width 12 height 11
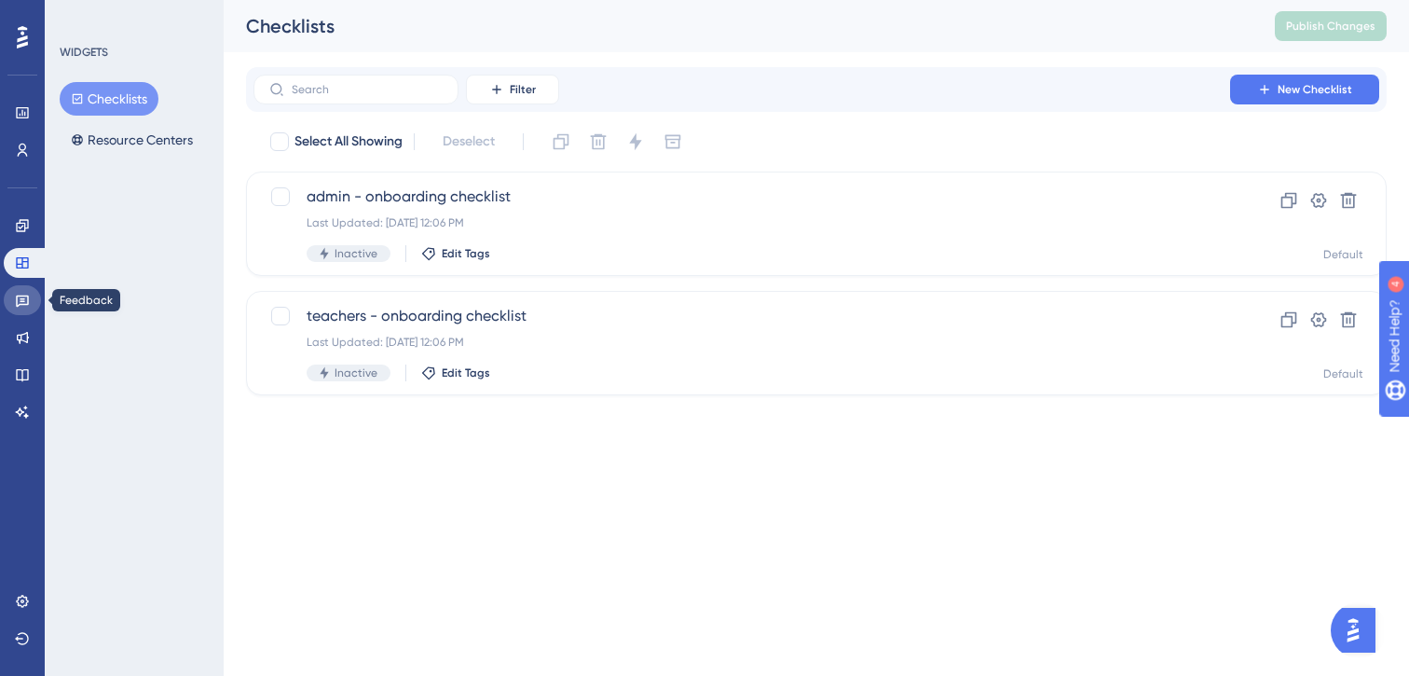
click at [21, 301] on icon at bounding box center [22, 301] width 13 height 12
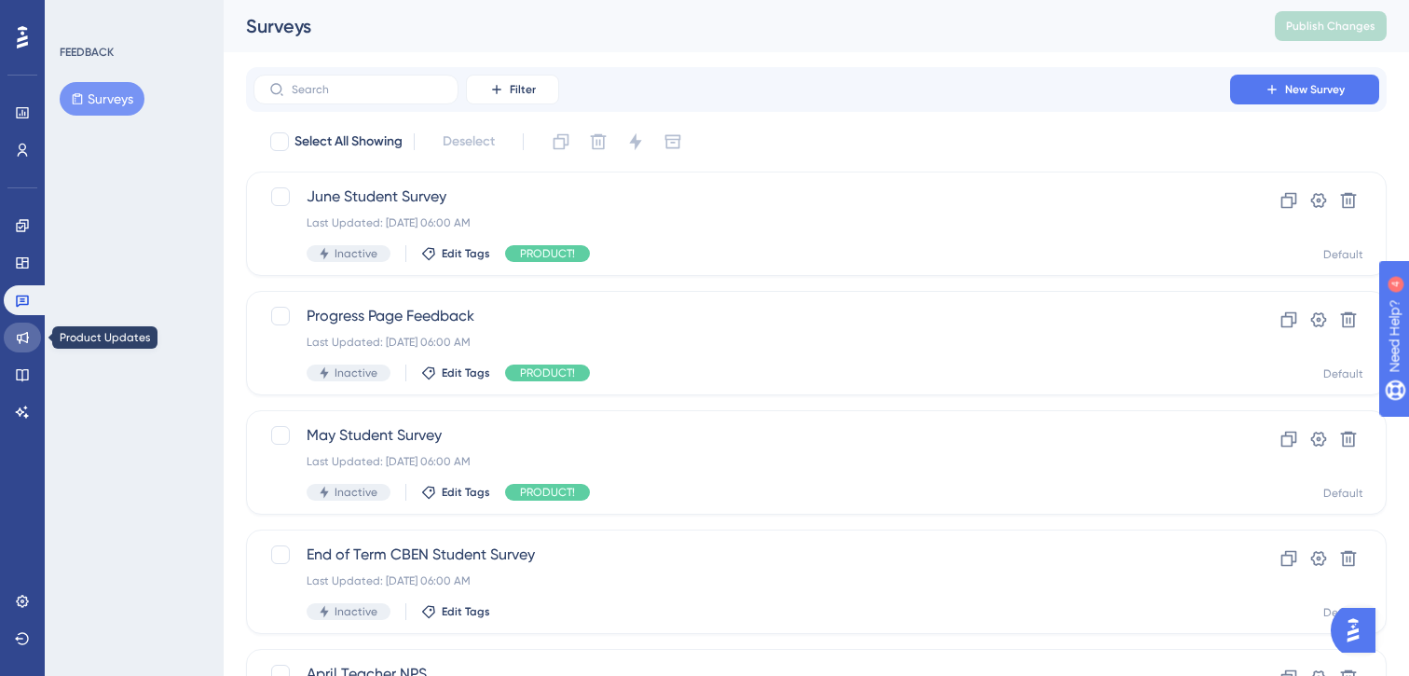
click at [22, 327] on link at bounding box center [22, 337] width 37 height 30
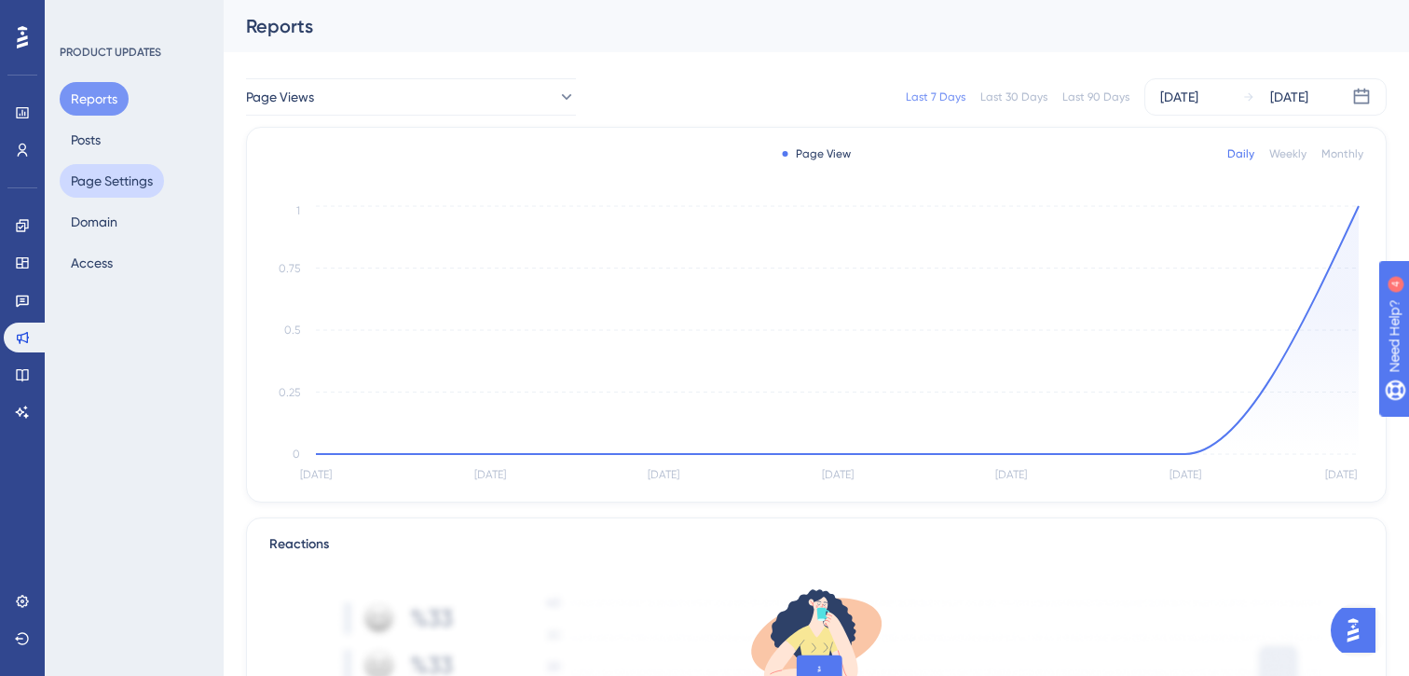
click at [87, 172] on button "Page Settings" at bounding box center [112, 181] width 104 height 34
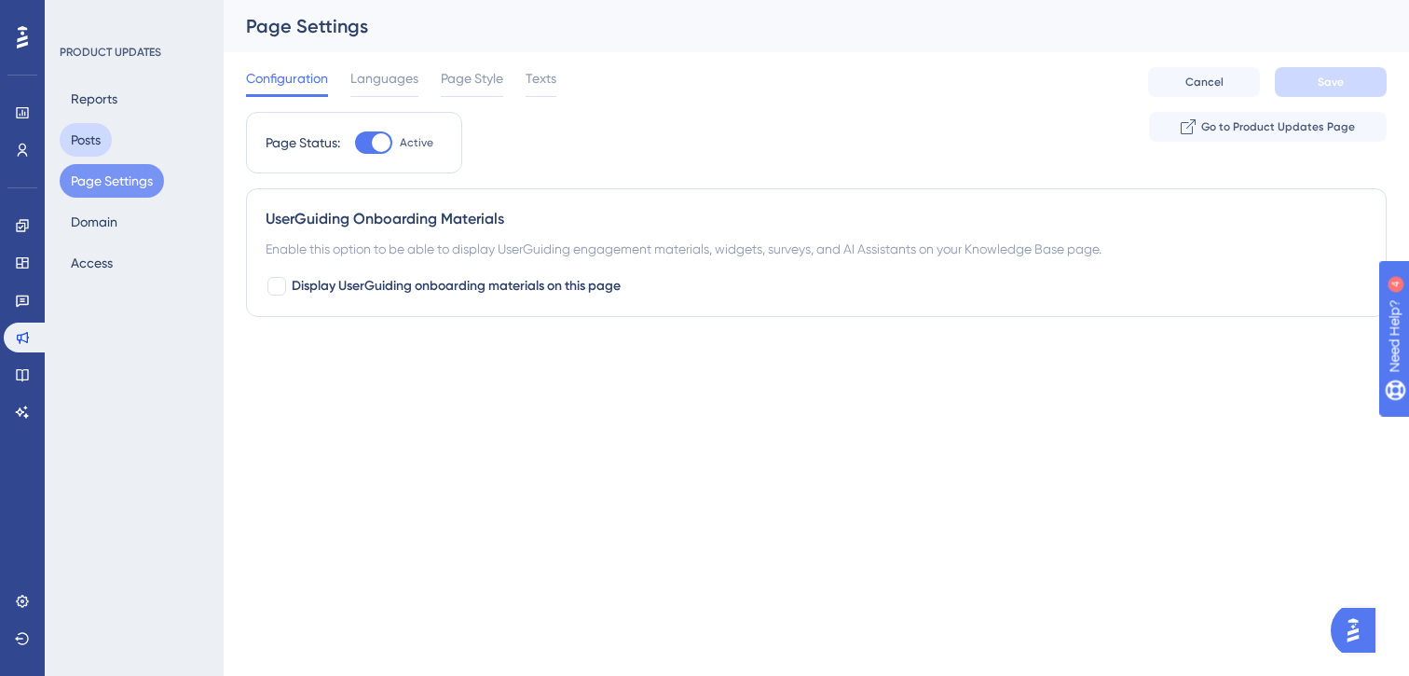
click at [80, 137] on button "Posts" at bounding box center [86, 140] width 52 height 34
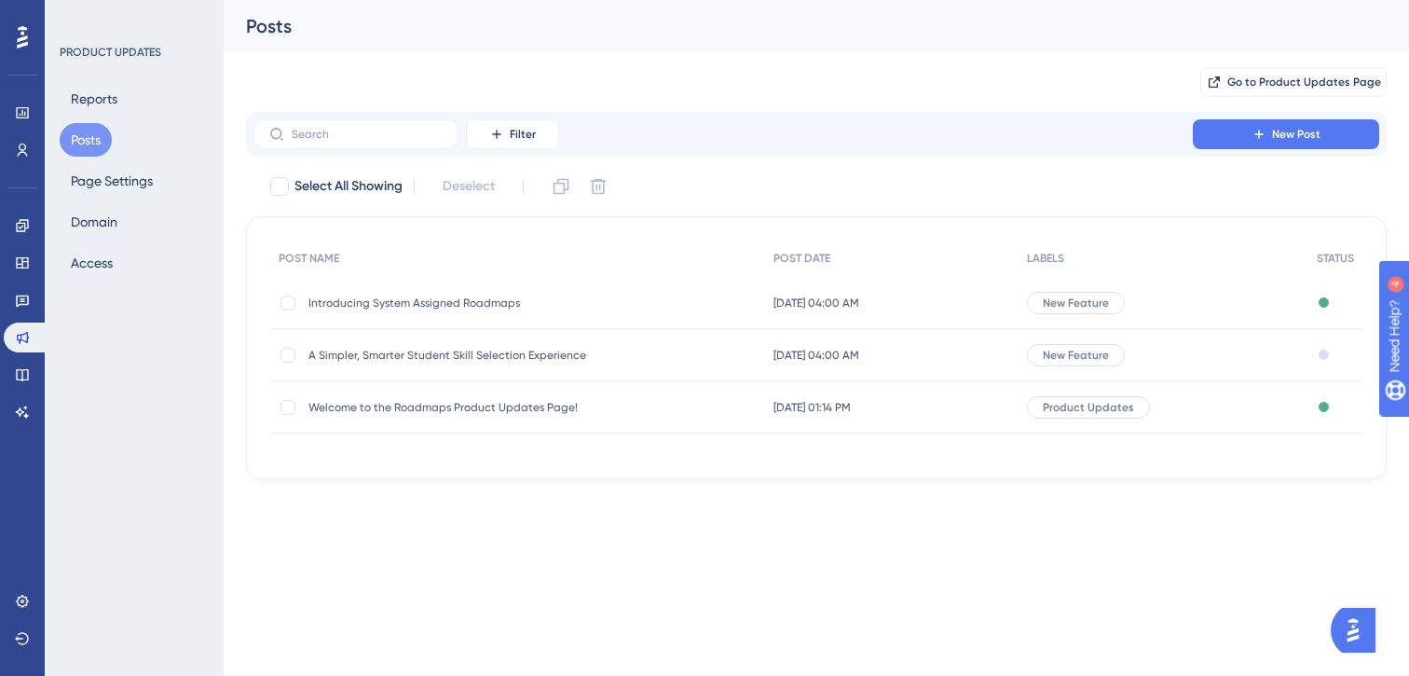
click at [511, 301] on span "Introducing System Assigned Roadmaps" at bounding box center [457, 302] width 298 height 15
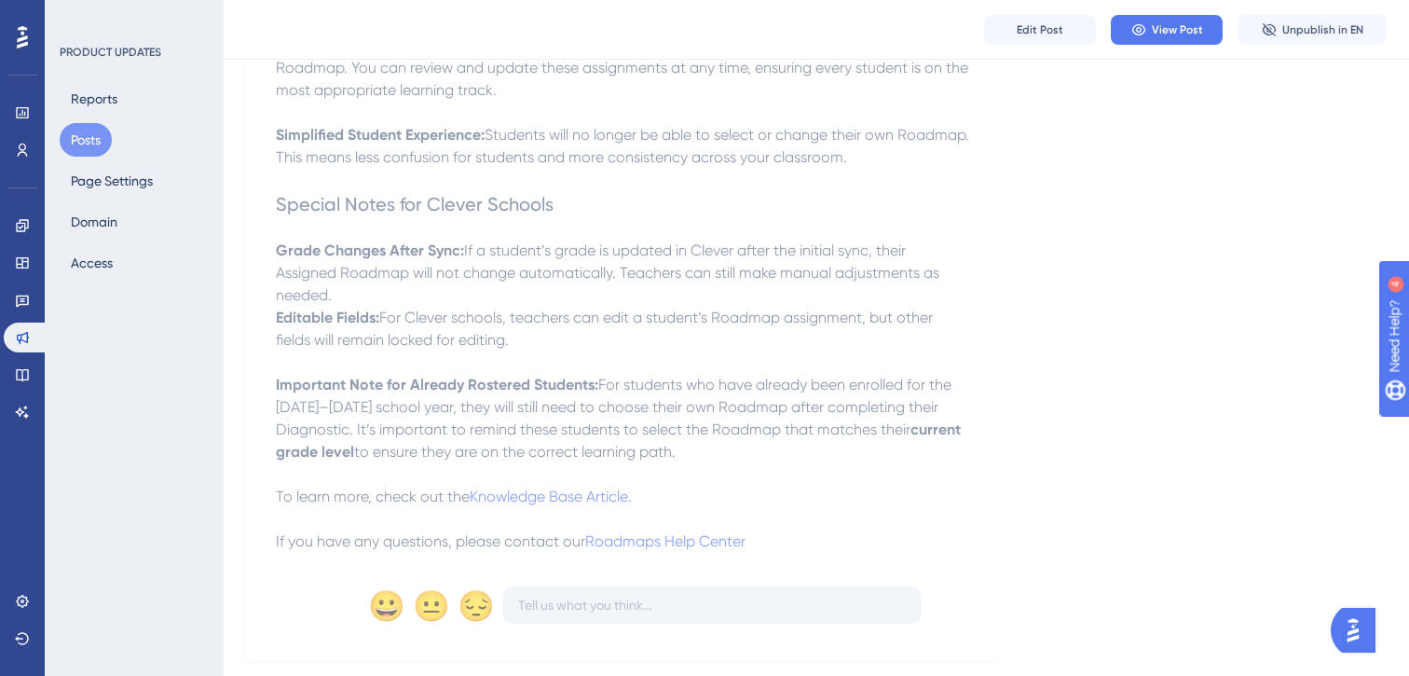
scroll to position [1080, 0]
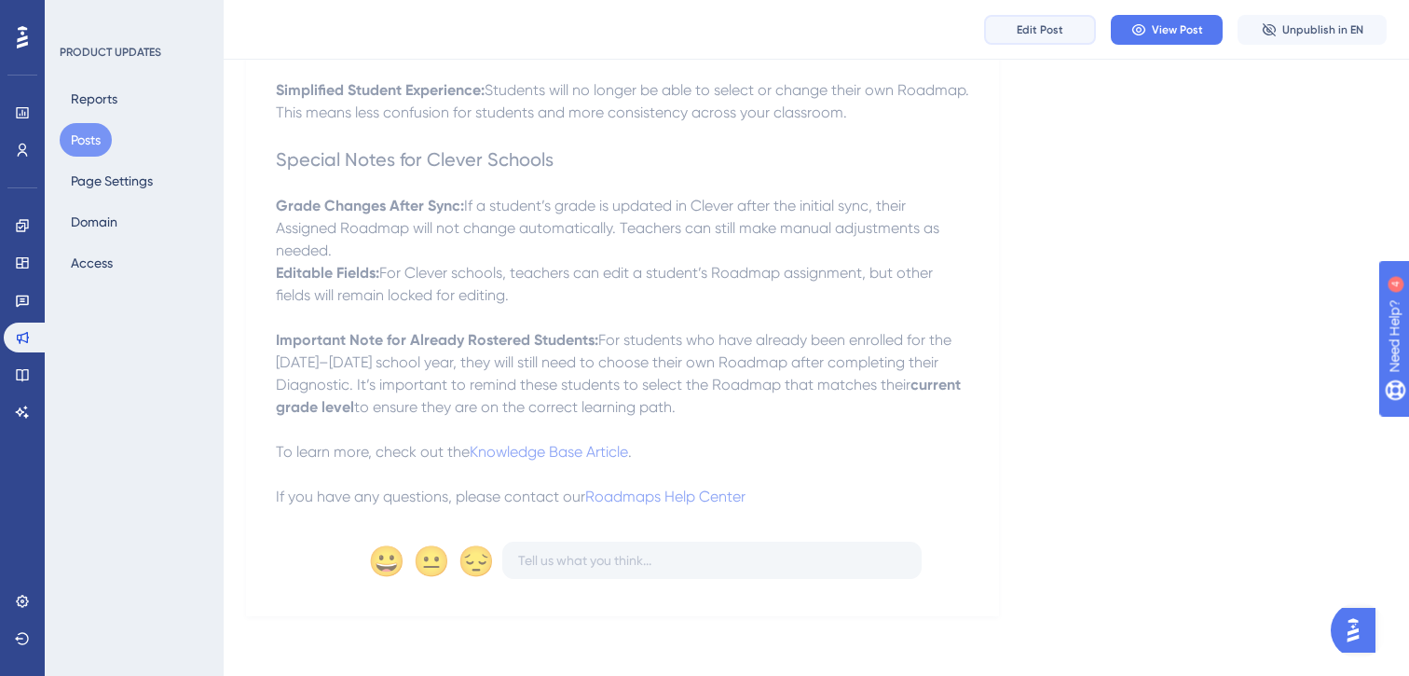
click at [1034, 30] on span "Edit Post" at bounding box center [1040, 29] width 47 height 15
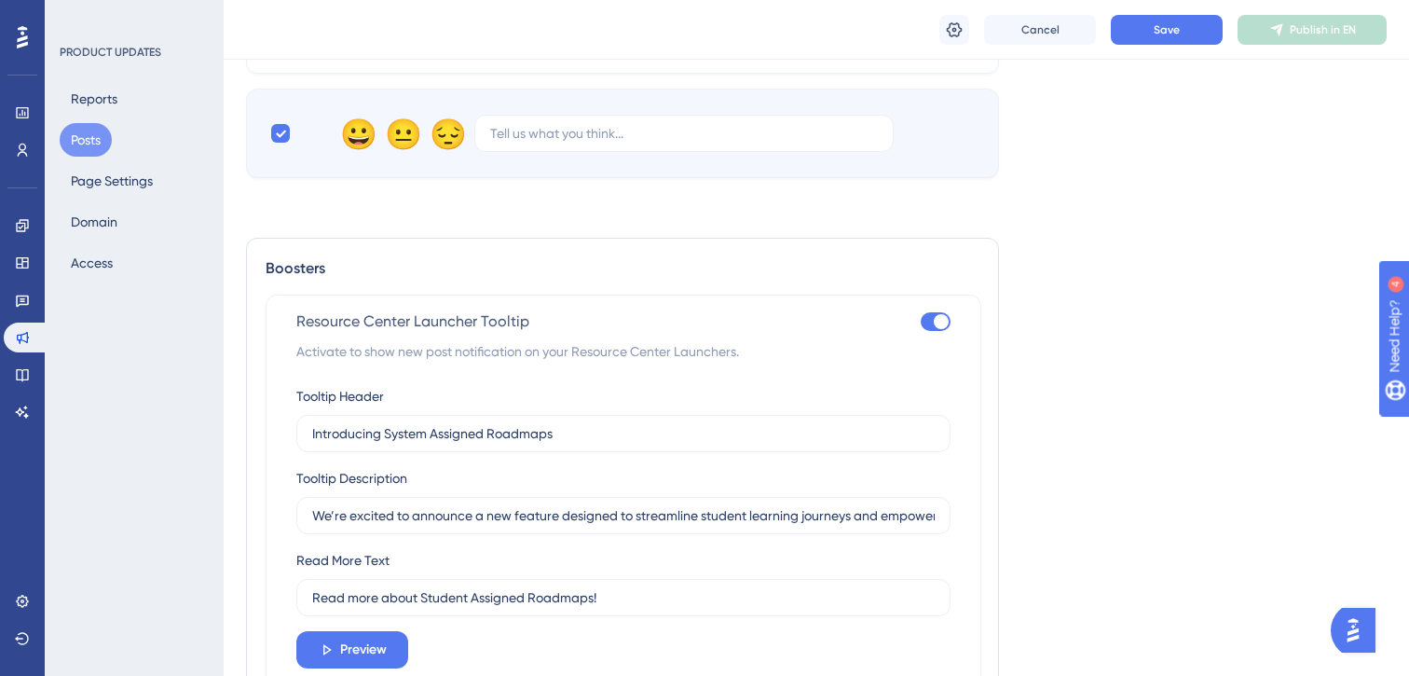
scroll to position [1634, 0]
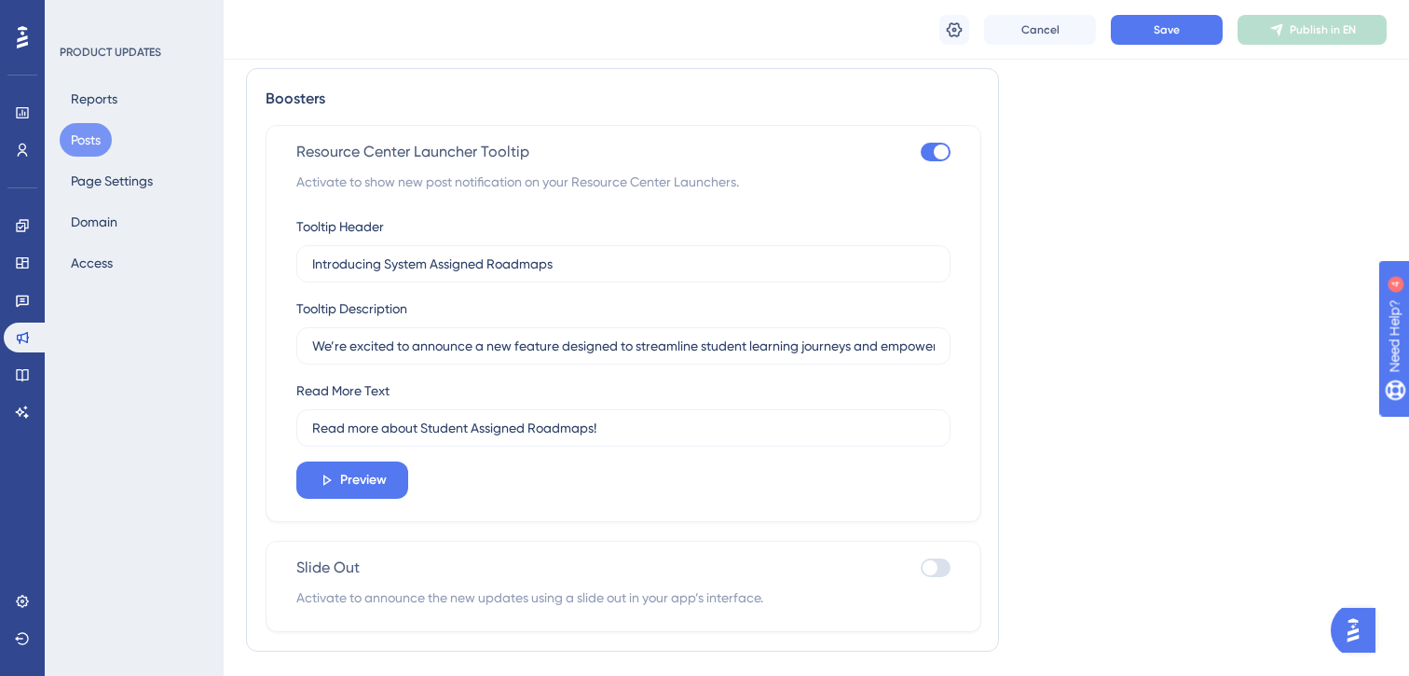
click at [933, 574] on div at bounding box center [930, 567] width 15 height 15
click at [921, 568] on input "checkbox" at bounding box center [920, 568] width 1 height 1
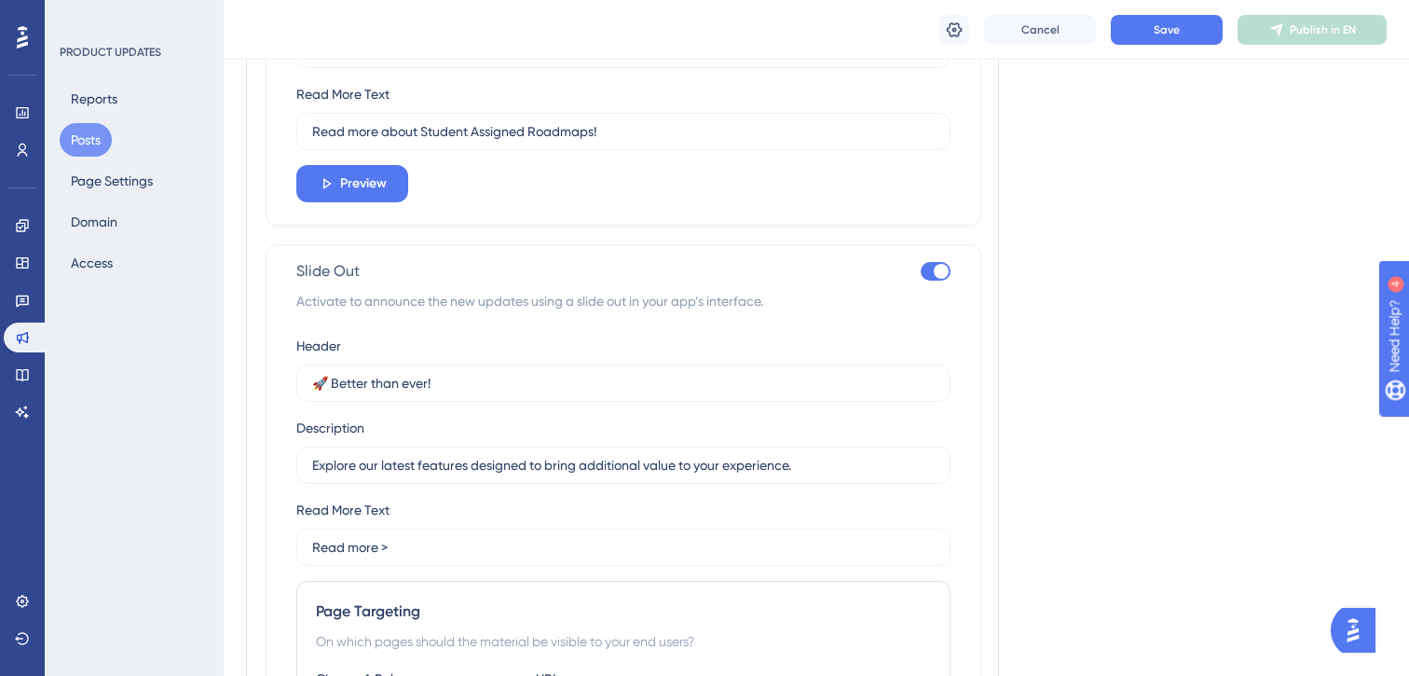
scroll to position [2189, 0]
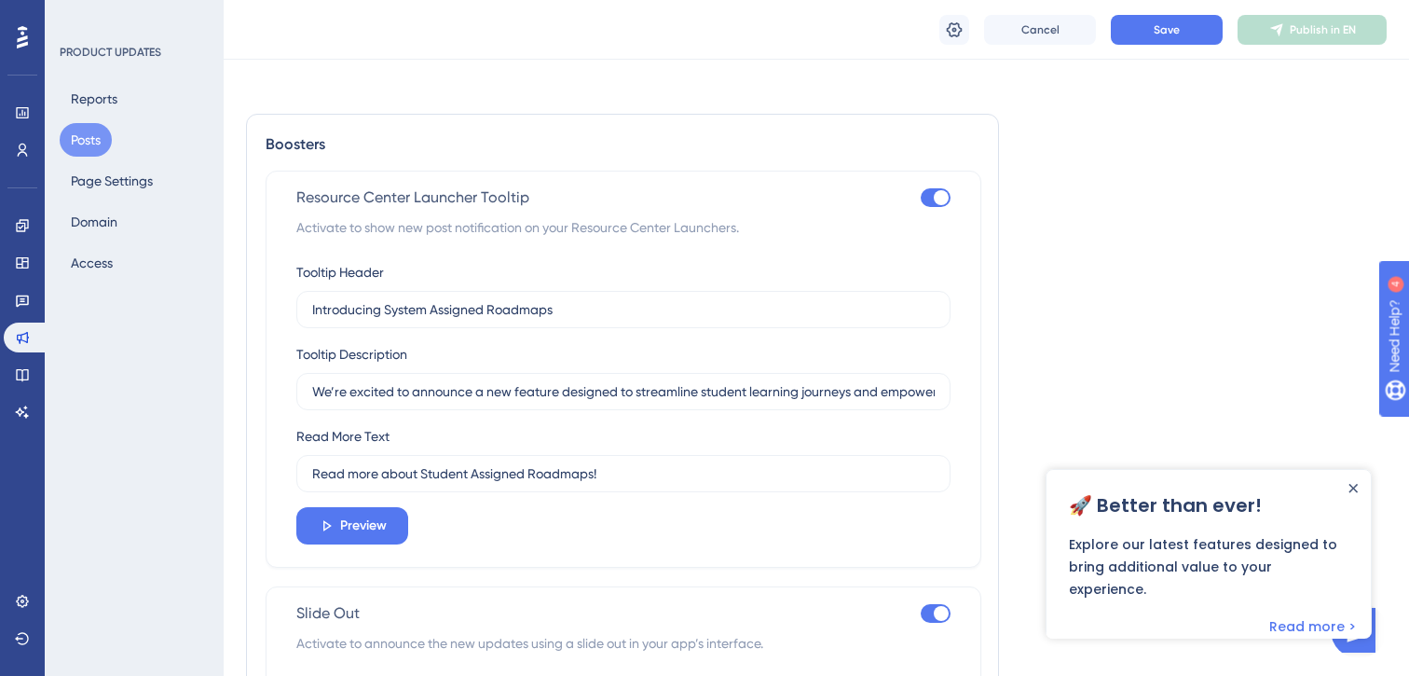
scroll to position [1590, 0]
click at [1358, 486] on div at bounding box center [1353, 487] width 15 height 15
click at [1354, 484] on icon "Close Announcement" at bounding box center [1352, 488] width 9 height 9
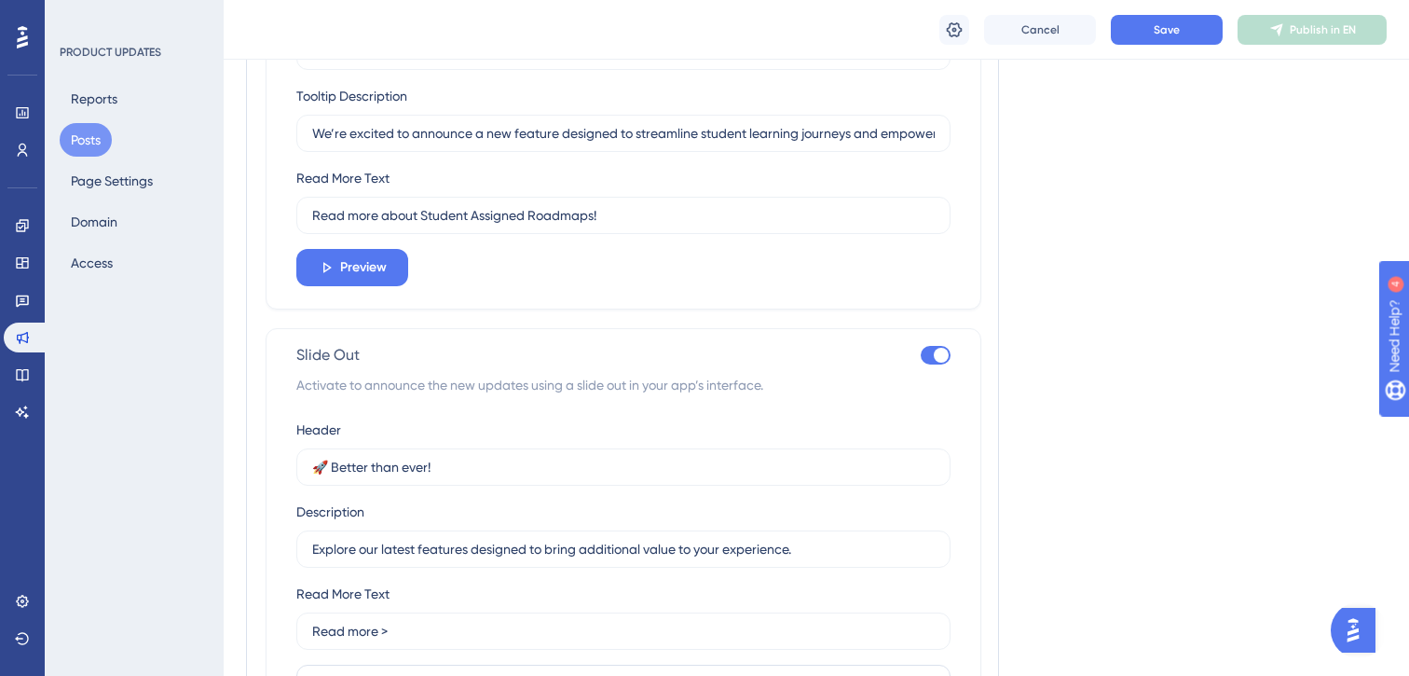
click at [936, 354] on div at bounding box center [941, 355] width 15 height 15
click at [921, 355] on input "checkbox" at bounding box center [920, 355] width 1 height 1
checkbox input "false"
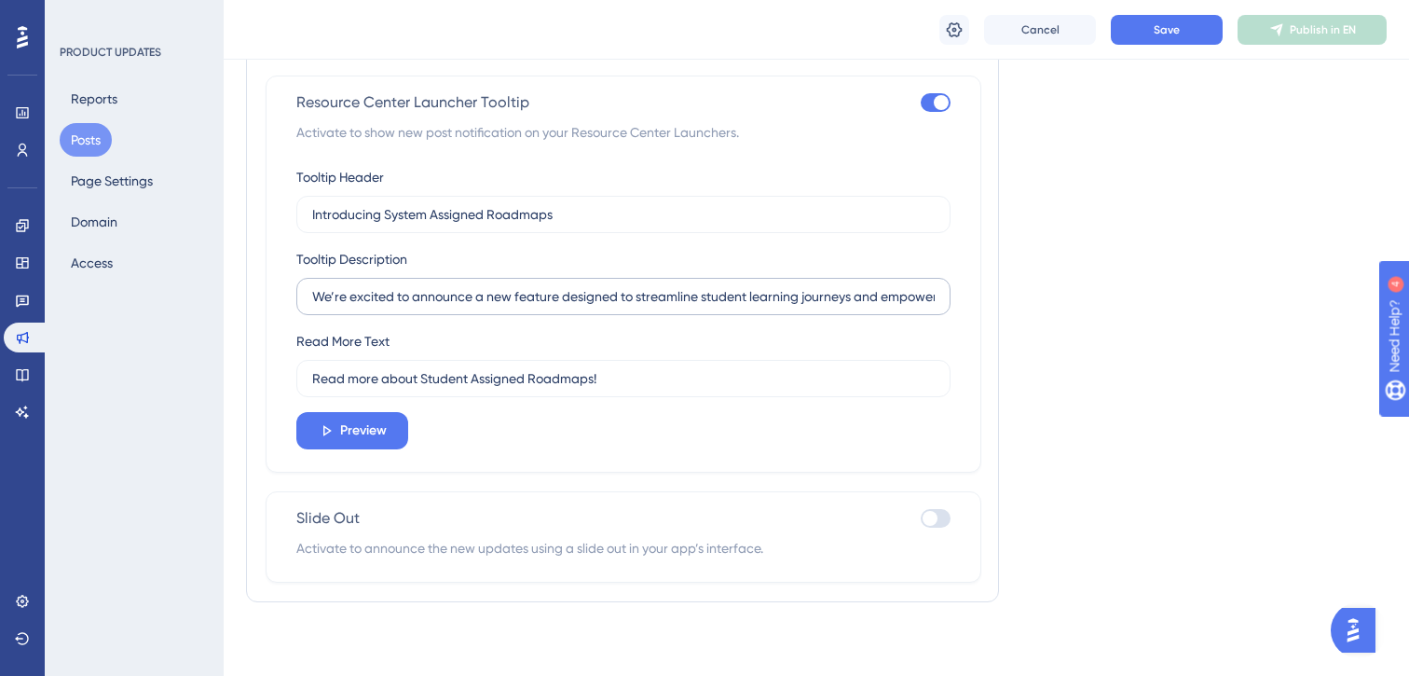
scroll to position [1688, 0]
click at [376, 430] on span "Preview" at bounding box center [363, 429] width 47 height 22
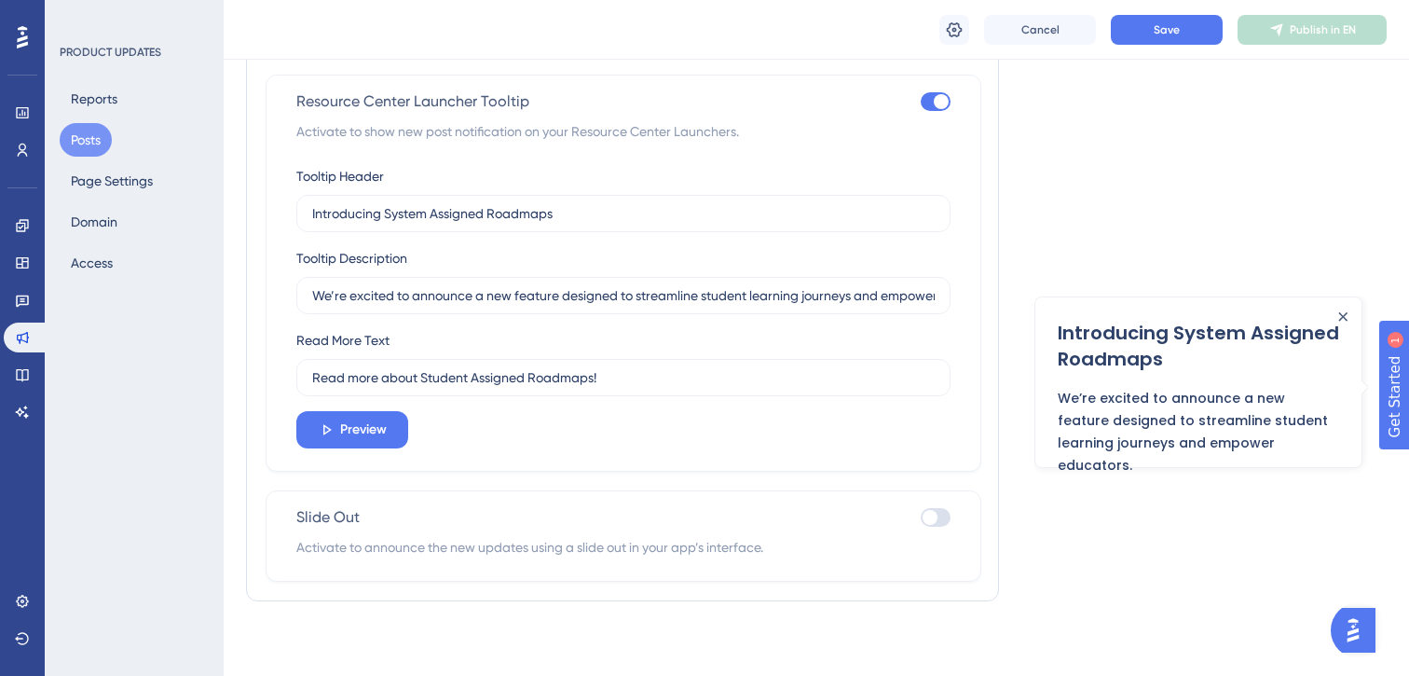
click at [1146, 30] on button "Save" at bounding box center [1167, 30] width 112 height 30
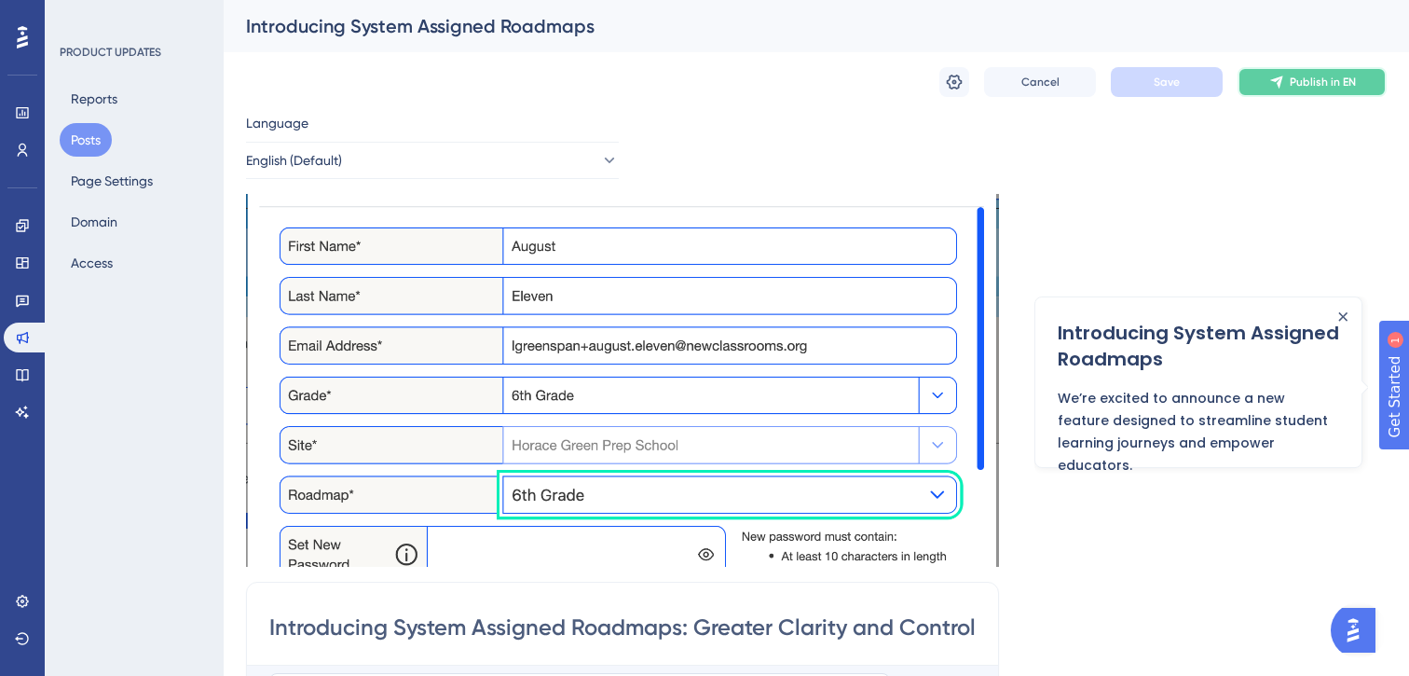
click at [1308, 78] on span "Publish in EN" at bounding box center [1323, 82] width 66 height 15
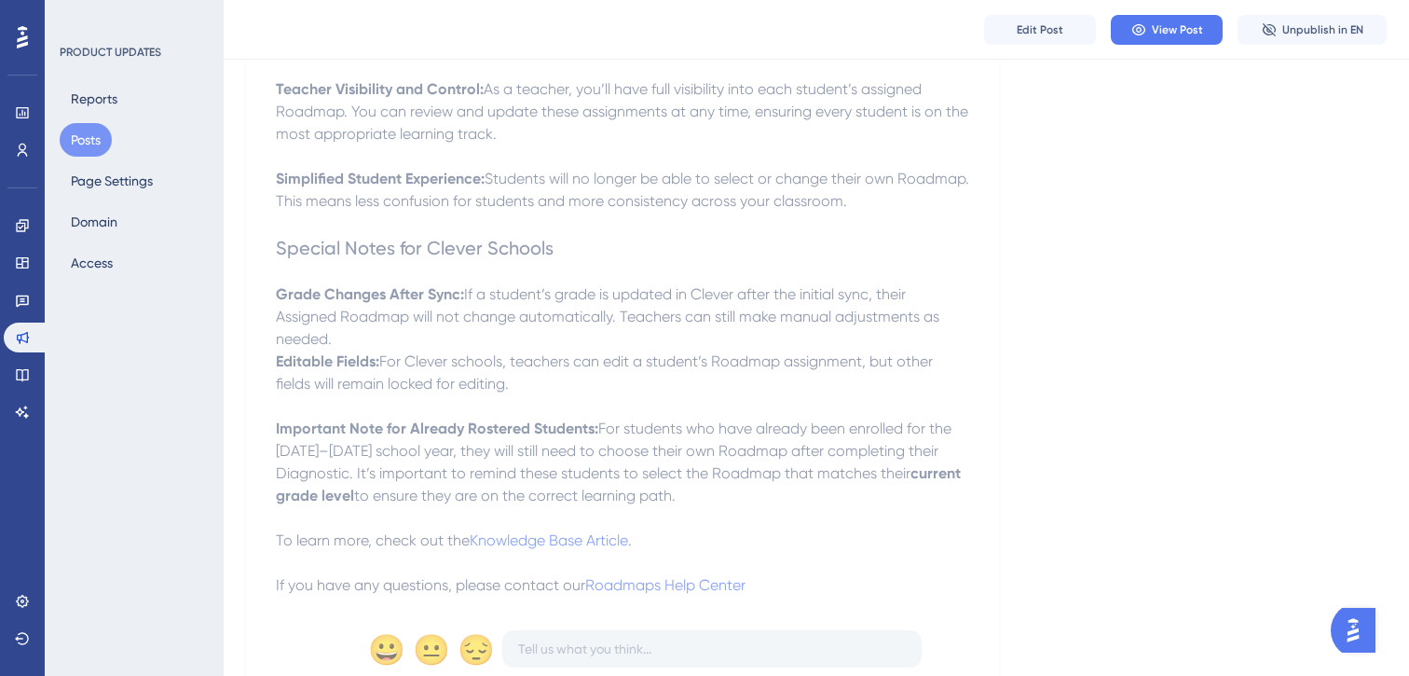
scroll to position [1080, 0]
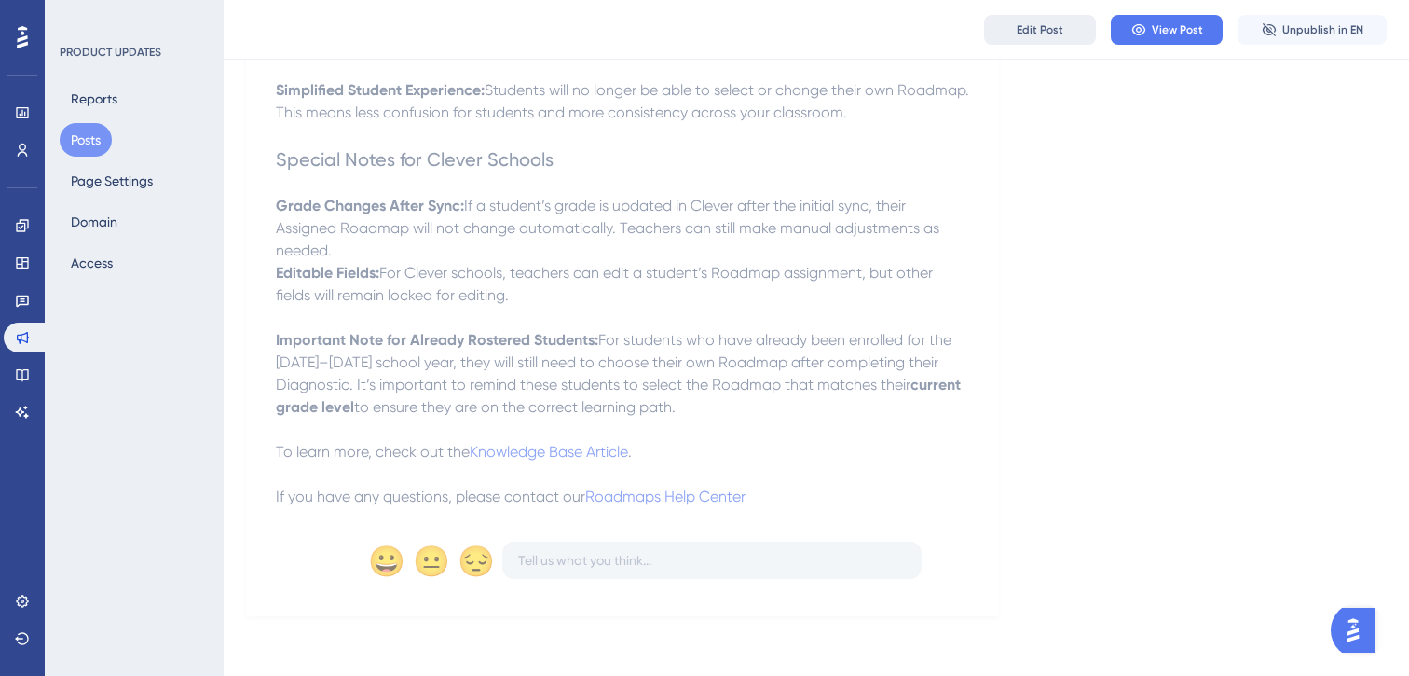
click at [1010, 28] on button "Edit Post" at bounding box center [1040, 30] width 112 height 30
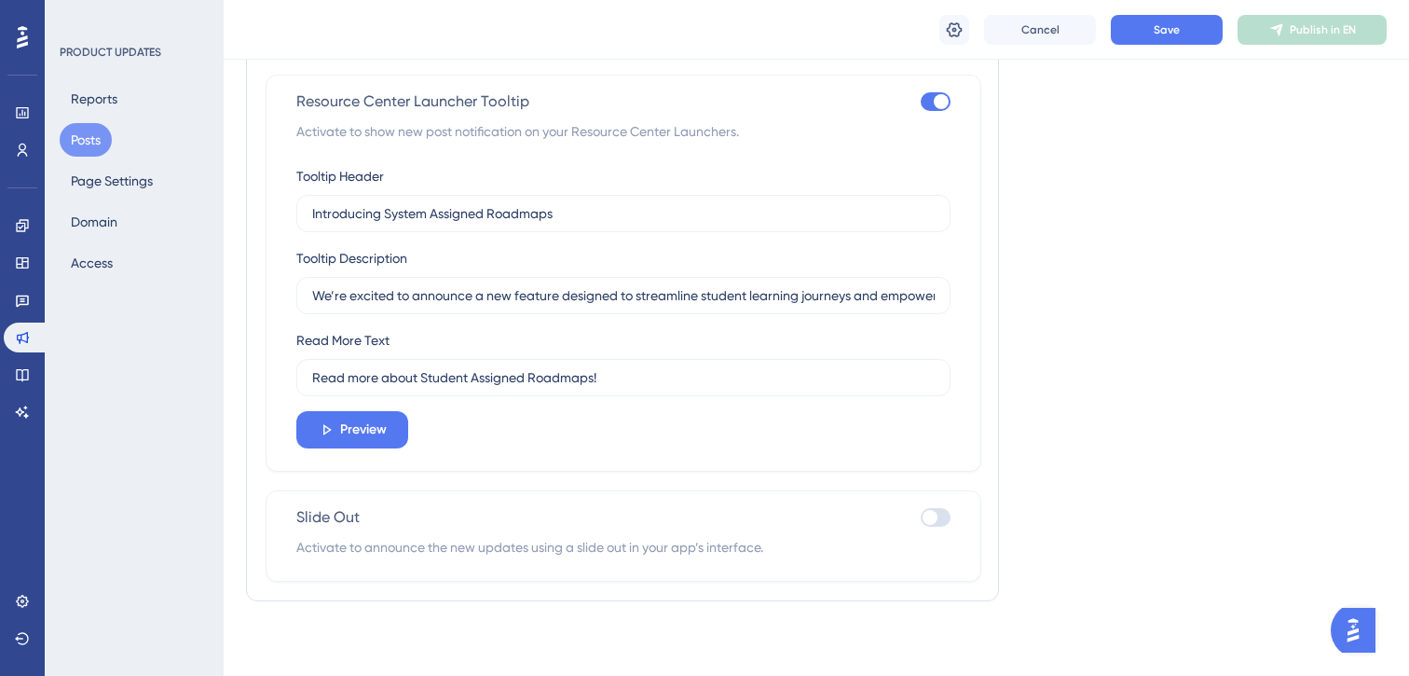
scroll to position [1688, 0]
click at [748, 545] on span "Activate to announce the new updates using a slide out in your app’s interface." at bounding box center [623, 547] width 654 height 22
click at [586, 209] on input "Introducing System Assigned Roadmaps" at bounding box center [623, 213] width 623 height 21
click at [516, 298] on input "We’re excited to announce a new feature designed to streamline student learning…" at bounding box center [623, 295] width 623 height 21
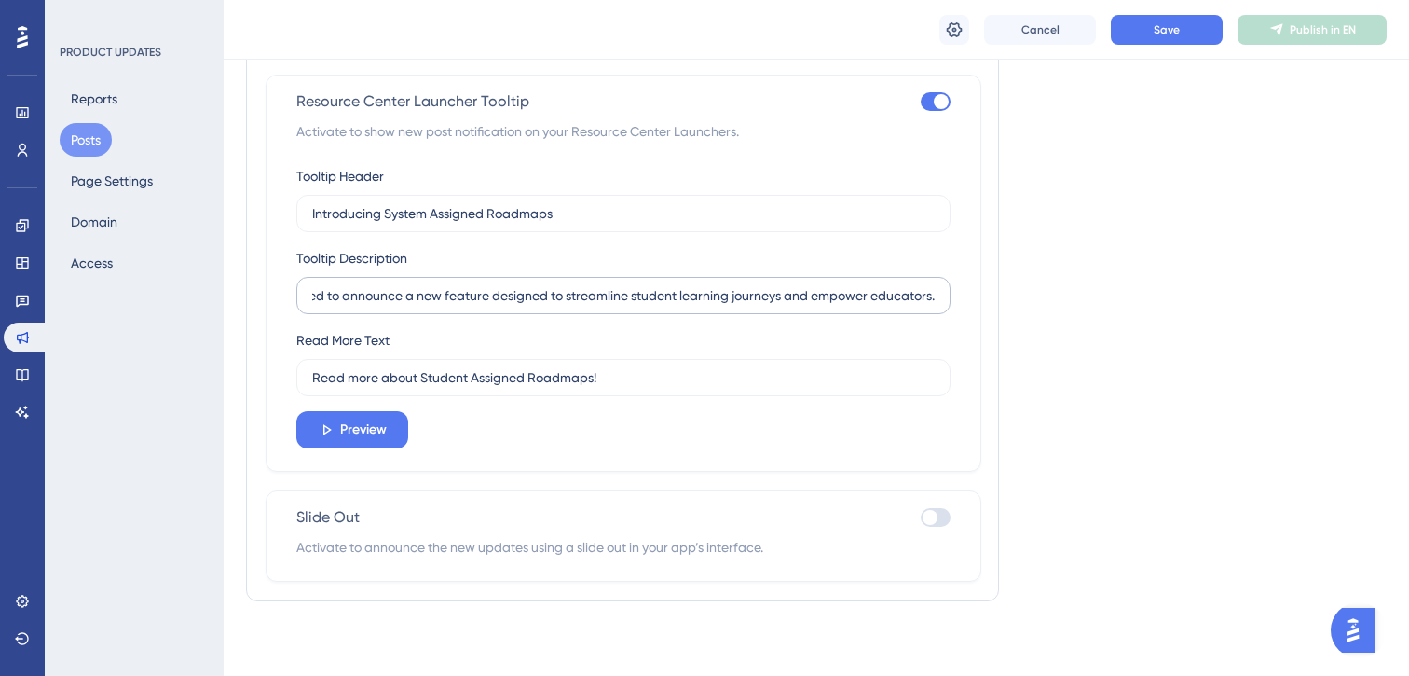
click at [938, 297] on label "We’re excited to announce a new feature designed to streamline student learning…" at bounding box center [623, 295] width 654 height 37
click at [935, 297] on input "We’re excited to announce a new feature designed to streamline student learning…" at bounding box center [623, 295] width 623 height 21
click at [936, 293] on label "We’re excited to announce a new feature designed to streamline student learning…" at bounding box center [623, 295] width 654 height 37
click at [935, 293] on input "We’re excited to announce a new feature designed to streamline student learning…" at bounding box center [623, 295] width 623 height 21
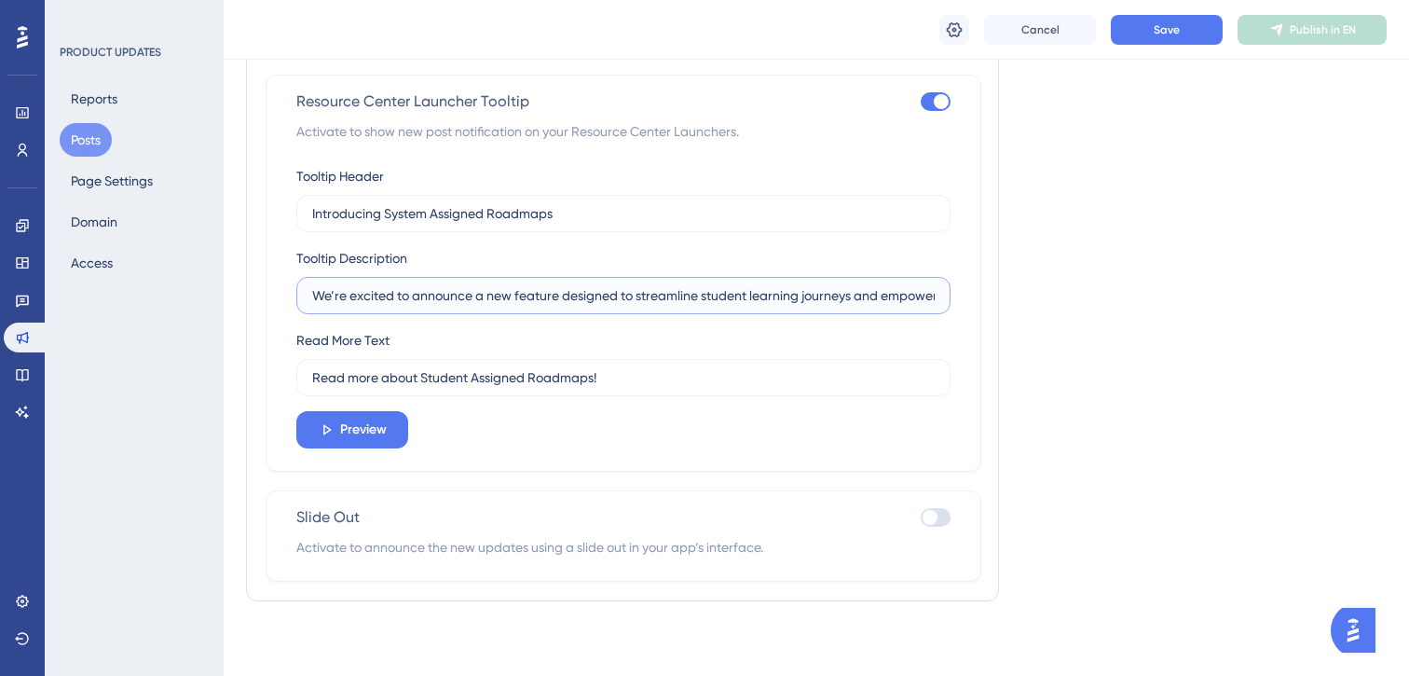
click at [909, 294] on input "We’re excited to announce a new feature designed to streamline student learning…" at bounding box center [623, 295] width 623 height 21
click at [595, 379] on input "Read more about Student Assigned Roadmaps!" at bounding box center [623, 377] width 623 height 21
type input "Read more about Student Assigned Roadmaps"
click at [1148, 34] on button "Save" at bounding box center [1167, 30] width 112 height 30
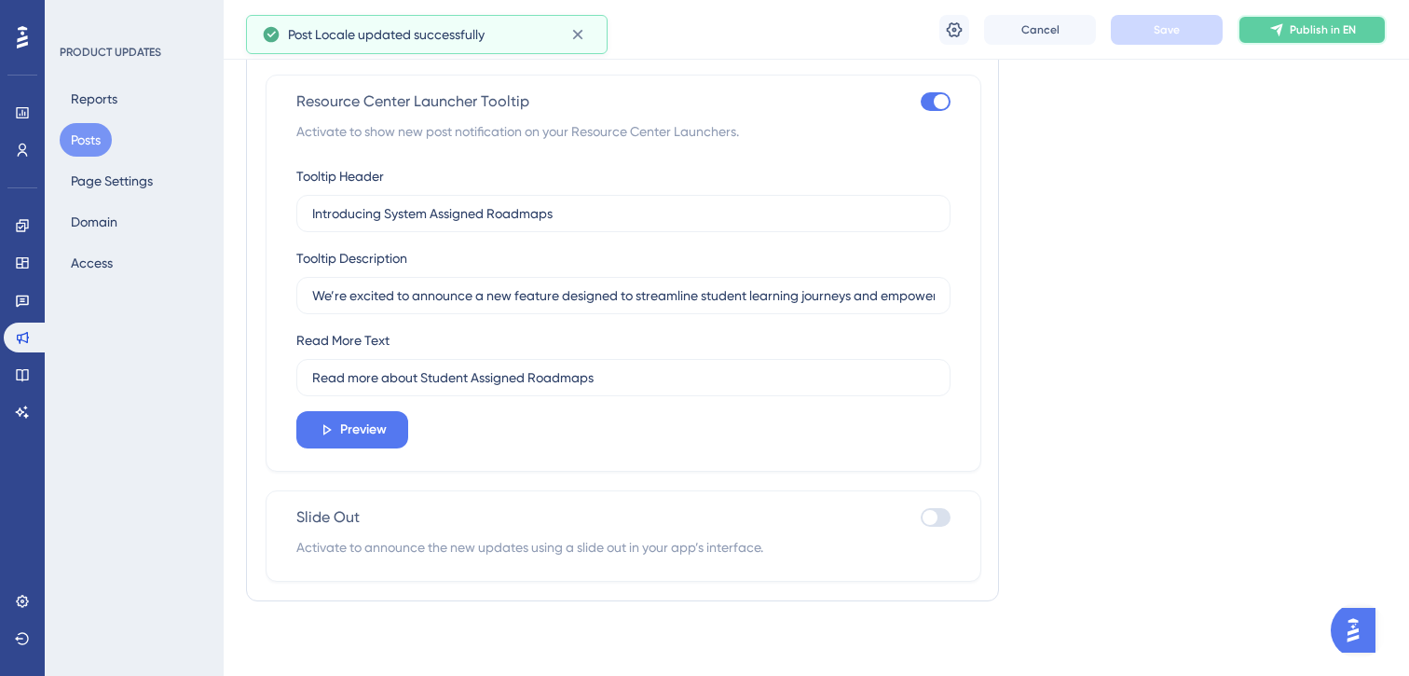
click at [1291, 33] on span "Publish in EN" at bounding box center [1323, 29] width 66 height 15
